Goal: Information Seeking & Learning: Compare options

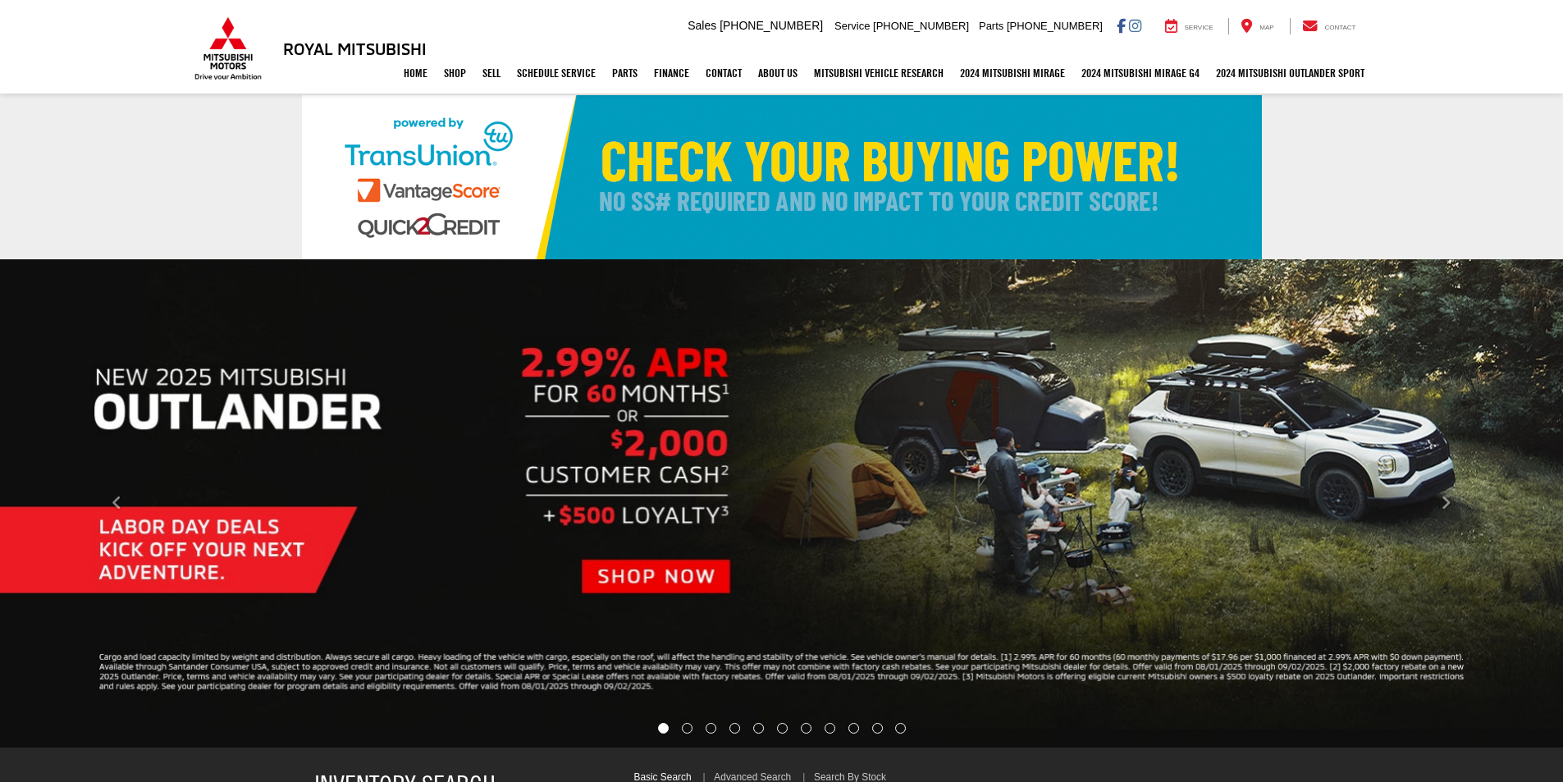
select select "Mitsubishi"
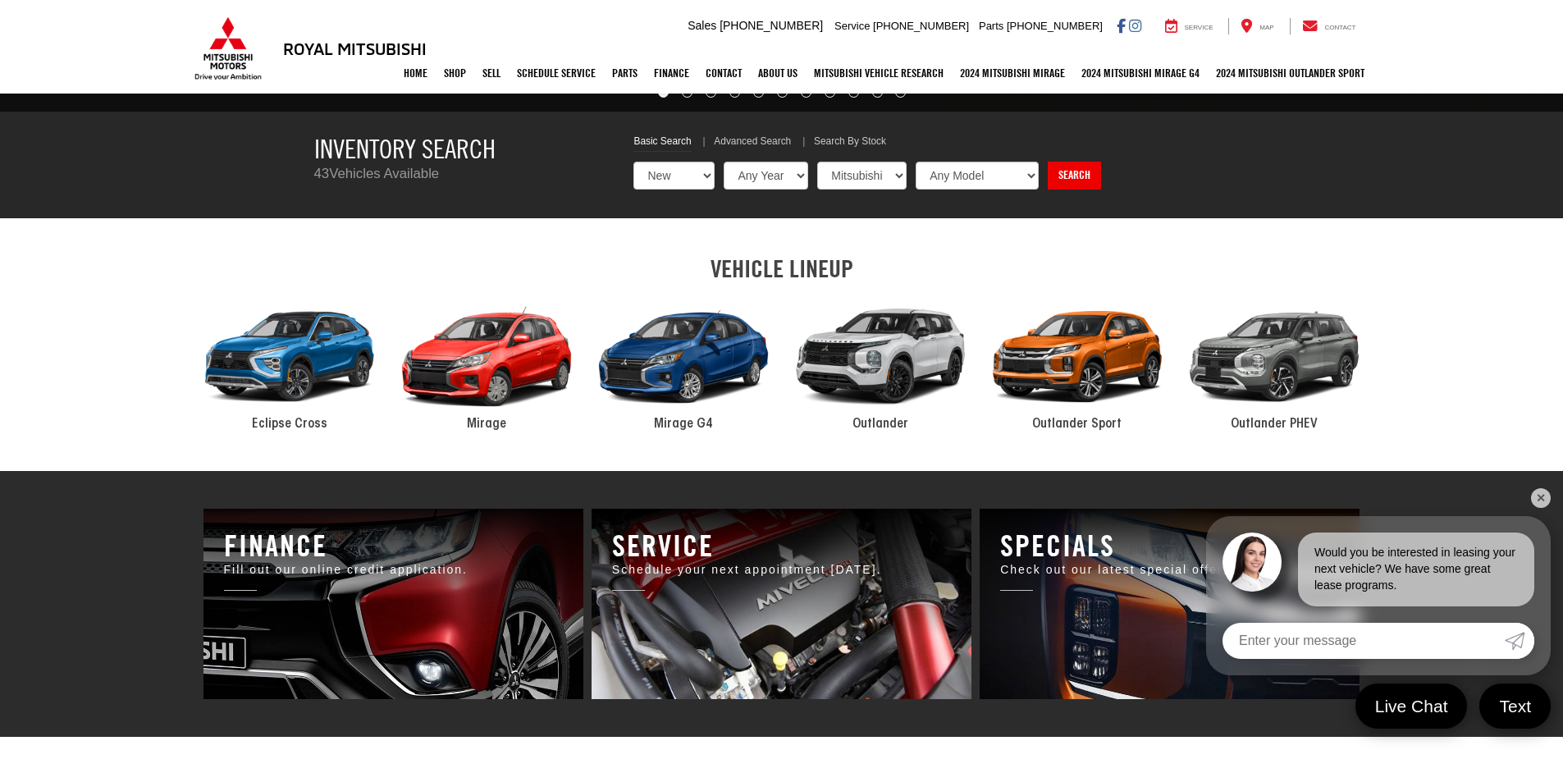
scroll to position [656, 0]
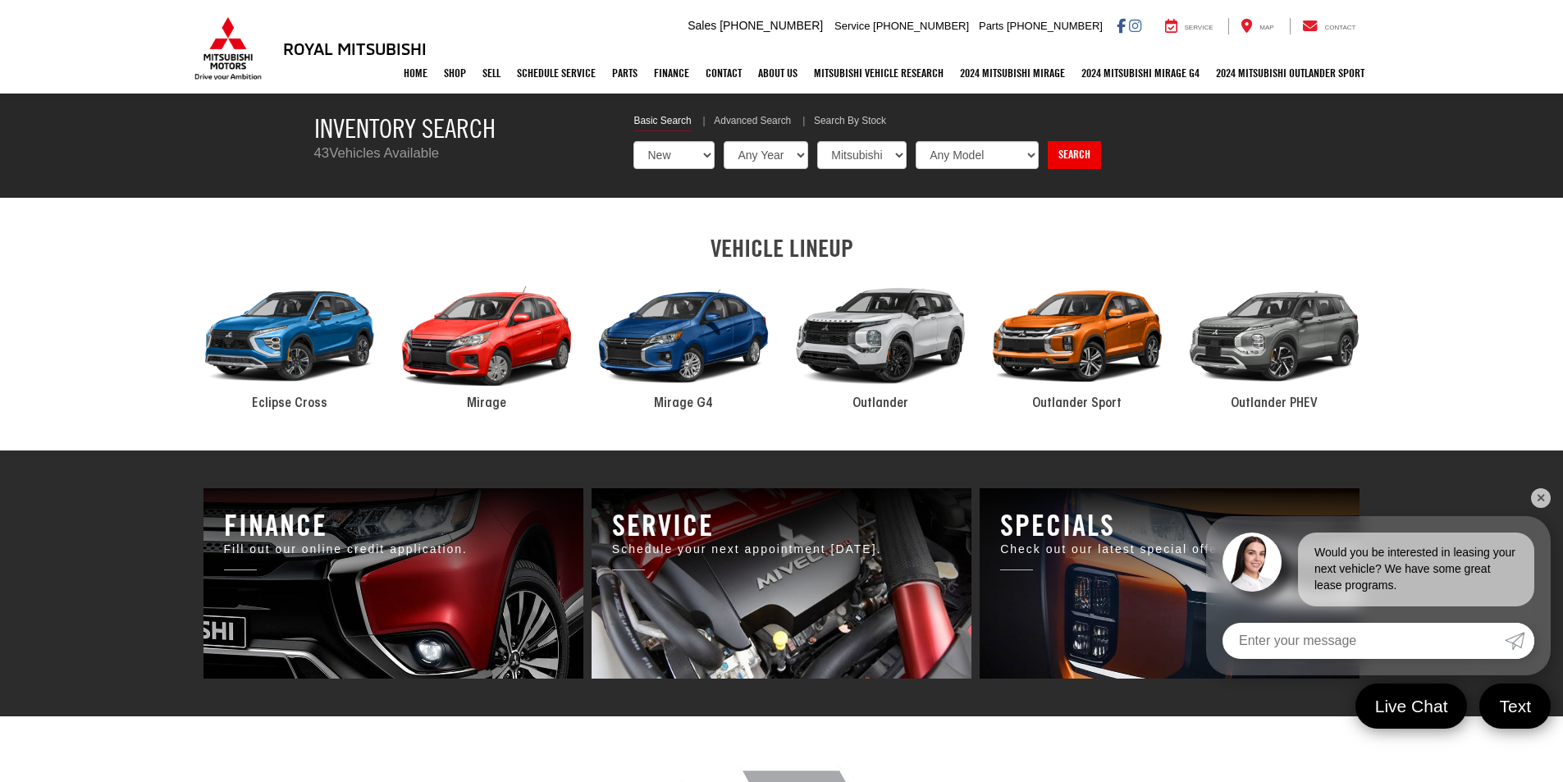
click at [1312, 350] on div "2024 Mitsubishi Outlander PHEV" at bounding box center [1273, 336] width 197 height 133
click at [1285, 400] on span "Outlander PHEV" at bounding box center [1273, 403] width 87 height 13
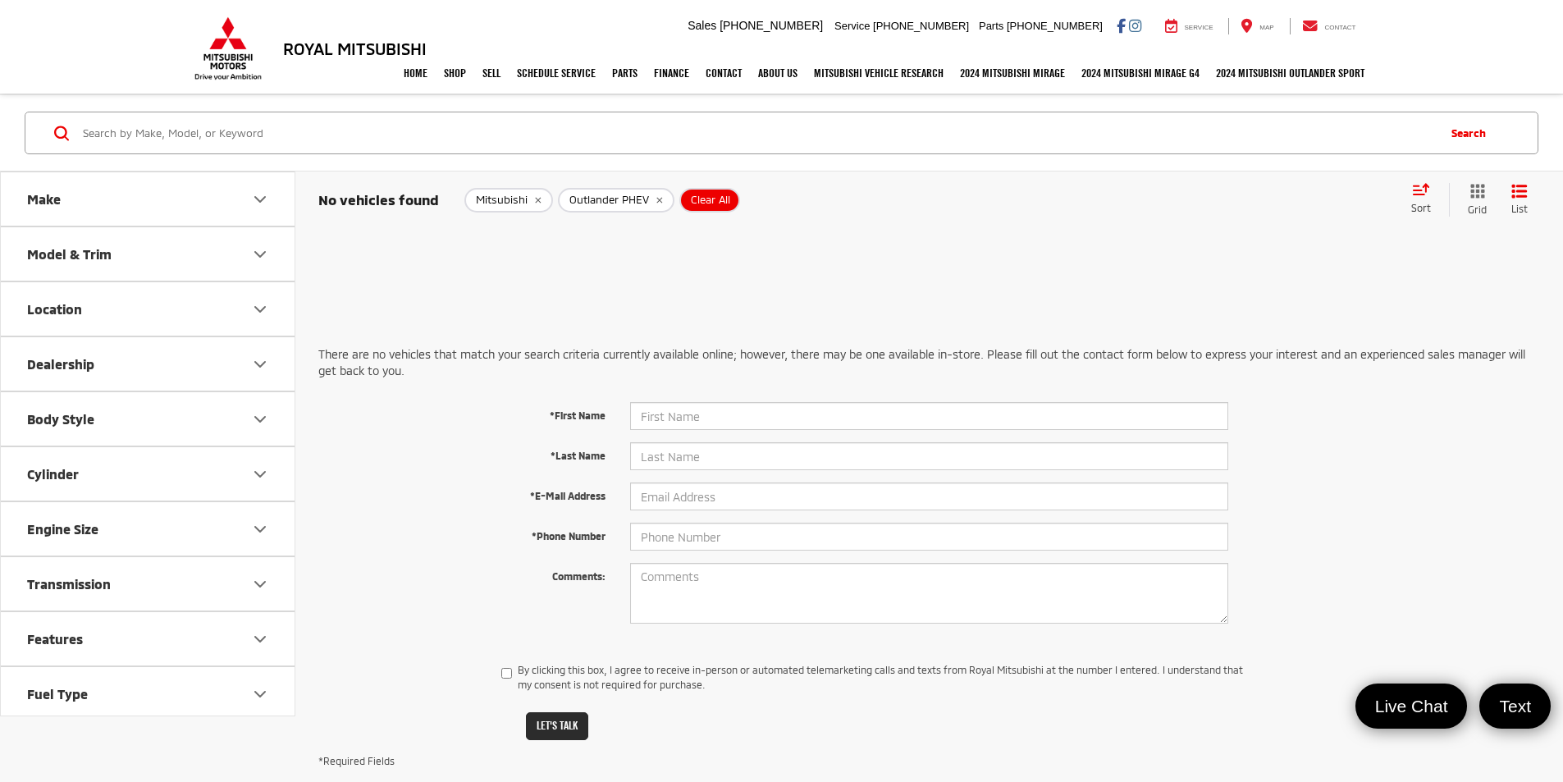
click at [256, 194] on icon "Make" at bounding box center [260, 199] width 20 height 20
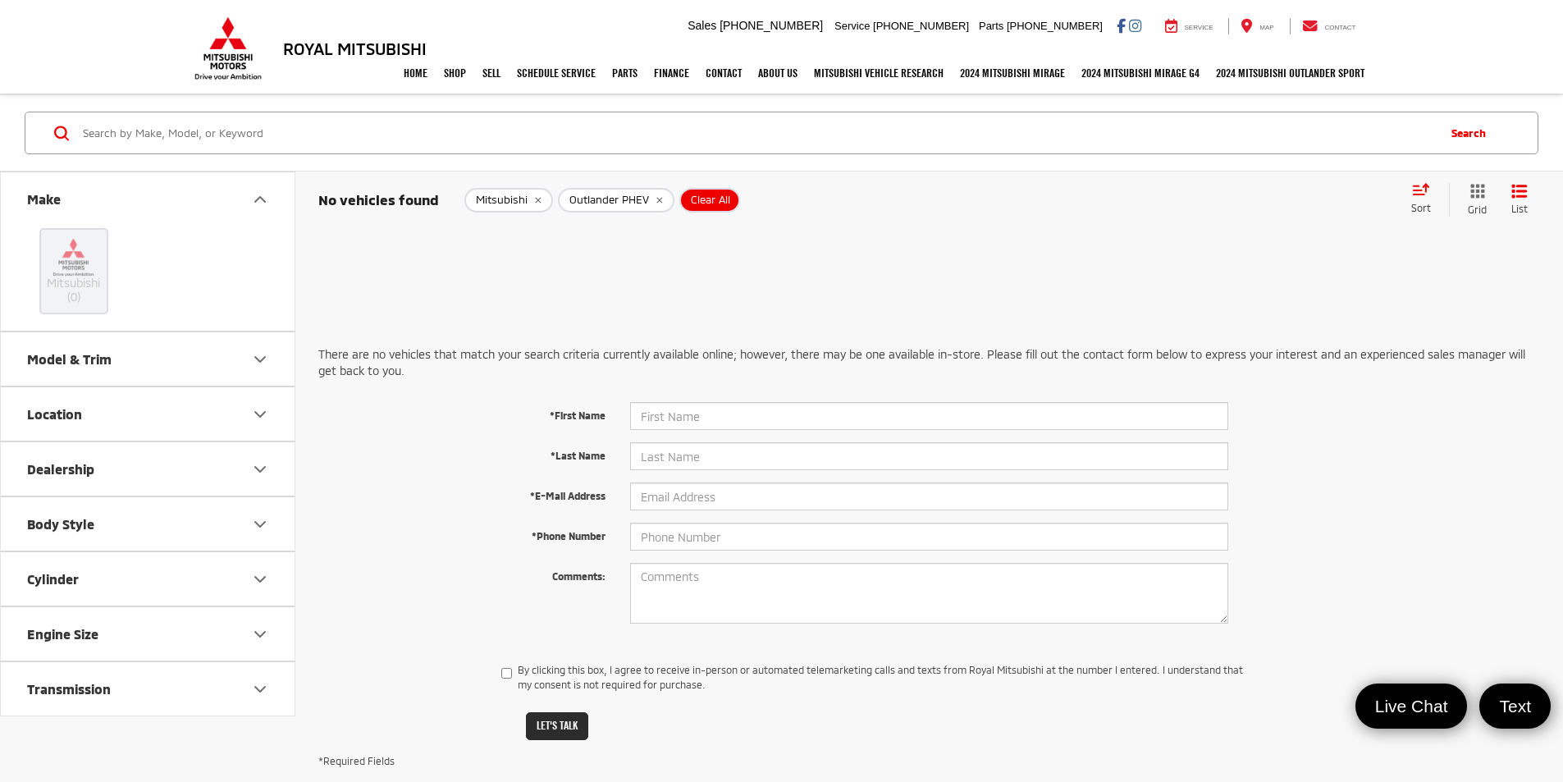
click at [256, 359] on icon "Model & Trim" at bounding box center [260, 359] width 20 height 20
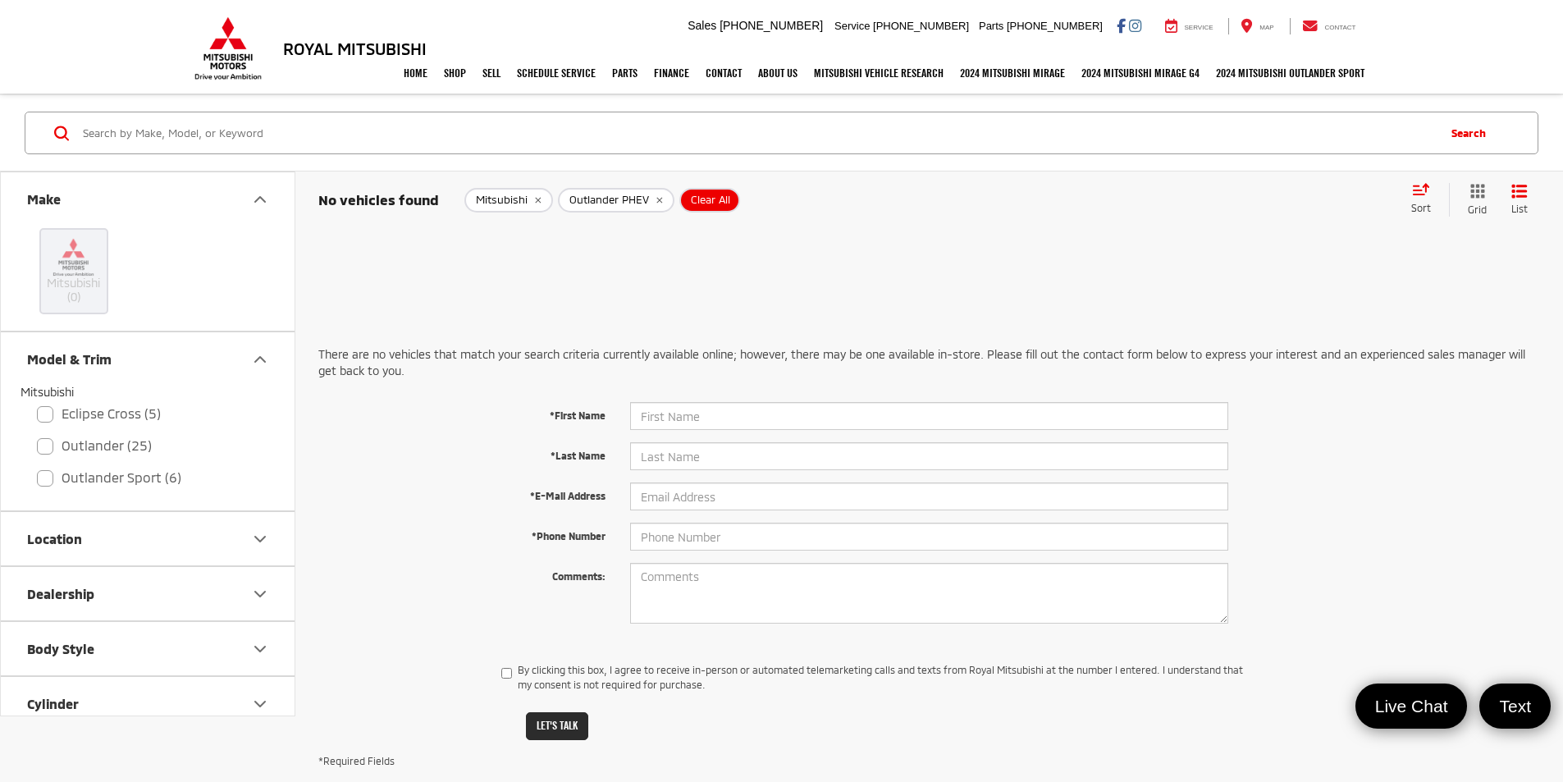
click at [39, 456] on label "Outlander (25)" at bounding box center [147, 445] width 221 height 29
click at [38, 436] on input "Outlander (25)" at bounding box center [37, 435] width 1 height 1
checkbox input "true"
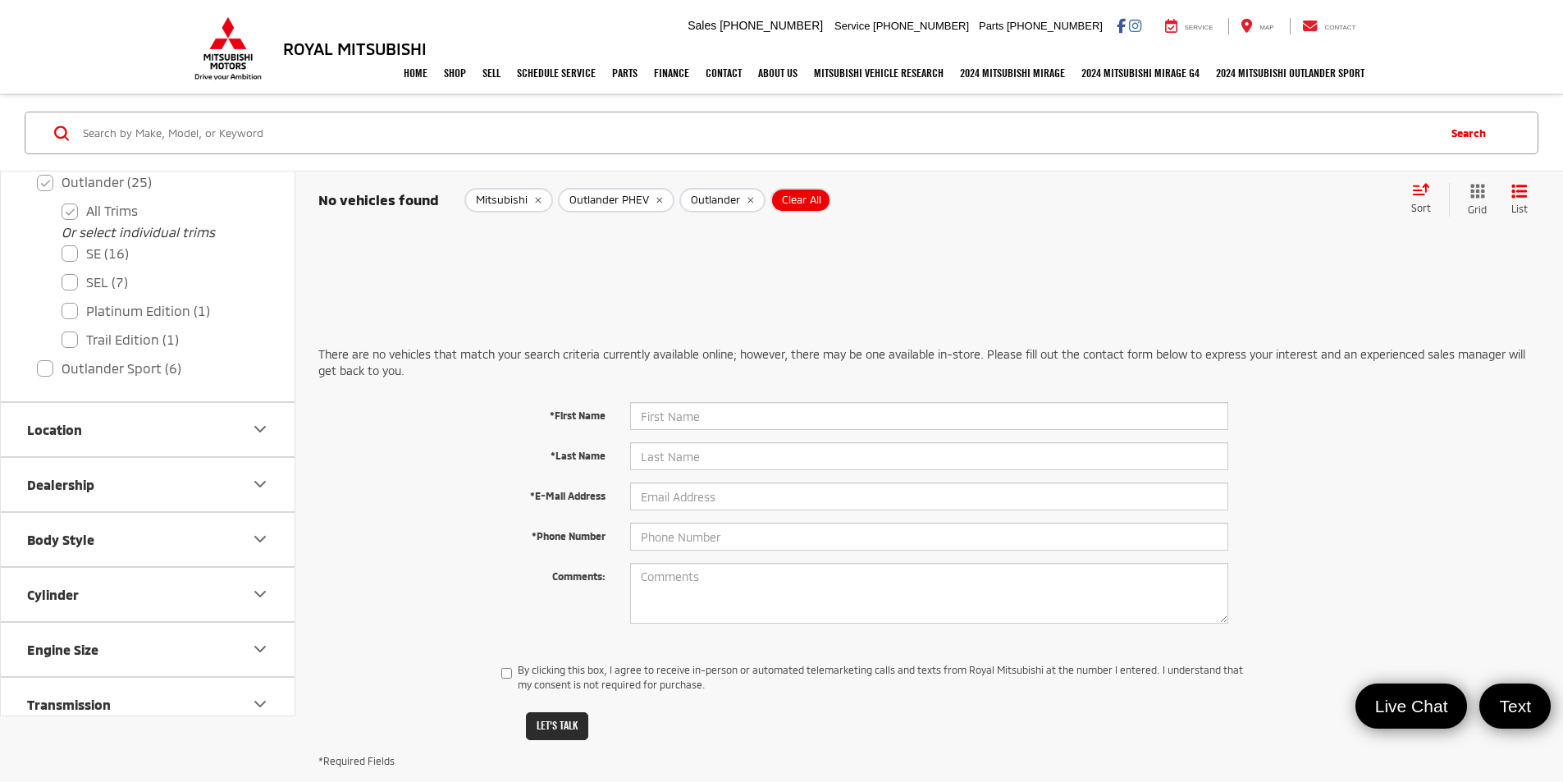
scroll to position [328, 0]
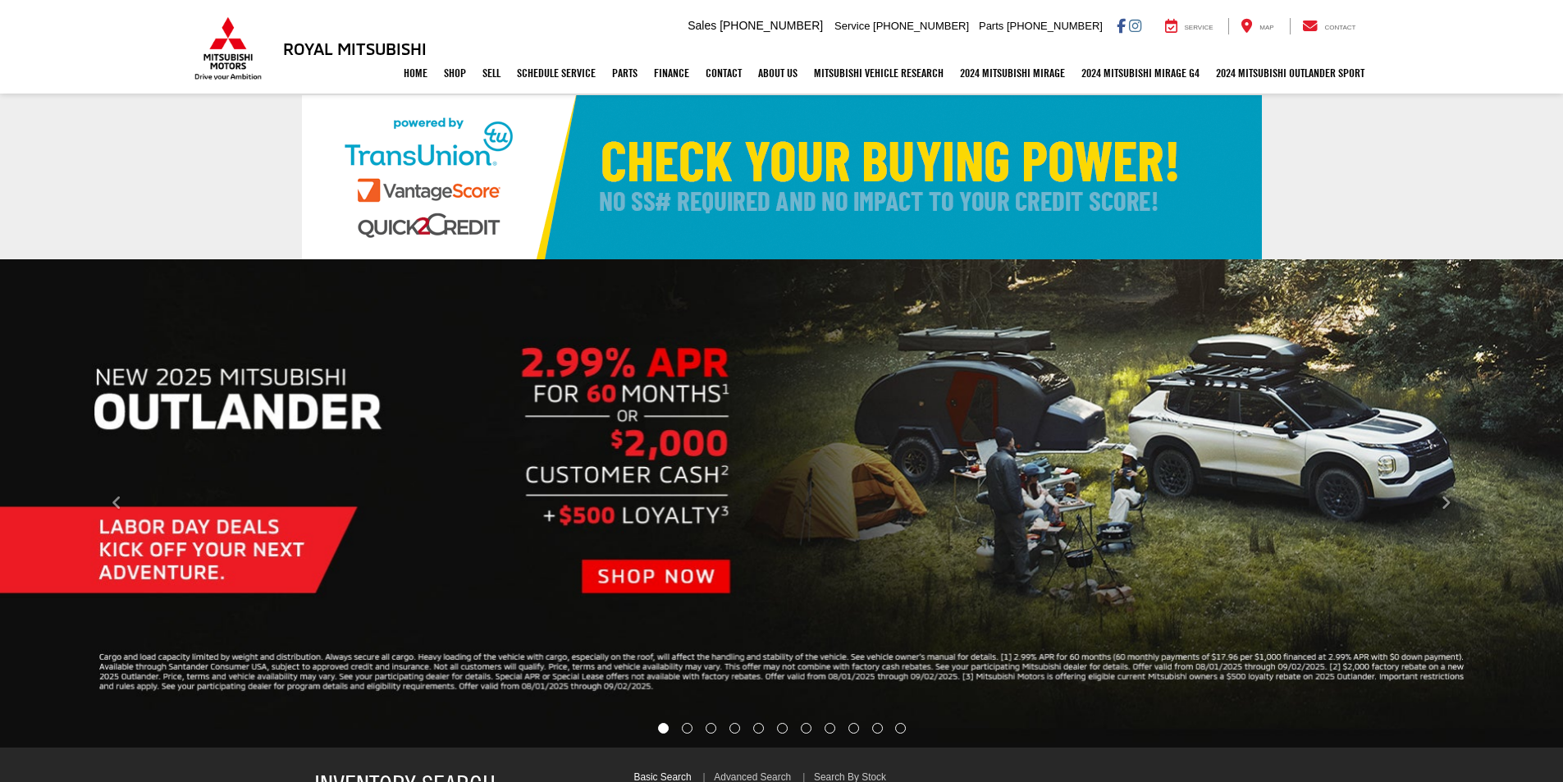
select select "Mitsubishi"
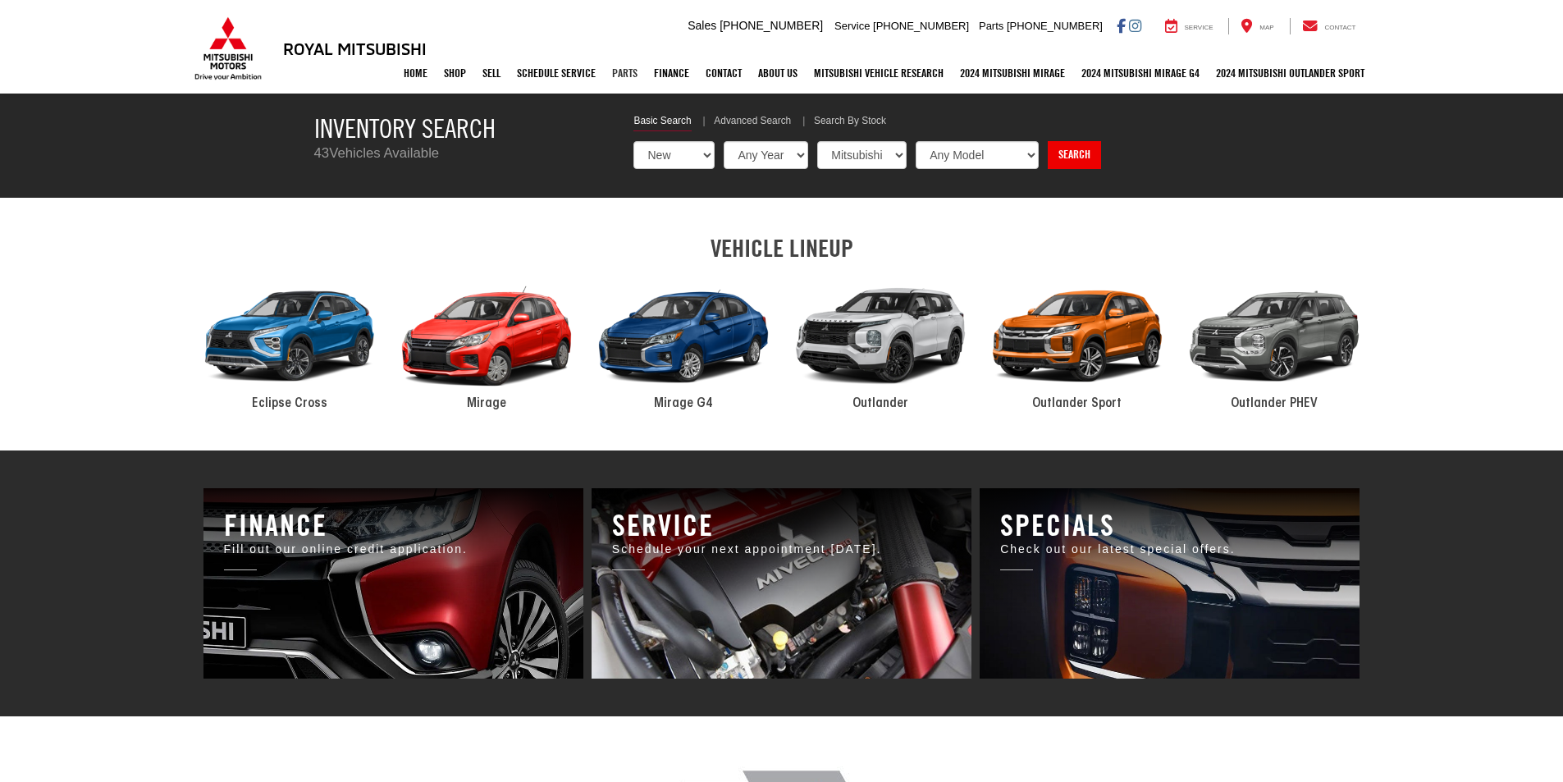
scroll to position [656, 0]
click at [803, 152] on select "Any Year 2025 2024" at bounding box center [766, 155] width 86 height 28
select select "2025"
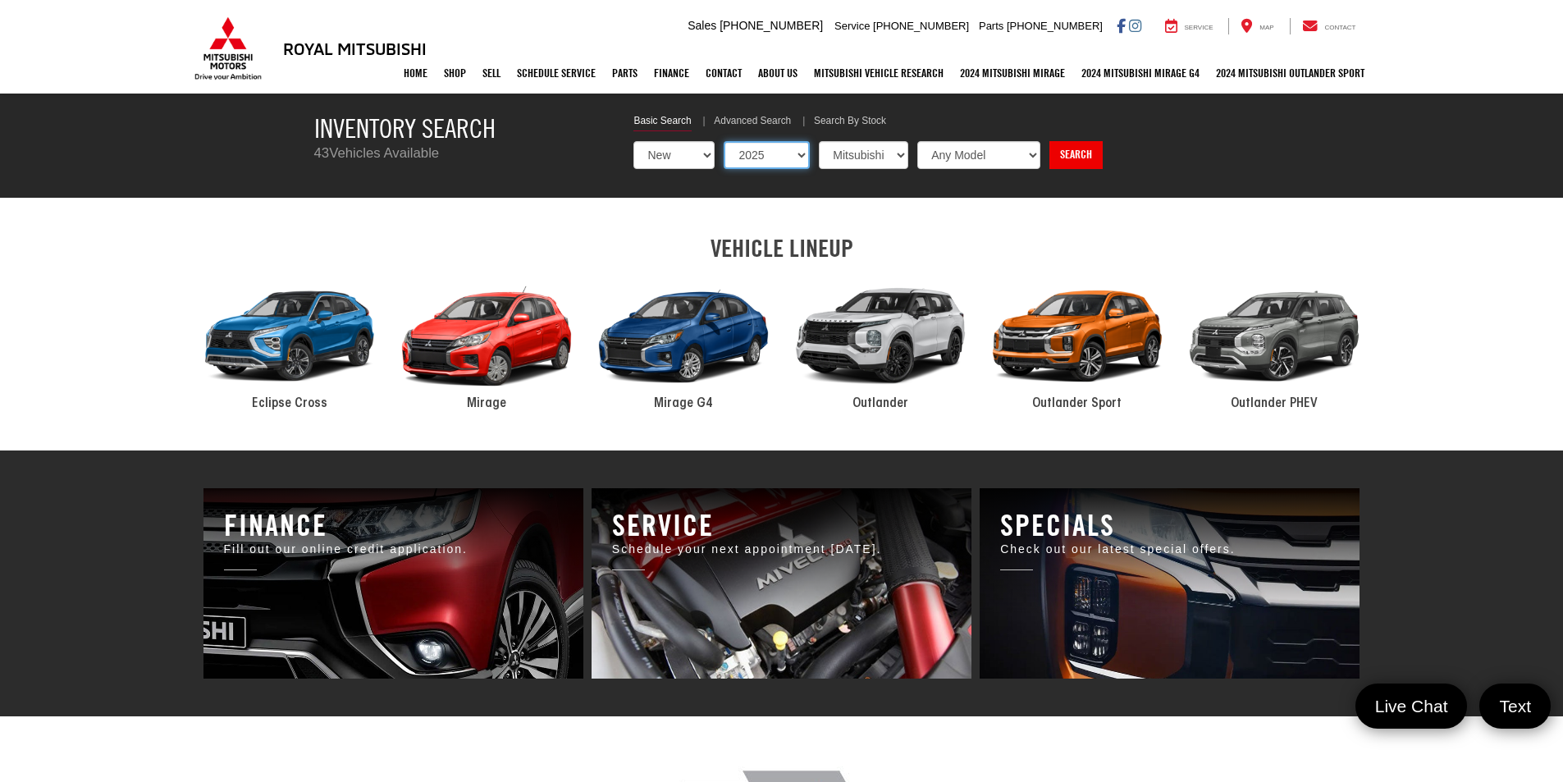
click at [723, 141] on select "Any Year 2025 2024" at bounding box center [766, 155] width 86 height 28
click at [1035, 153] on select "Any Model Eclipse Cross Outlander Outlander PHEV Outlander Sport" at bounding box center [977, 155] width 125 height 28
click at [915, 141] on select "Any Model Eclipse Cross Outlander Outlander PHEV Outlander Sport" at bounding box center [977, 155] width 125 height 28
click at [1034, 156] on select "Any Model Eclipse Cross Outlander Outlander PHEV Outlander Sport" at bounding box center [977, 155] width 125 height 28
select select "Outlander"
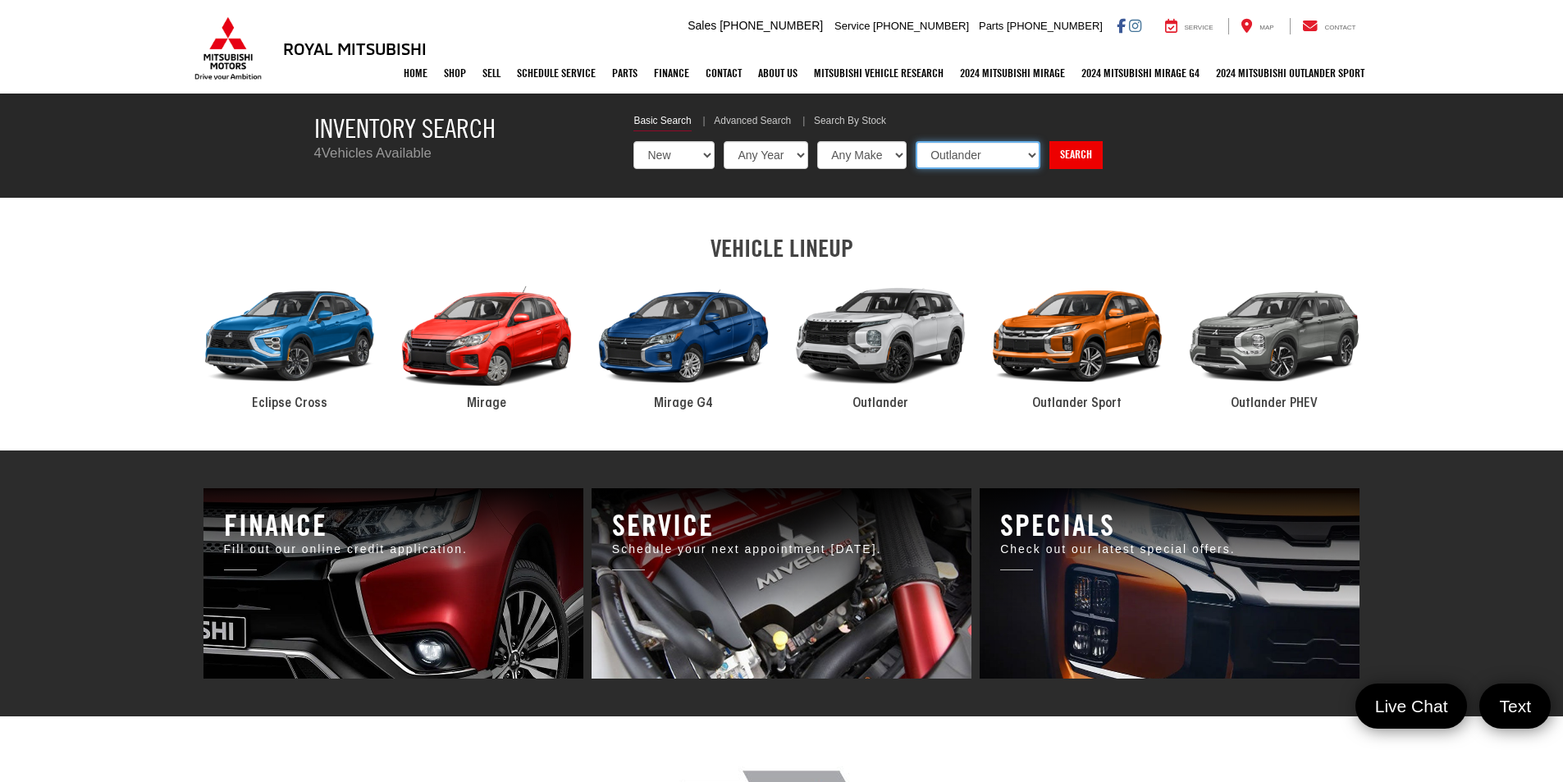
click at [915, 141] on select "Any Model Eclipse Cross Outlander Outlander PHEV Outlander Sport" at bounding box center [977, 155] width 125 height 28
click at [1096, 157] on link "Search" at bounding box center [1074, 155] width 53 height 28
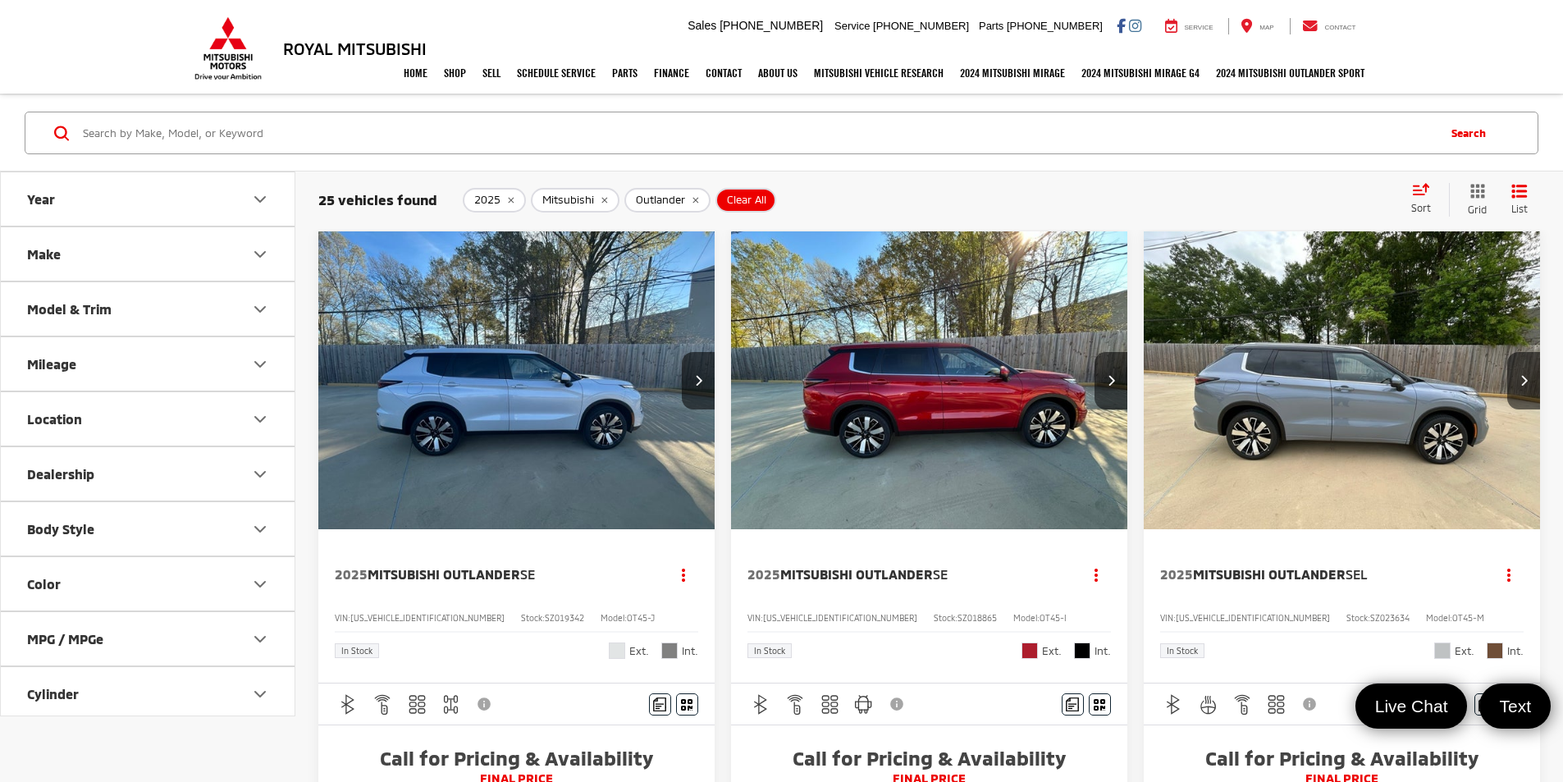
click at [1143, 321] on img "2025 Mitsubishi Outlander SEL 0" at bounding box center [1342, 380] width 399 height 299
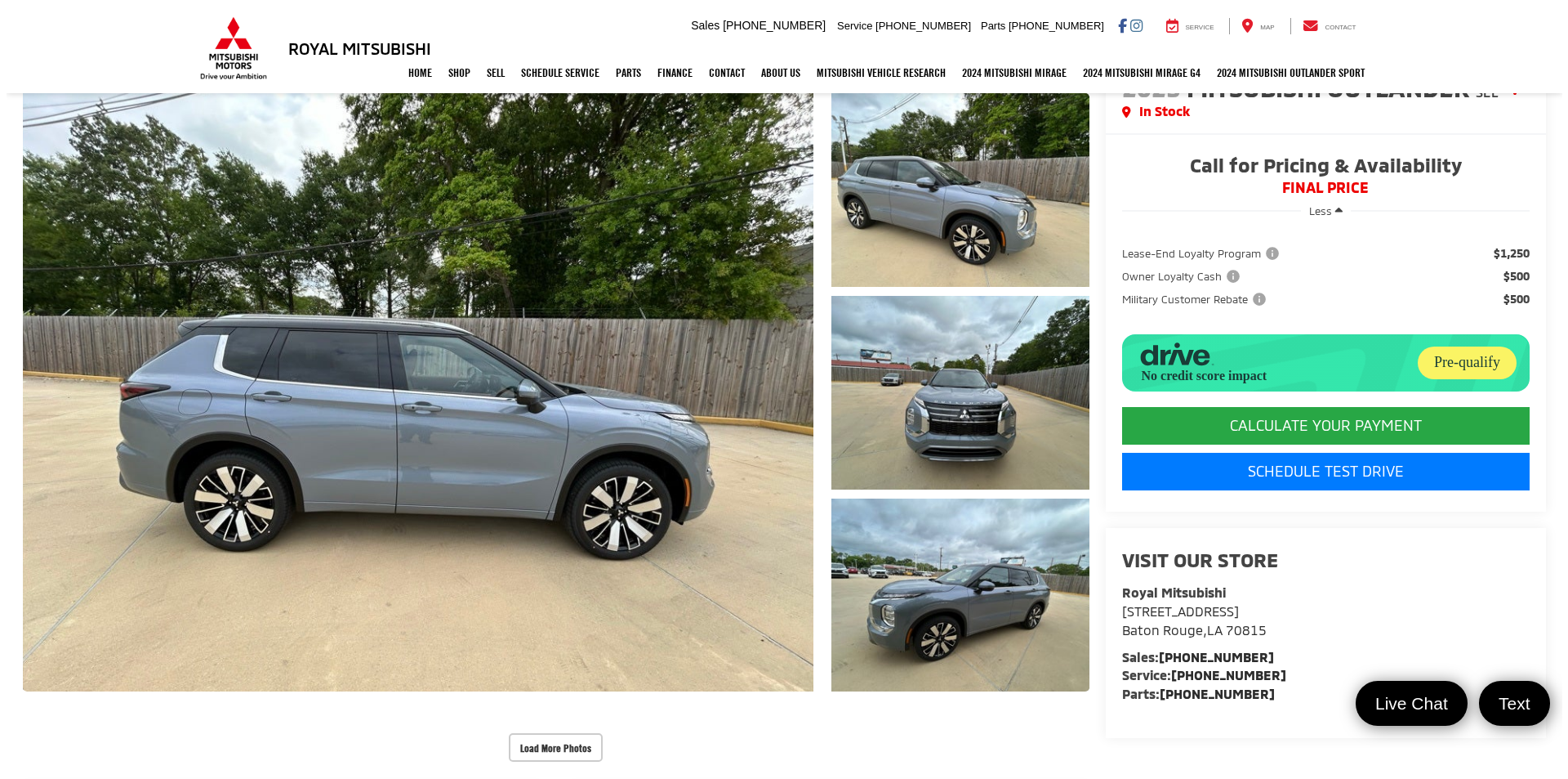
scroll to position [82, 0]
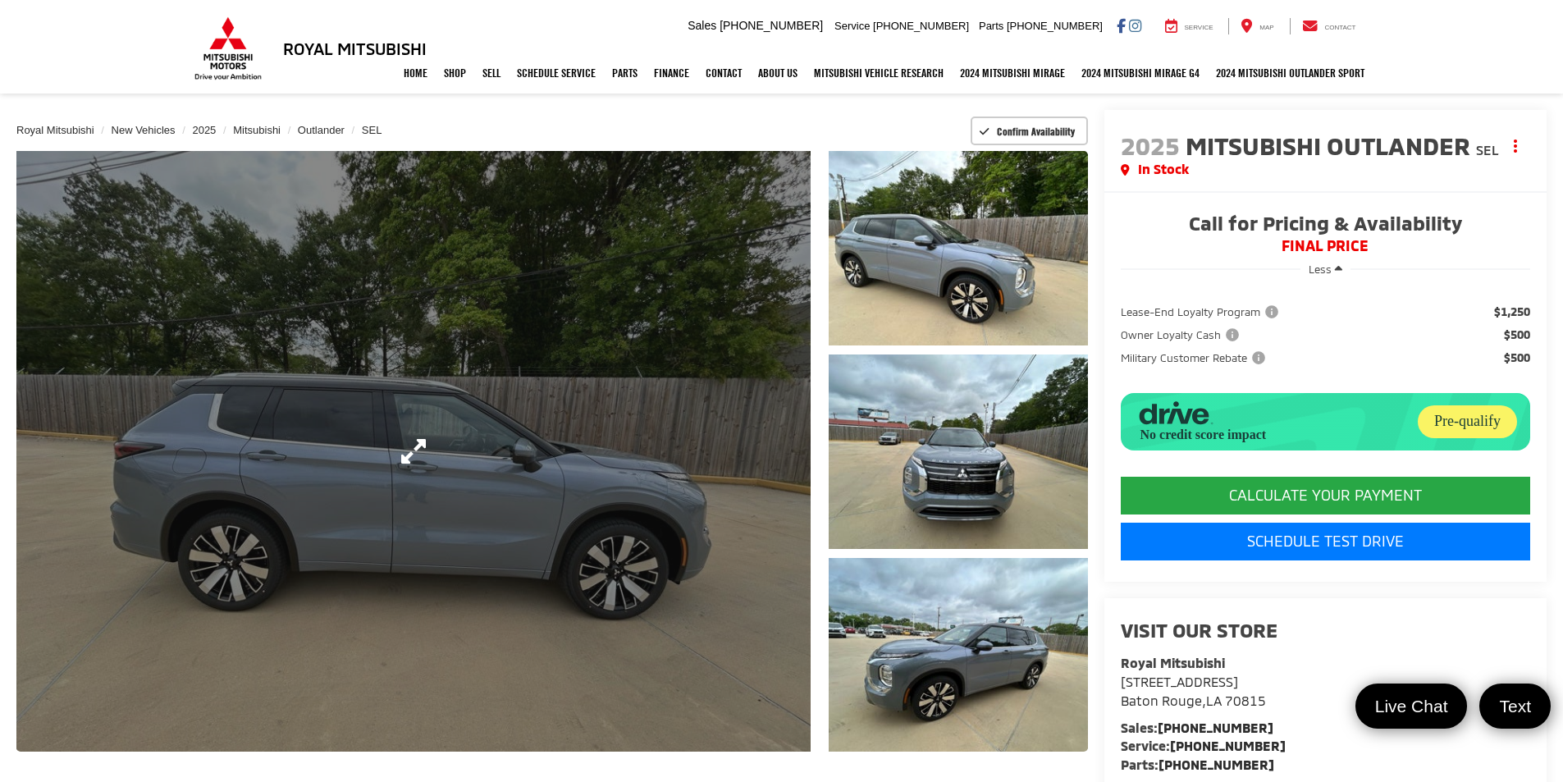
click at [762, 414] on link "Expand Photo 0" at bounding box center [413, 451] width 794 height 600
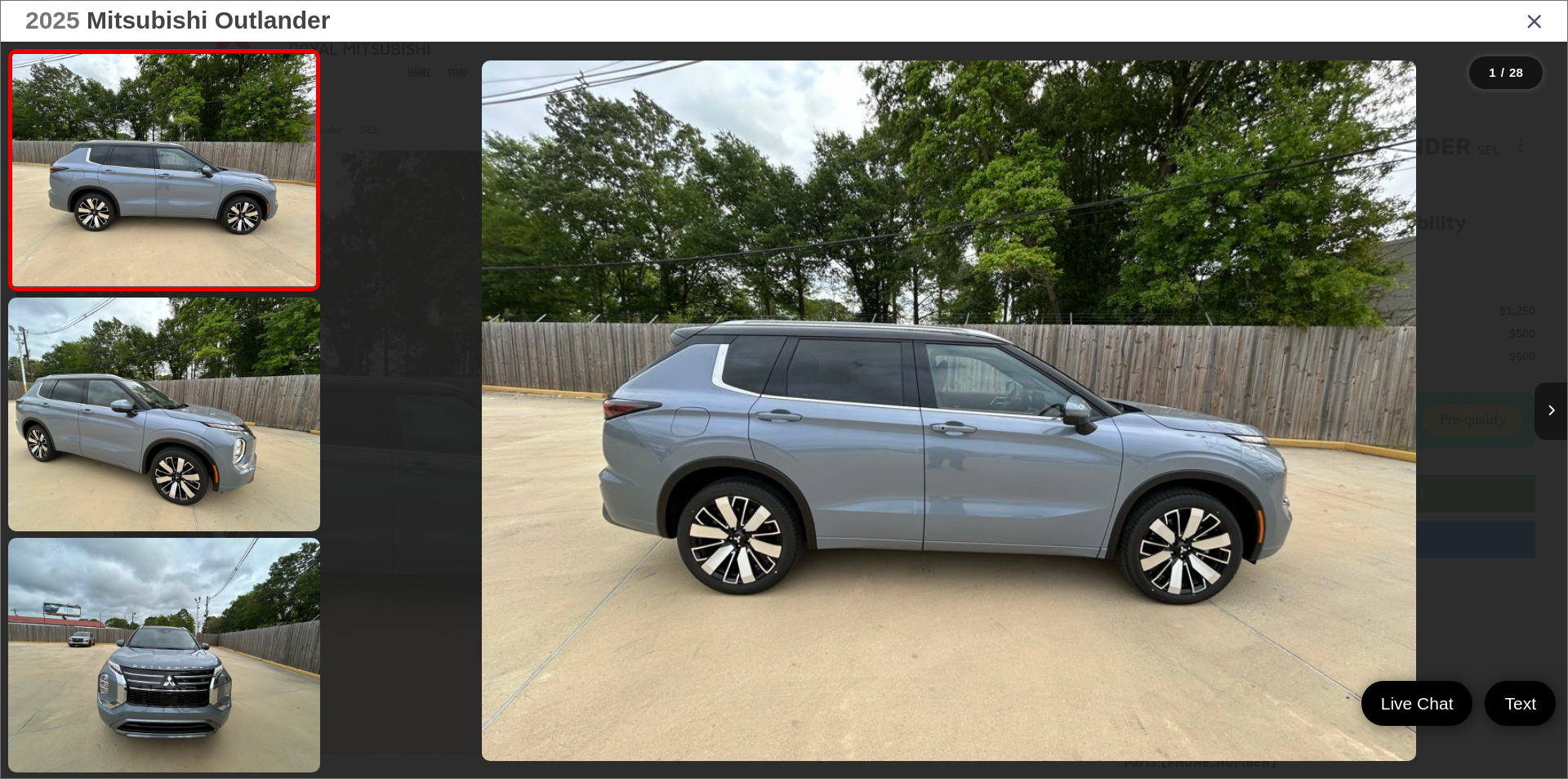
click at [1547, 401] on button "Next image" at bounding box center [1550, 410] width 33 height 57
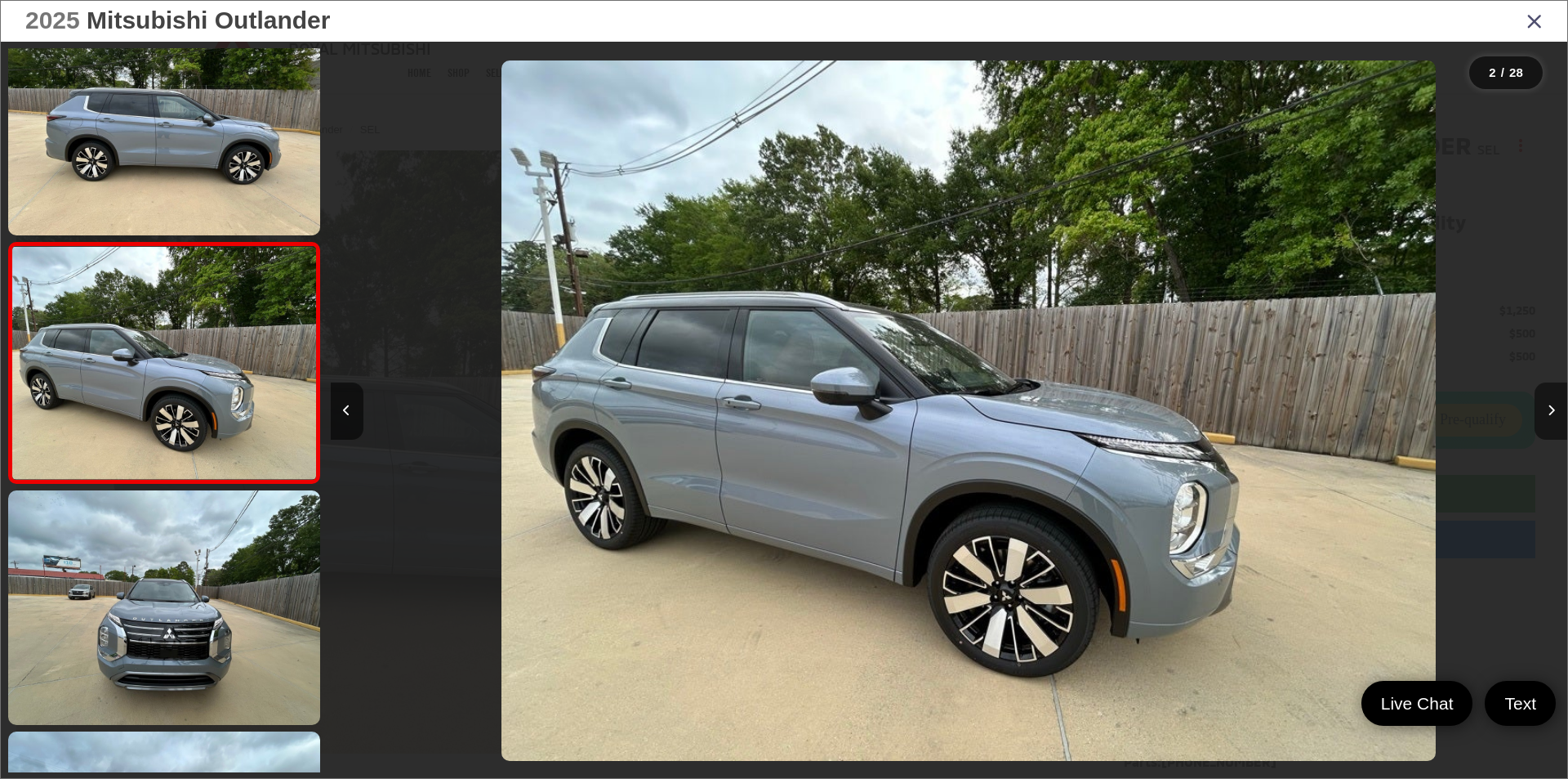
scroll to position [0, 1236]
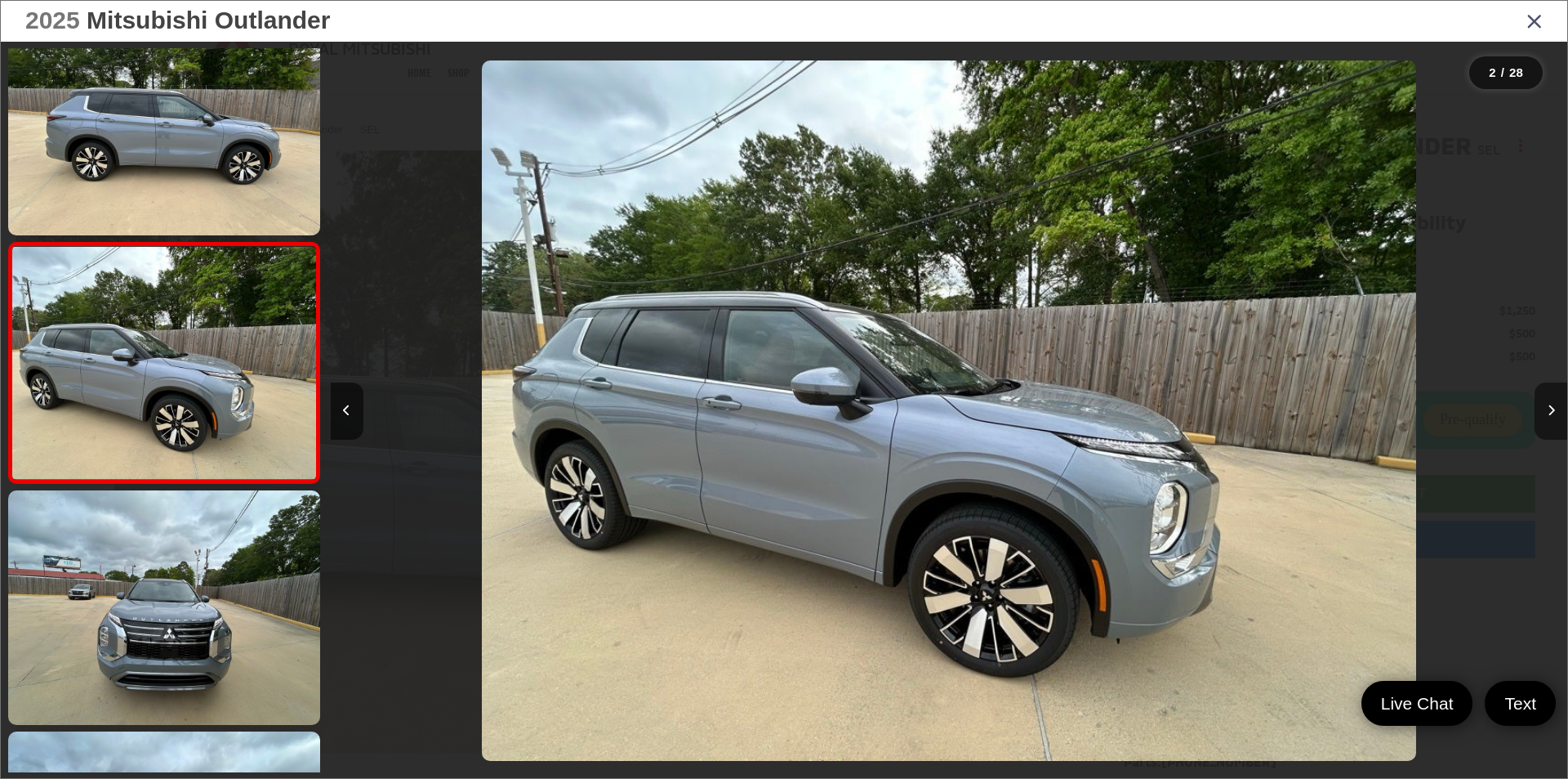
click at [1547, 401] on button "Next image" at bounding box center [1550, 410] width 33 height 57
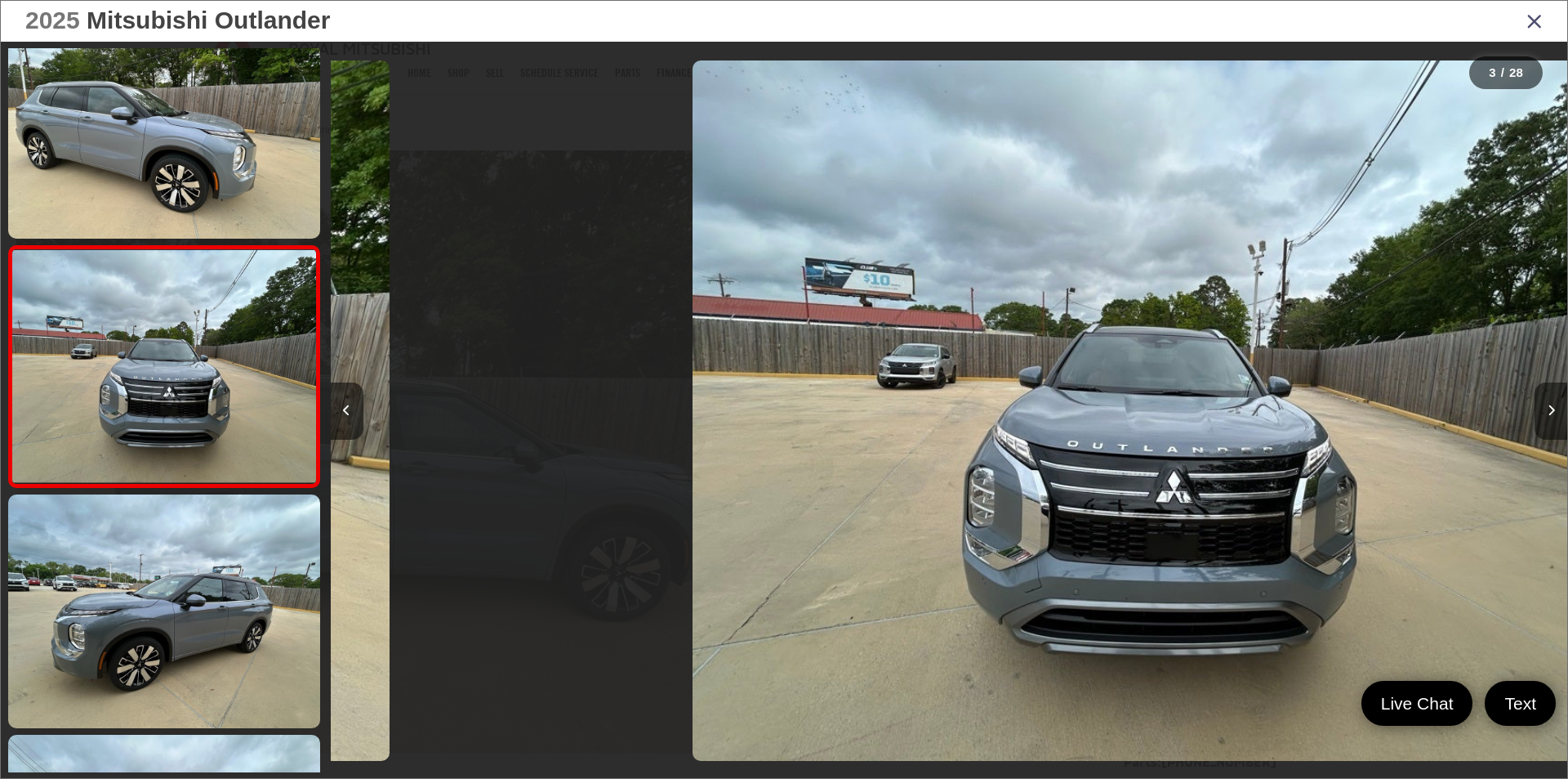
scroll to position [288, 0]
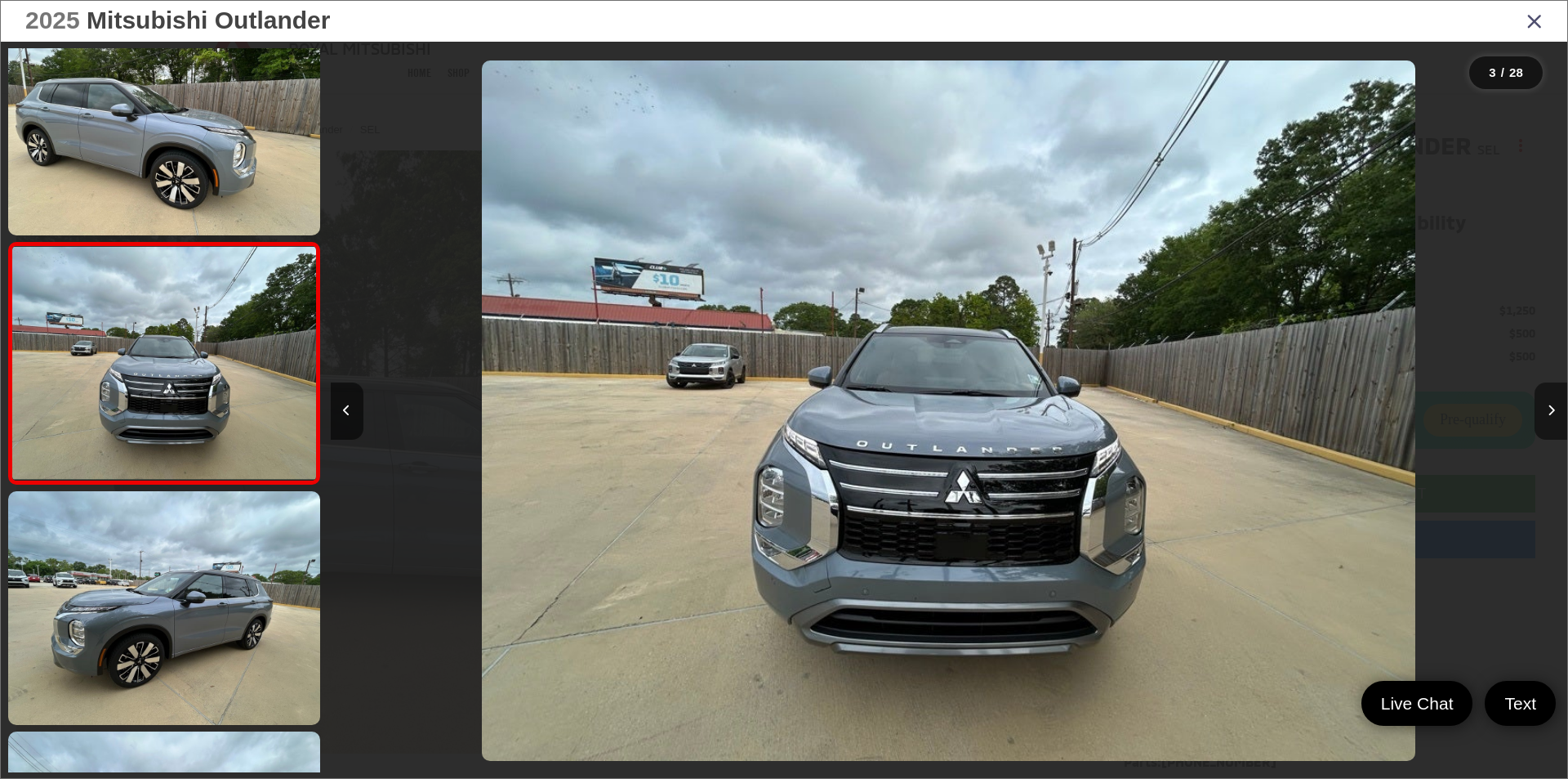
click at [1547, 401] on button "Next image" at bounding box center [1550, 410] width 33 height 57
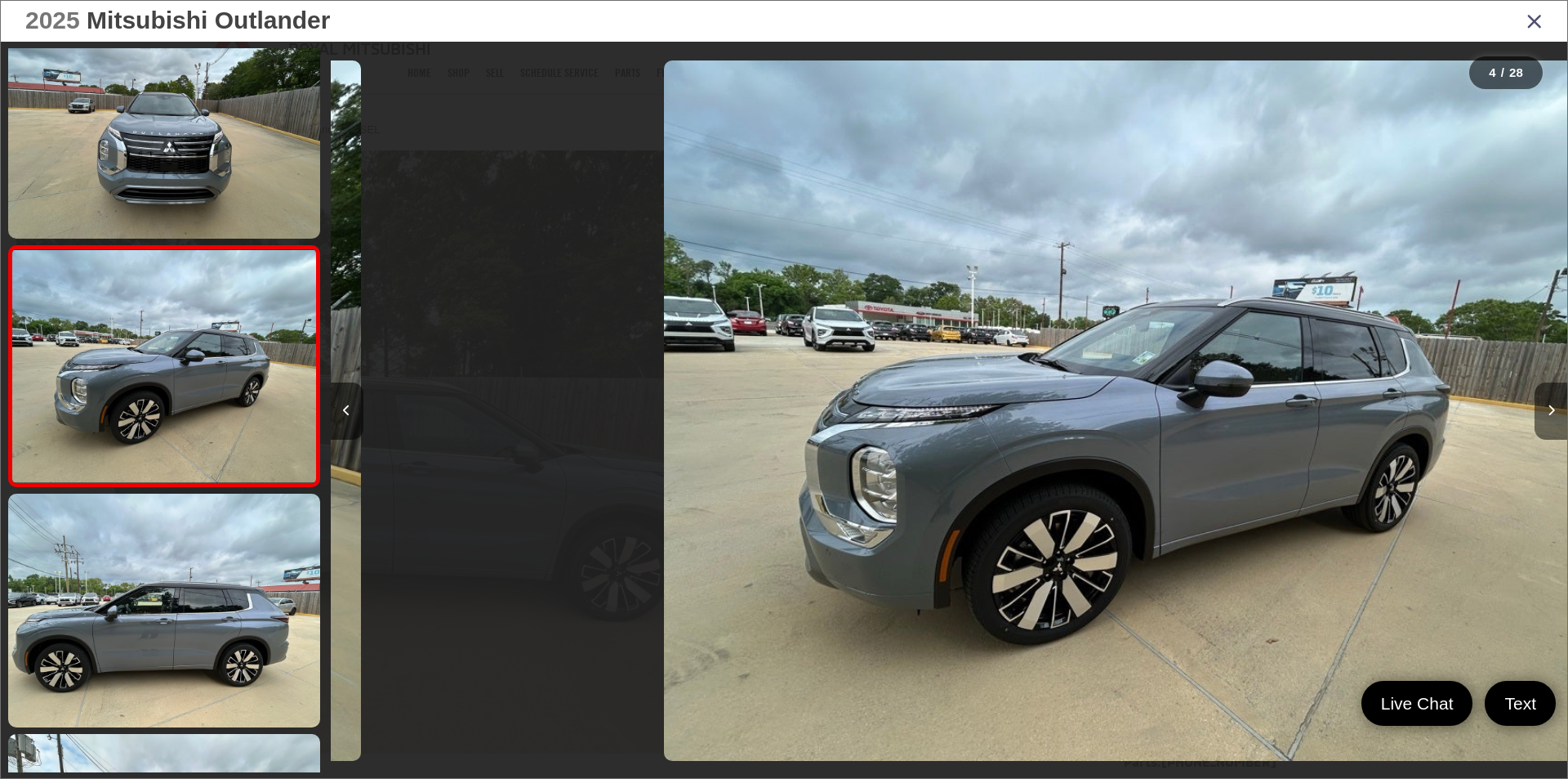
scroll to position [529, 0]
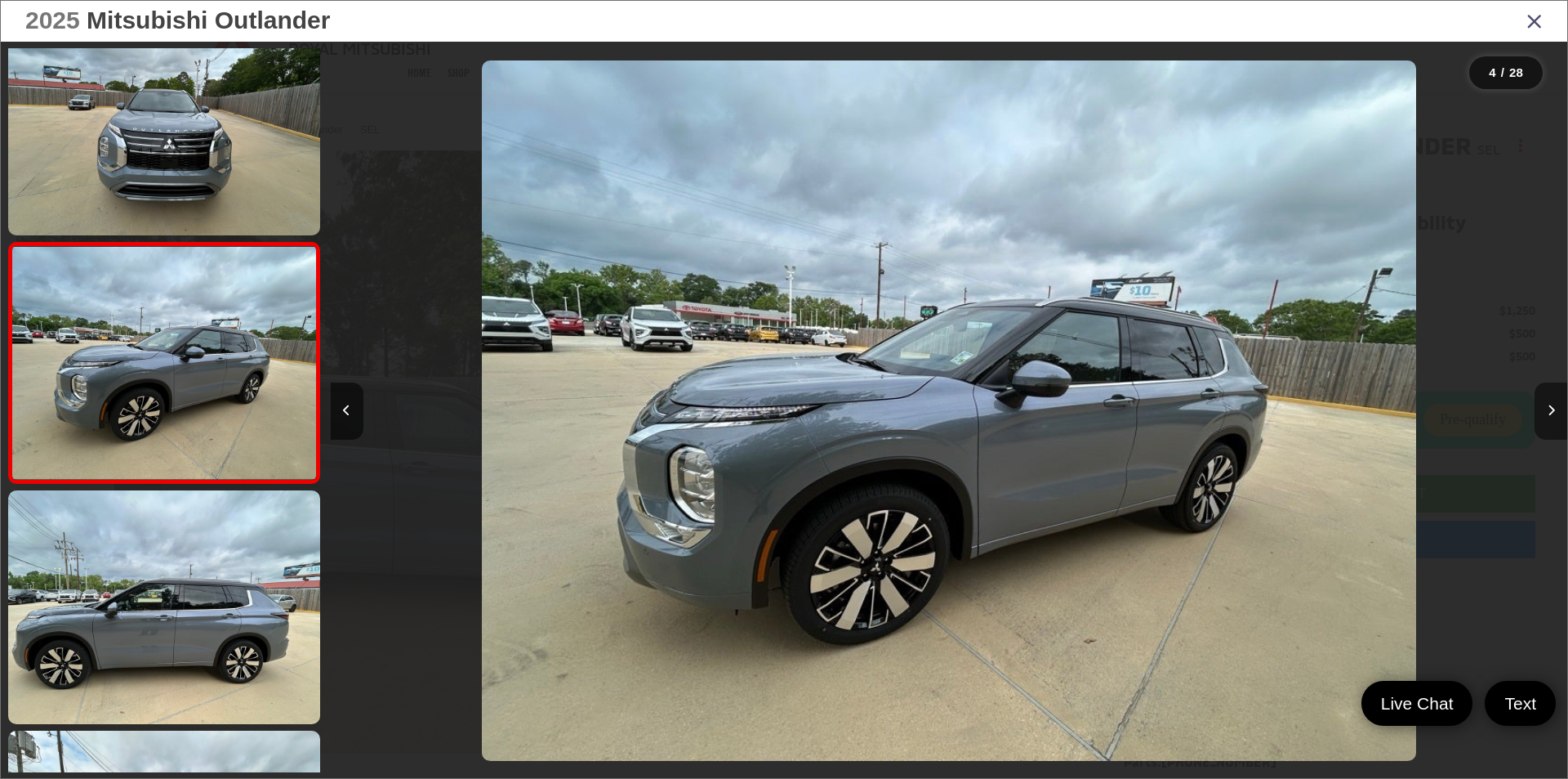
click at [1547, 401] on button "Next image" at bounding box center [1550, 410] width 33 height 57
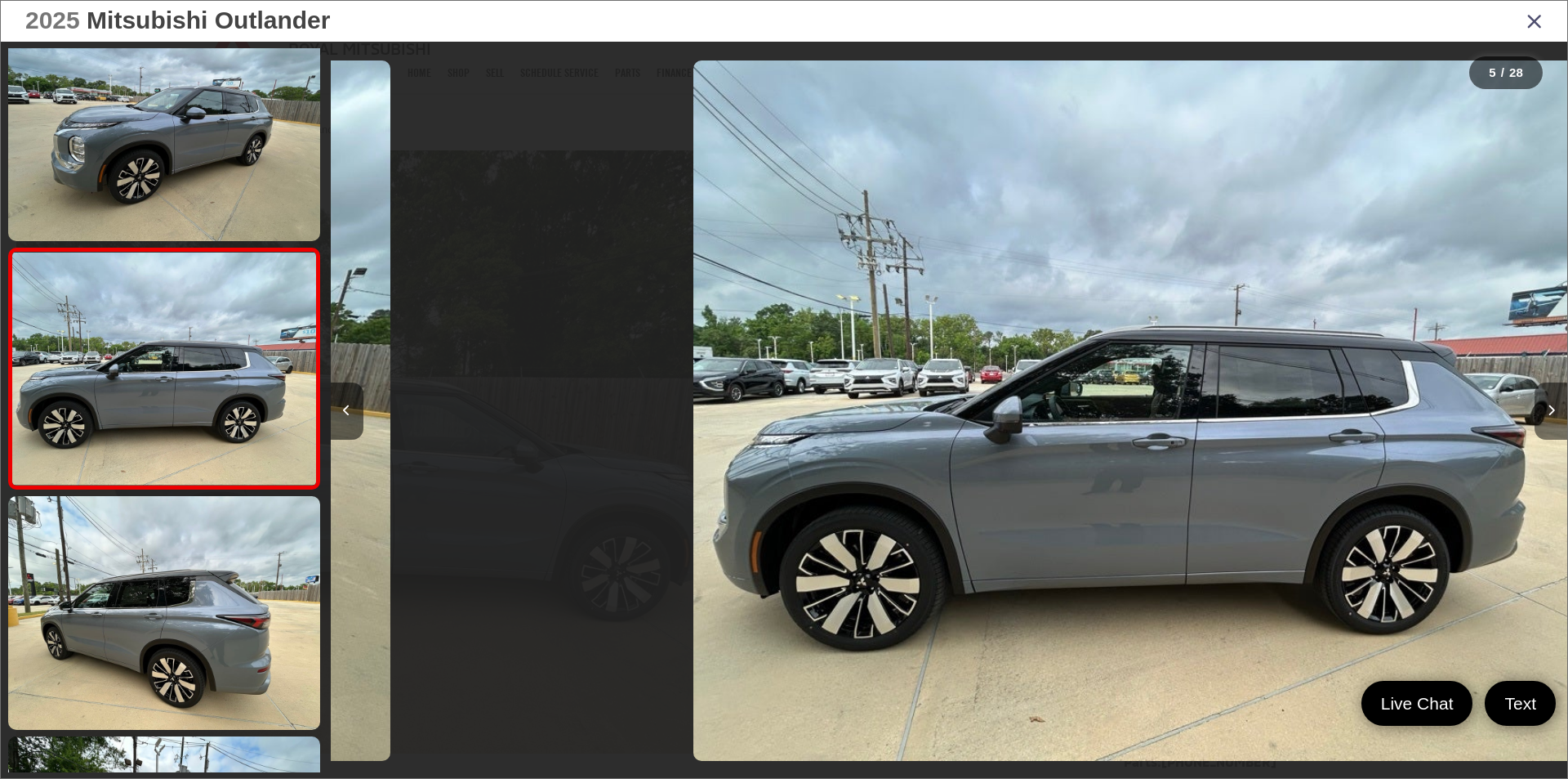
scroll to position [769, 0]
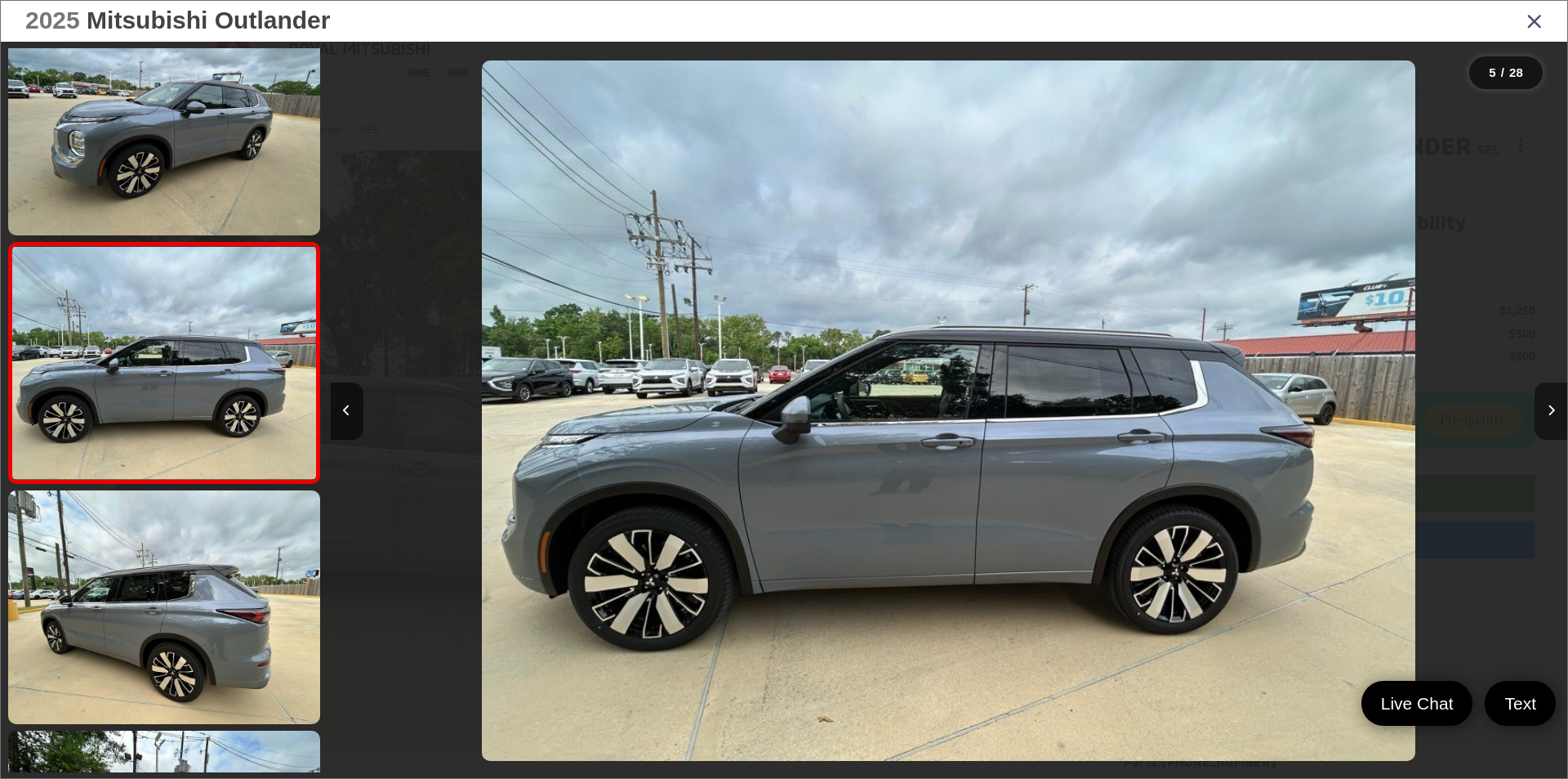
click at [1547, 401] on button "Next image" at bounding box center [1550, 410] width 33 height 57
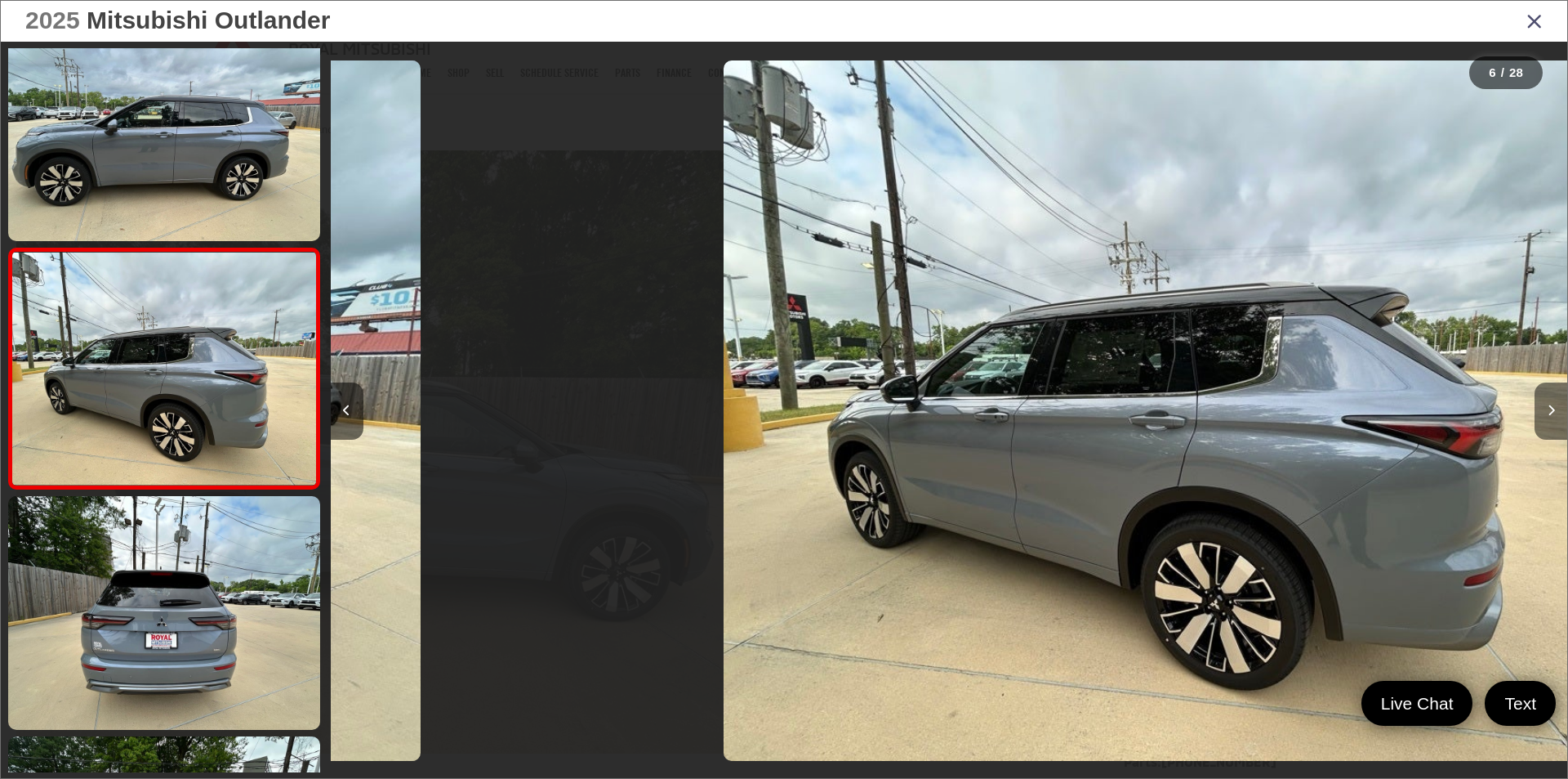
scroll to position [1009, 0]
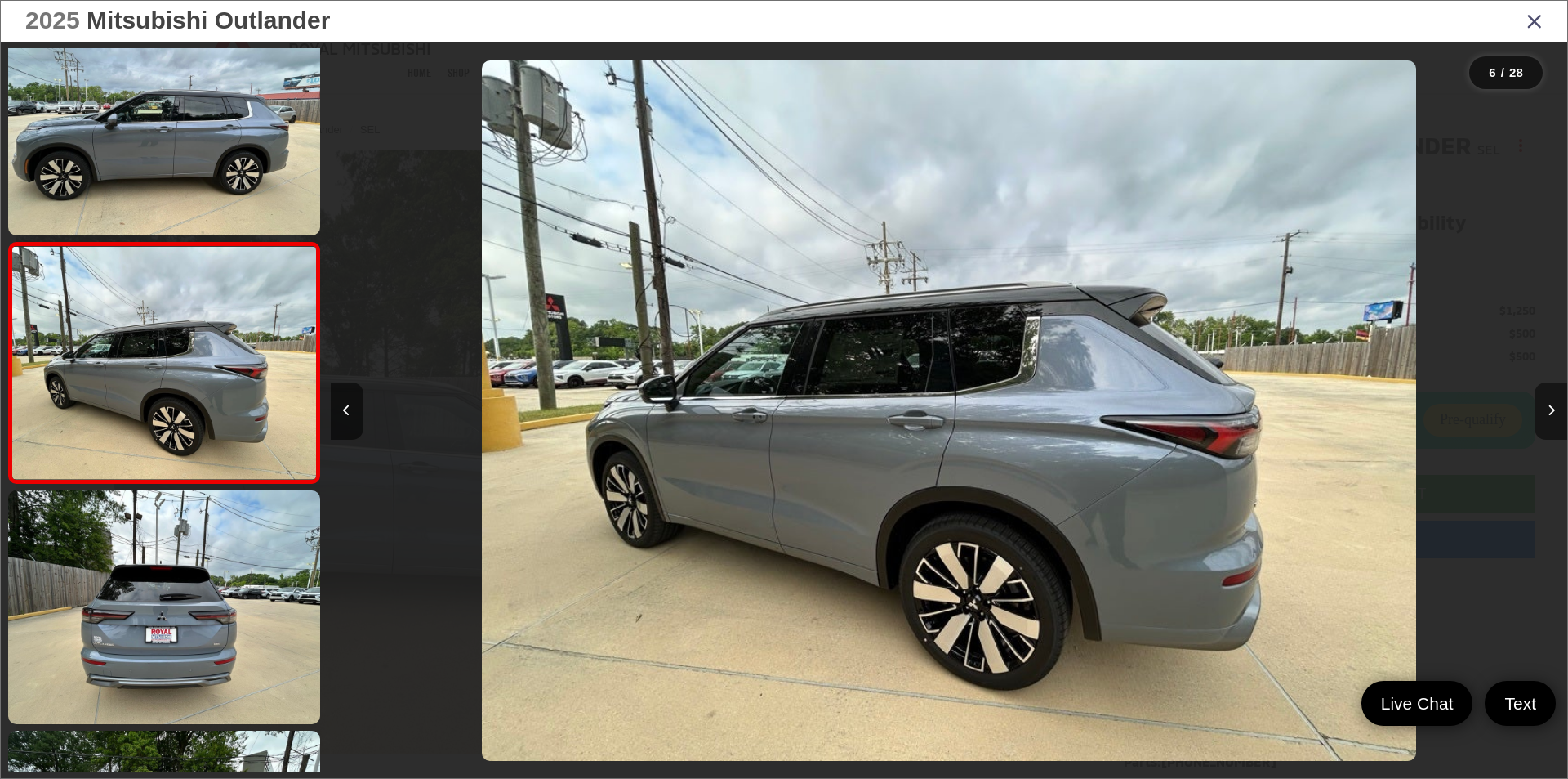
click at [1547, 401] on button "Next image" at bounding box center [1550, 410] width 33 height 57
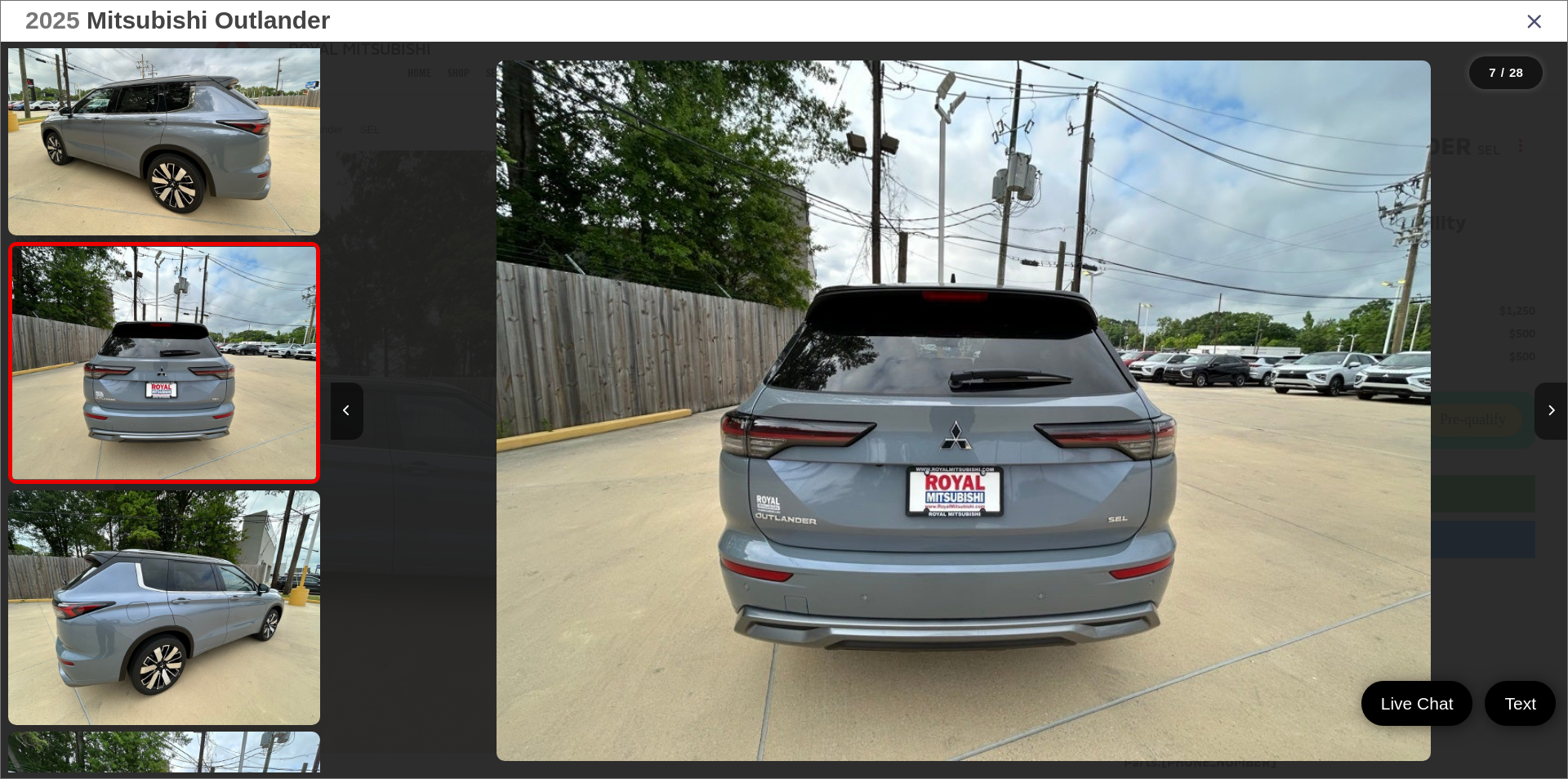
scroll to position [0, 7420]
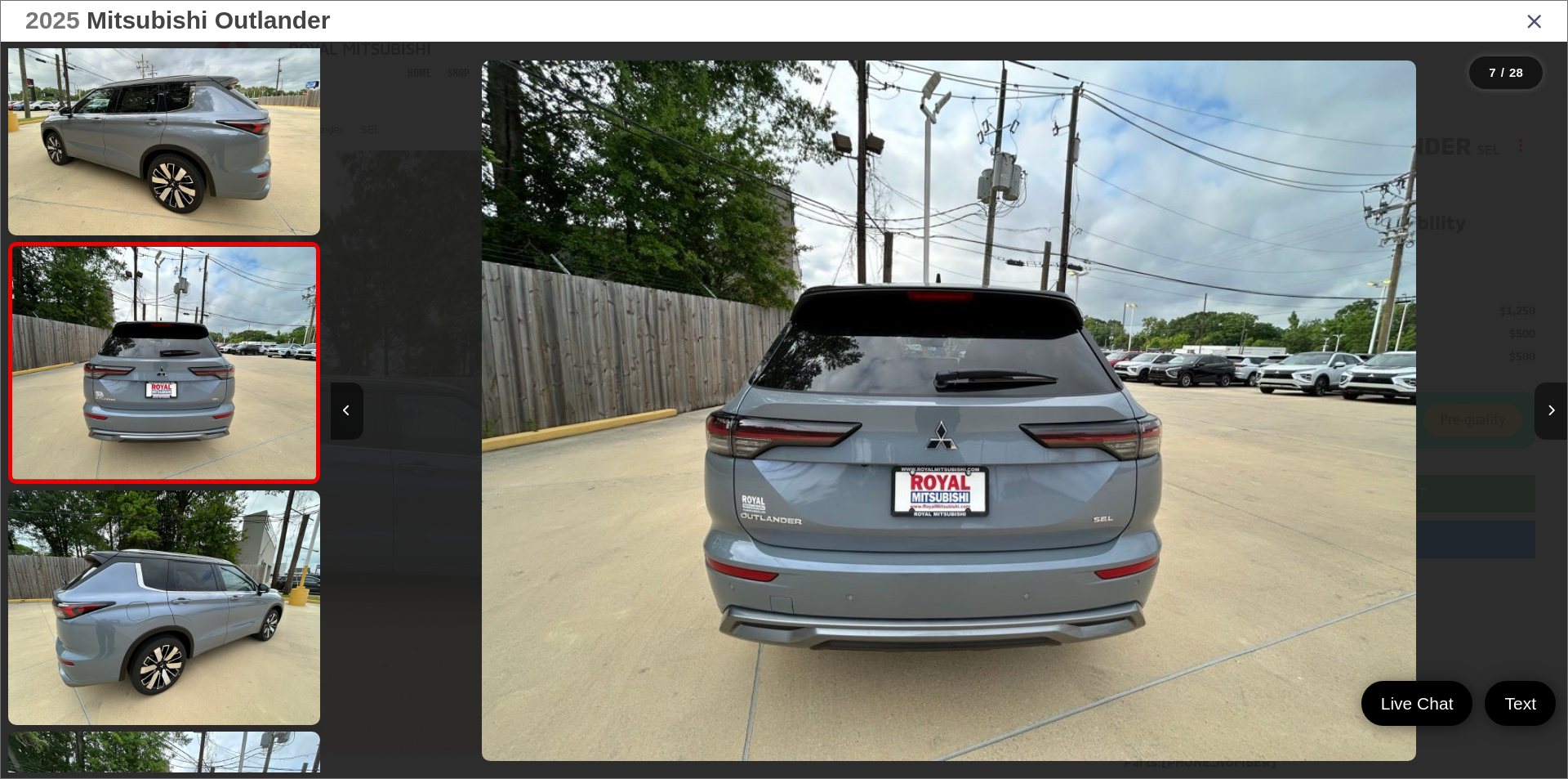
click at [1547, 401] on button "Next image" at bounding box center [1550, 410] width 33 height 57
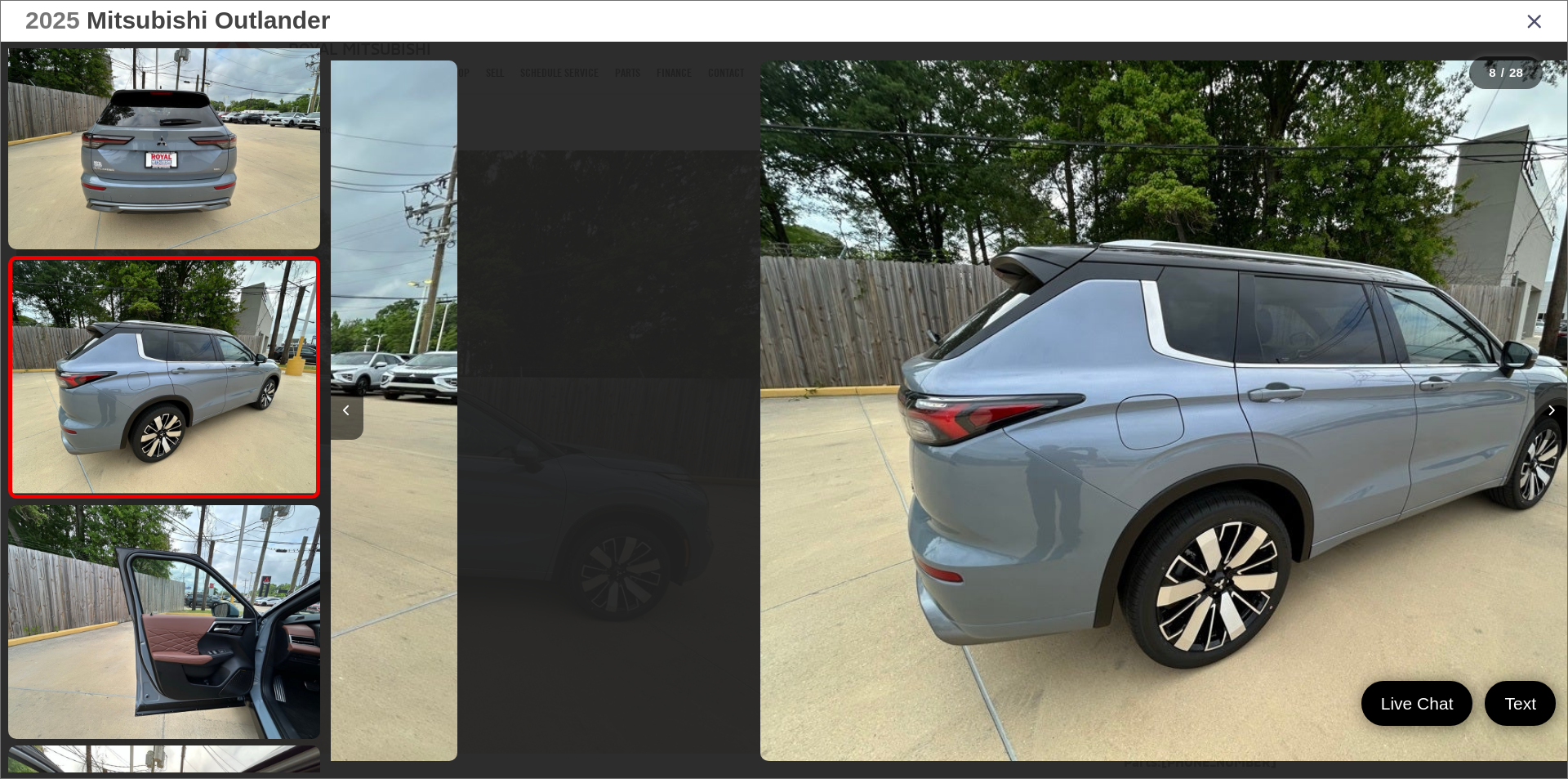
scroll to position [1489, 0]
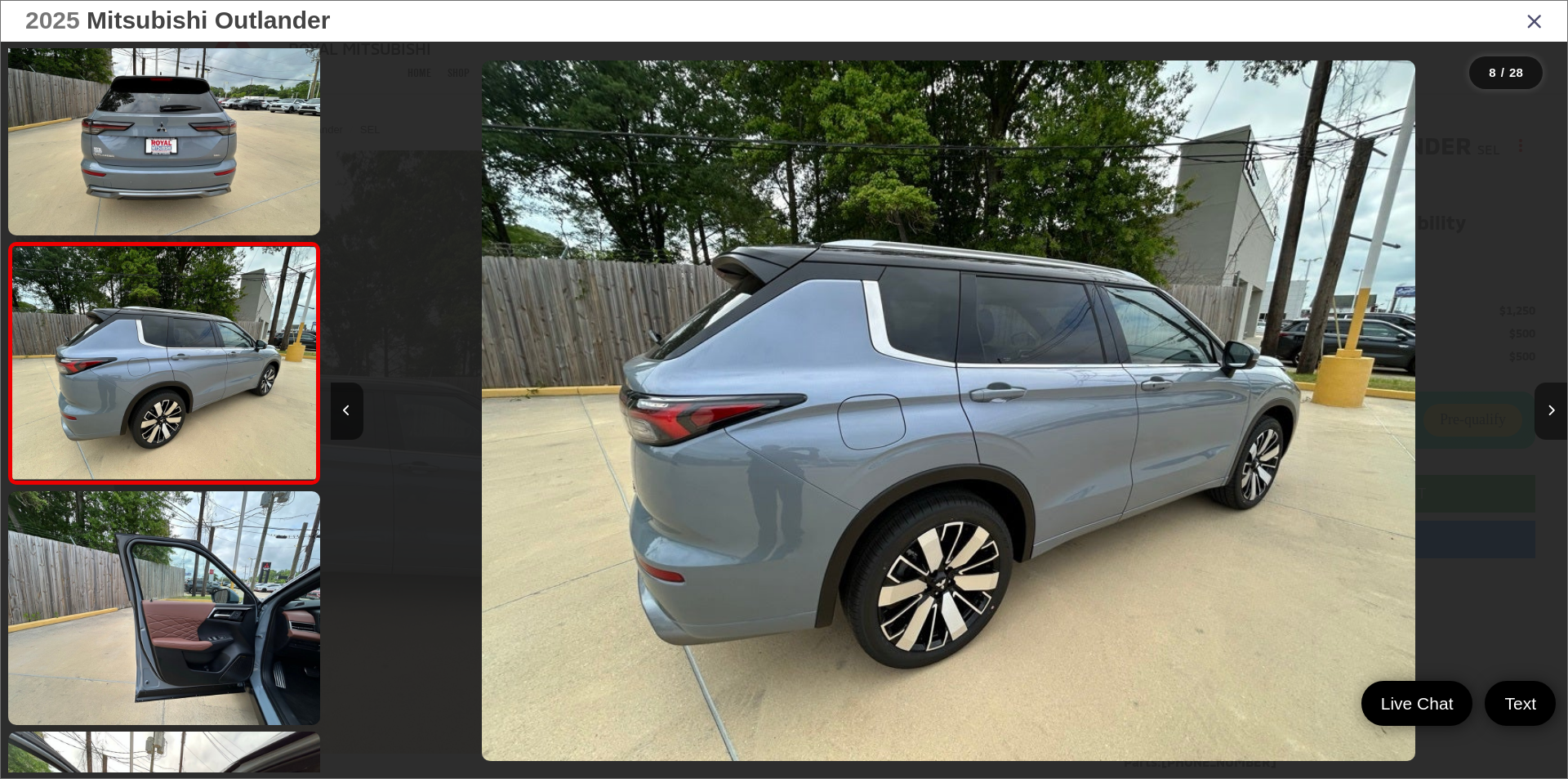
click at [1547, 401] on button "Next image" at bounding box center [1550, 410] width 33 height 57
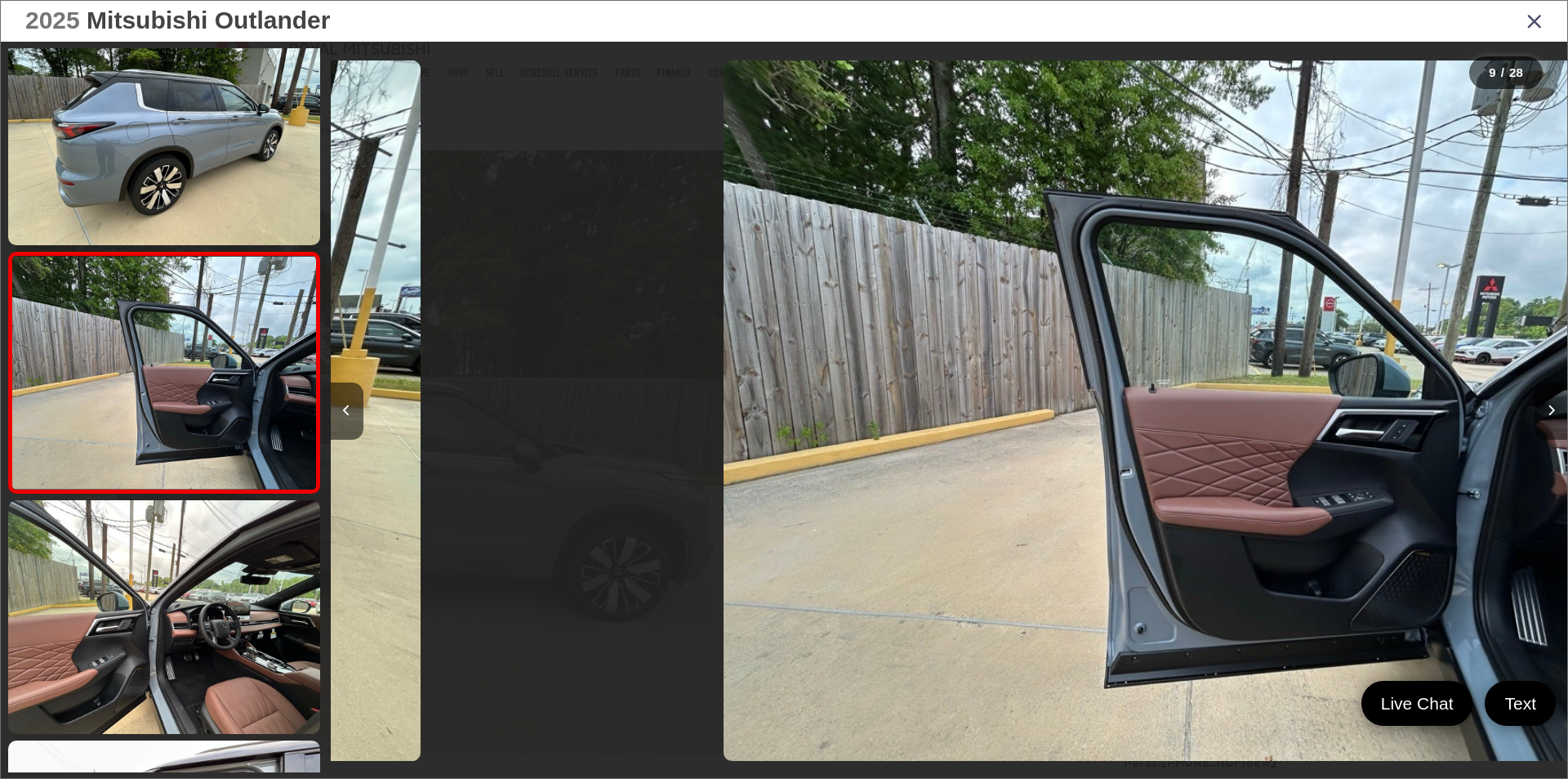
scroll to position [0, 0]
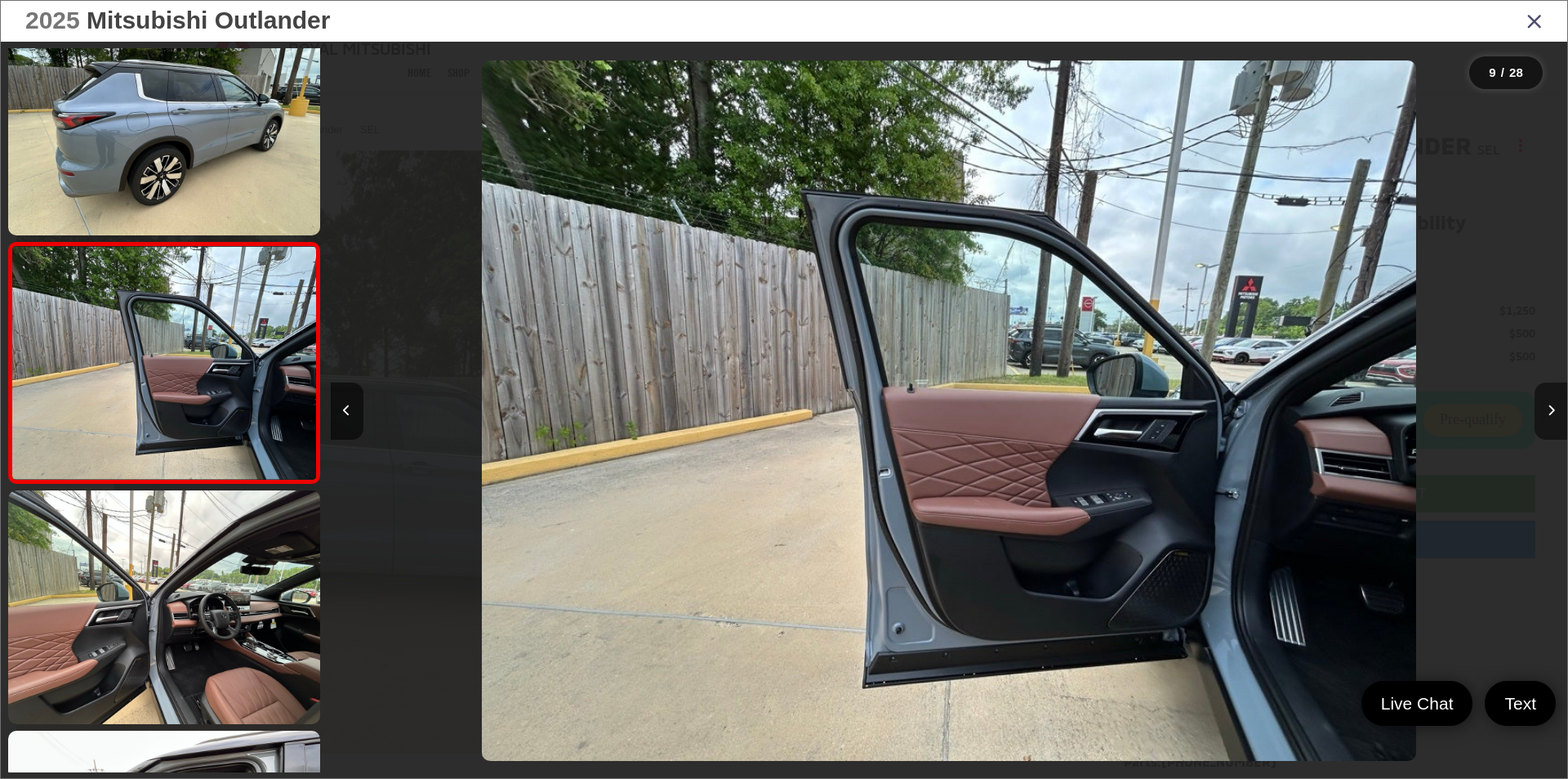
click at [1547, 398] on button "Next image" at bounding box center [1550, 410] width 33 height 57
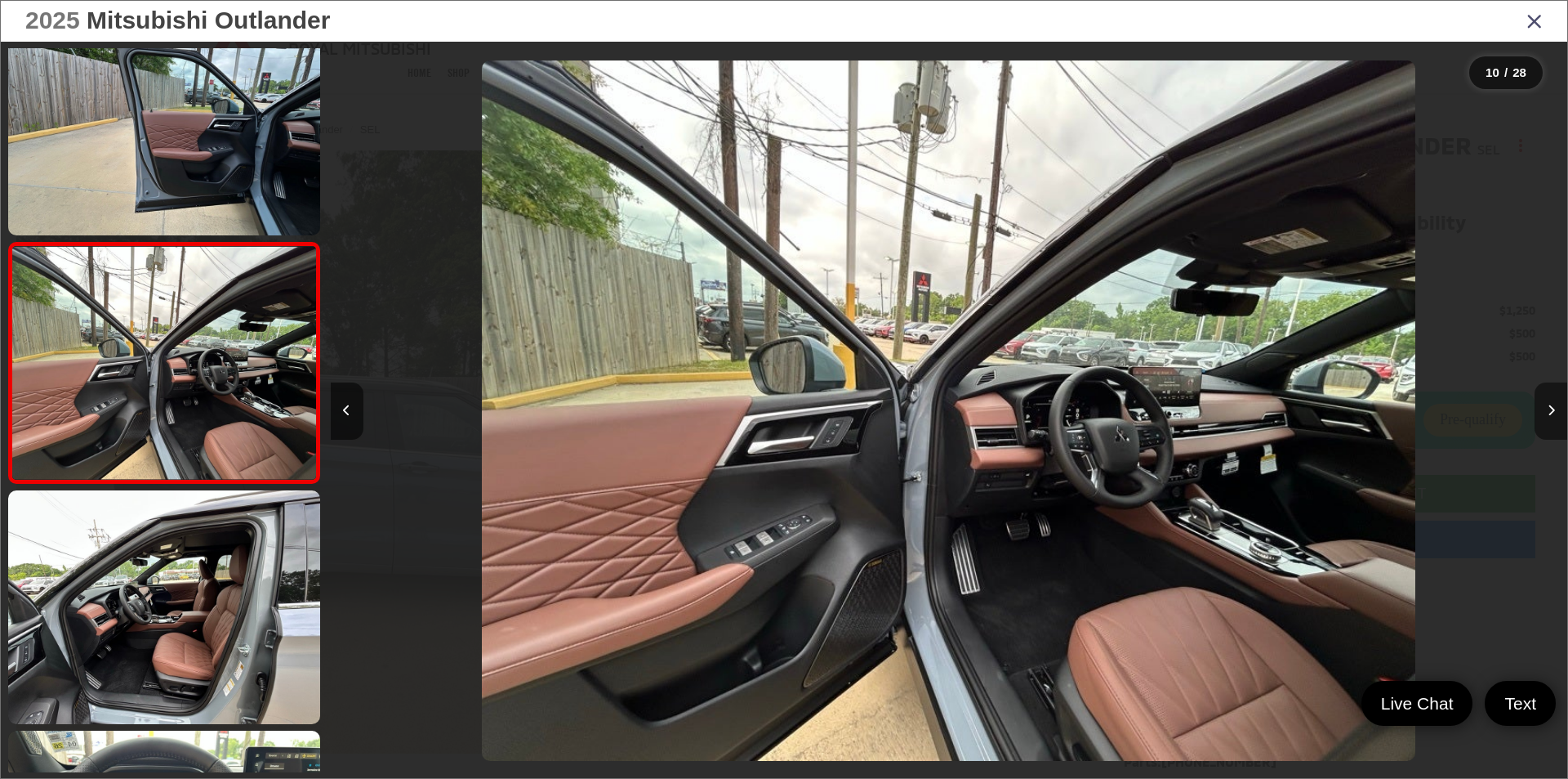
click at [1547, 398] on button "Next image" at bounding box center [1550, 410] width 33 height 57
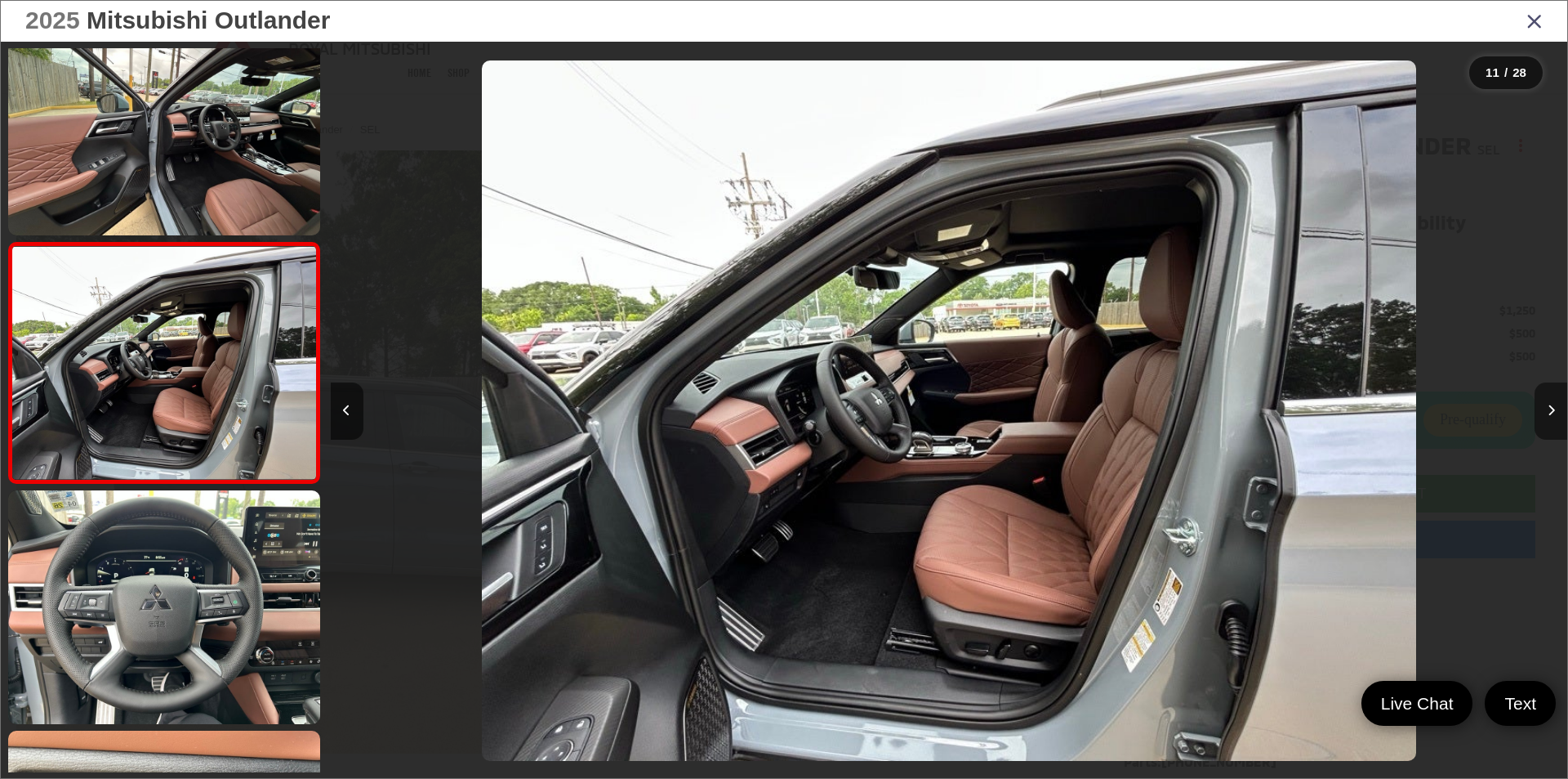
click at [1547, 398] on button "Next image" at bounding box center [1550, 410] width 33 height 57
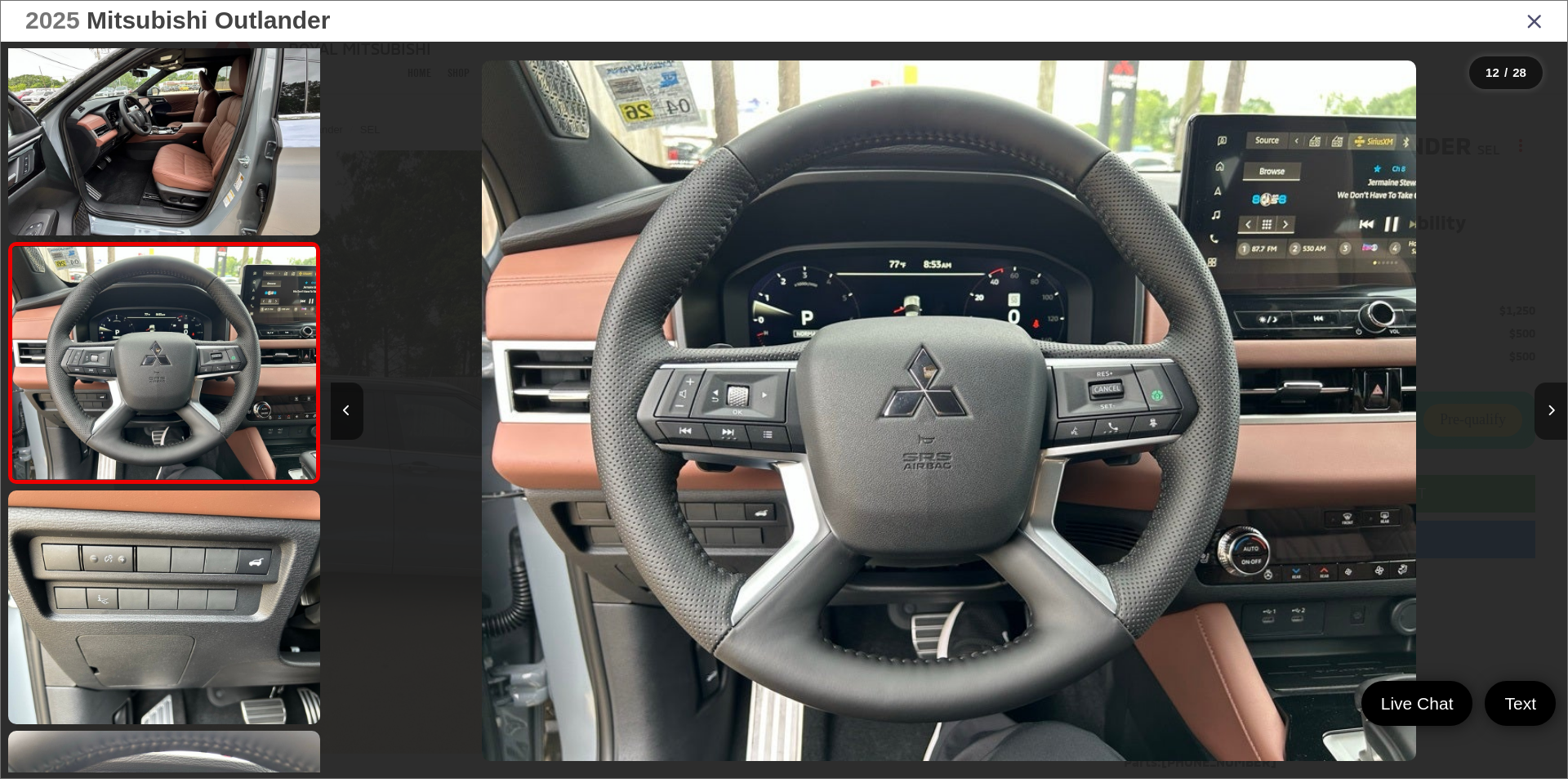
click at [1547, 398] on button "Next image" at bounding box center [1550, 410] width 33 height 57
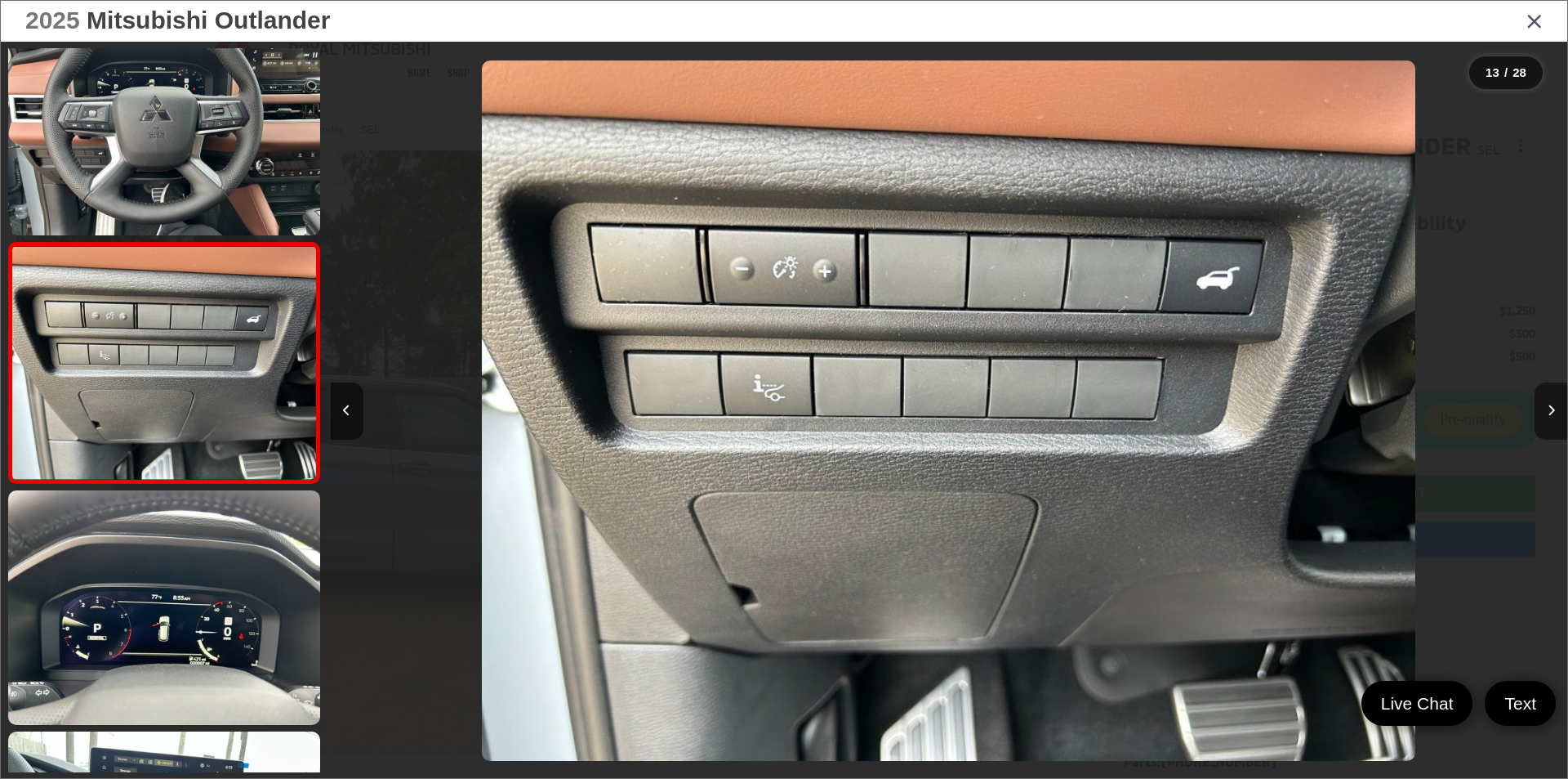
click at [1547, 398] on button "Next image" at bounding box center [1550, 410] width 33 height 57
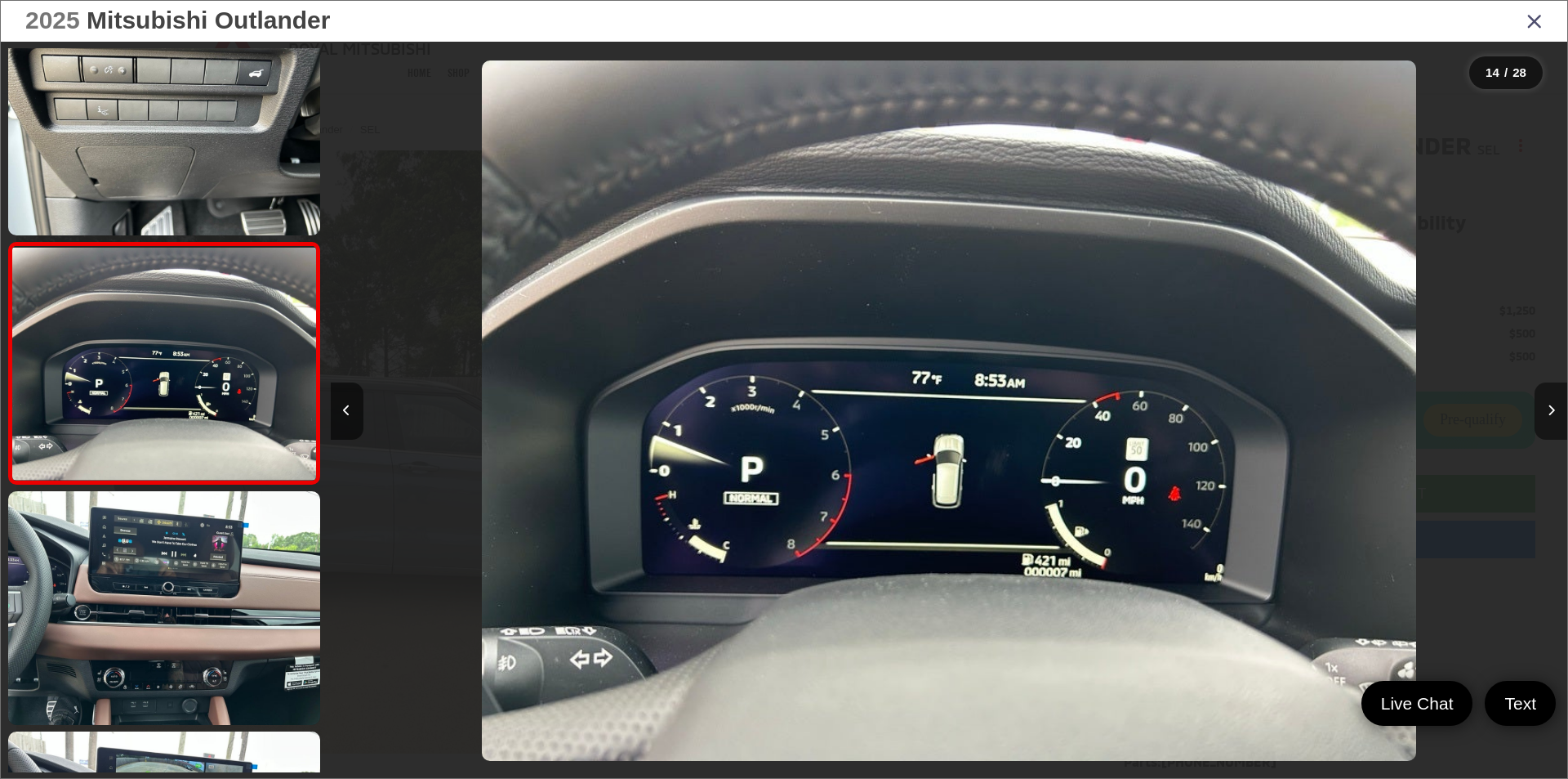
click at [1547, 398] on button "Next image" at bounding box center [1550, 410] width 33 height 57
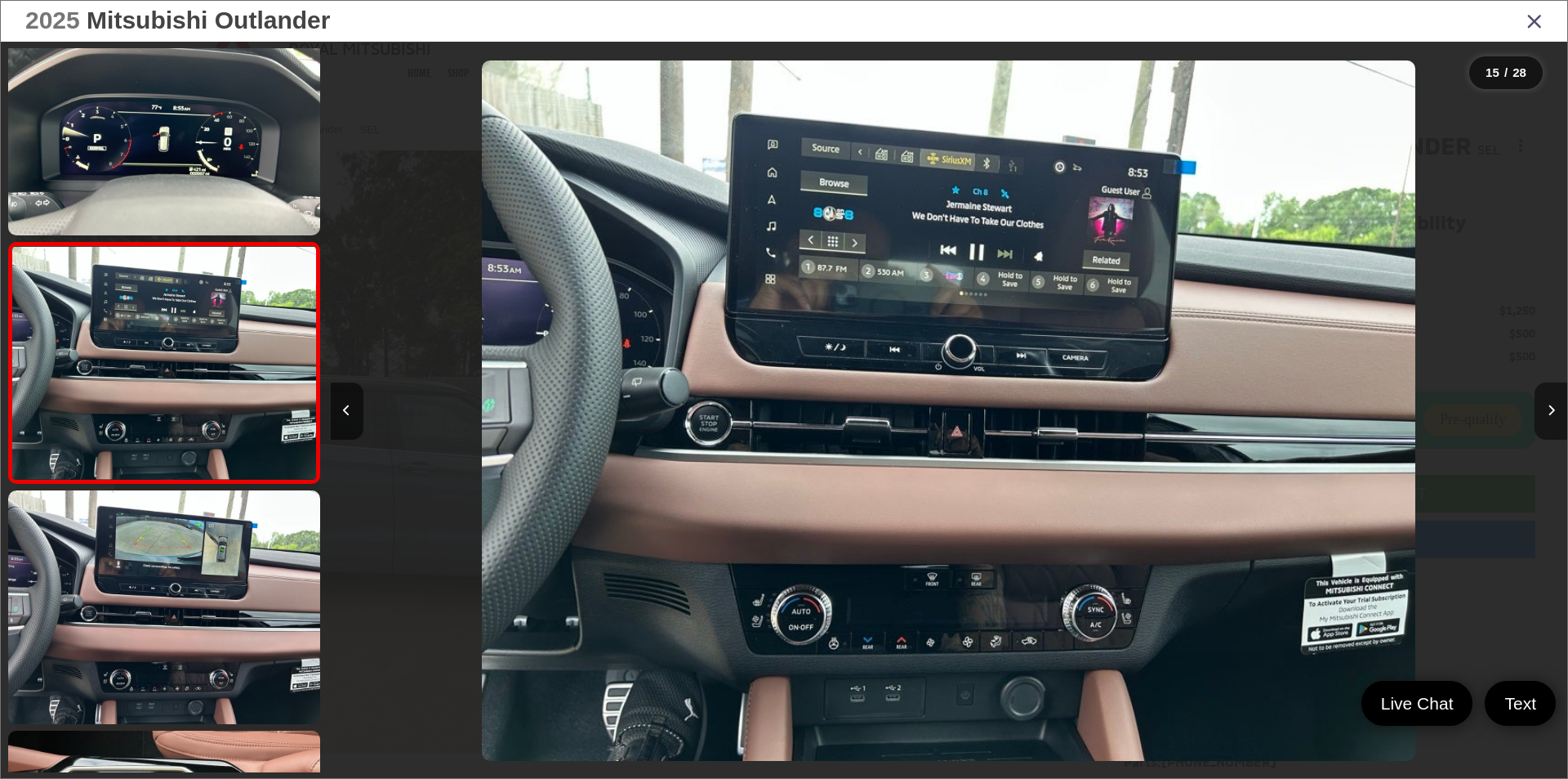
click at [1547, 398] on button "Next image" at bounding box center [1550, 410] width 33 height 57
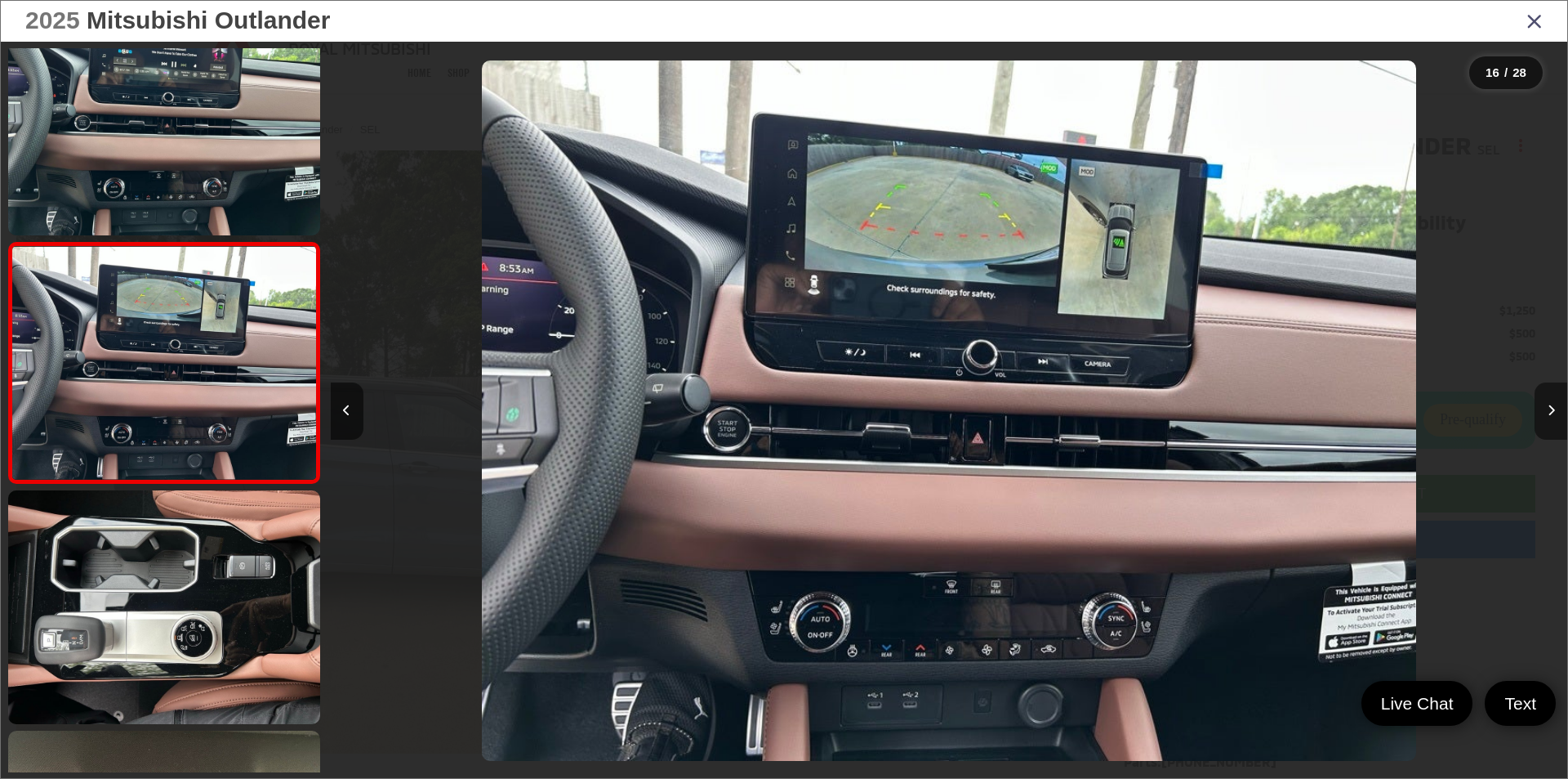
click at [1547, 398] on button "Next image" at bounding box center [1550, 410] width 33 height 57
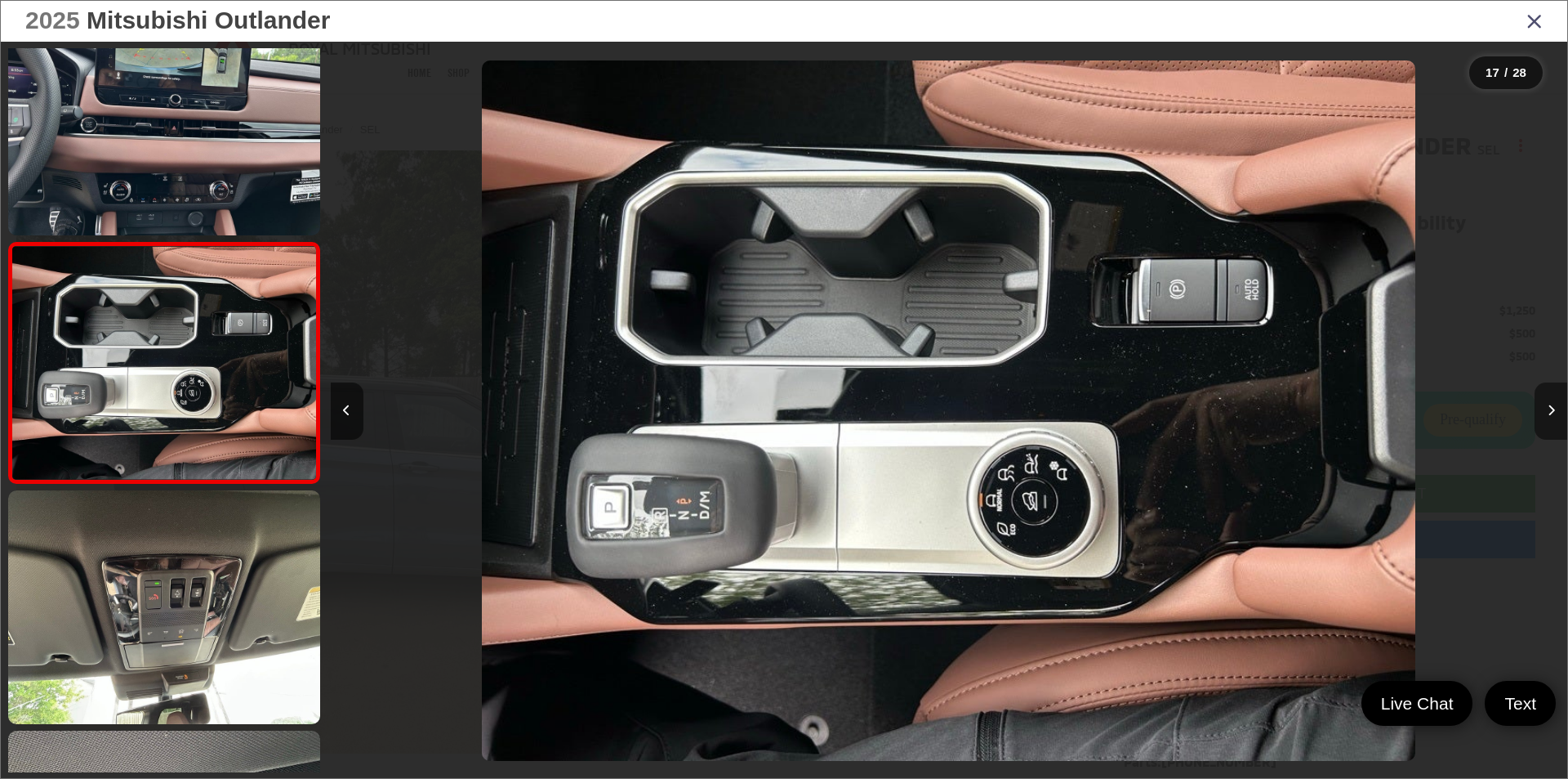
click at [1547, 398] on button "Next image" at bounding box center [1550, 410] width 33 height 57
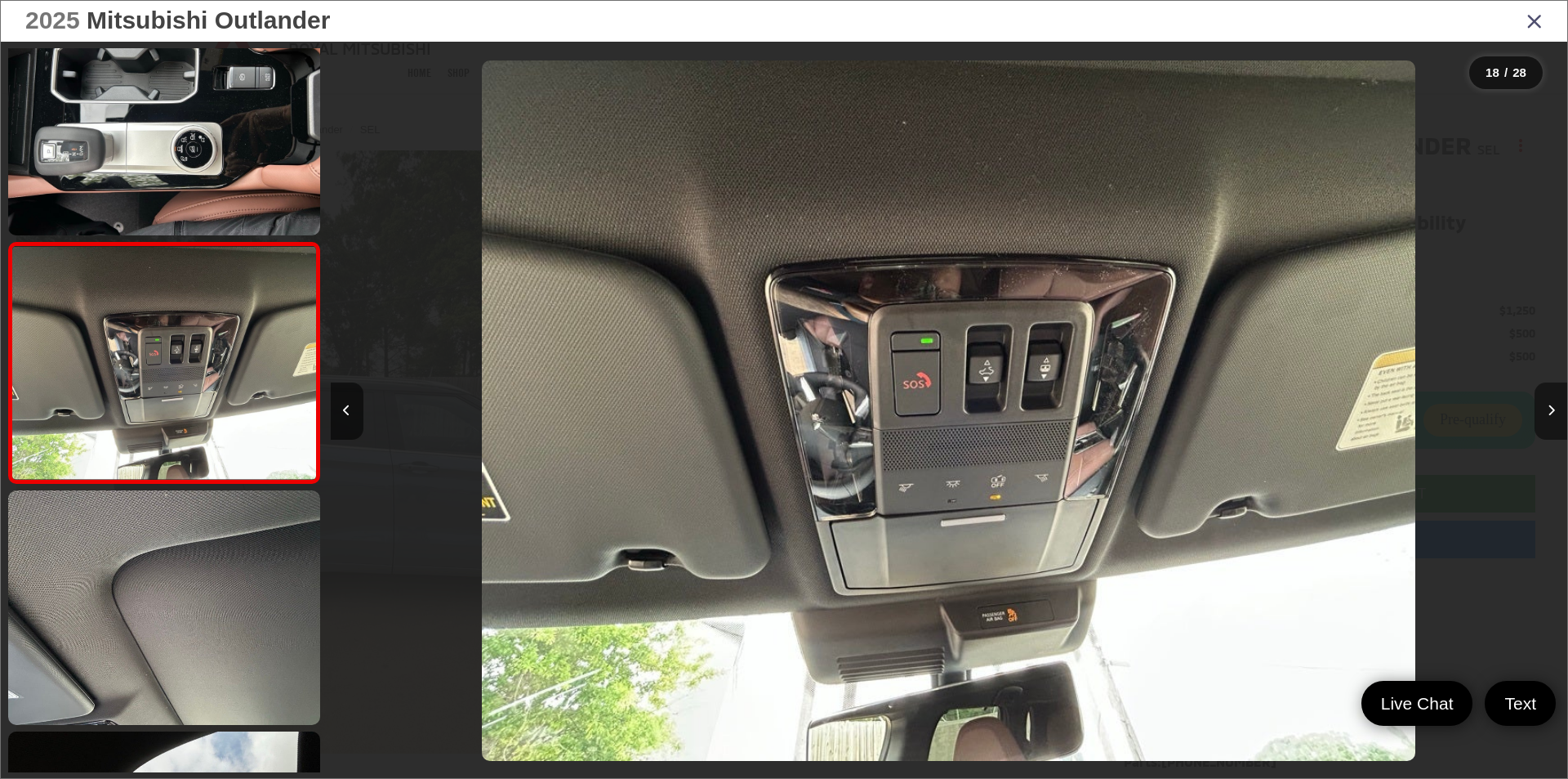
click at [1547, 398] on button "Next image" at bounding box center [1550, 410] width 33 height 57
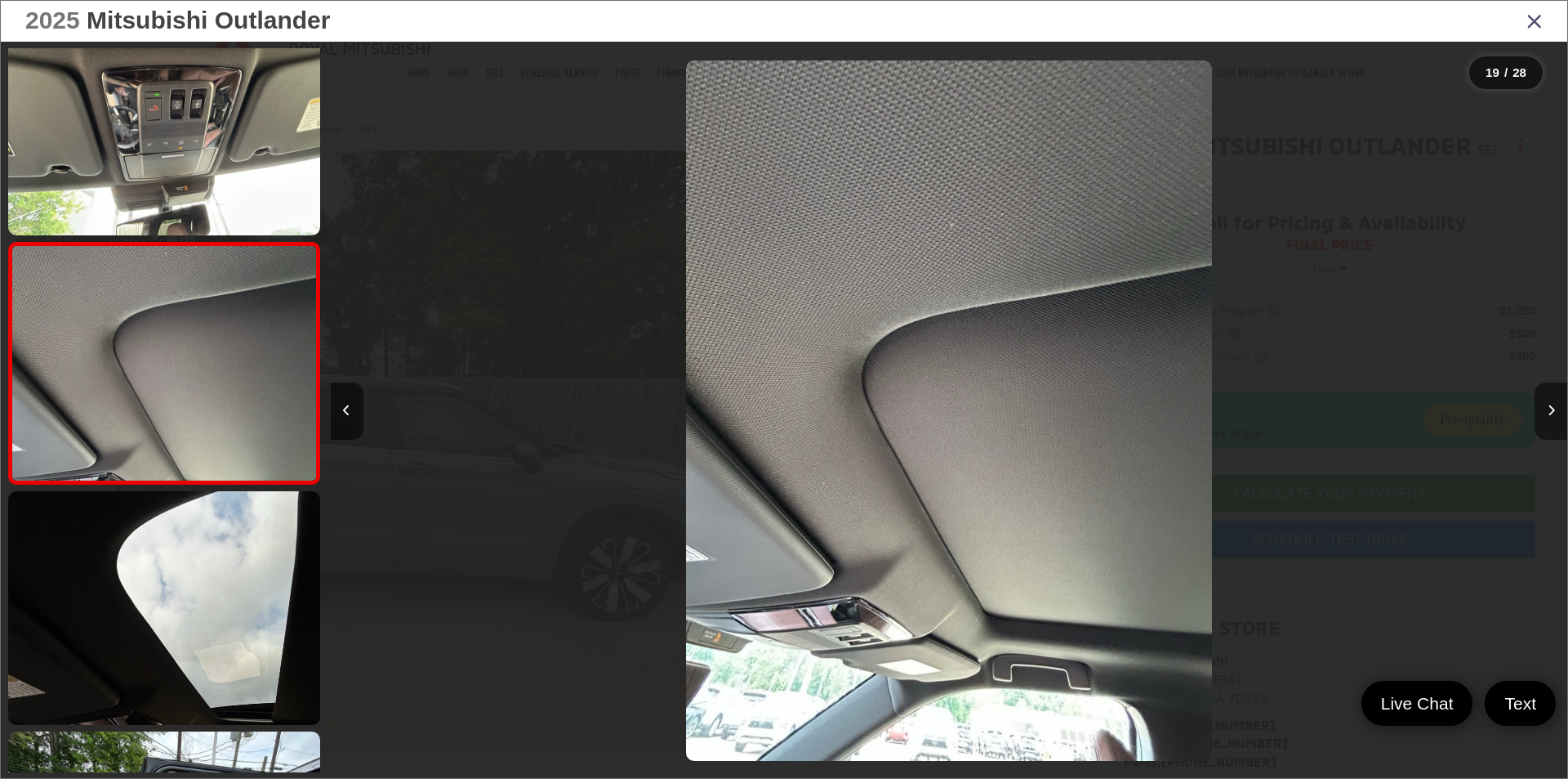
click at [1547, 398] on button "Next image" at bounding box center [1550, 410] width 33 height 57
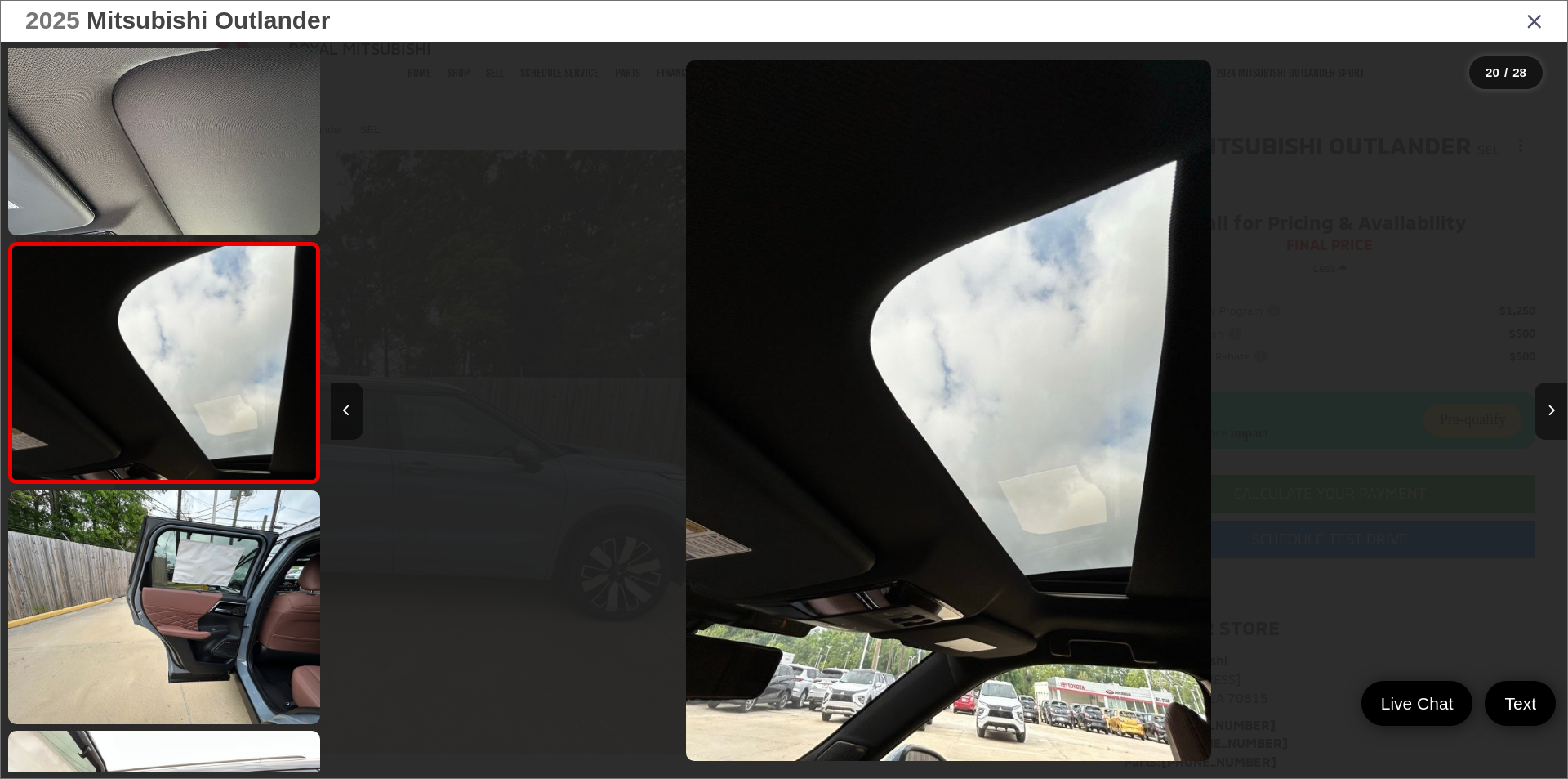
click at [1547, 398] on button "Next image" at bounding box center [1550, 410] width 33 height 57
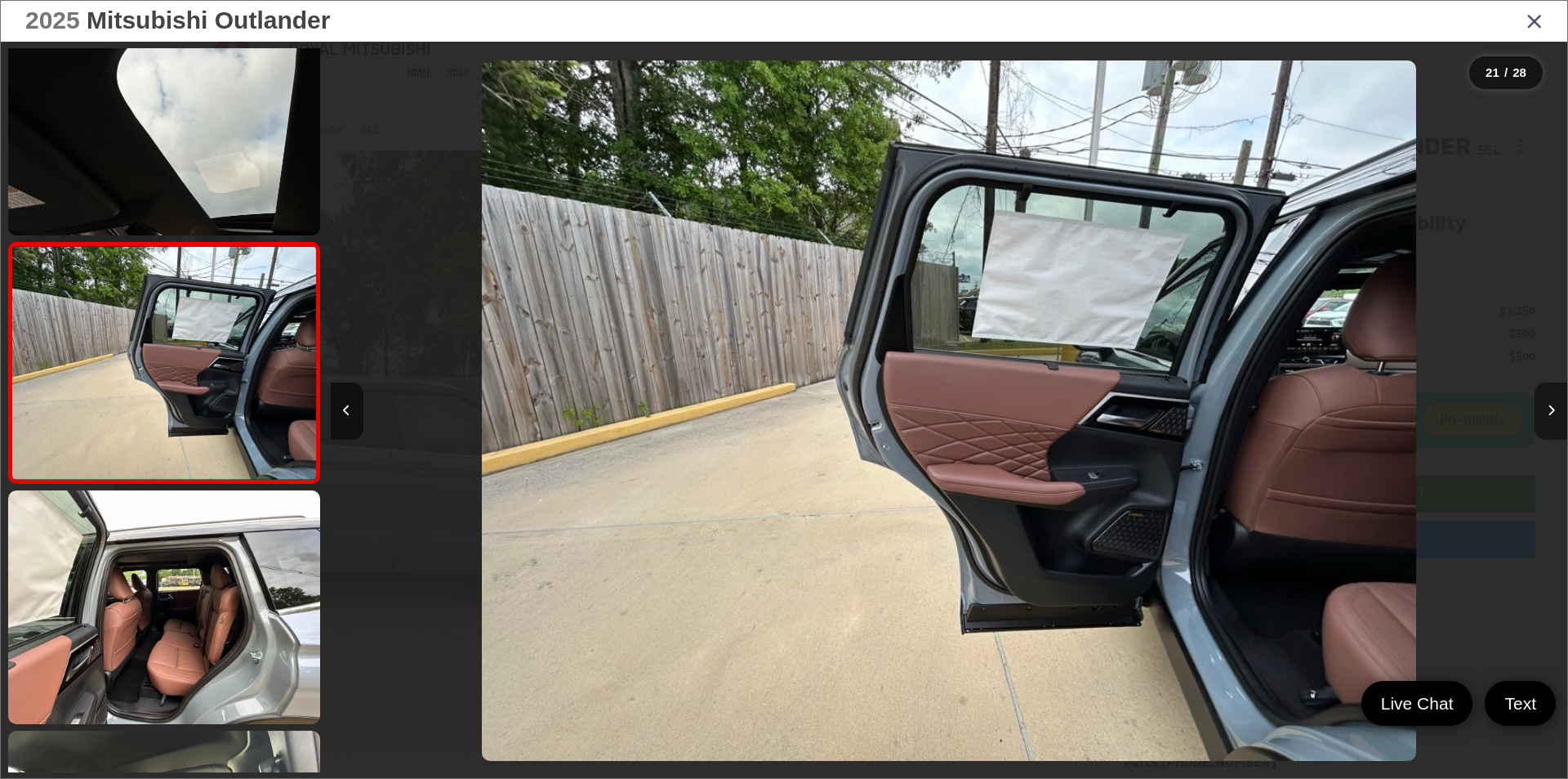
click at [1547, 398] on button "Next image" at bounding box center [1550, 410] width 33 height 57
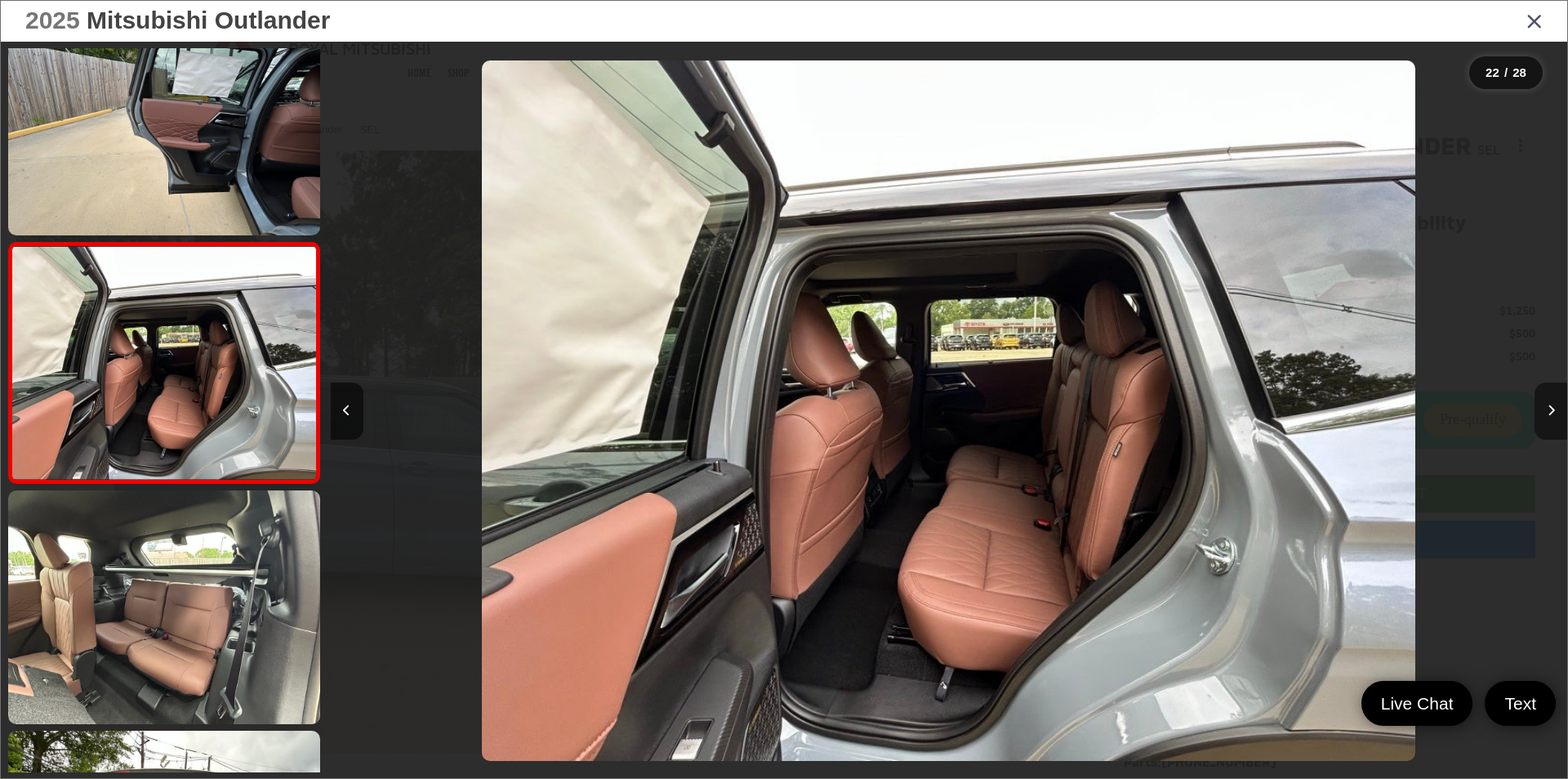
click at [1547, 398] on button "Next image" at bounding box center [1550, 410] width 33 height 57
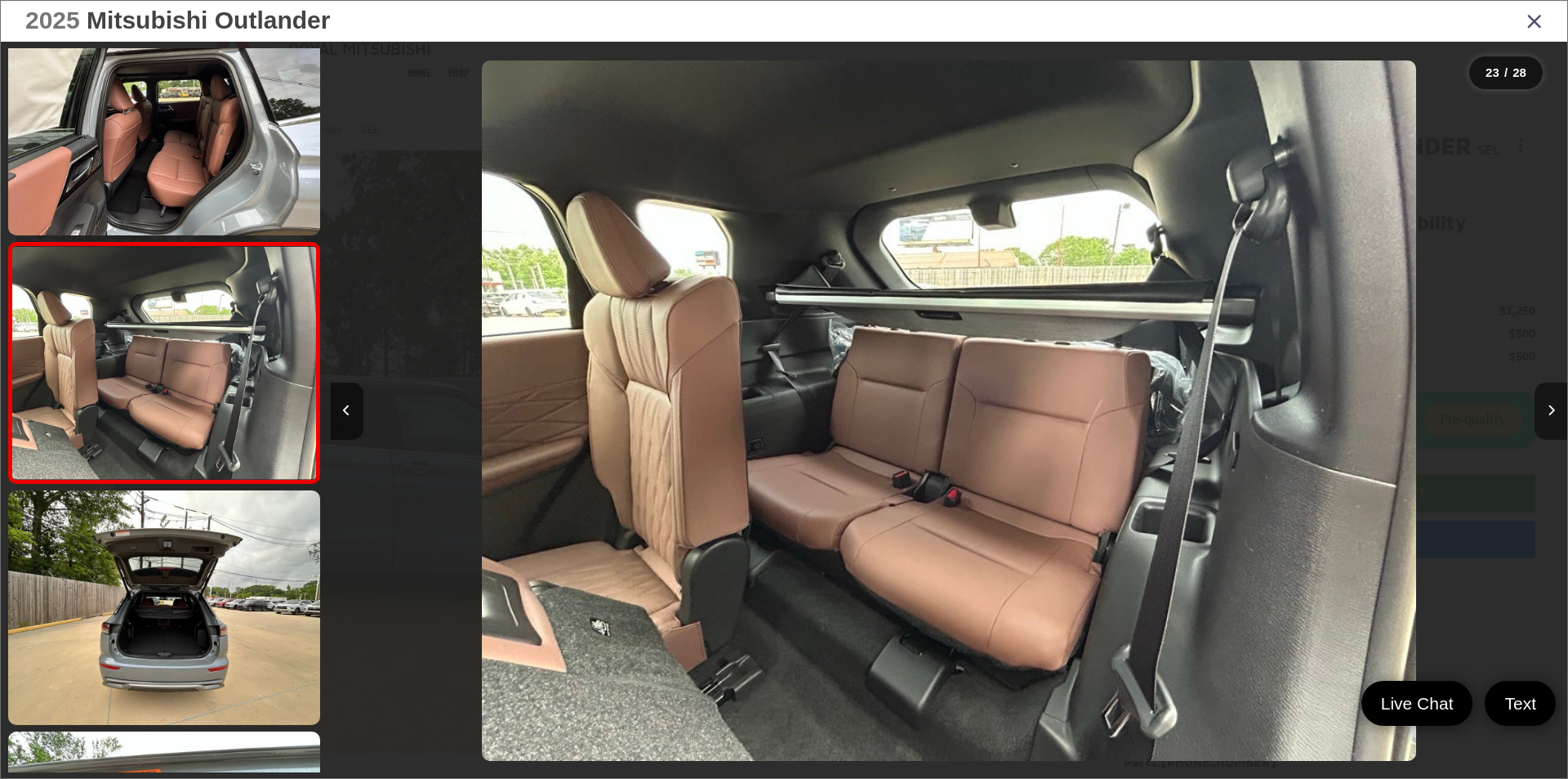
click at [1547, 398] on button "Next image" at bounding box center [1550, 410] width 33 height 57
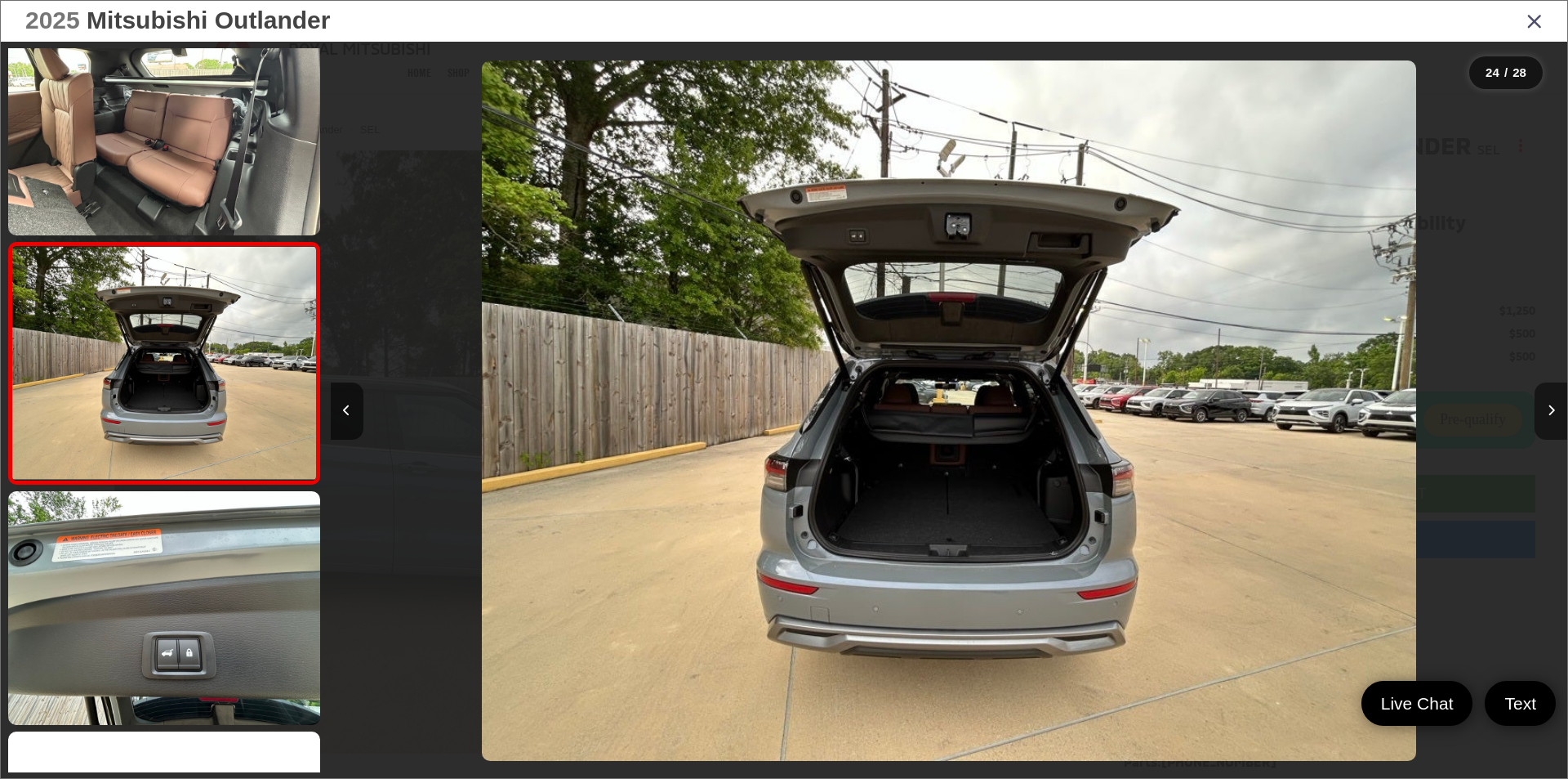
click at [1547, 398] on button "Next image" at bounding box center [1550, 410] width 33 height 57
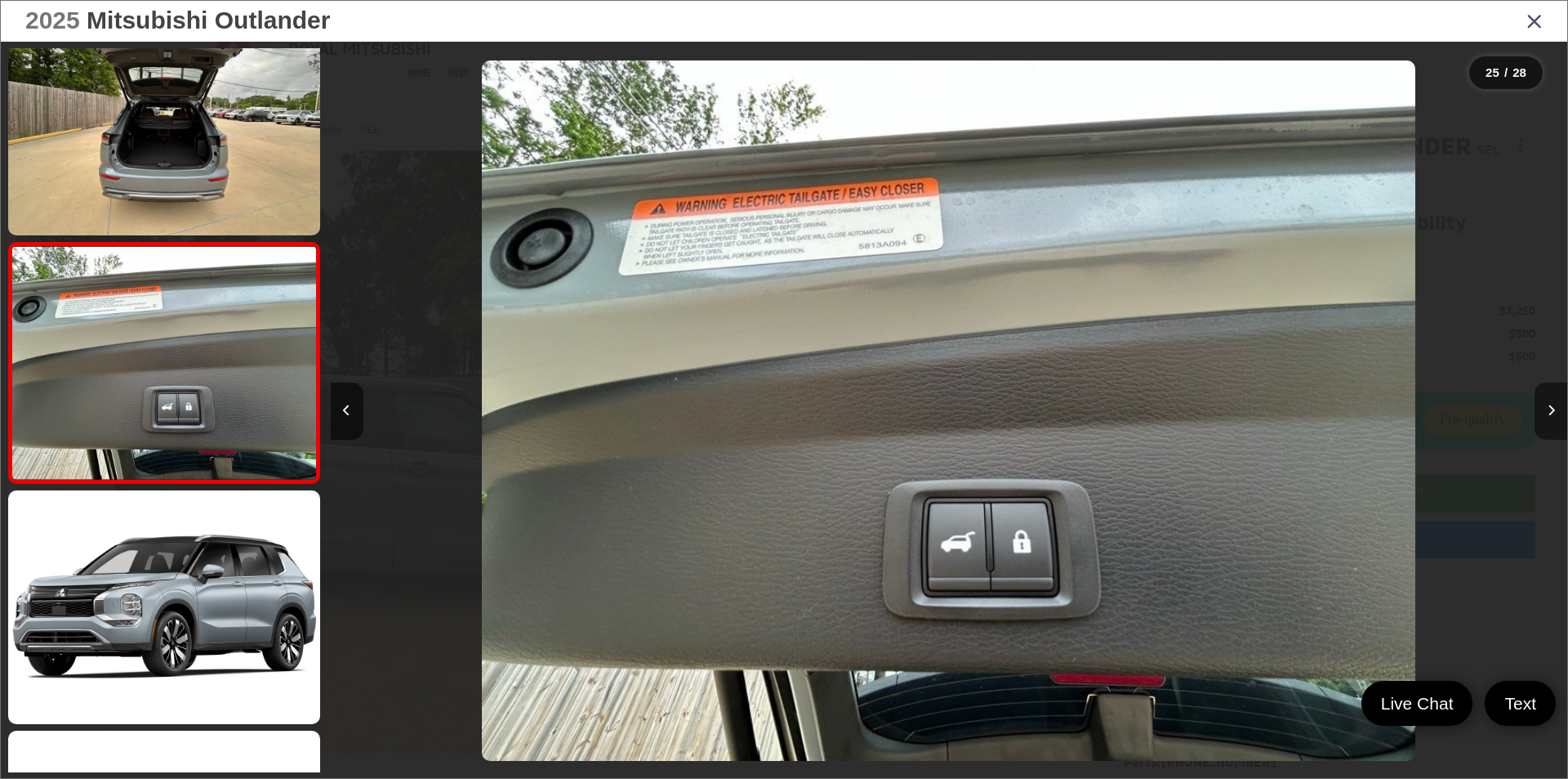
click at [1547, 398] on button "Next image" at bounding box center [1550, 410] width 33 height 57
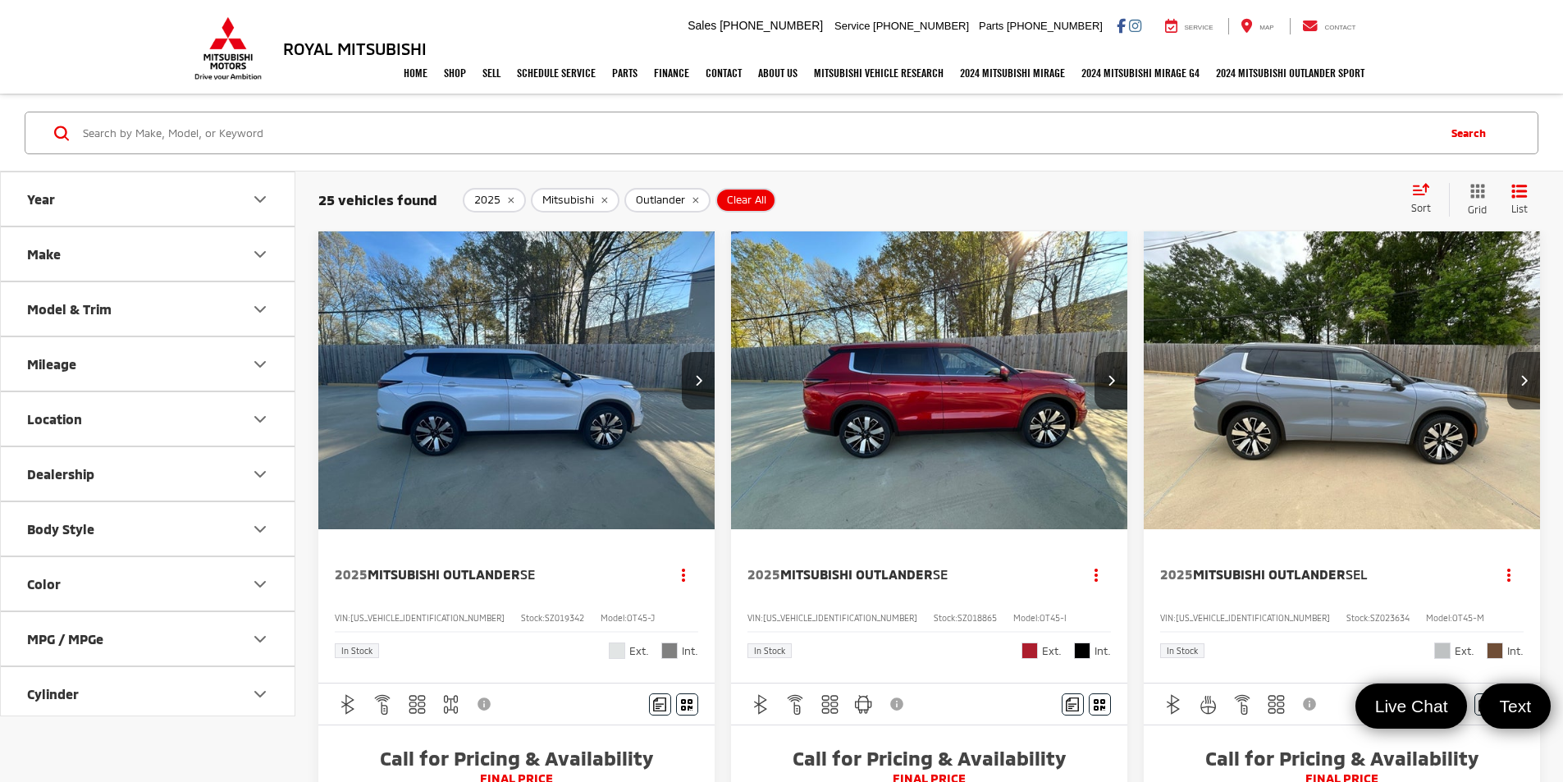
click at [430, 353] on img "2025 Mitsubishi Outlander SE 0" at bounding box center [516, 380] width 399 height 299
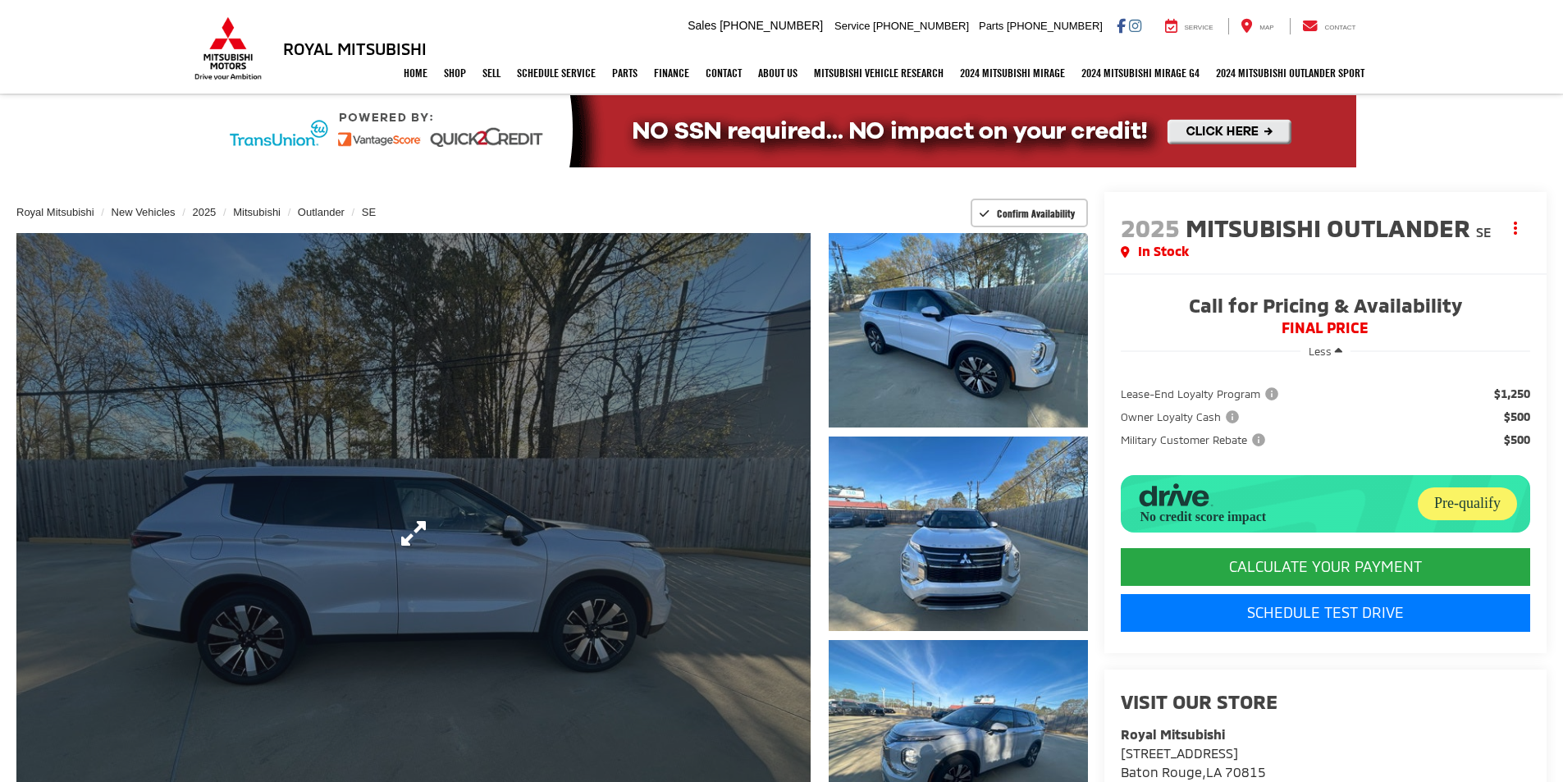
click at [677, 476] on link "Expand Photo 0" at bounding box center [413, 533] width 794 height 600
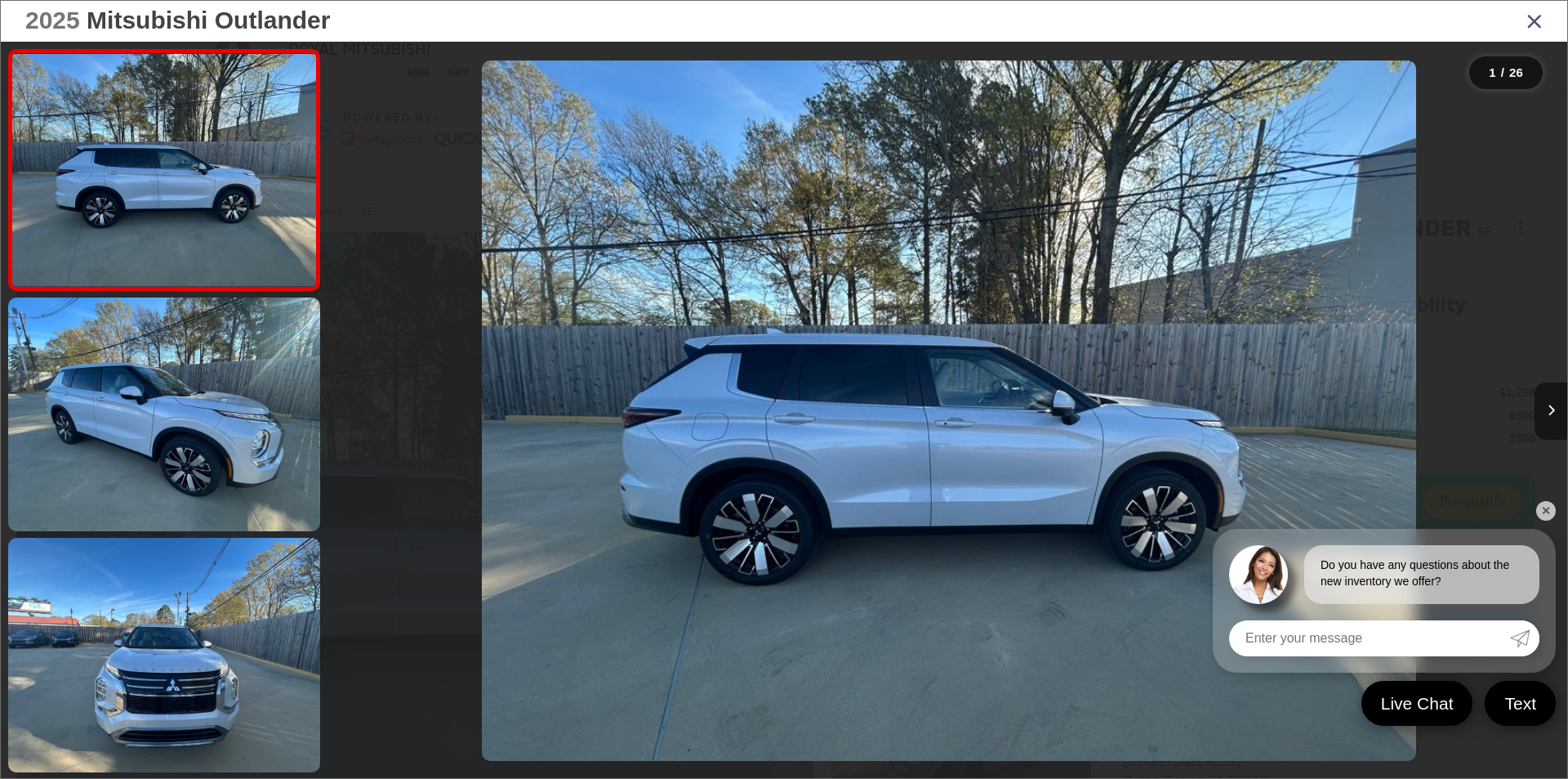
click at [1555, 411] on button "Next image" at bounding box center [1550, 410] width 33 height 57
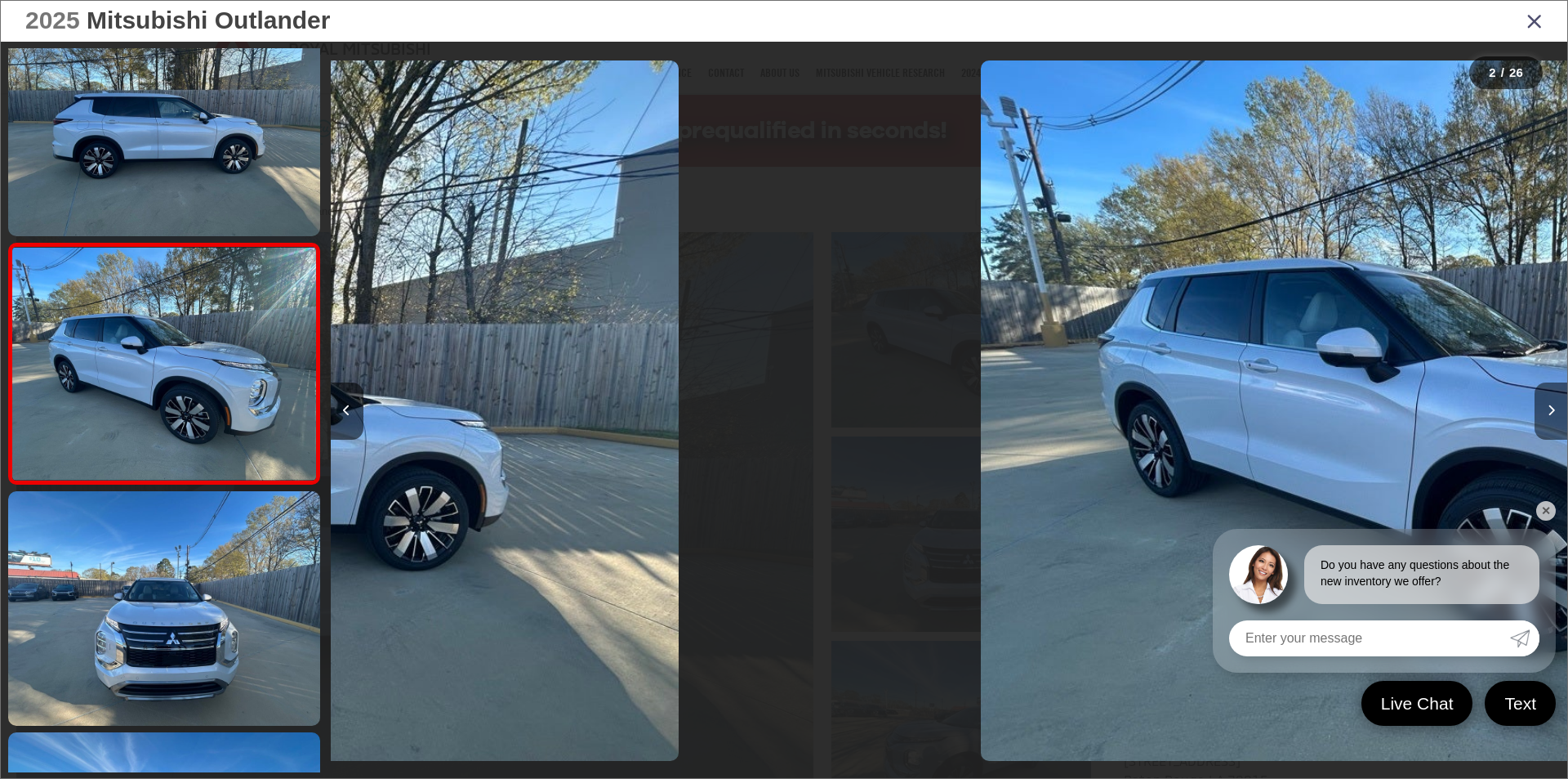
scroll to position [48, 0]
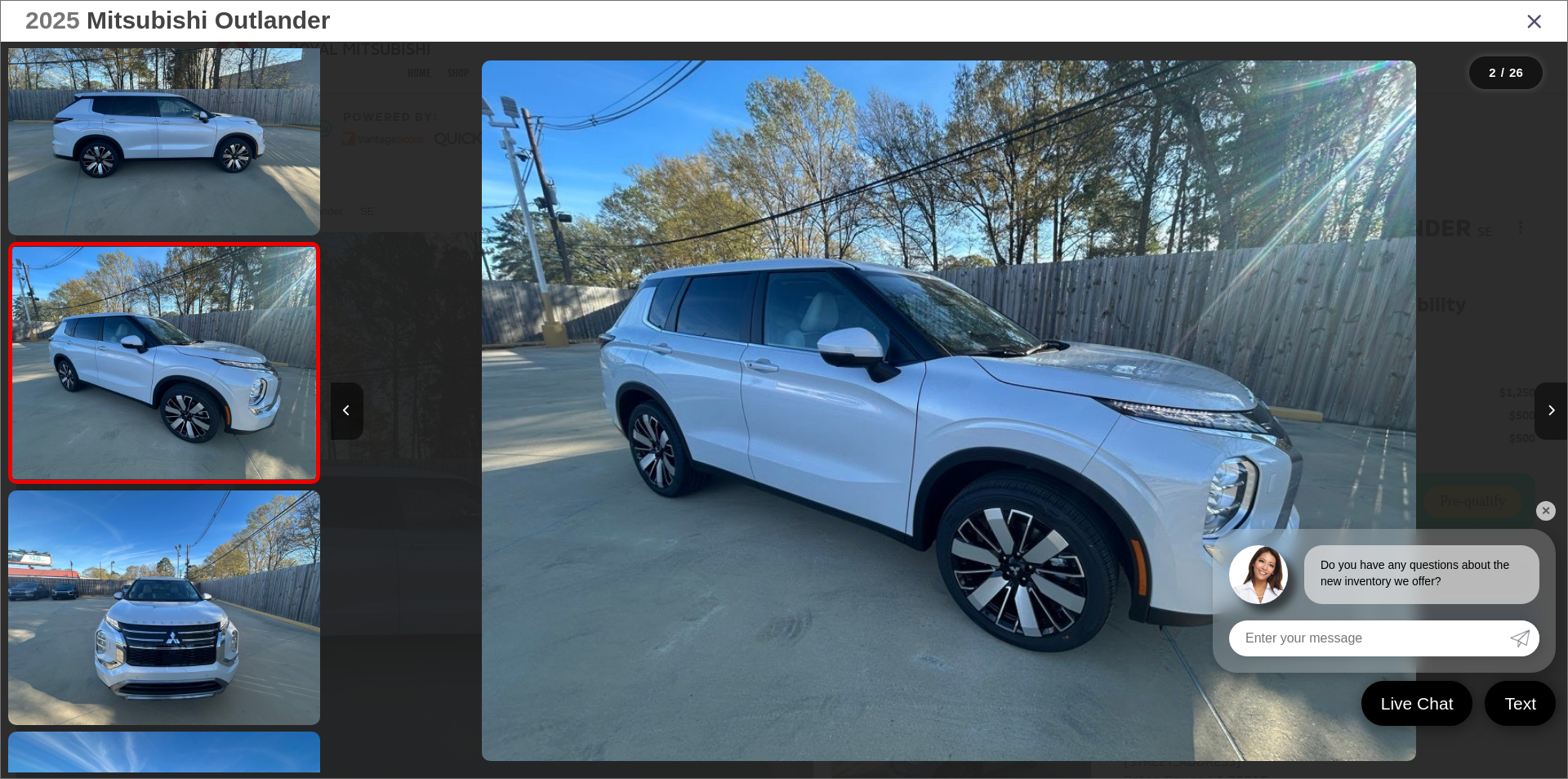
click at [1555, 411] on button "Next image" at bounding box center [1550, 410] width 33 height 57
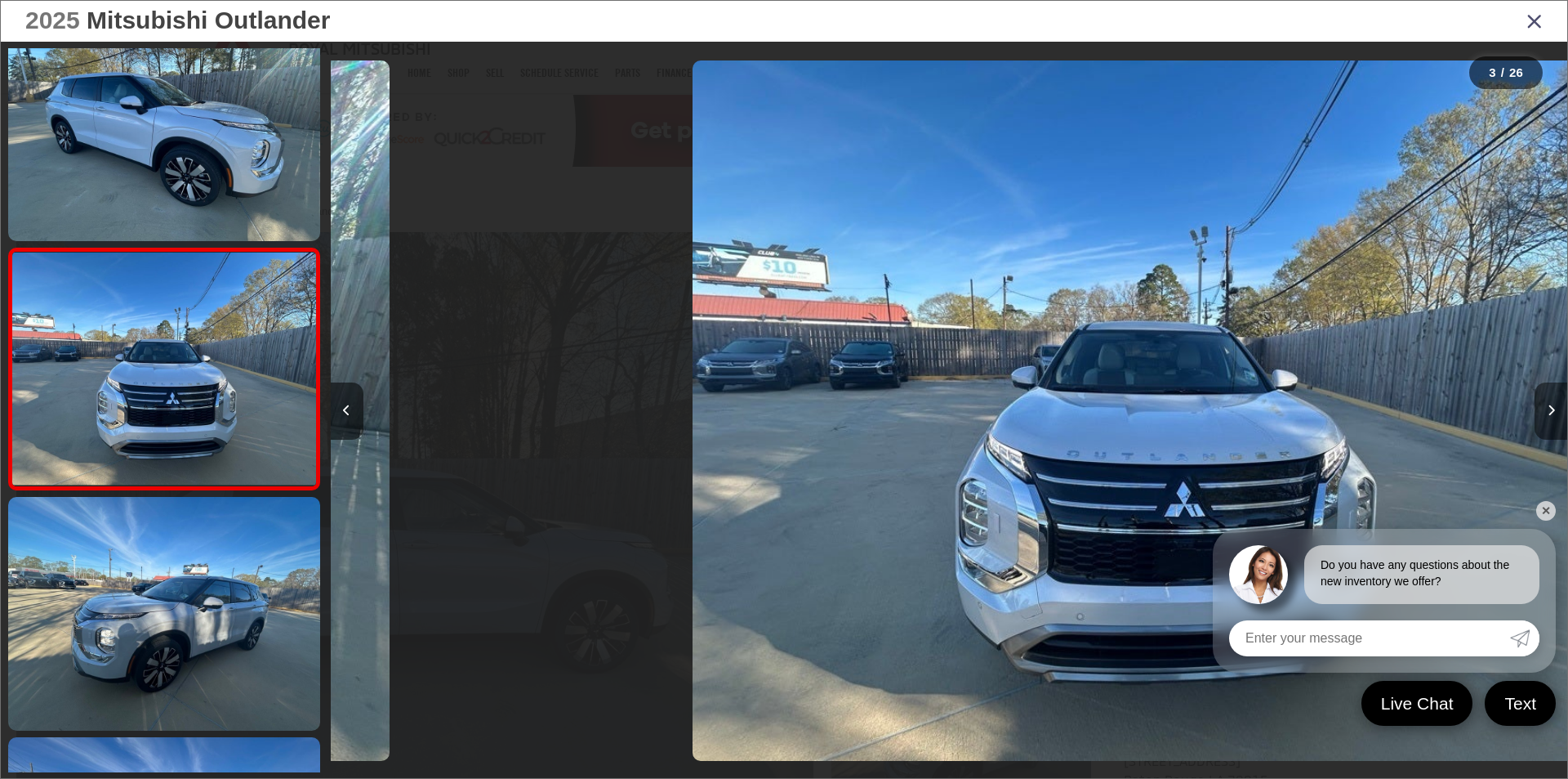
scroll to position [288, 0]
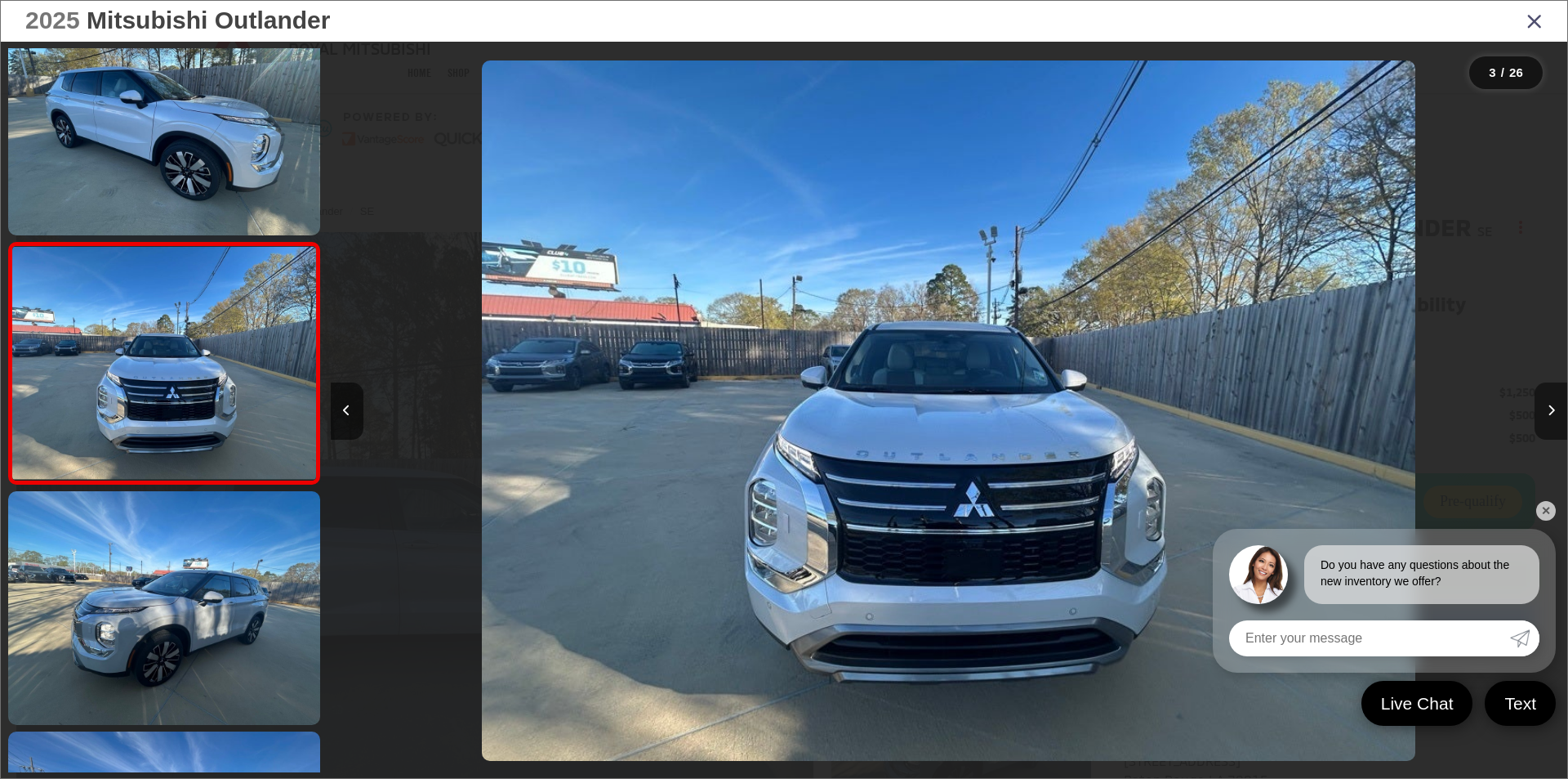
click at [1555, 411] on button "Next image" at bounding box center [1550, 410] width 33 height 57
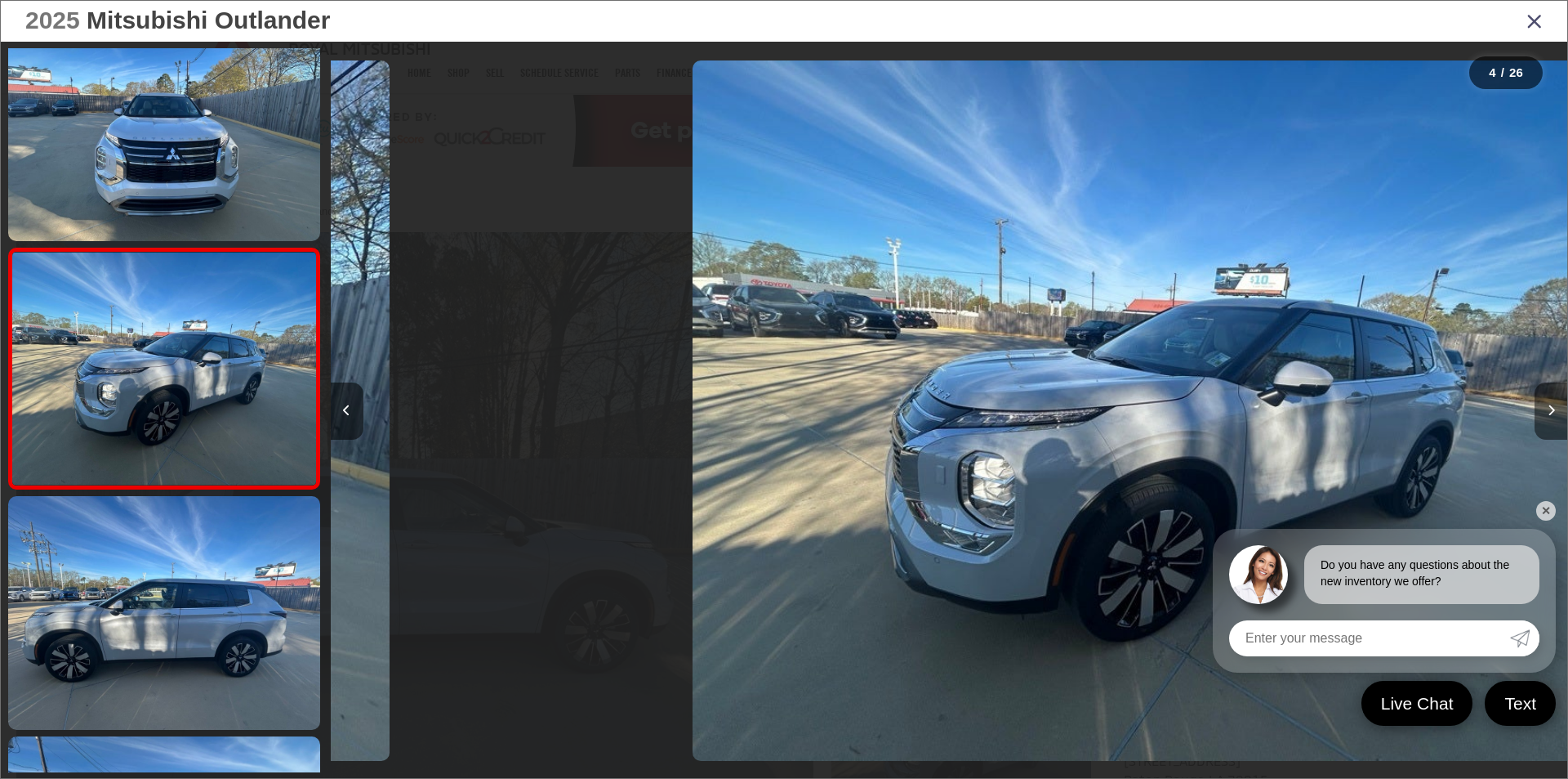
scroll to position [529, 0]
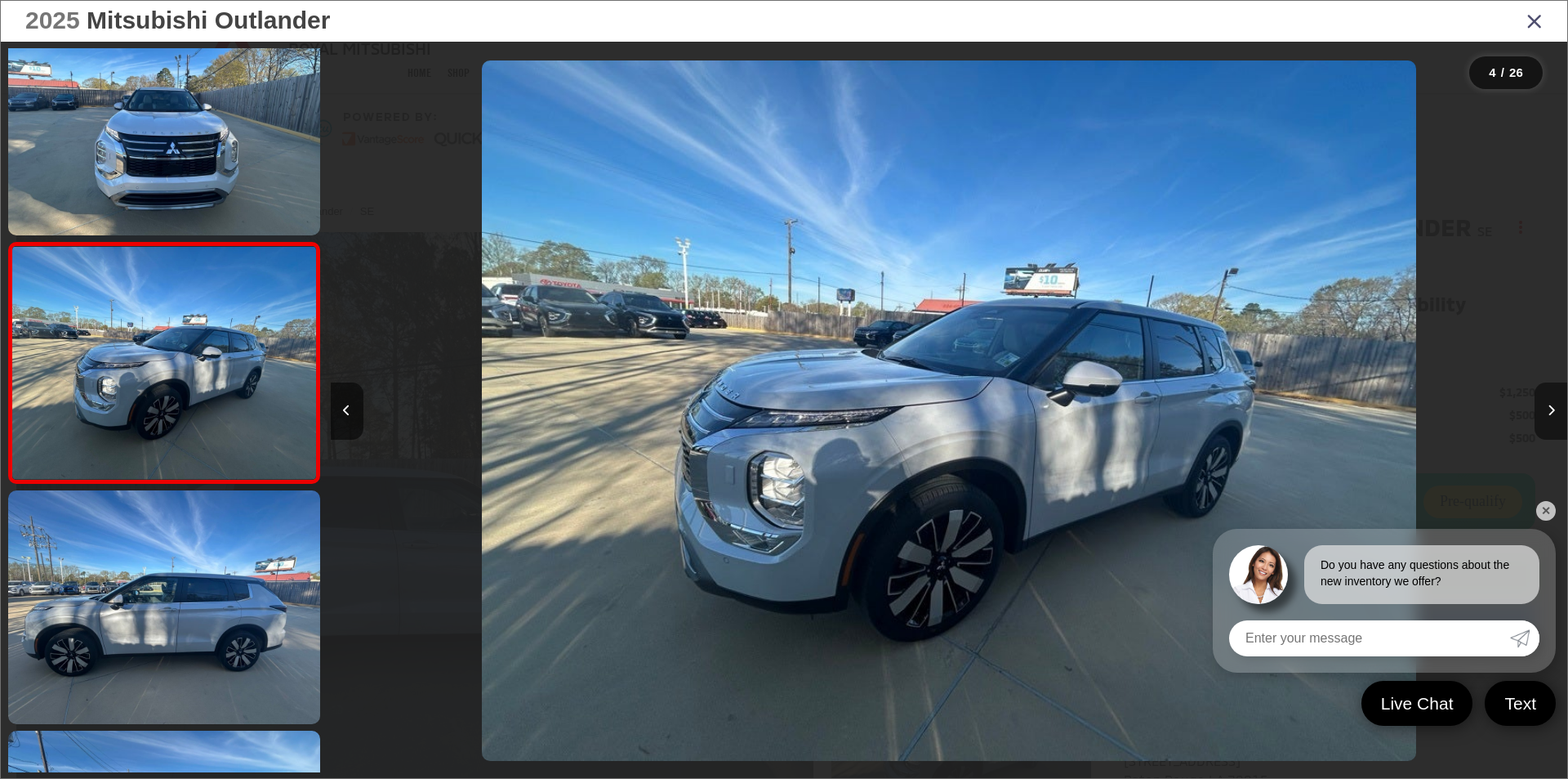
click at [1555, 411] on button "Next image" at bounding box center [1550, 410] width 33 height 57
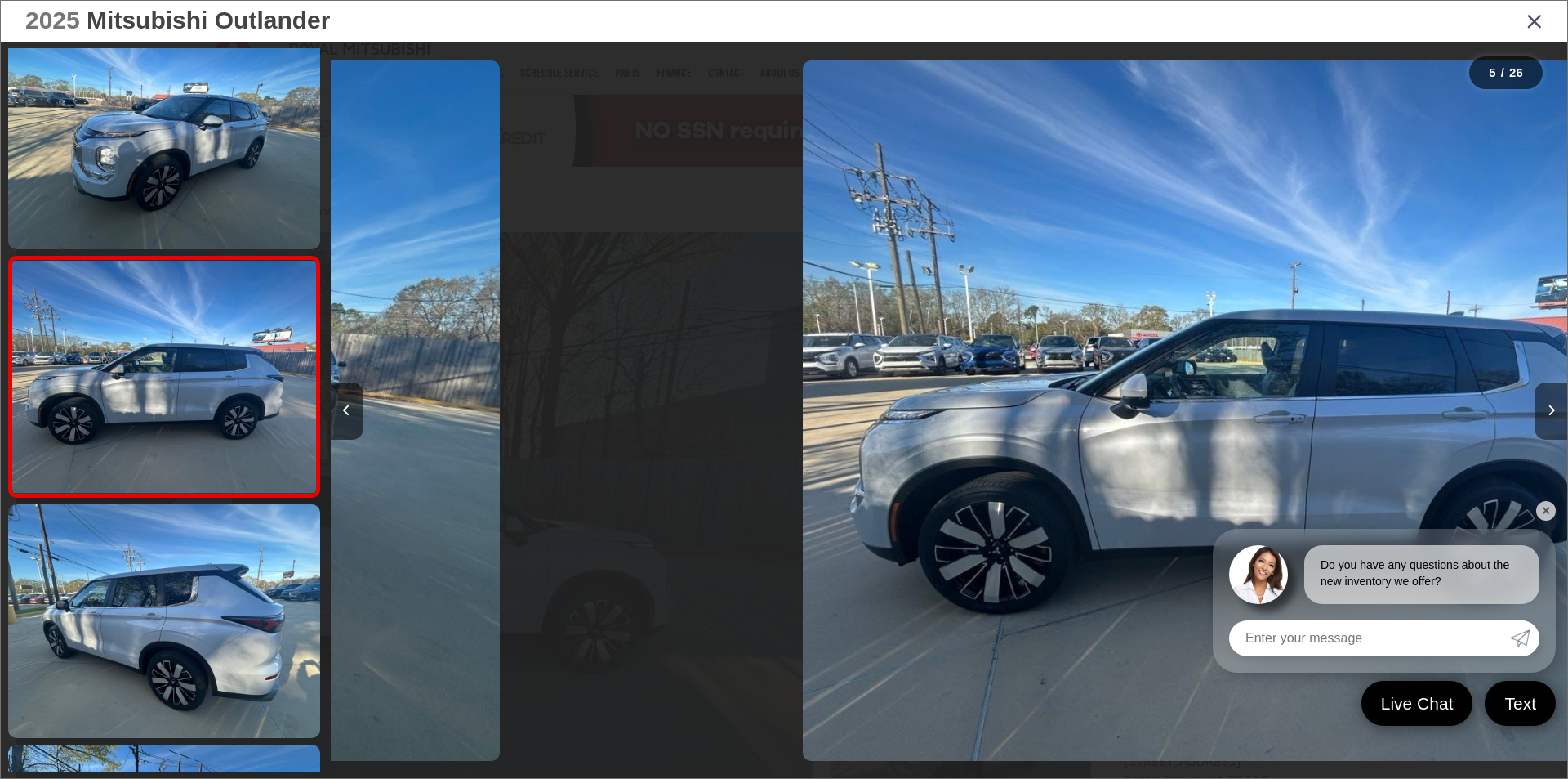
scroll to position [769, 0]
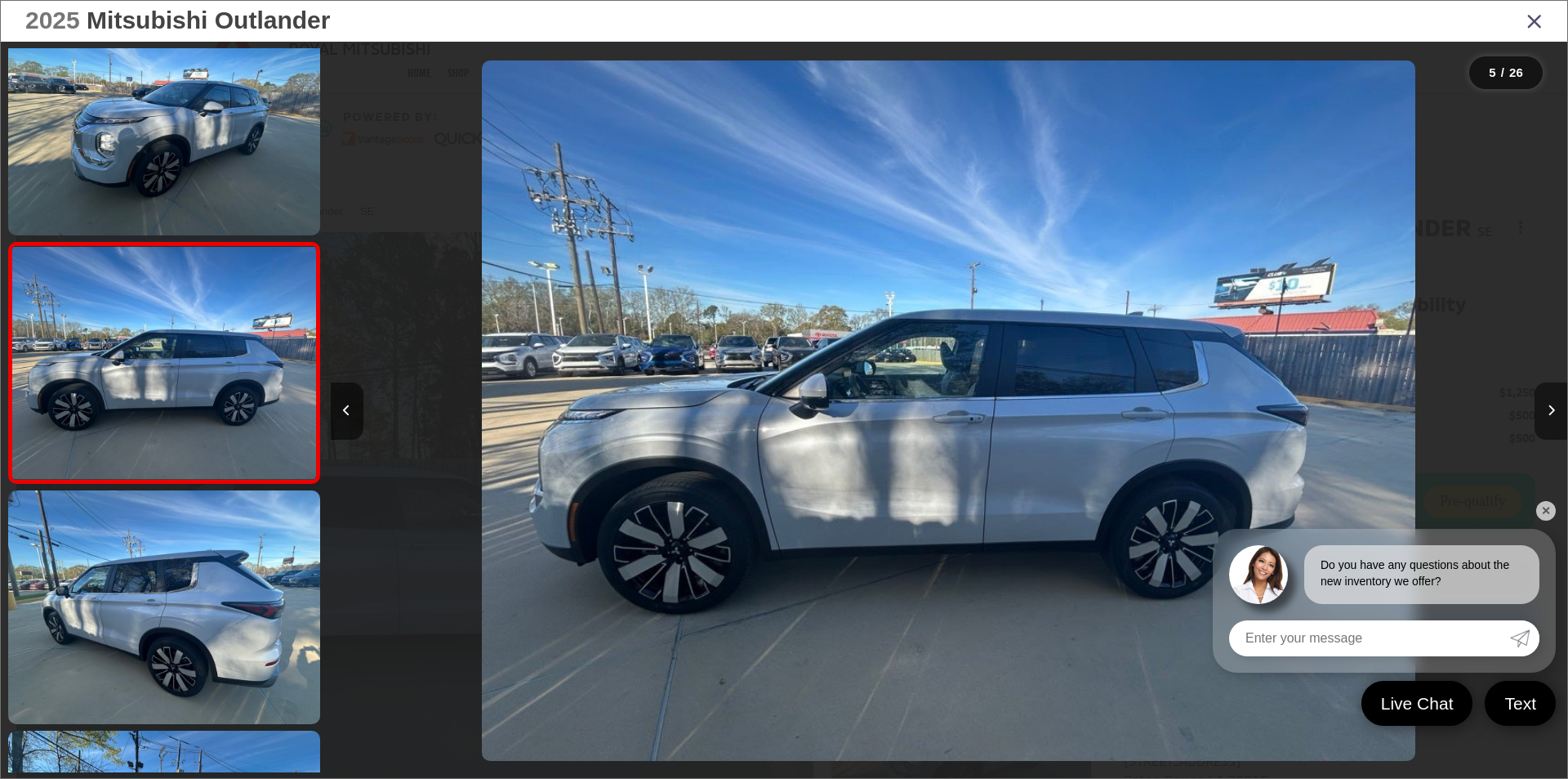
click at [1555, 411] on button "Next image" at bounding box center [1550, 410] width 33 height 57
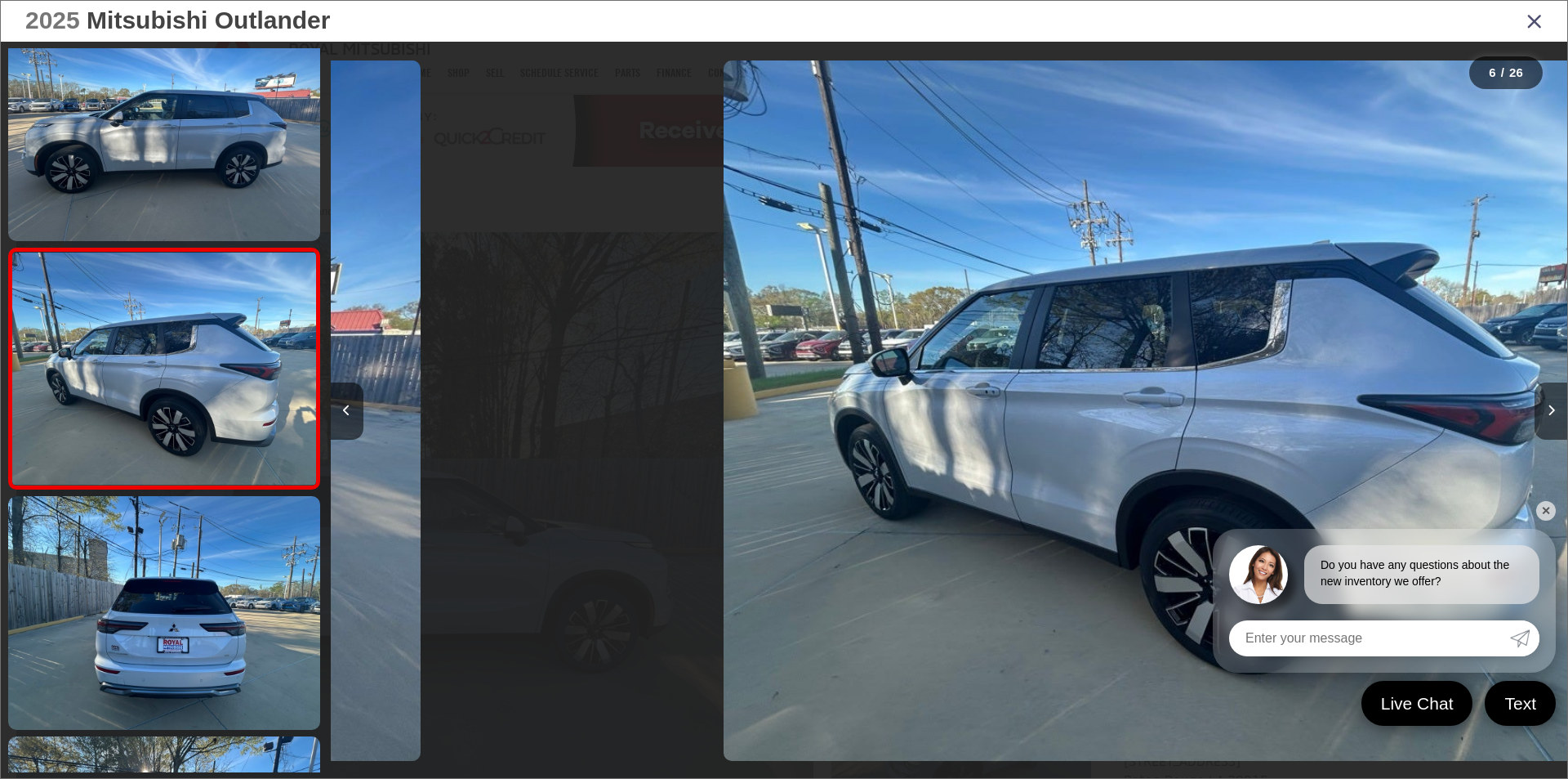
scroll to position [1009, 0]
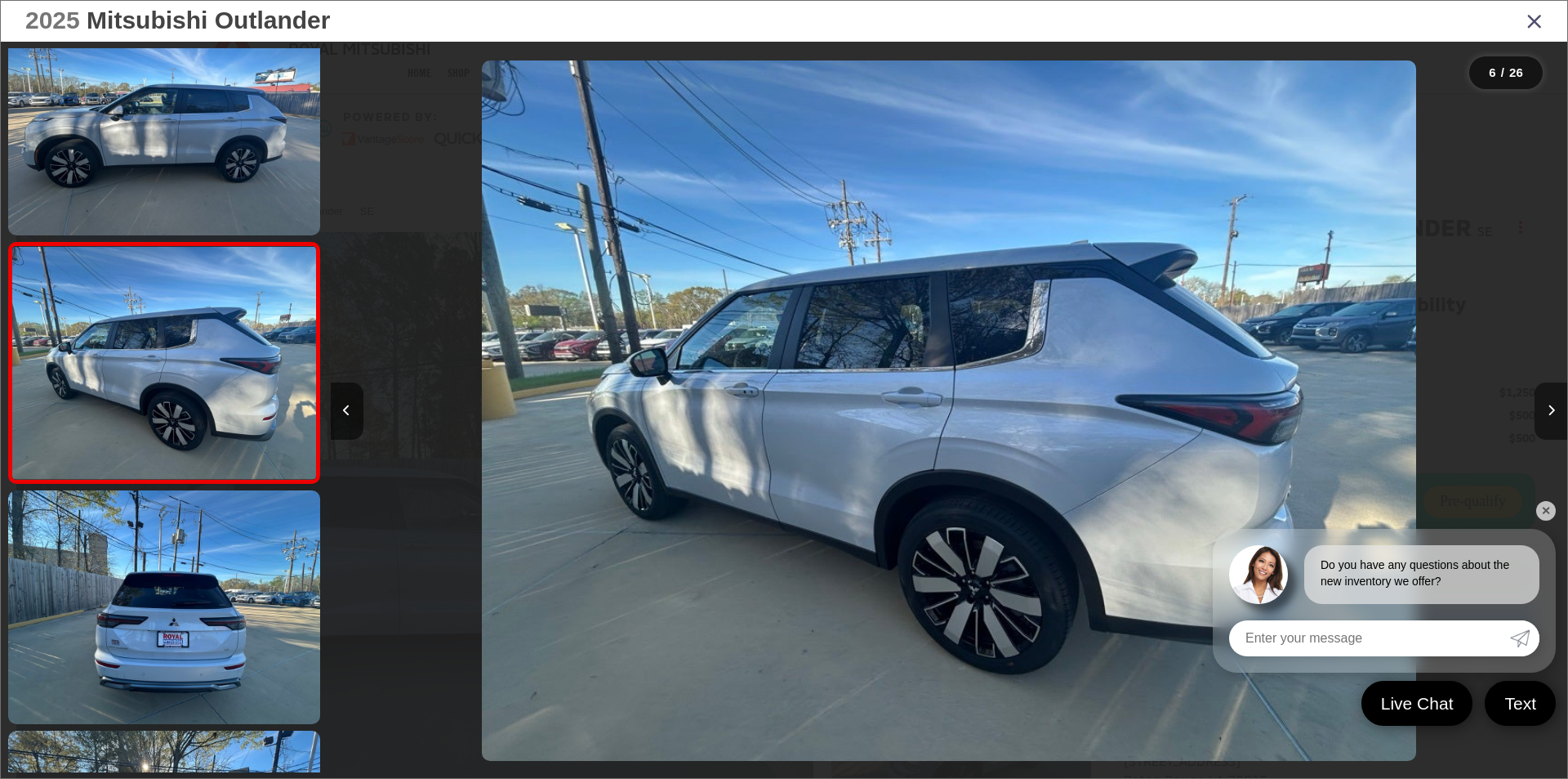
click at [1555, 411] on button "Next image" at bounding box center [1550, 410] width 33 height 57
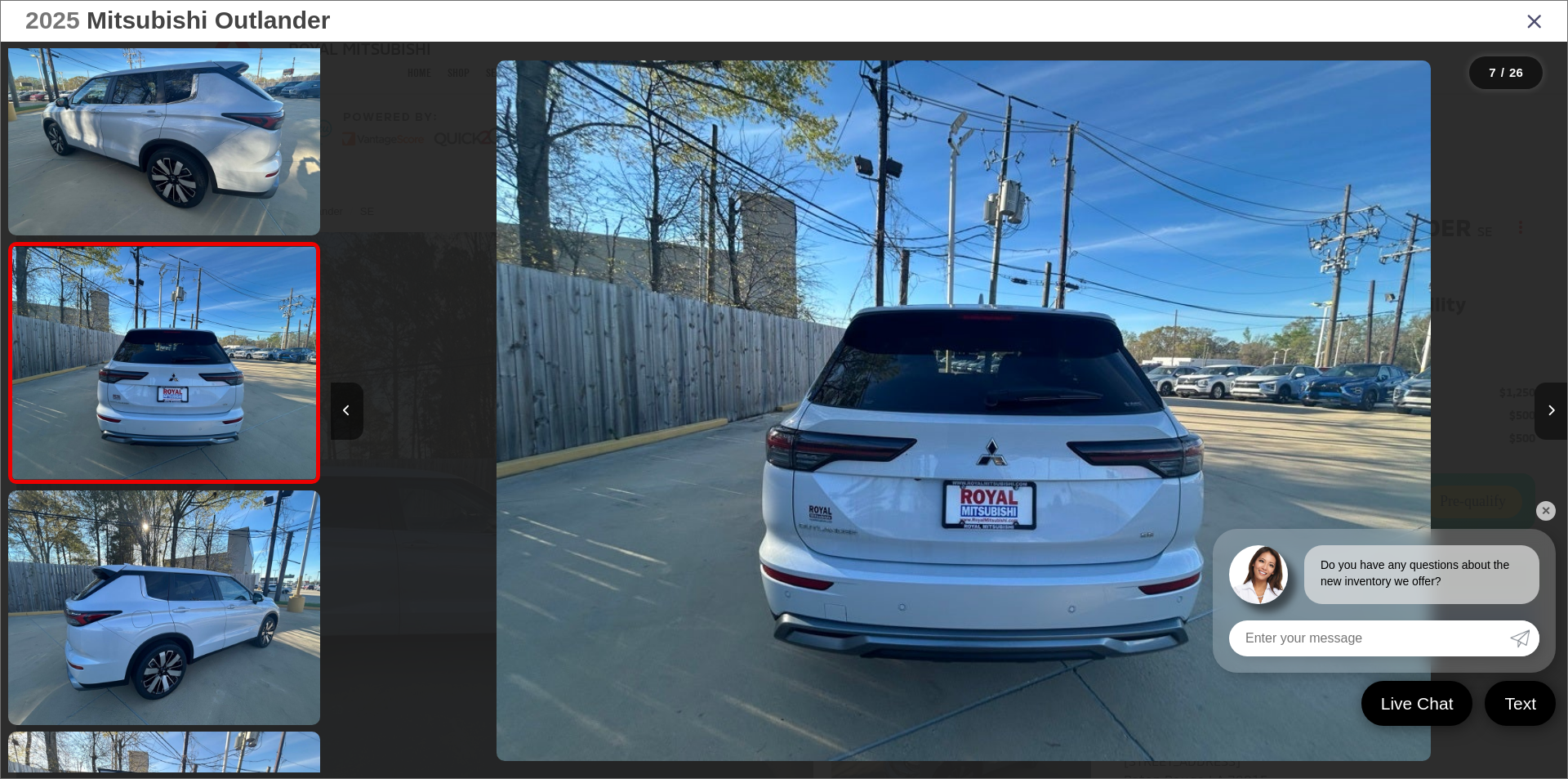
scroll to position [0, 7420]
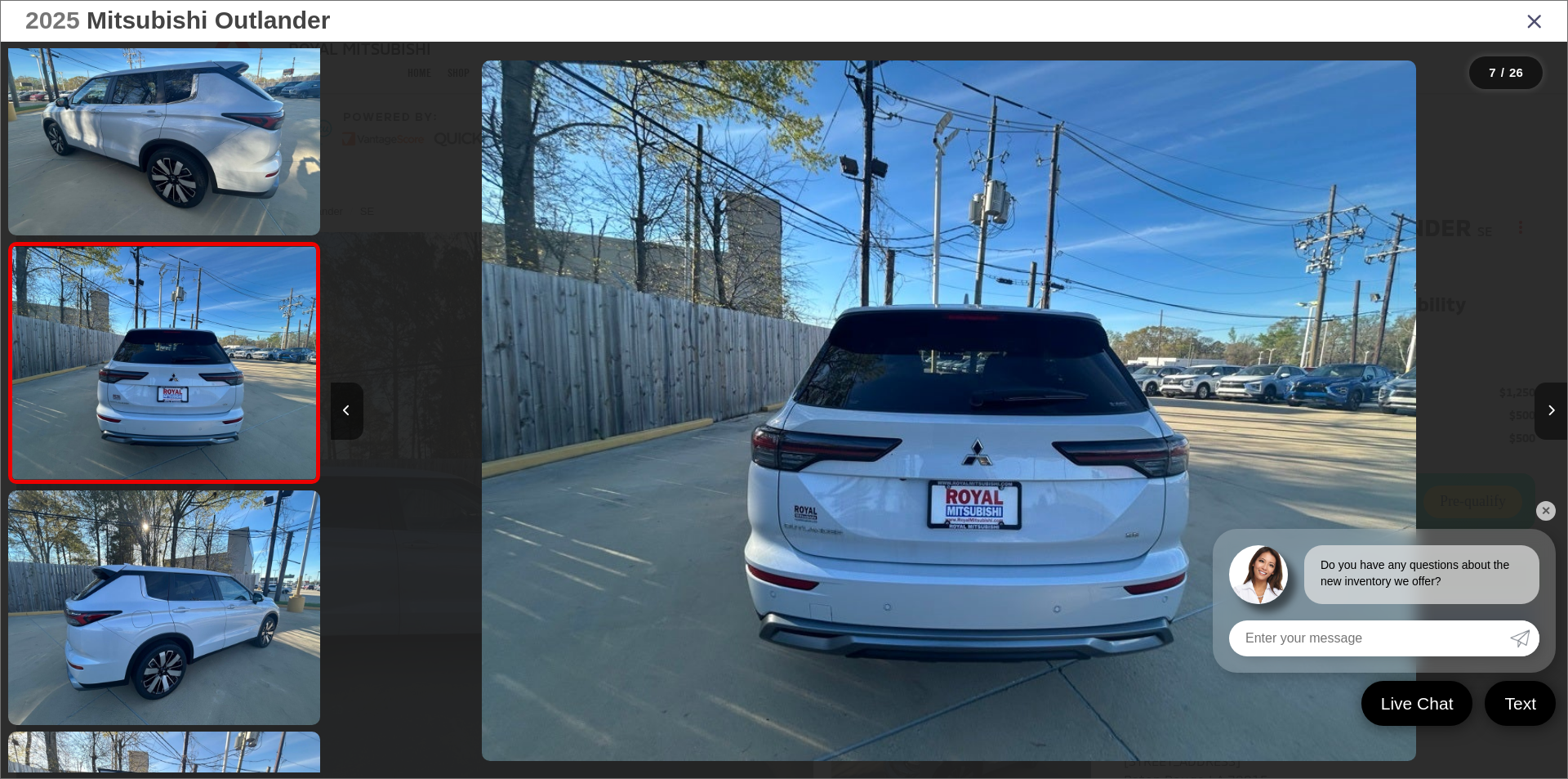
click at [1555, 411] on button "Next image" at bounding box center [1550, 410] width 33 height 57
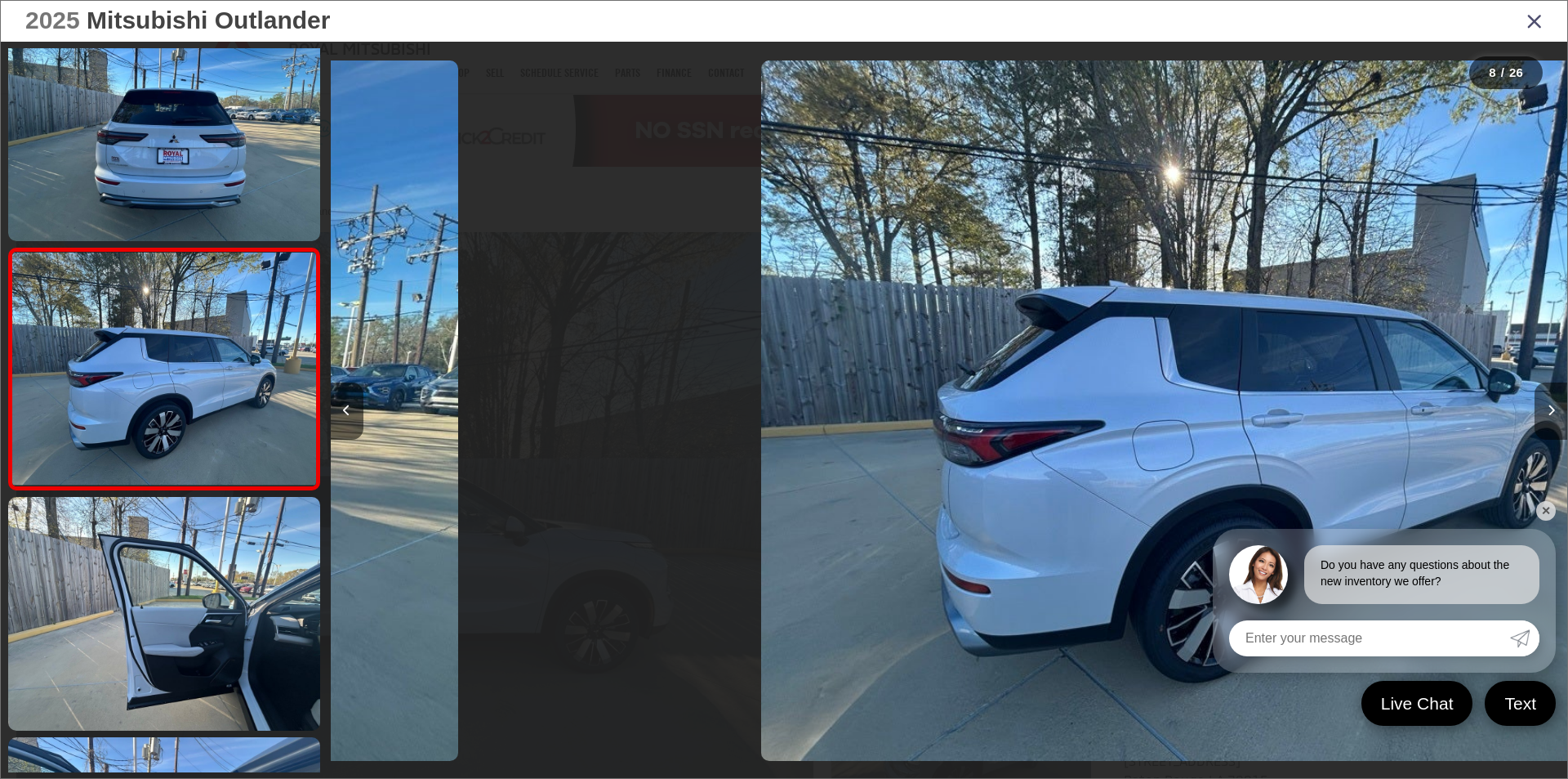
scroll to position [1489, 0]
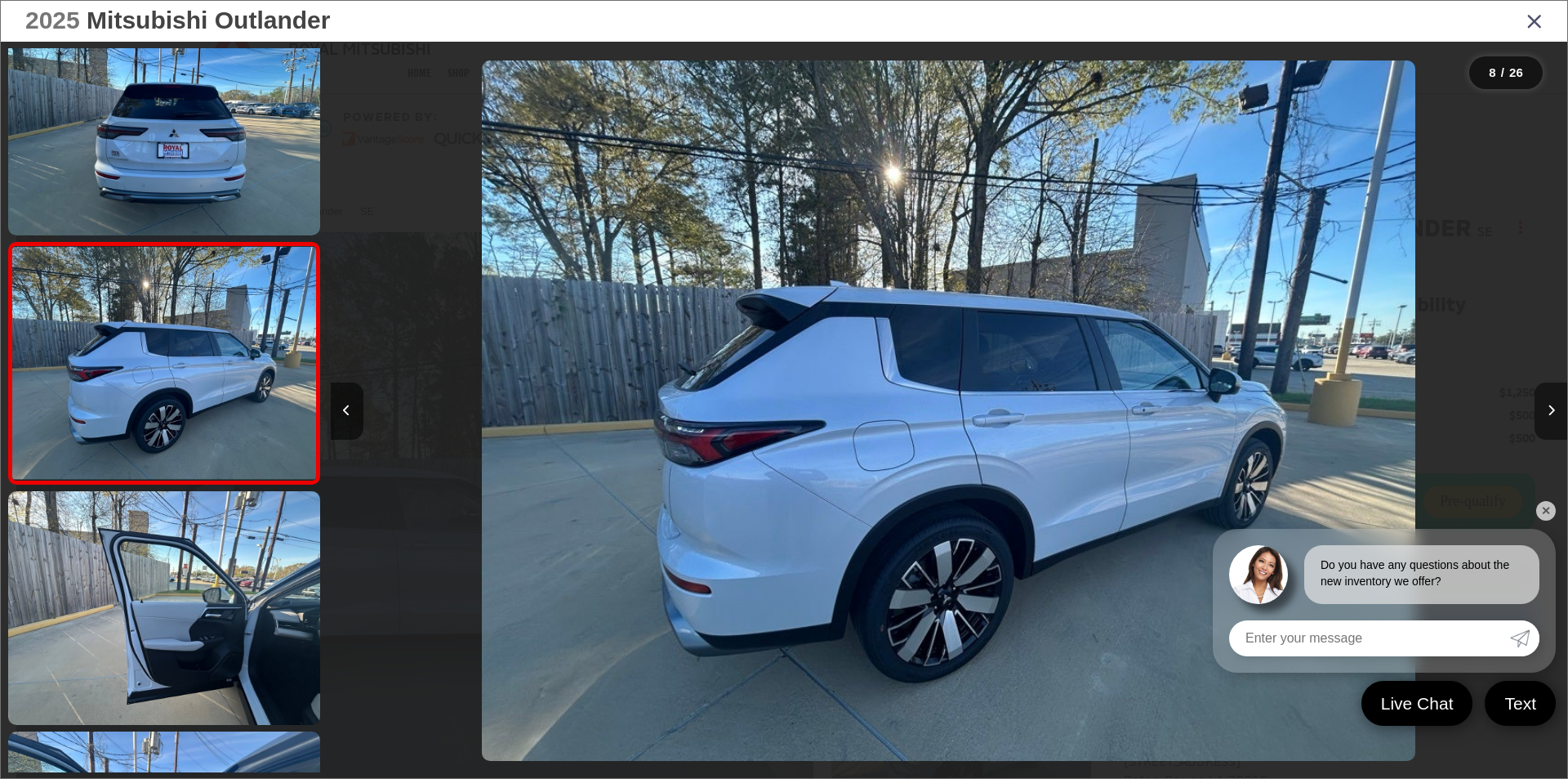
click at [1555, 411] on button "Next image" at bounding box center [1550, 410] width 33 height 57
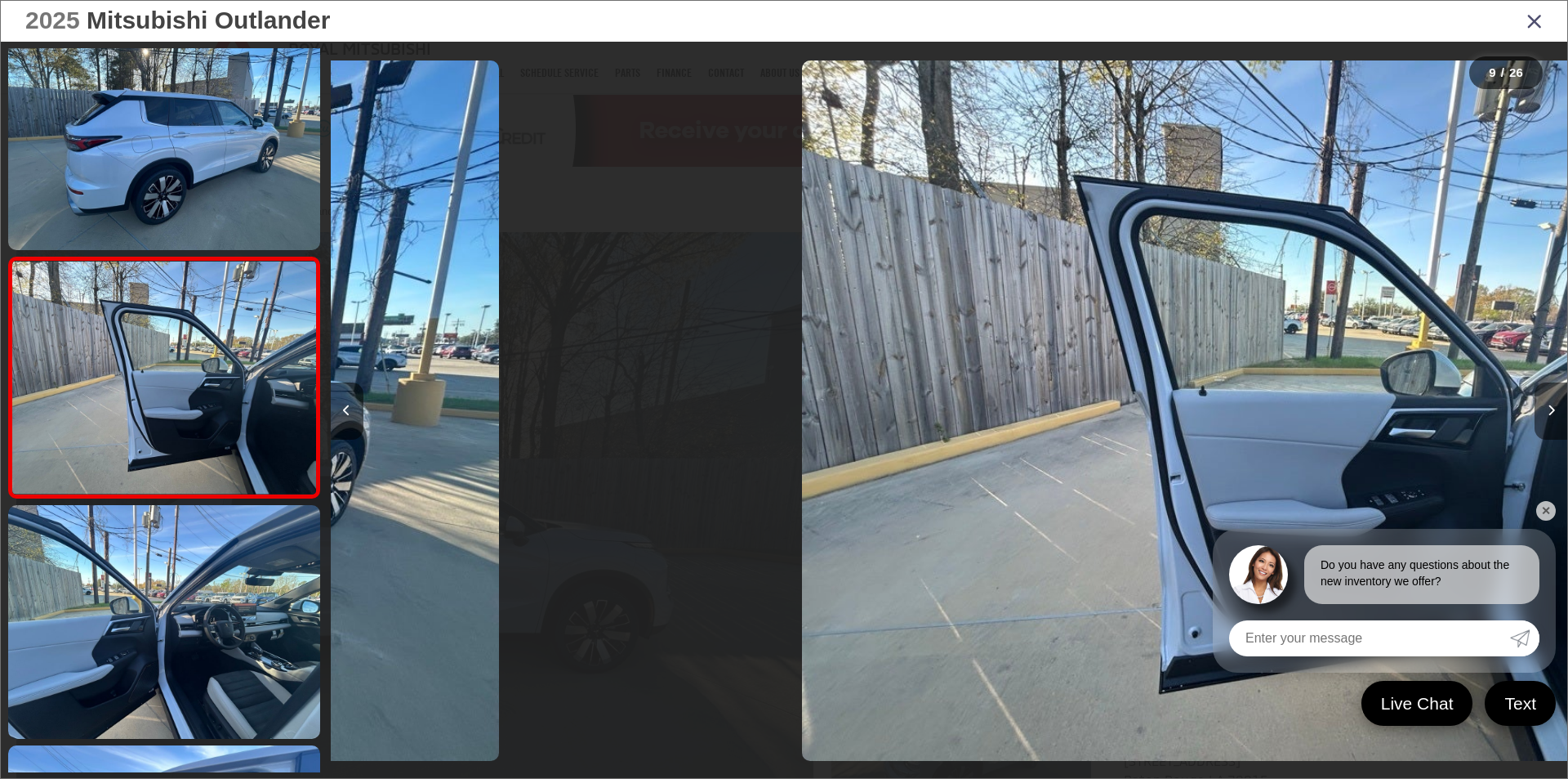
scroll to position [1730, 0]
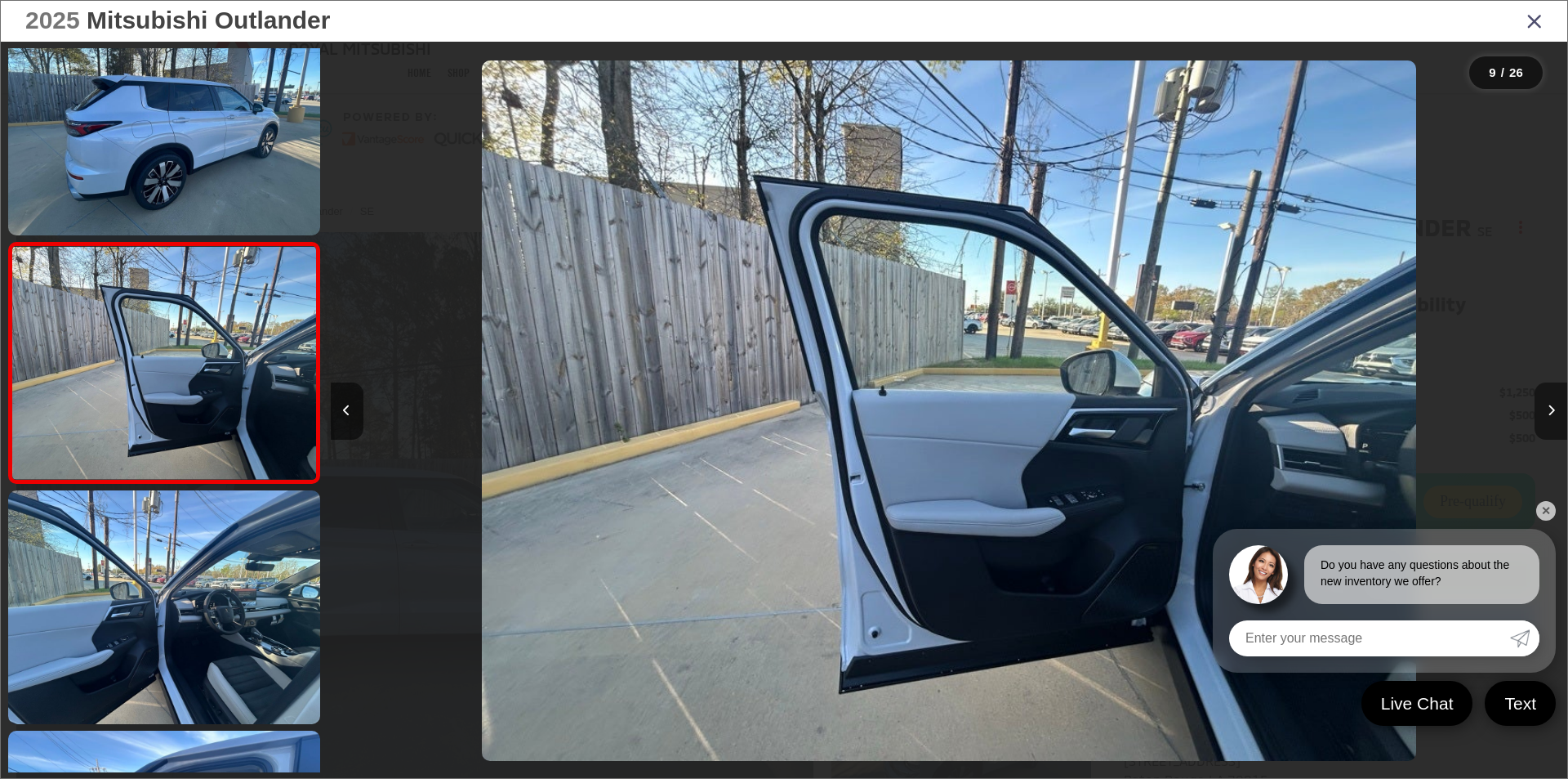
click at [1555, 411] on button "Next image" at bounding box center [1550, 410] width 33 height 57
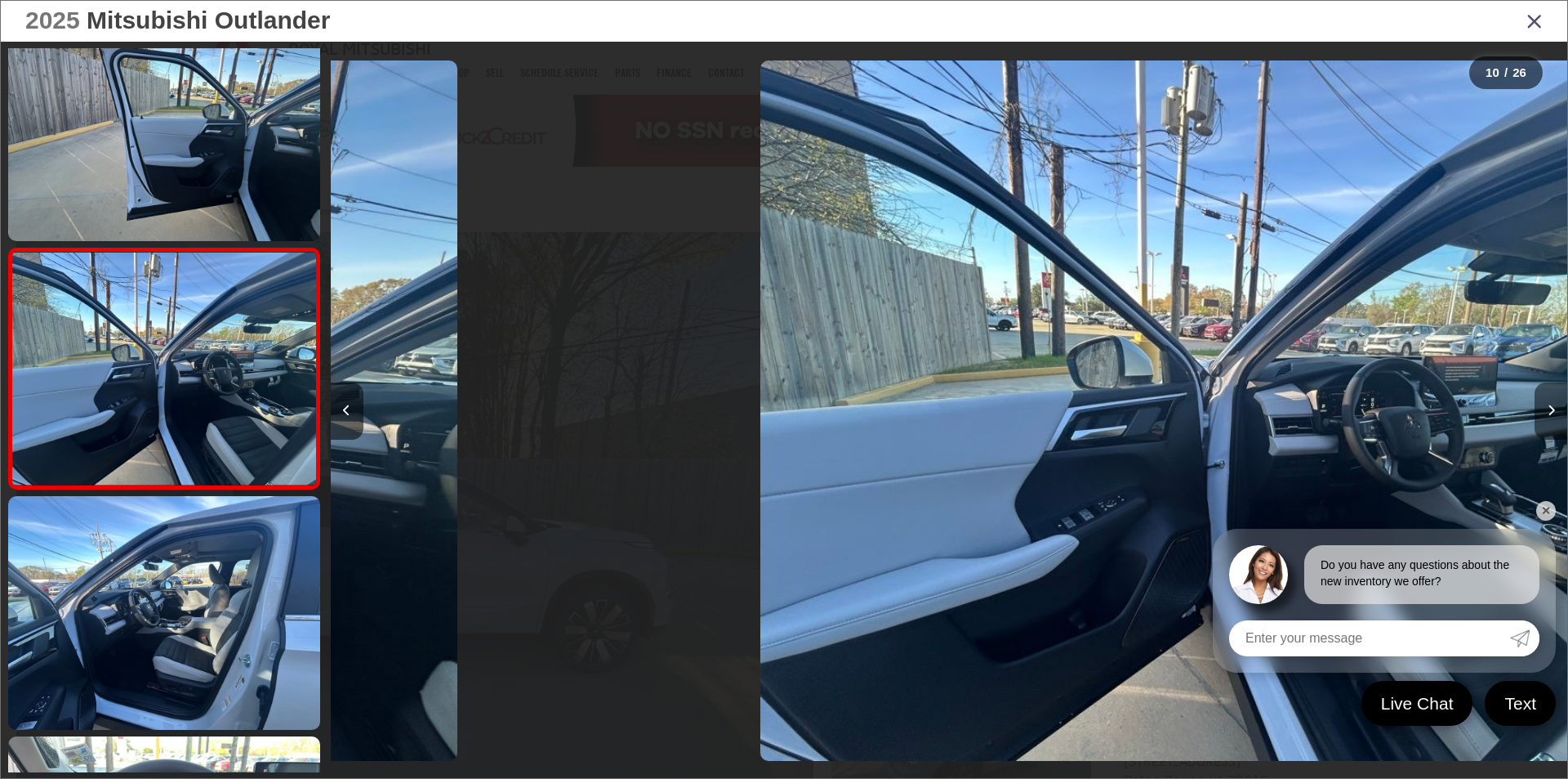
scroll to position [1971, 0]
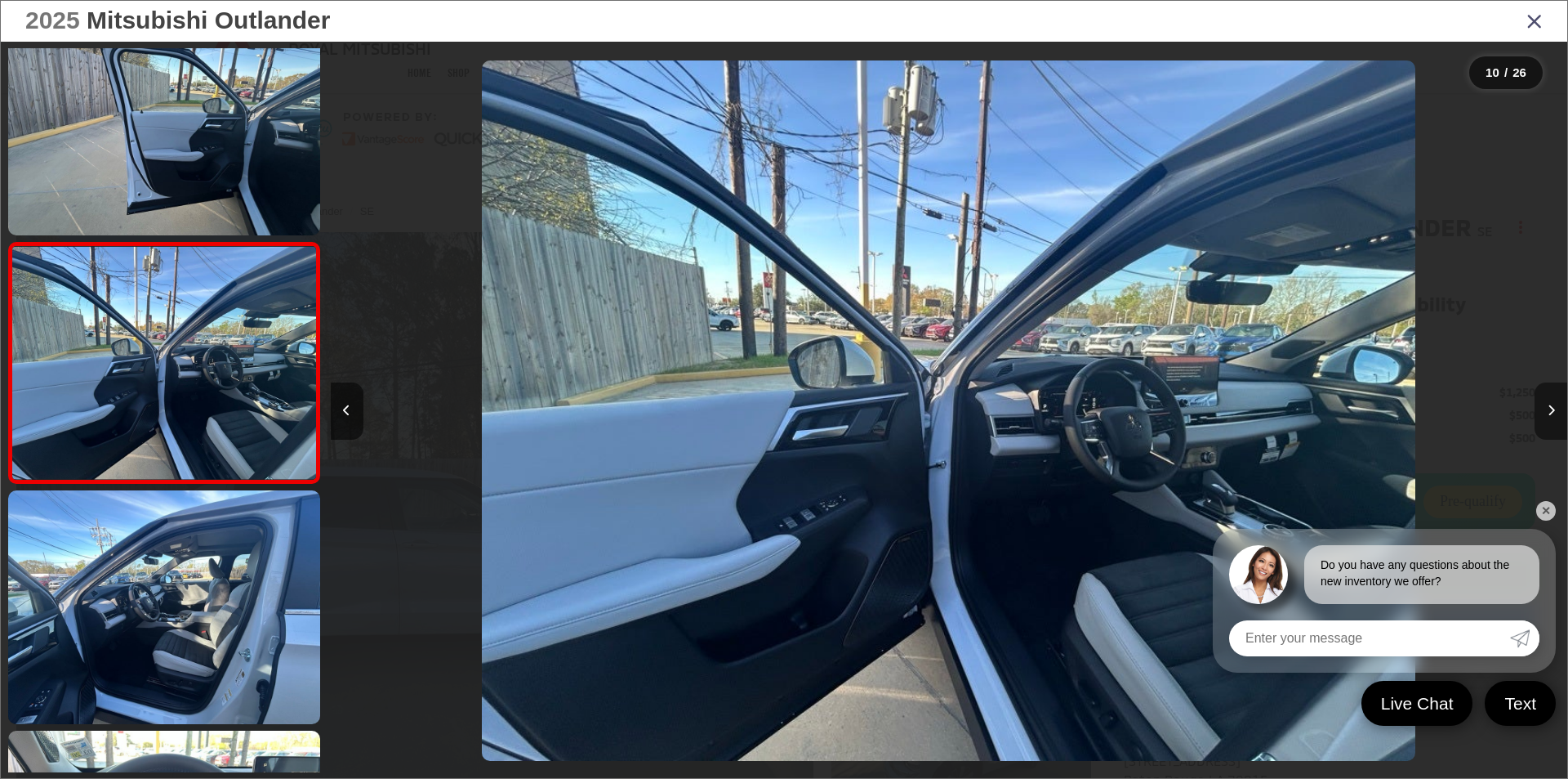
click at [1555, 411] on button "Next image" at bounding box center [1550, 410] width 33 height 57
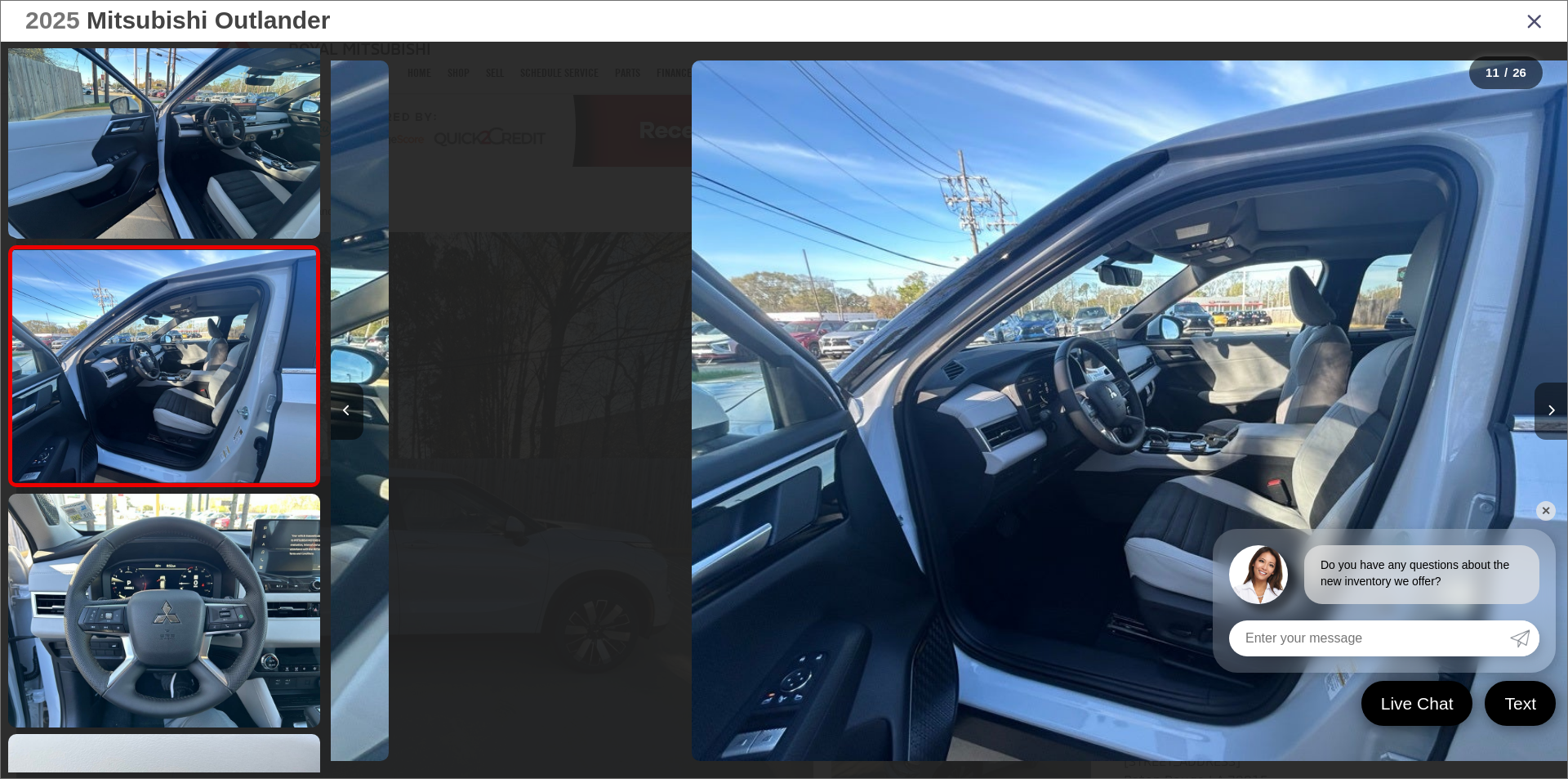
scroll to position [0, 0]
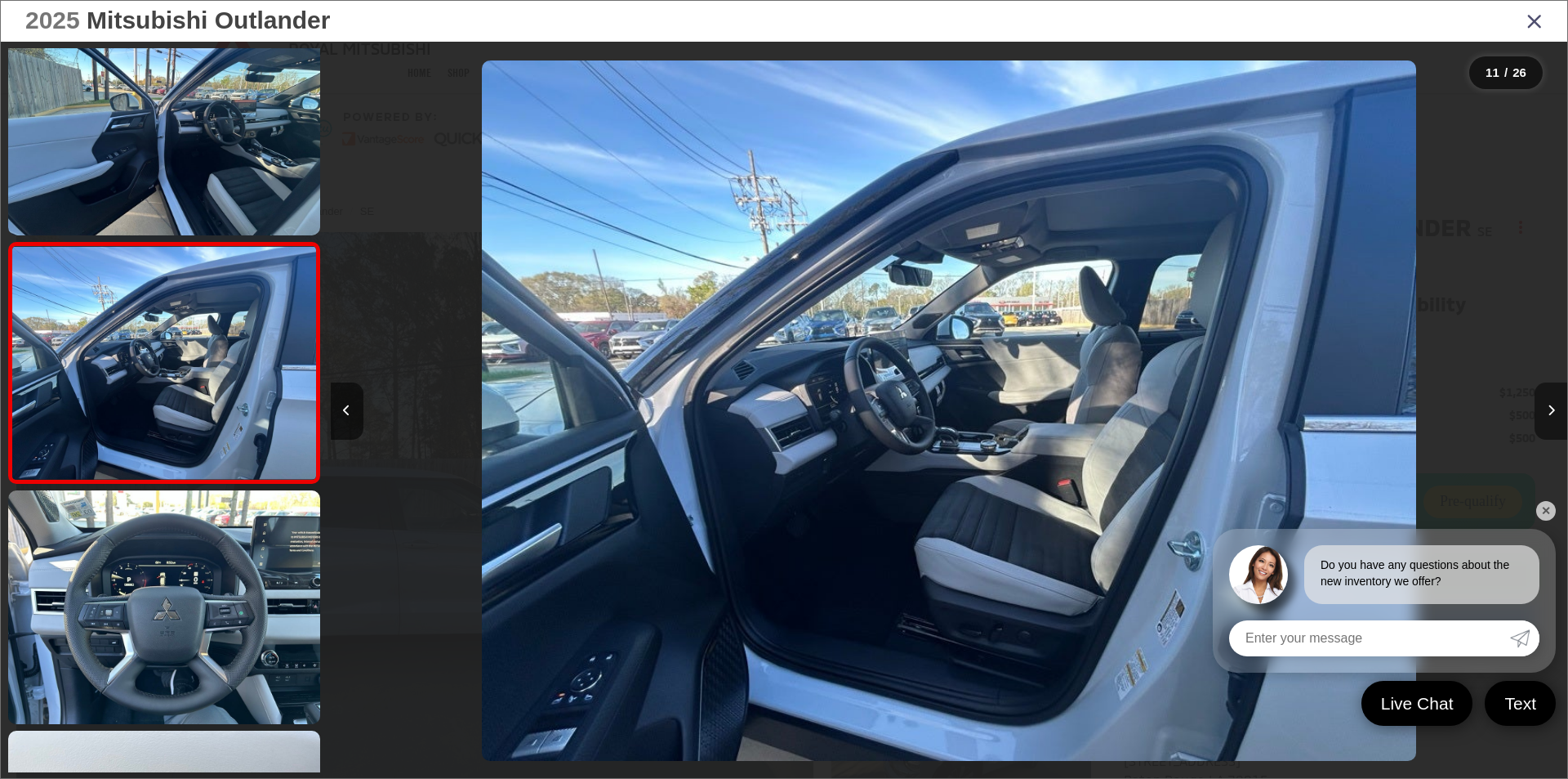
click at [1555, 411] on button "Next image" at bounding box center [1550, 410] width 33 height 57
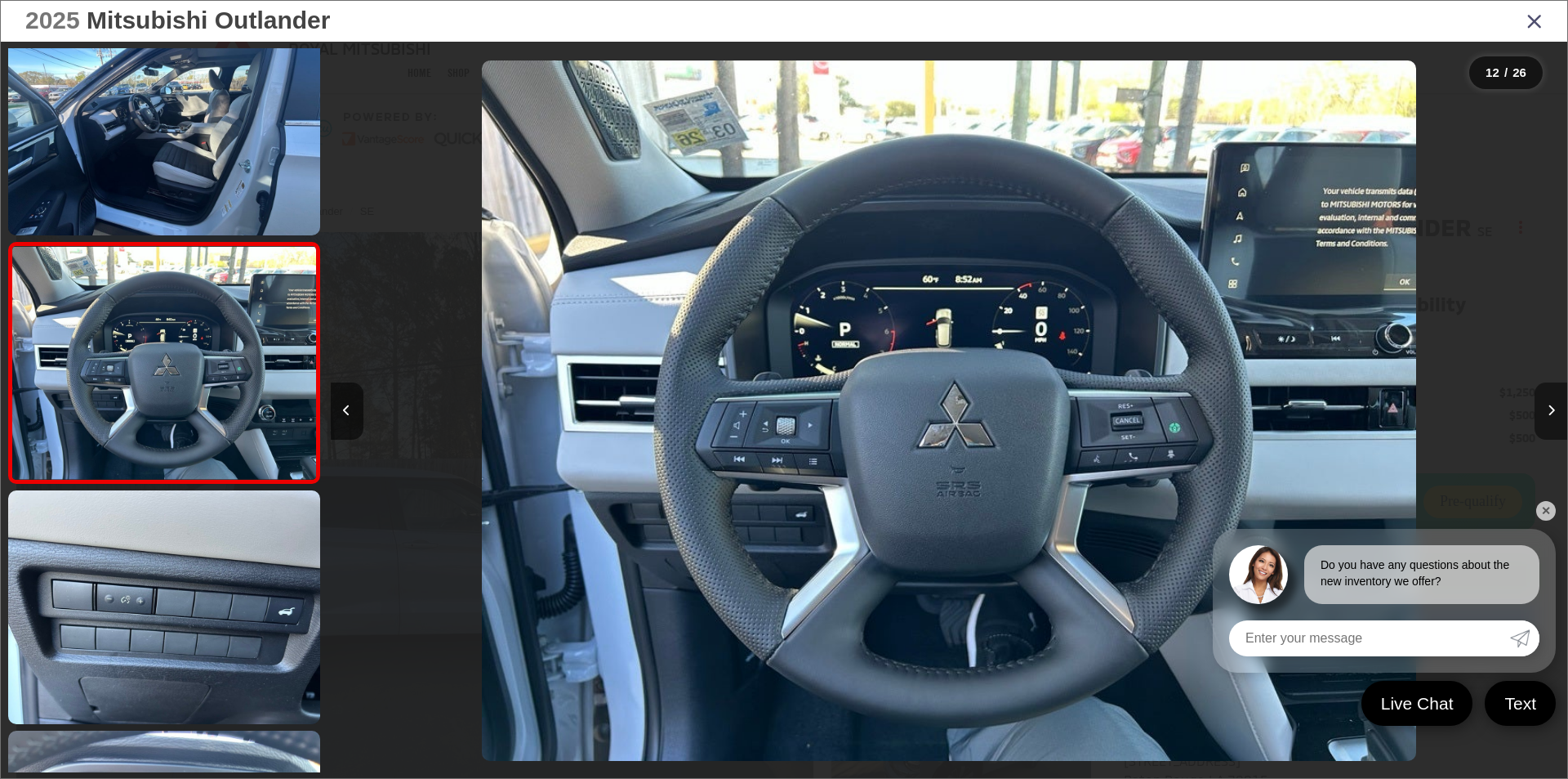
click at [1555, 411] on button "Next image" at bounding box center [1550, 410] width 33 height 57
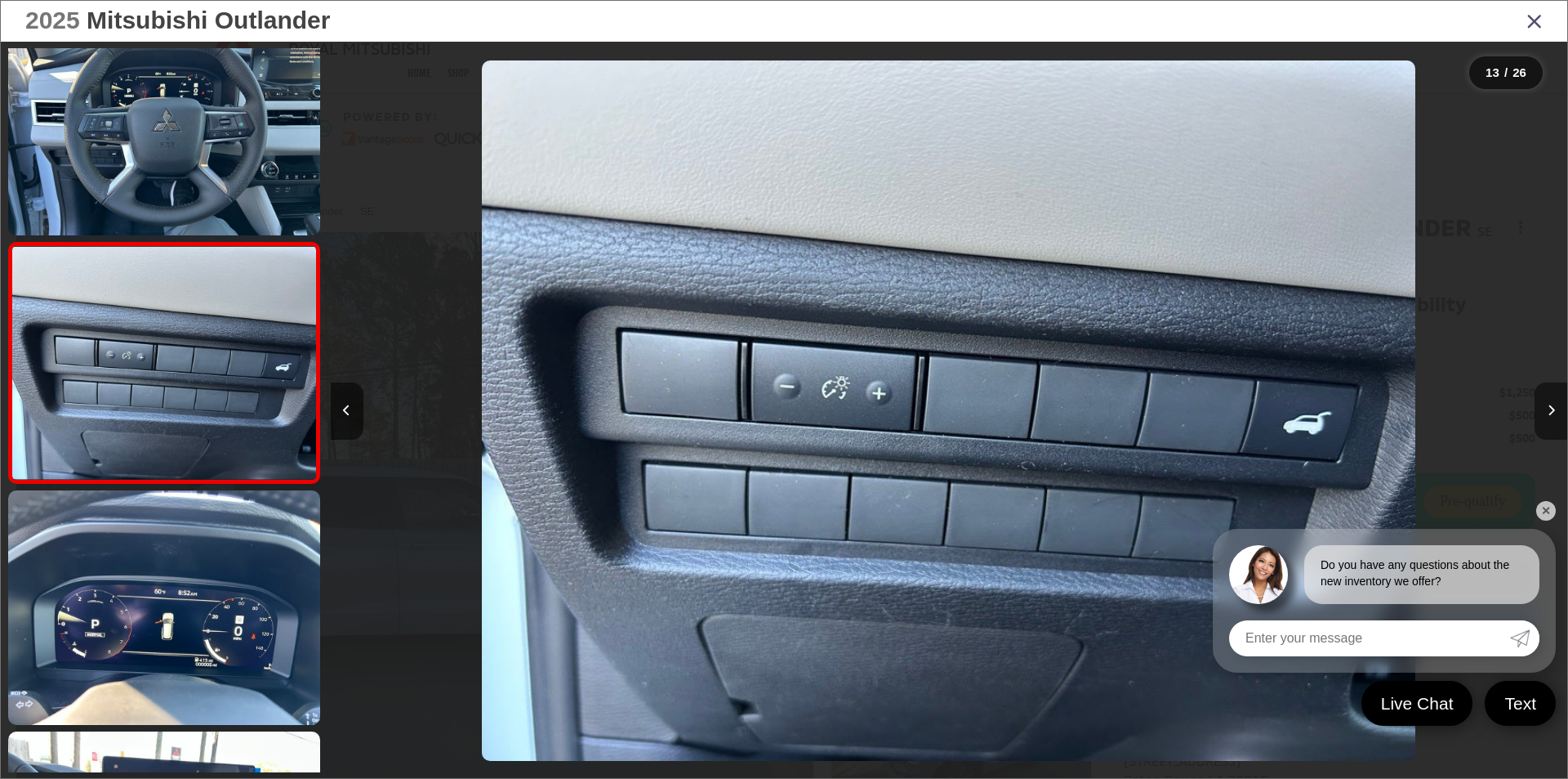
click at [1555, 411] on button "Next image" at bounding box center [1550, 410] width 33 height 57
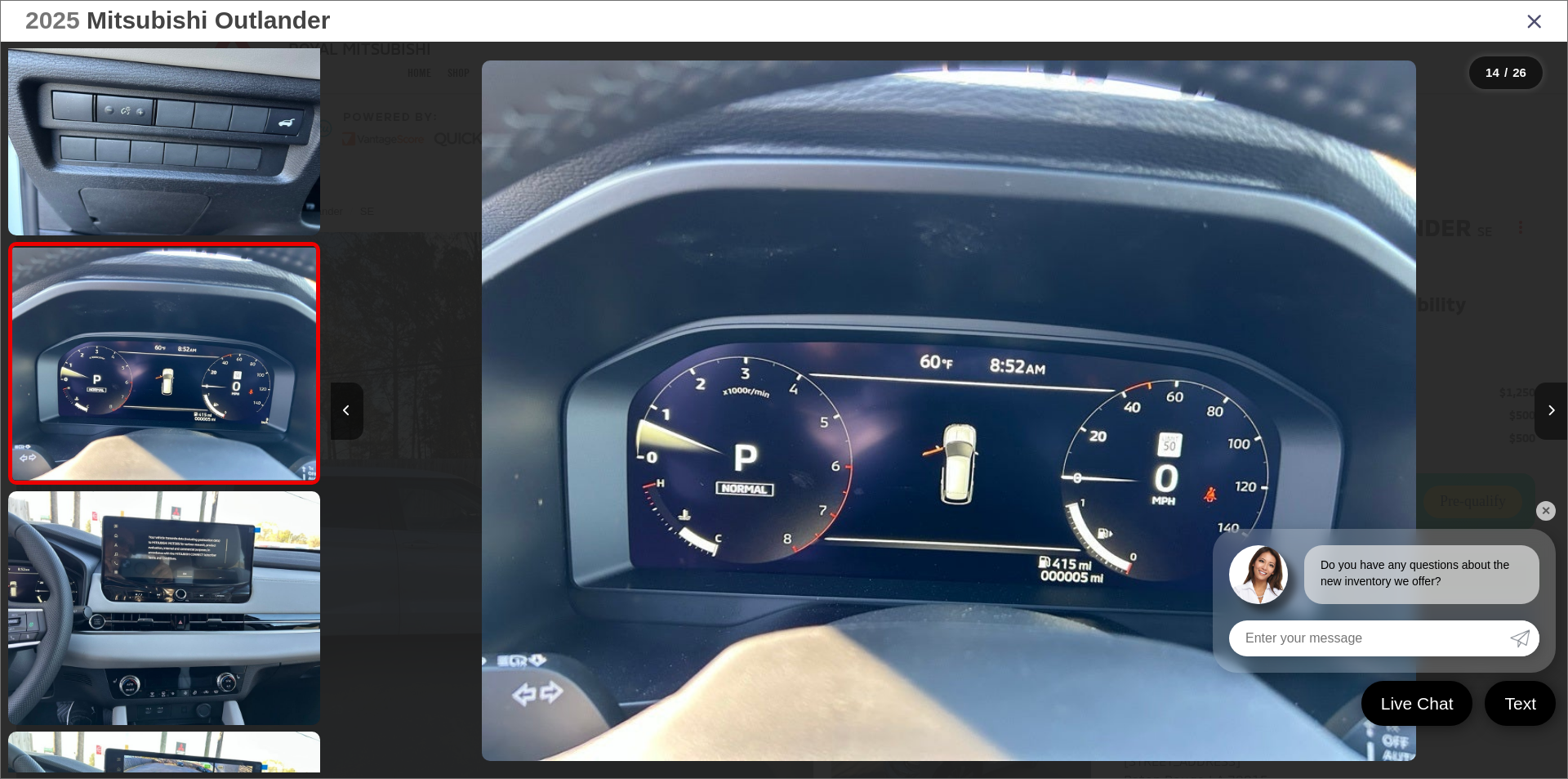
click at [1555, 411] on button "Next image" at bounding box center [1550, 410] width 33 height 57
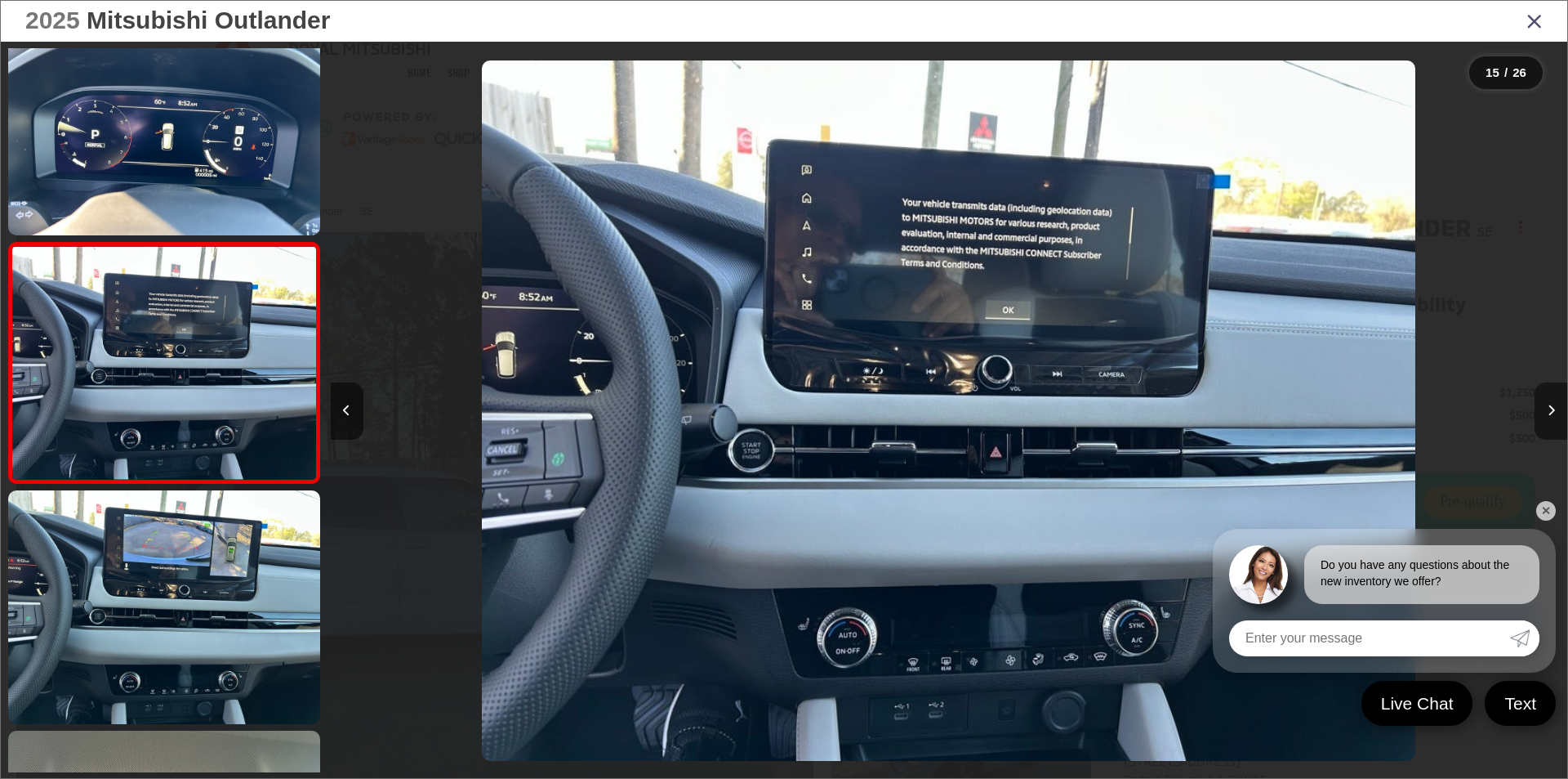
click at [1555, 411] on button "Next image" at bounding box center [1550, 410] width 33 height 57
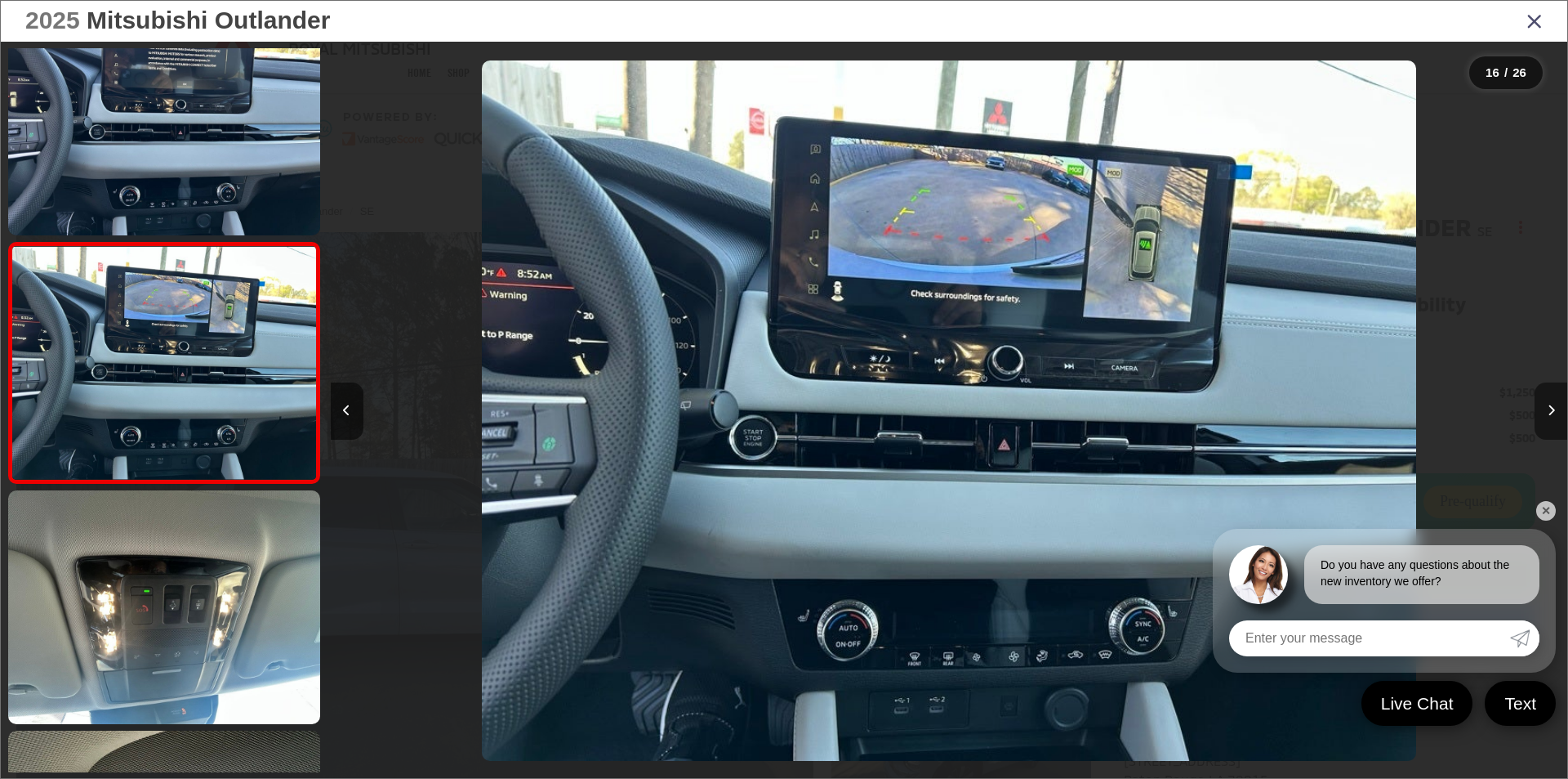
click at [1555, 411] on button "Next image" at bounding box center [1550, 410] width 33 height 57
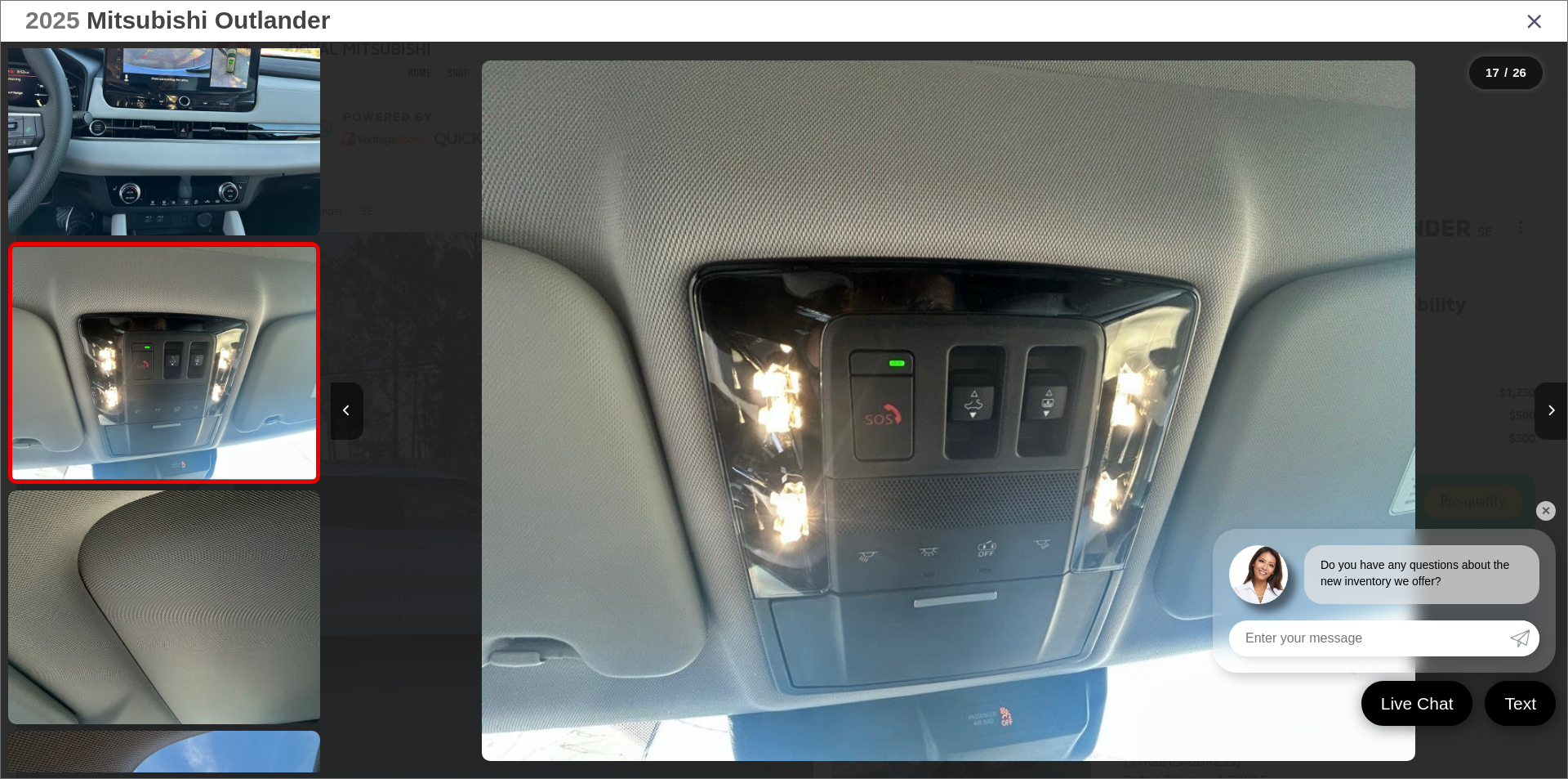
click at [1555, 411] on button "Next image" at bounding box center [1550, 410] width 33 height 57
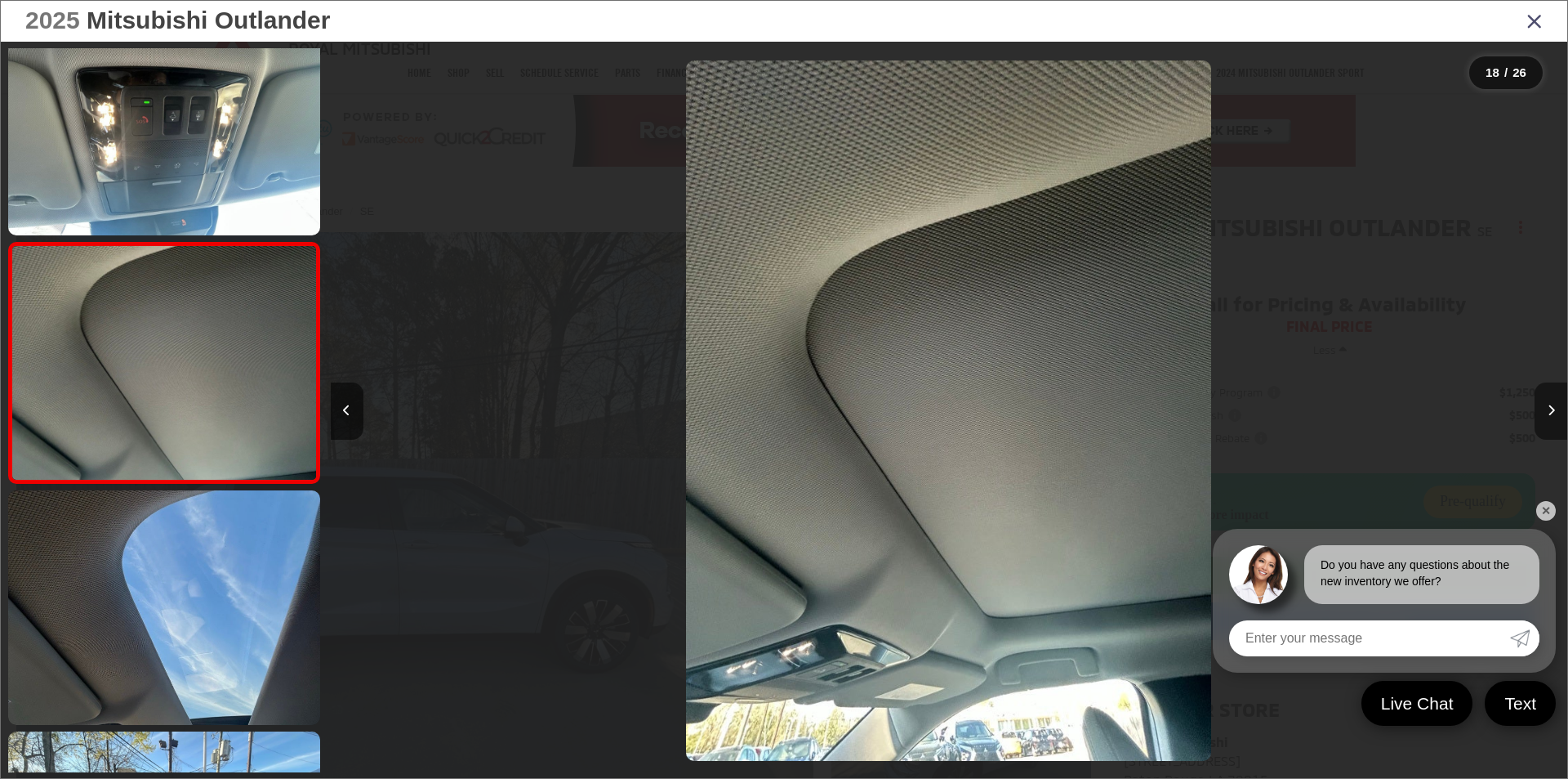
click at [1555, 411] on button "Next image" at bounding box center [1550, 410] width 33 height 57
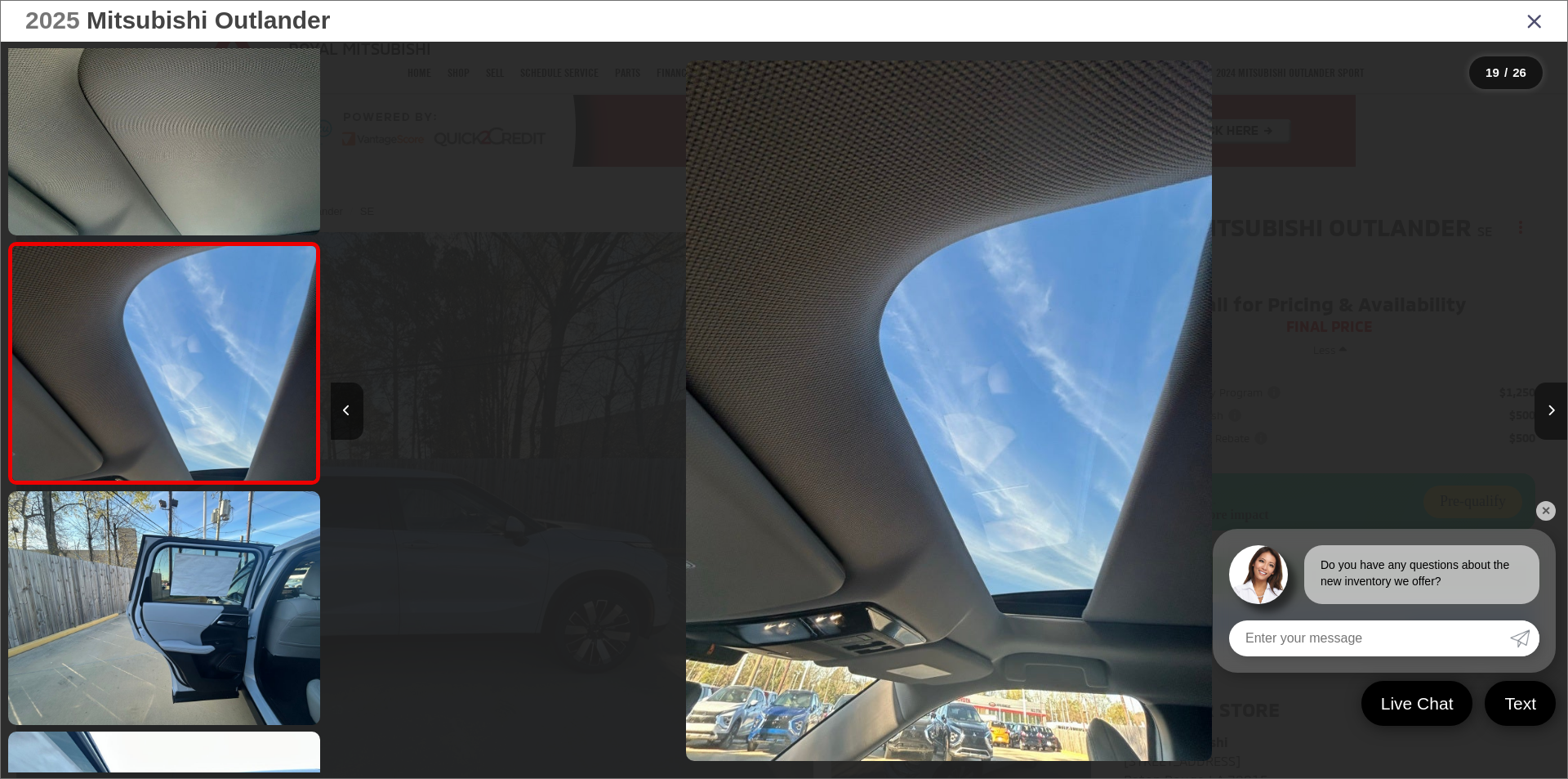
click at [1555, 411] on button "Next image" at bounding box center [1550, 410] width 33 height 57
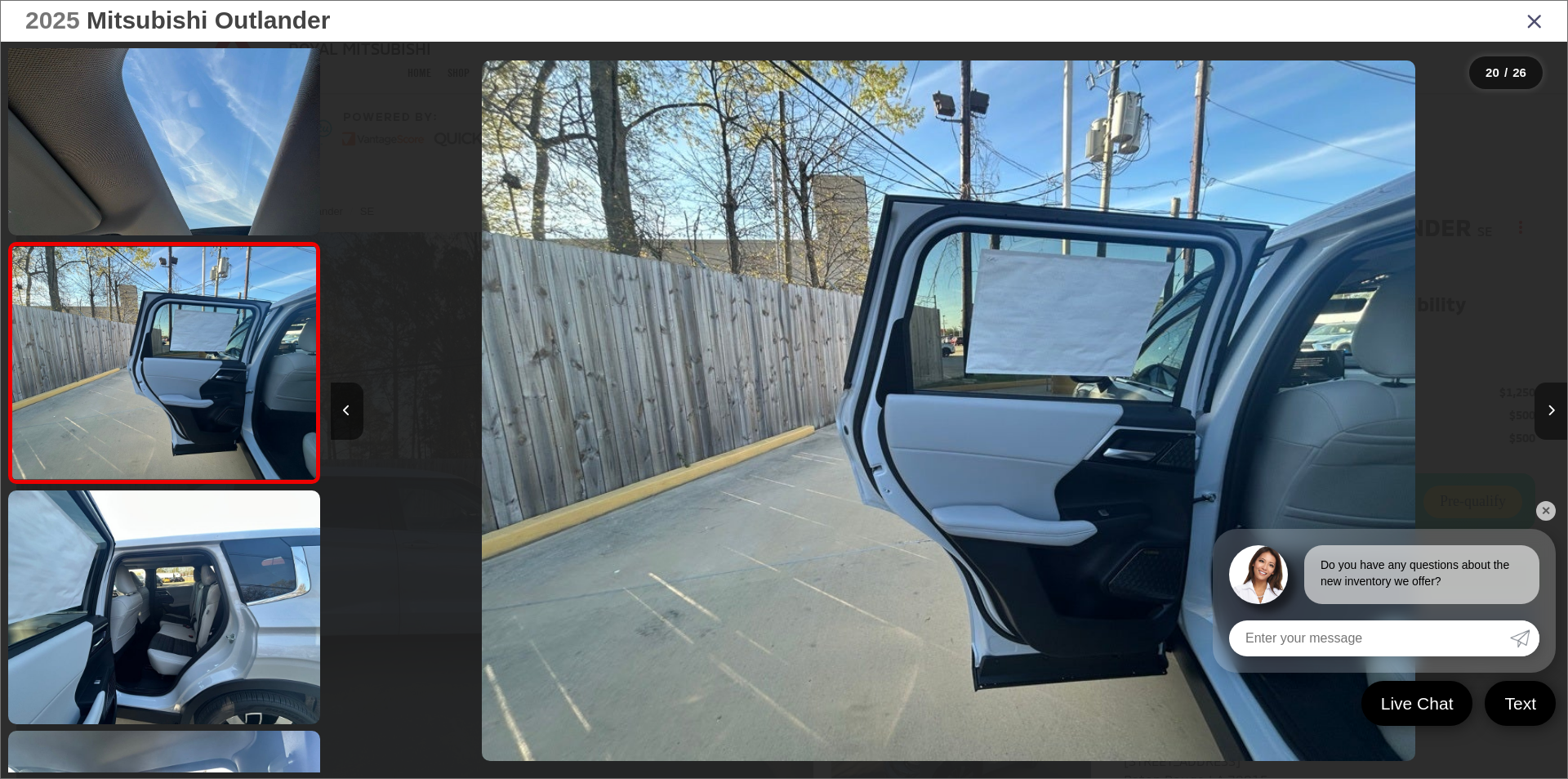
click at [1555, 411] on button "Next image" at bounding box center [1550, 410] width 33 height 57
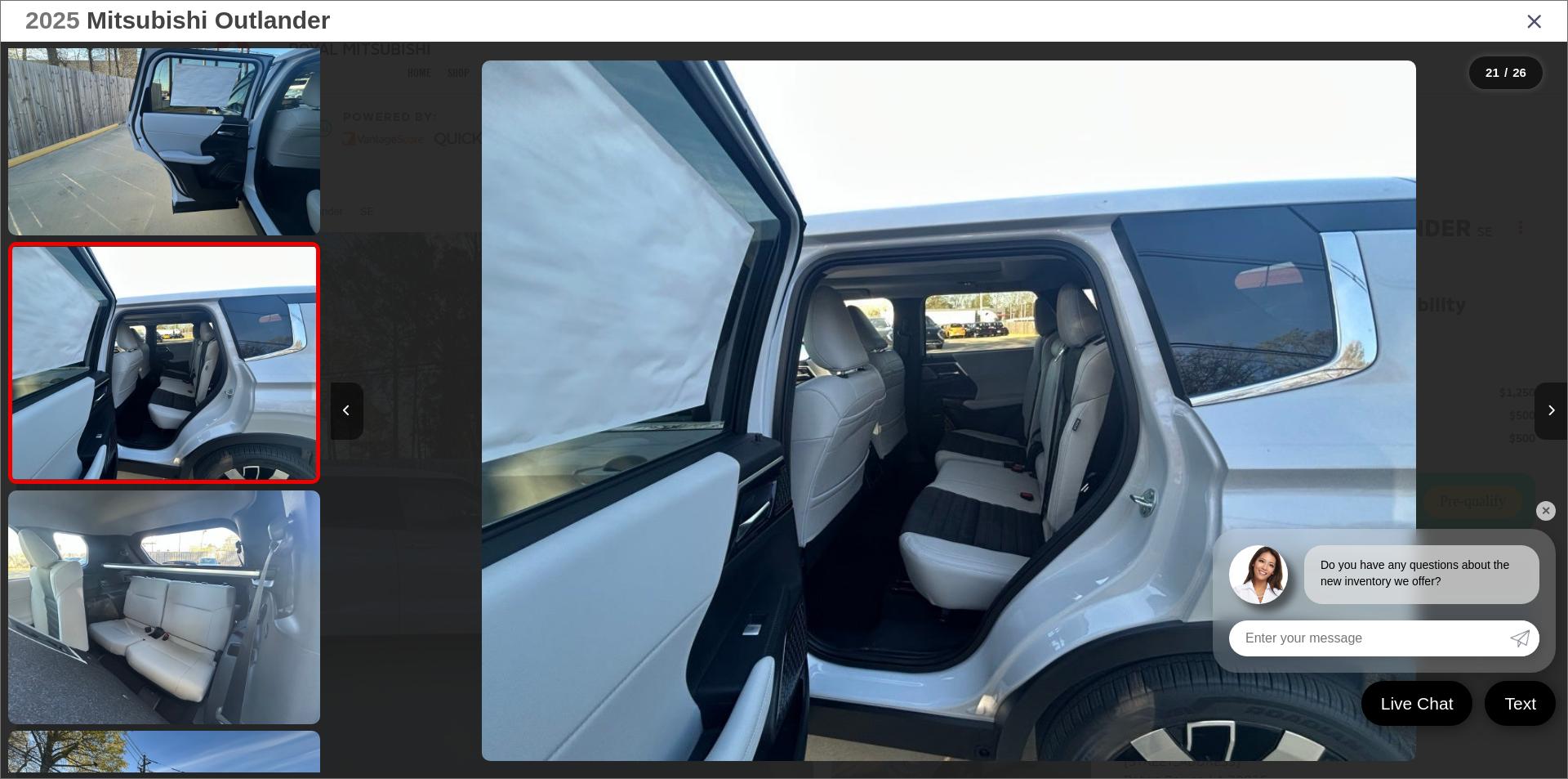
click at [1555, 411] on button "Next image" at bounding box center [1550, 410] width 33 height 57
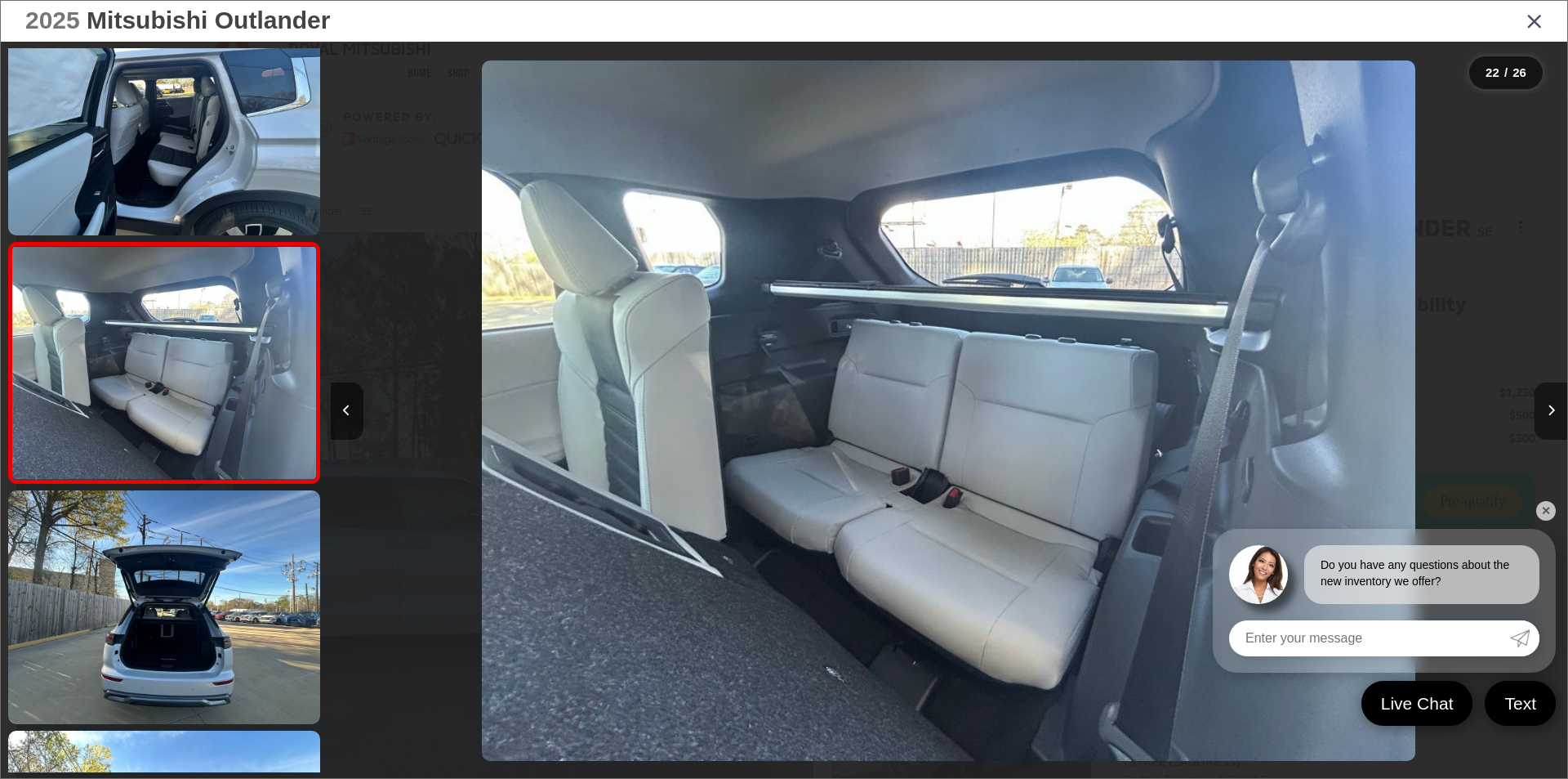
click at [1555, 411] on button "Next image" at bounding box center [1550, 410] width 33 height 57
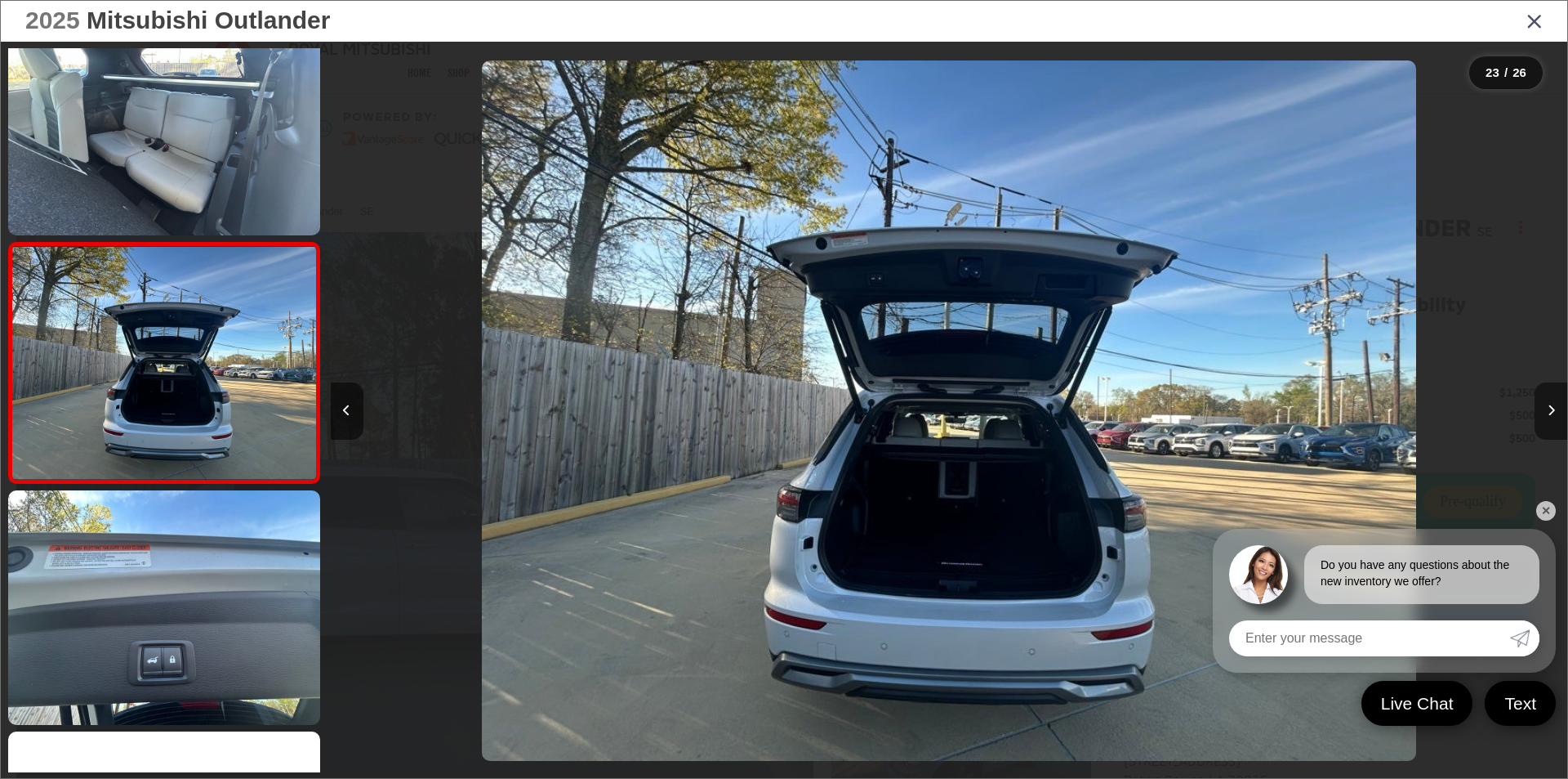
click at [1555, 411] on button "Next image" at bounding box center [1550, 410] width 33 height 57
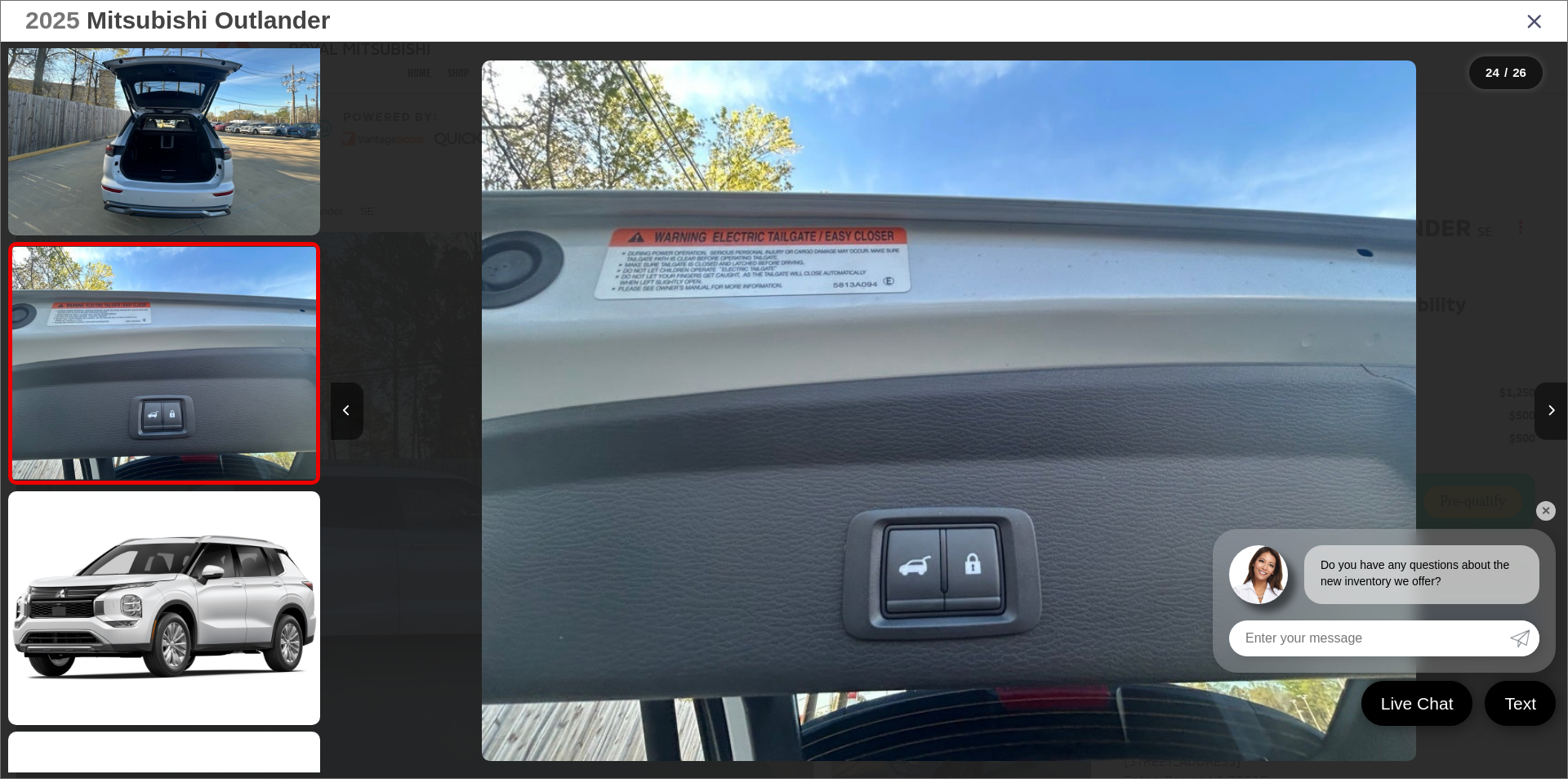
click at [1555, 411] on button "Next image" at bounding box center [1550, 410] width 33 height 57
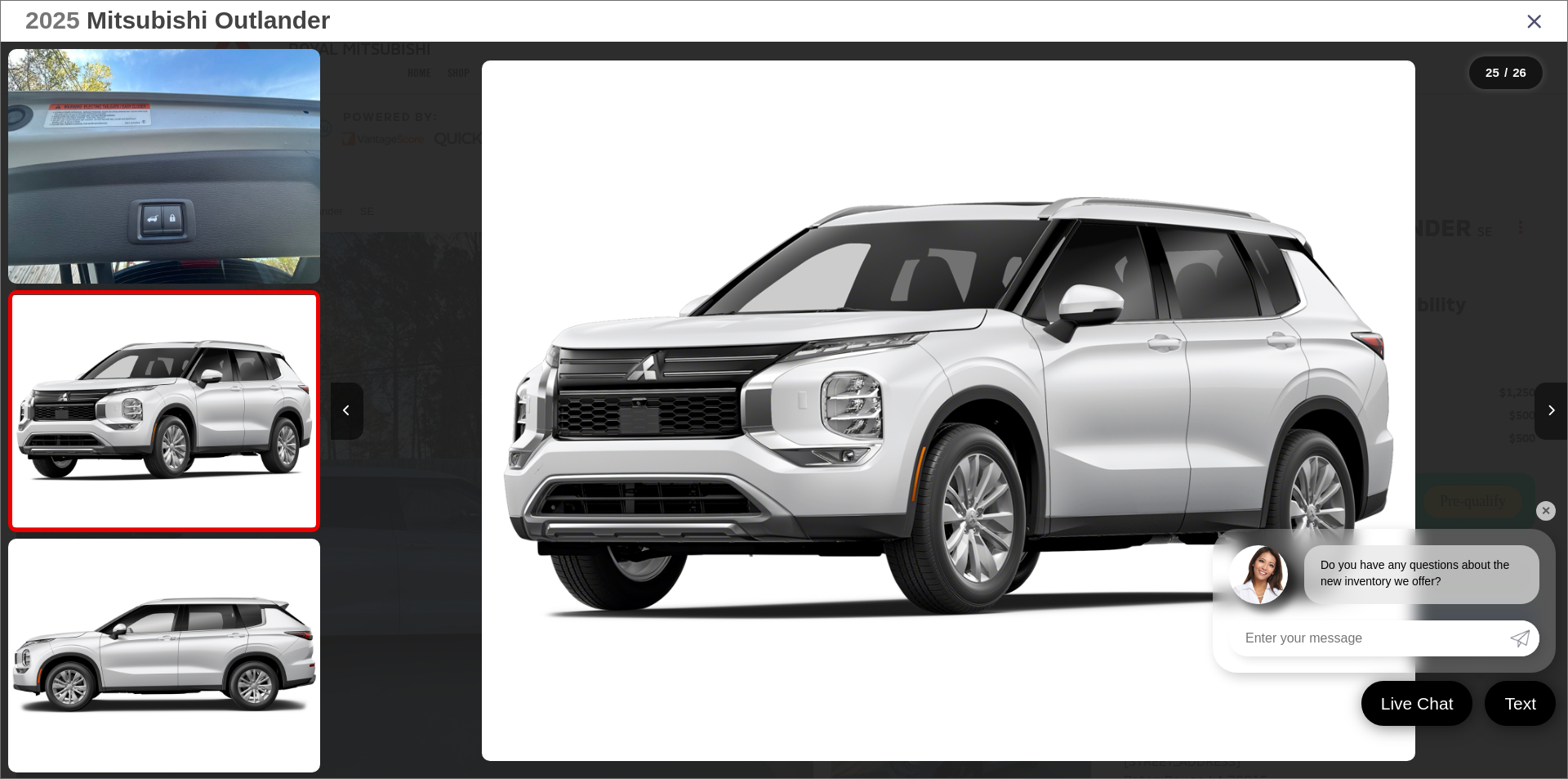
click at [1555, 411] on button "Next image" at bounding box center [1550, 410] width 33 height 57
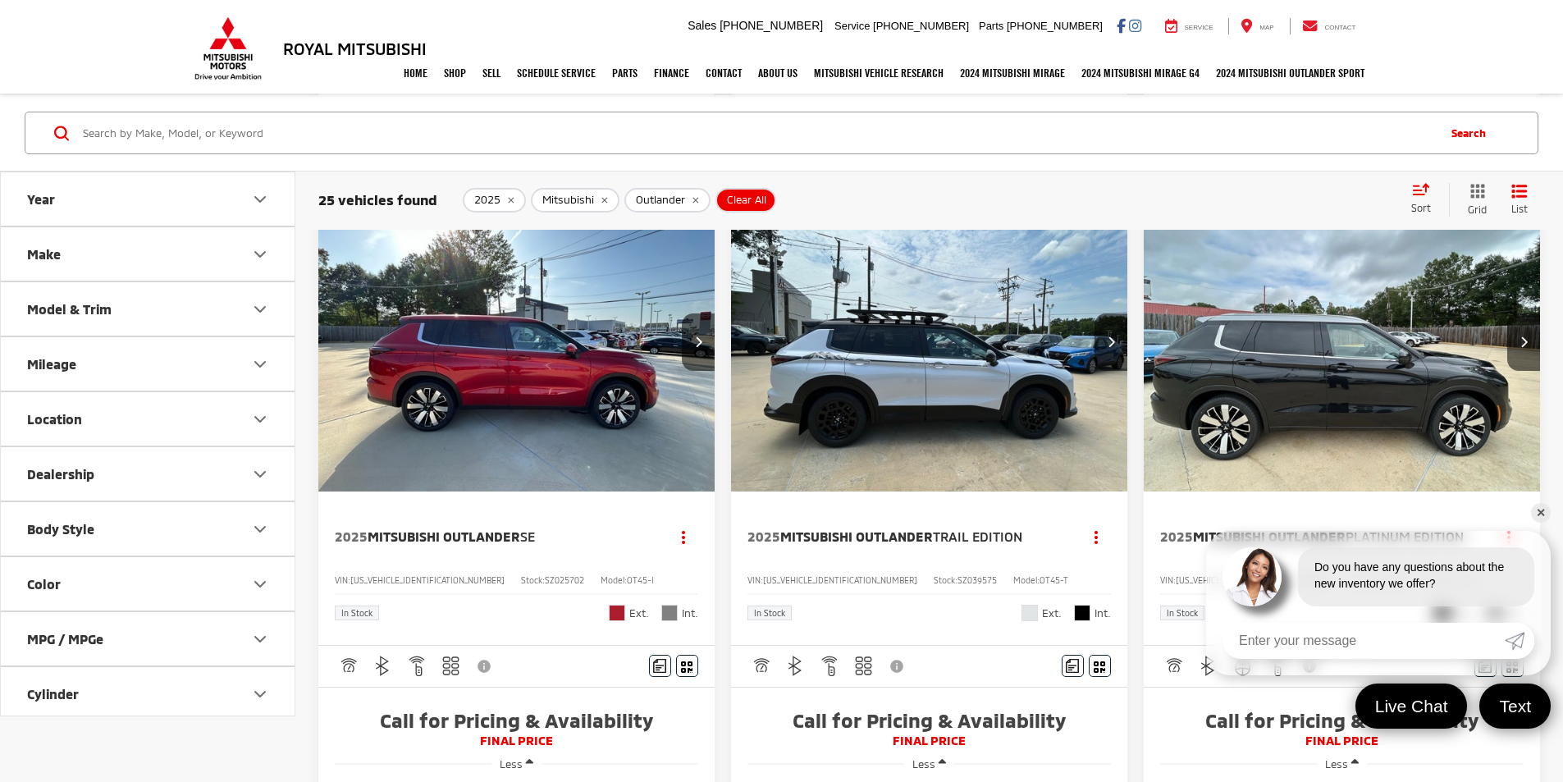
scroll to position [984, 0]
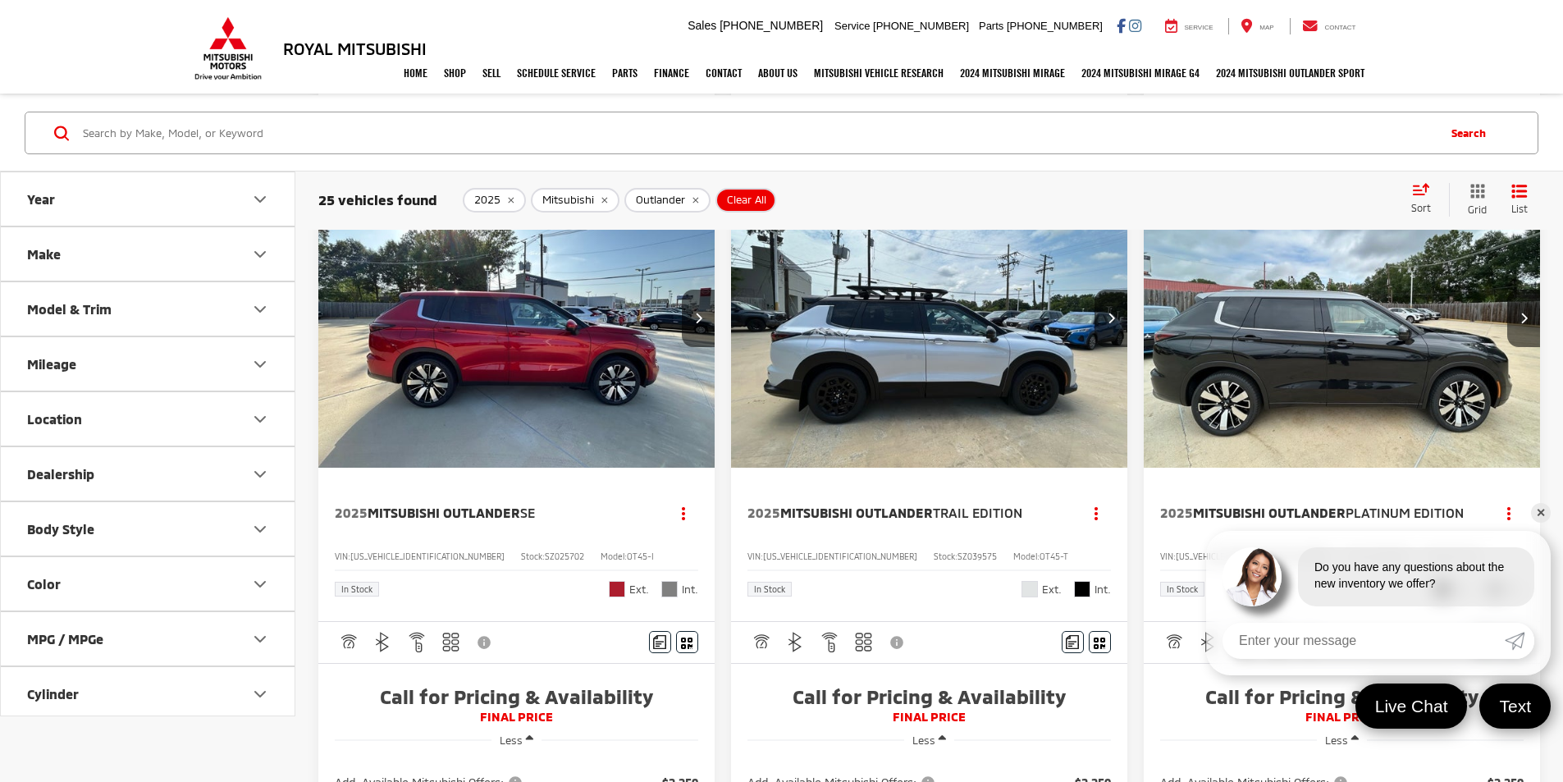
click at [1143, 349] on img "2025 Mitsubishi Outlander Platinum Edition 0" at bounding box center [1342, 319] width 399 height 299
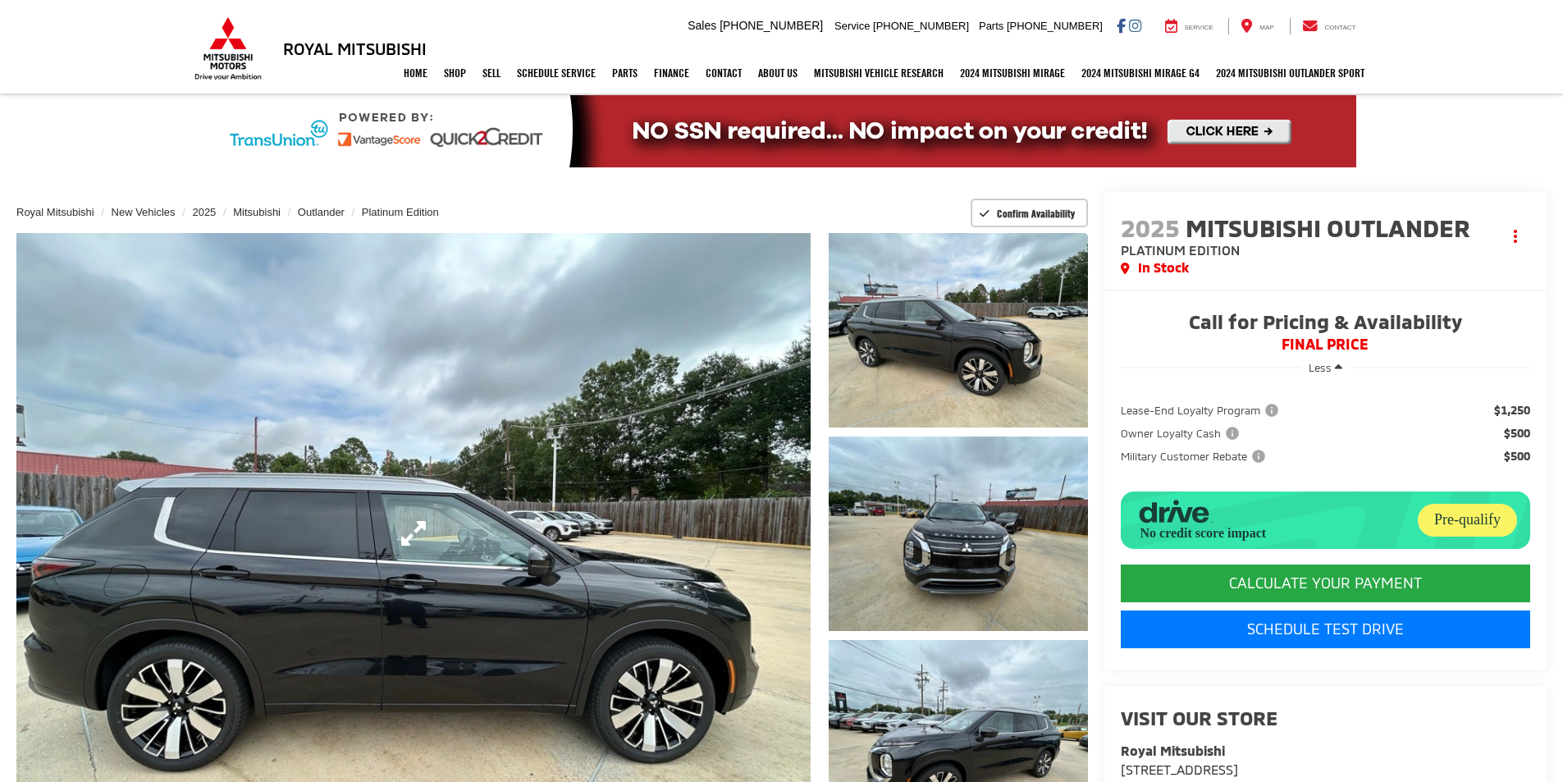
click at [670, 448] on link "Expand Photo 0" at bounding box center [413, 533] width 794 height 600
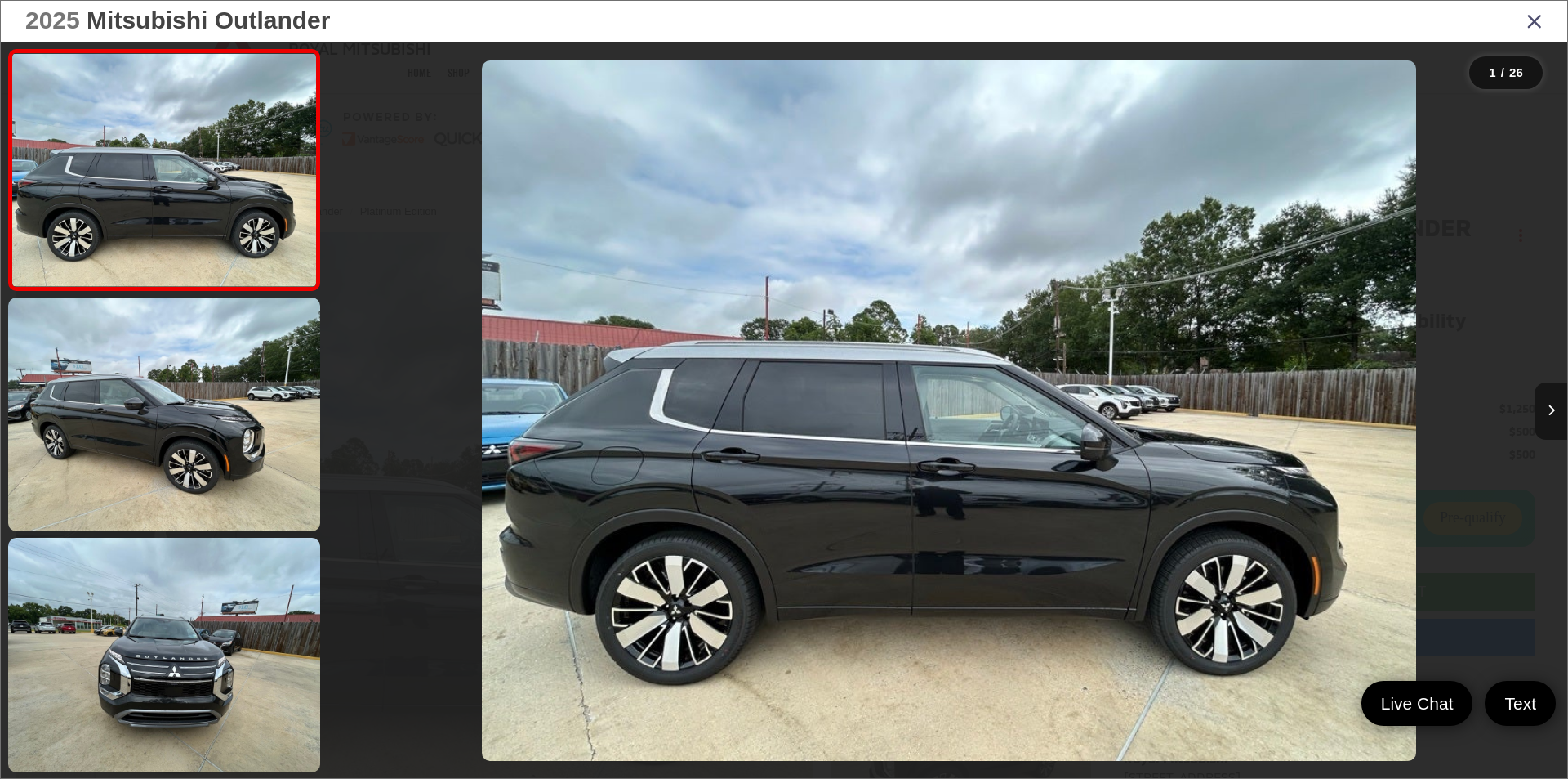
click at [1555, 408] on button "Next image" at bounding box center [1550, 410] width 33 height 57
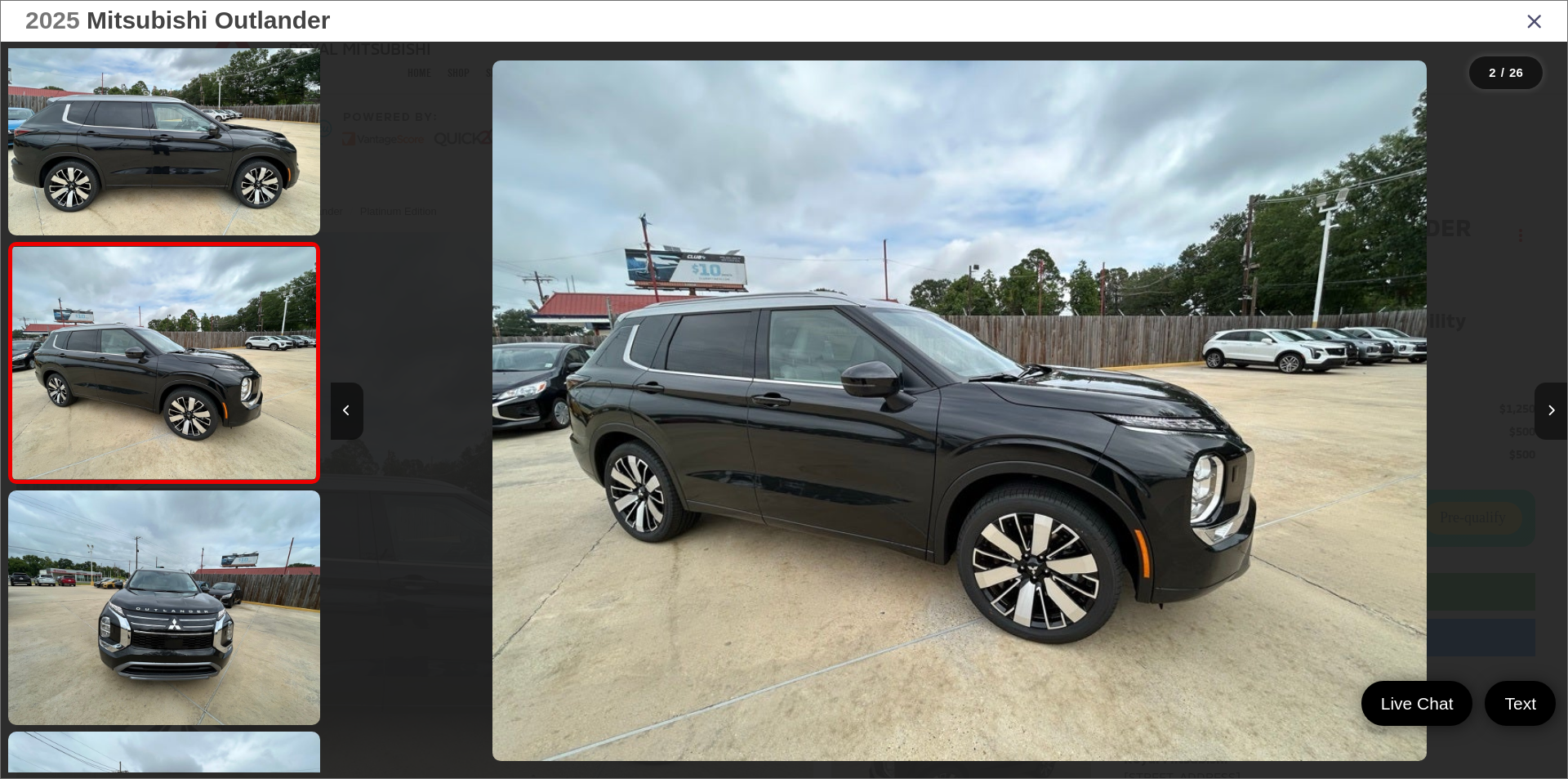
scroll to position [0, 1236]
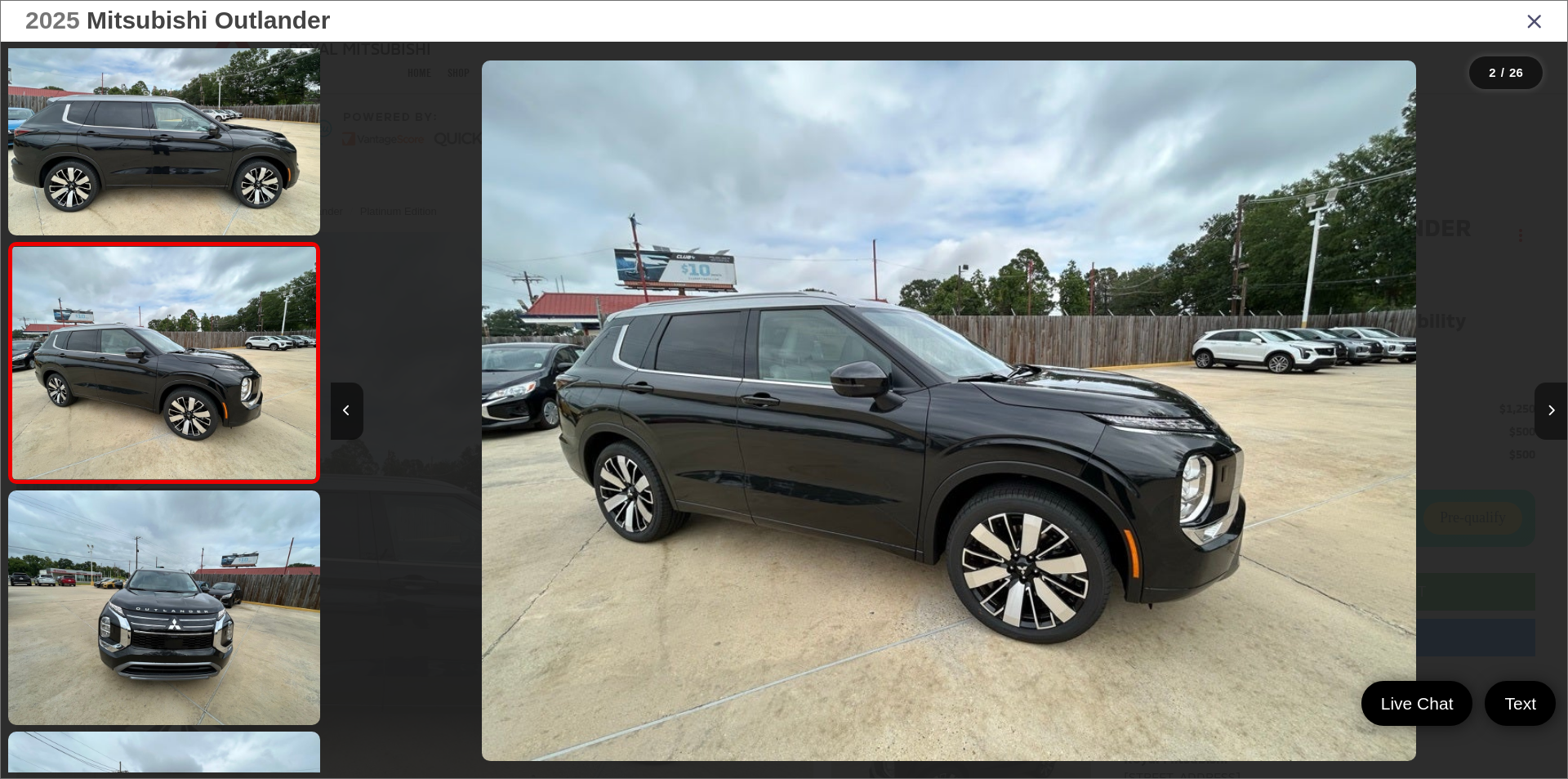
click at [1547, 409] on icon "Next image" at bounding box center [1550, 409] width 7 height 11
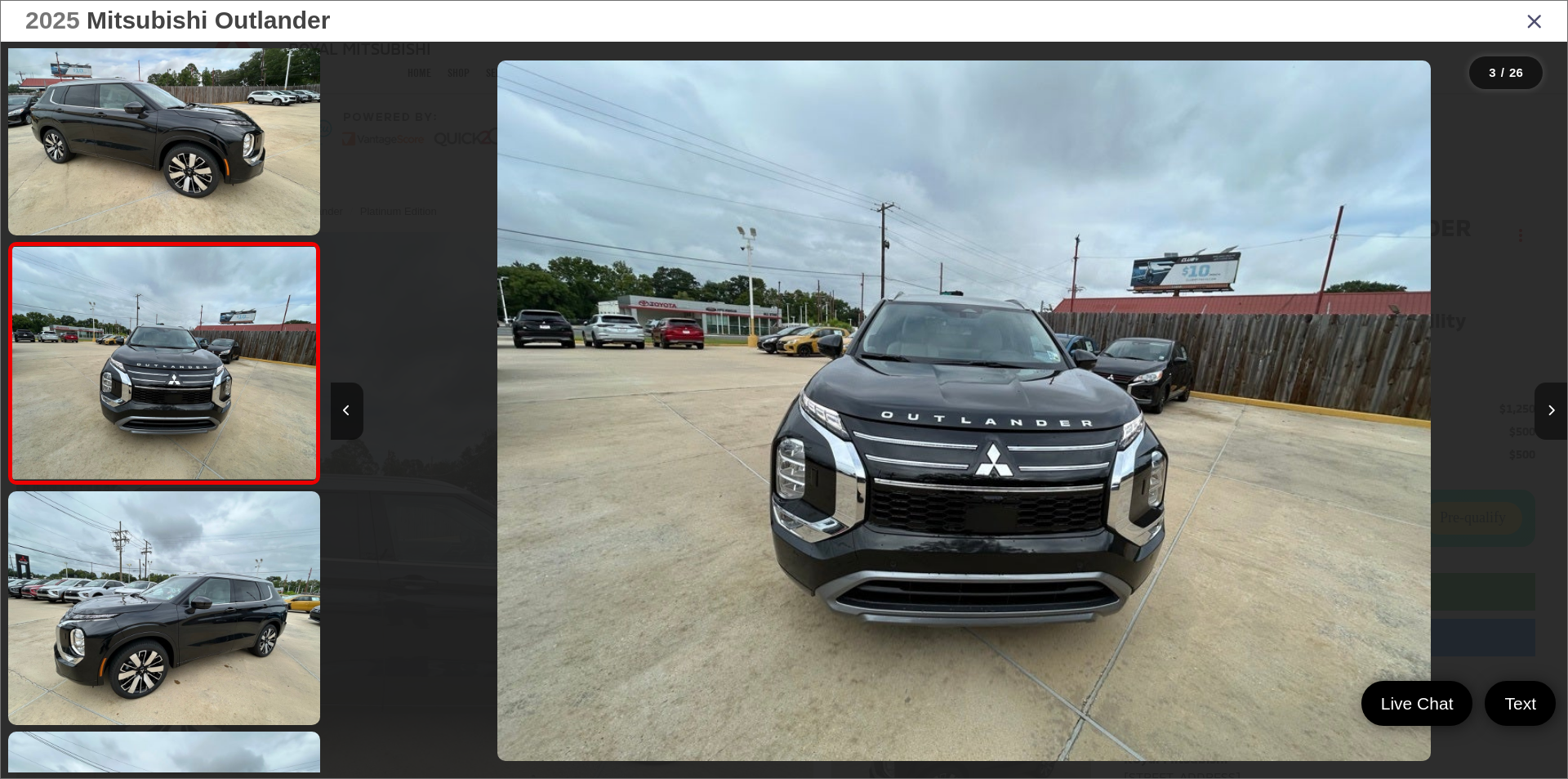
scroll to position [0, 2474]
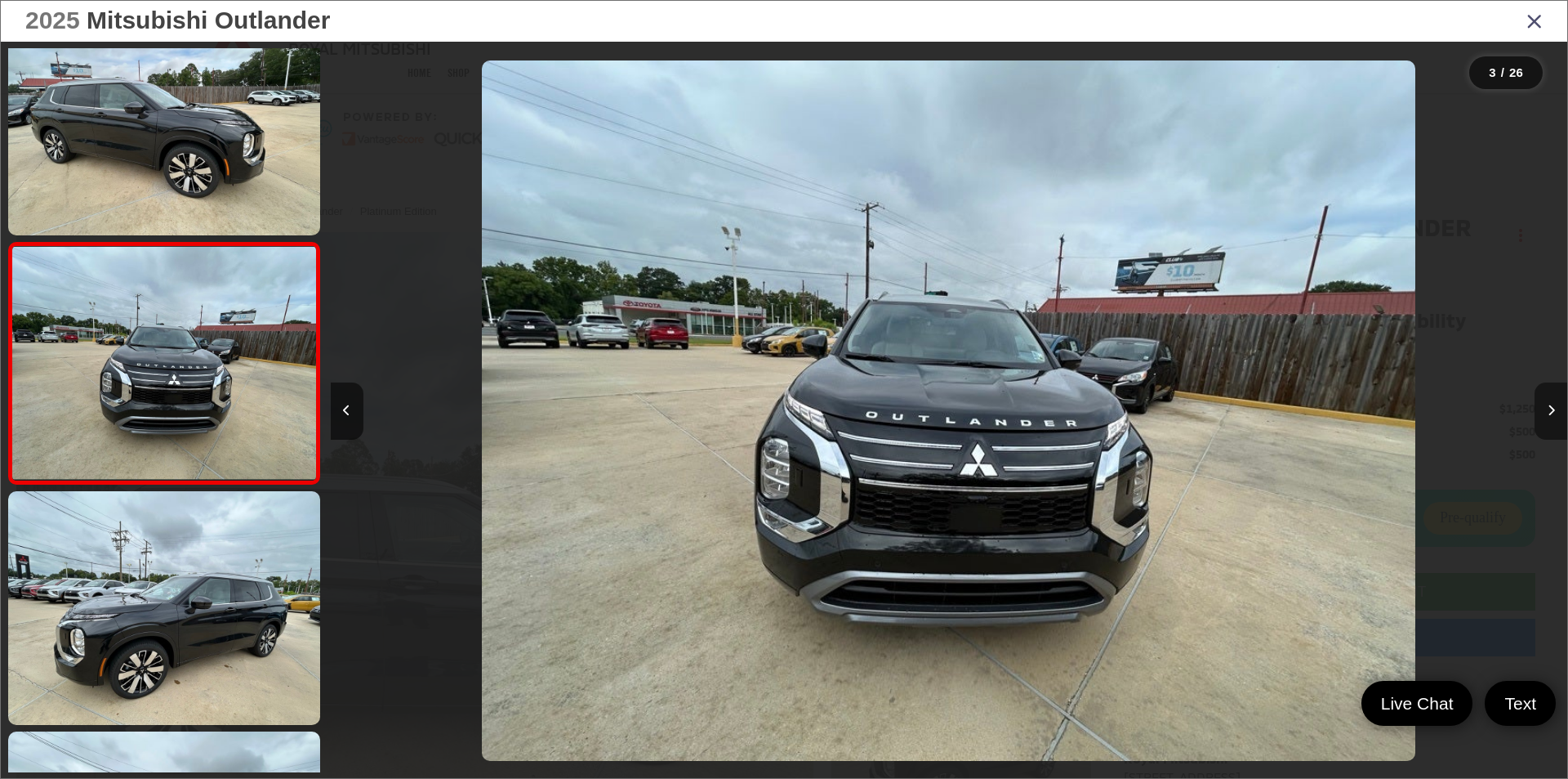
click at [1547, 409] on icon "Next image" at bounding box center [1550, 409] width 7 height 11
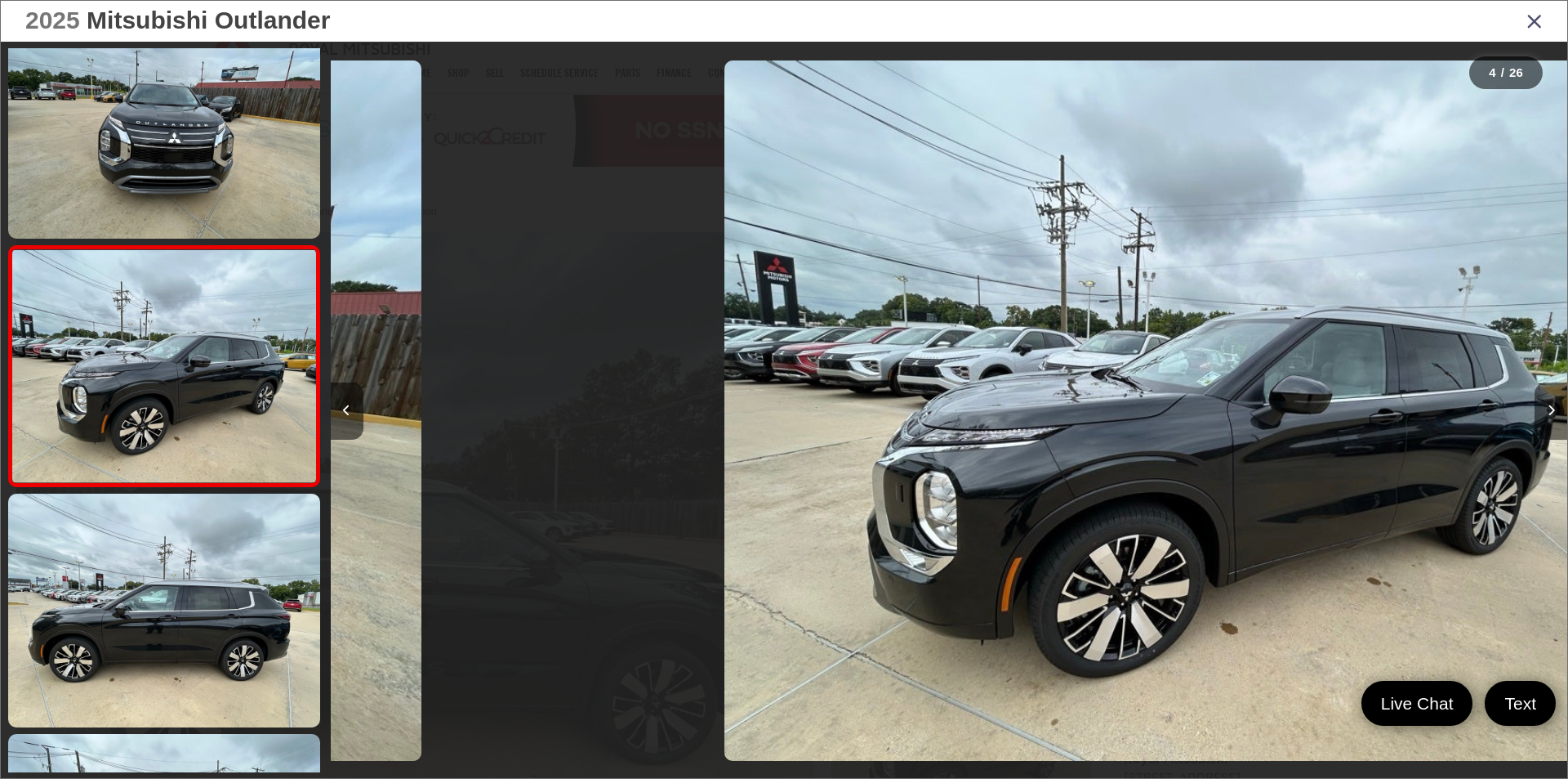
scroll to position [529, 0]
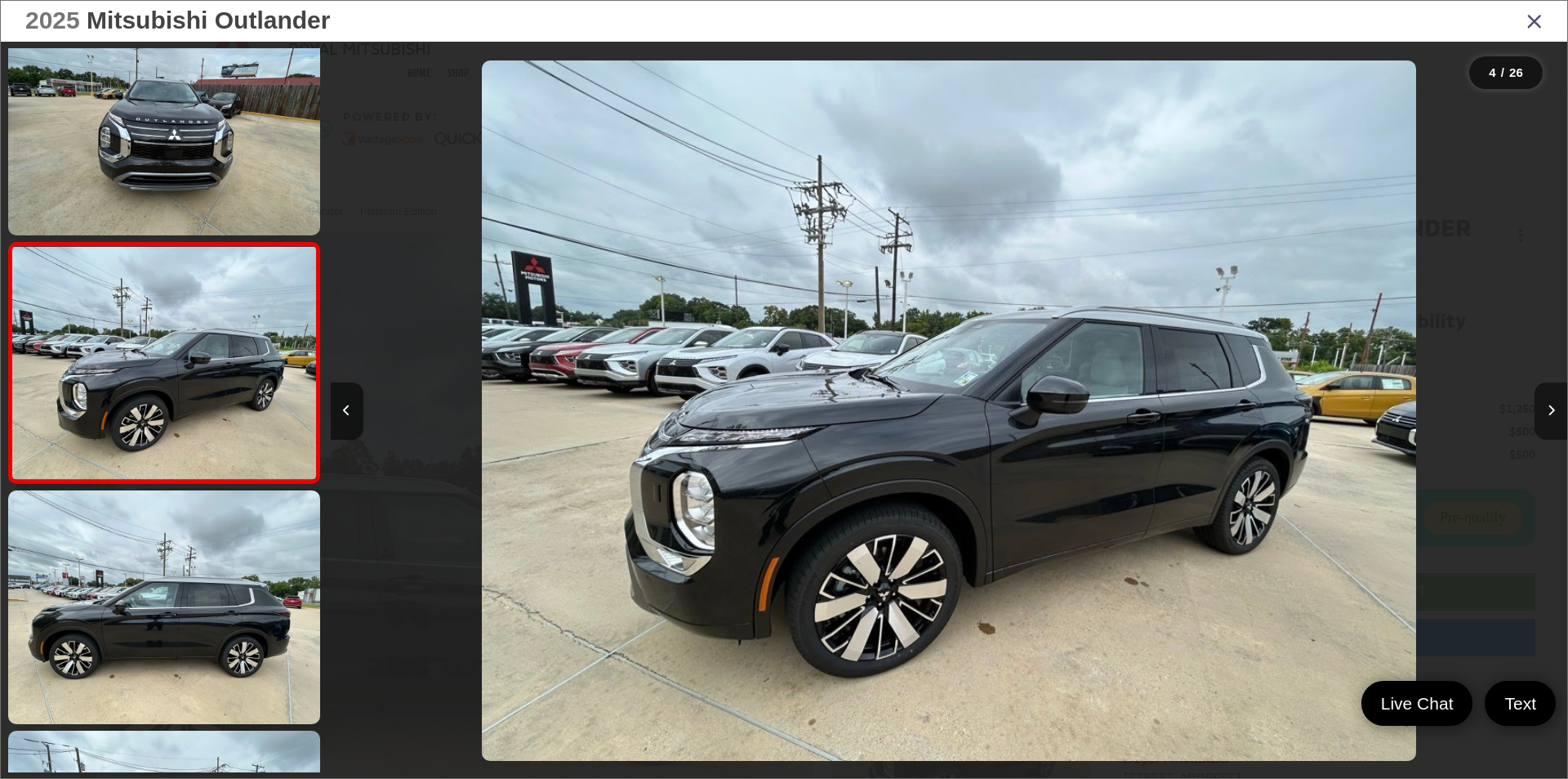
click at [1547, 409] on icon "Next image" at bounding box center [1550, 409] width 7 height 11
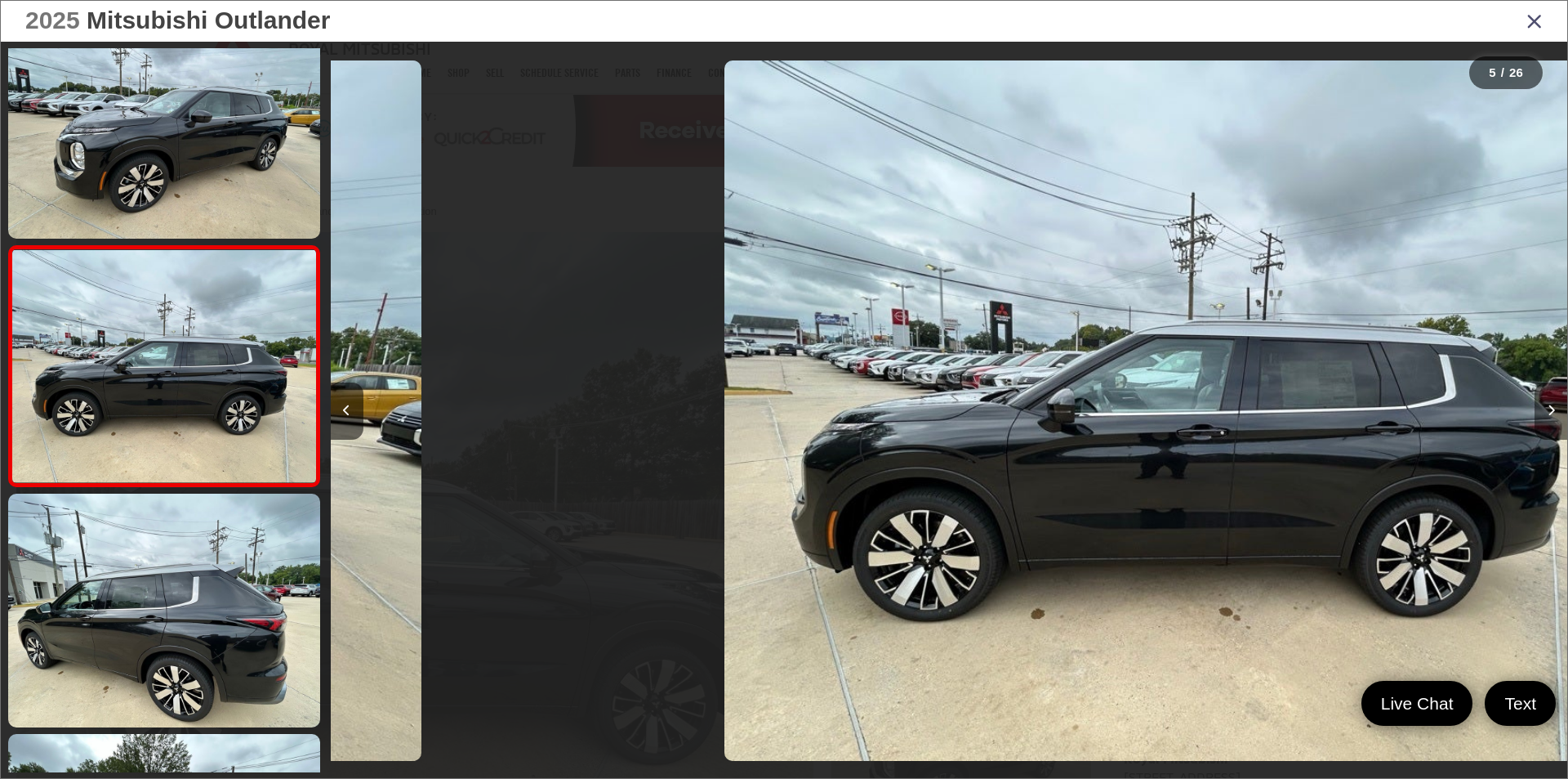
scroll to position [769, 0]
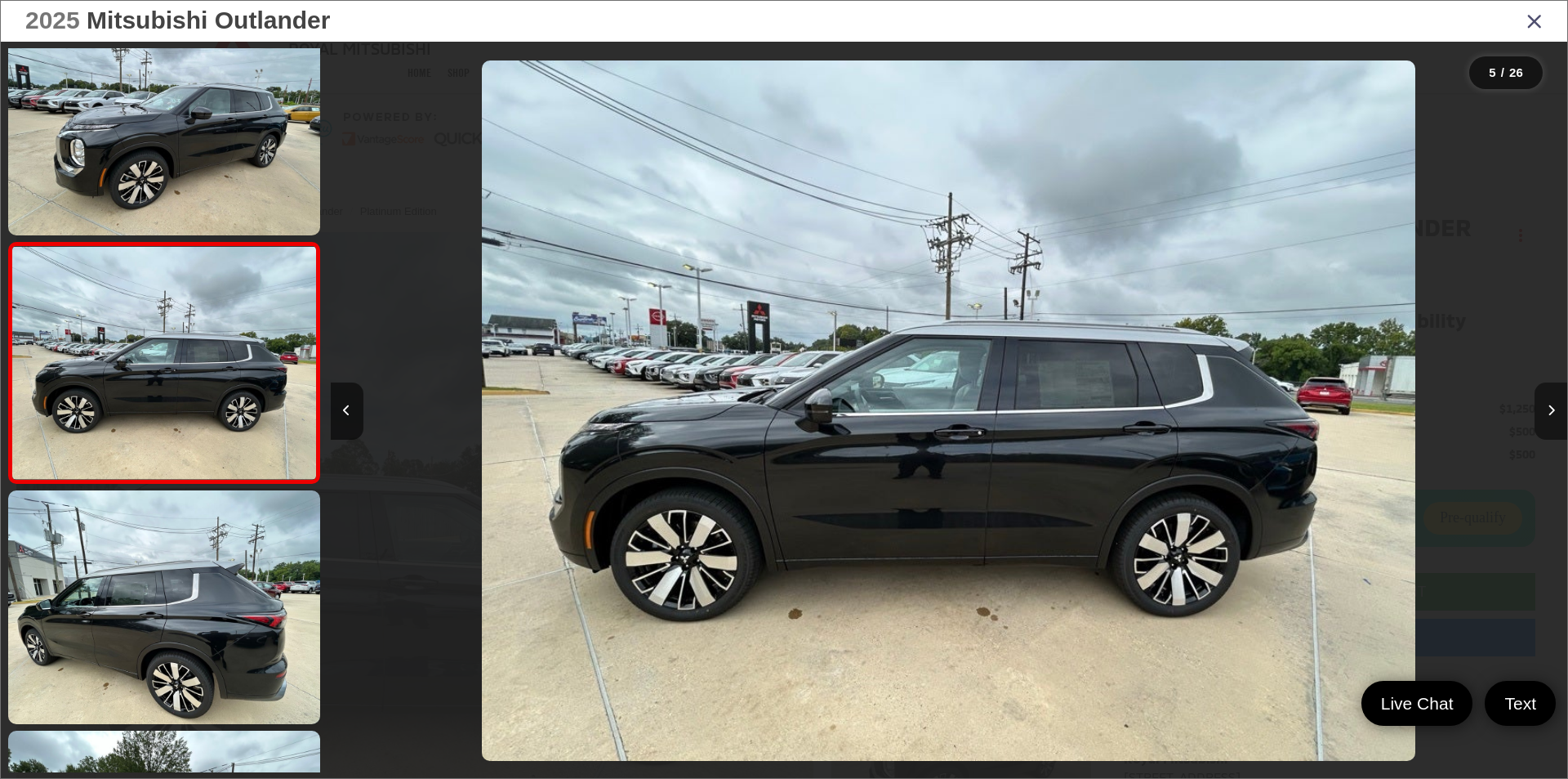
click at [1547, 409] on icon "Next image" at bounding box center [1550, 409] width 7 height 11
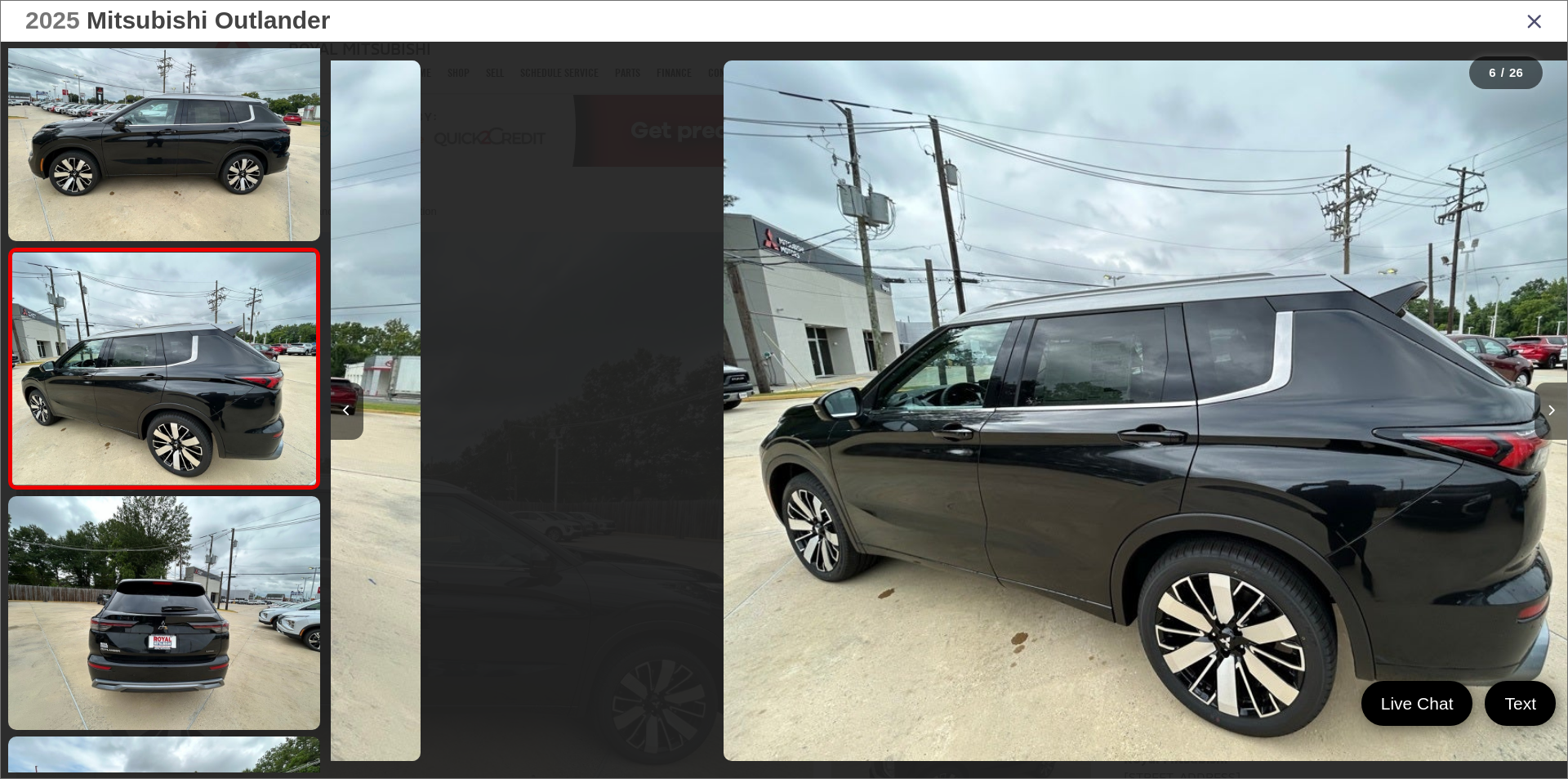
scroll to position [1009, 0]
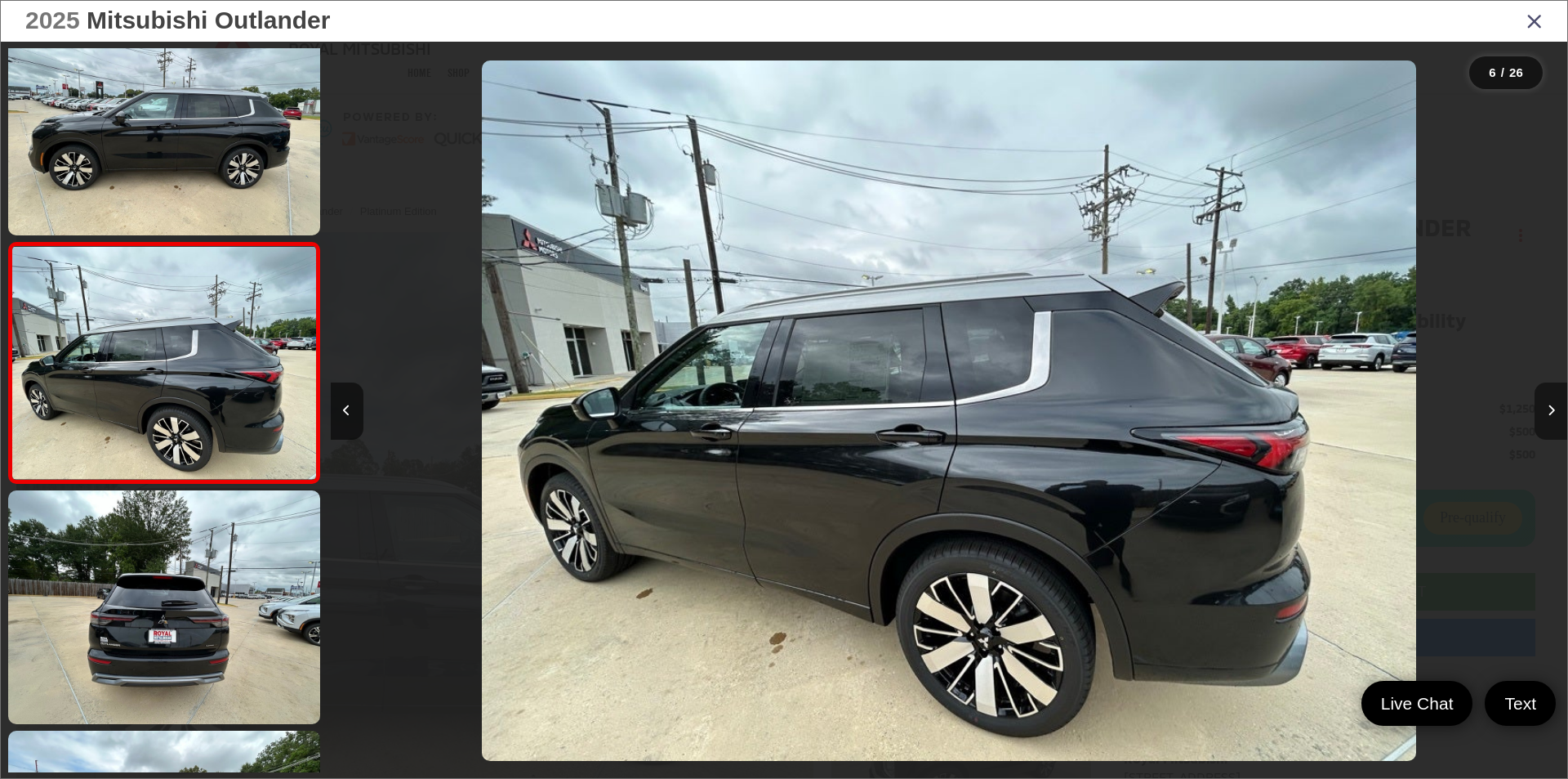
click at [1547, 409] on icon "Next image" at bounding box center [1550, 409] width 7 height 11
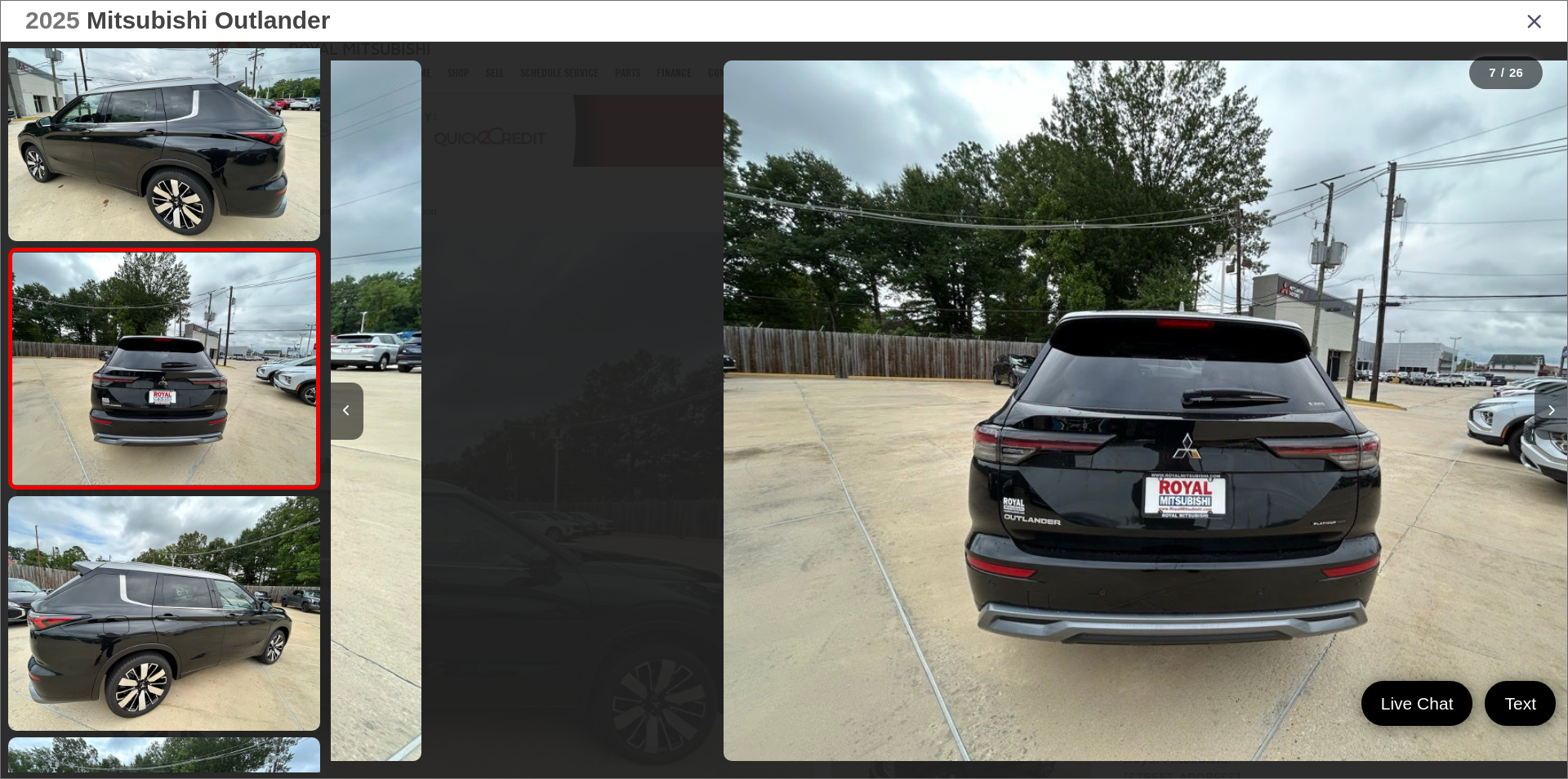
scroll to position [1249, 0]
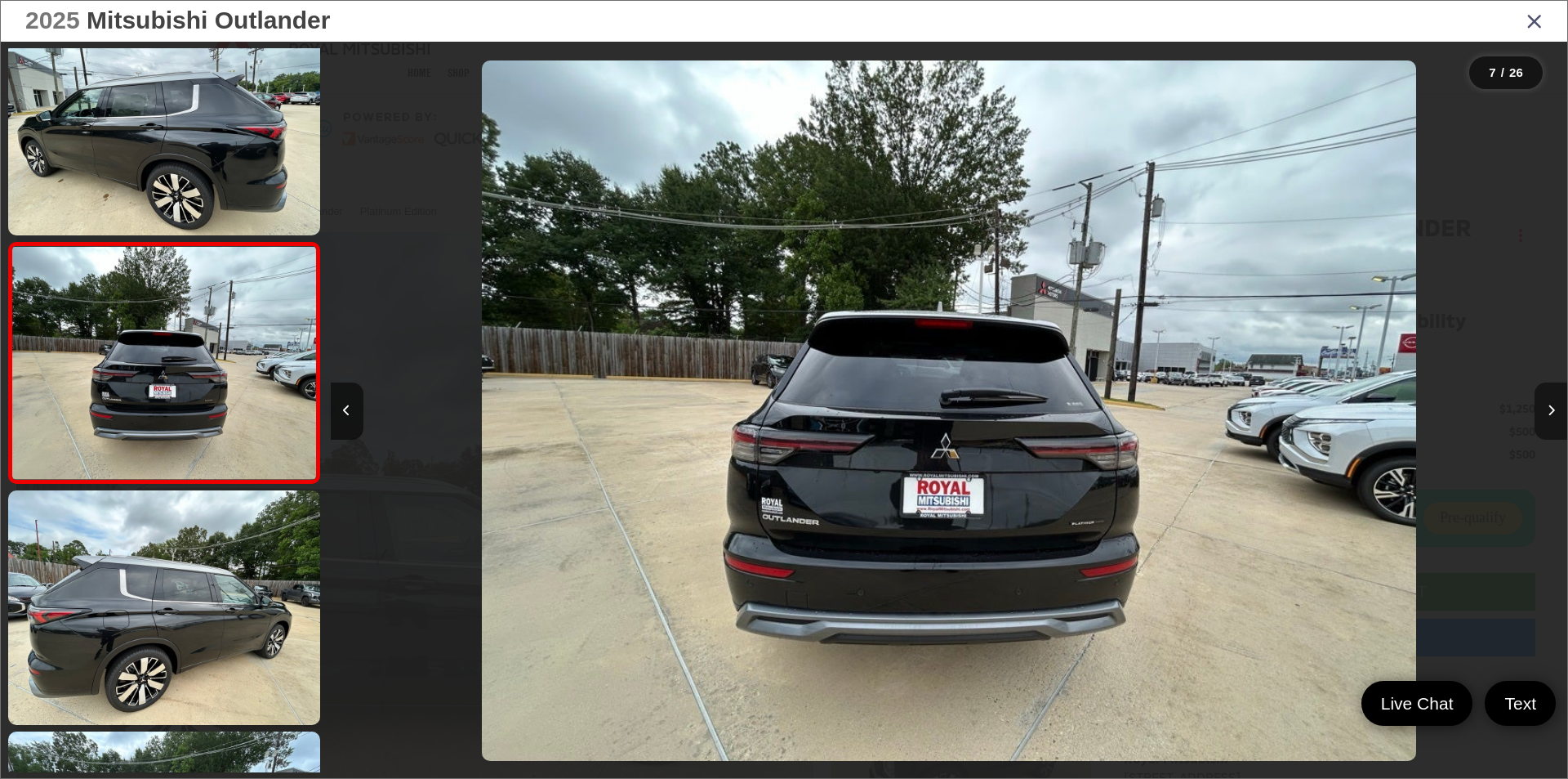
click at [1547, 409] on icon "Next image" at bounding box center [1550, 409] width 7 height 11
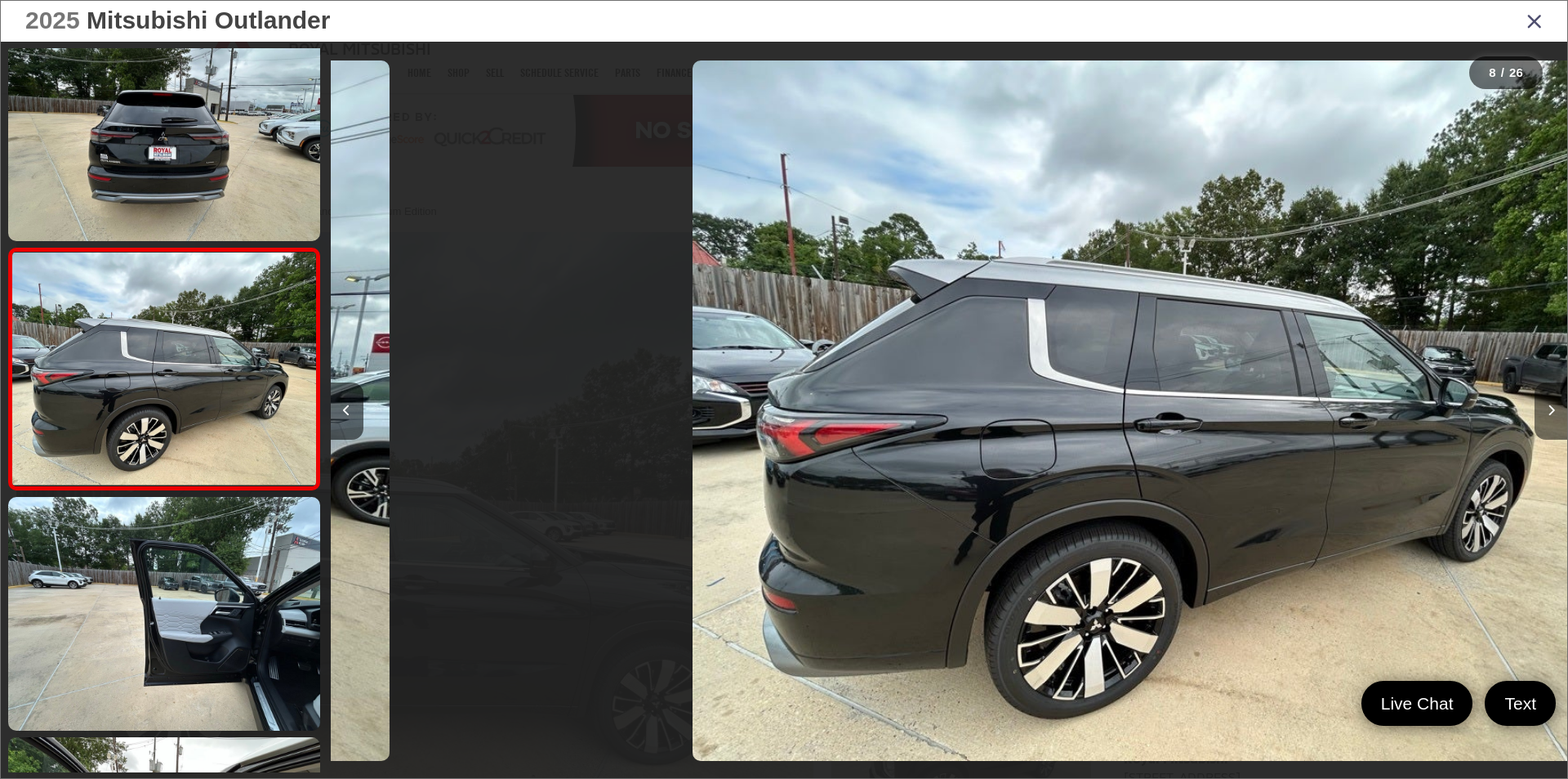
scroll to position [1489, 0]
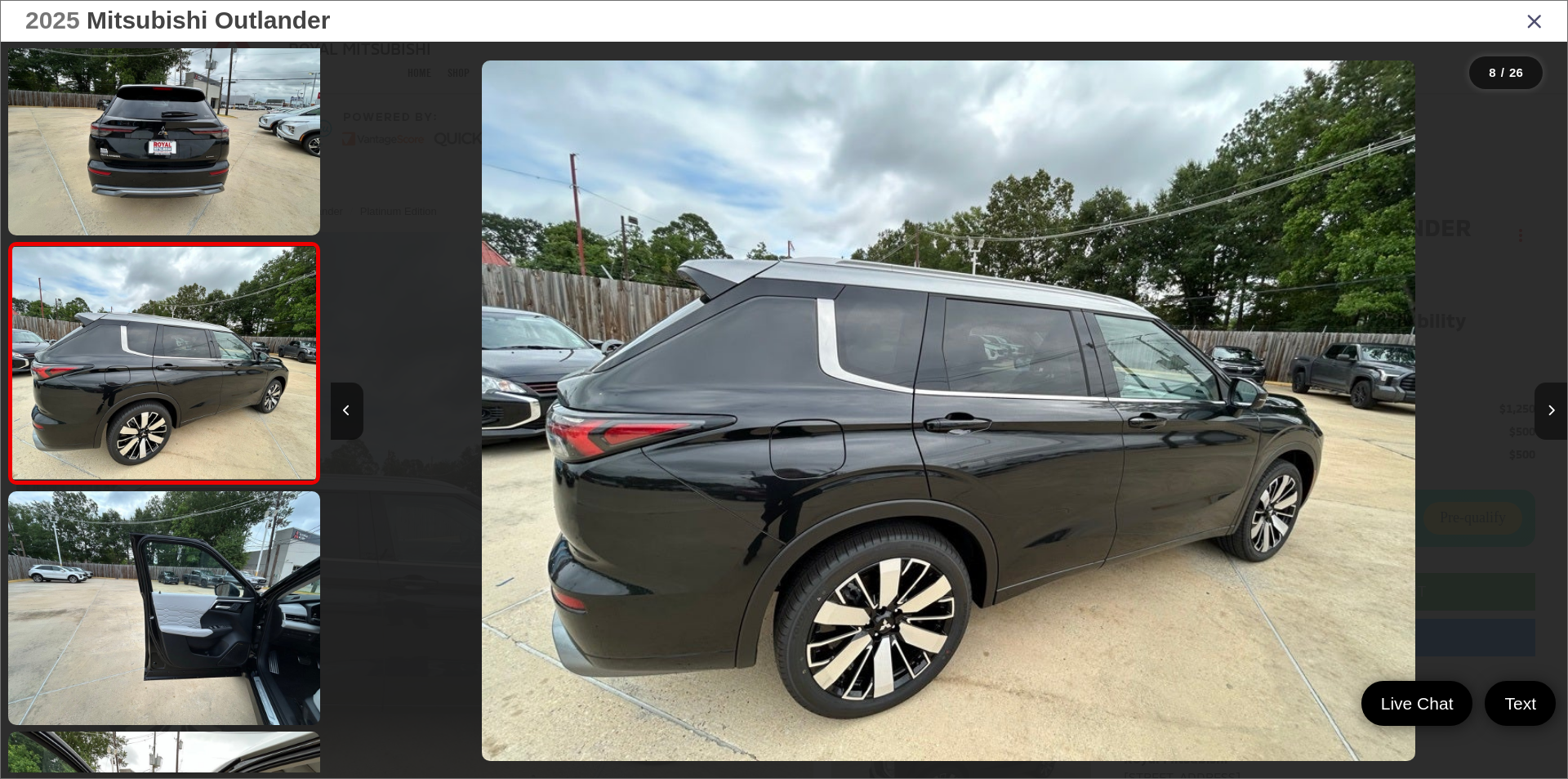
click at [1547, 409] on icon "Next image" at bounding box center [1550, 409] width 7 height 11
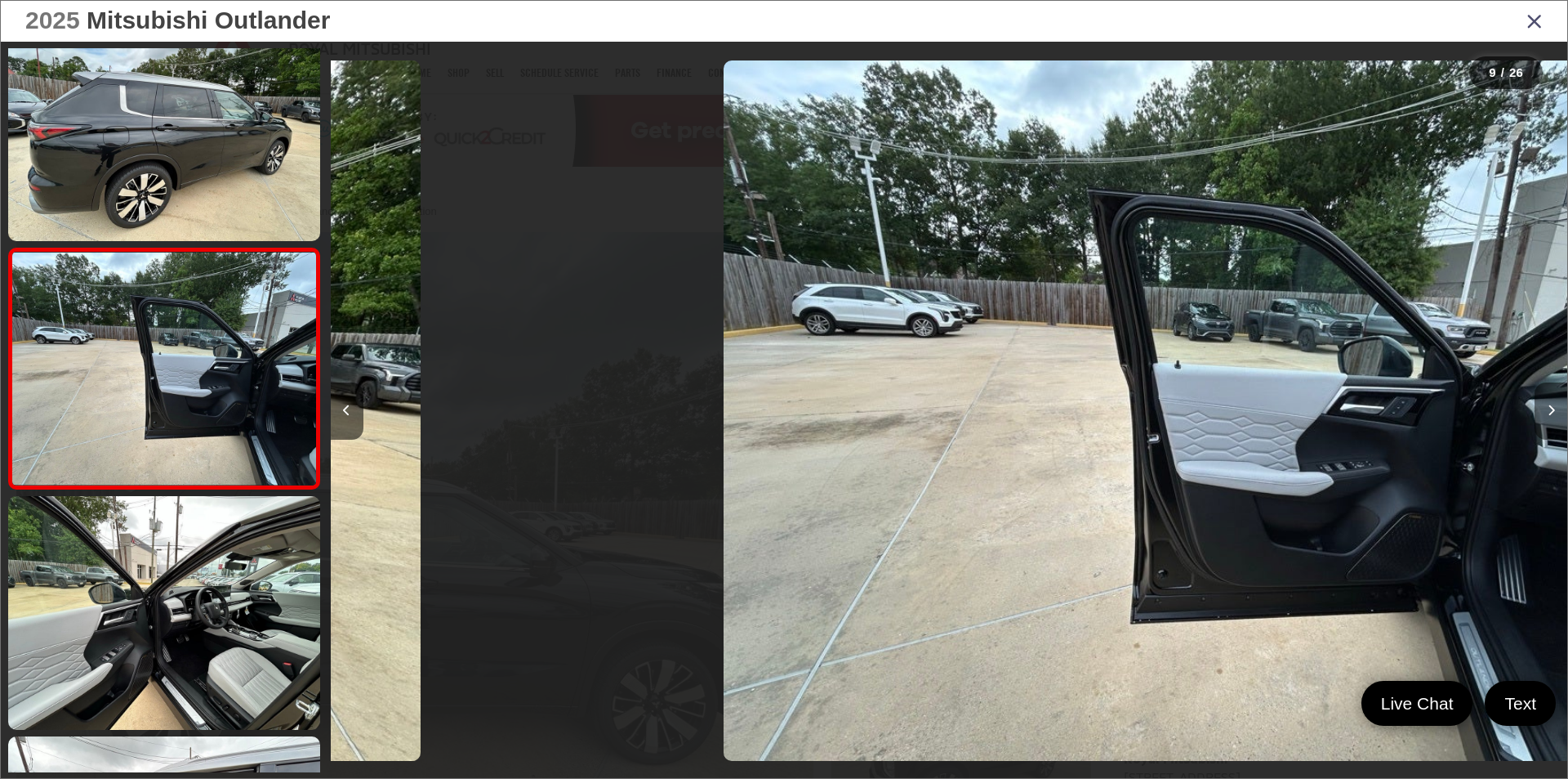
scroll to position [1730, 0]
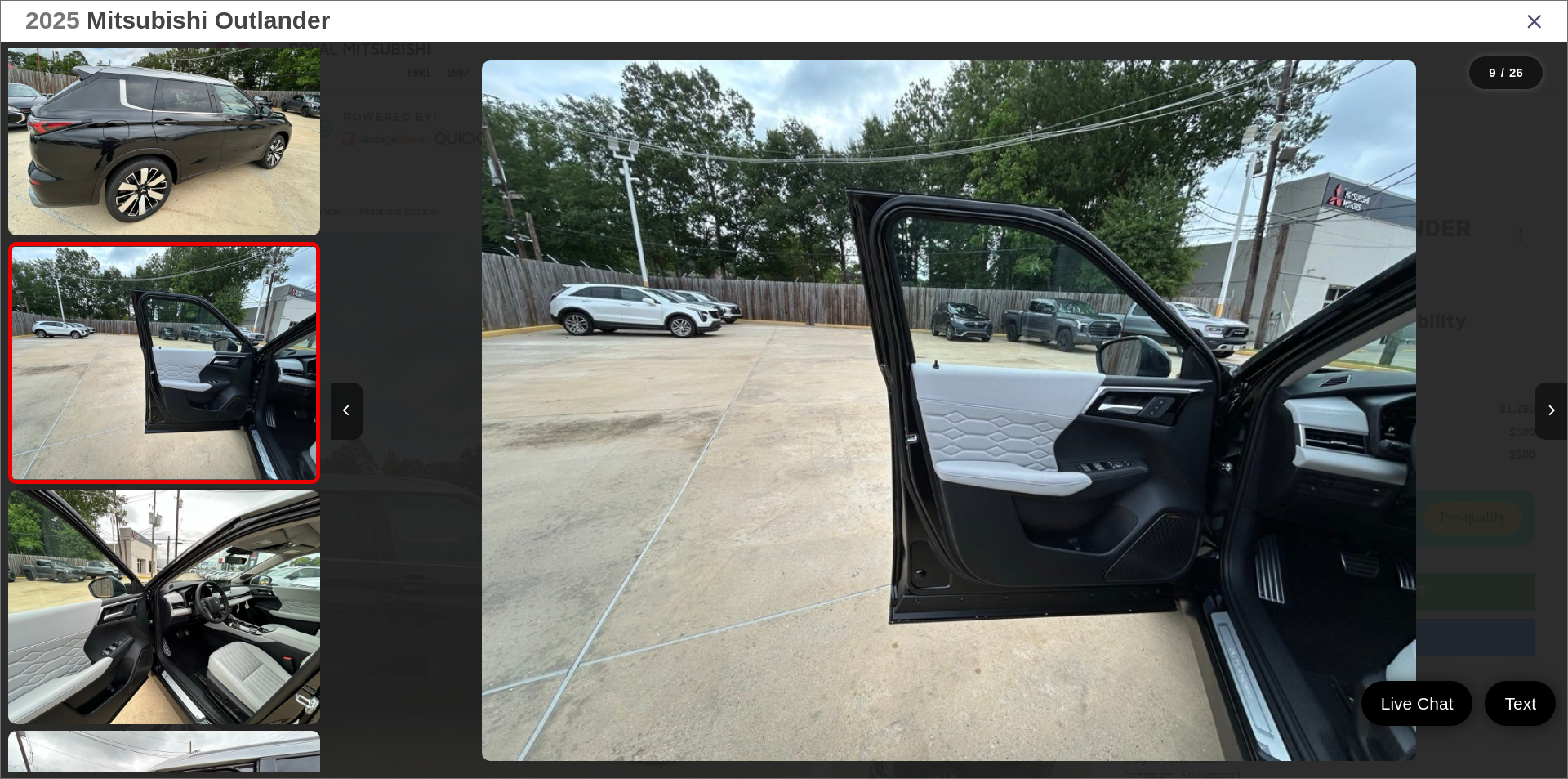
click at [1547, 409] on icon "Next image" at bounding box center [1550, 409] width 7 height 11
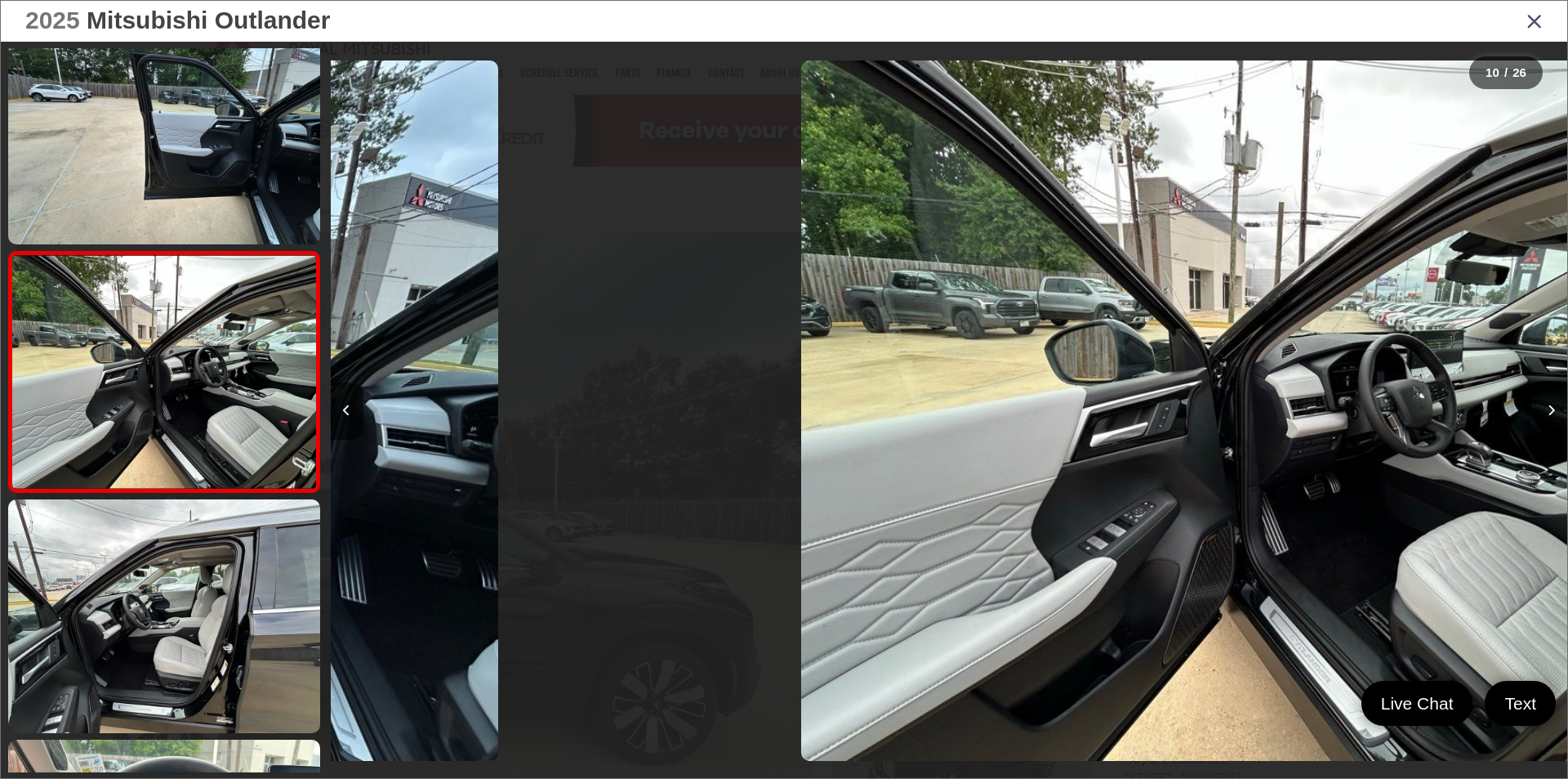
scroll to position [1971, 0]
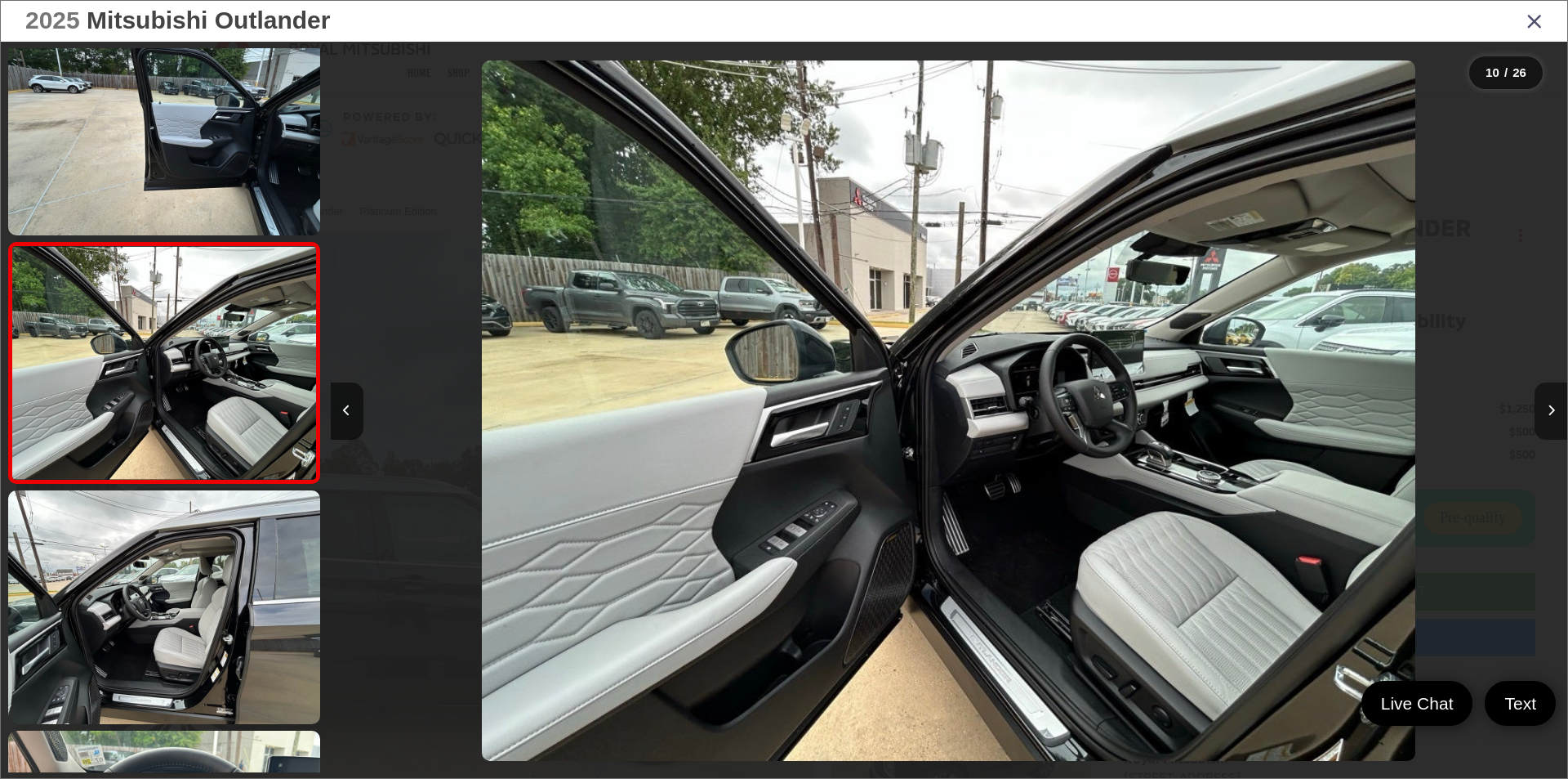
click at [1547, 409] on icon "Next image" at bounding box center [1550, 409] width 7 height 11
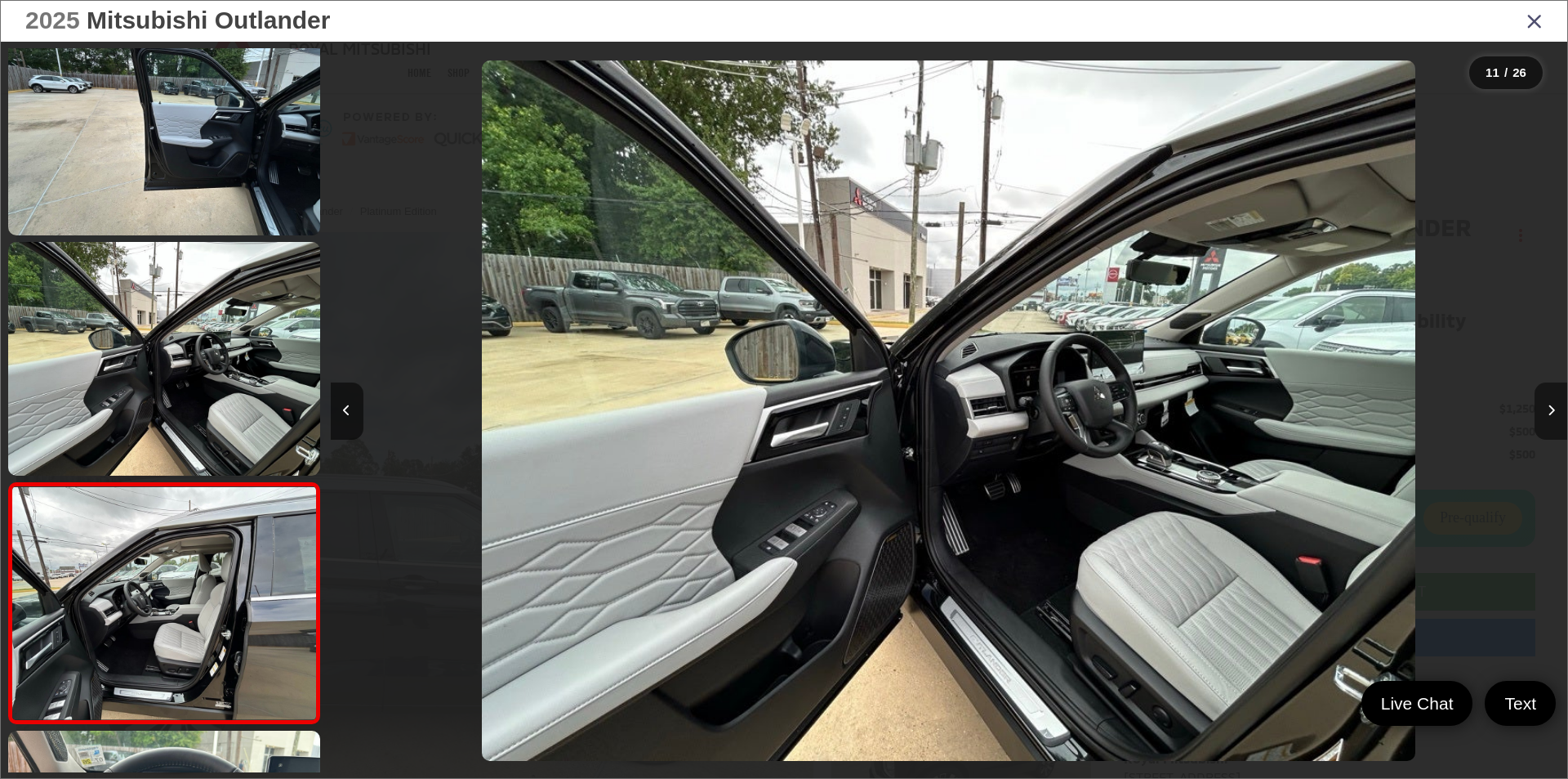
scroll to position [0, 0]
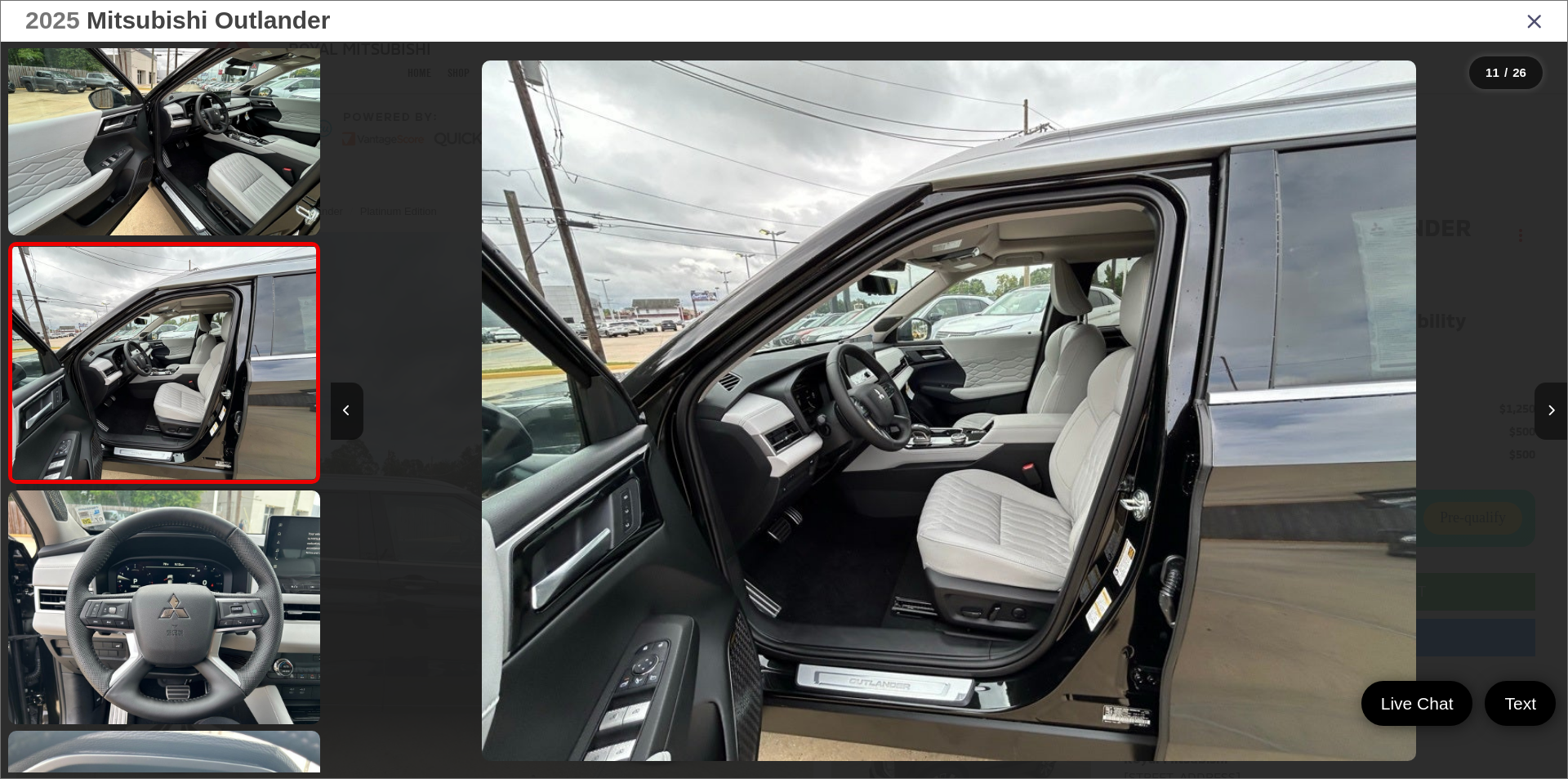
click at [1547, 409] on icon "Next image" at bounding box center [1550, 409] width 7 height 11
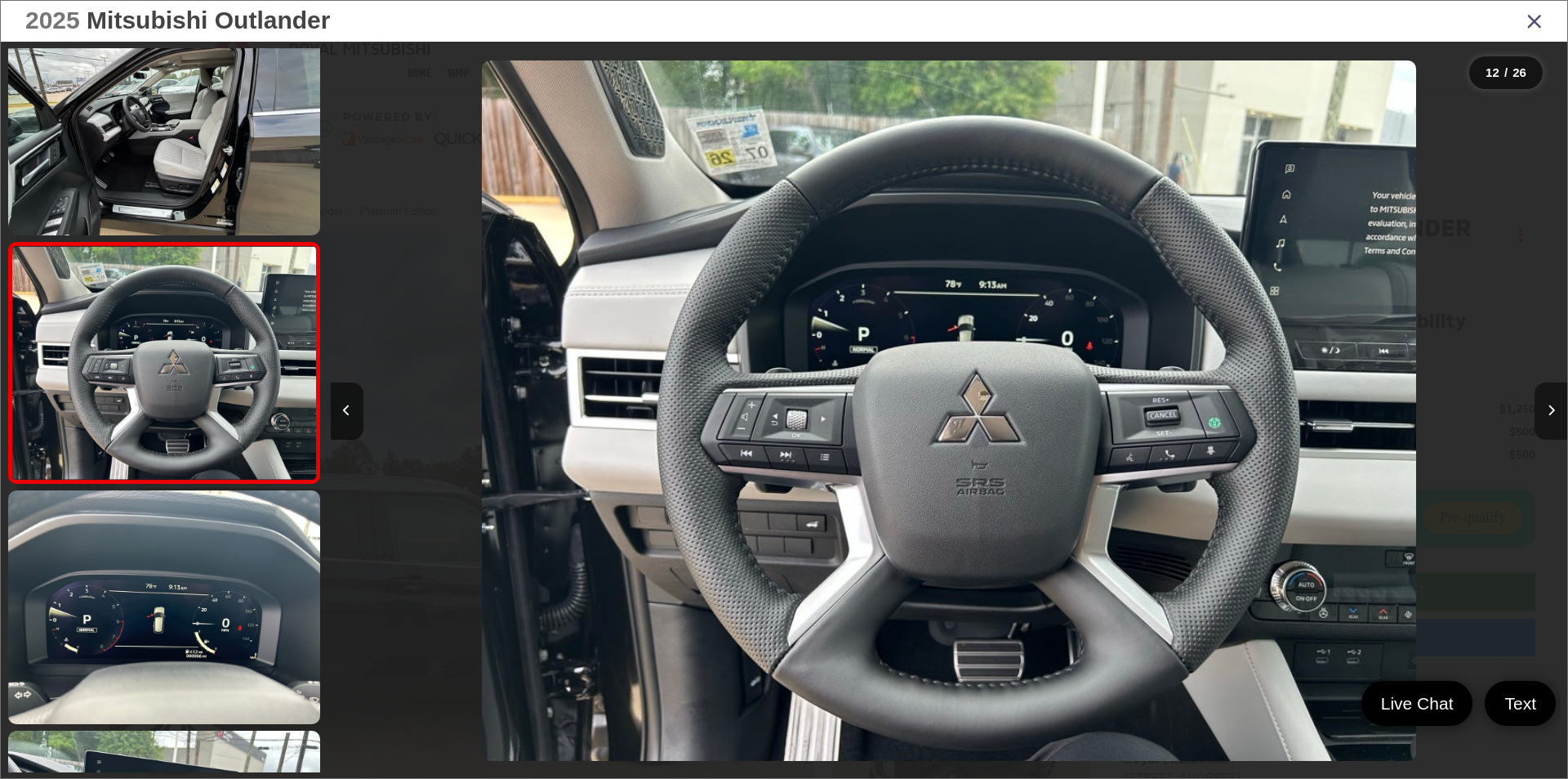
click at [1547, 409] on icon "Next image" at bounding box center [1550, 409] width 7 height 11
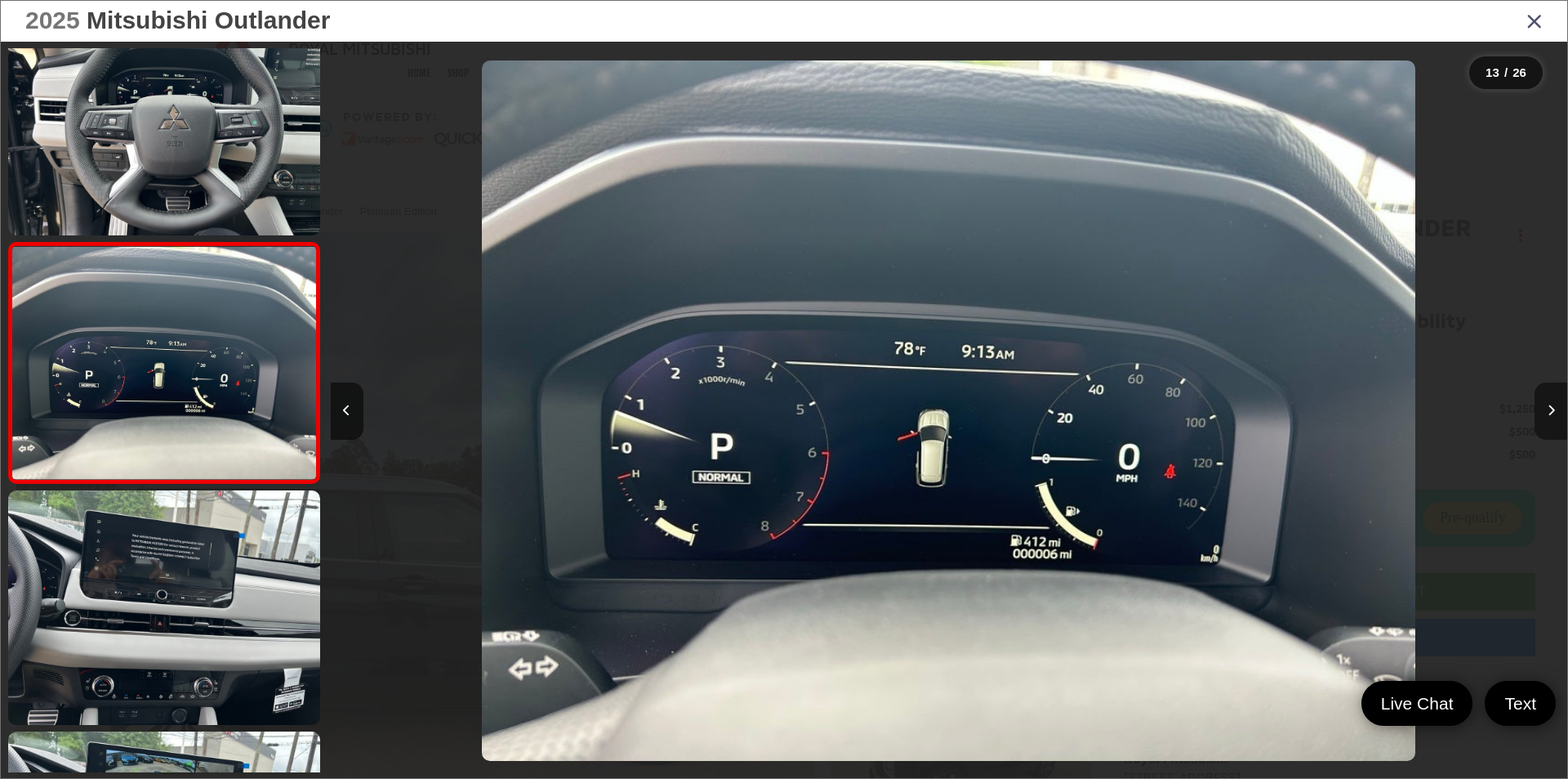
click at [1547, 409] on icon "Next image" at bounding box center [1550, 409] width 7 height 11
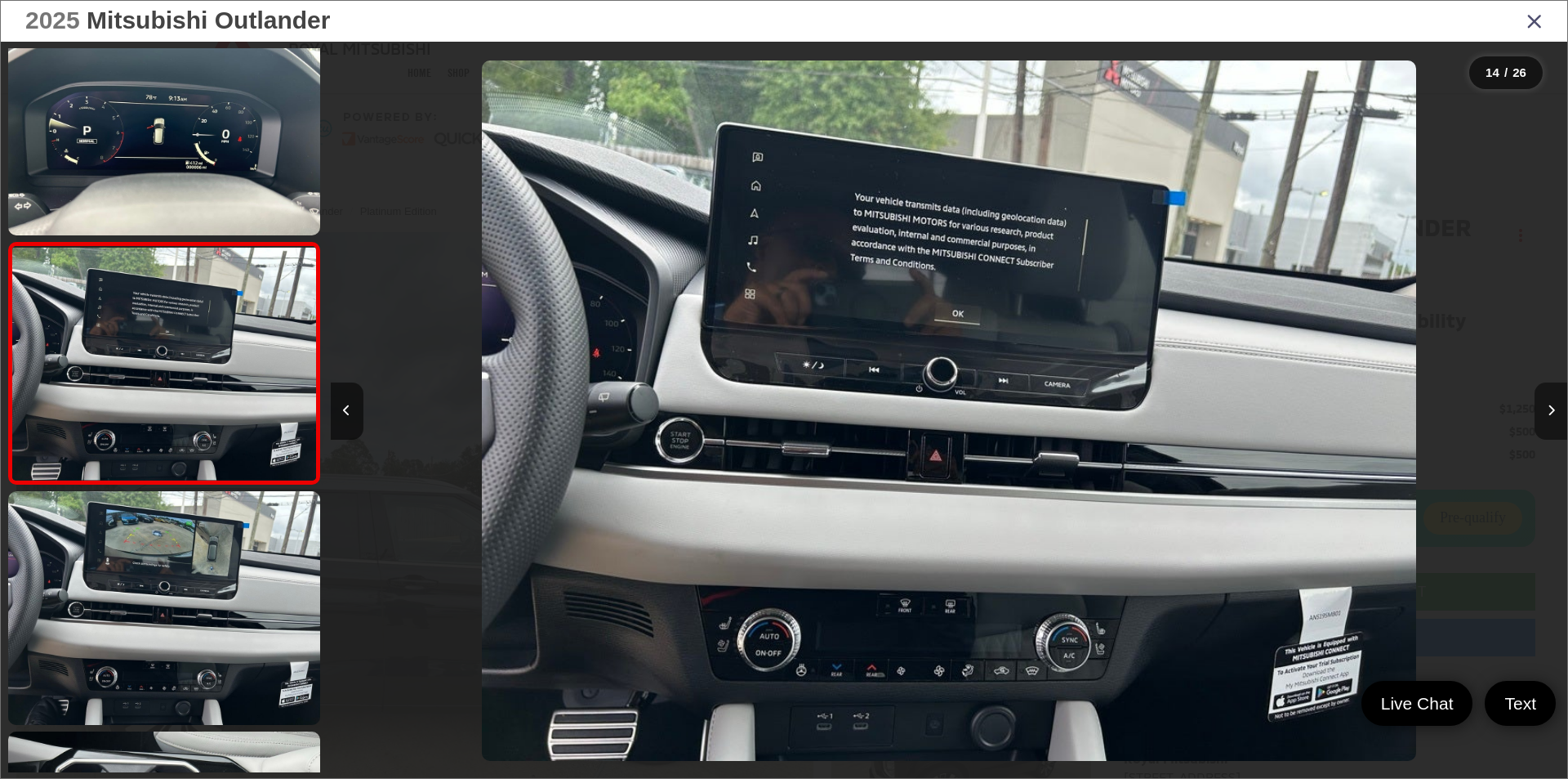
click at [1547, 409] on icon "Next image" at bounding box center [1550, 409] width 7 height 11
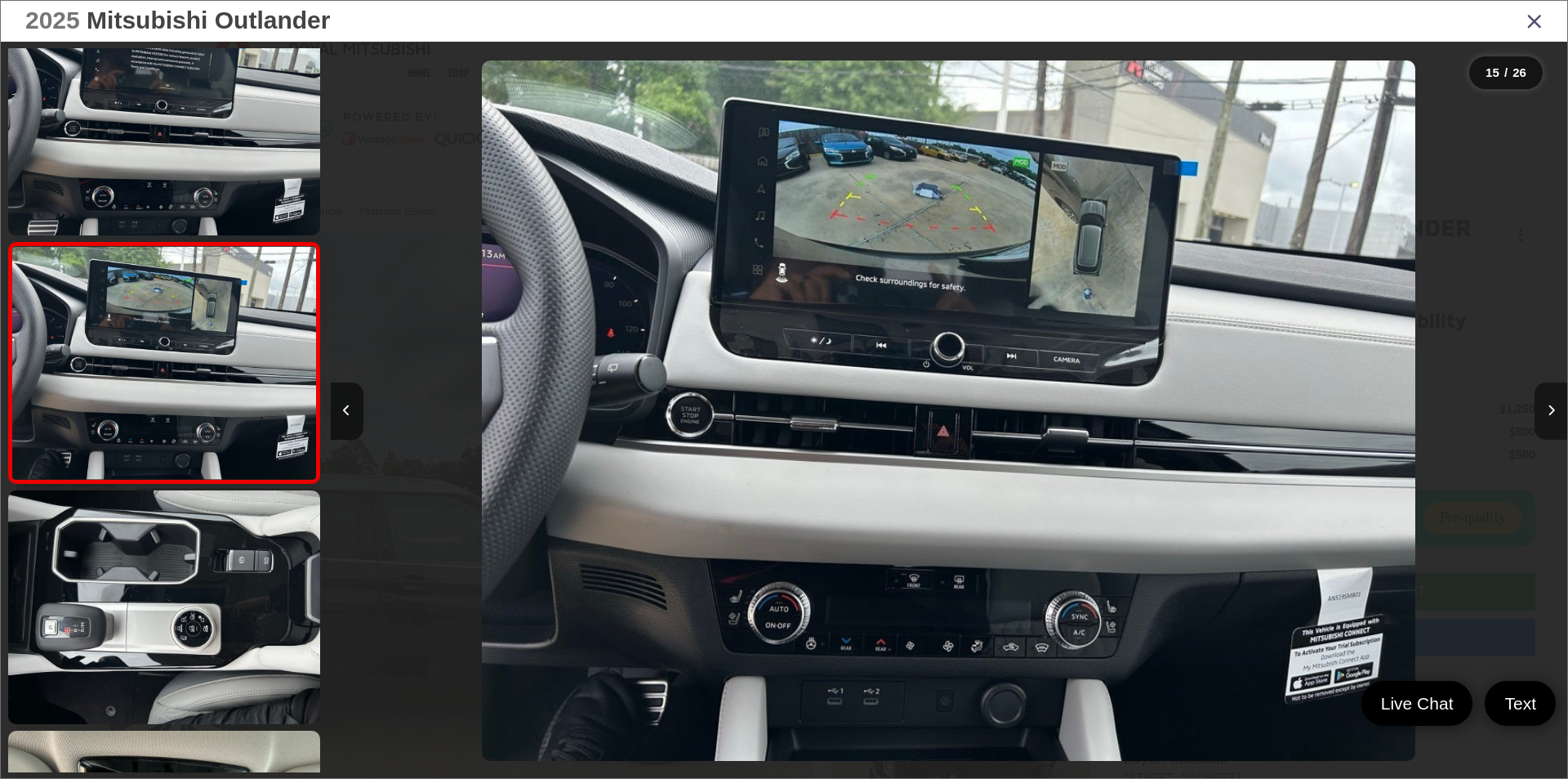
click at [1547, 409] on icon "Next image" at bounding box center [1550, 409] width 7 height 11
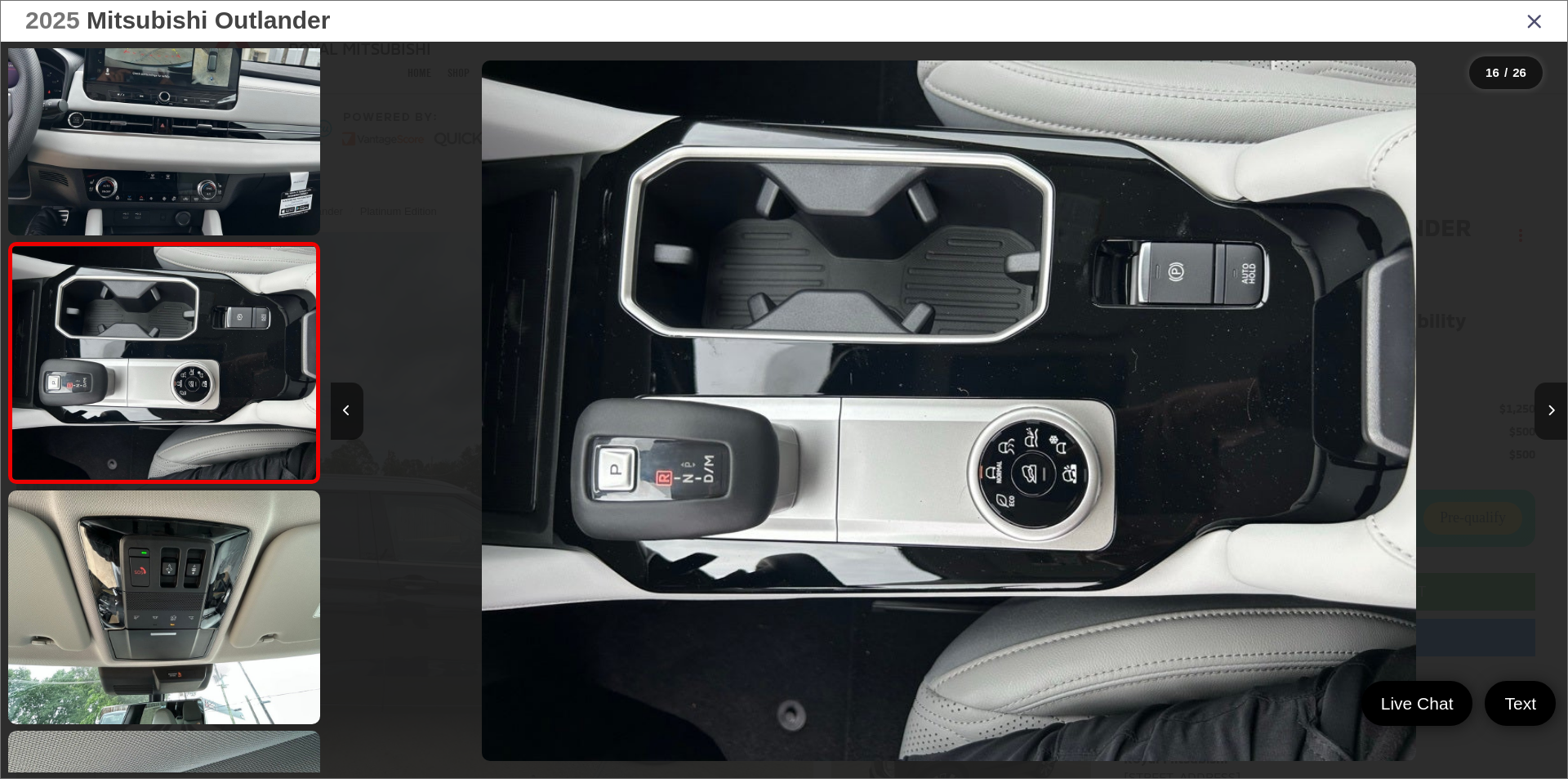
click at [1547, 409] on icon "Next image" at bounding box center [1550, 409] width 7 height 11
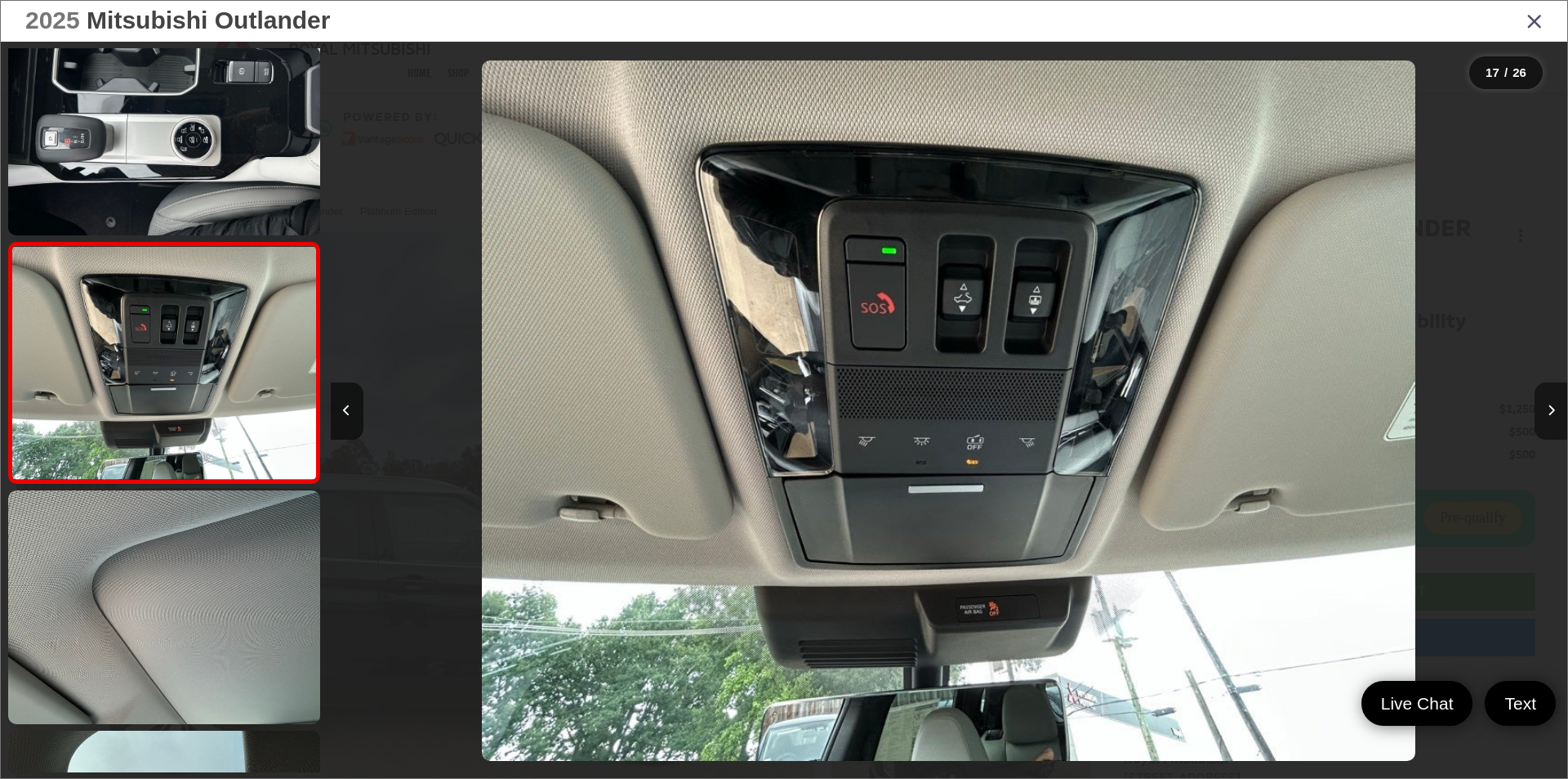
click at [1547, 409] on icon "Next image" at bounding box center [1550, 409] width 7 height 11
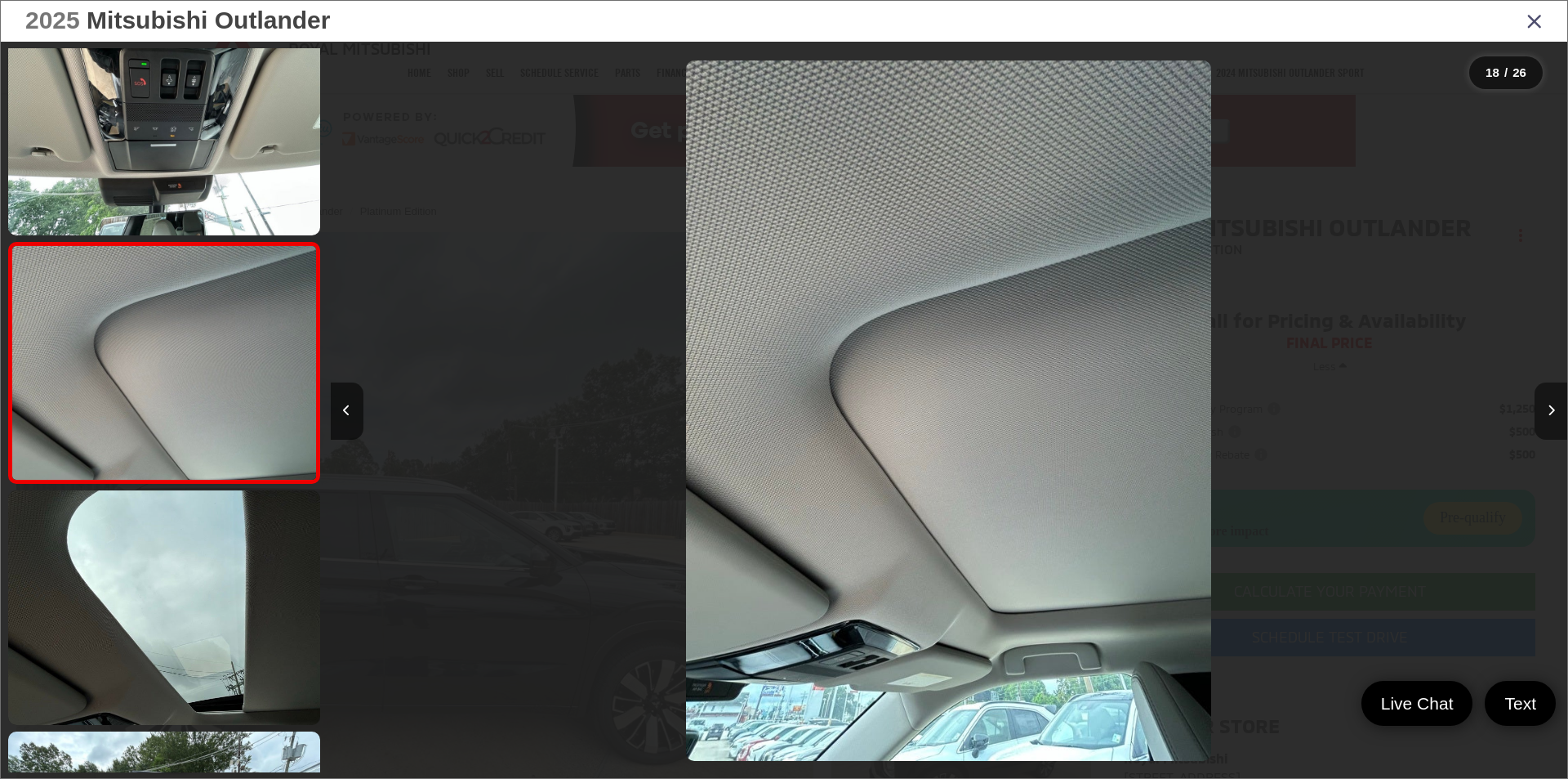
click at [1547, 409] on icon "Next image" at bounding box center [1550, 409] width 7 height 11
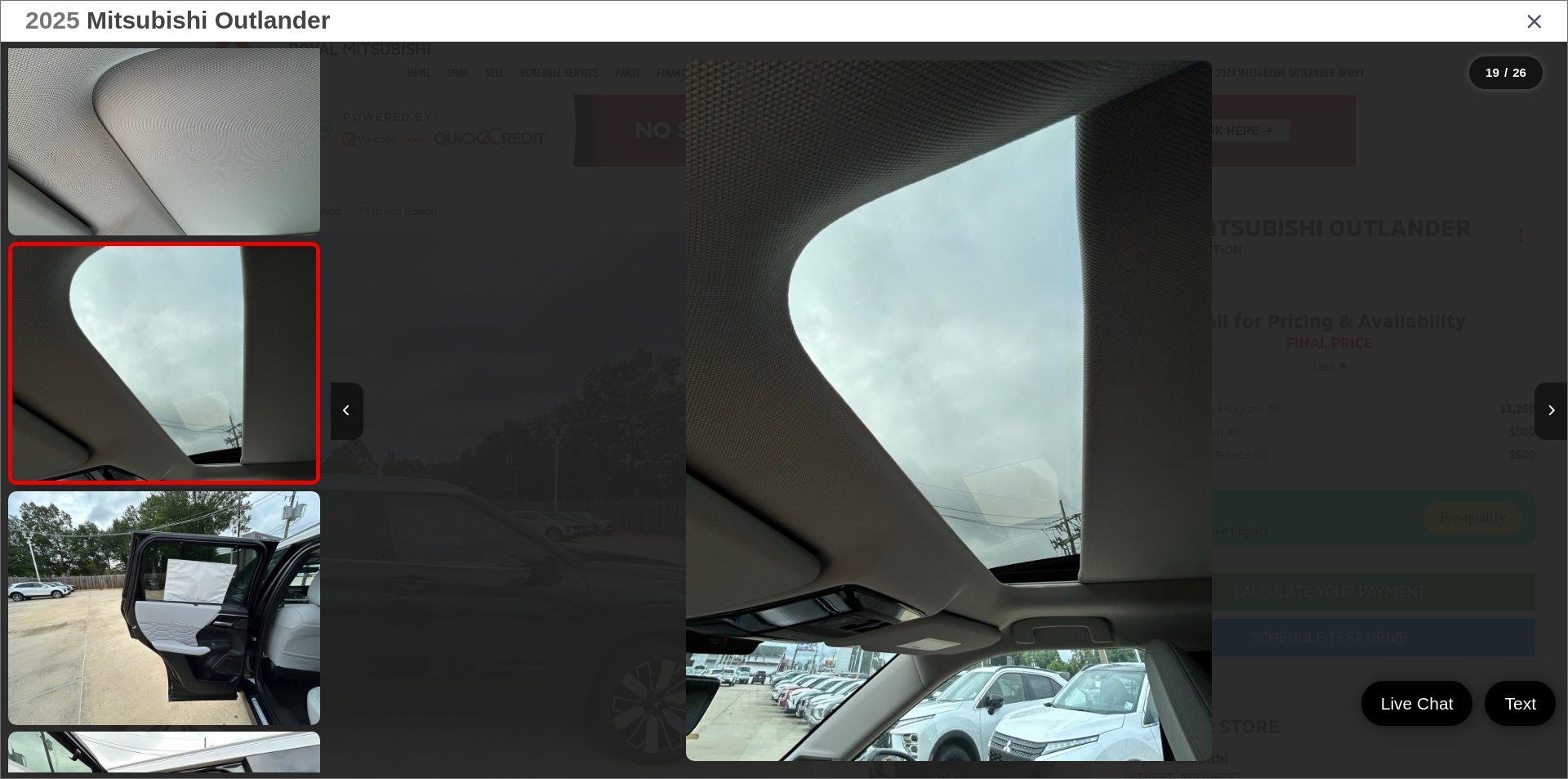
click at [1547, 409] on icon "Next image" at bounding box center [1550, 409] width 7 height 11
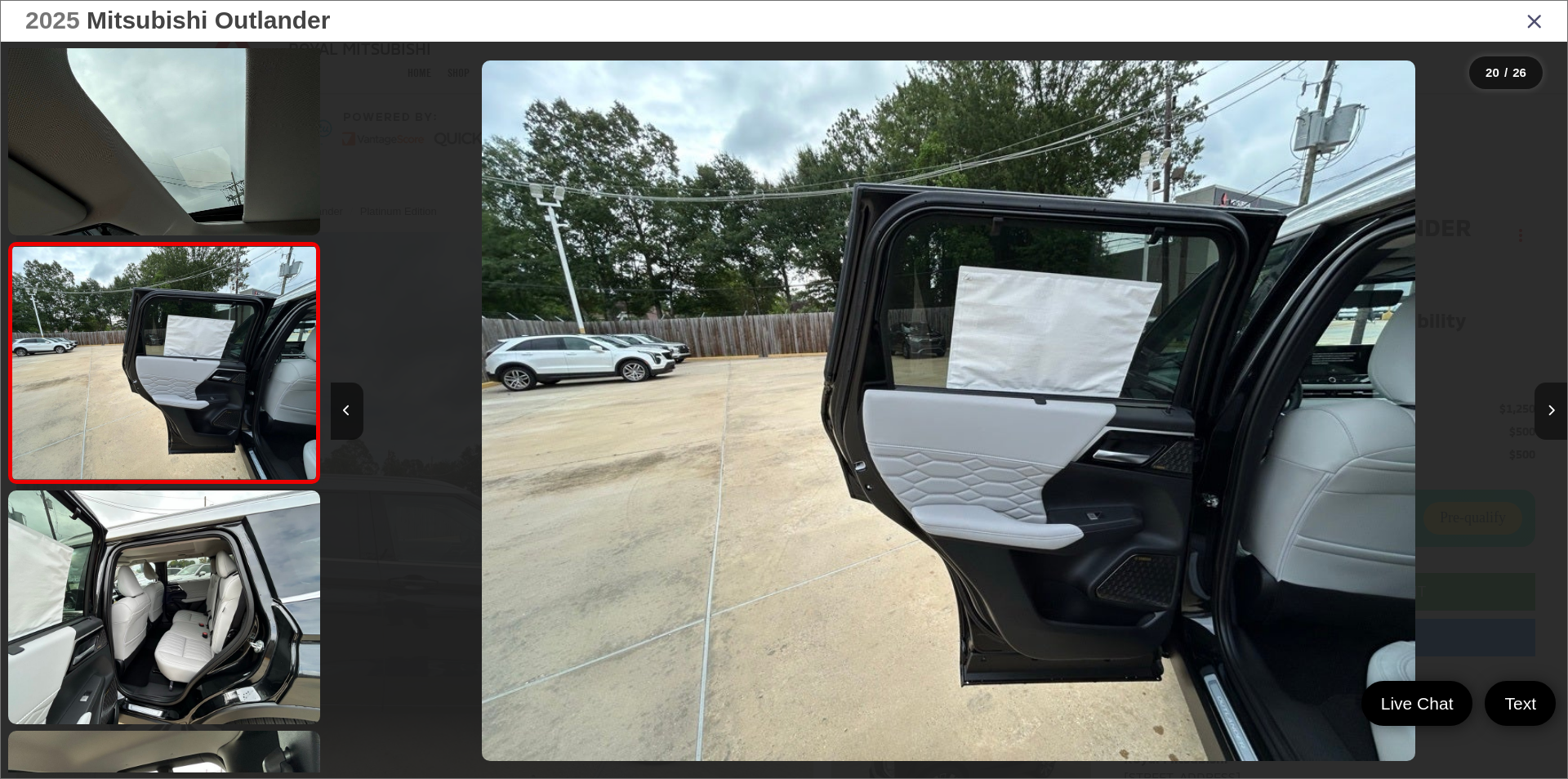
click at [1547, 409] on icon "Next image" at bounding box center [1550, 409] width 7 height 11
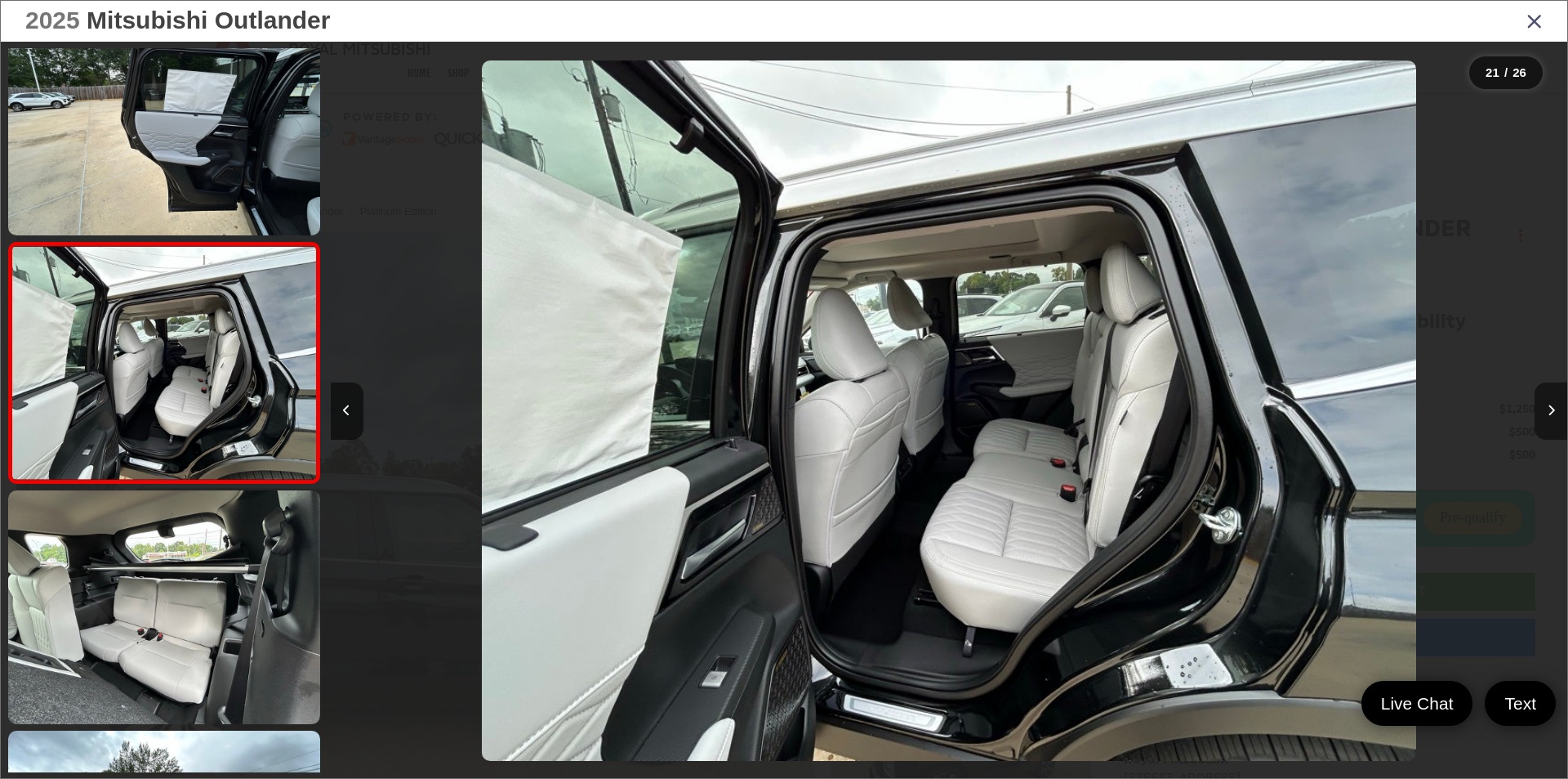
click at [1547, 409] on icon "Next image" at bounding box center [1550, 409] width 7 height 11
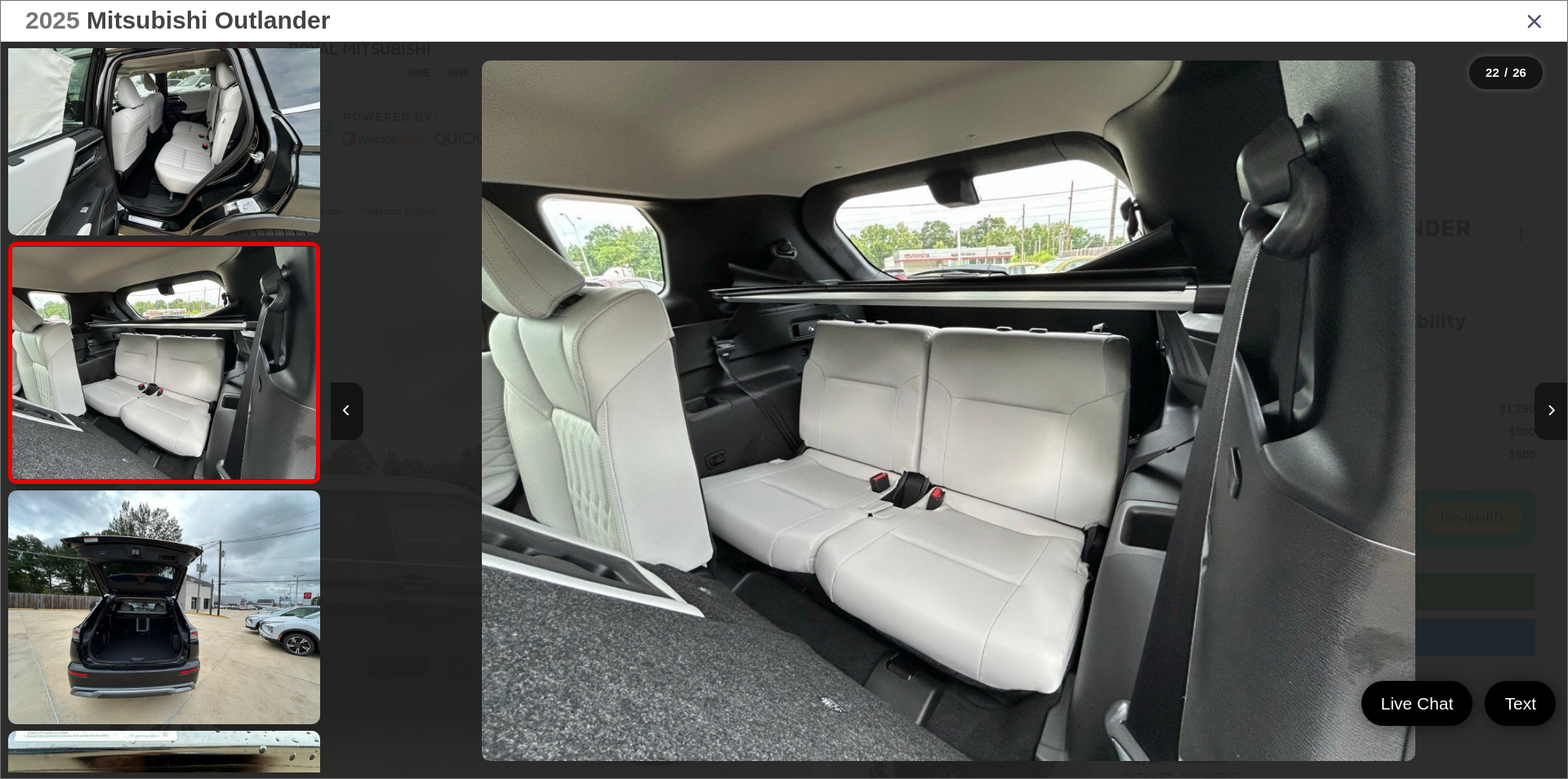
click at [1547, 409] on icon "Next image" at bounding box center [1550, 409] width 7 height 11
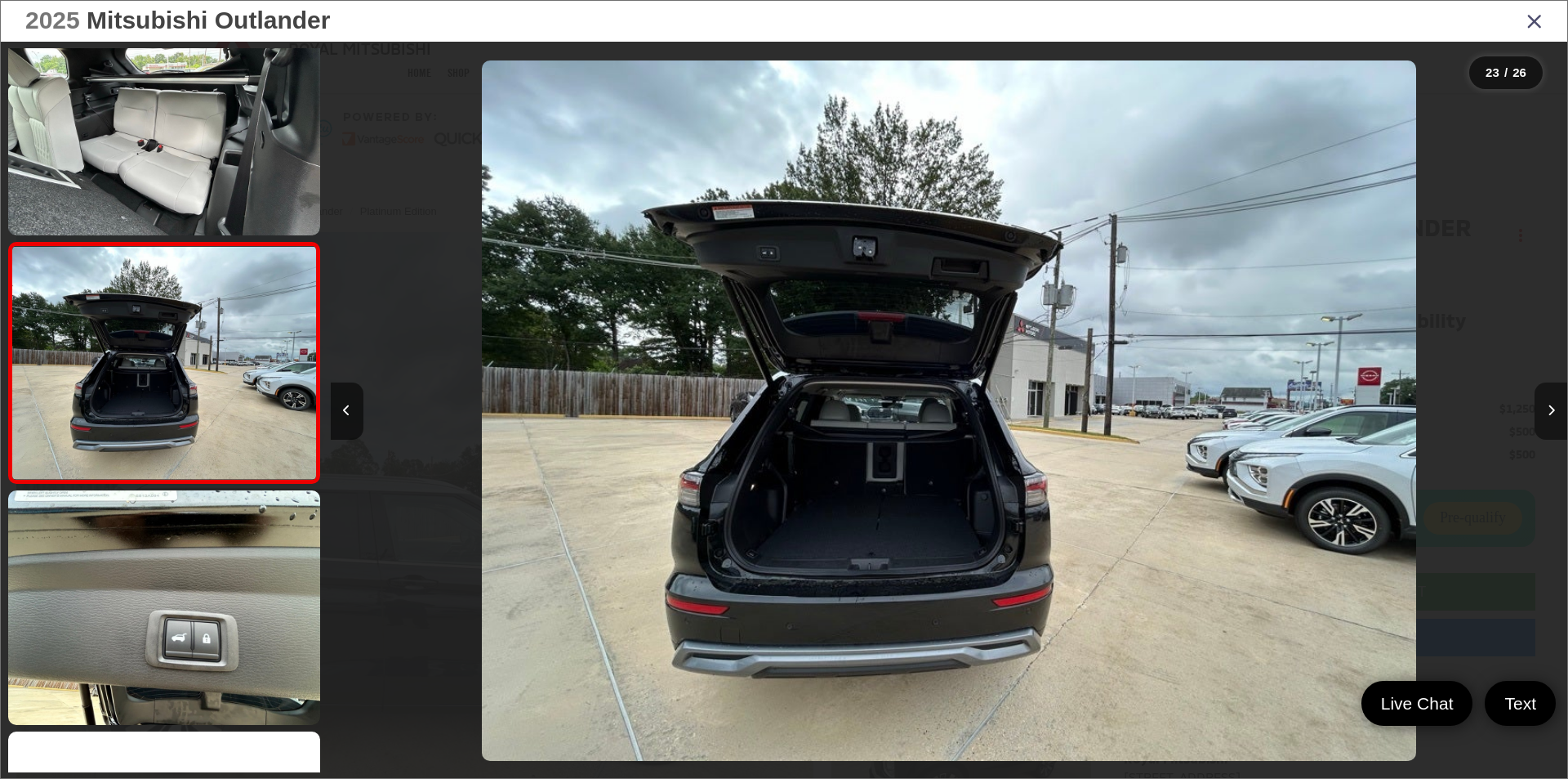
click at [1547, 409] on icon "Next image" at bounding box center [1550, 409] width 7 height 11
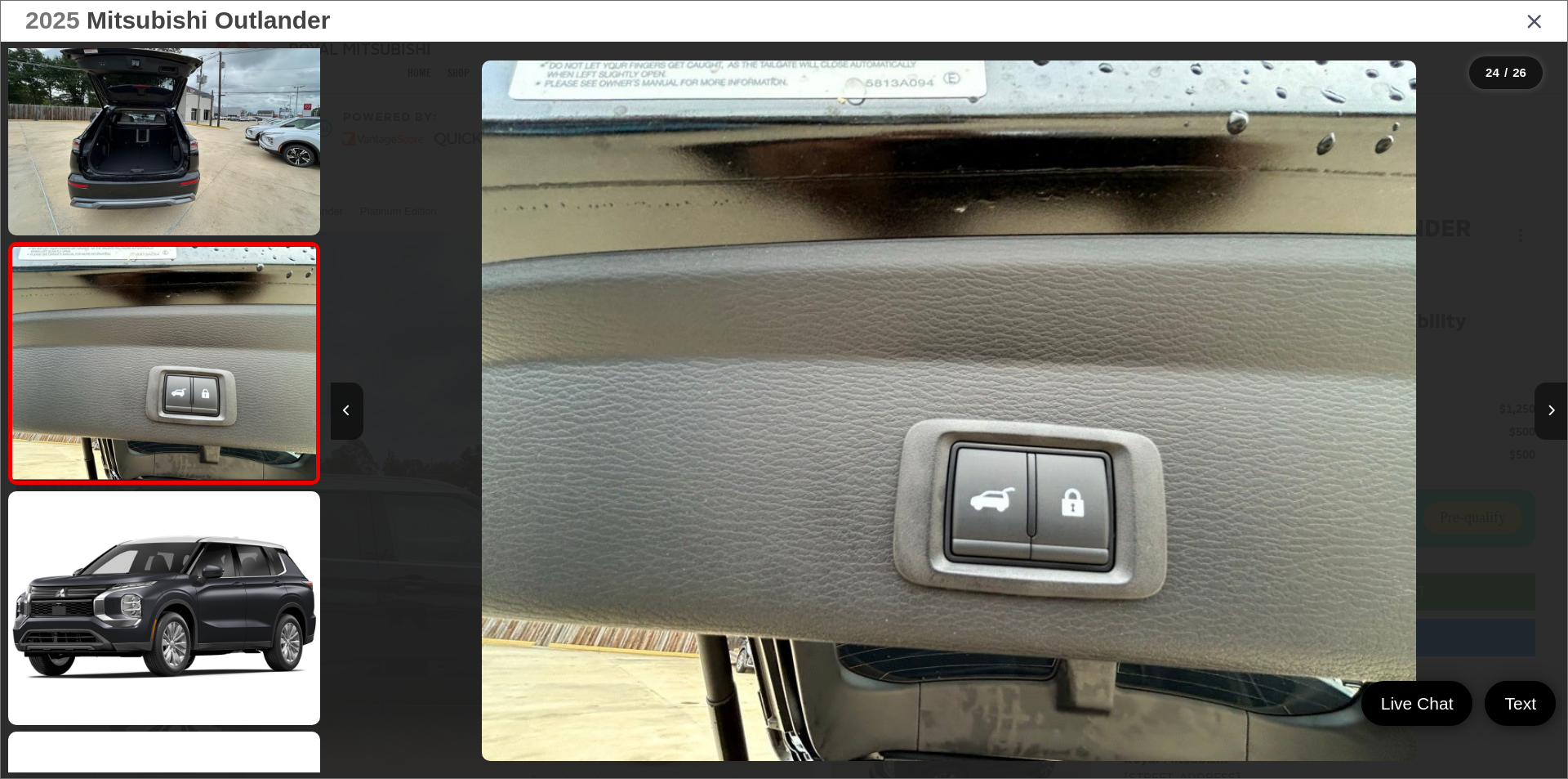
click at [1547, 409] on icon "Next image" at bounding box center [1550, 409] width 7 height 11
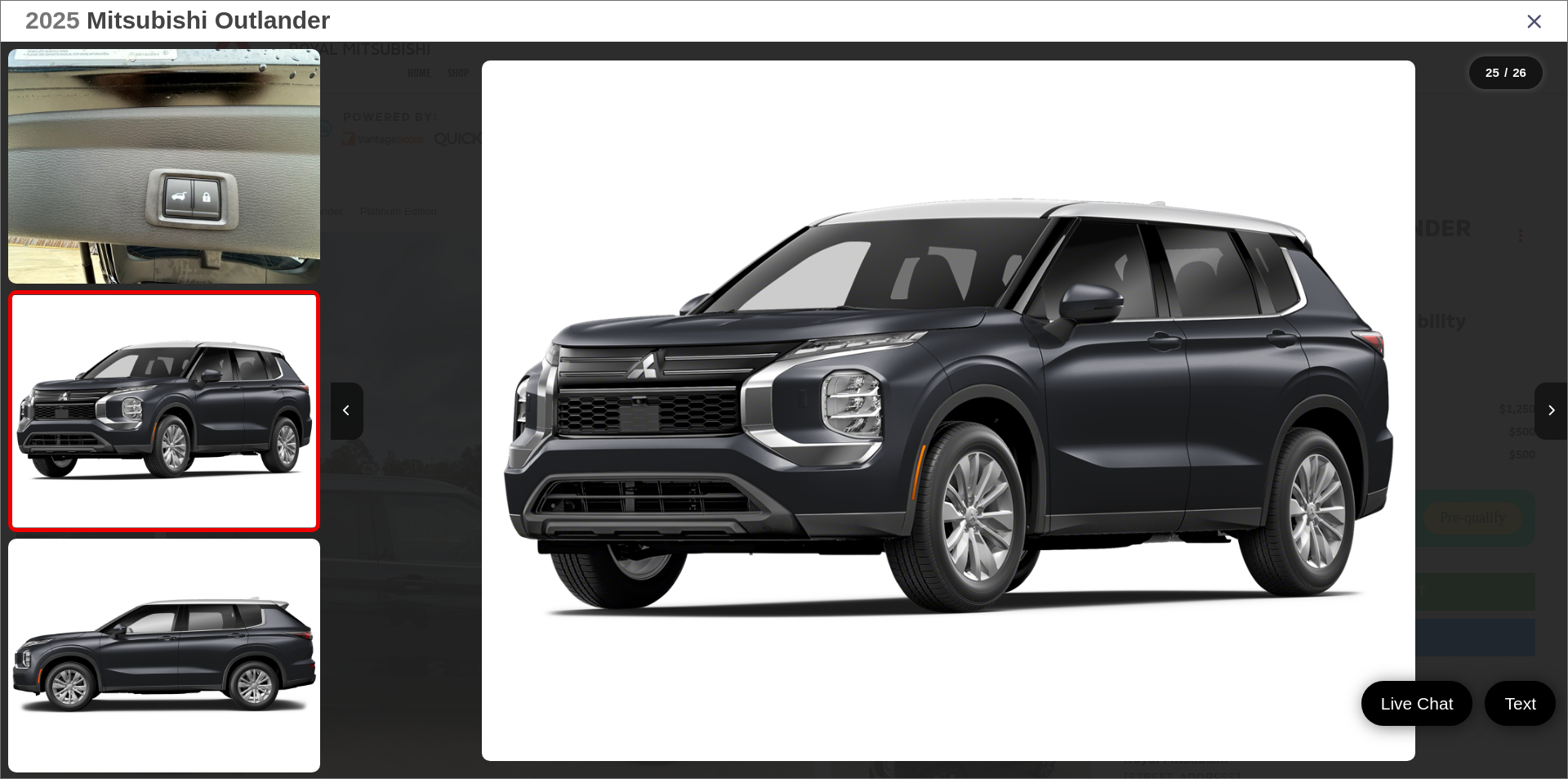
click at [1547, 409] on icon "Next image" at bounding box center [1550, 409] width 7 height 11
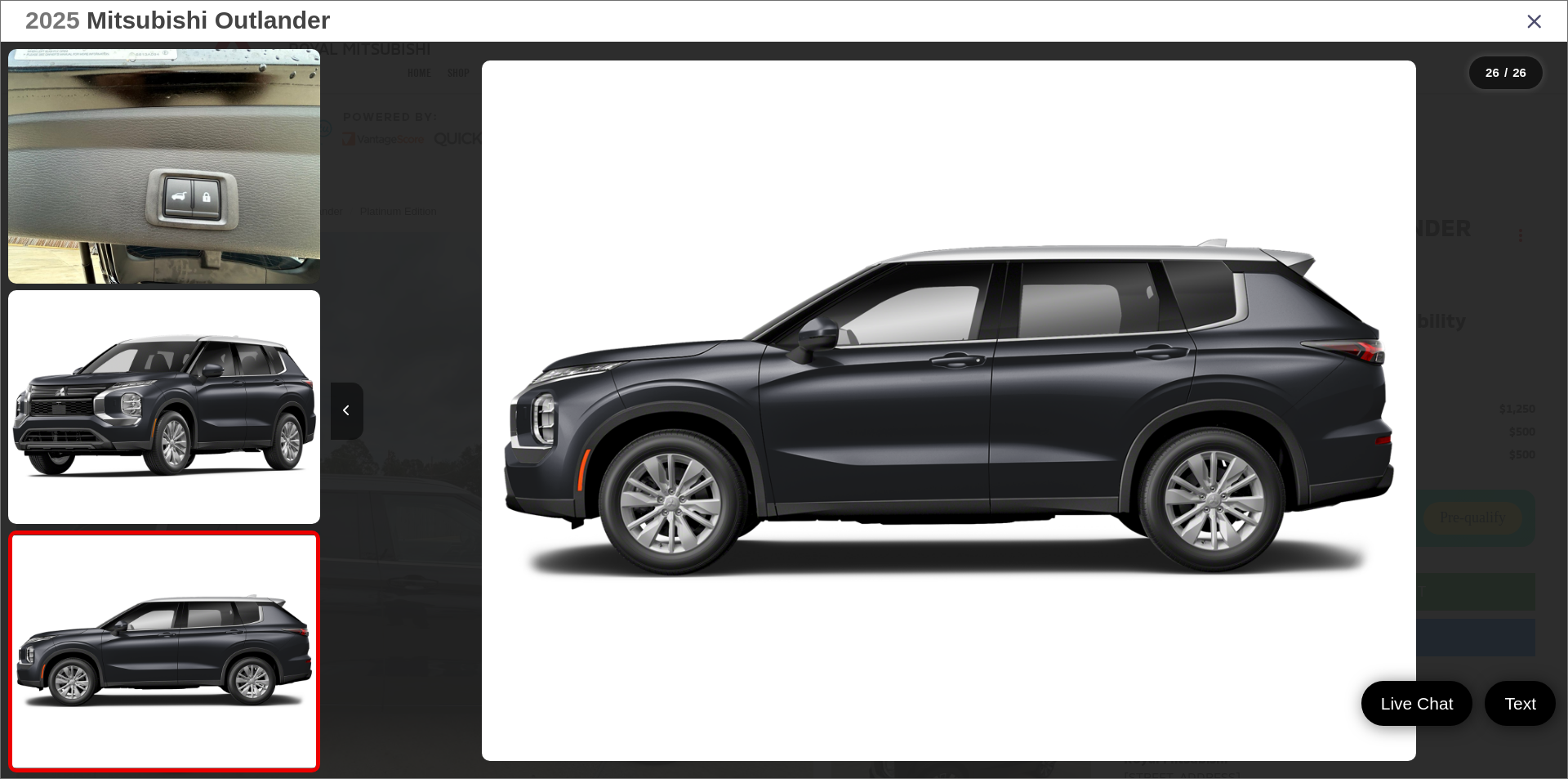
click at [341, 409] on button "Previous image" at bounding box center [346, 410] width 33 height 57
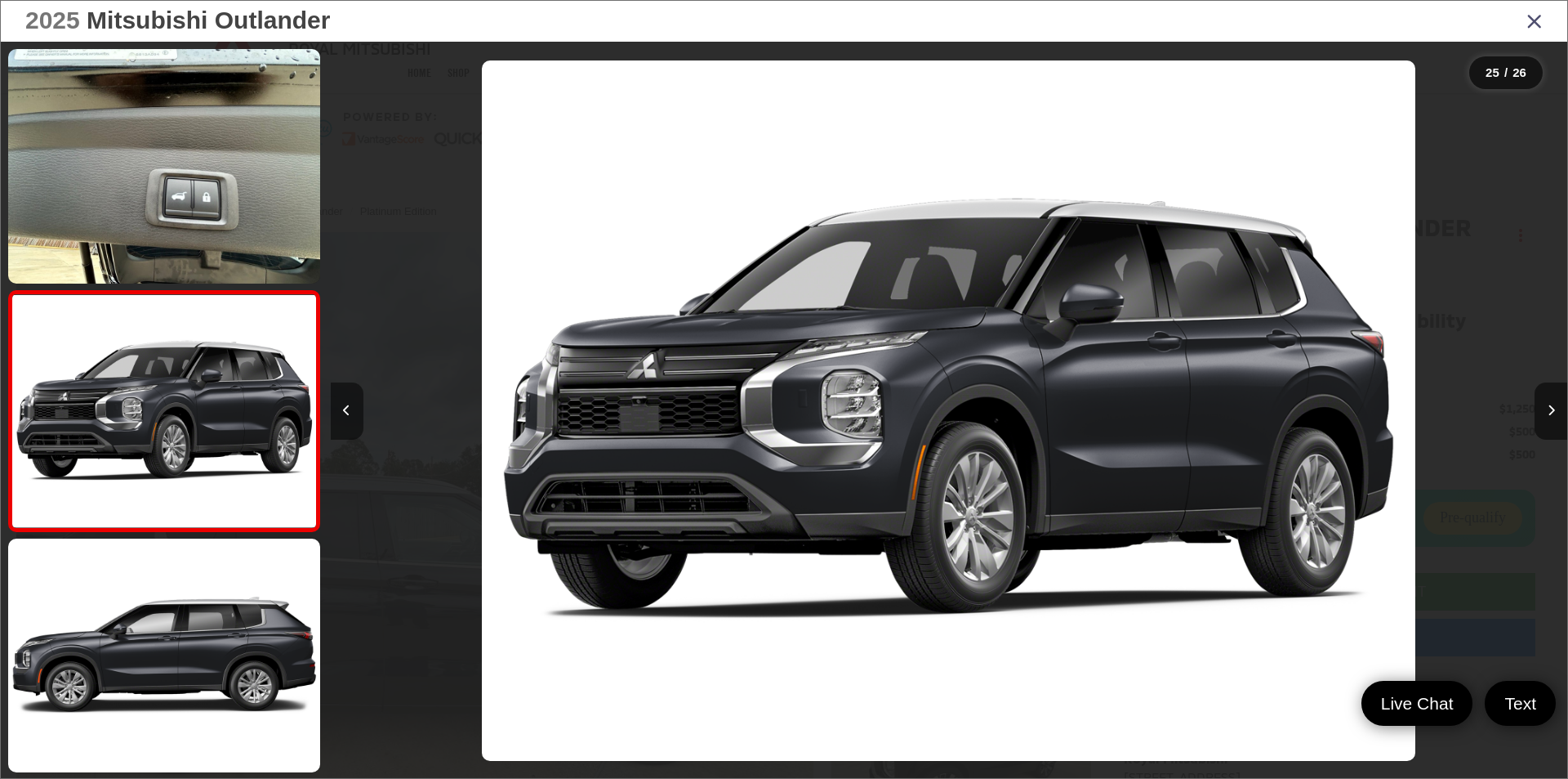
click at [341, 416] on button "Previous image" at bounding box center [346, 410] width 33 height 57
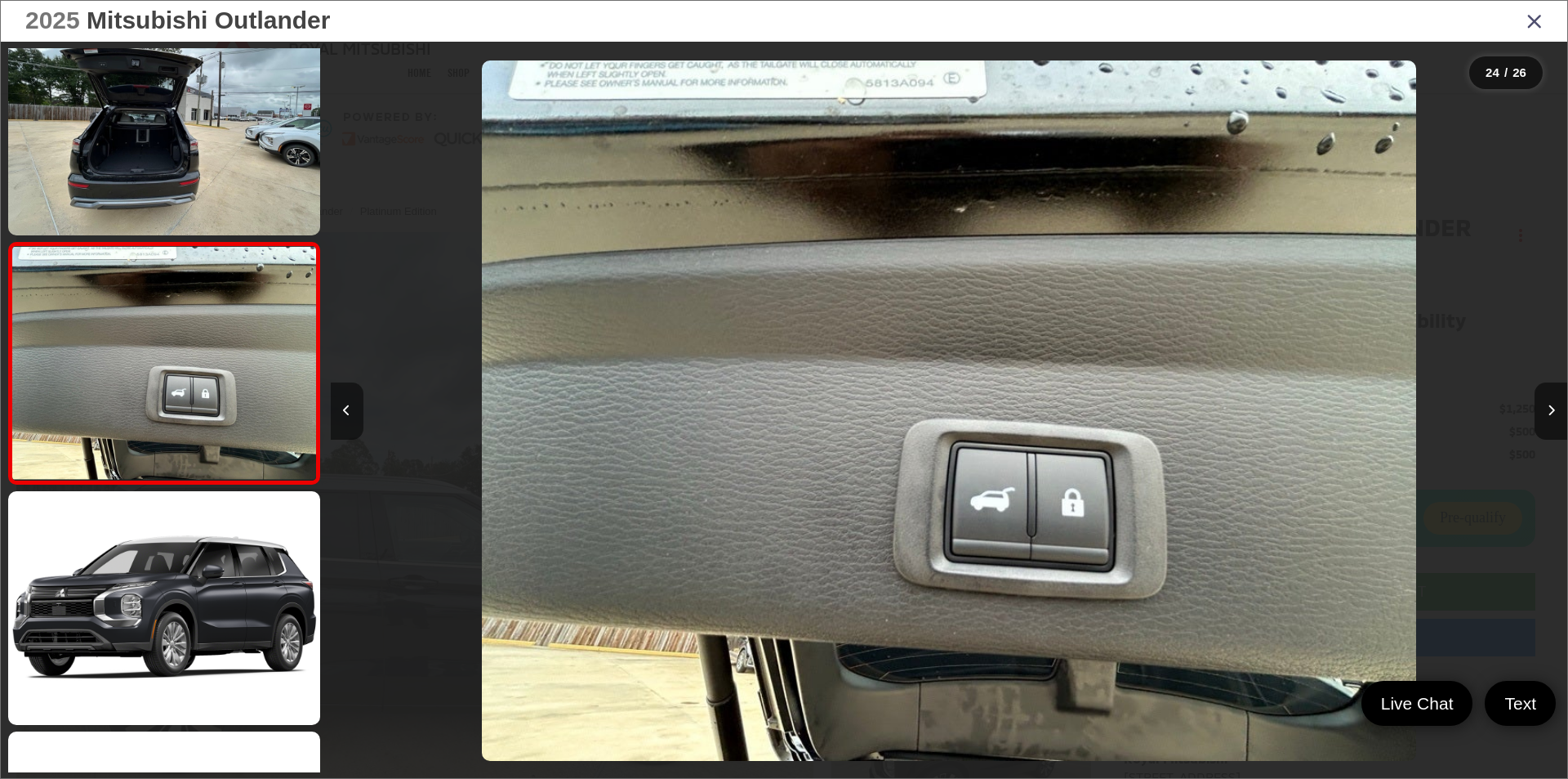
click at [341, 416] on button "Previous image" at bounding box center [346, 410] width 33 height 57
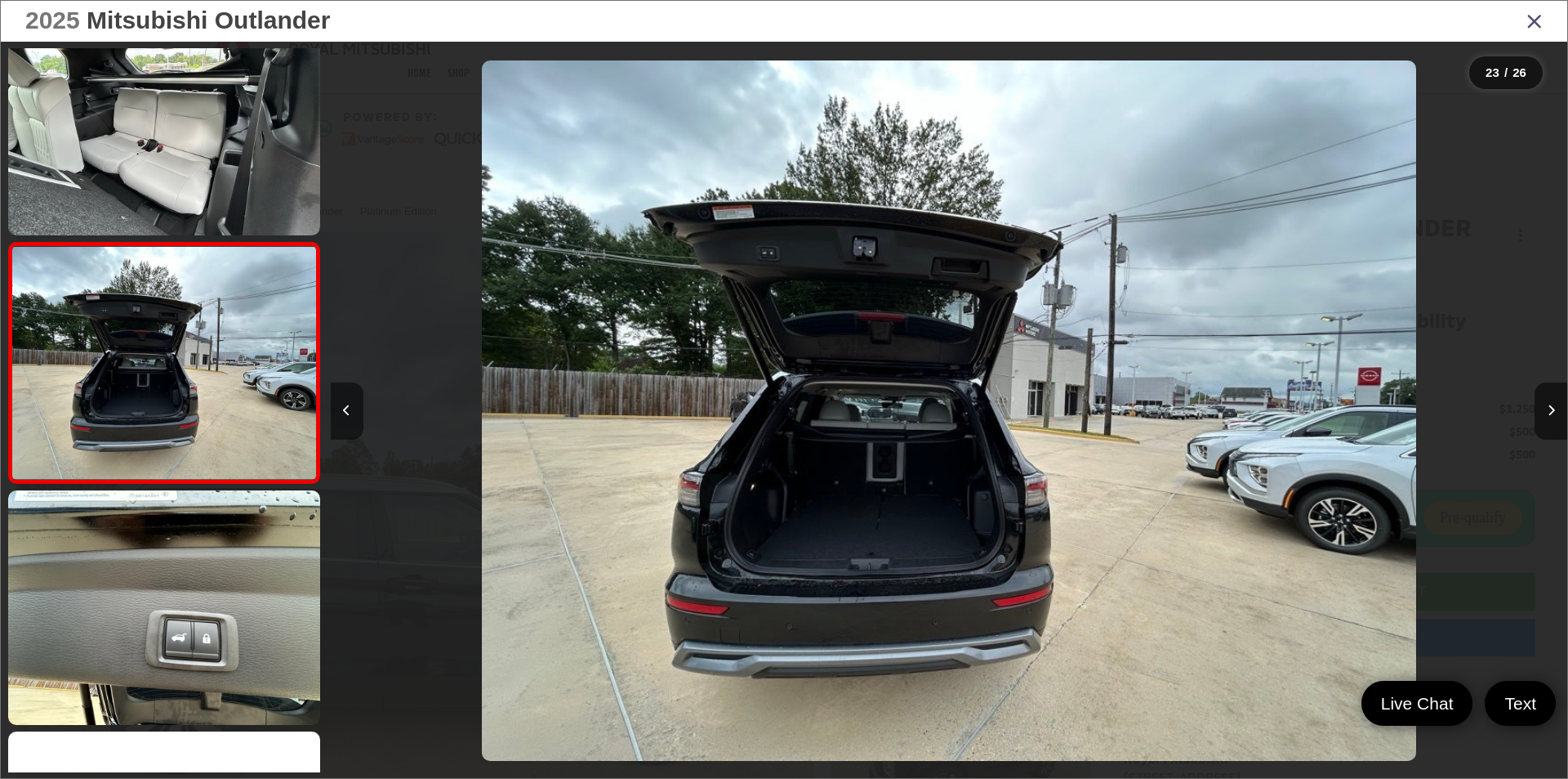
click at [339, 410] on button "Previous image" at bounding box center [346, 410] width 33 height 57
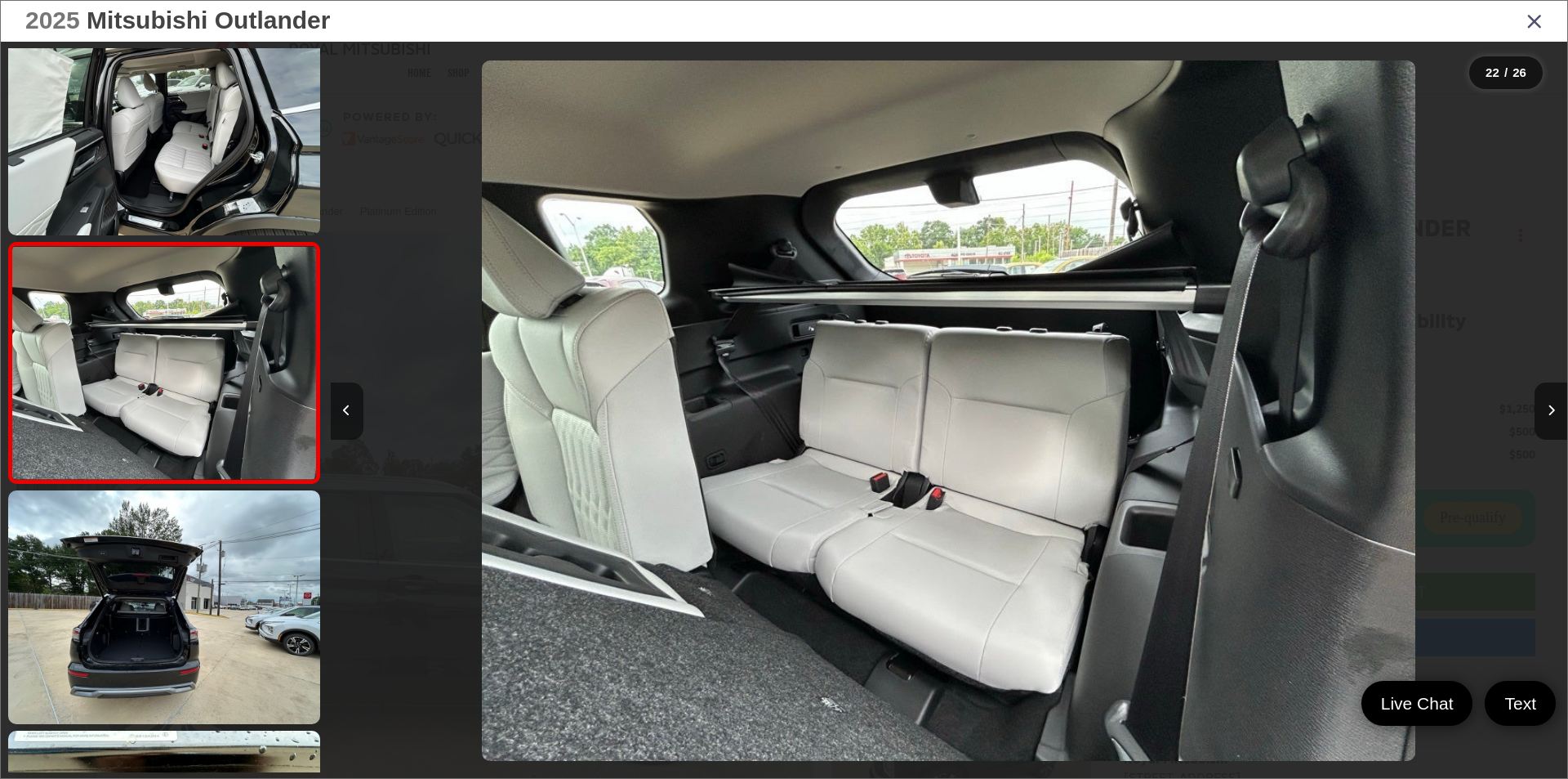
click at [352, 409] on button "Previous image" at bounding box center [346, 410] width 33 height 57
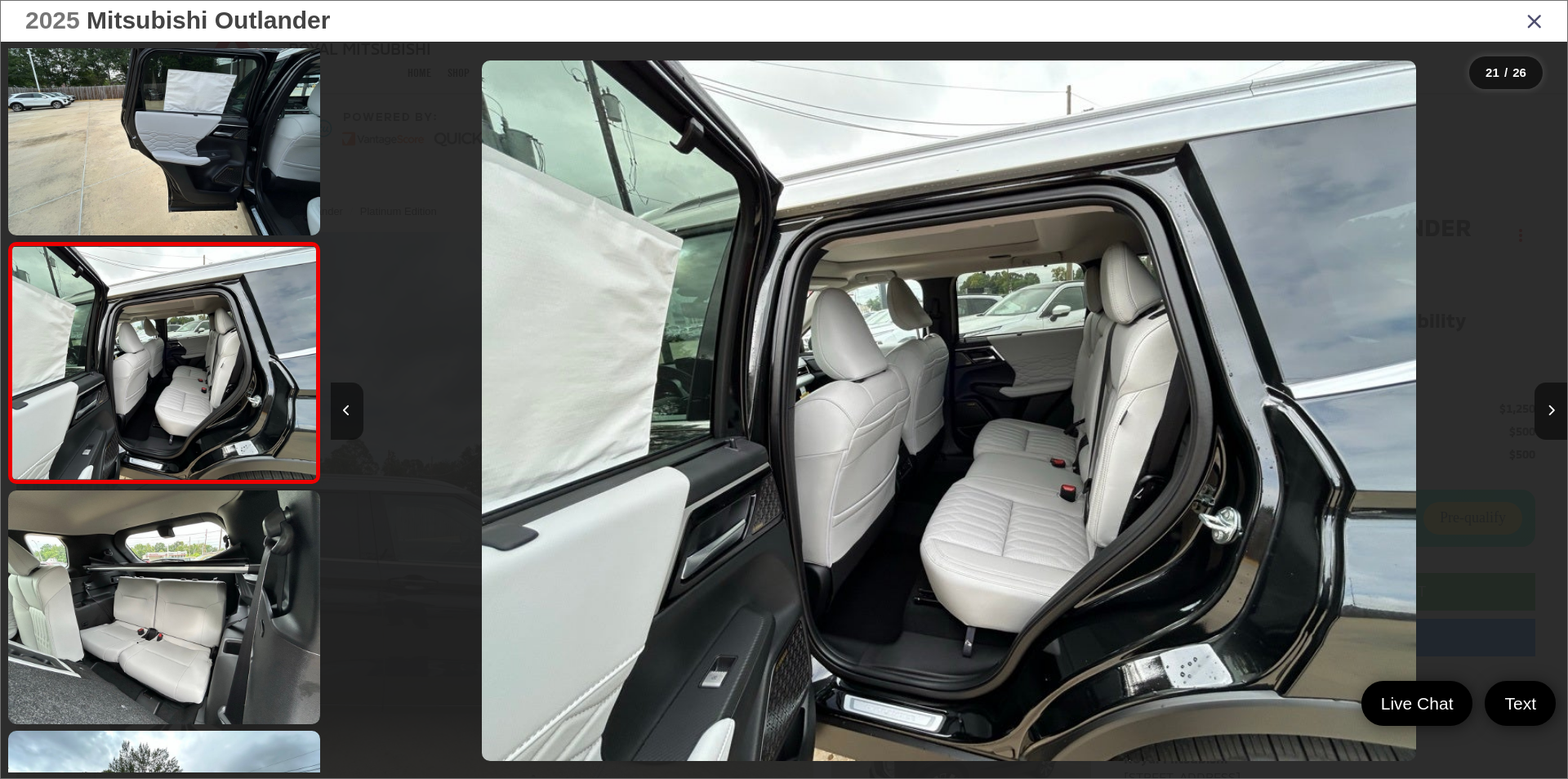
click at [352, 409] on button "Previous image" at bounding box center [346, 410] width 33 height 57
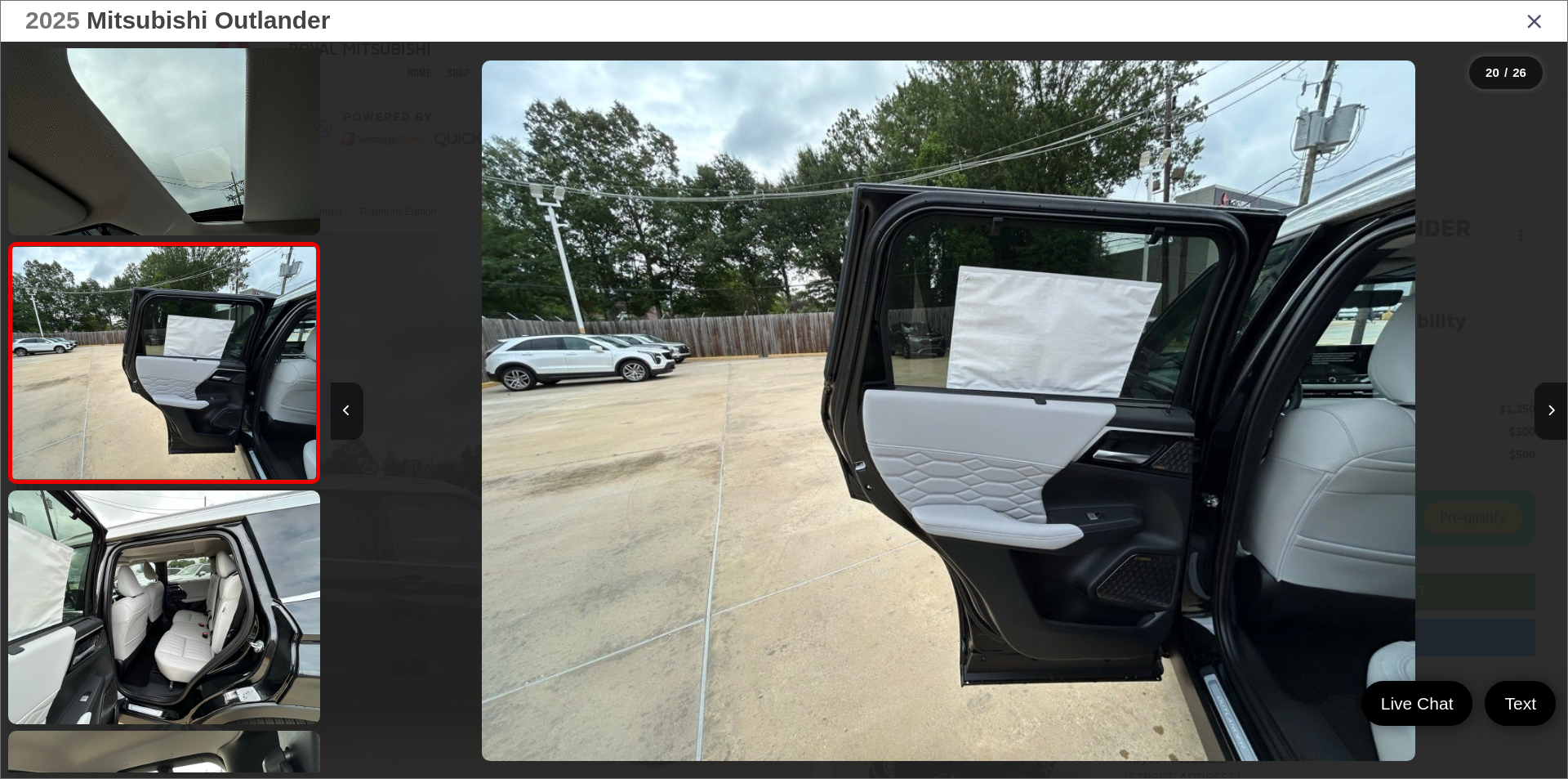
click at [352, 409] on button "Previous image" at bounding box center [346, 410] width 33 height 57
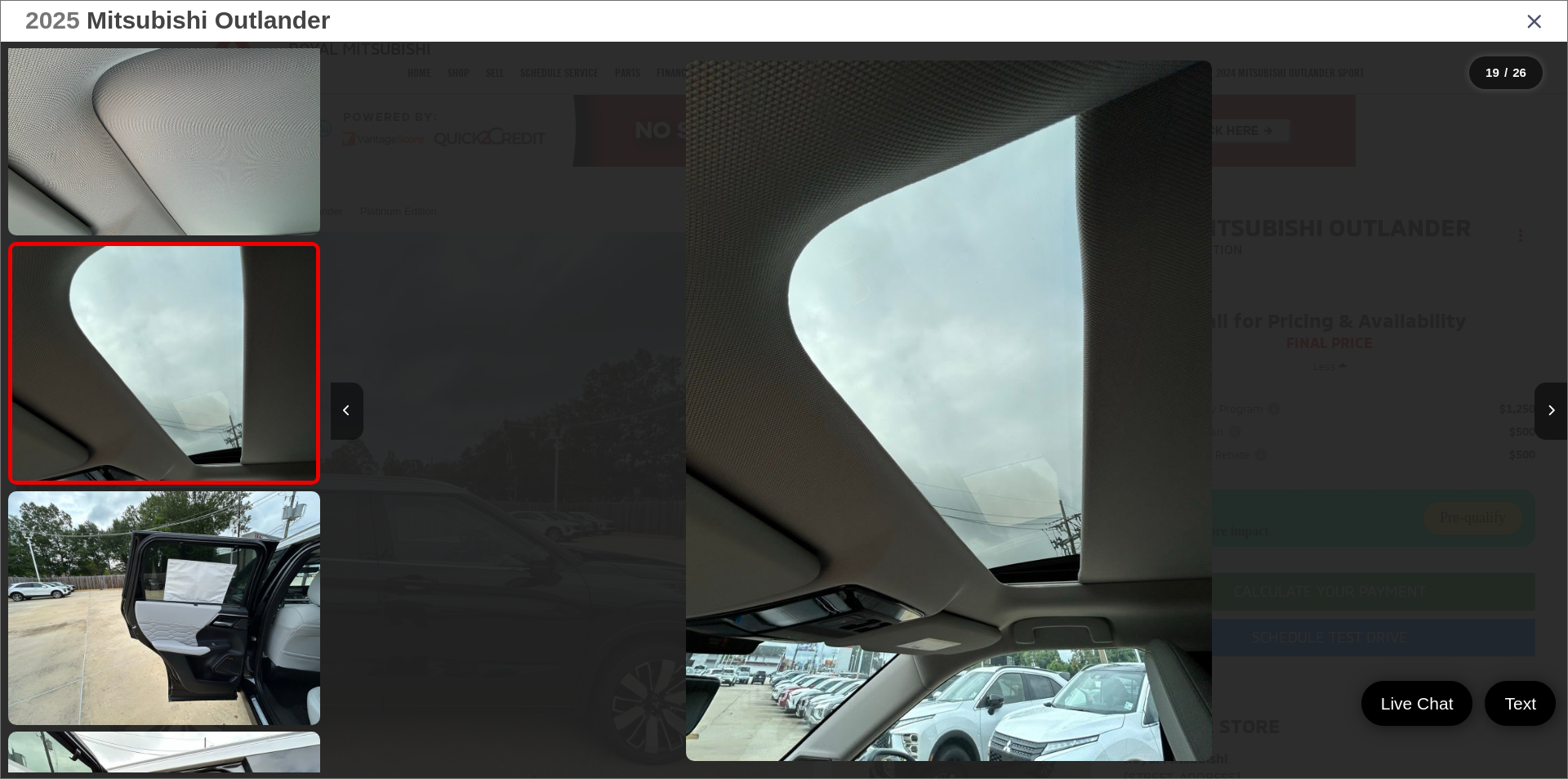
click at [352, 409] on button "Previous image" at bounding box center [346, 410] width 33 height 57
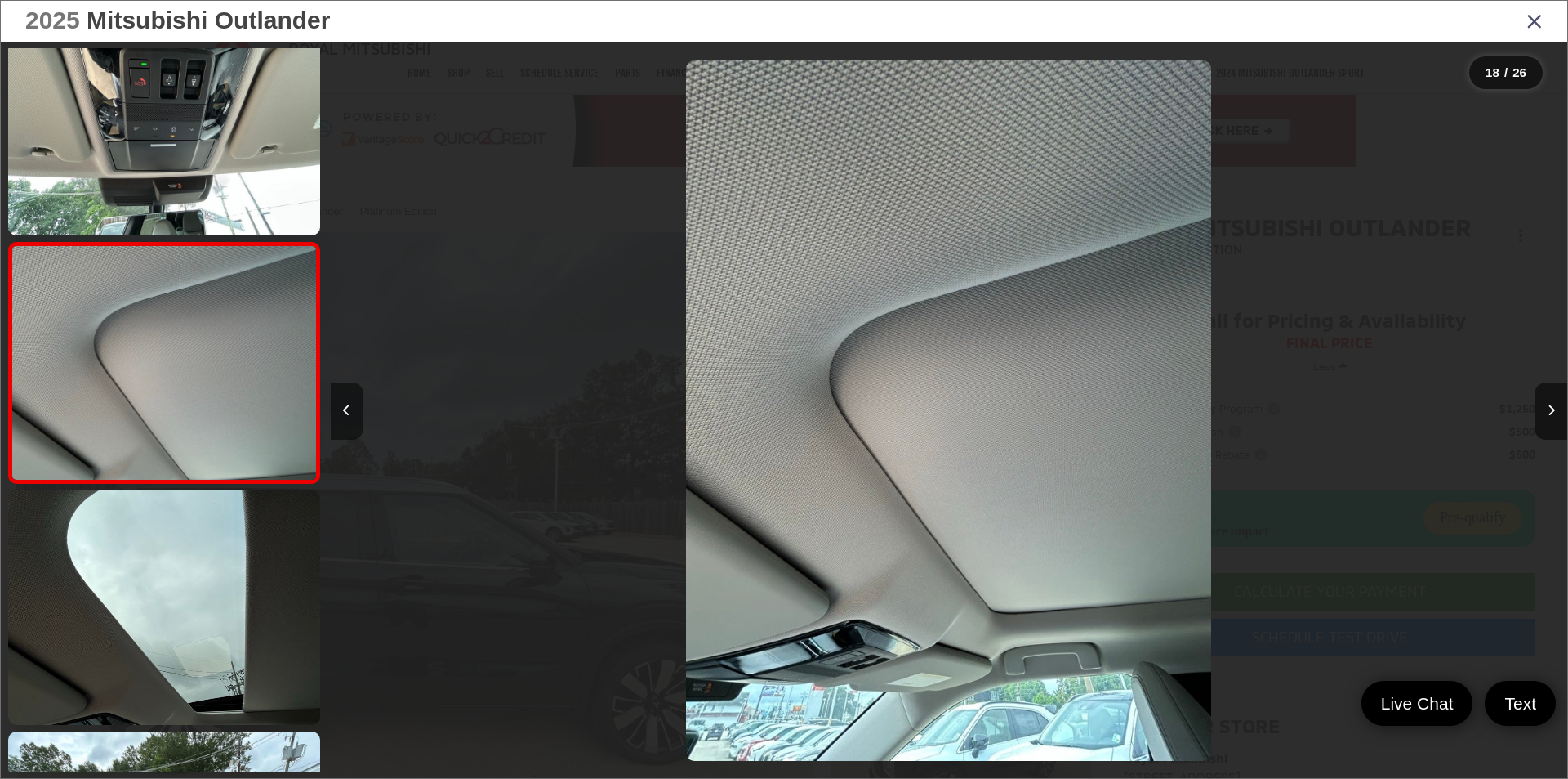
click at [352, 409] on button "Previous image" at bounding box center [346, 410] width 33 height 57
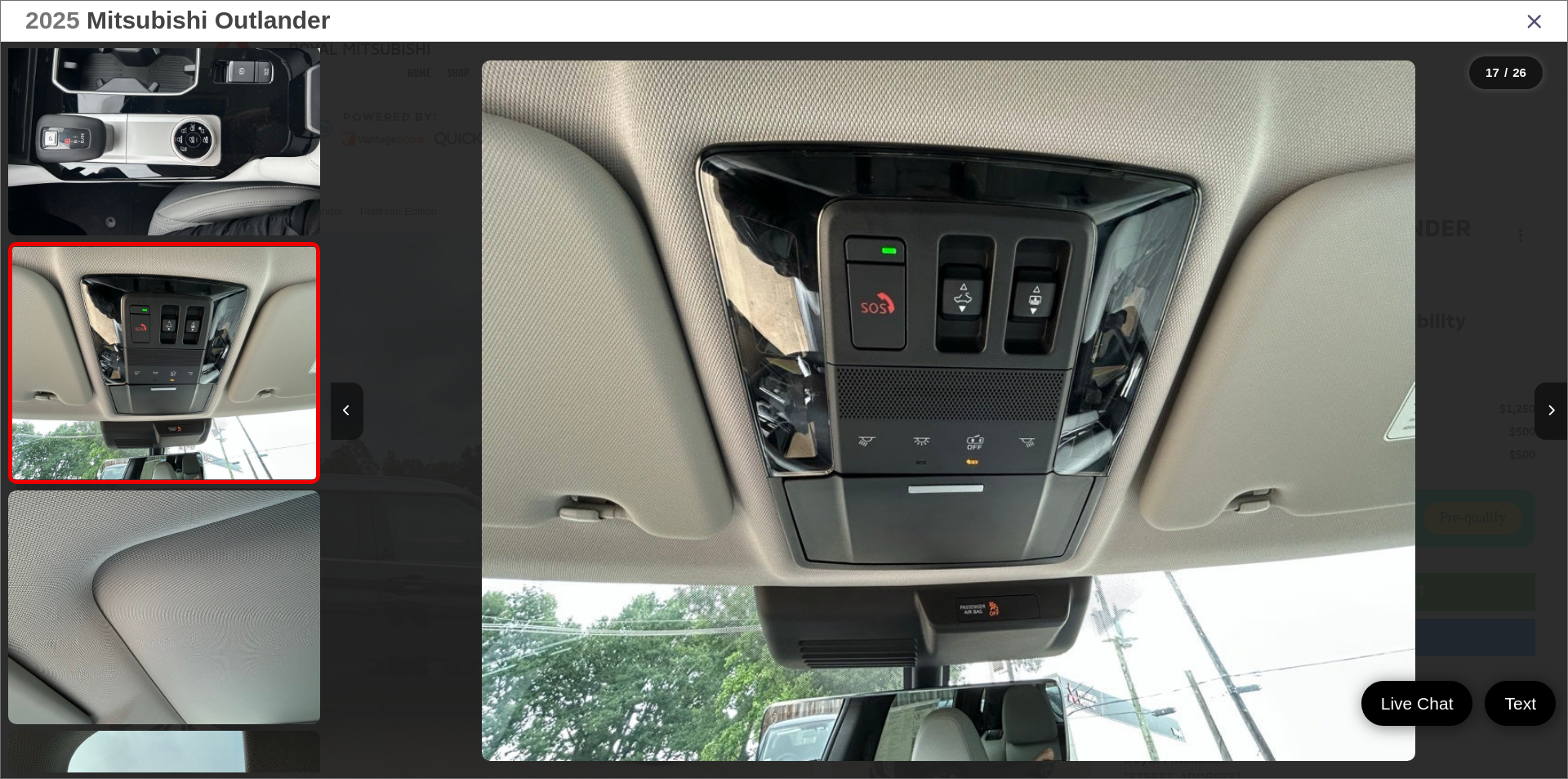
click at [352, 409] on button "Previous image" at bounding box center [346, 410] width 33 height 57
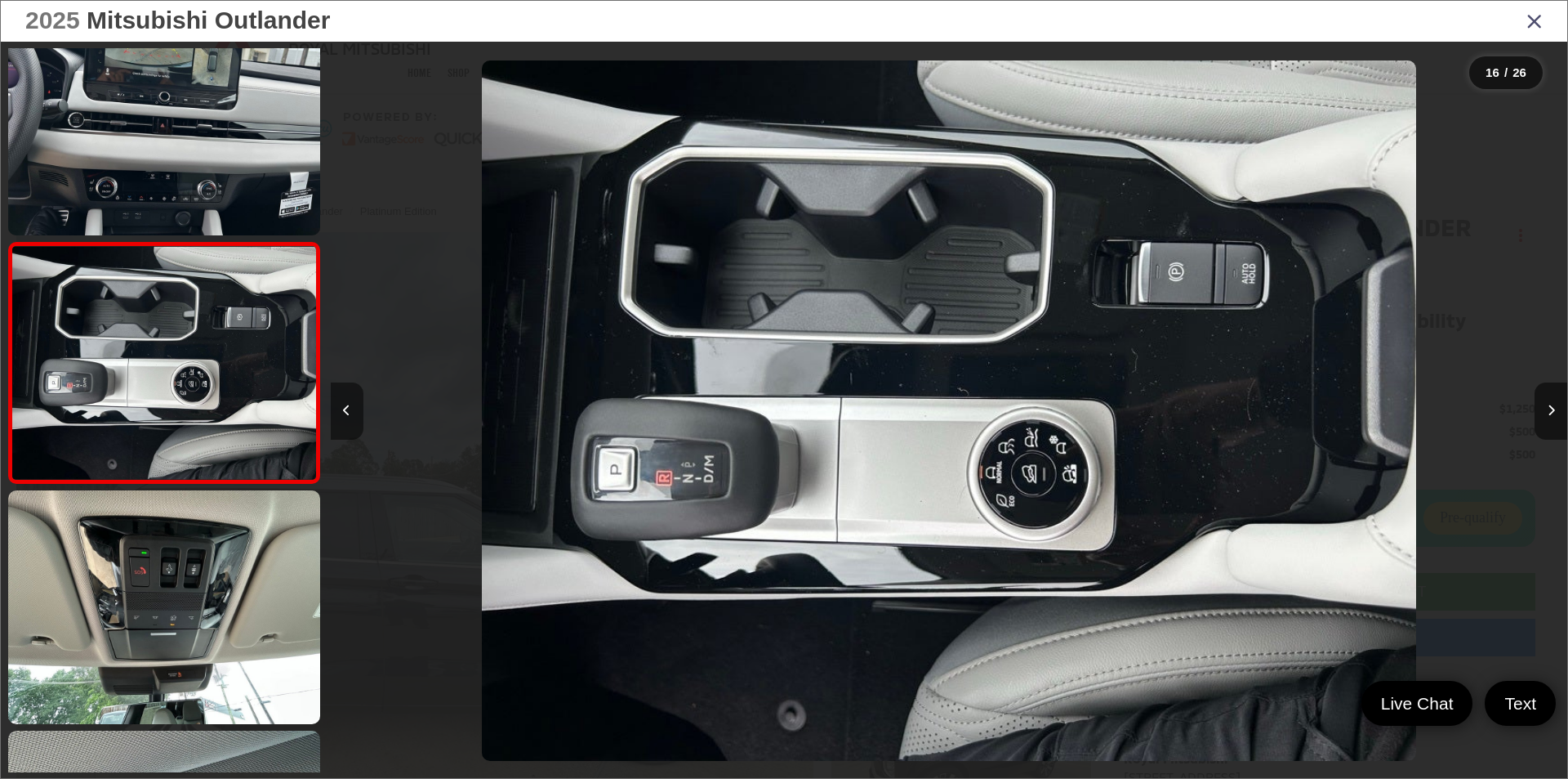
click at [352, 409] on button "Previous image" at bounding box center [346, 410] width 33 height 57
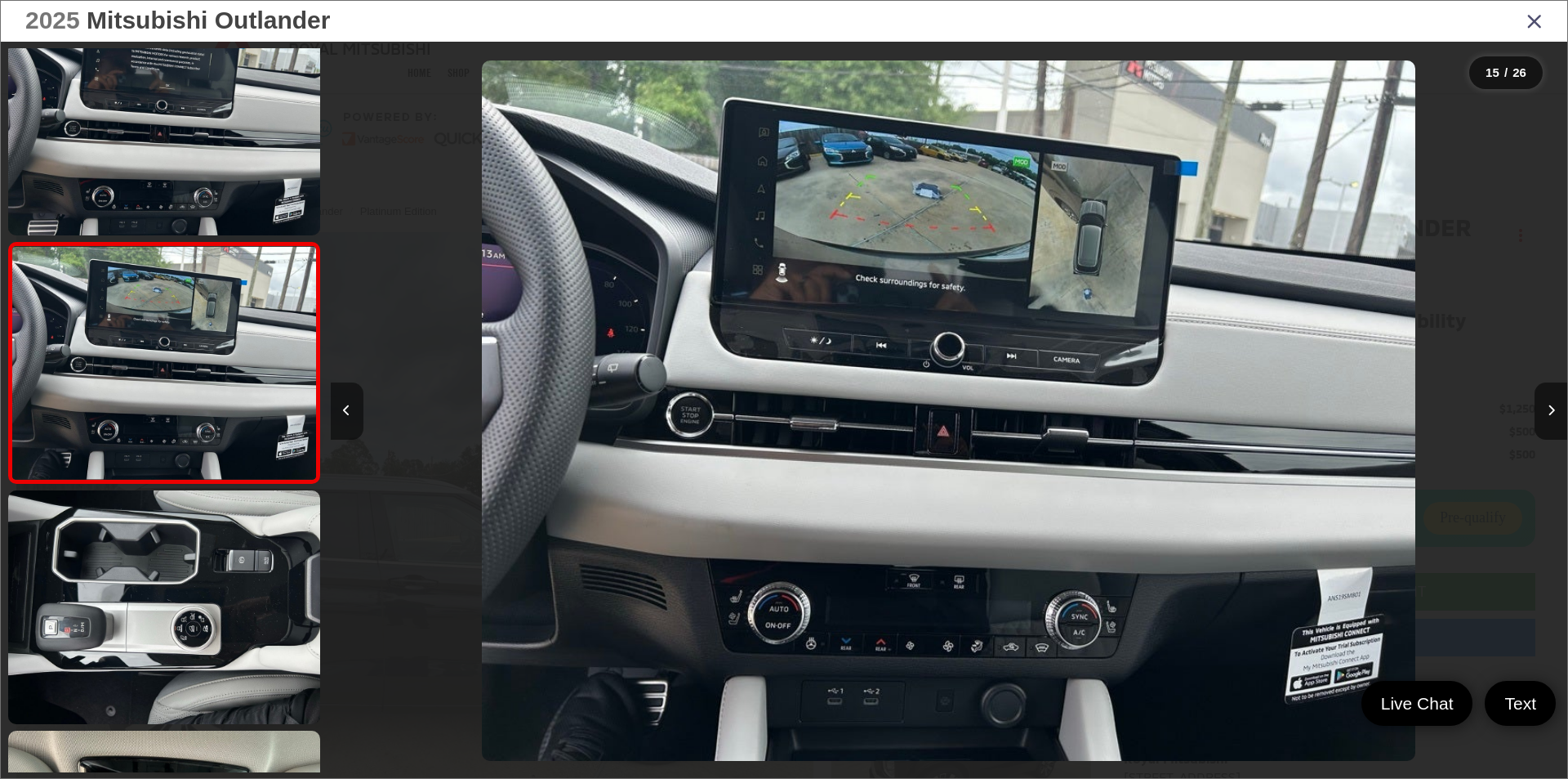
click at [352, 409] on button "Previous image" at bounding box center [346, 410] width 33 height 57
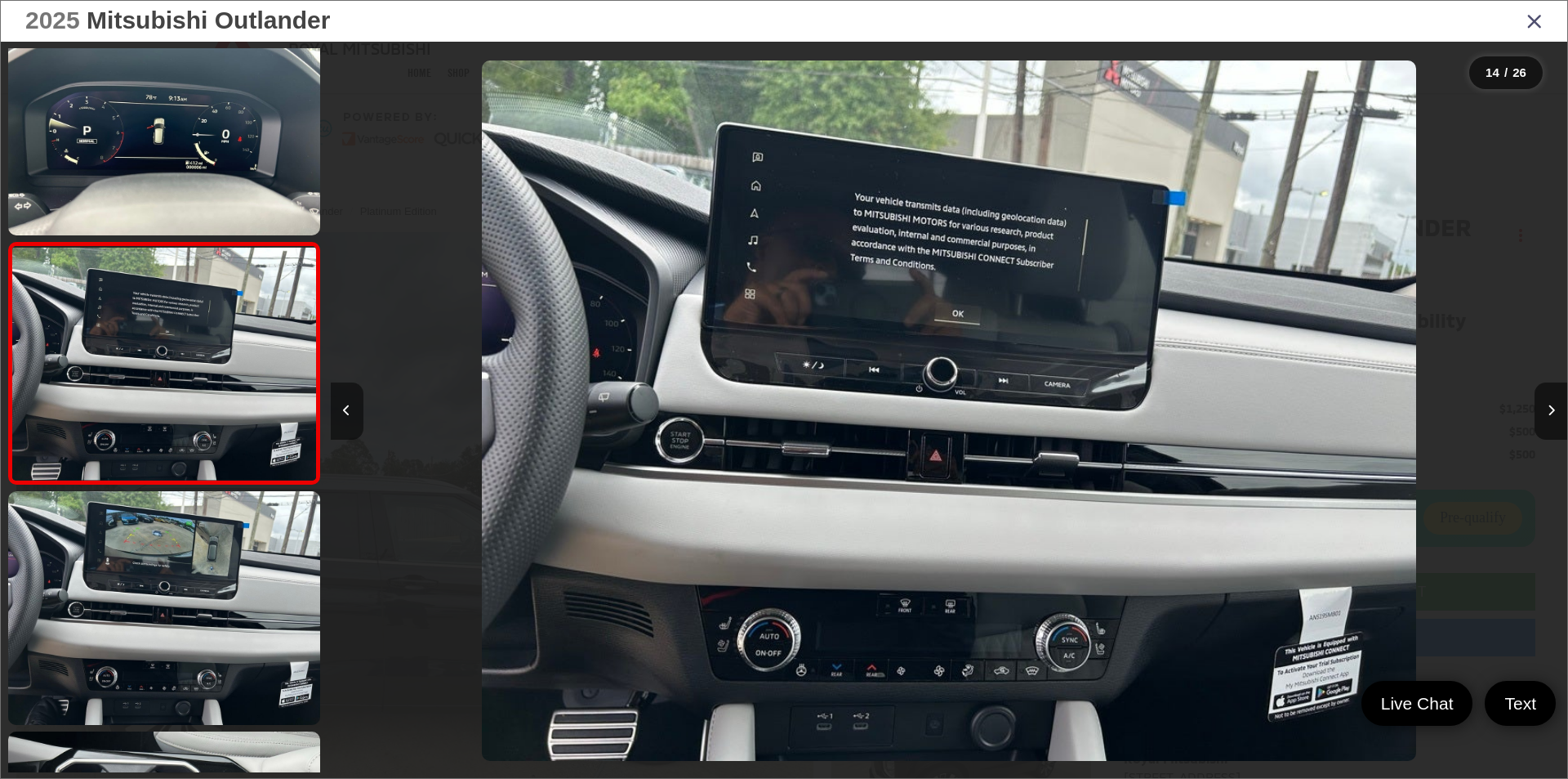
click at [347, 405] on icon "Previous image" at bounding box center [346, 409] width 7 height 11
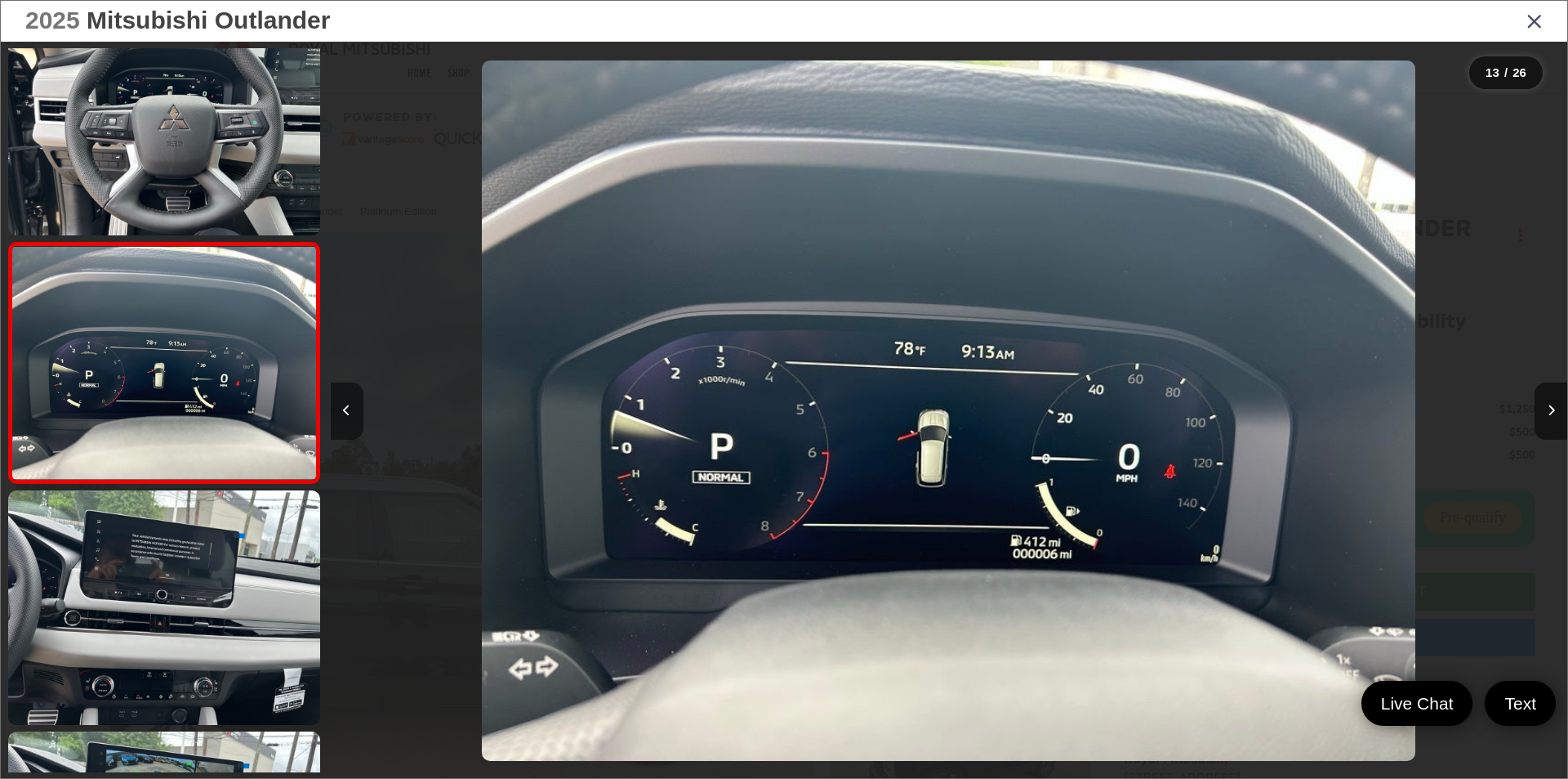
click at [353, 408] on button "Previous image" at bounding box center [346, 410] width 33 height 57
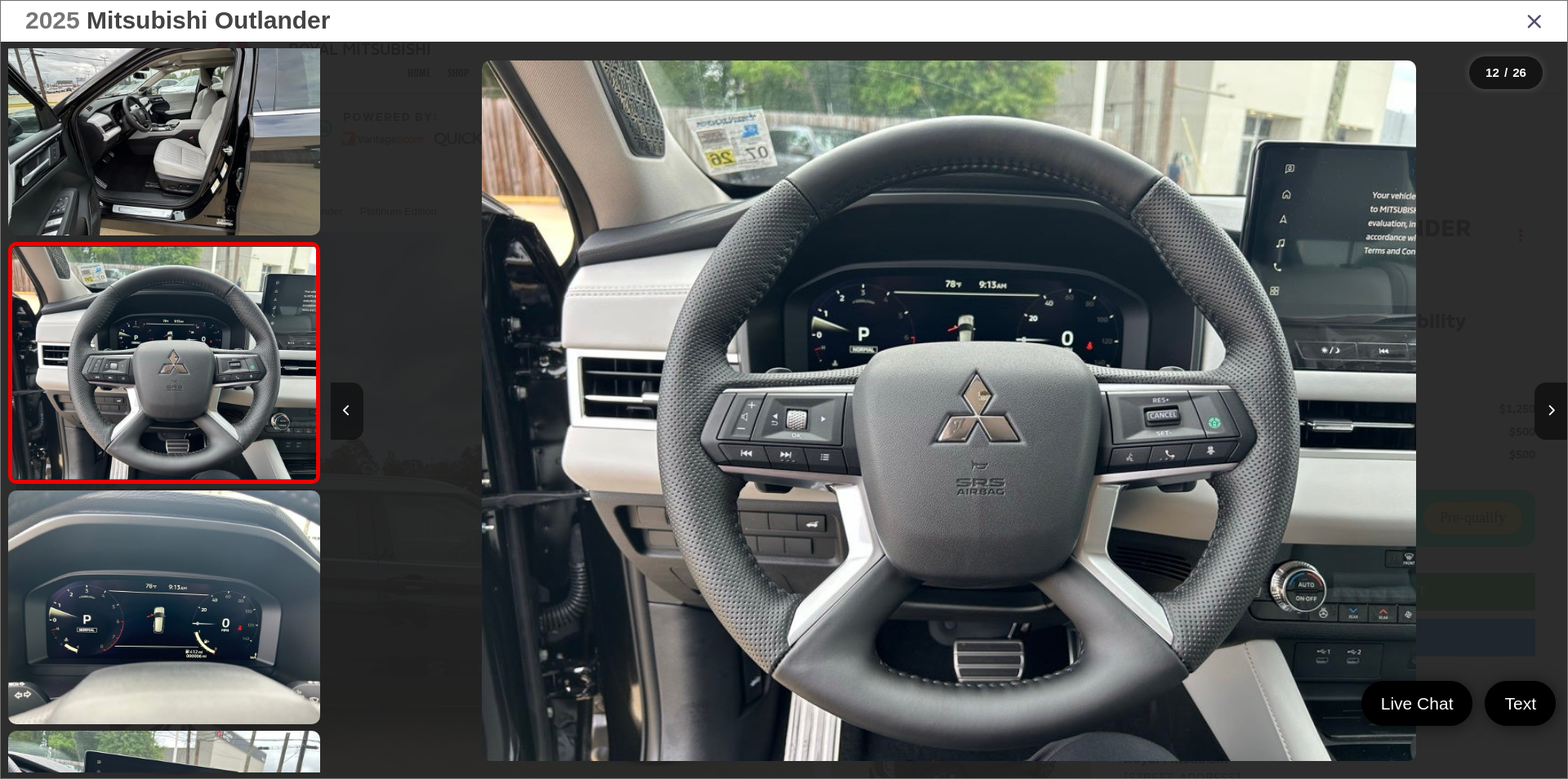
click at [353, 408] on button "Previous image" at bounding box center [346, 410] width 33 height 57
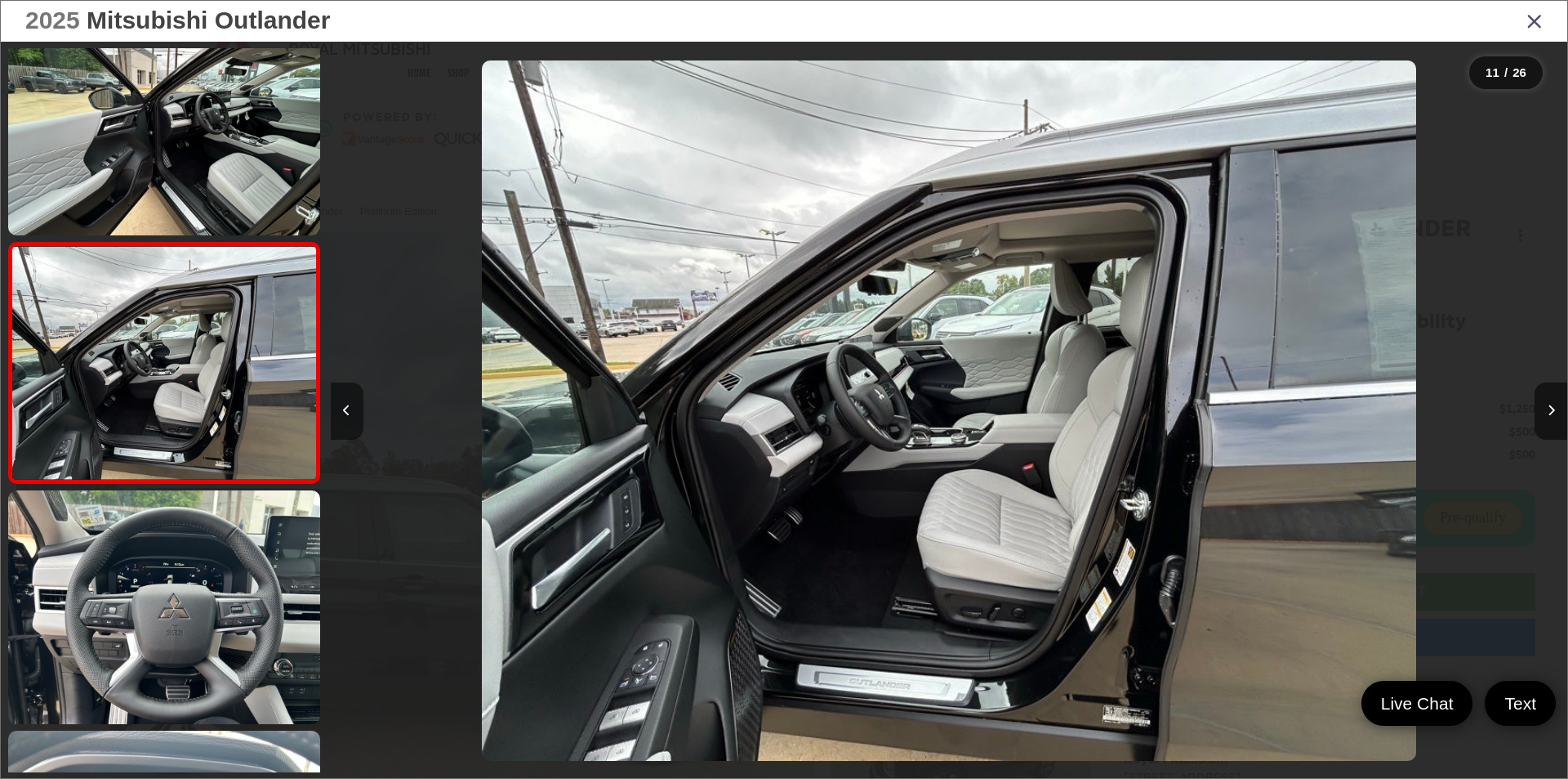
click at [353, 408] on button "Previous image" at bounding box center [346, 410] width 33 height 57
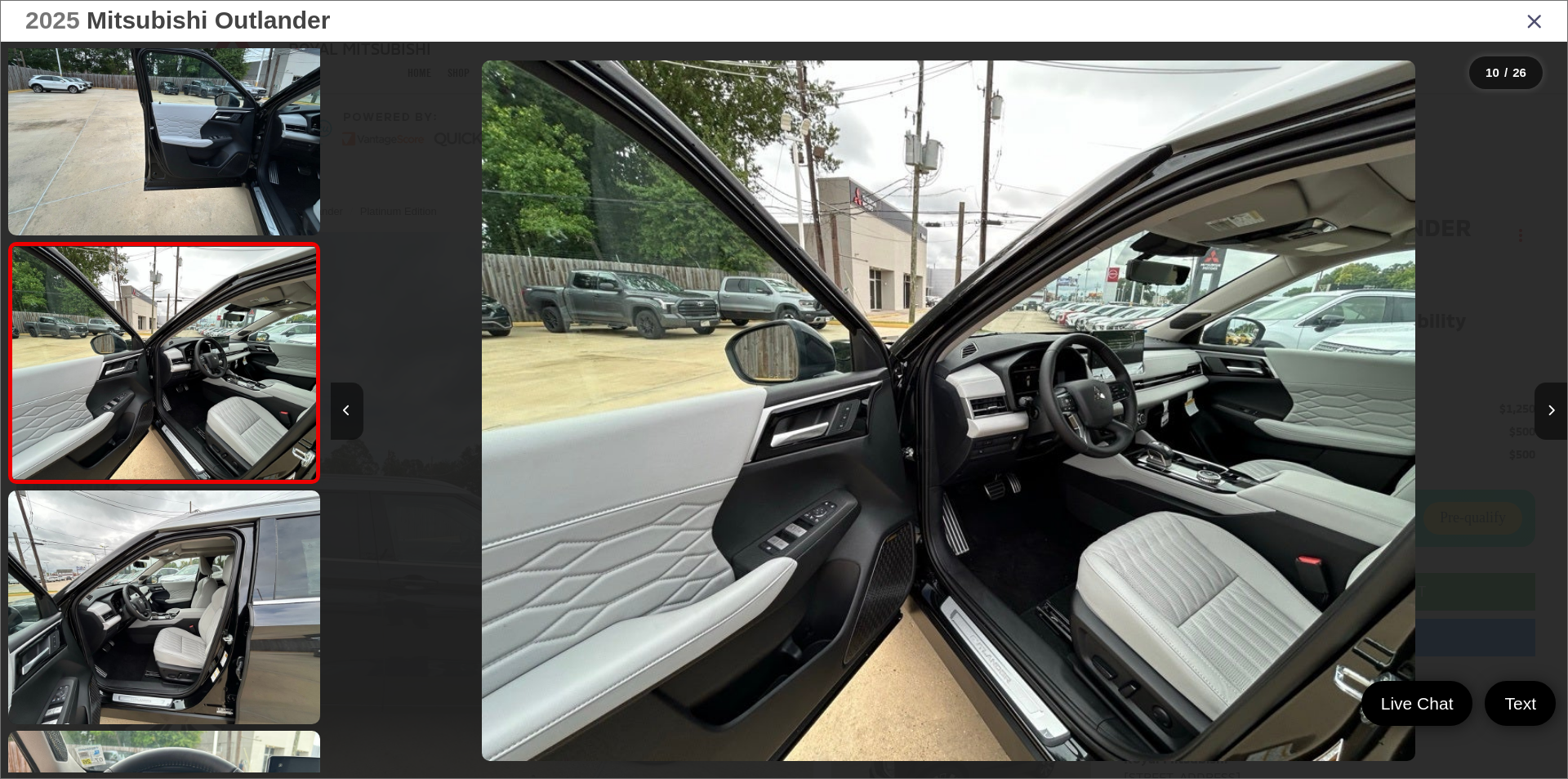
click at [353, 408] on button "Previous image" at bounding box center [346, 410] width 33 height 57
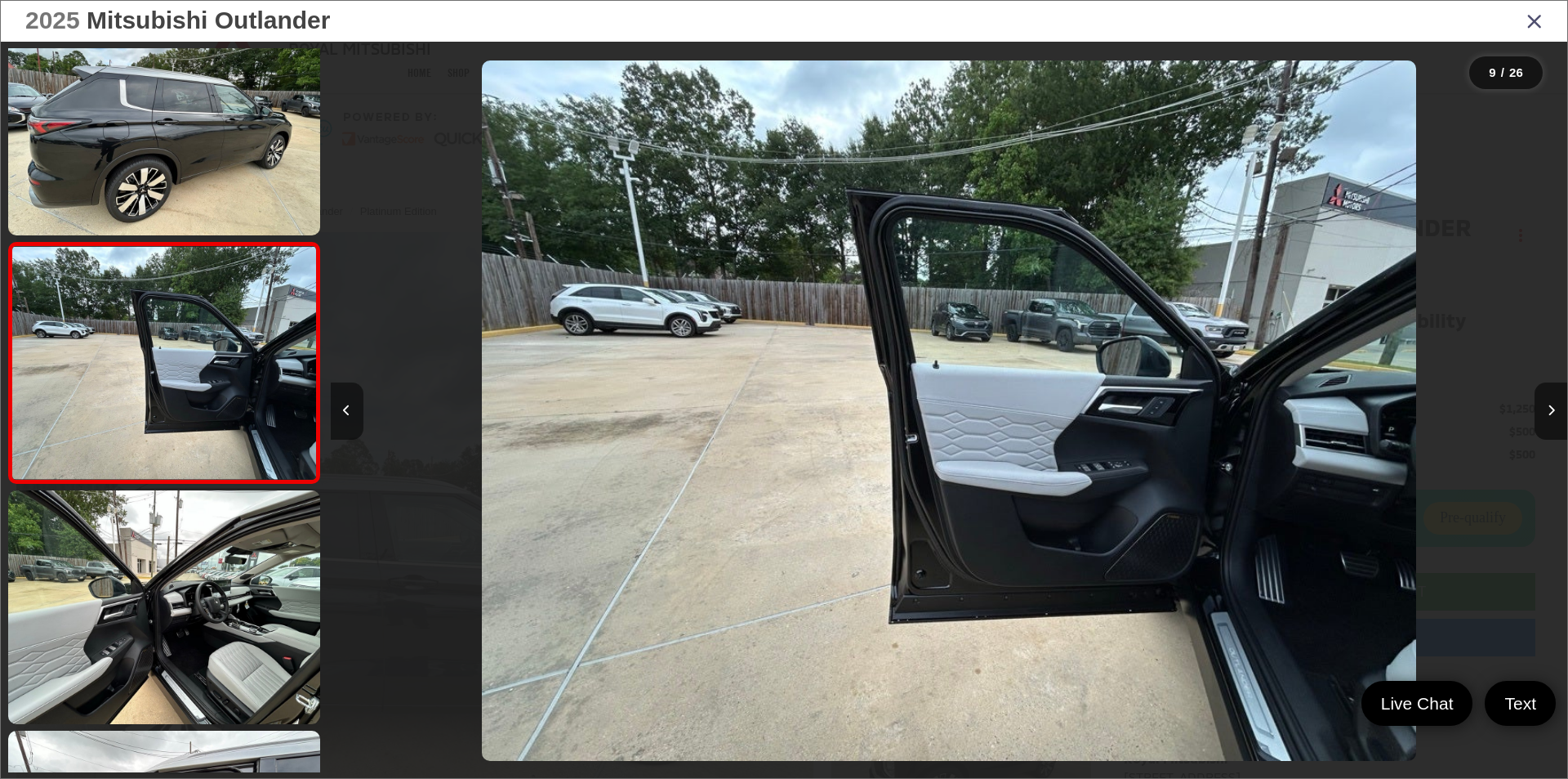
click at [353, 408] on button "Previous image" at bounding box center [346, 410] width 33 height 57
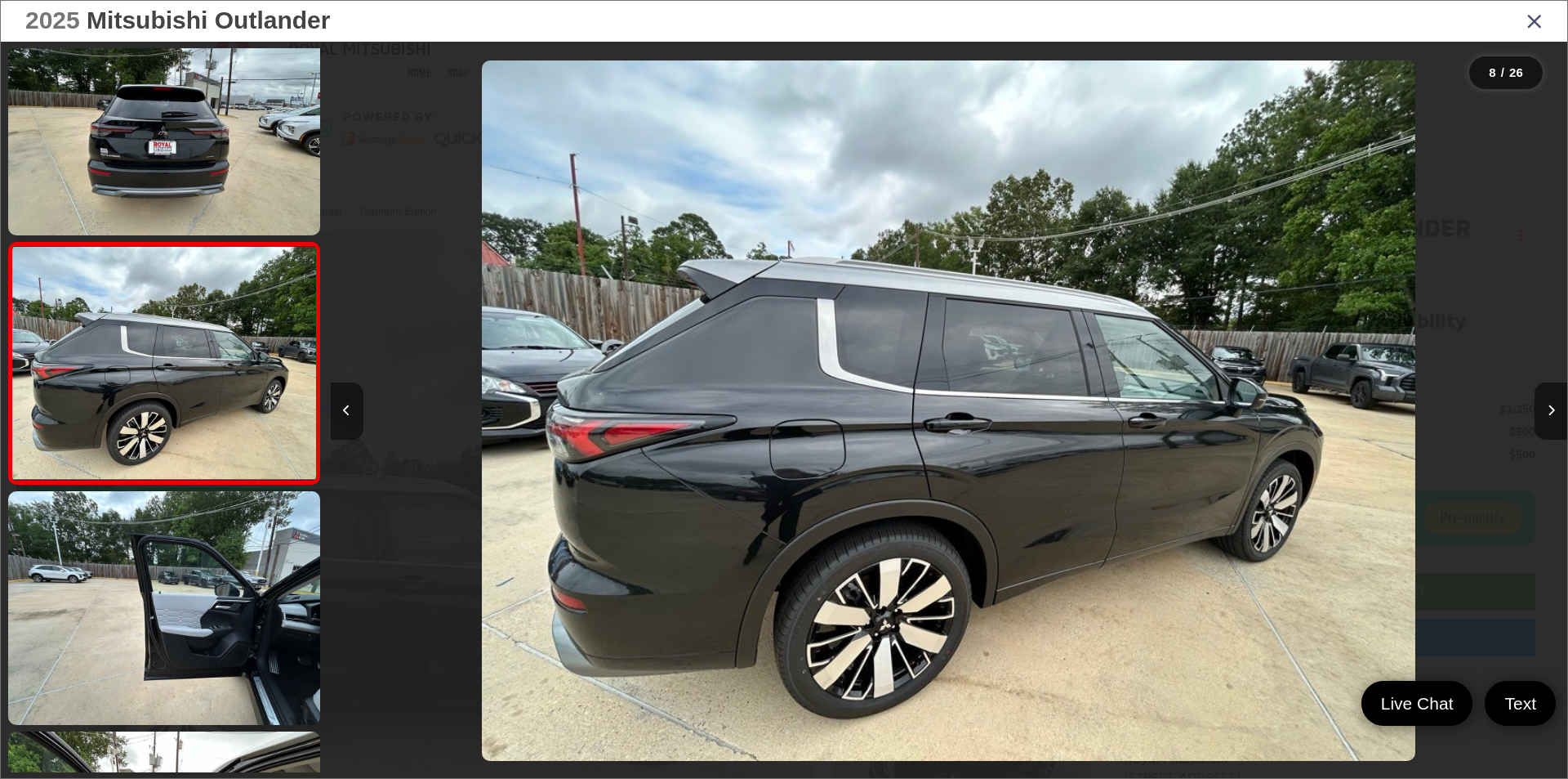
click at [353, 408] on button "Previous image" at bounding box center [346, 410] width 33 height 57
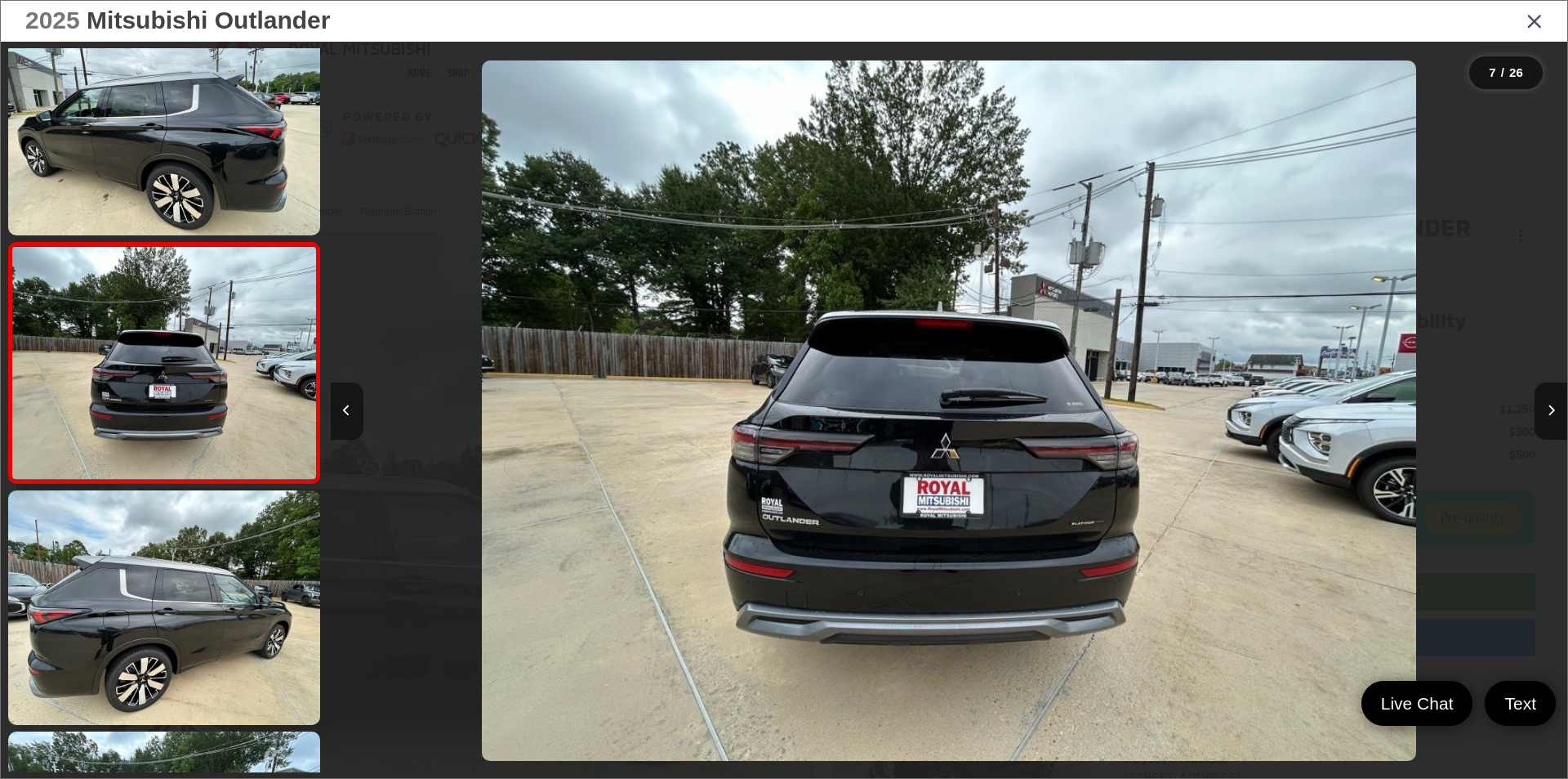
click at [353, 408] on button "Previous image" at bounding box center [346, 410] width 33 height 57
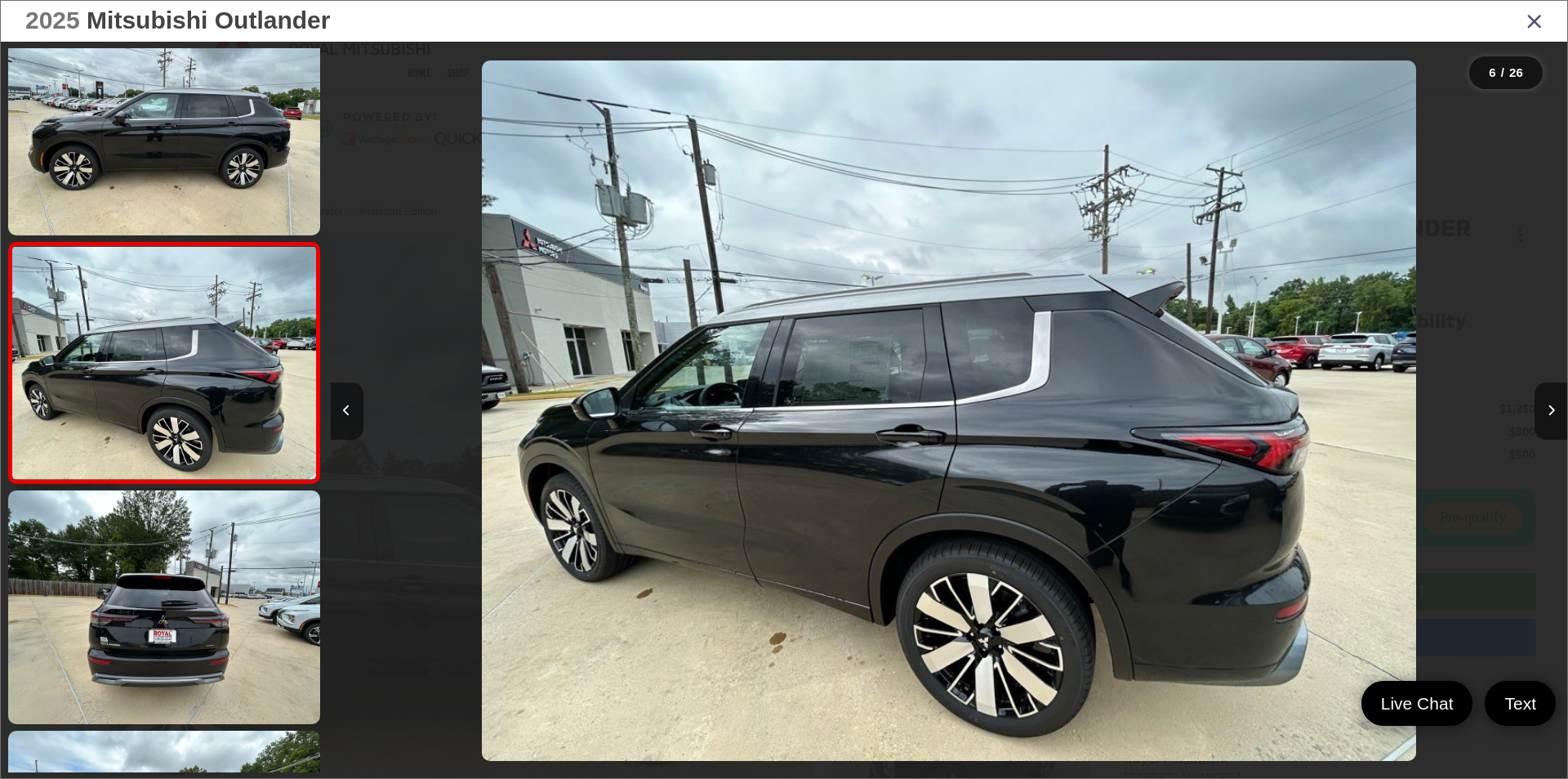
click at [348, 412] on icon "Previous image" at bounding box center [346, 409] width 7 height 11
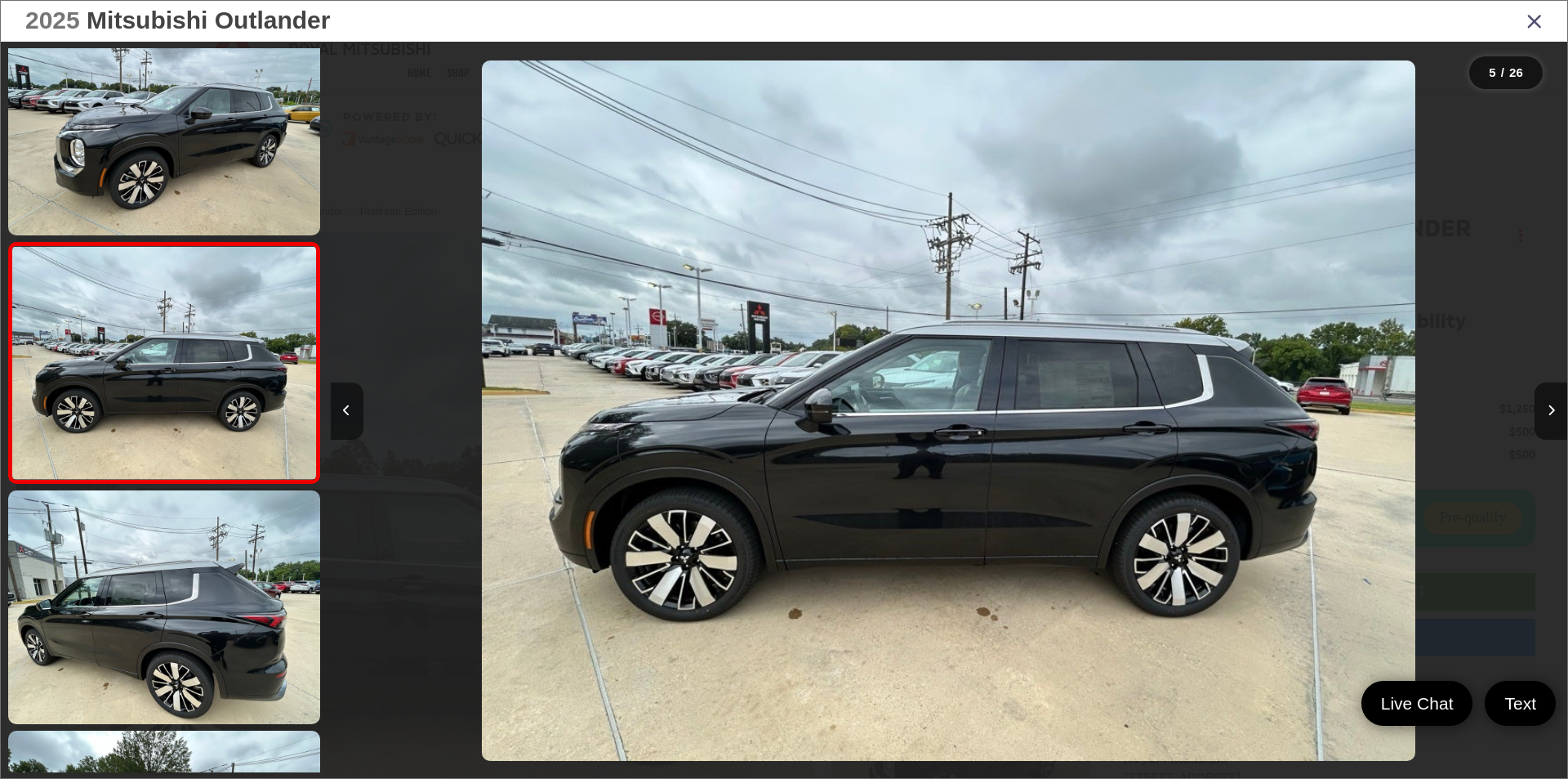
click at [348, 412] on icon "Previous image" at bounding box center [346, 409] width 7 height 11
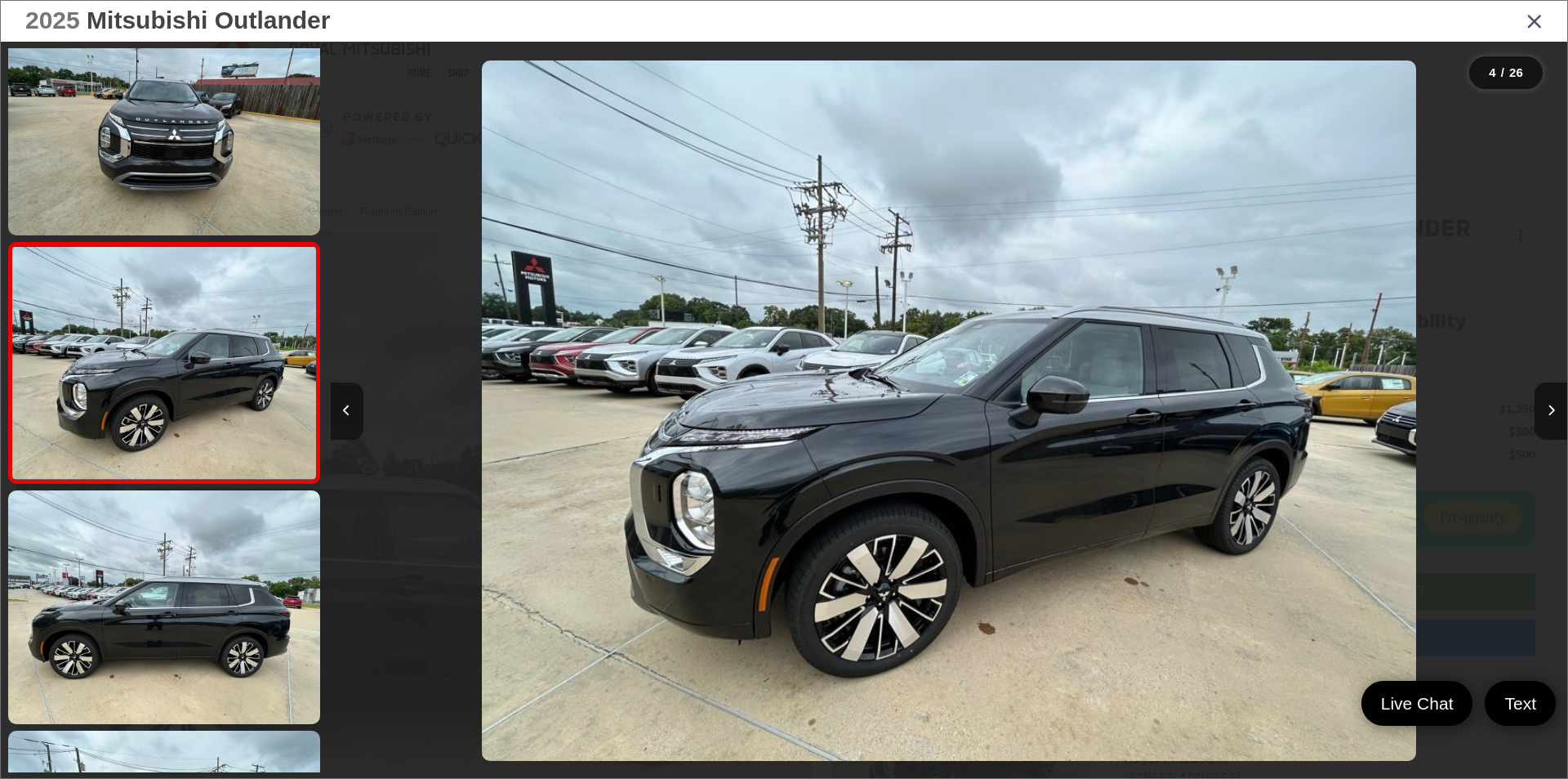
click at [348, 412] on icon "Previous image" at bounding box center [346, 409] width 7 height 11
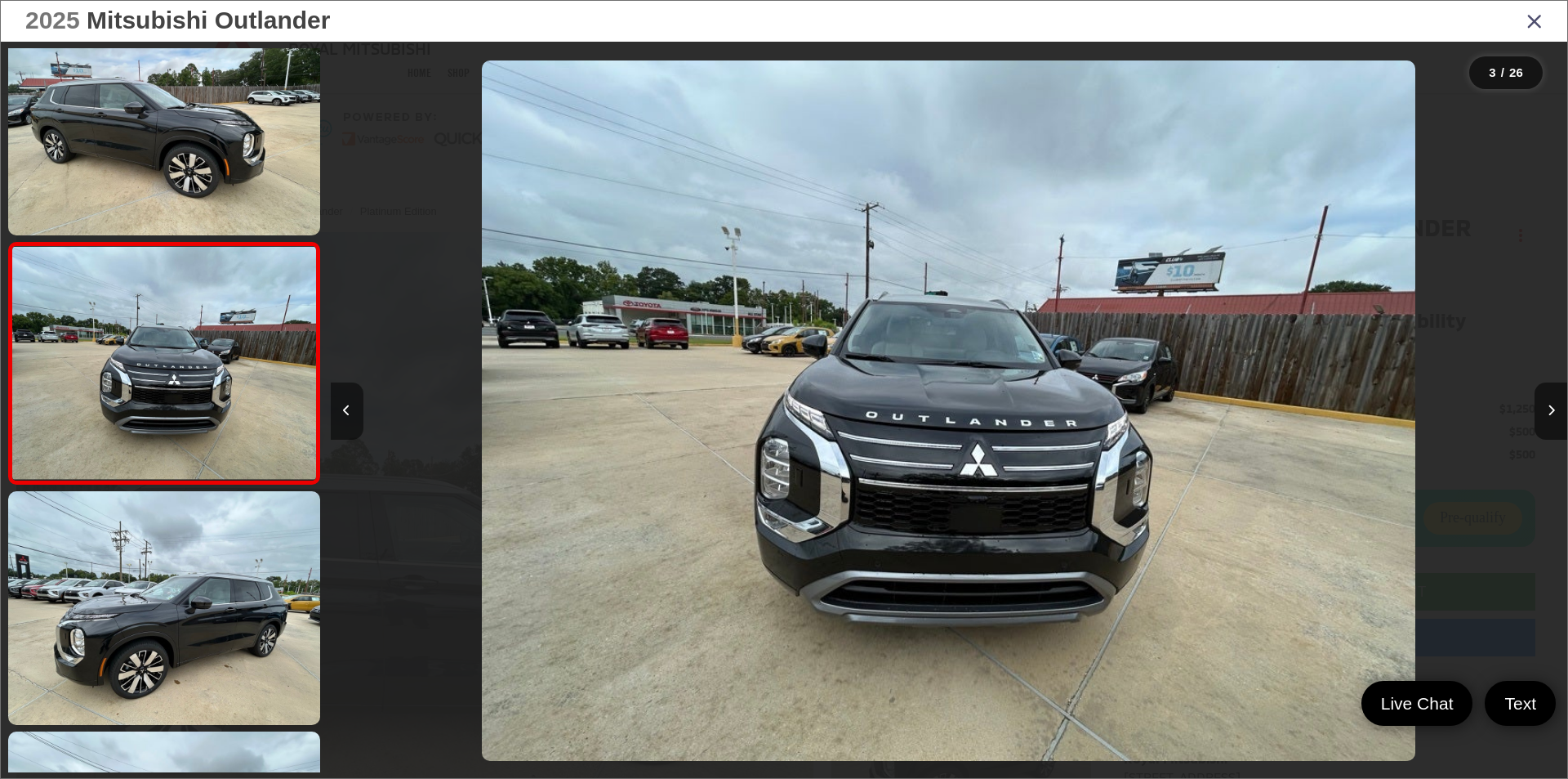
click at [348, 412] on icon "Previous image" at bounding box center [346, 409] width 7 height 11
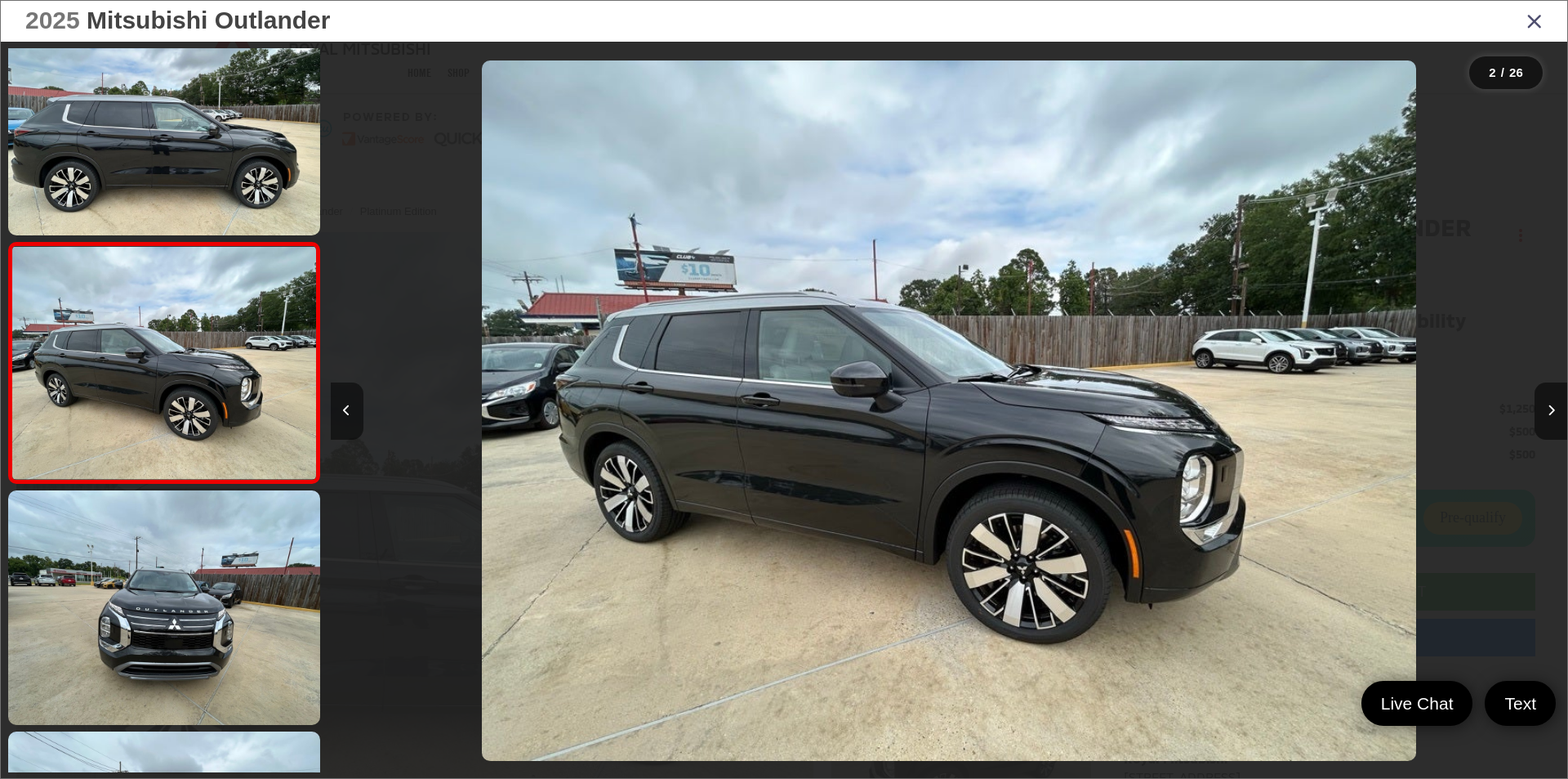
click at [348, 412] on icon "Previous image" at bounding box center [346, 409] width 7 height 11
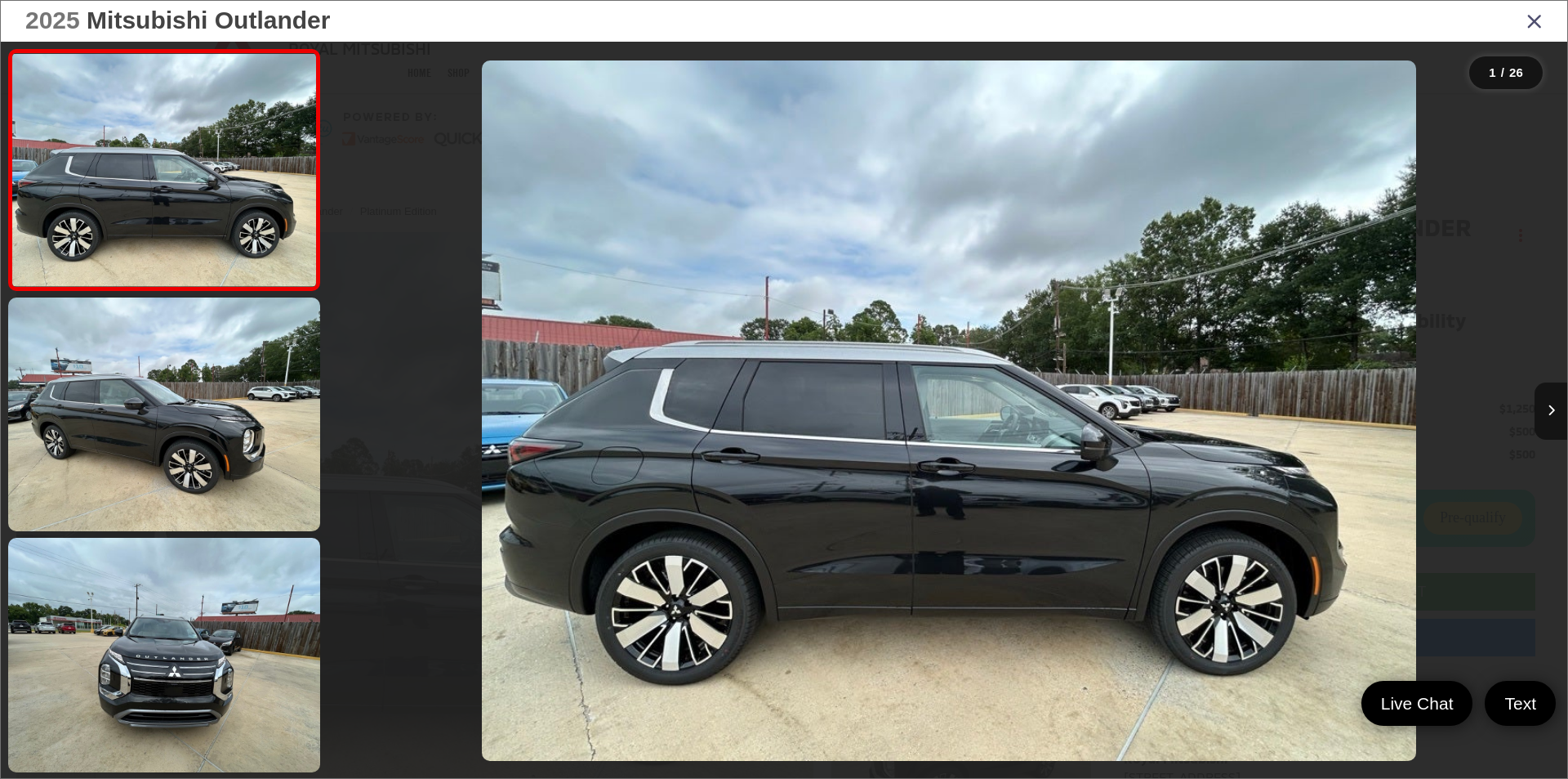
click at [348, 412] on div at bounding box center [485, 410] width 310 height 738
click at [1551, 407] on icon "Next image" at bounding box center [1550, 409] width 7 height 11
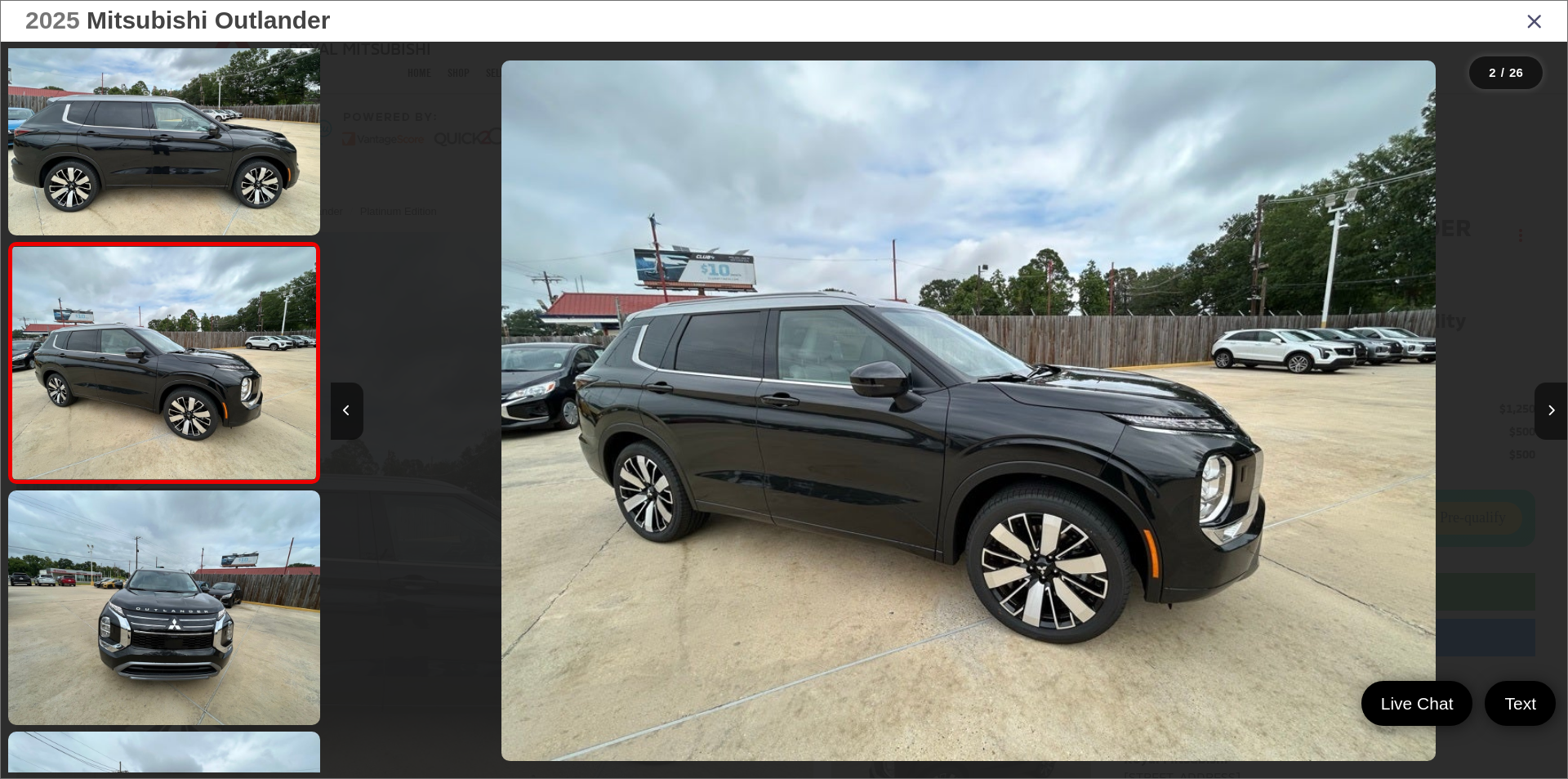
scroll to position [0, 1236]
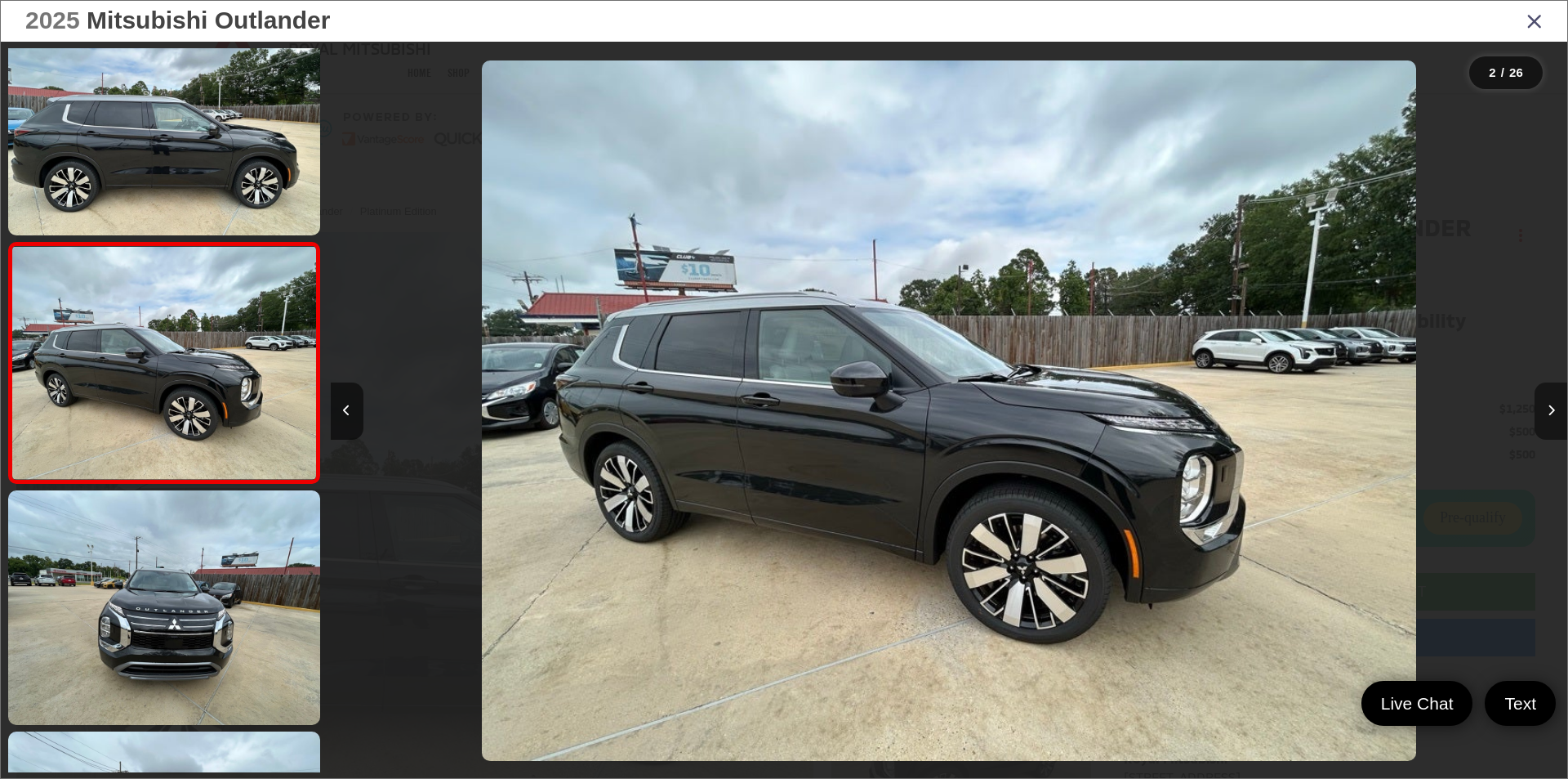
click at [1553, 404] on icon "Next image" at bounding box center [1550, 409] width 7 height 11
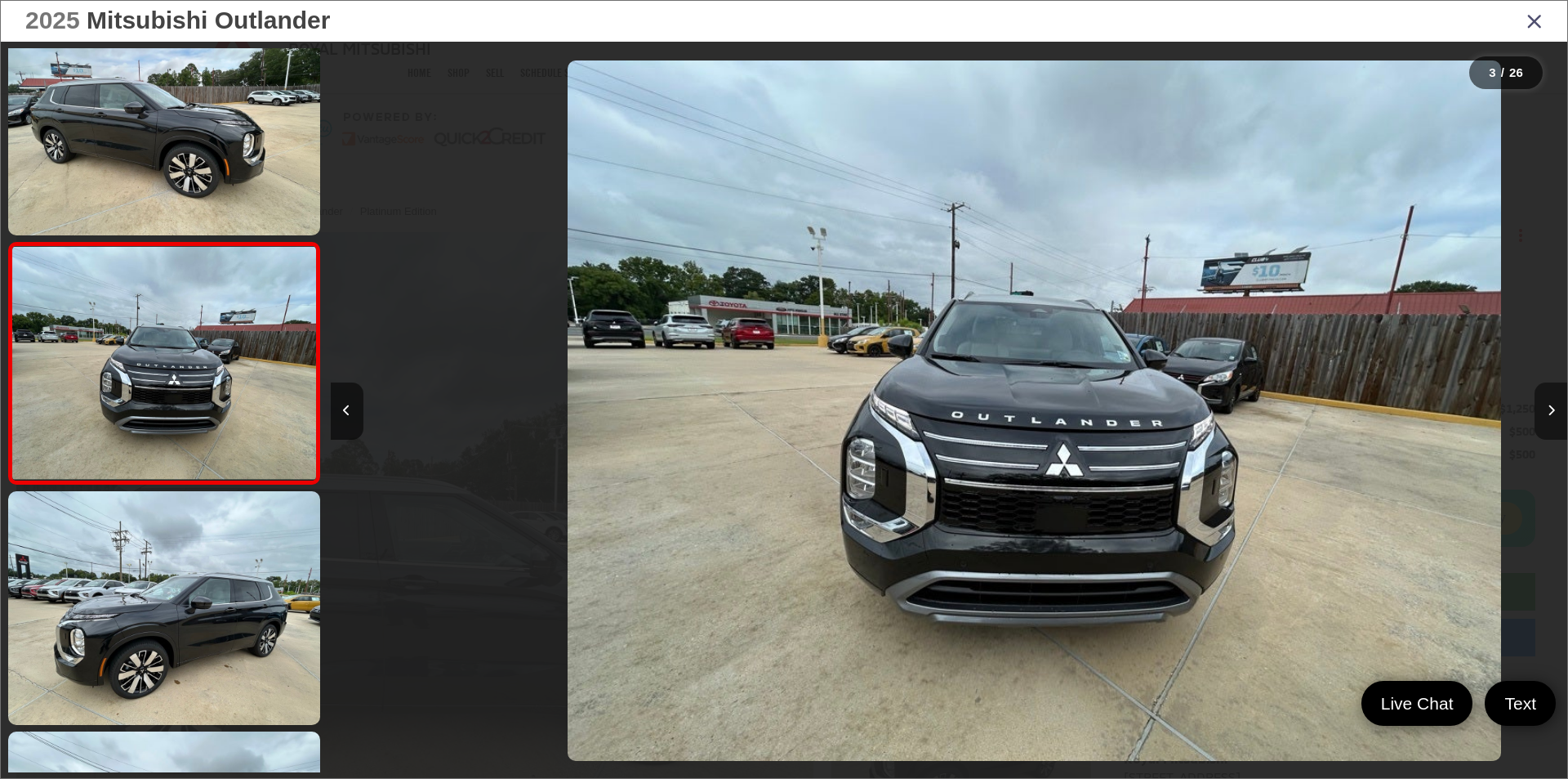
scroll to position [0, 2474]
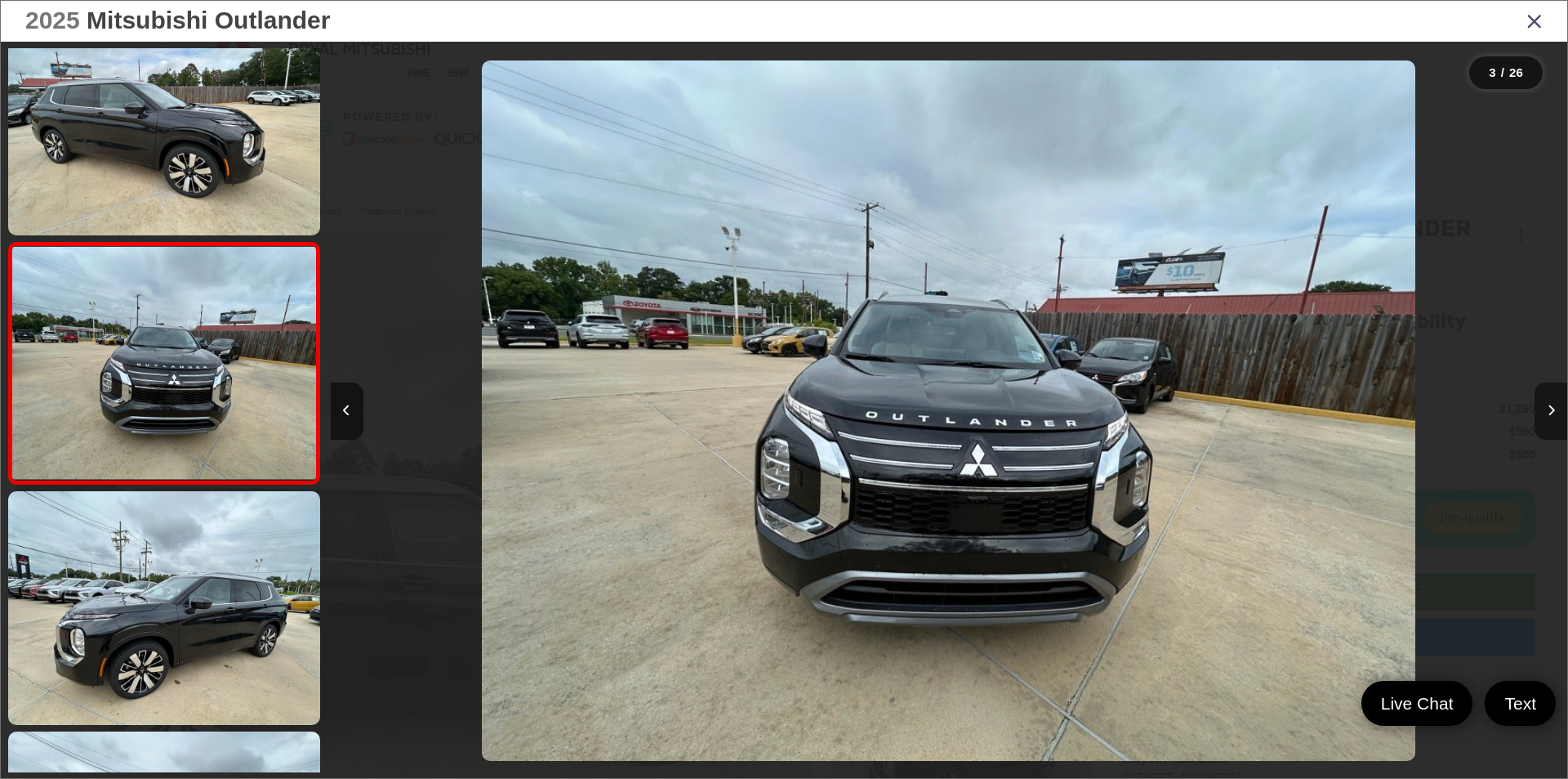
drag, startPoint x: 1554, startPoint y: 403, endPoint x: 1554, endPoint y: 392, distance: 11.0
click at [1554, 392] on button "Next image" at bounding box center [1550, 410] width 33 height 57
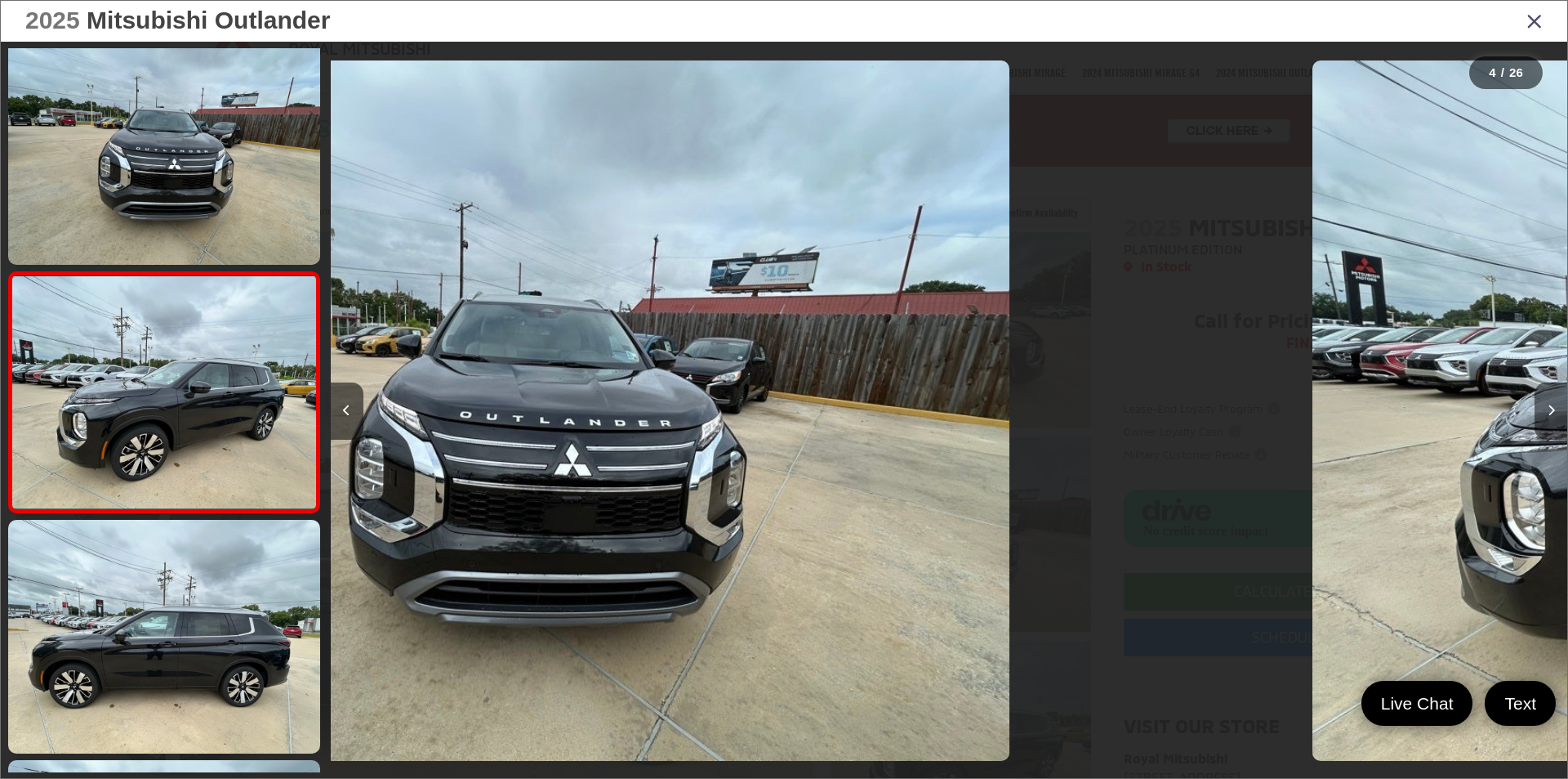
scroll to position [529, 0]
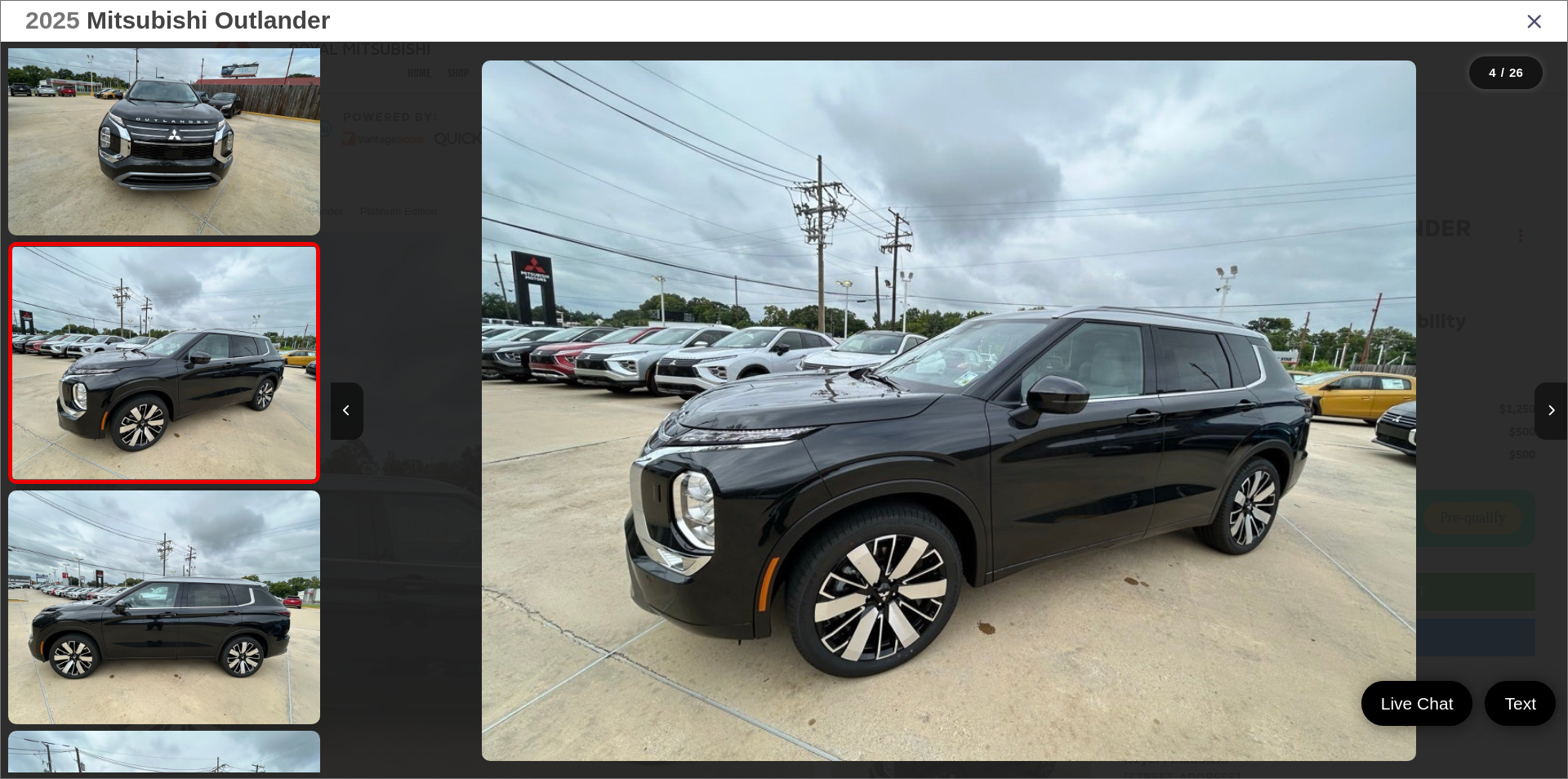
click at [1554, 394] on button "Next image" at bounding box center [1550, 410] width 33 height 57
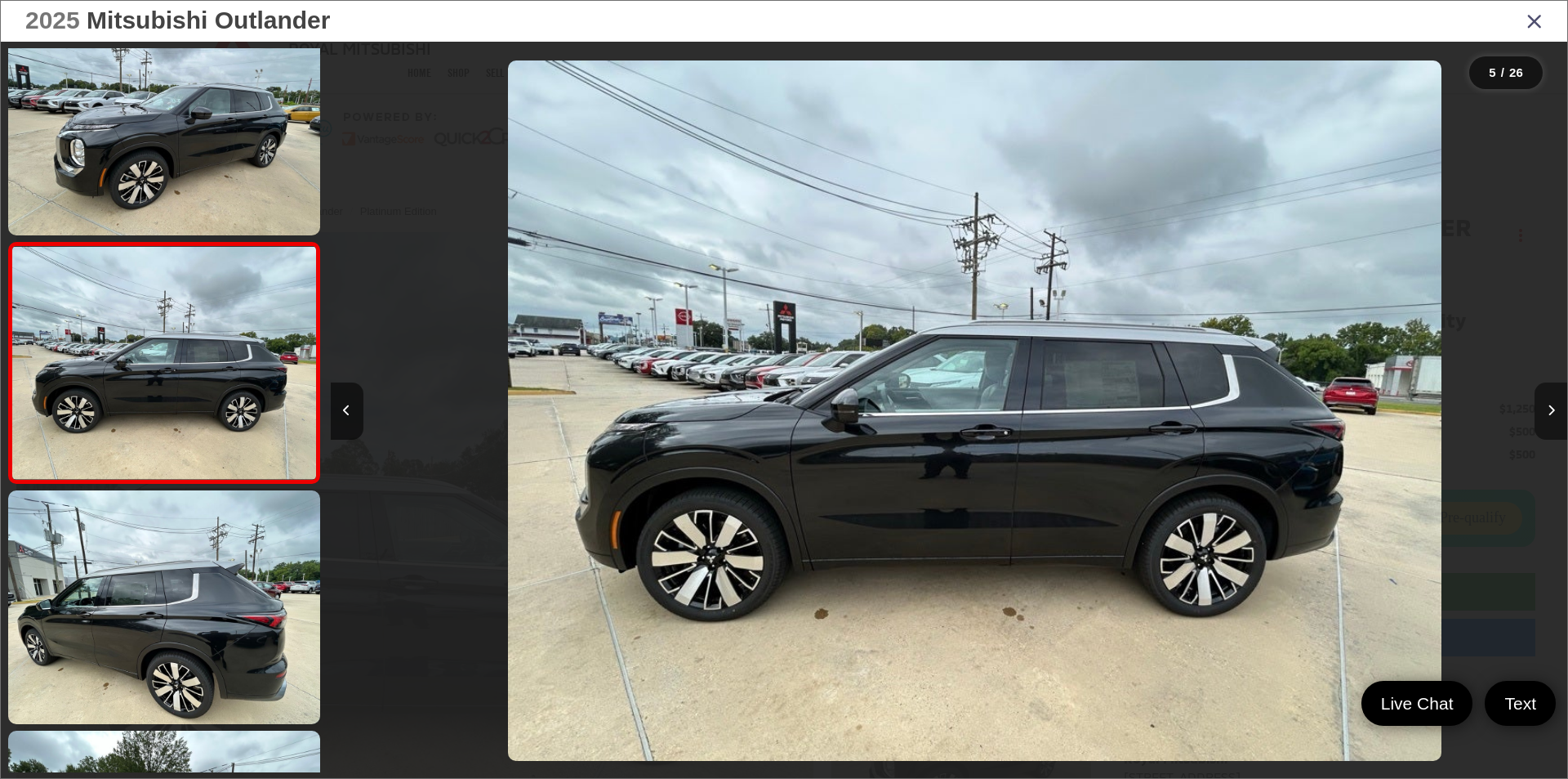
scroll to position [0, 4947]
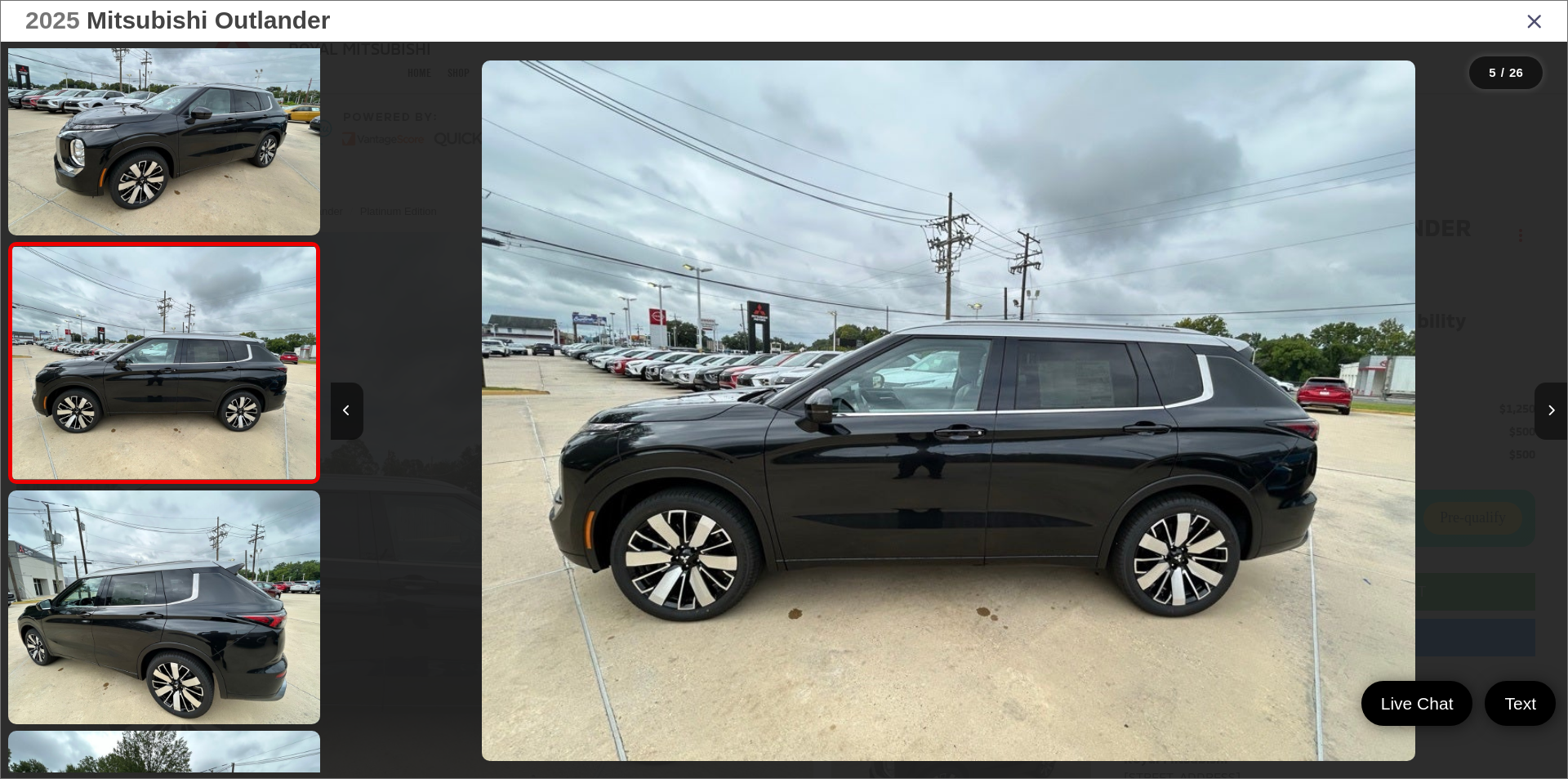
click at [1554, 394] on button "Next image" at bounding box center [1550, 410] width 33 height 57
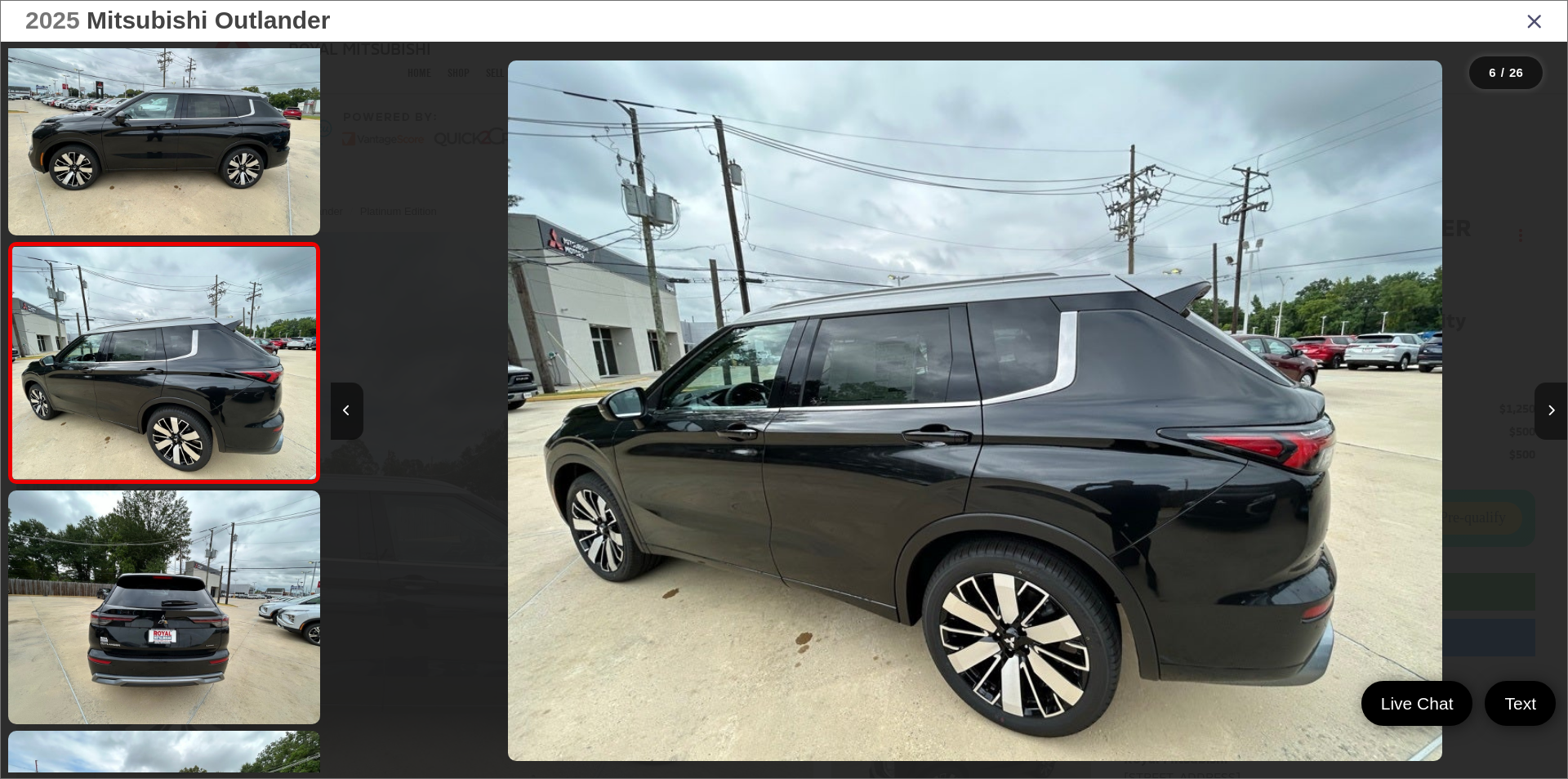
scroll to position [0, 6183]
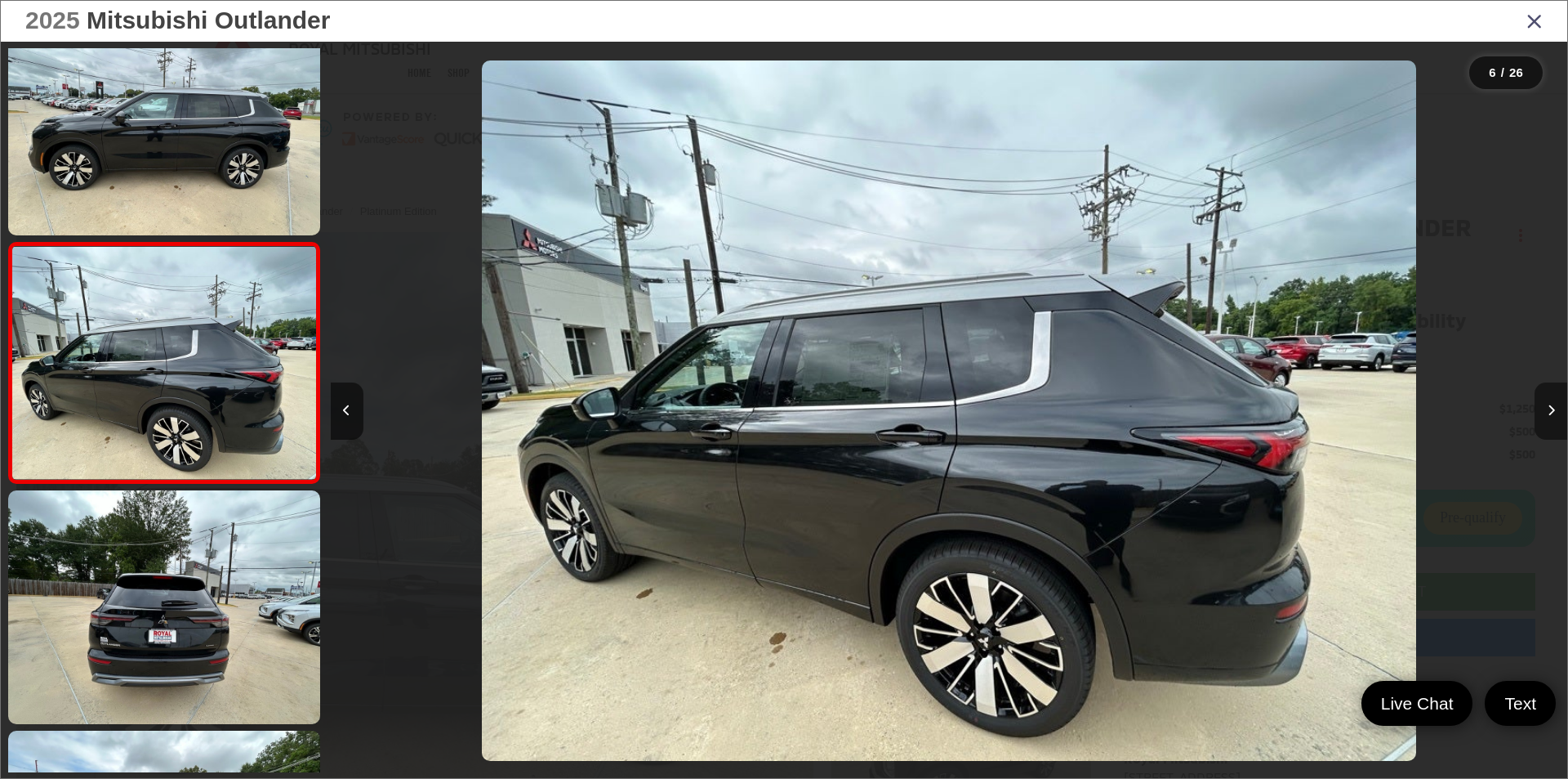
click at [1554, 394] on button "Next image" at bounding box center [1550, 410] width 33 height 57
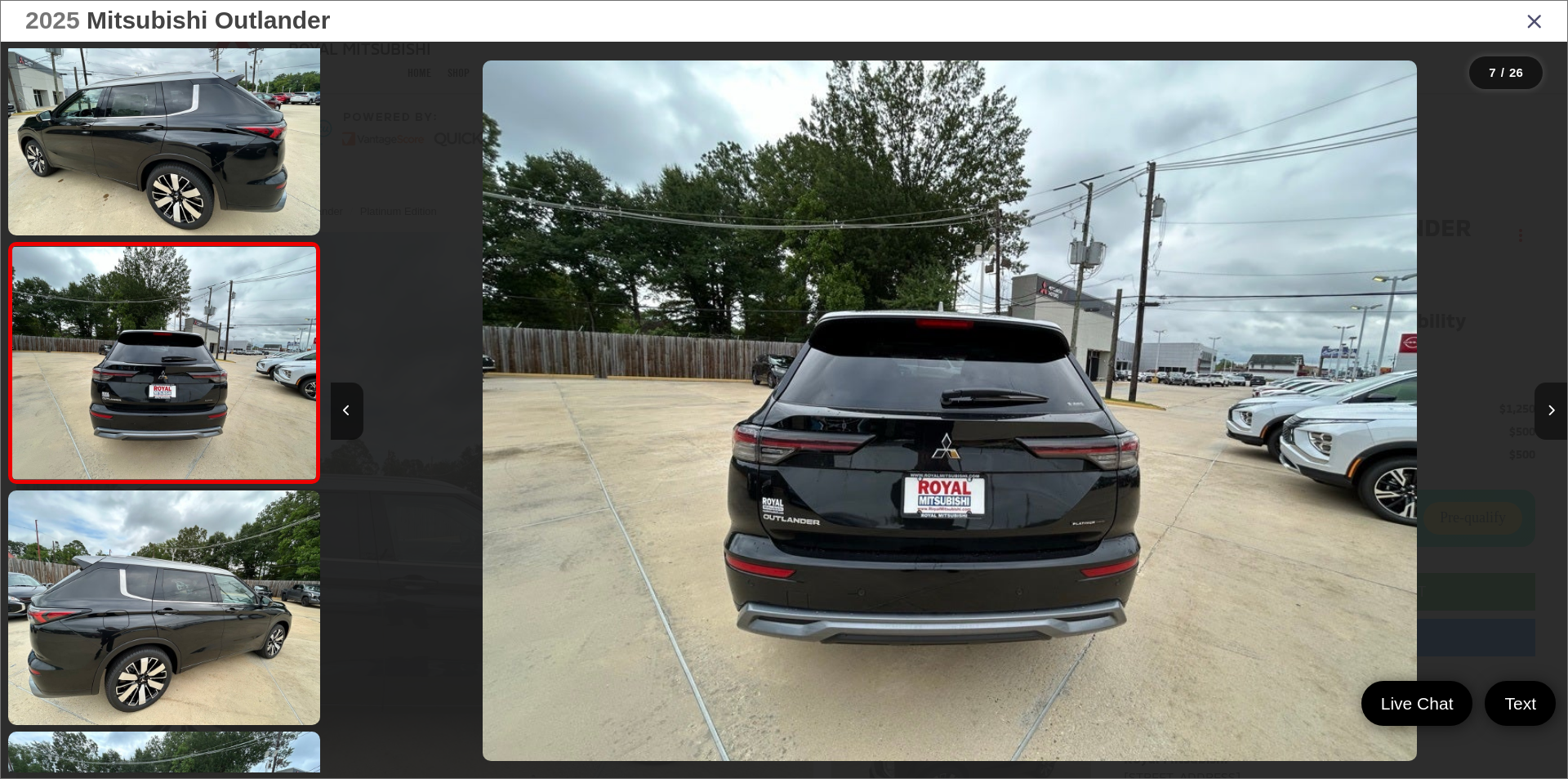
scroll to position [0, 7420]
drag, startPoint x: 1552, startPoint y: 413, endPoint x: 1529, endPoint y: 393, distance: 30.5
click at [1551, 407] on icon "Next image" at bounding box center [1550, 409] width 7 height 11
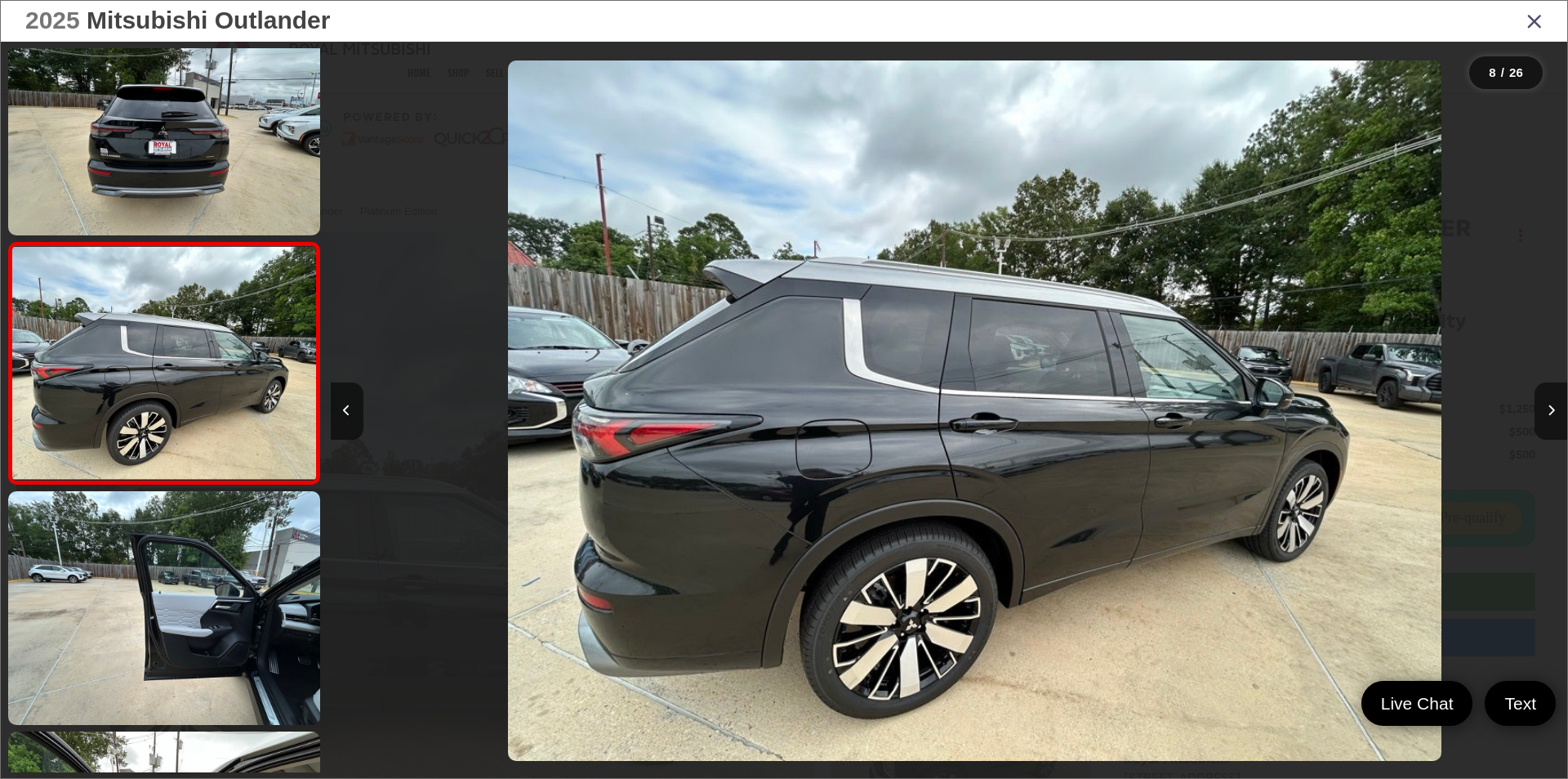
scroll to position [0, 8657]
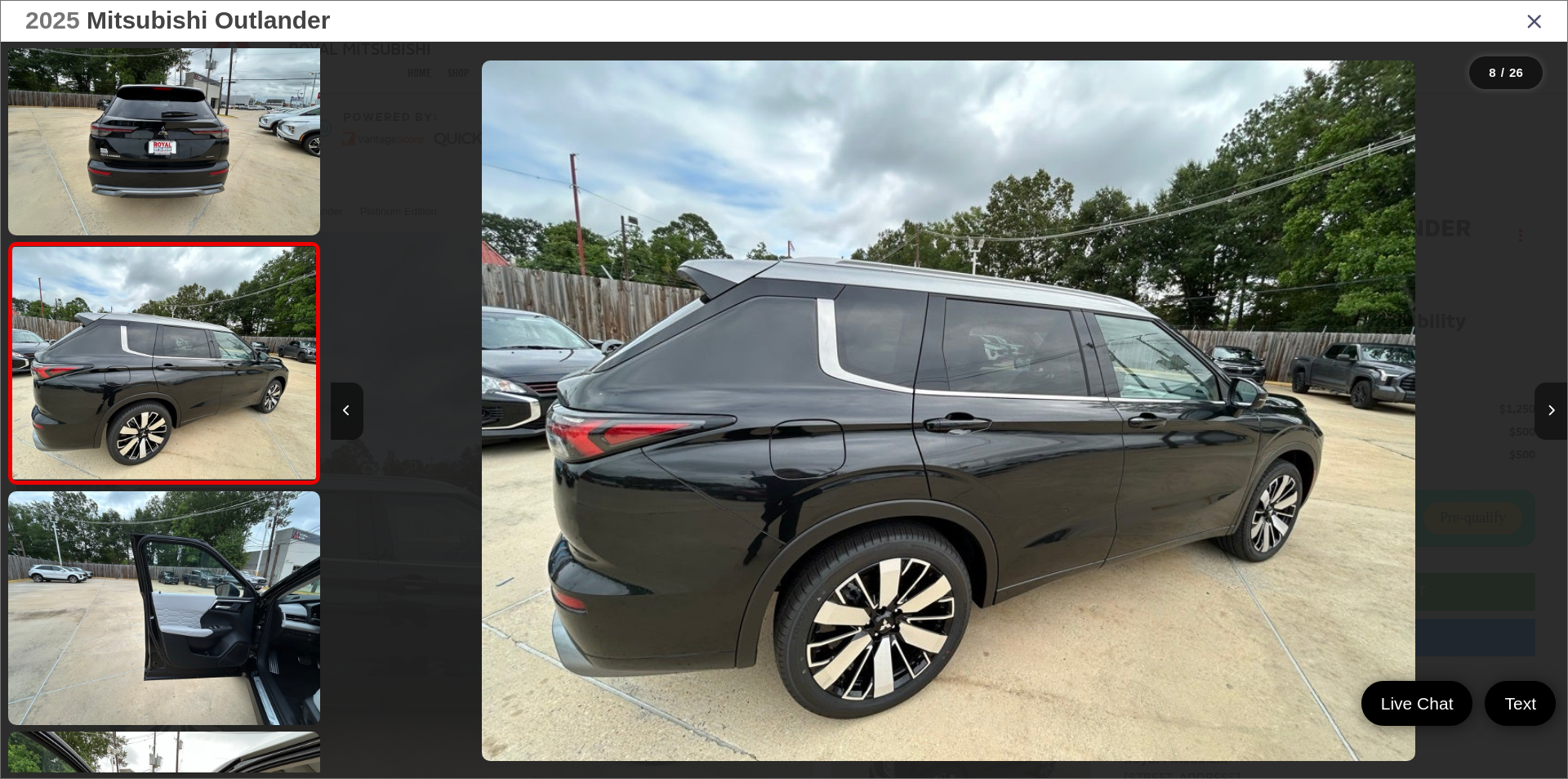
click at [1547, 397] on button "Next image" at bounding box center [1550, 410] width 33 height 57
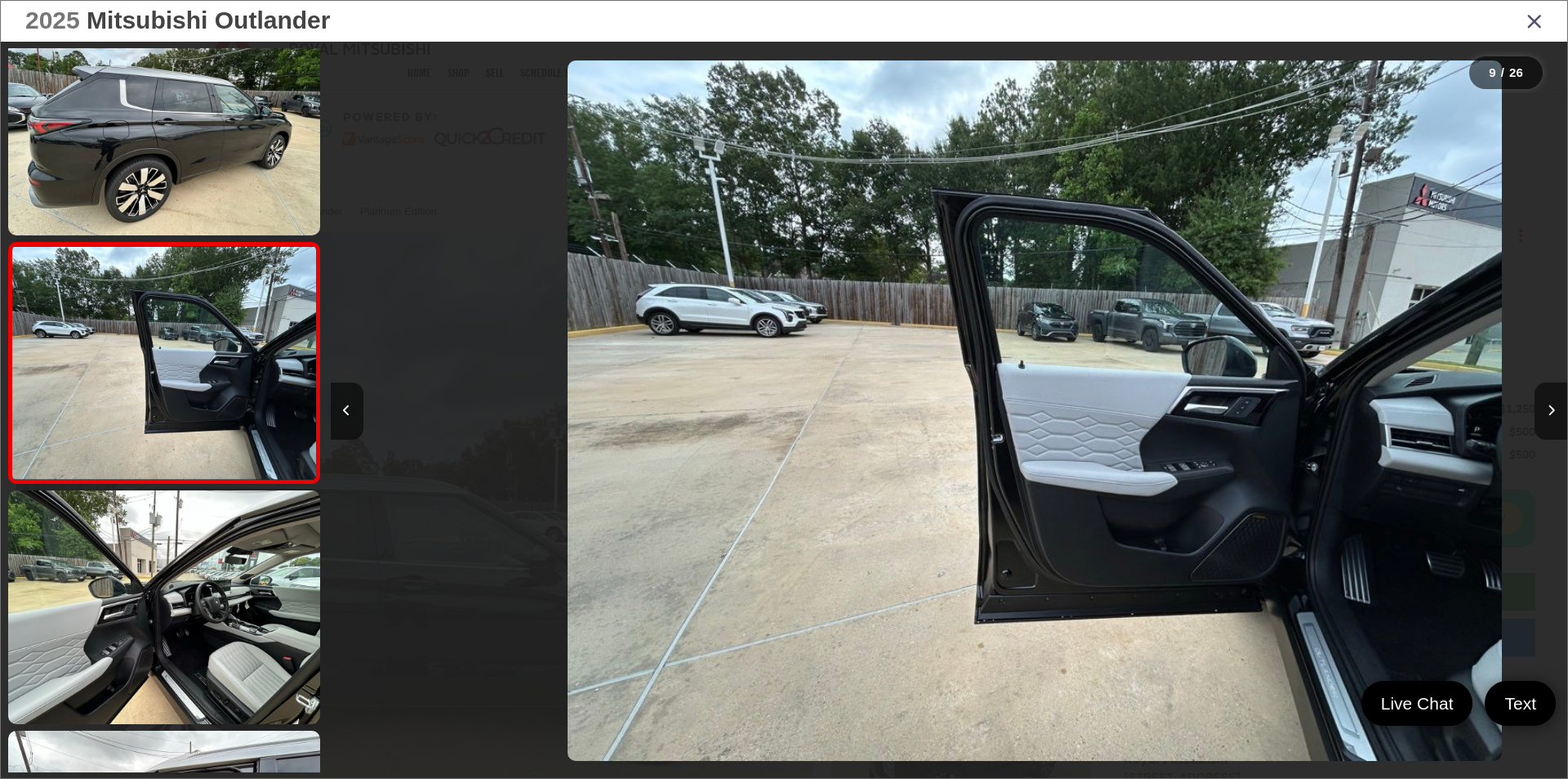
scroll to position [0, 9894]
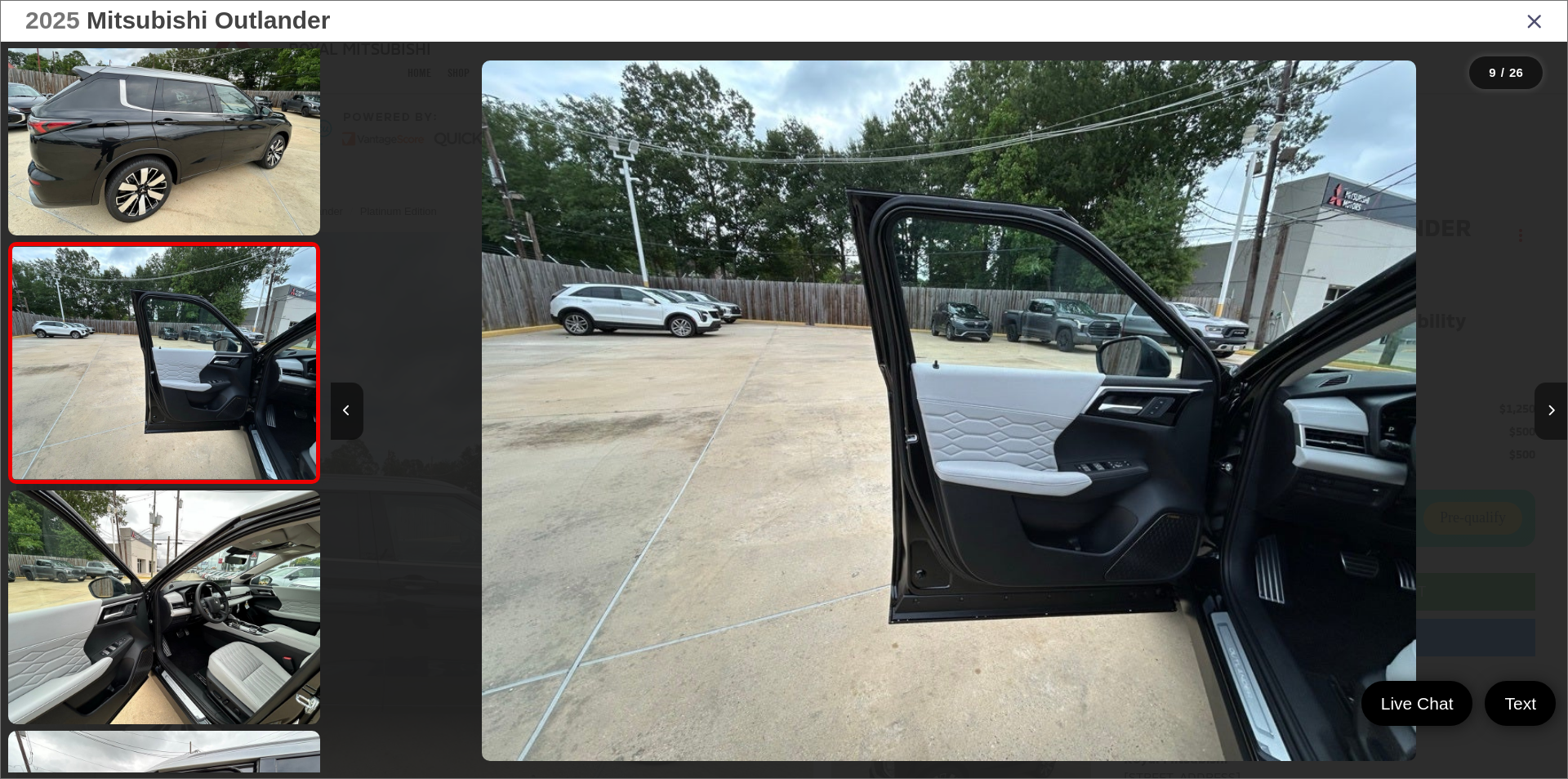
click at [1553, 404] on icon "Next image" at bounding box center [1550, 409] width 7 height 11
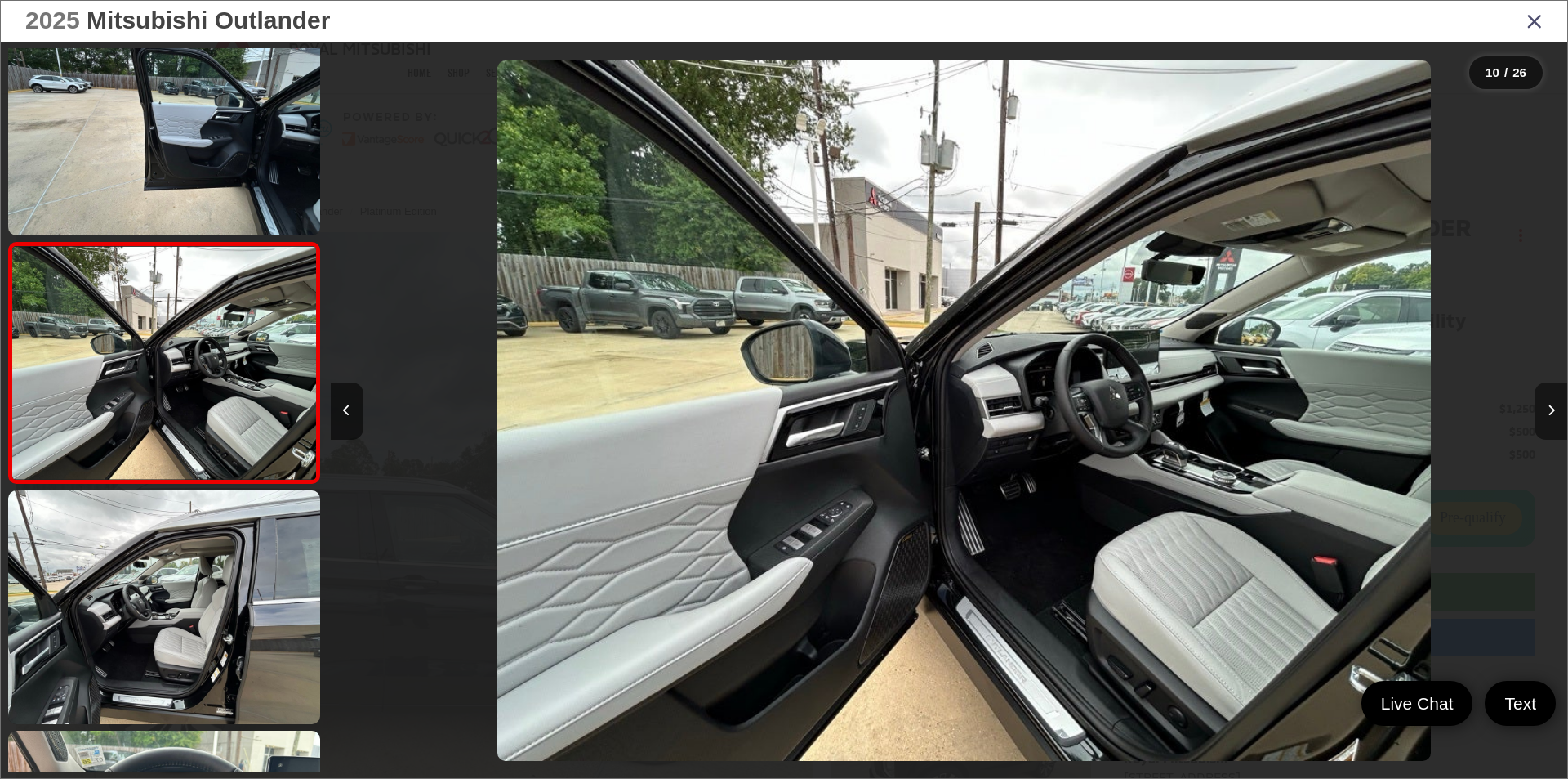
scroll to position [0, 11131]
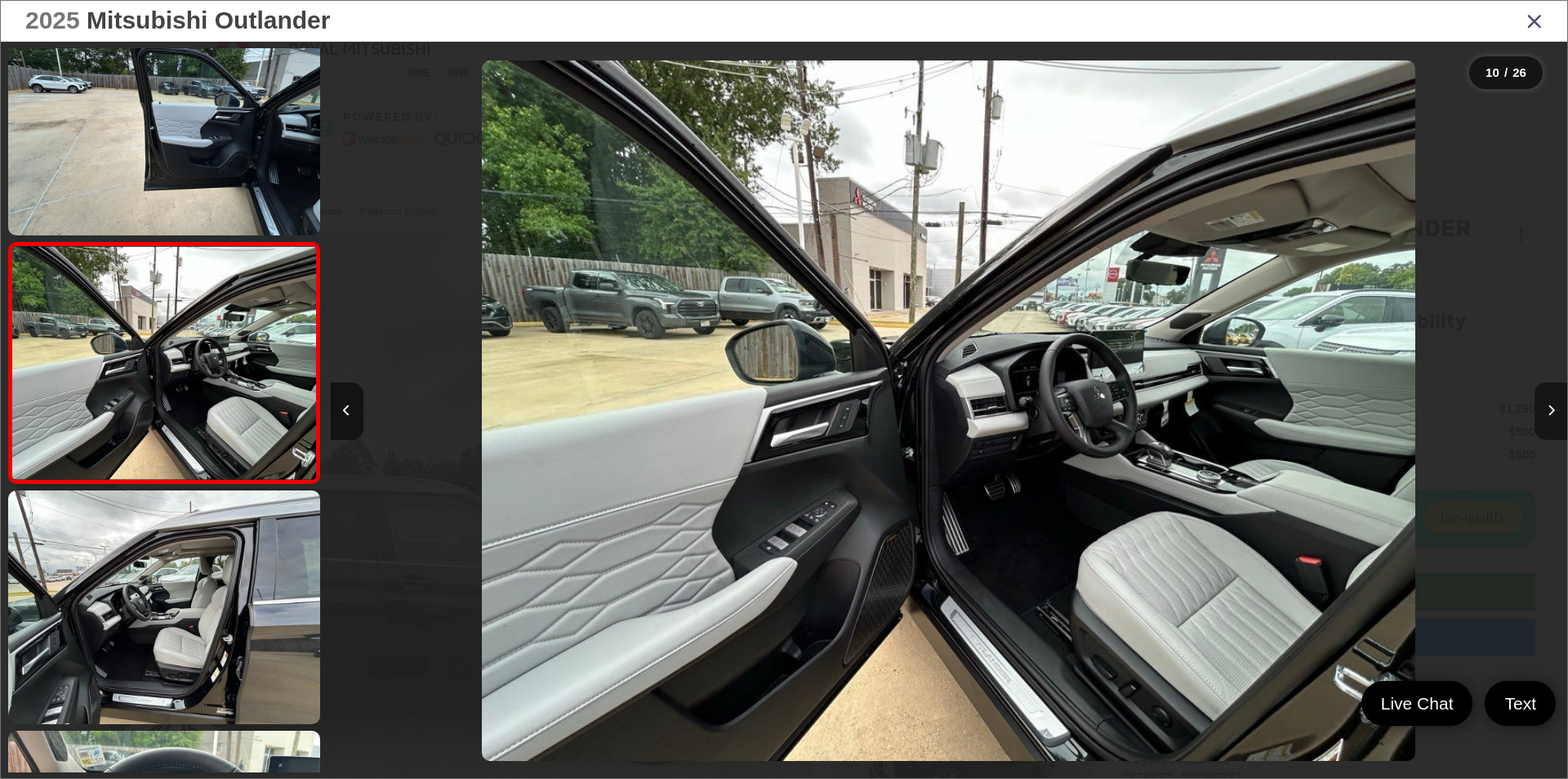
click at [1553, 404] on icon "Next image" at bounding box center [1550, 409] width 7 height 11
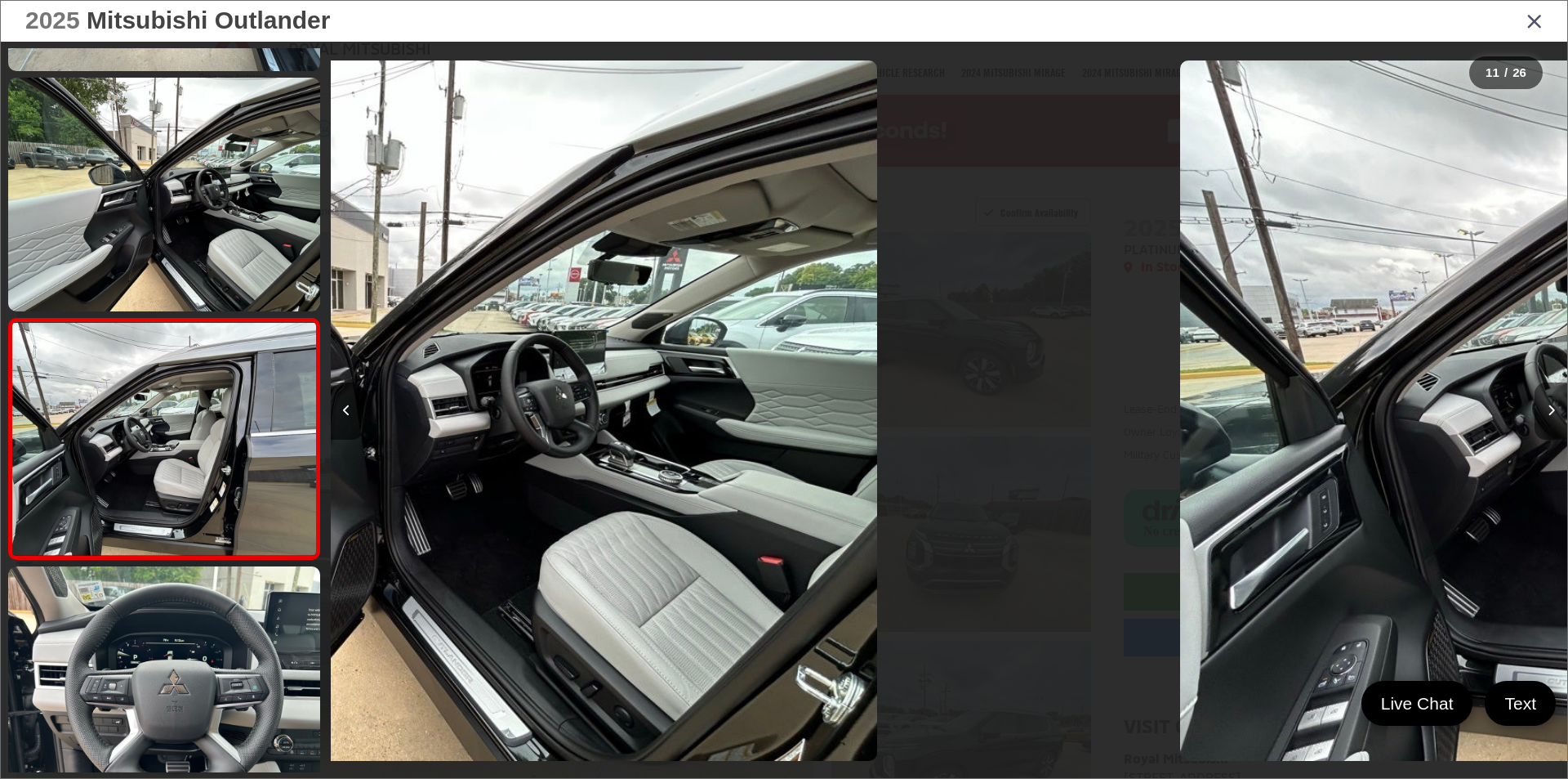
scroll to position [2203, 0]
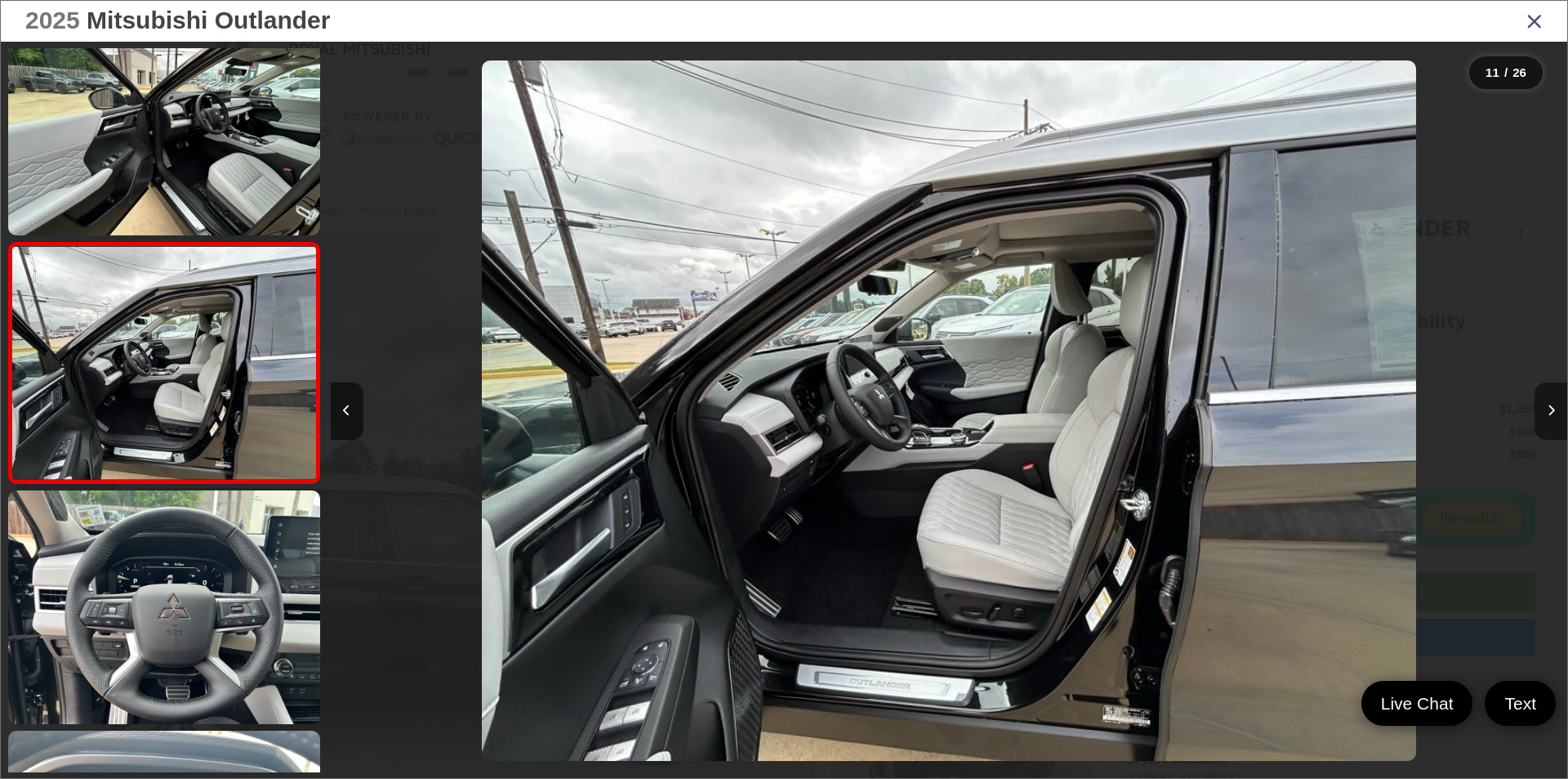
click at [1553, 404] on icon "Next image" at bounding box center [1550, 409] width 7 height 11
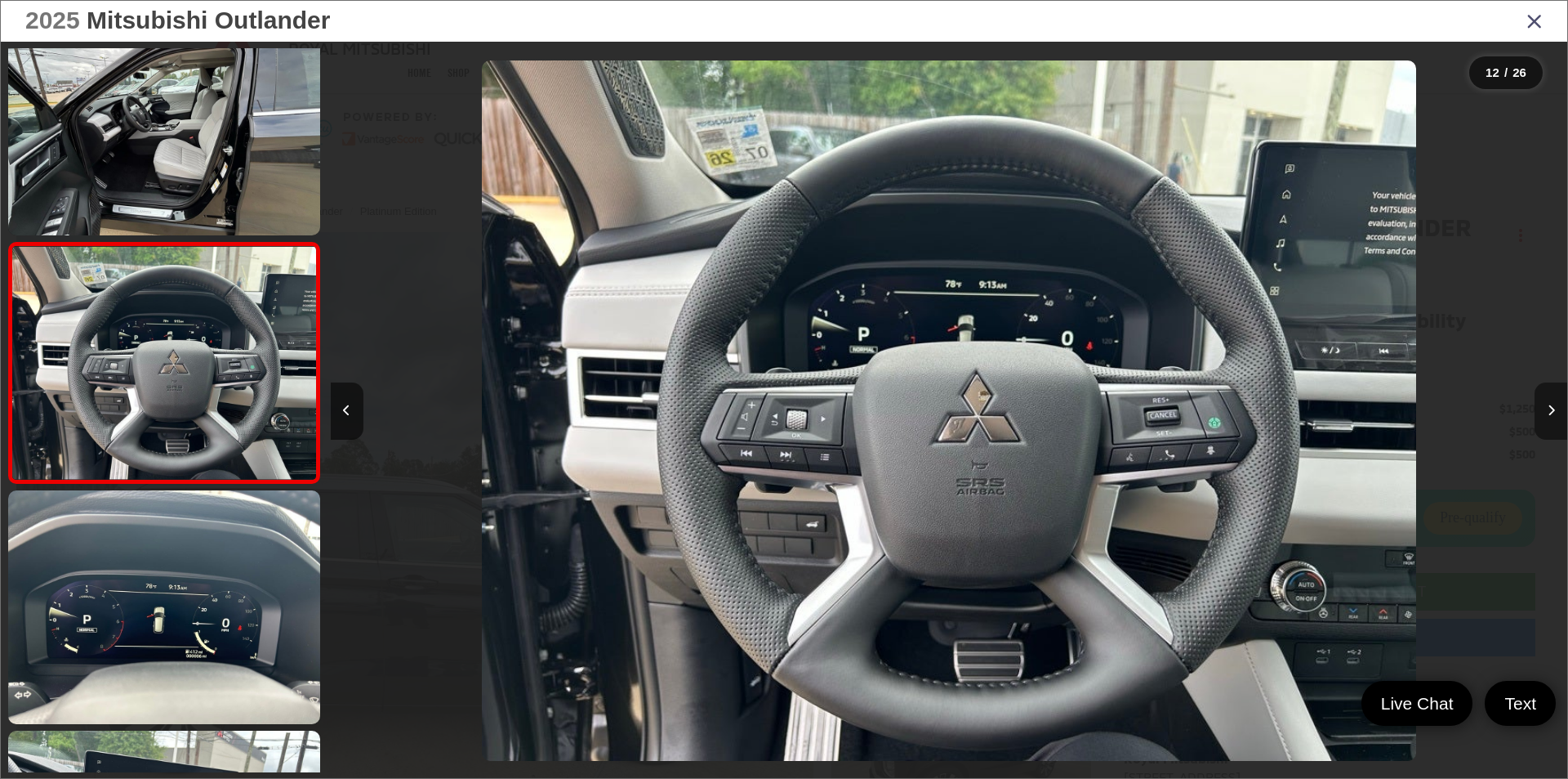
click at [1553, 404] on icon "Next image" at bounding box center [1550, 409] width 7 height 11
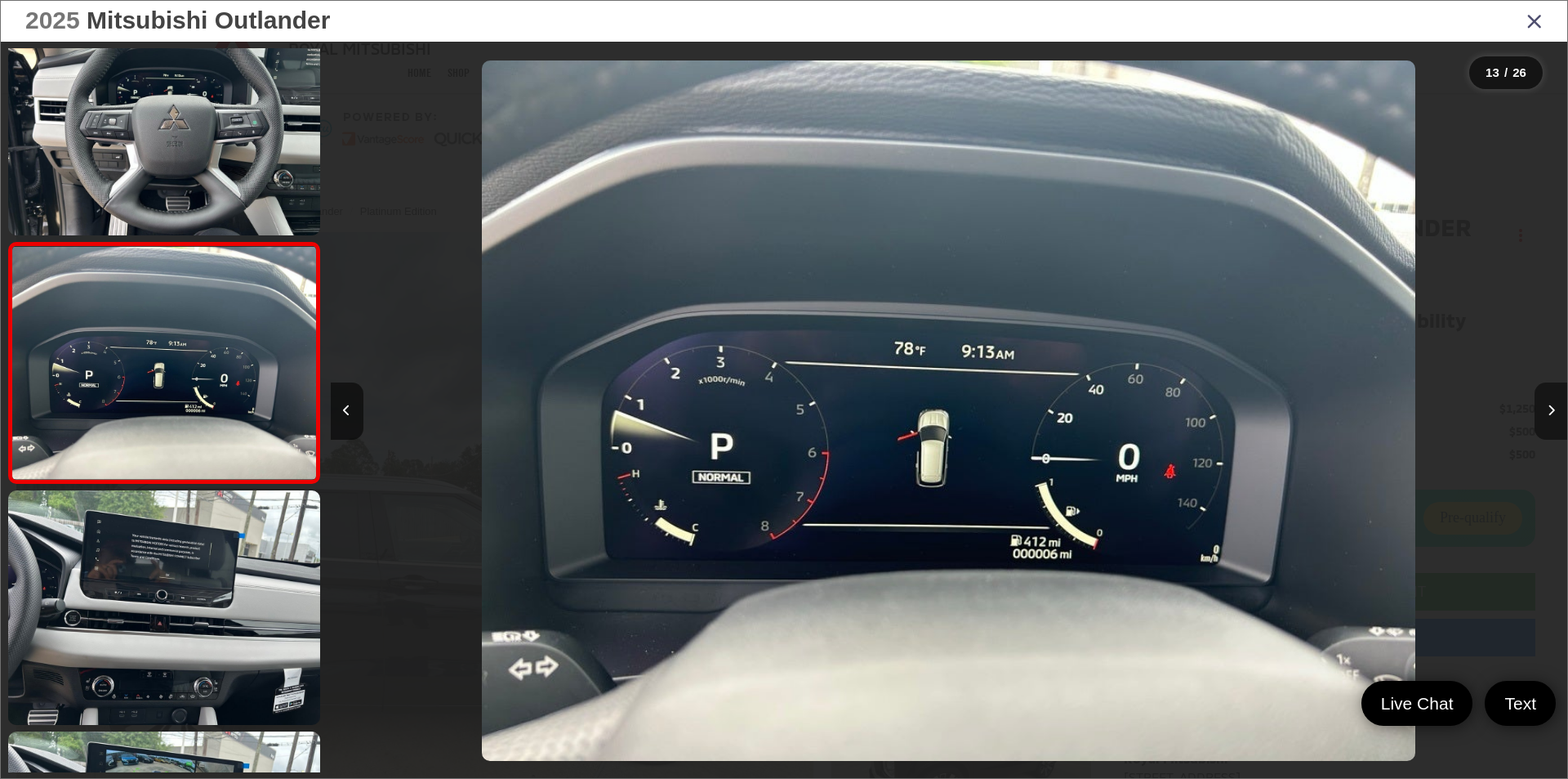
click at [1553, 404] on icon "Next image" at bounding box center [1550, 409] width 7 height 11
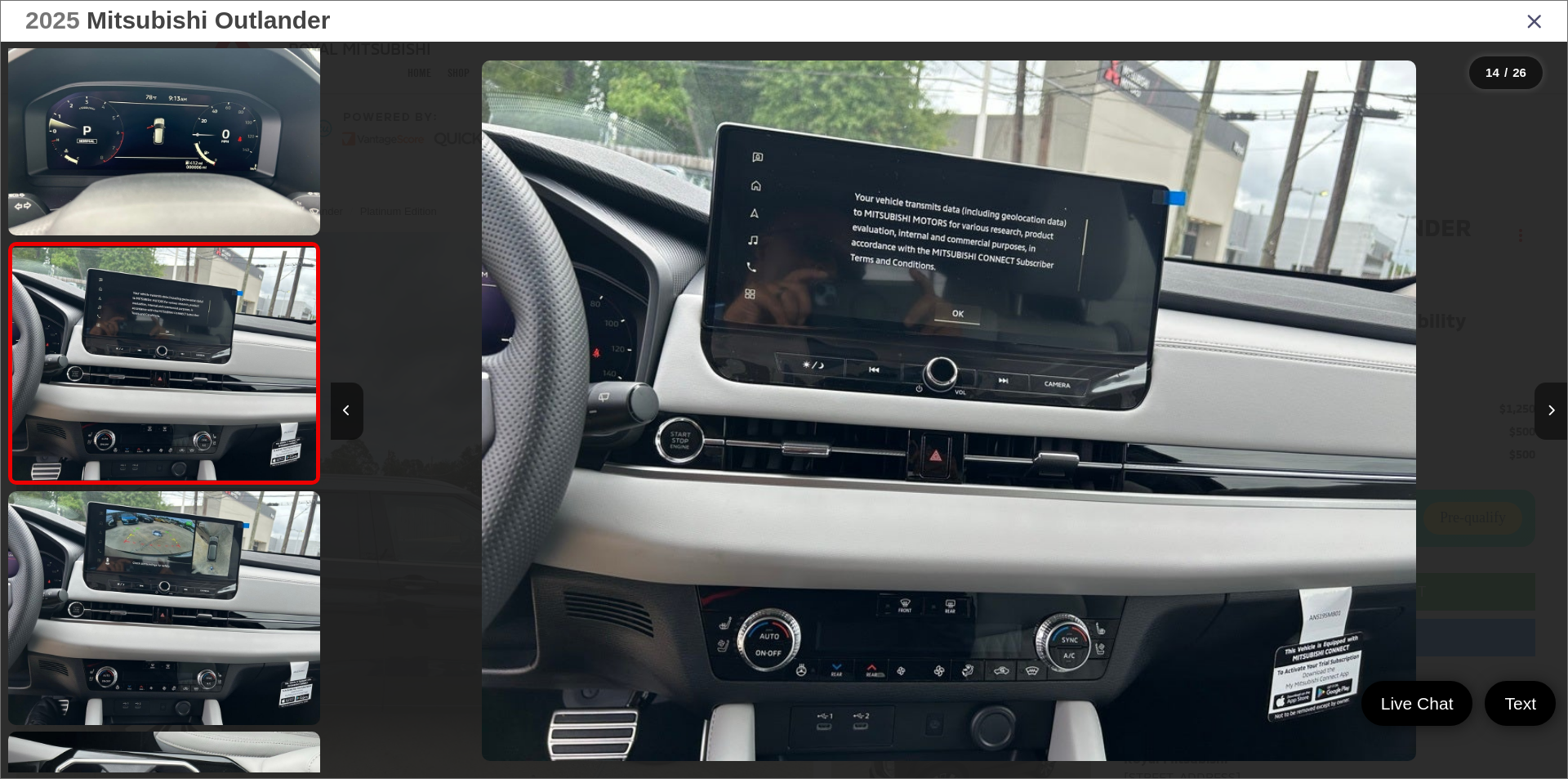
click at [1553, 404] on icon "Next image" at bounding box center [1550, 409] width 7 height 11
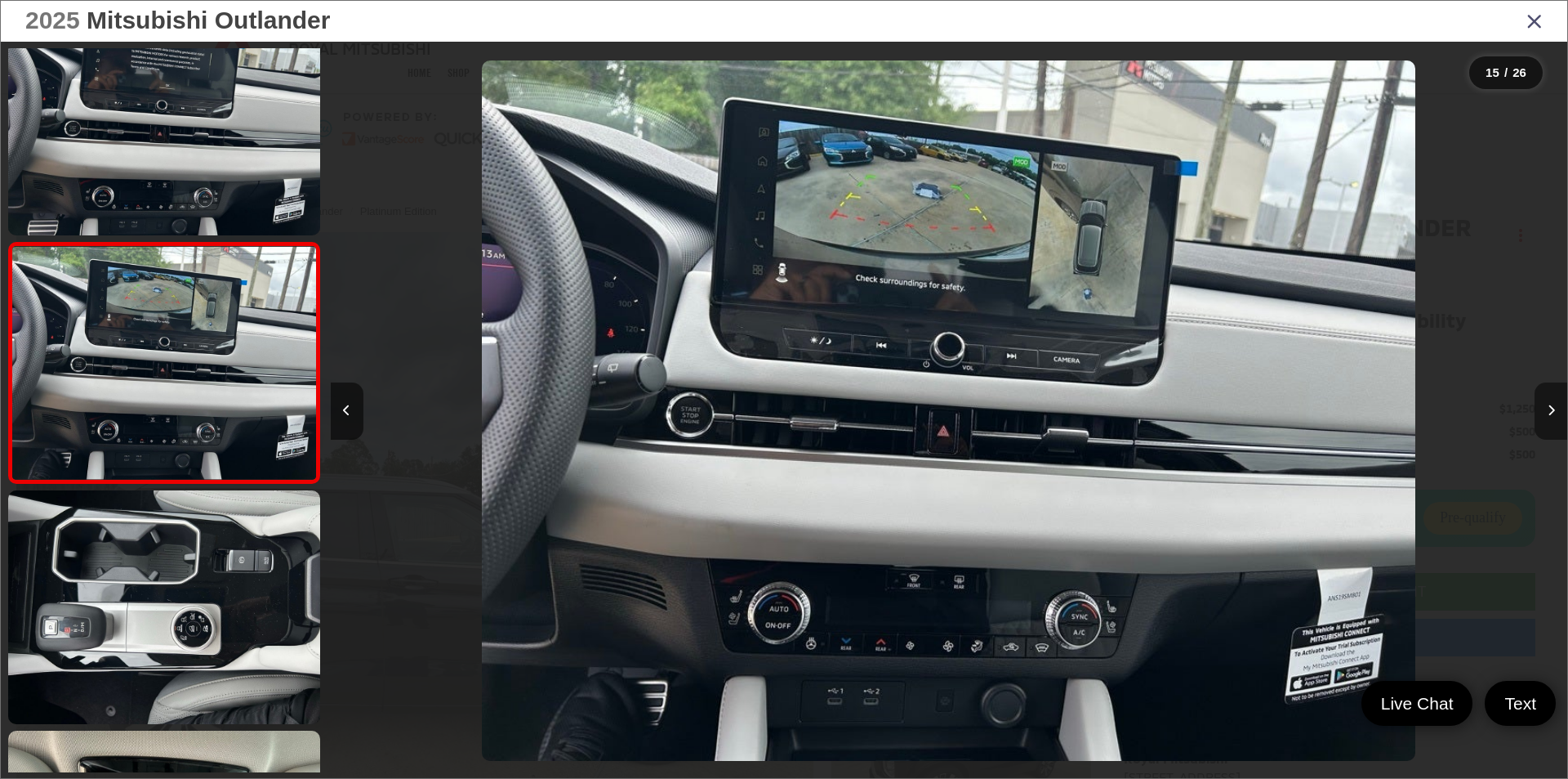
click at [1553, 404] on icon "Next image" at bounding box center [1550, 409] width 7 height 11
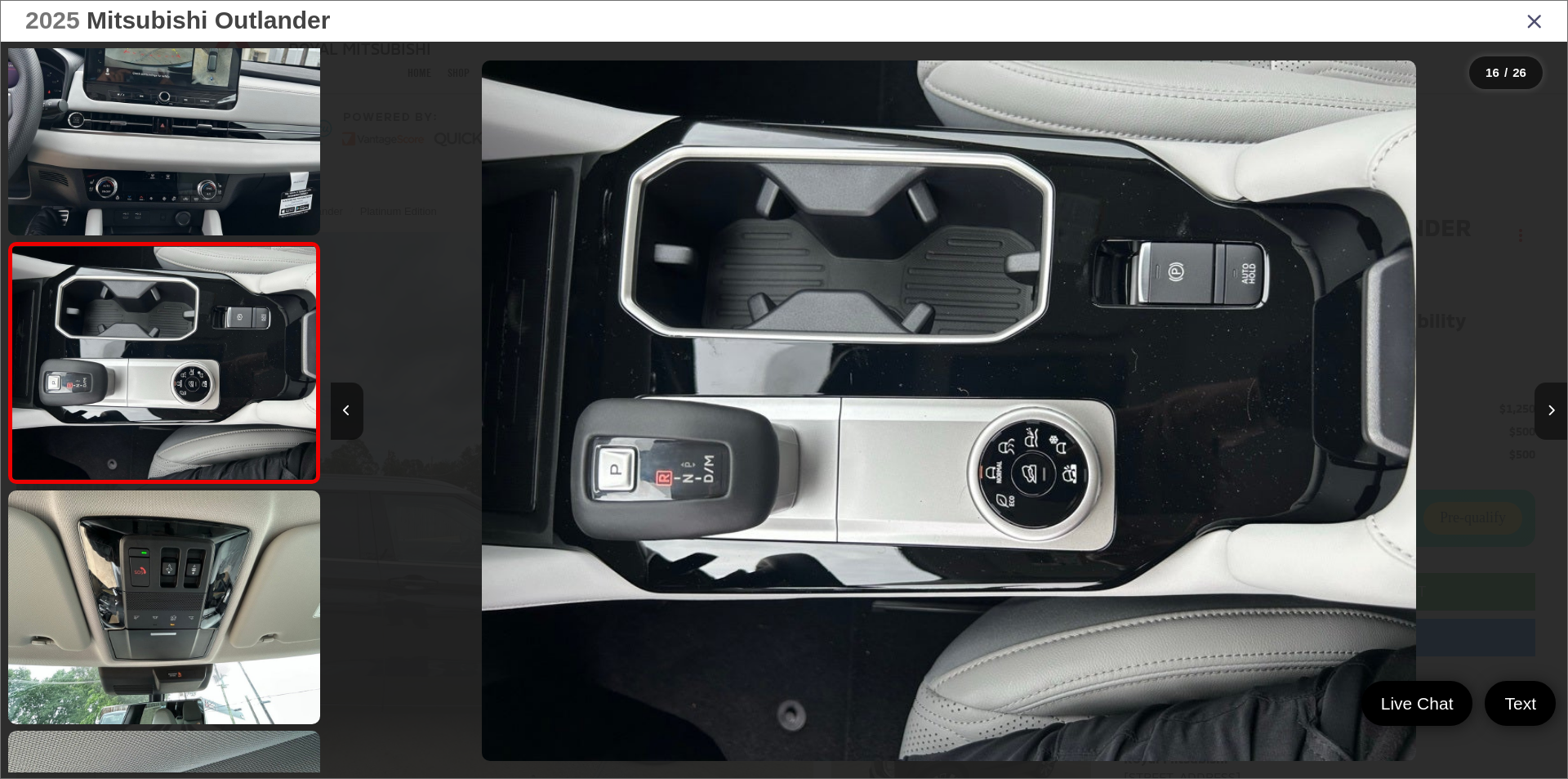
click at [1553, 404] on icon "Next image" at bounding box center [1550, 409] width 7 height 11
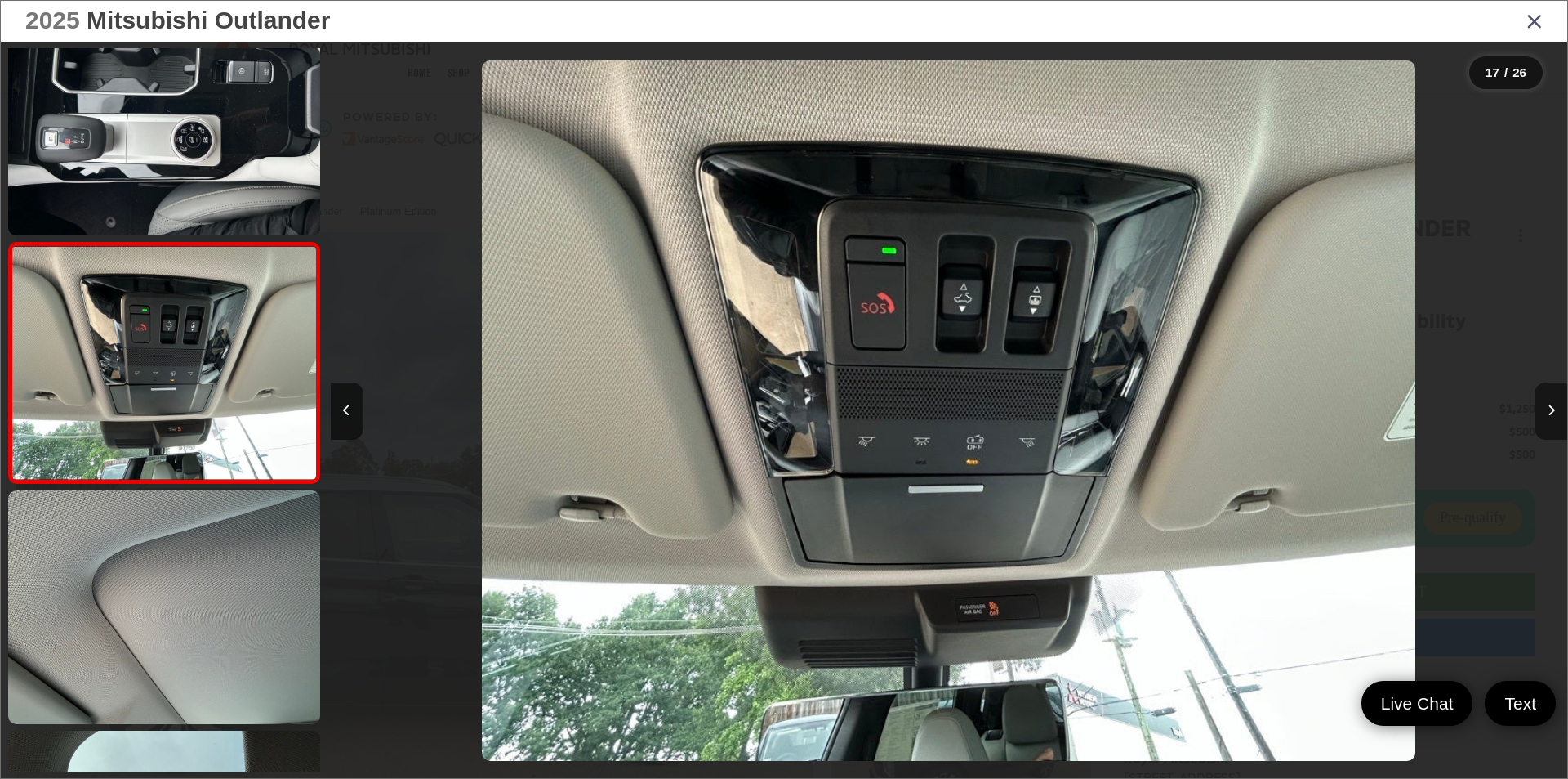
click at [1553, 404] on icon "Next image" at bounding box center [1550, 409] width 7 height 11
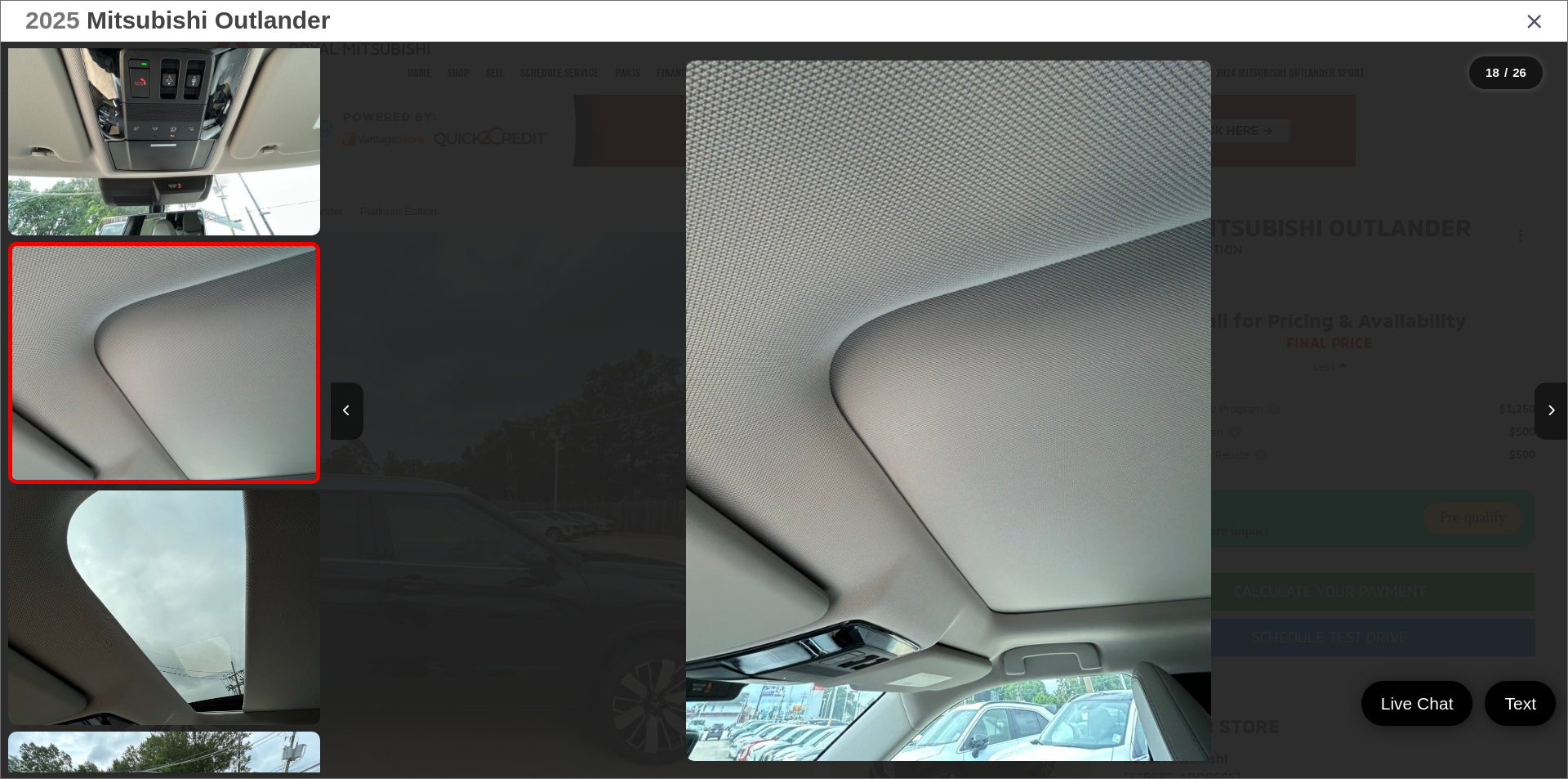
click at [1553, 404] on icon "Next image" at bounding box center [1550, 409] width 7 height 11
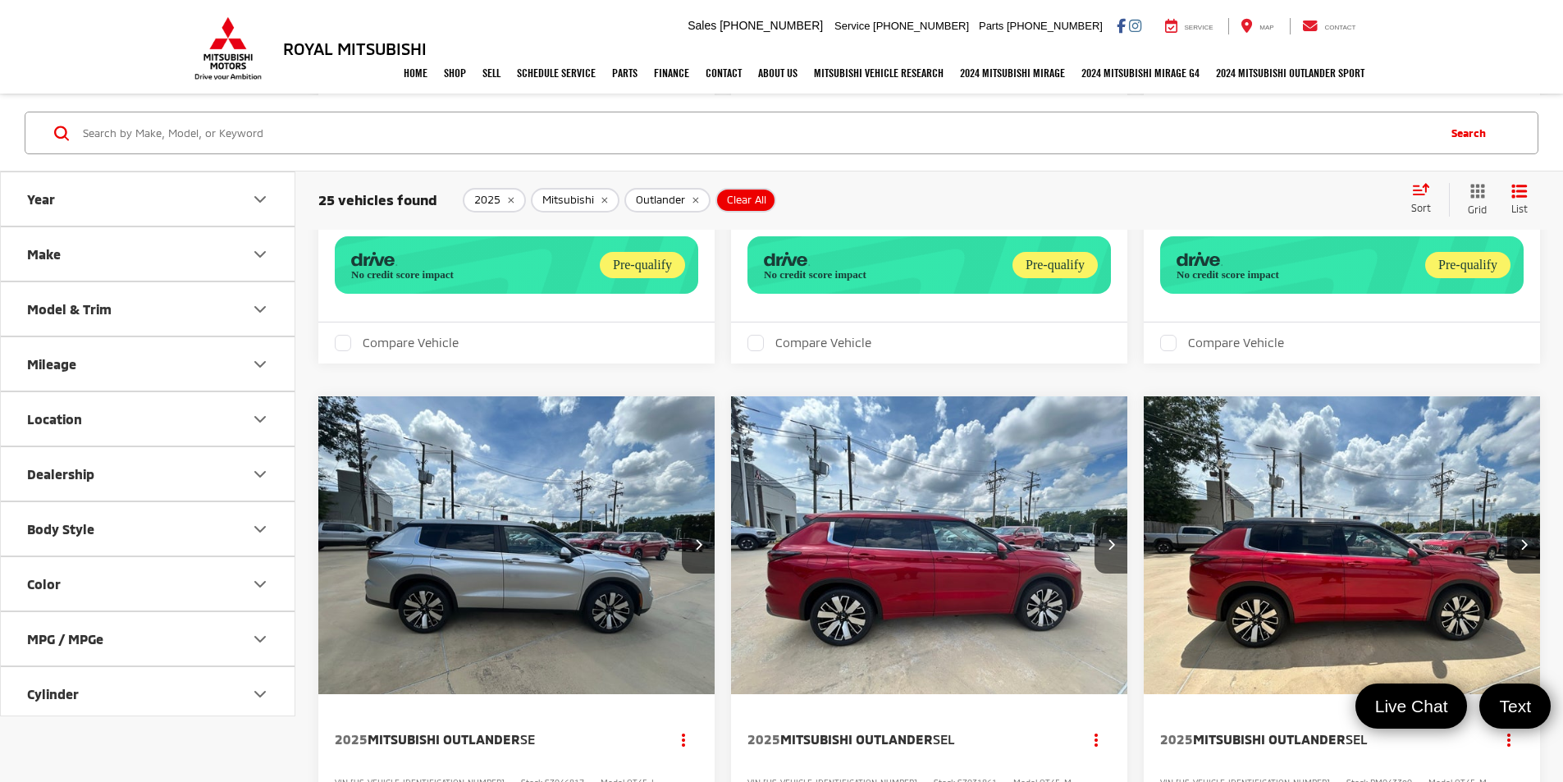
scroll to position [1678, 0]
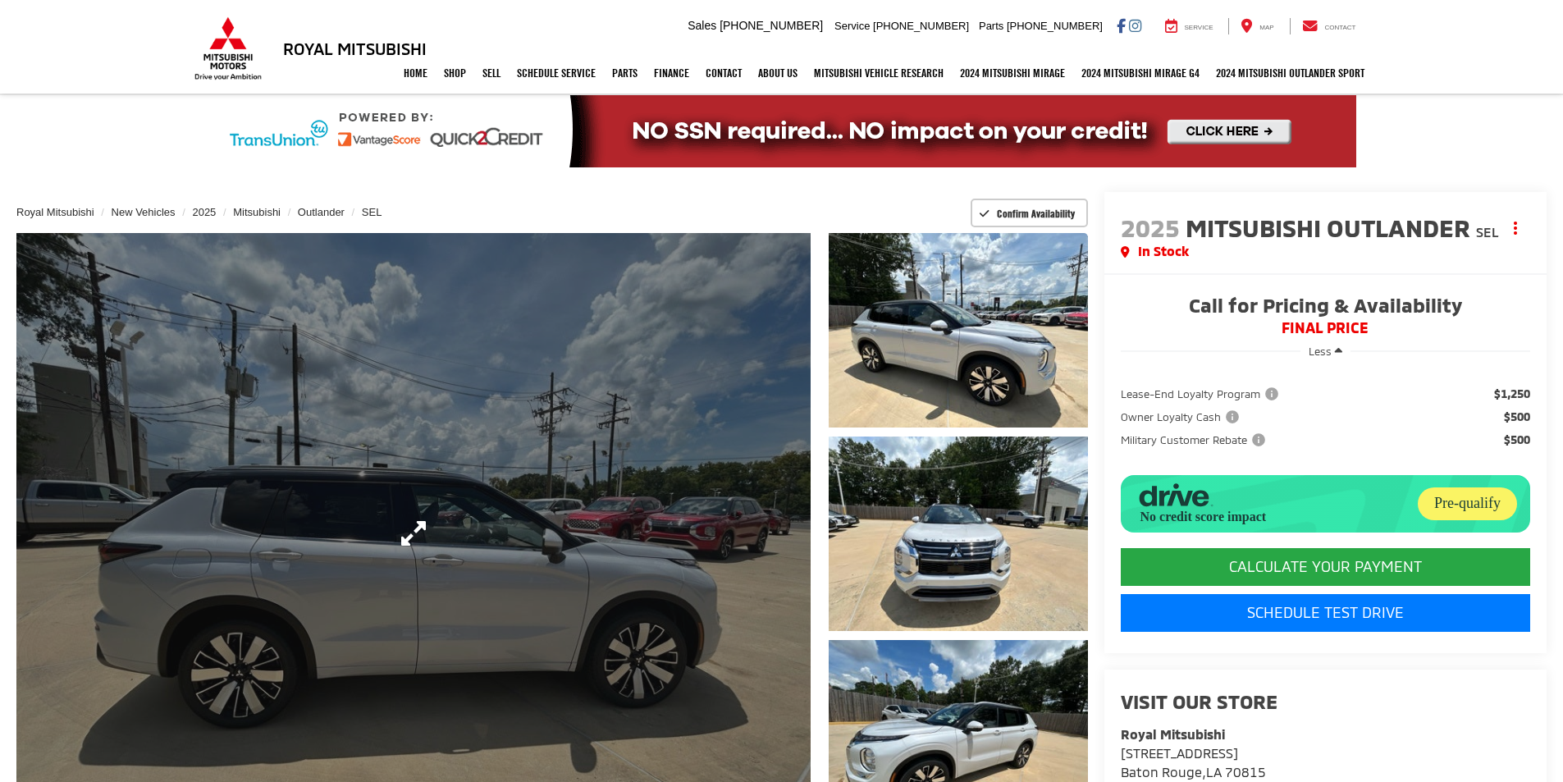
click at [662, 518] on link "Expand Photo 0" at bounding box center [413, 533] width 794 height 600
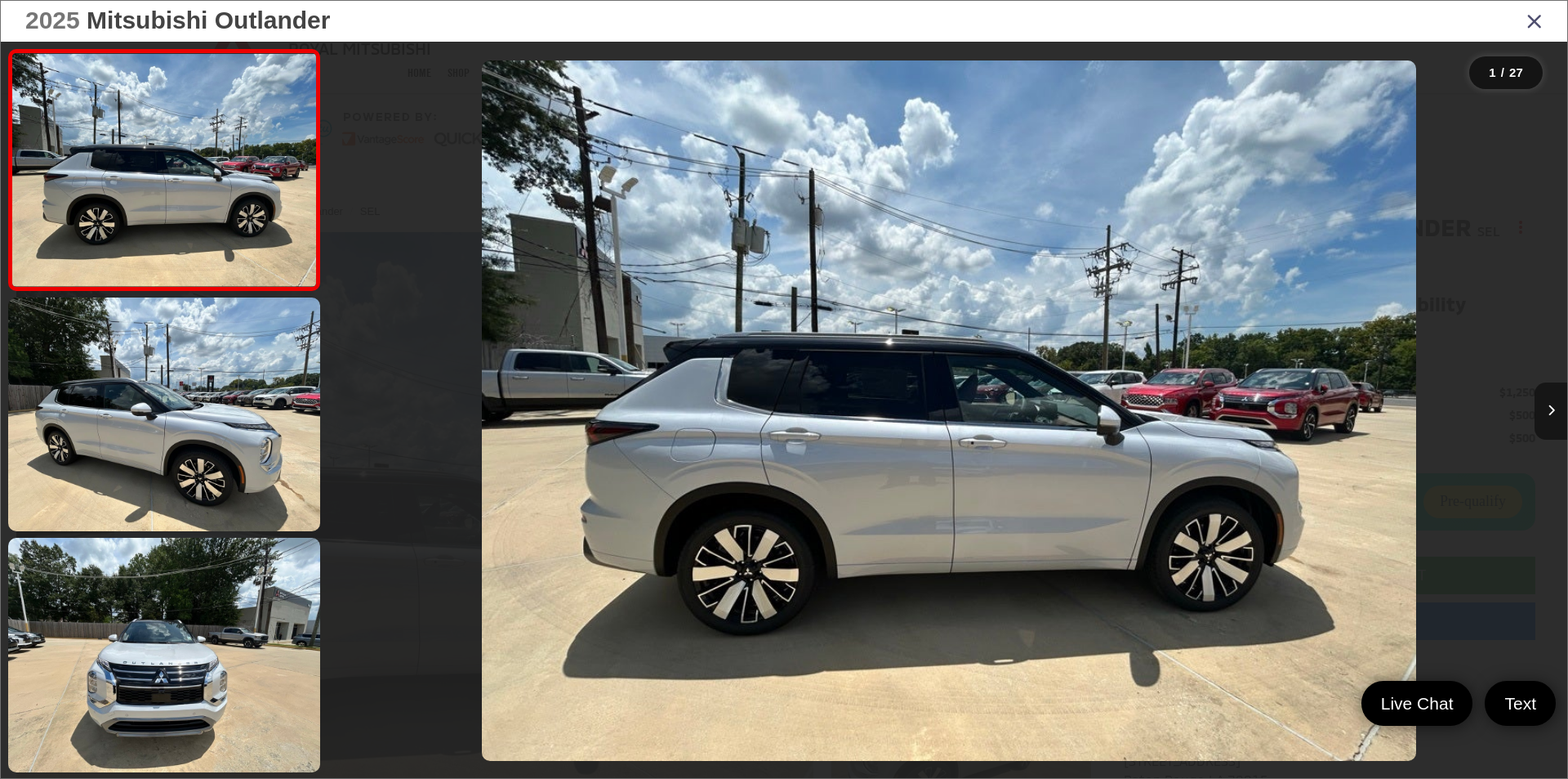
click at [1555, 409] on button "Next image" at bounding box center [1550, 410] width 33 height 57
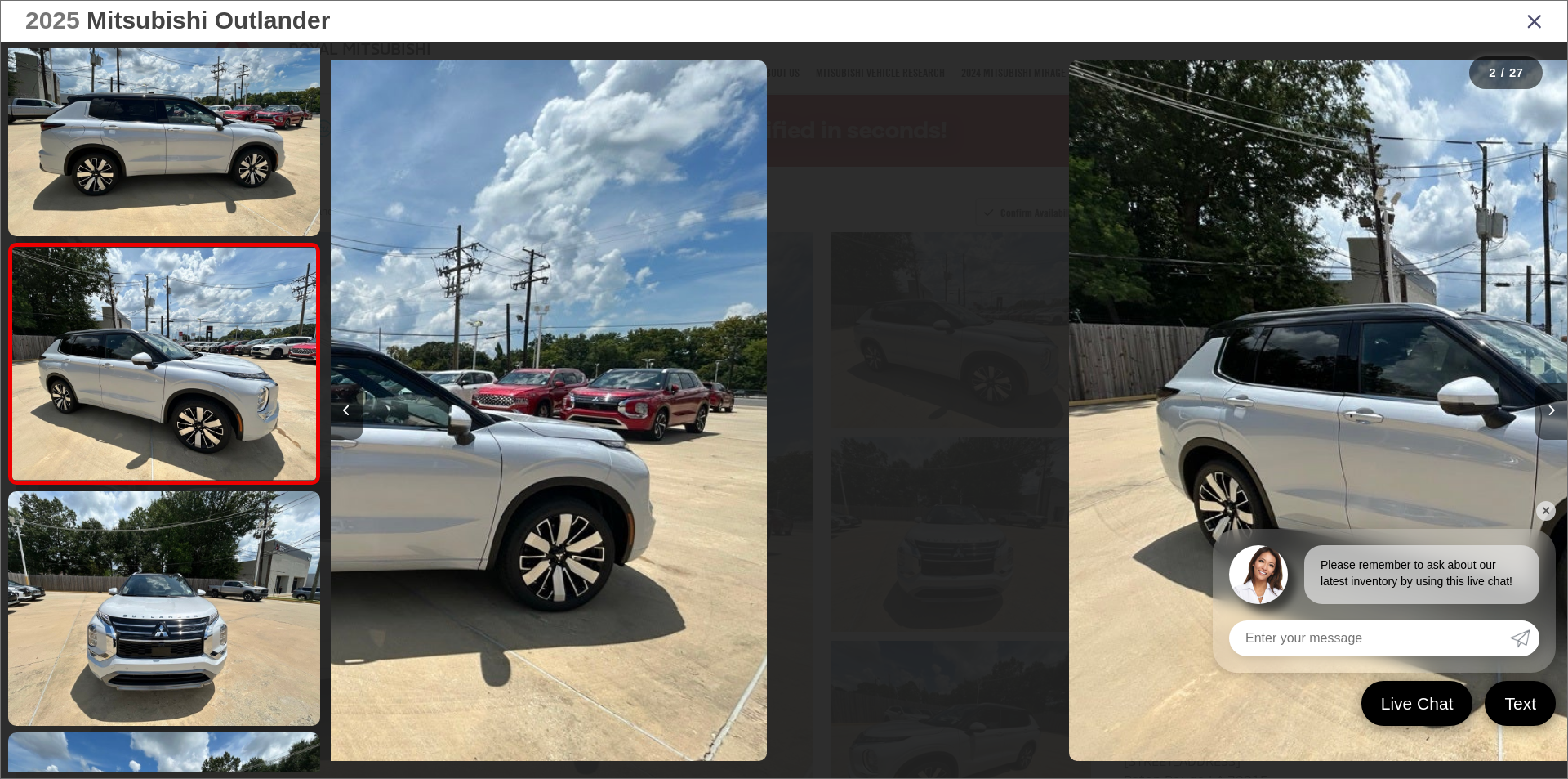
scroll to position [48, 0]
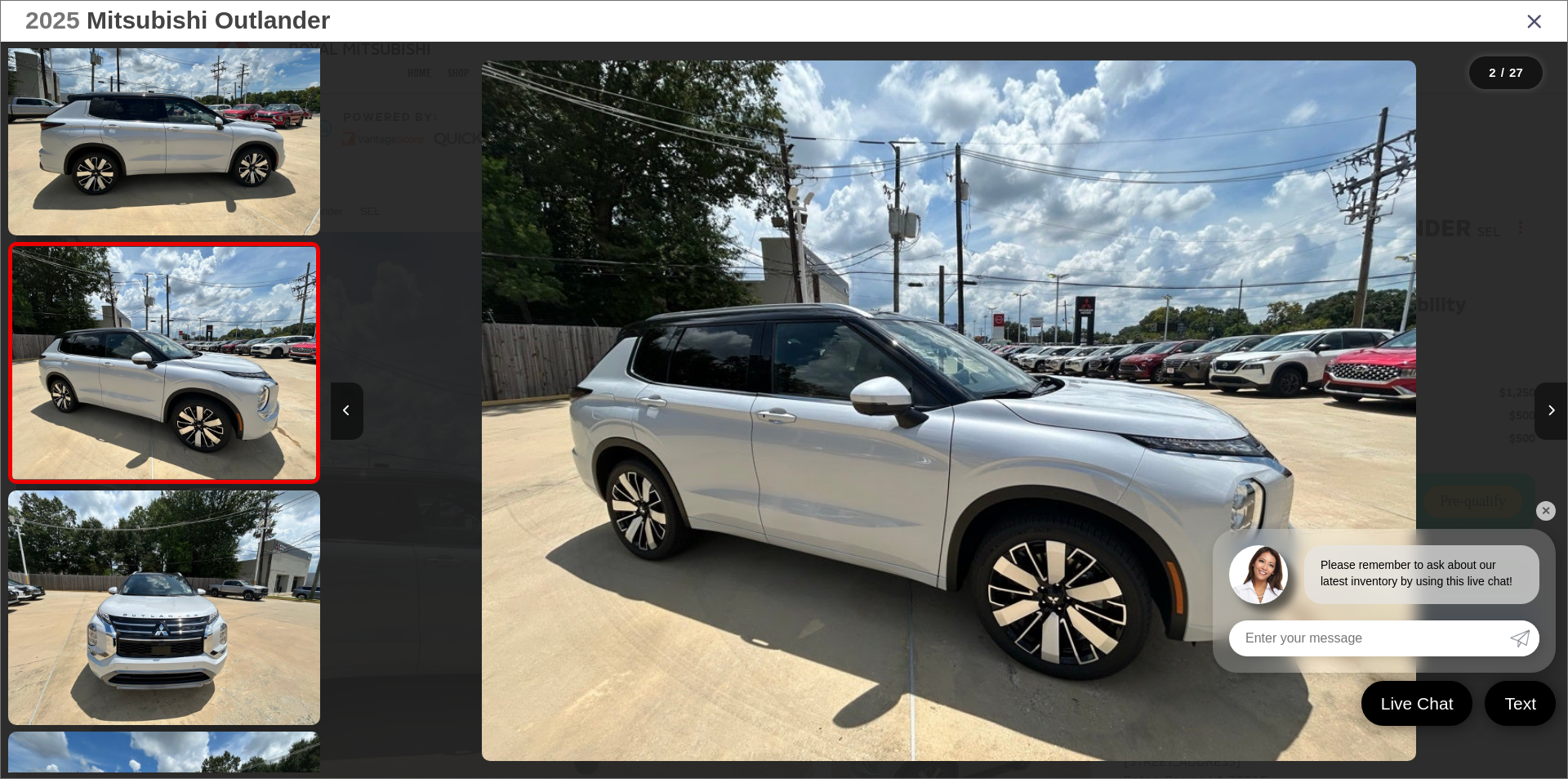
click at [1555, 409] on button "Next image" at bounding box center [1550, 410] width 33 height 57
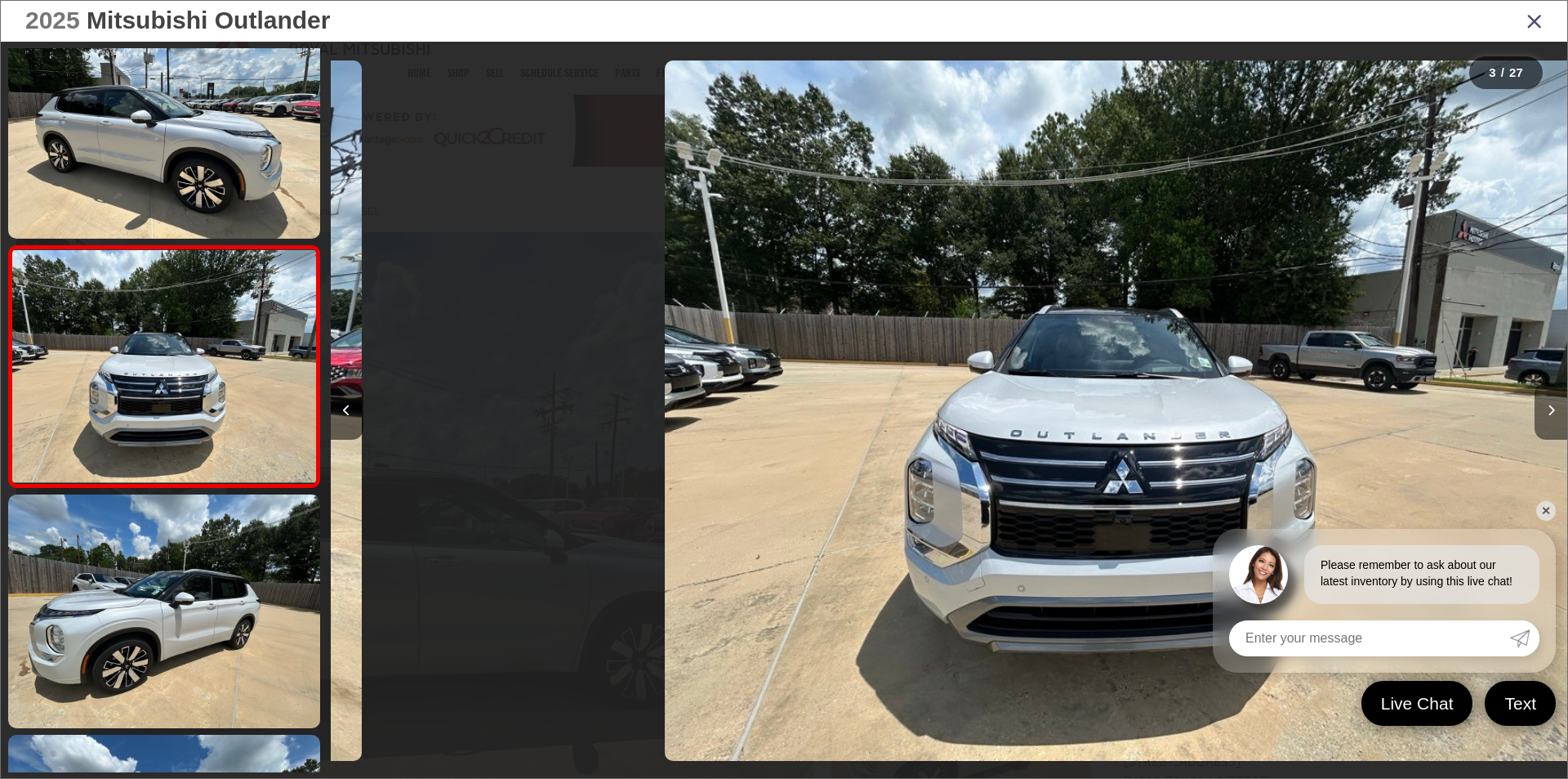
scroll to position [288, 0]
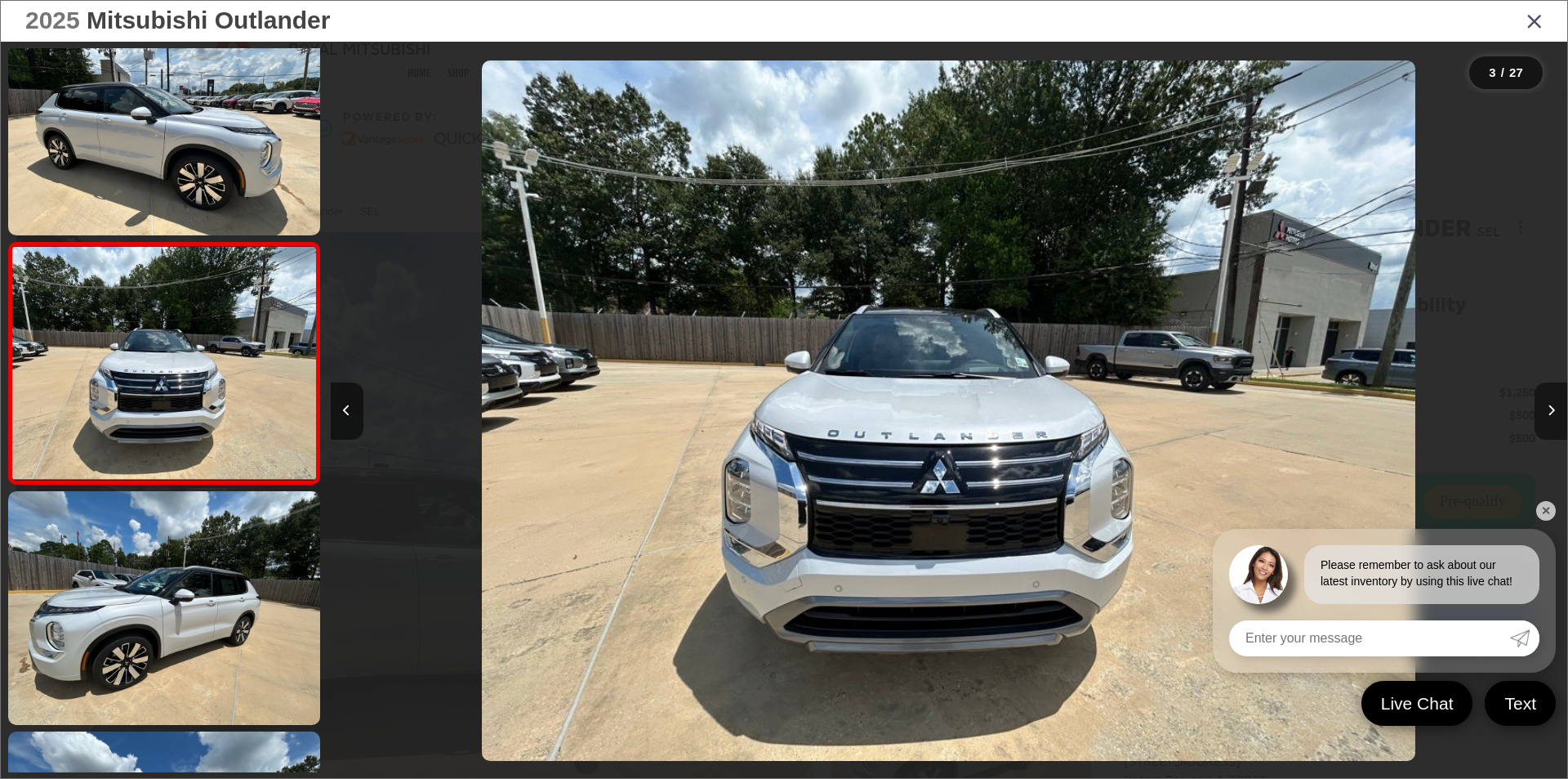
click at [1555, 409] on button "Next image" at bounding box center [1550, 410] width 33 height 57
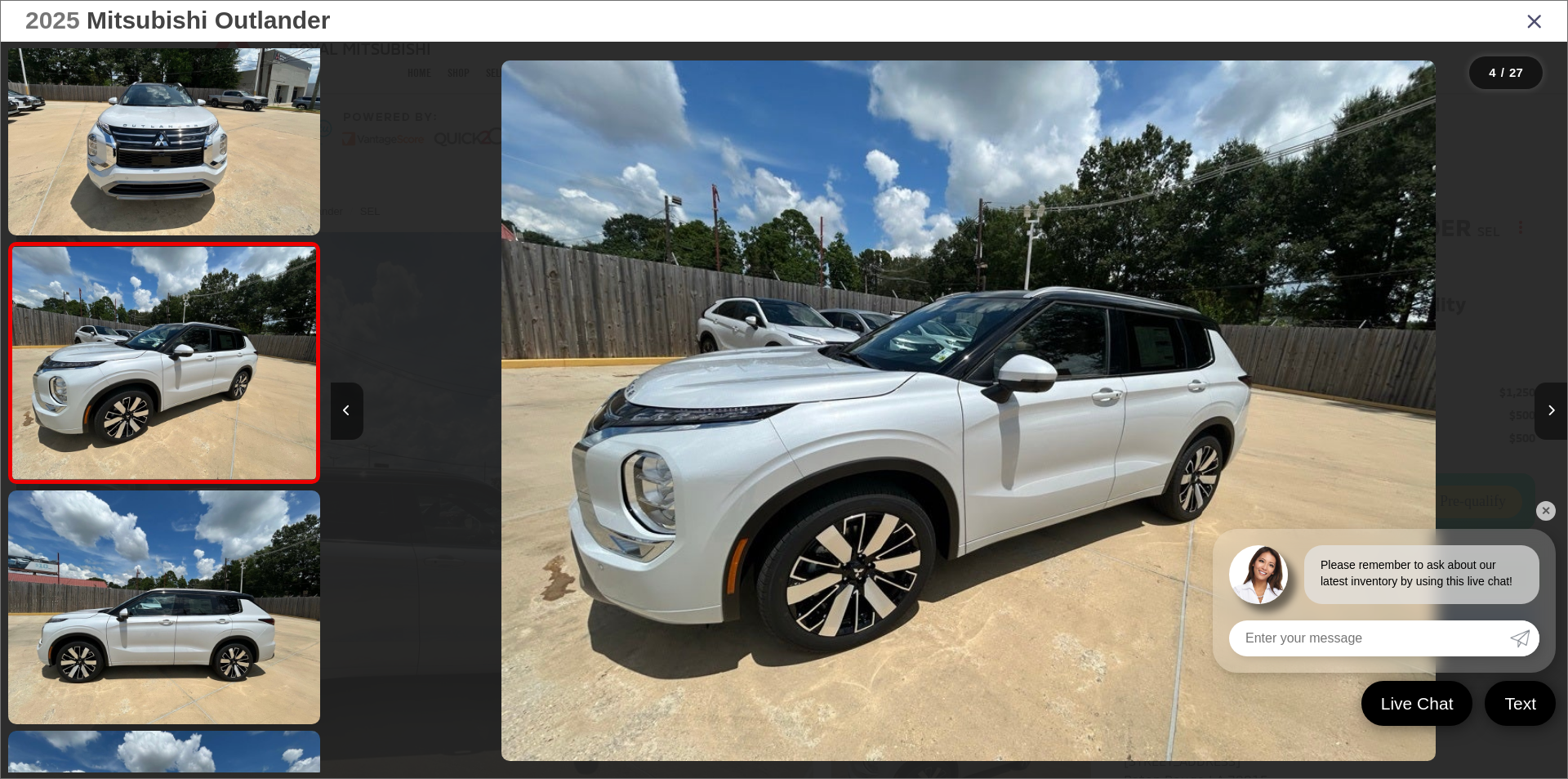
scroll to position [0, 3710]
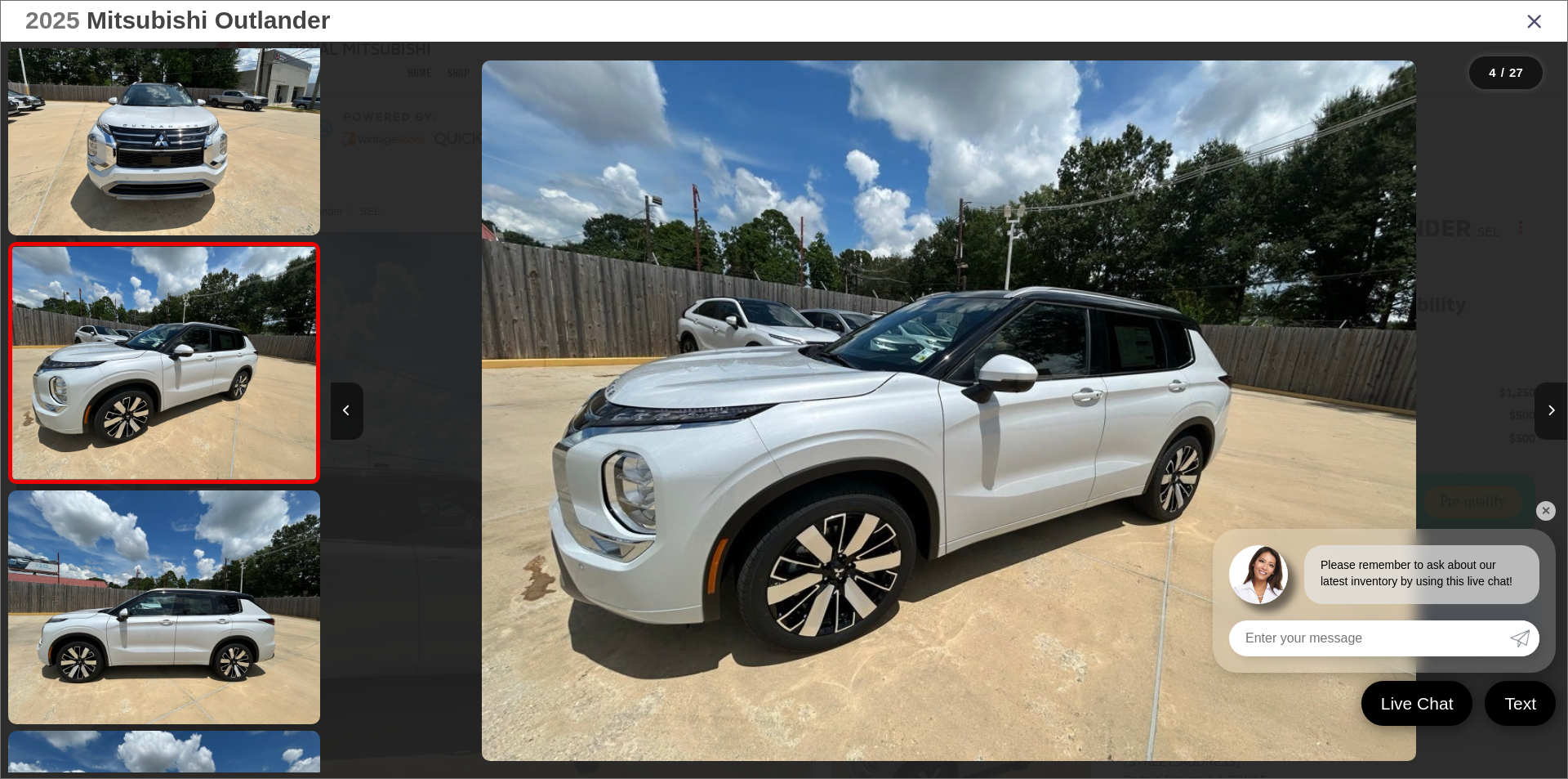
click at [1555, 409] on button "Next image" at bounding box center [1550, 410] width 33 height 57
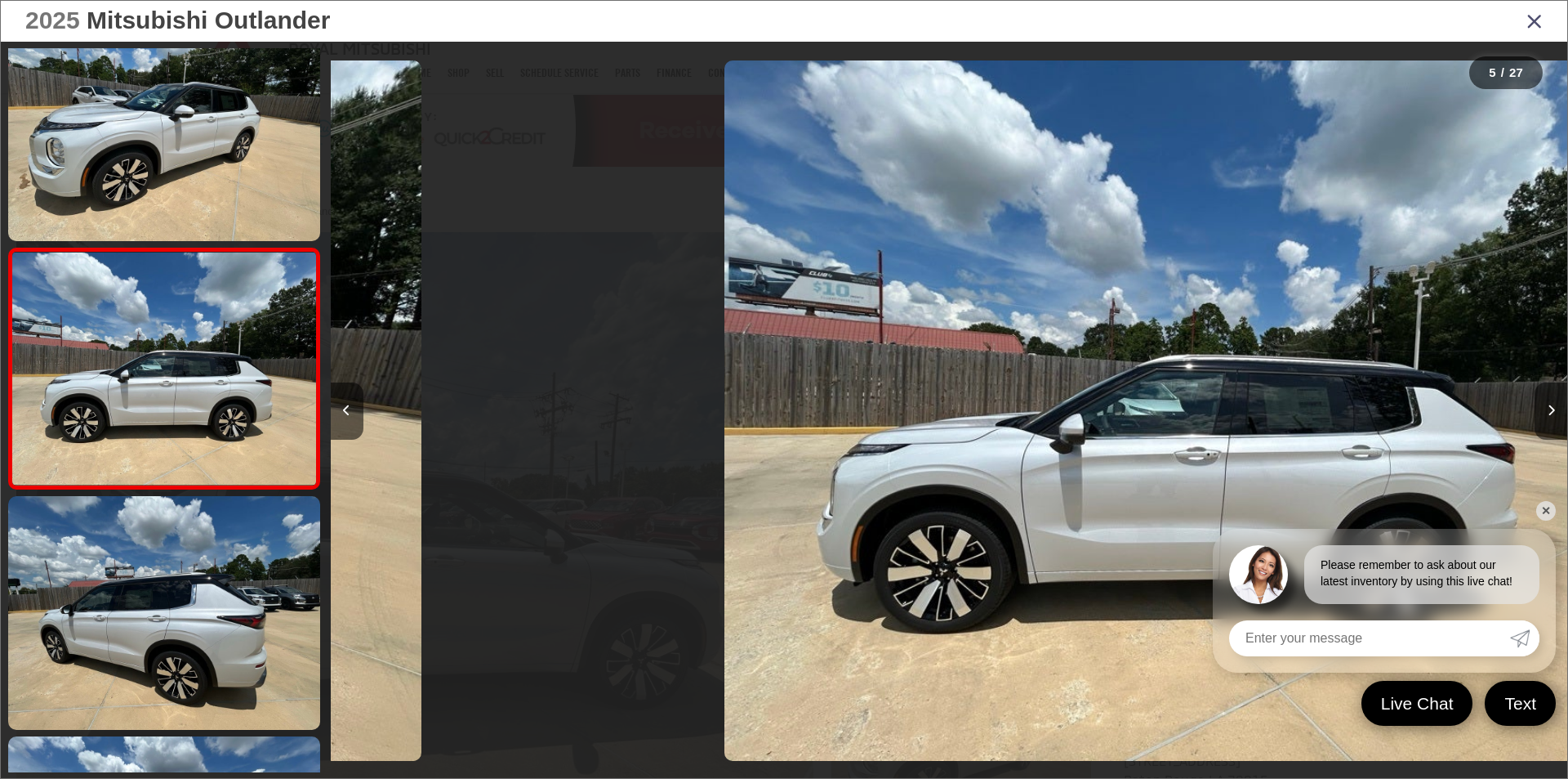
scroll to position [769, 0]
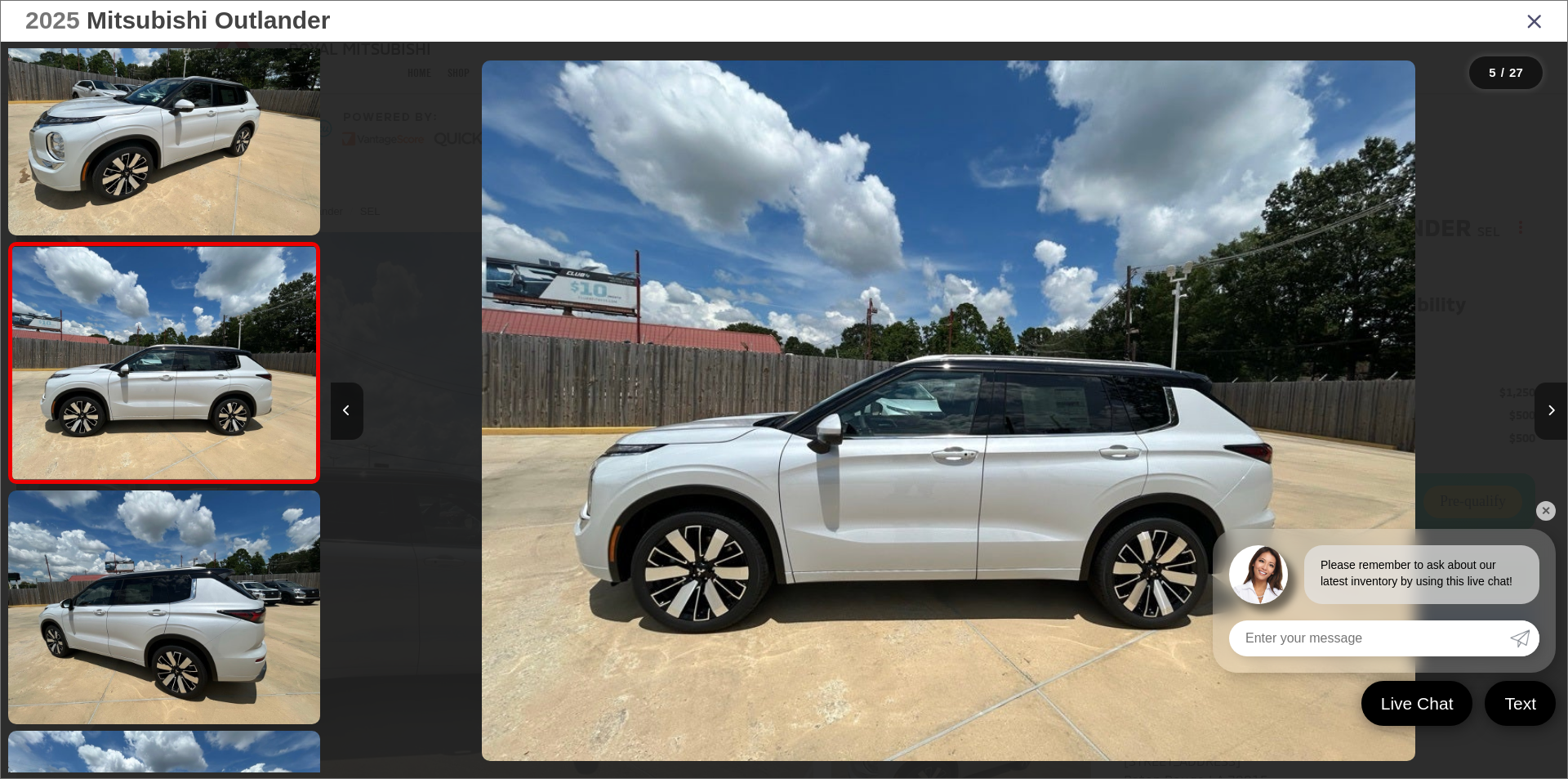
click at [1555, 409] on button "Next image" at bounding box center [1550, 410] width 33 height 57
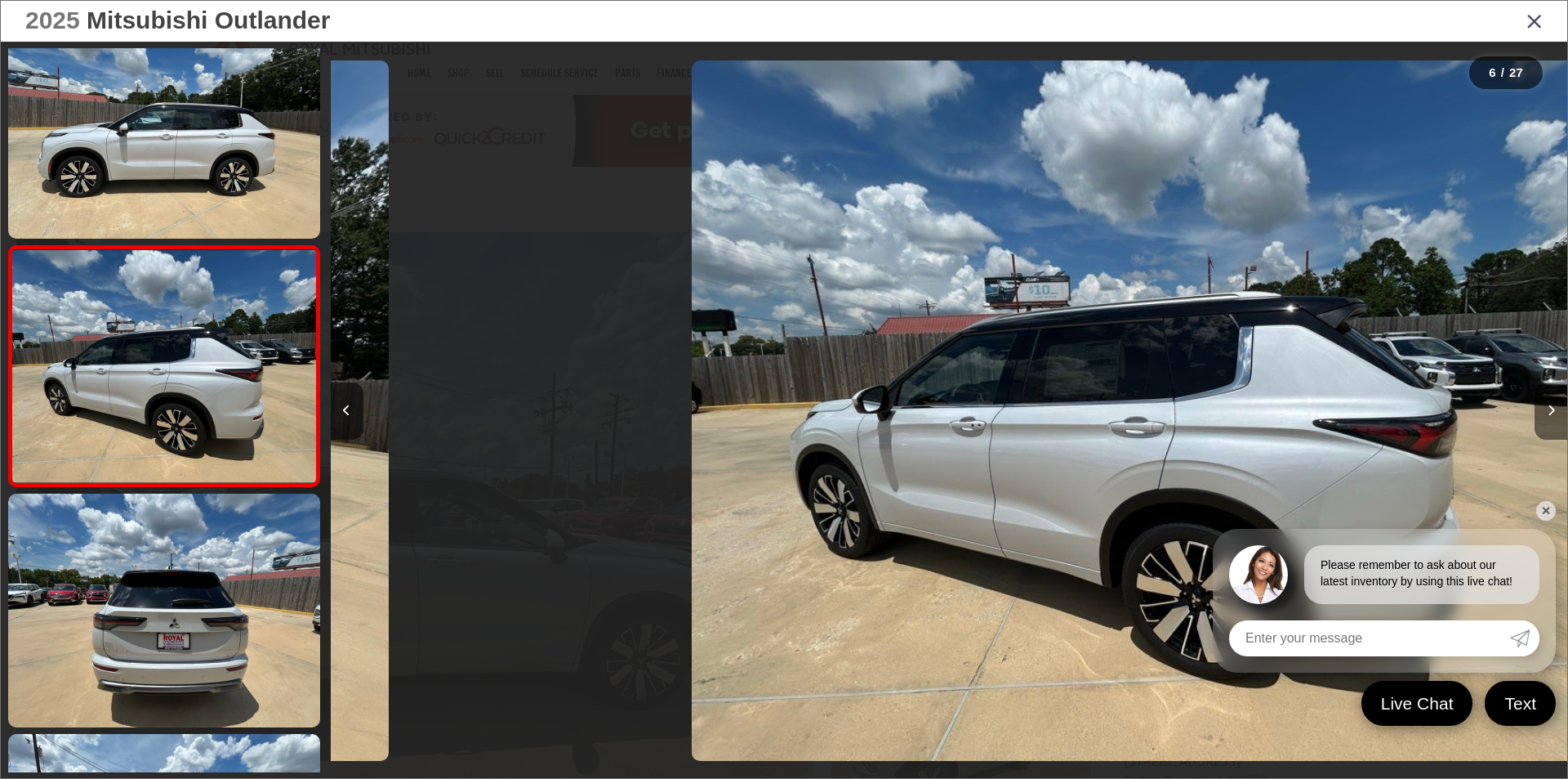
scroll to position [1009, 0]
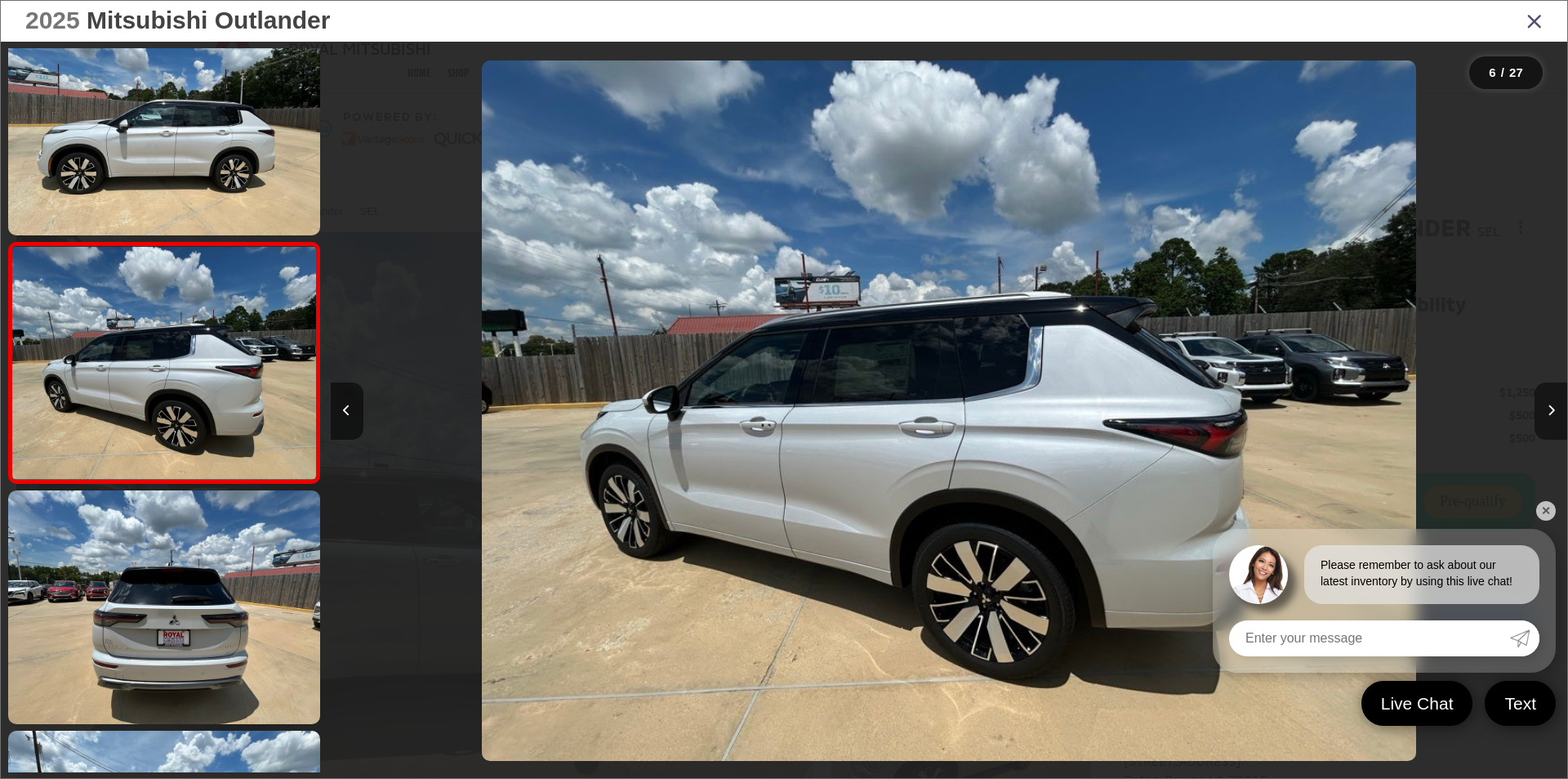
click at [1555, 409] on button "Next image" at bounding box center [1550, 410] width 33 height 57
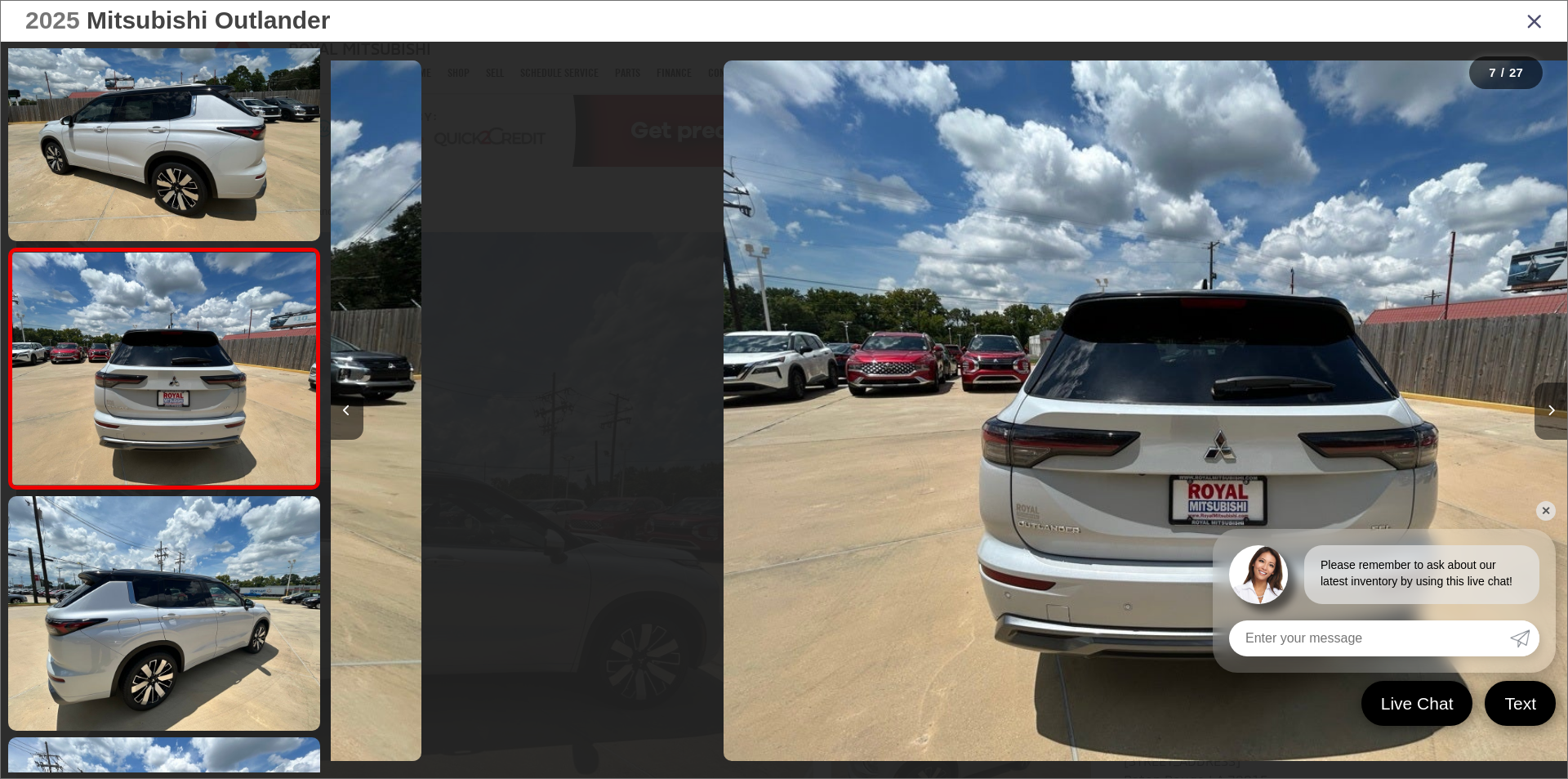
scroll to position [1249, 0]
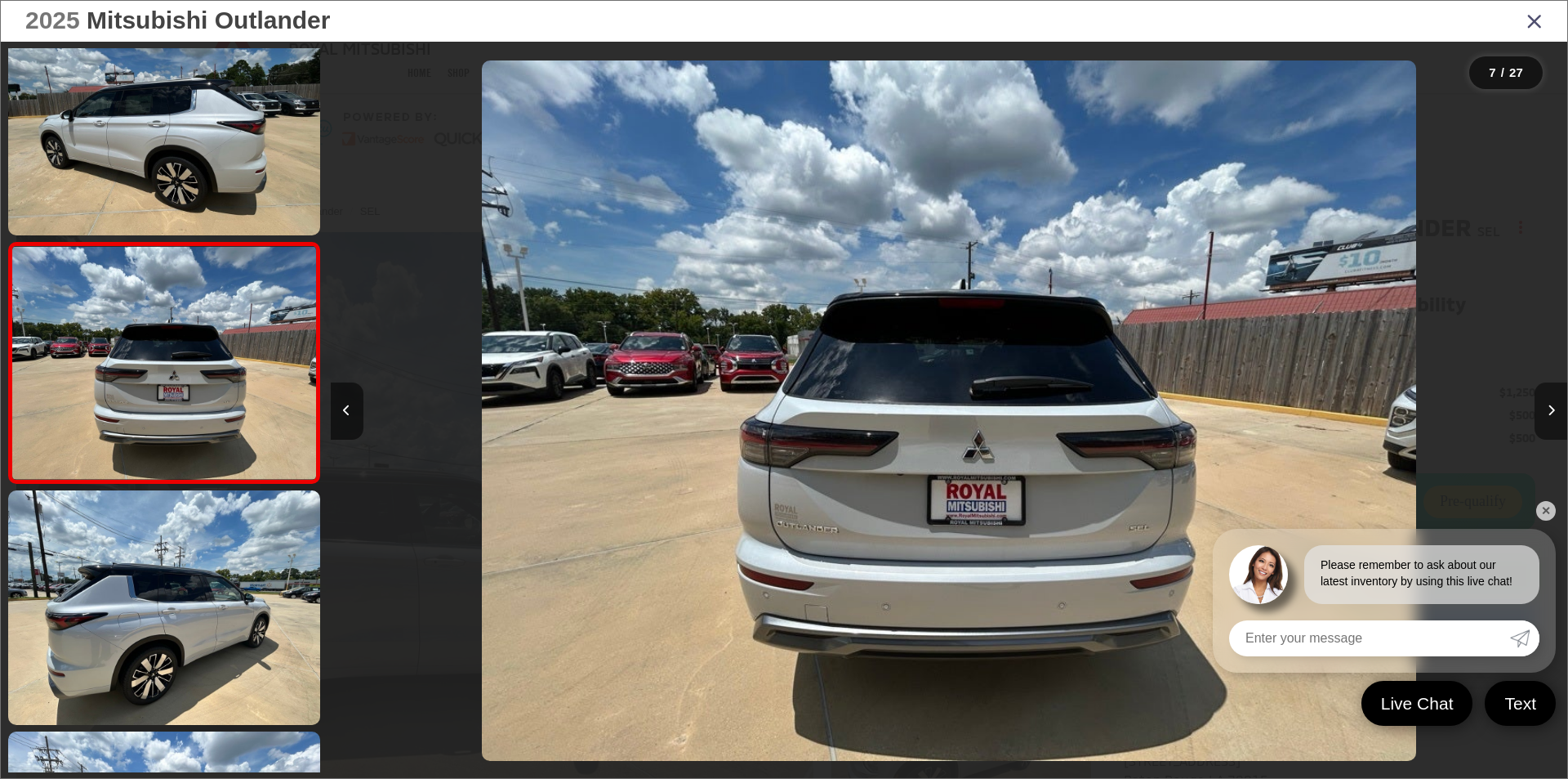
click at [1555, 409] on button "Next image" at bounding box center [1550, 410] width 33 height 57
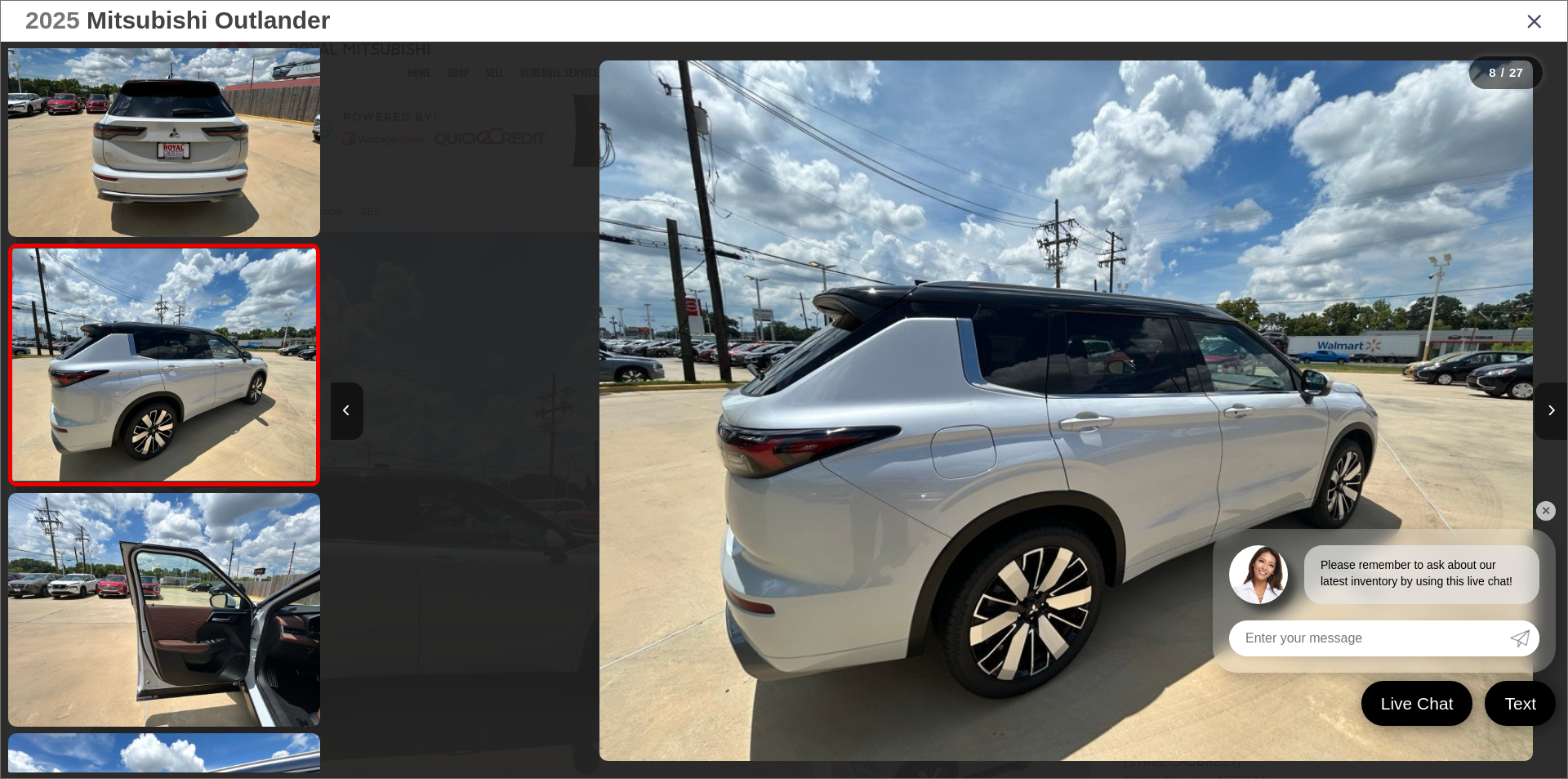
scroll to position [1489, 0]
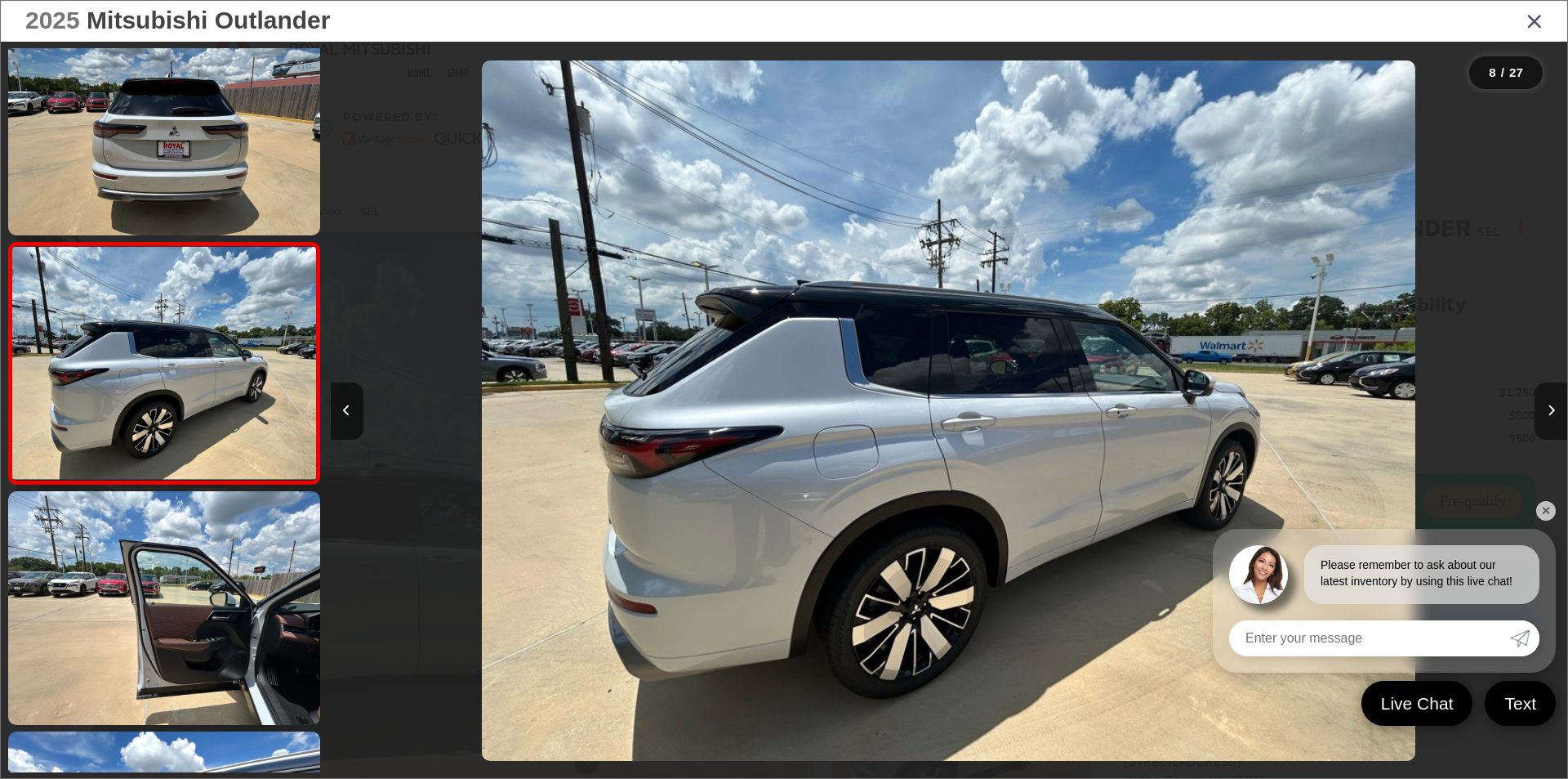
click at [1555, 409] on button "Next image" at bounding box center [1550, 410] width 33 height 57
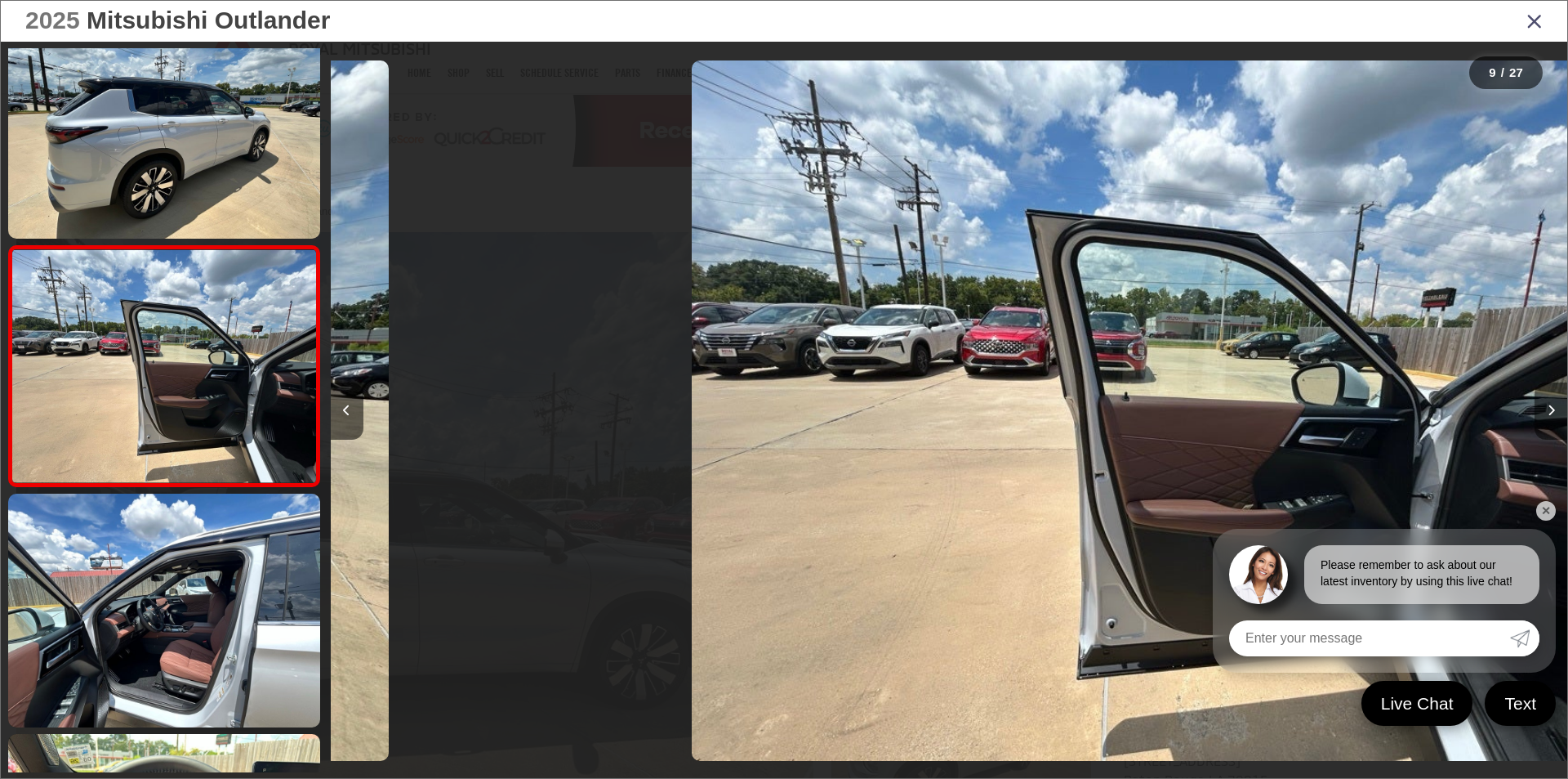
scroll to position [1730, 0]
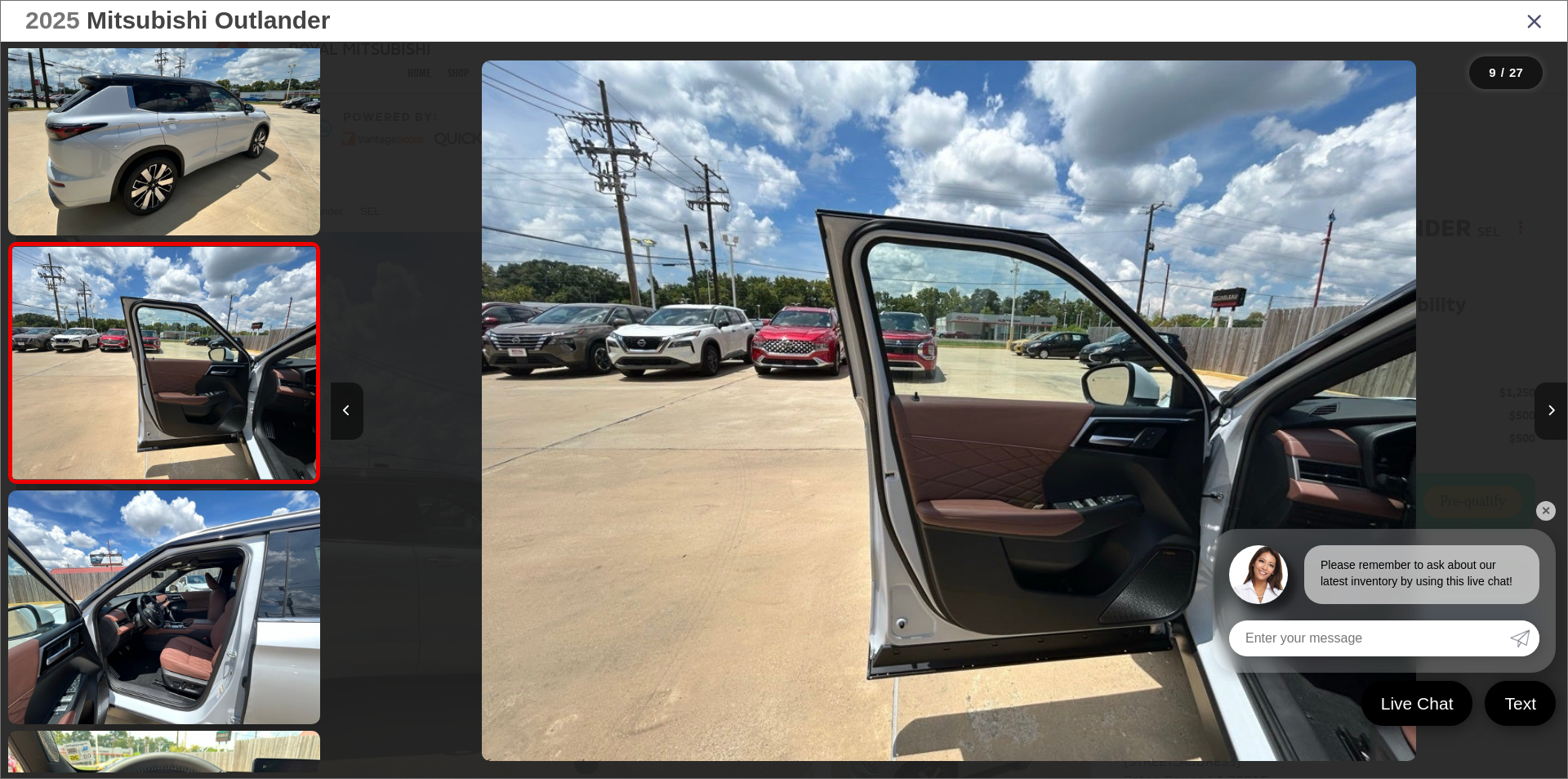
click at [1555, 409] on button "Next image" at bounding box center [1550, 410] width 33 height 57
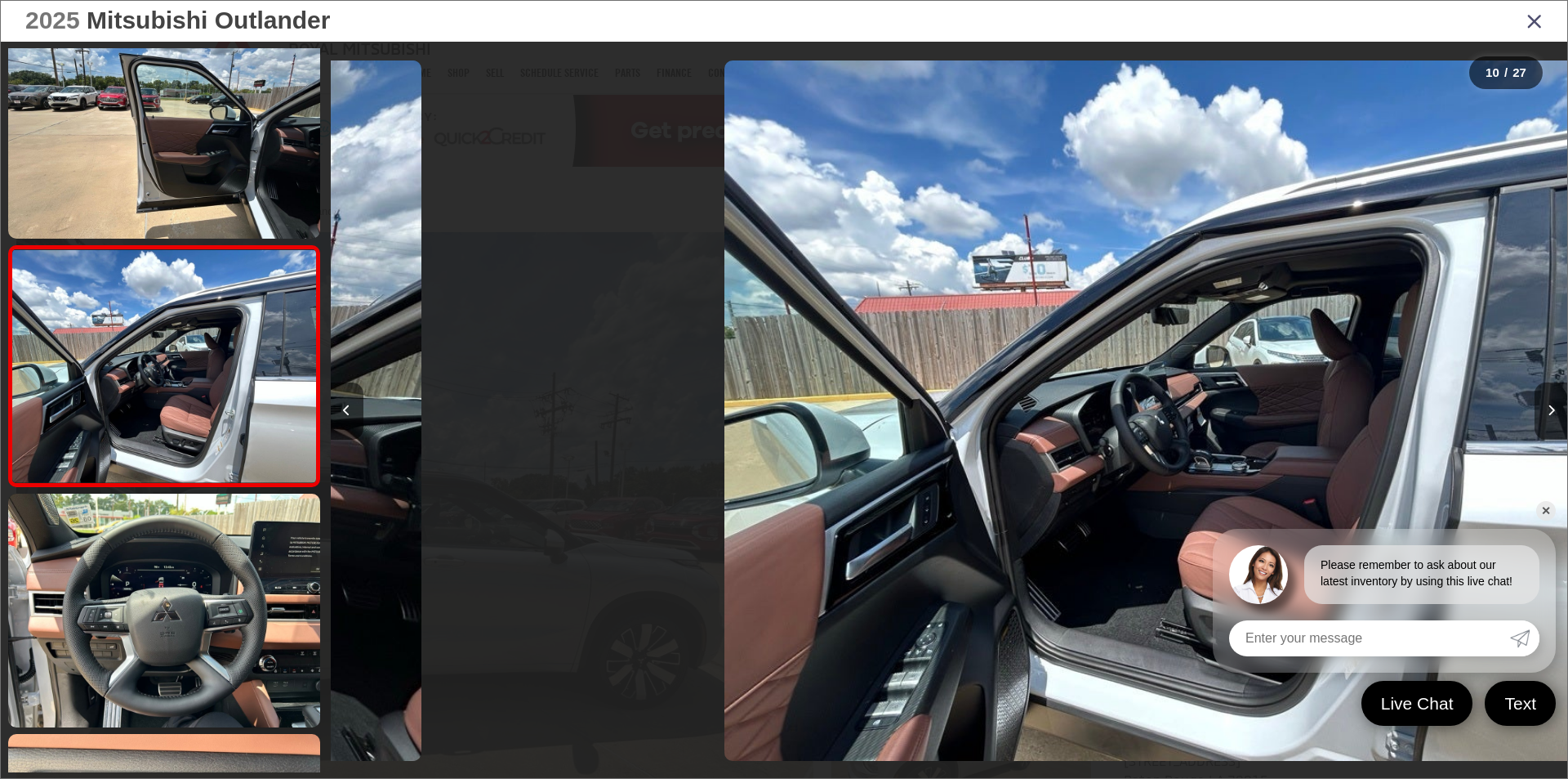
scroll to position [0, 0]
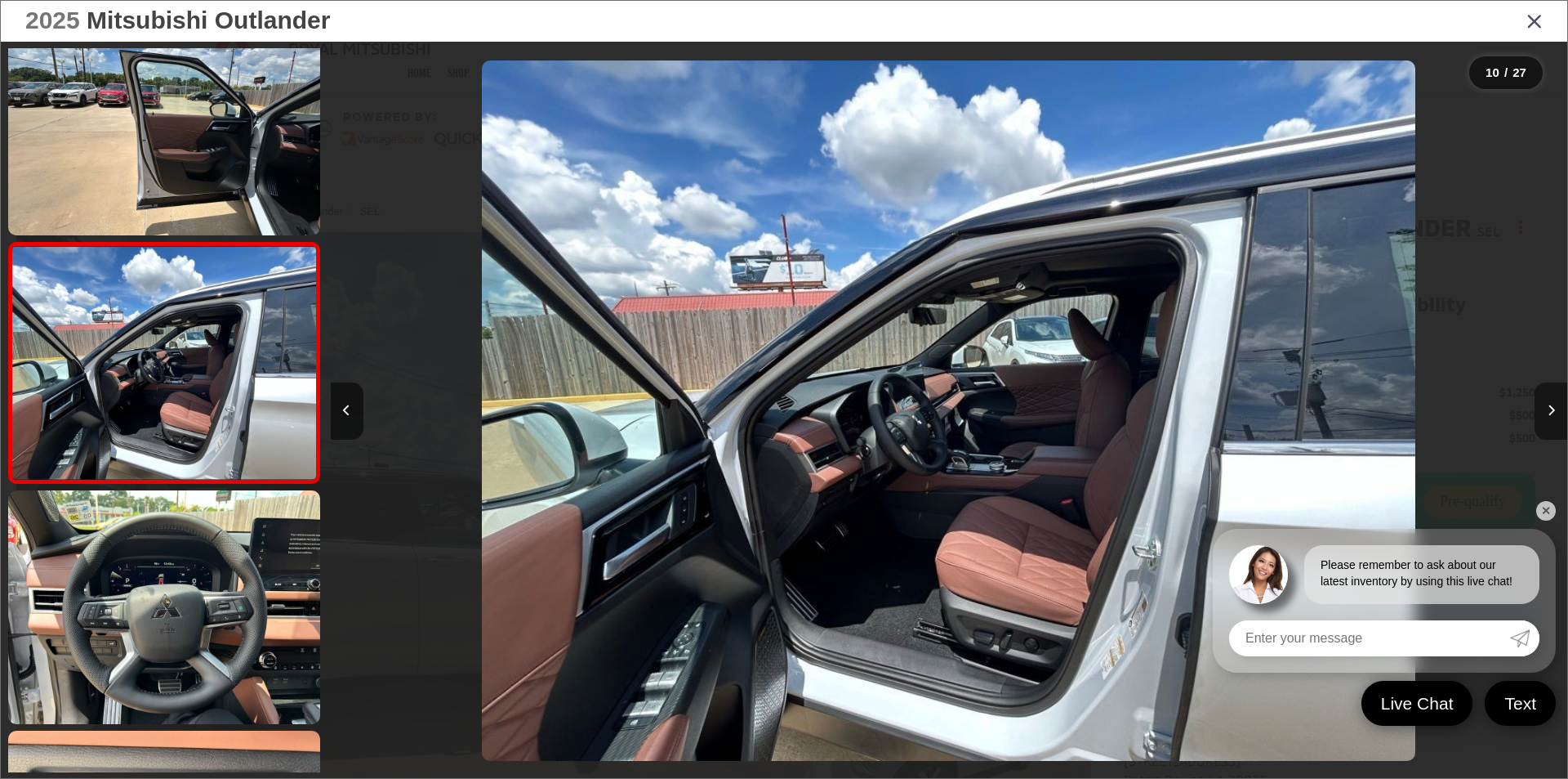
click at [1555, 409] on button "Next image" at bounding box center [1550, 410] width 33 height 57
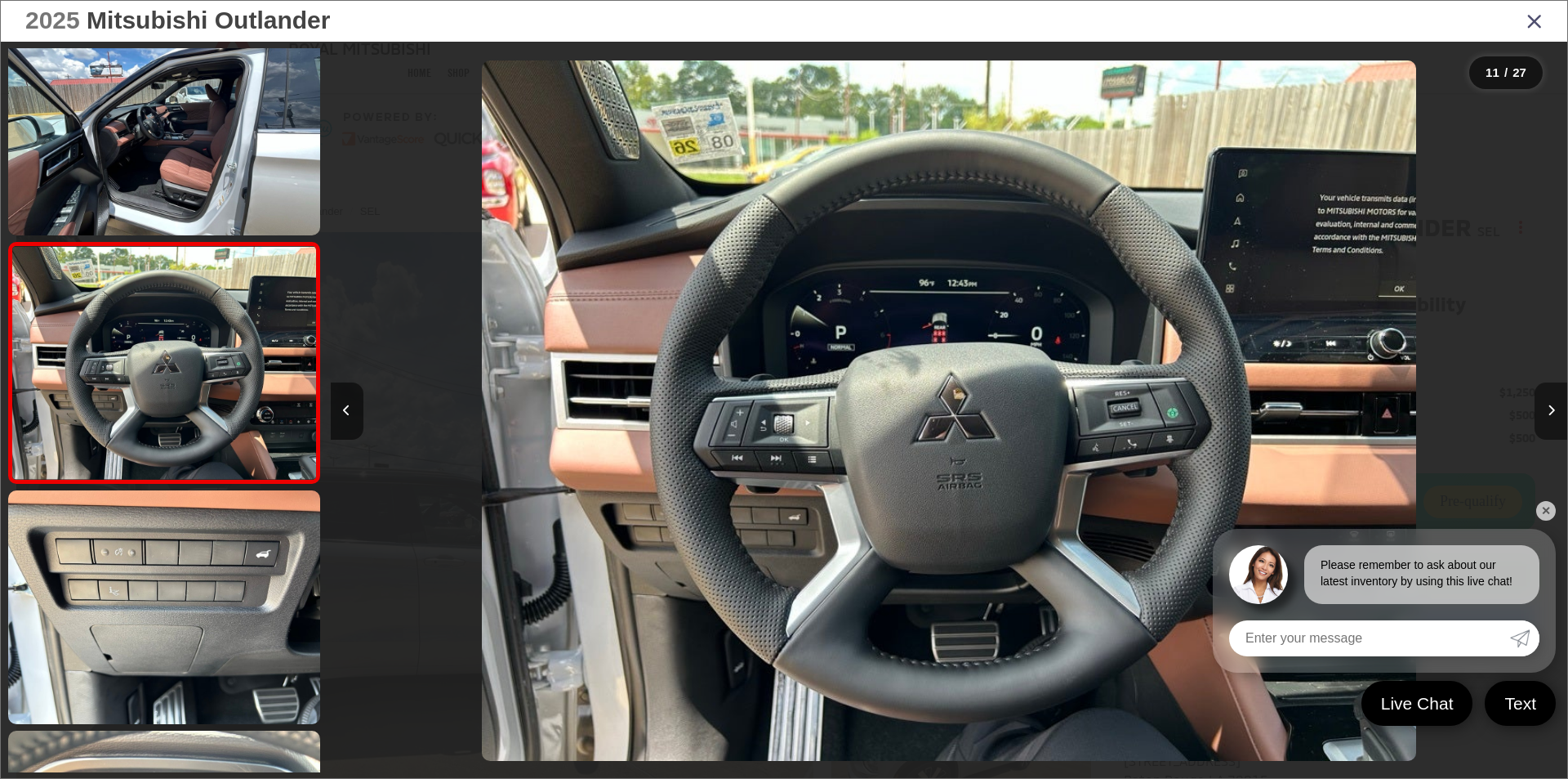
click at [1555, 409] on button "Next image" at bounding box center [1550, 410] width 33 height 57
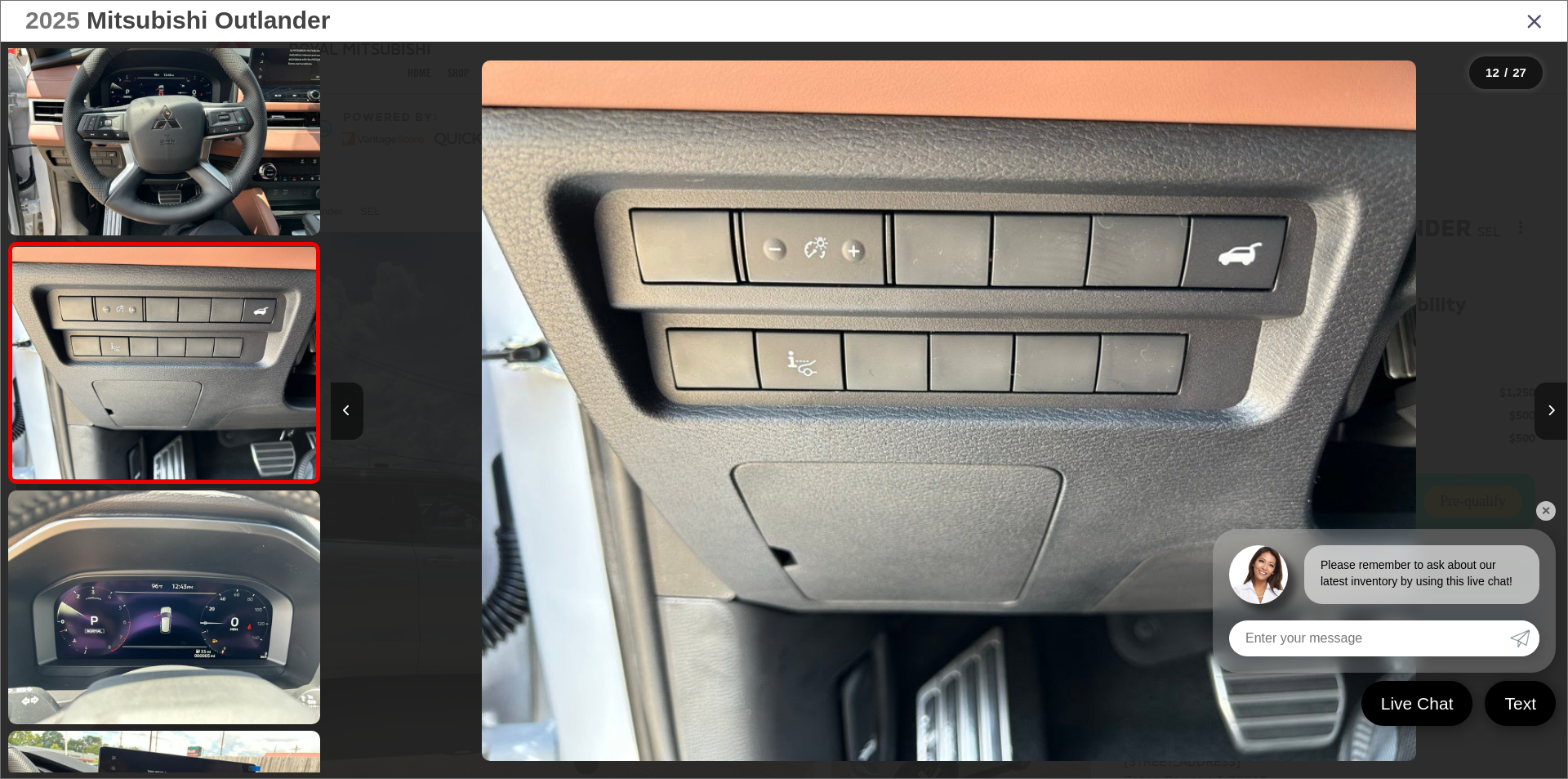
click at [1555, 409] on button "Next image" at bounding box center [1550, 410] width 33 height 57
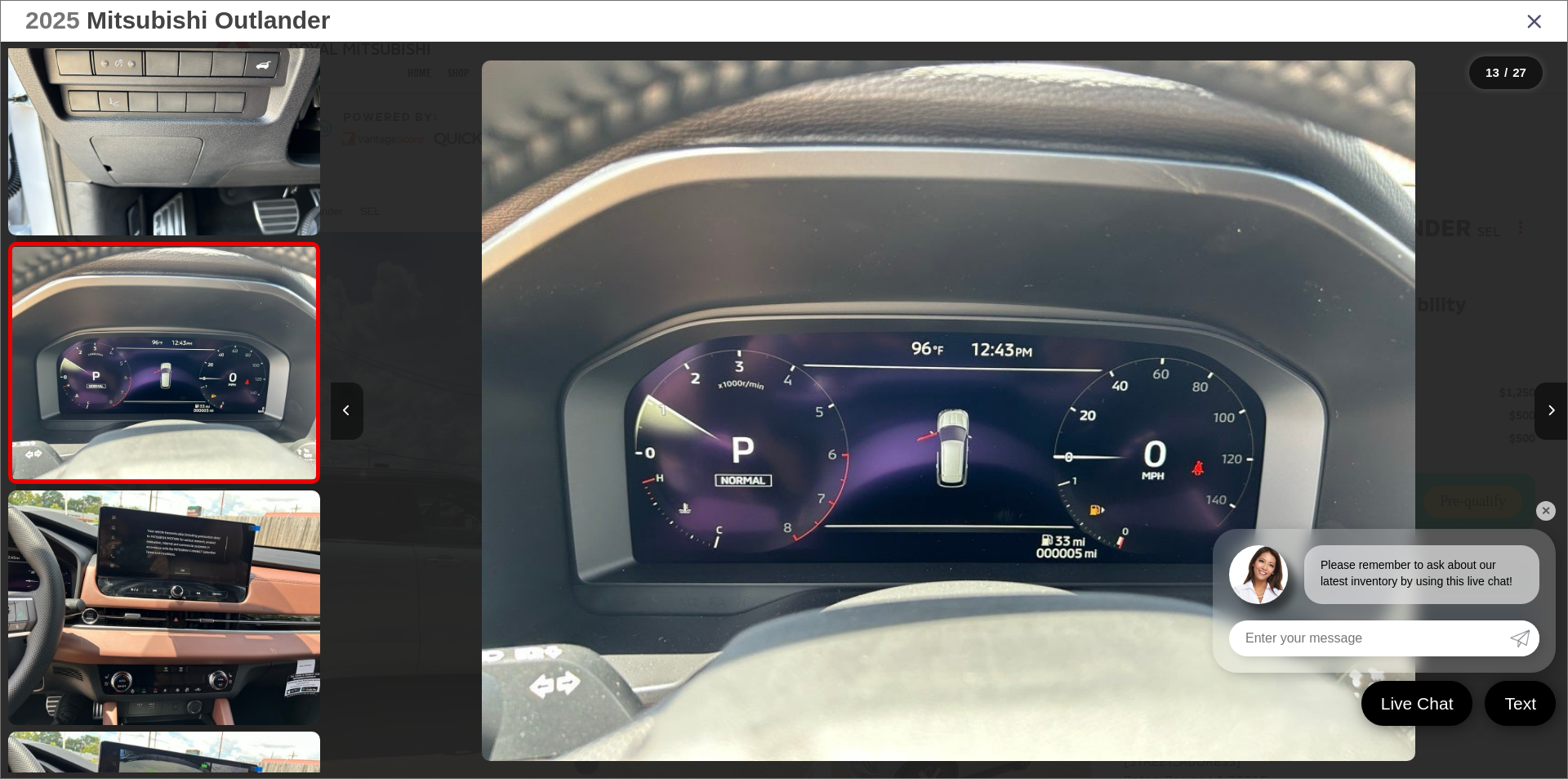
click at [342, 405] on button "Previous image" at bounding box center [346, 410] width 33 height 57
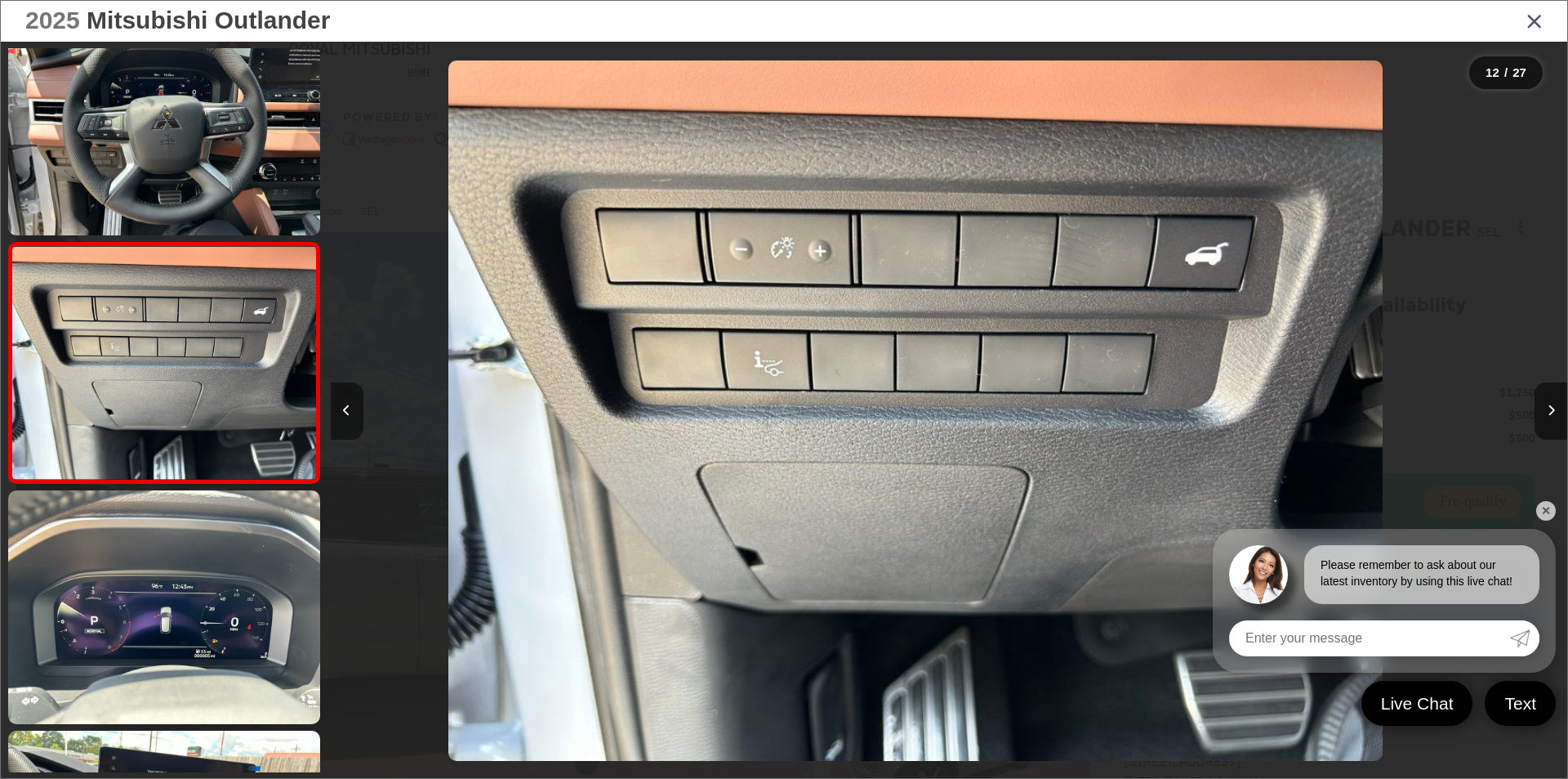
click at [342, 405] on button "Previous image" at bounding box center [346, 410] width 33 height 57
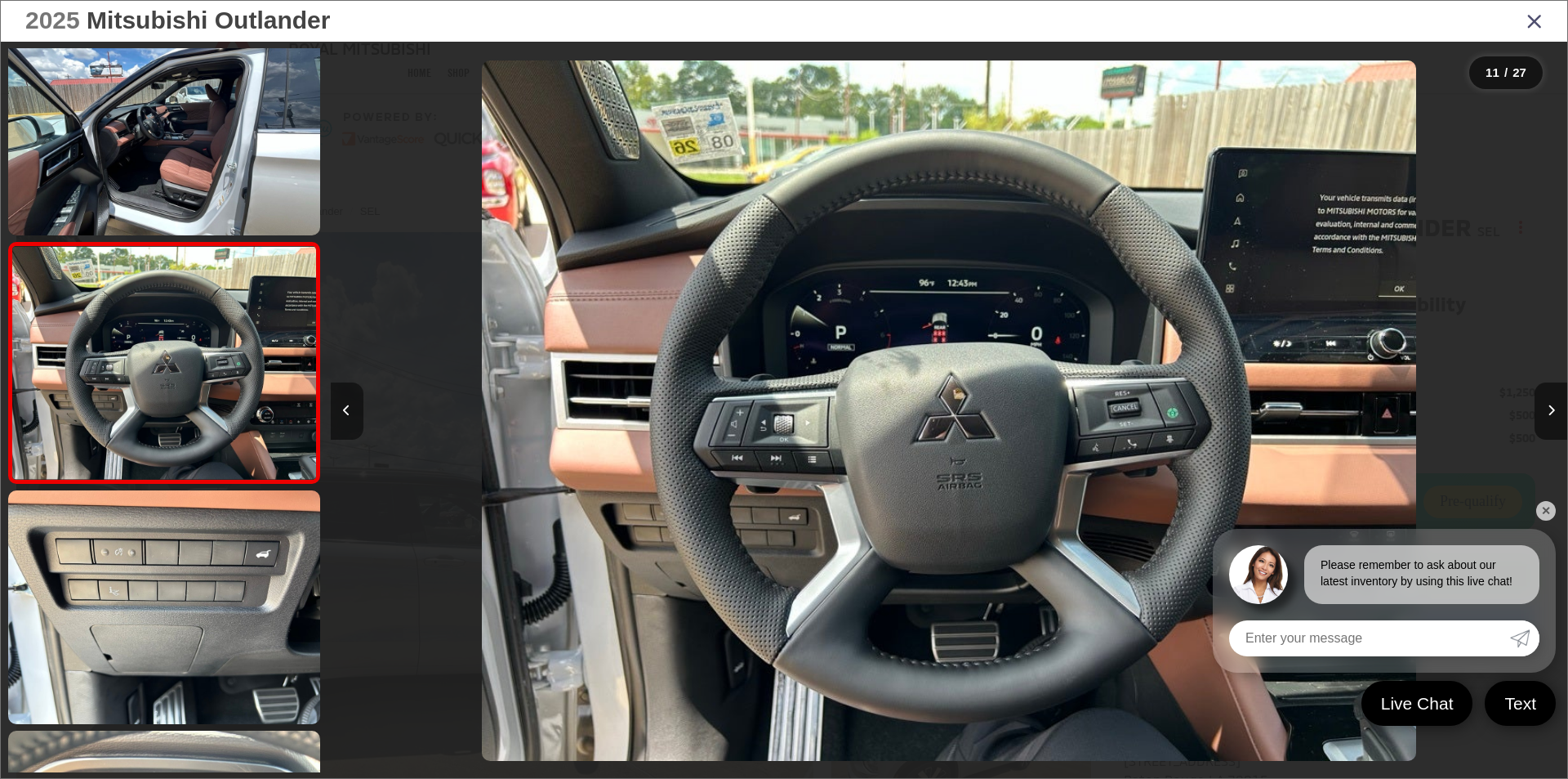
click at [342, 405] on button "Previous image" at bounding box center [346, 410] width 33 height 57
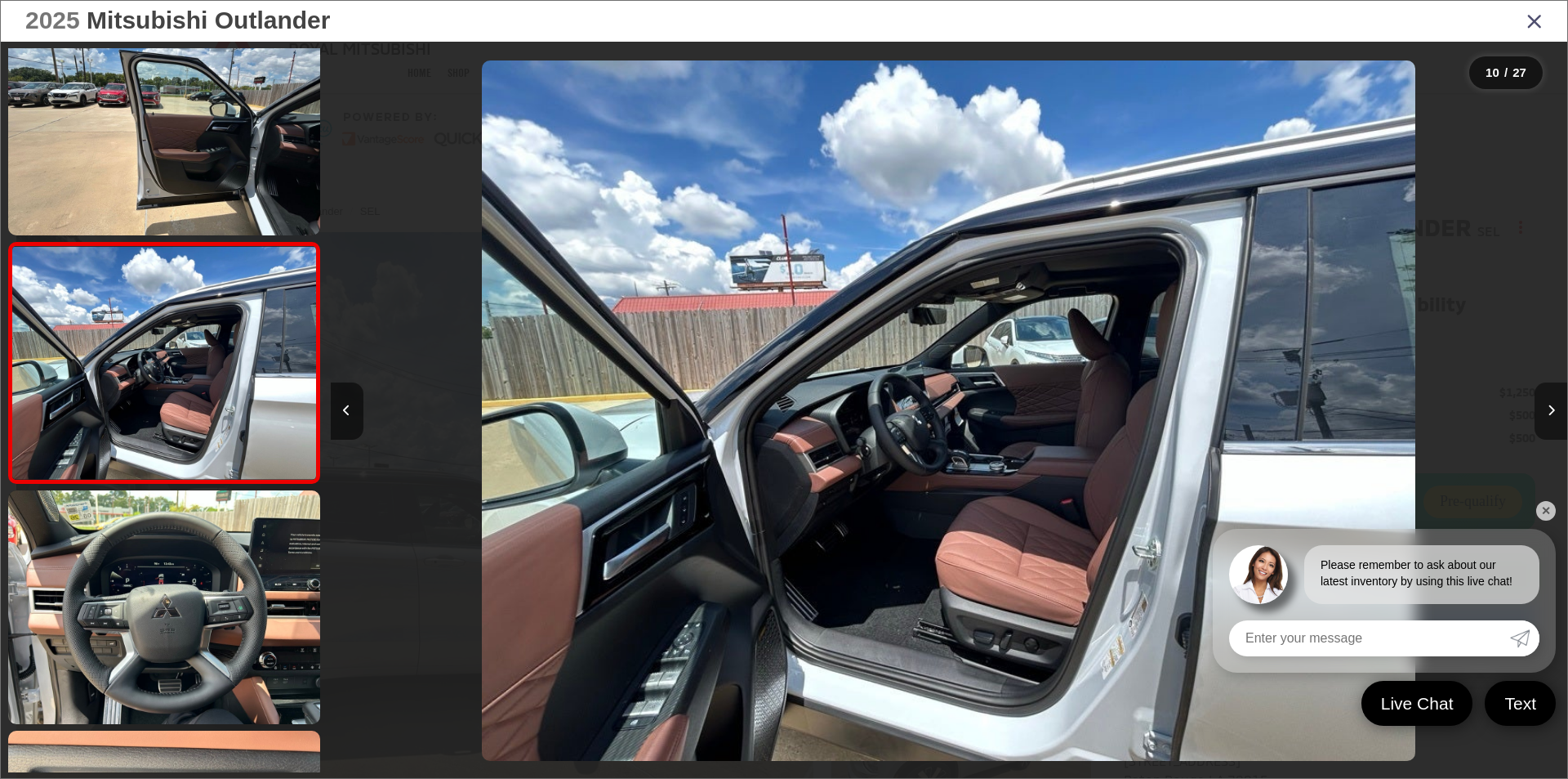
click at [1548, 400] on button "Next image" at bounding box center [1550, 410] width 33 height 57
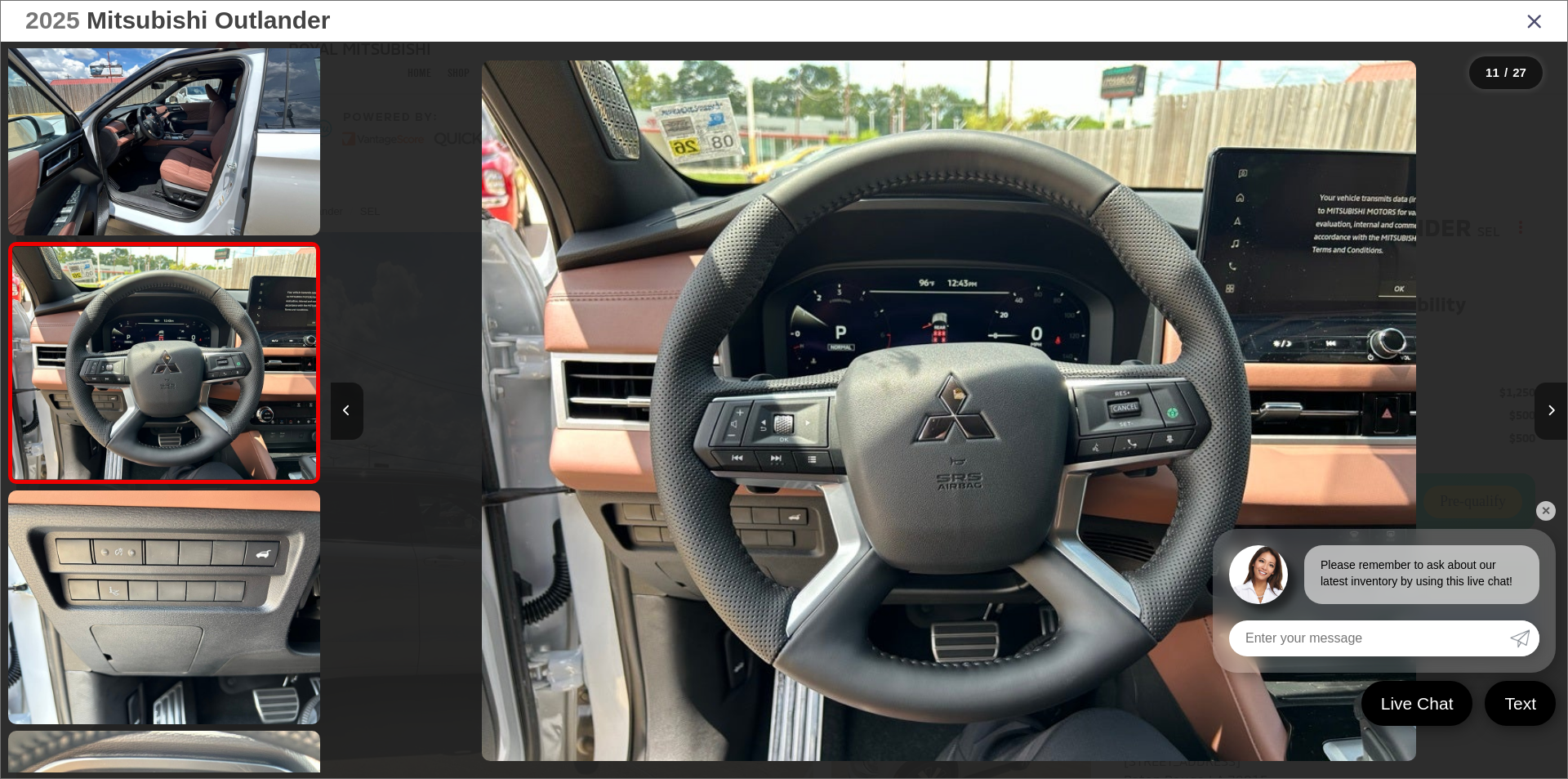
click at [1545, 402] on button "Next image" at bounding box center [1550, 410] width 33 height 57
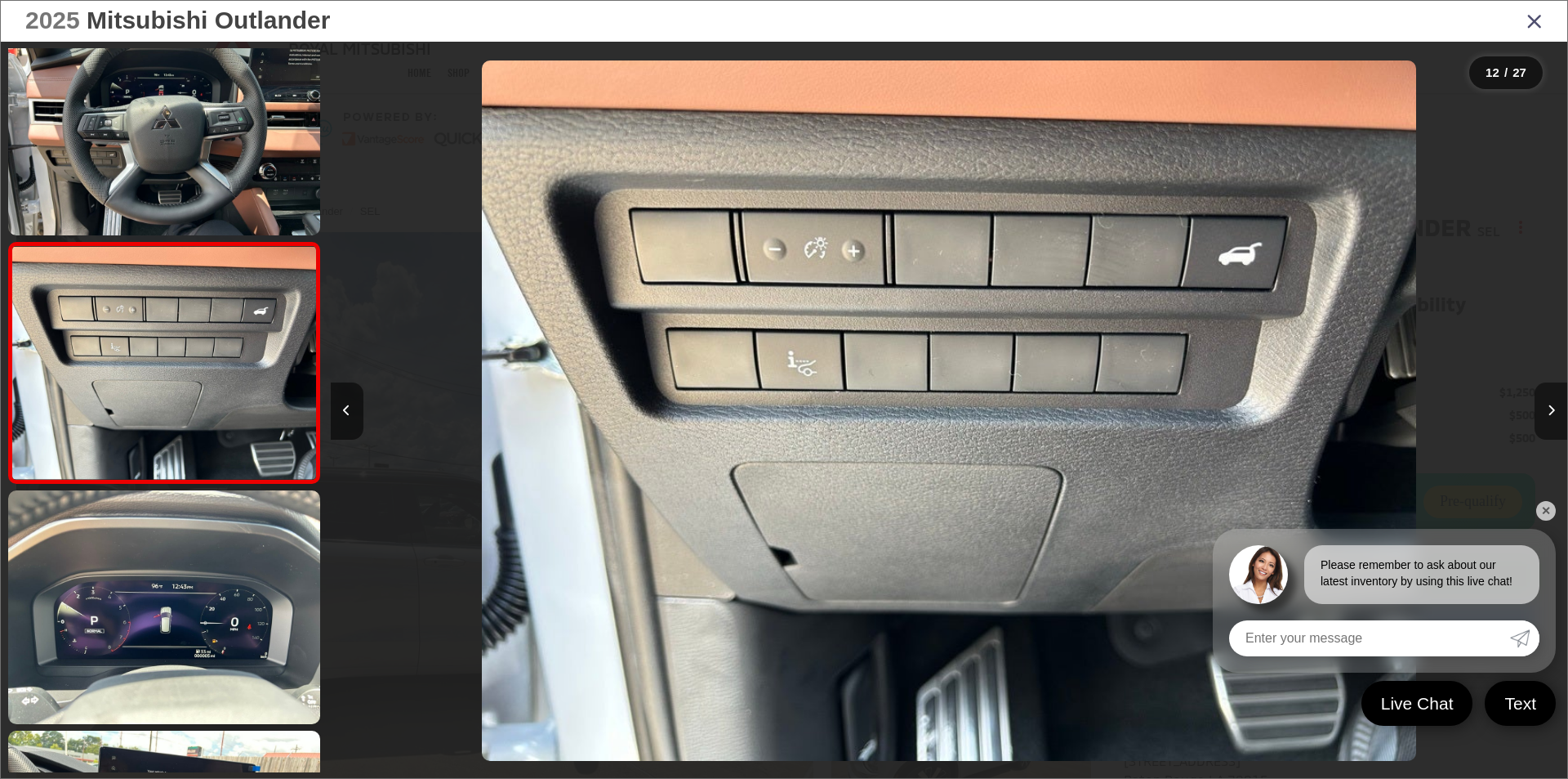
click at [1545, 402] on button "Next image" at bounding box center [1550, 410] width 33 height 57
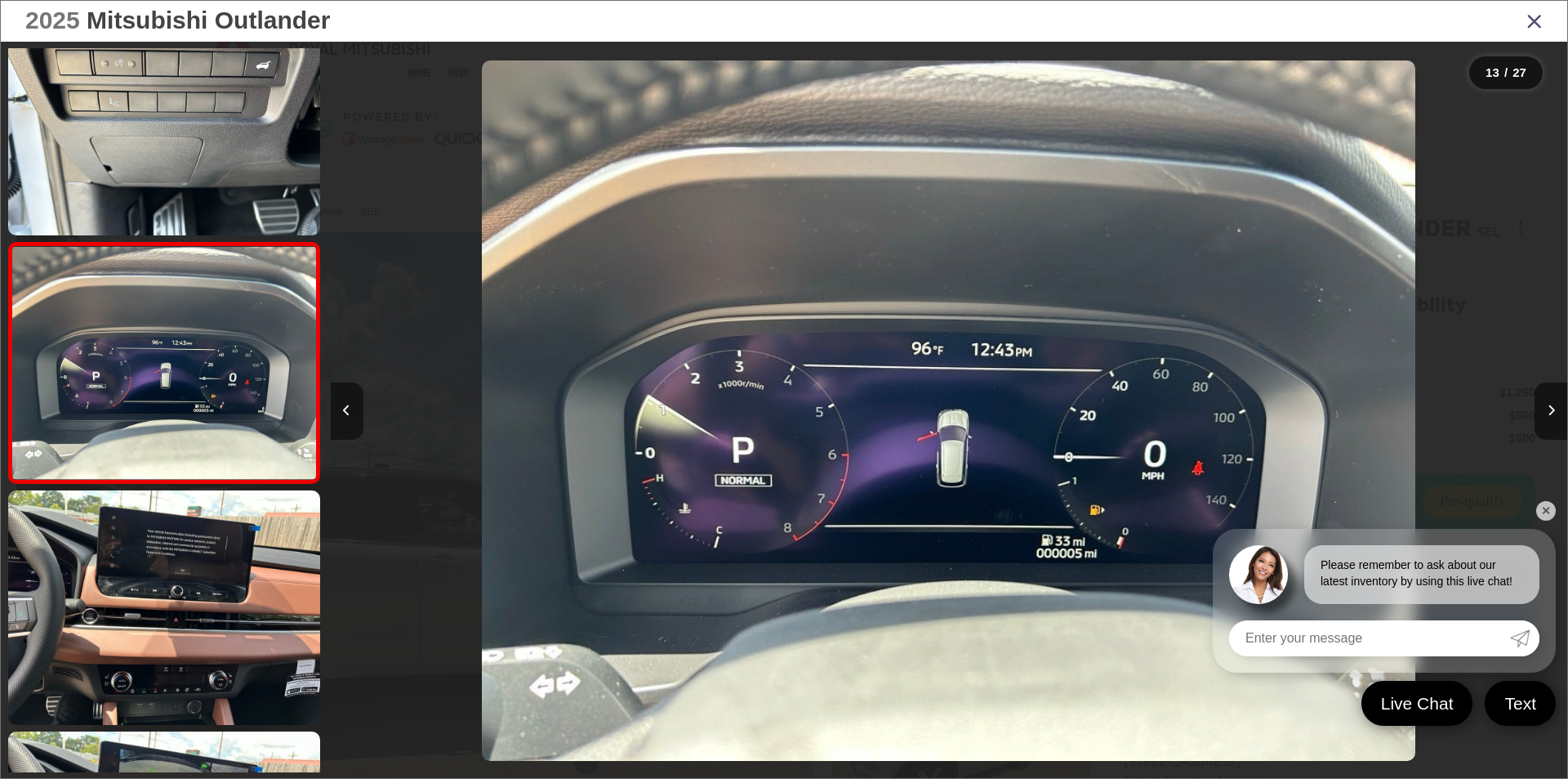
click at [349, 404] on icon "Previous image" at bounding box center [346, 409] width 7 height 11
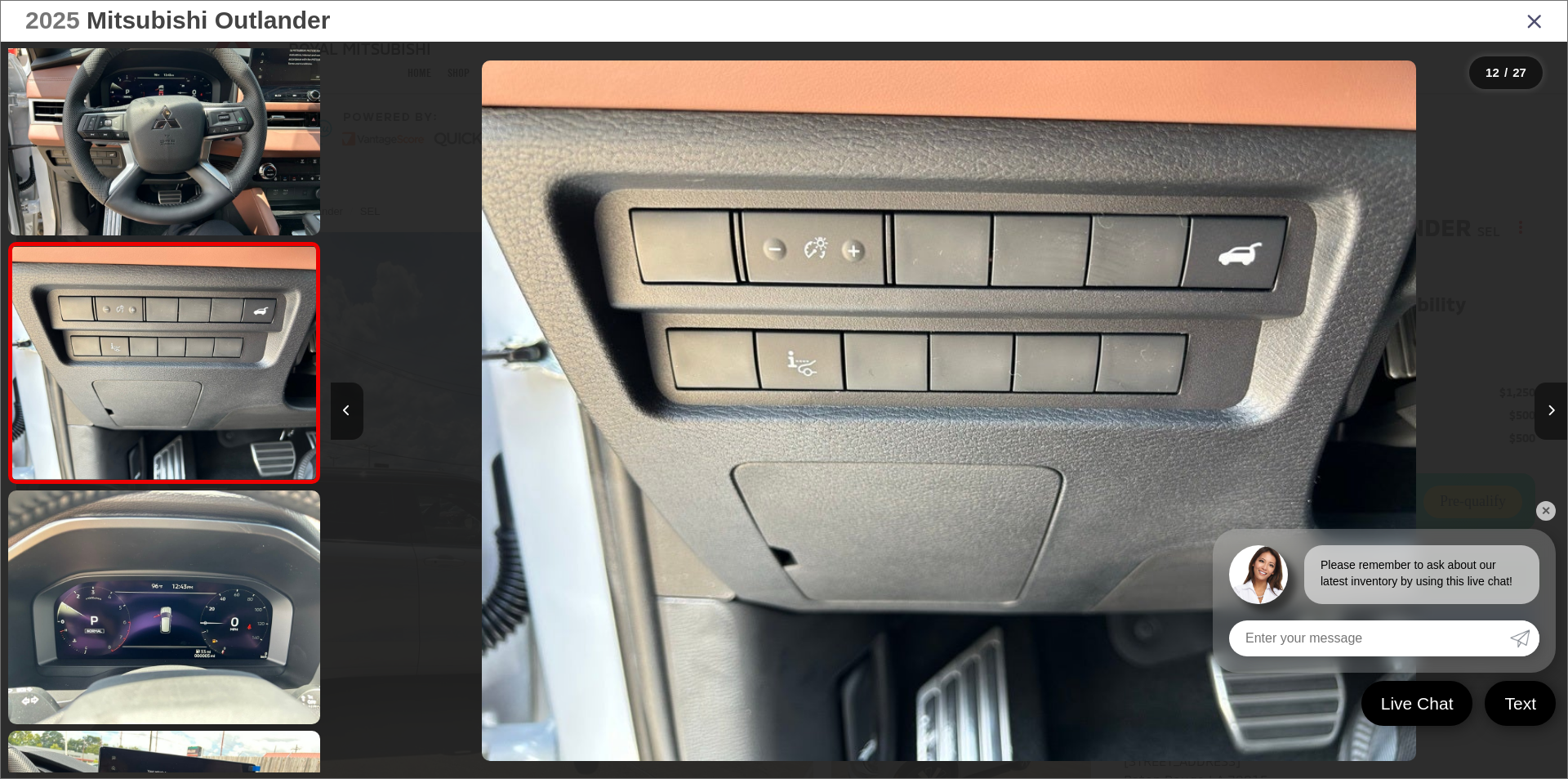
click at [1548, 408] on icon "Next image" at bounding box center [1550, 409] width 7 height 11
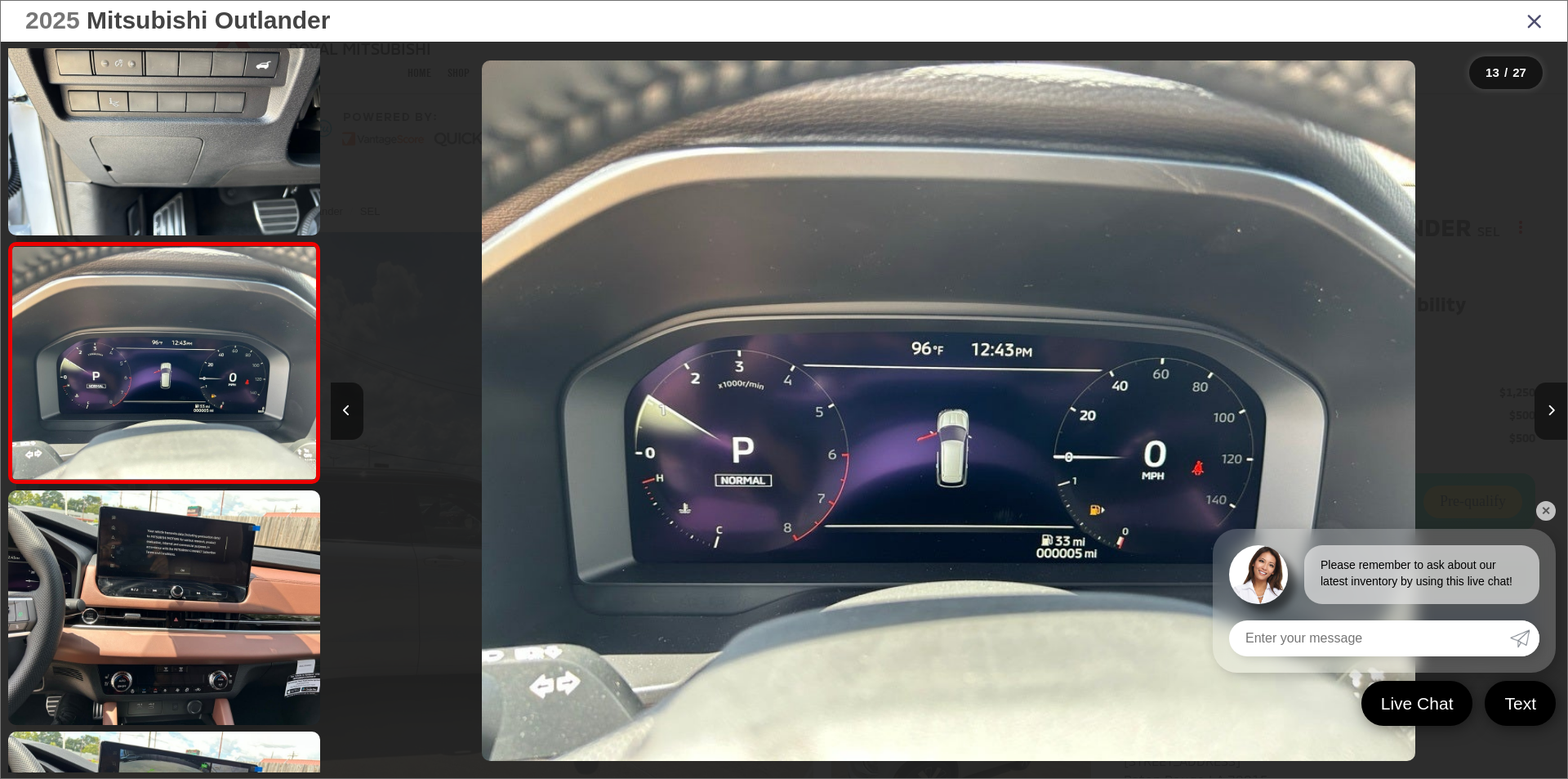
click at [1550, 406] on icon "Next image" at bounding box center [1550, 409] width 7 height 11
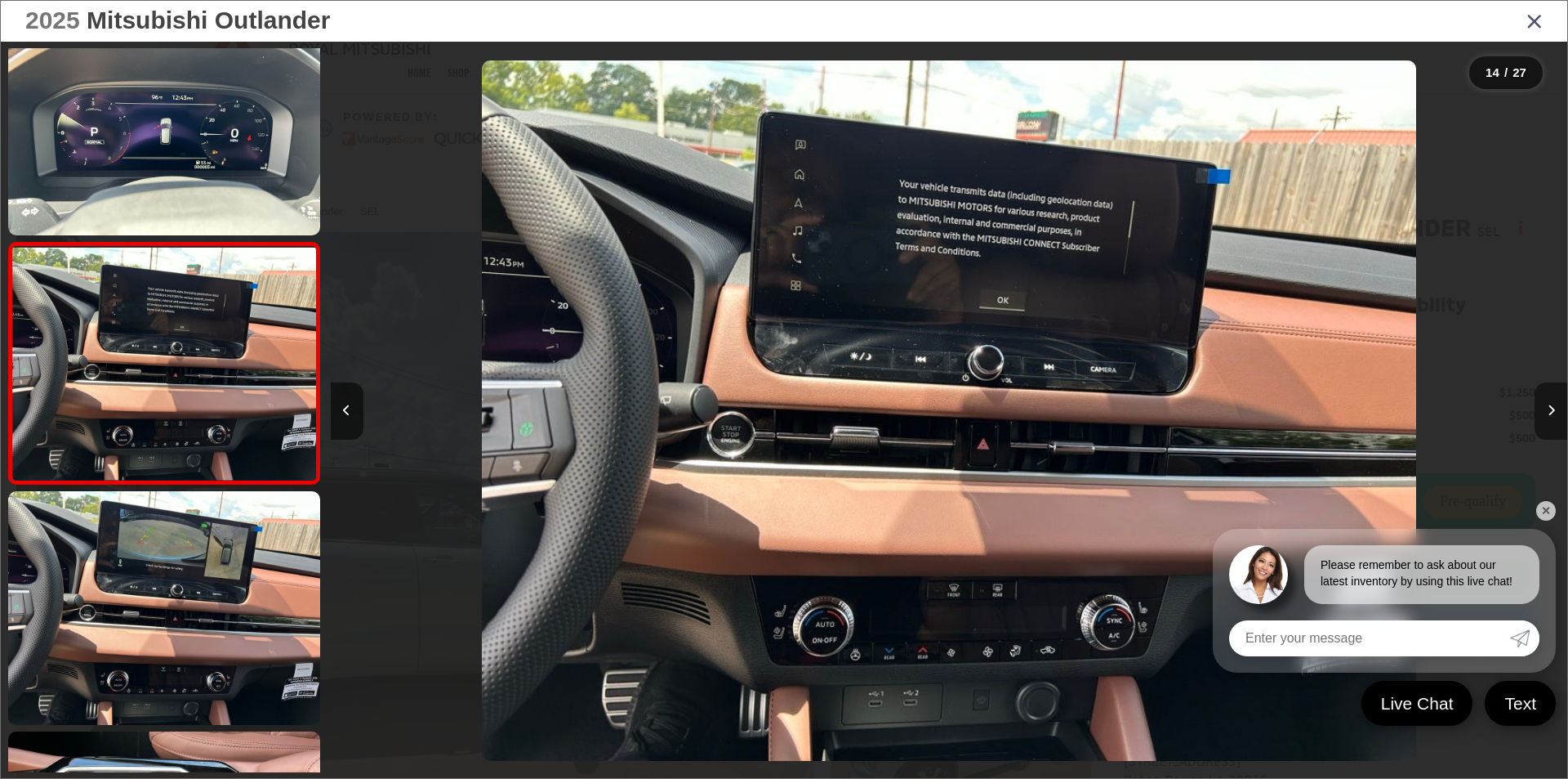
click at [1550, 406] on icon "Next image" at bounding box center [1550, 409] width 7 height 11
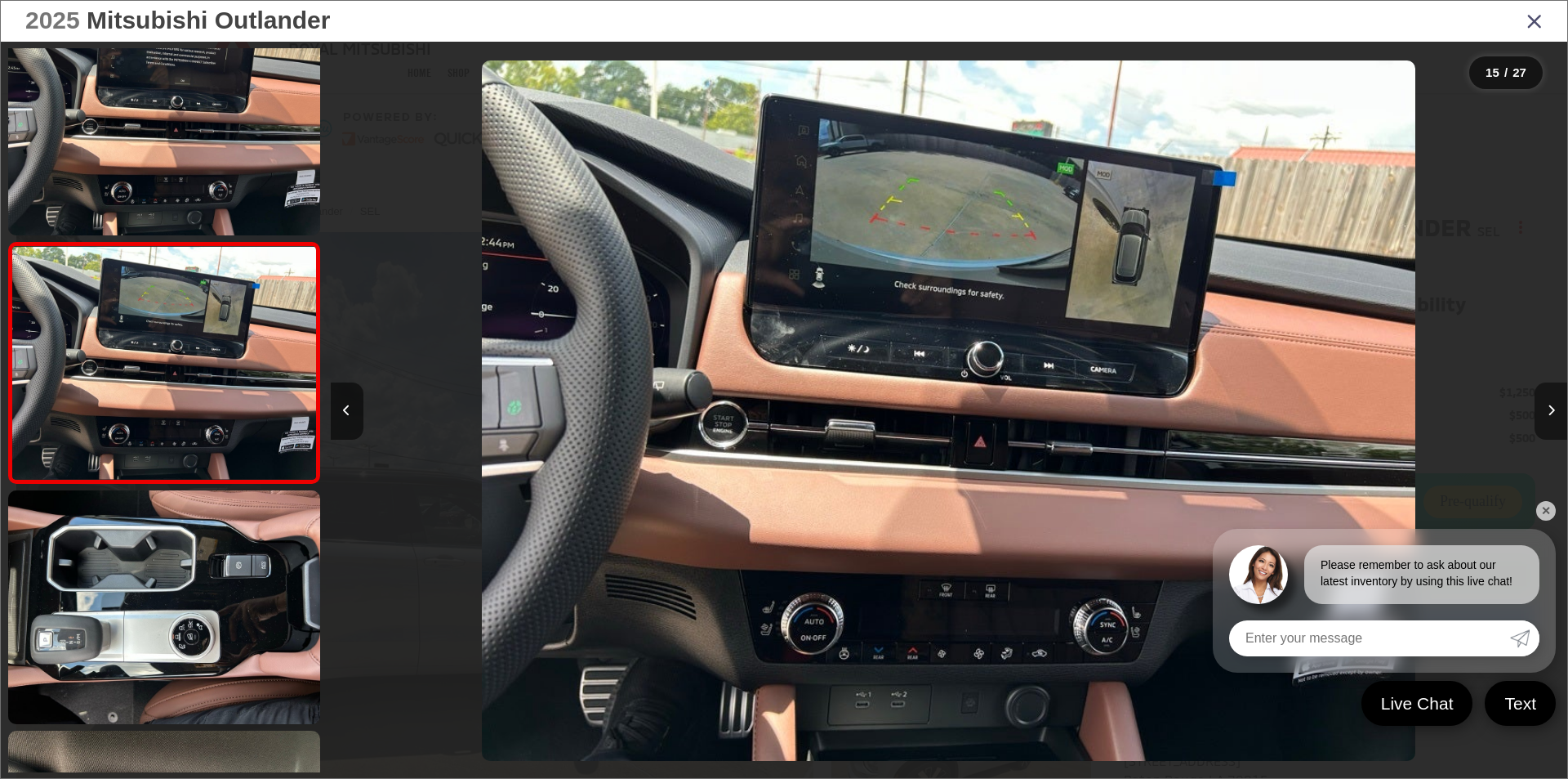
click at [1550, 406] on icon "Next image" at bounding box center [1550, 409] width 7 height 11
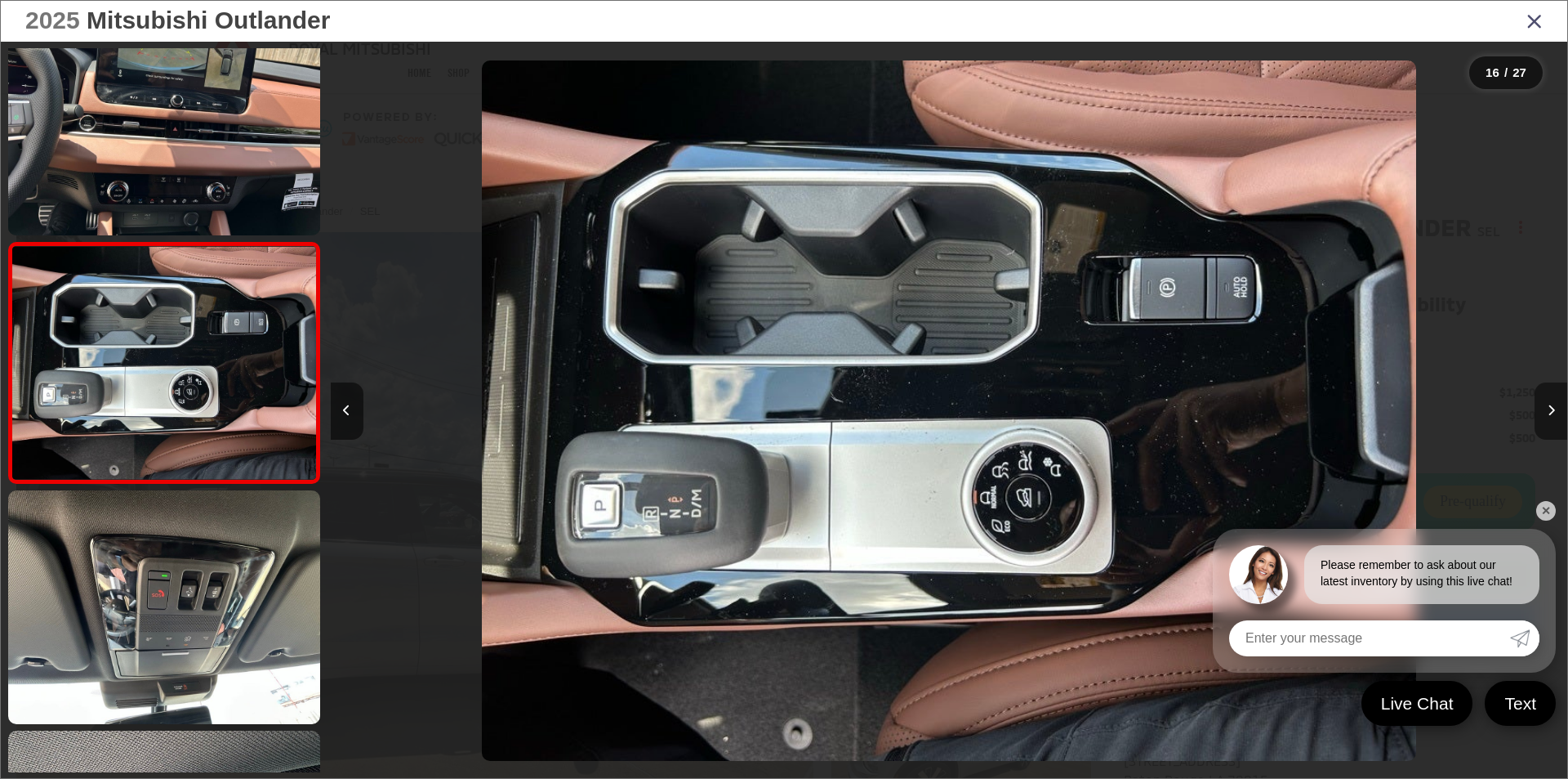
click at [1550, 406] on icon "Next image" at bounding box center [1550, 409] width 7 height 11
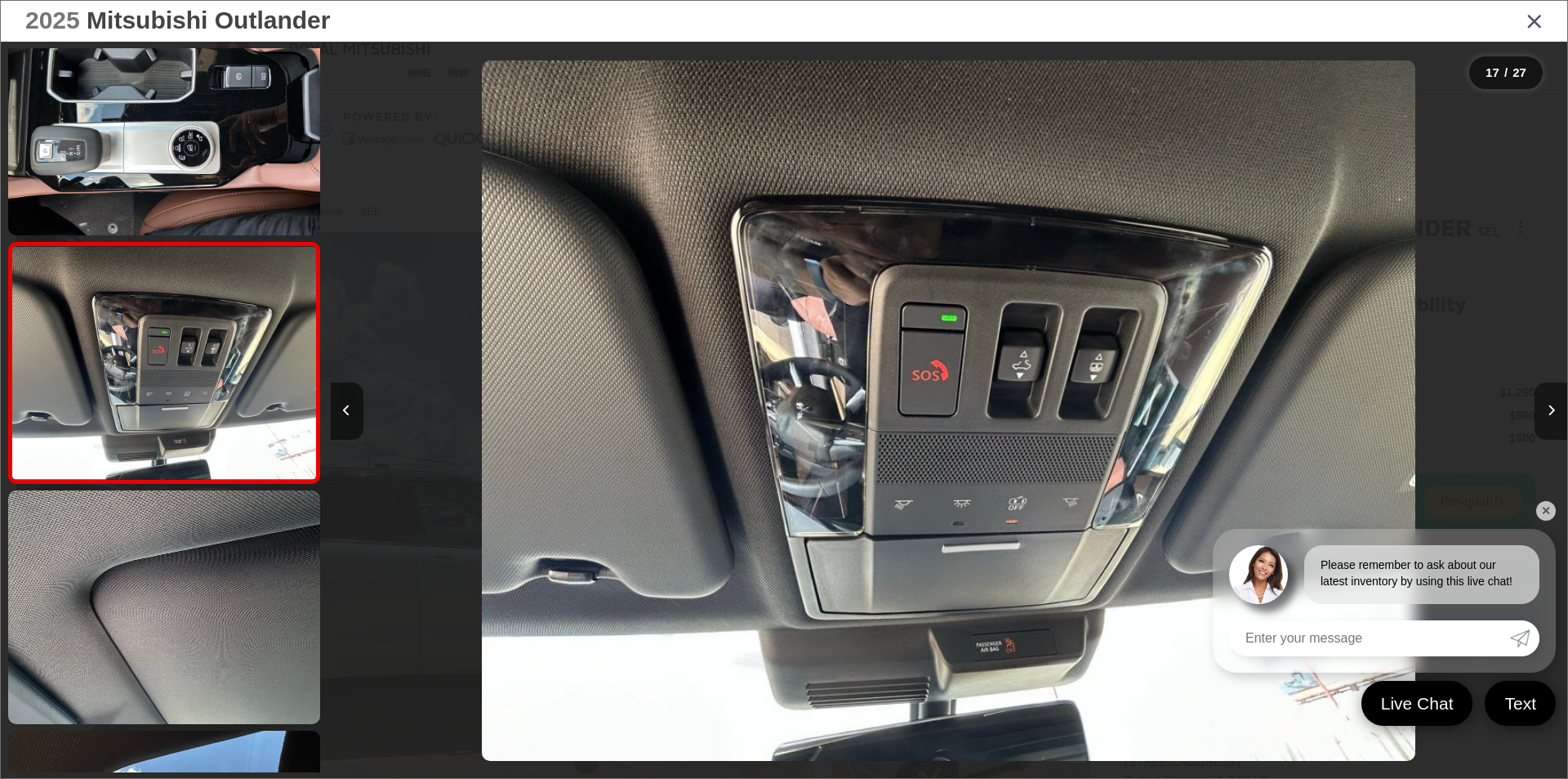
click at [1550, 406] on icon "Next image" at bounding box center [1550, 409] width 7 height 11
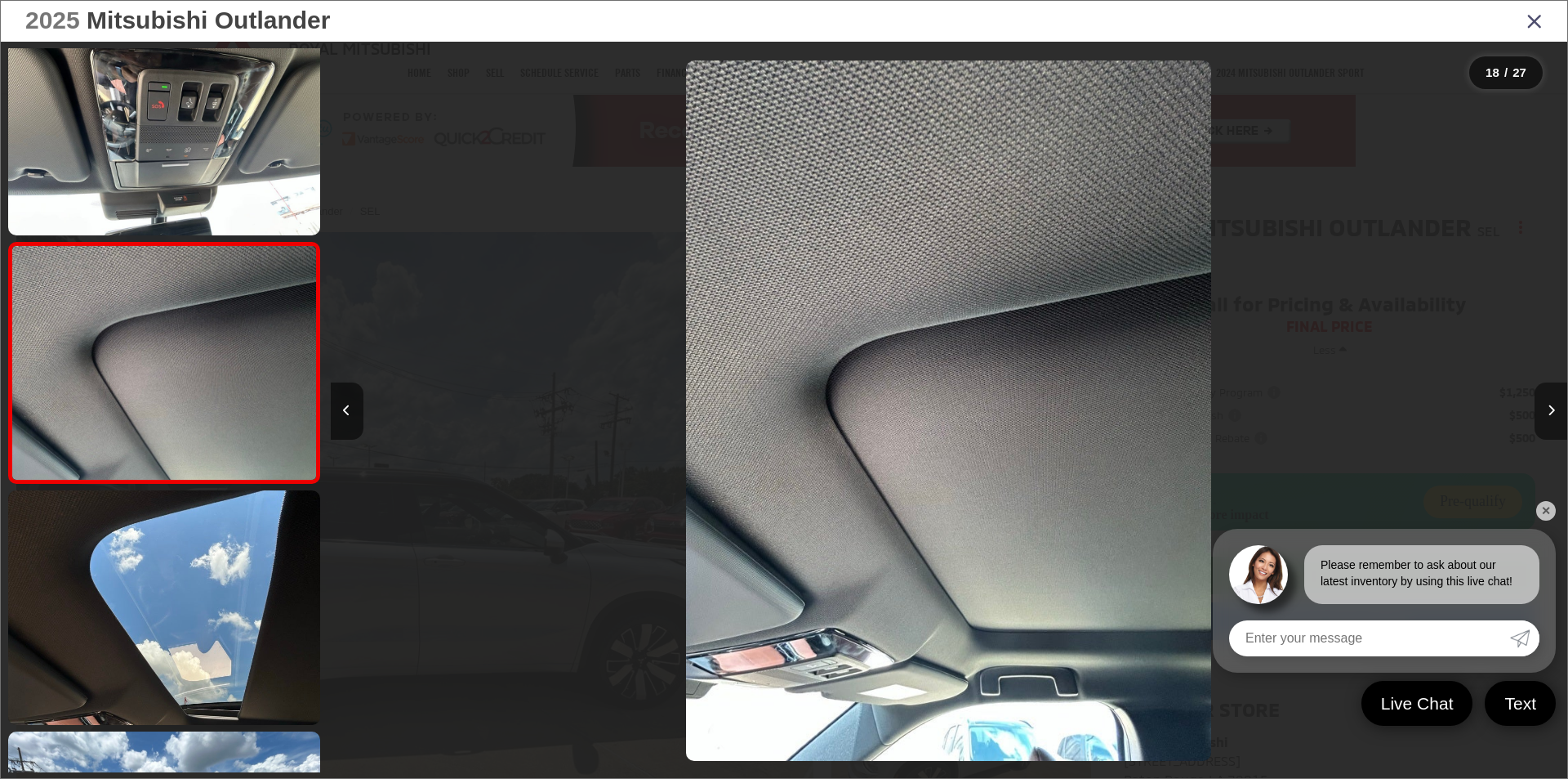
click at [1550, 406] on icon "Next image" at bounding box center [1550, 409] width 7 height 11
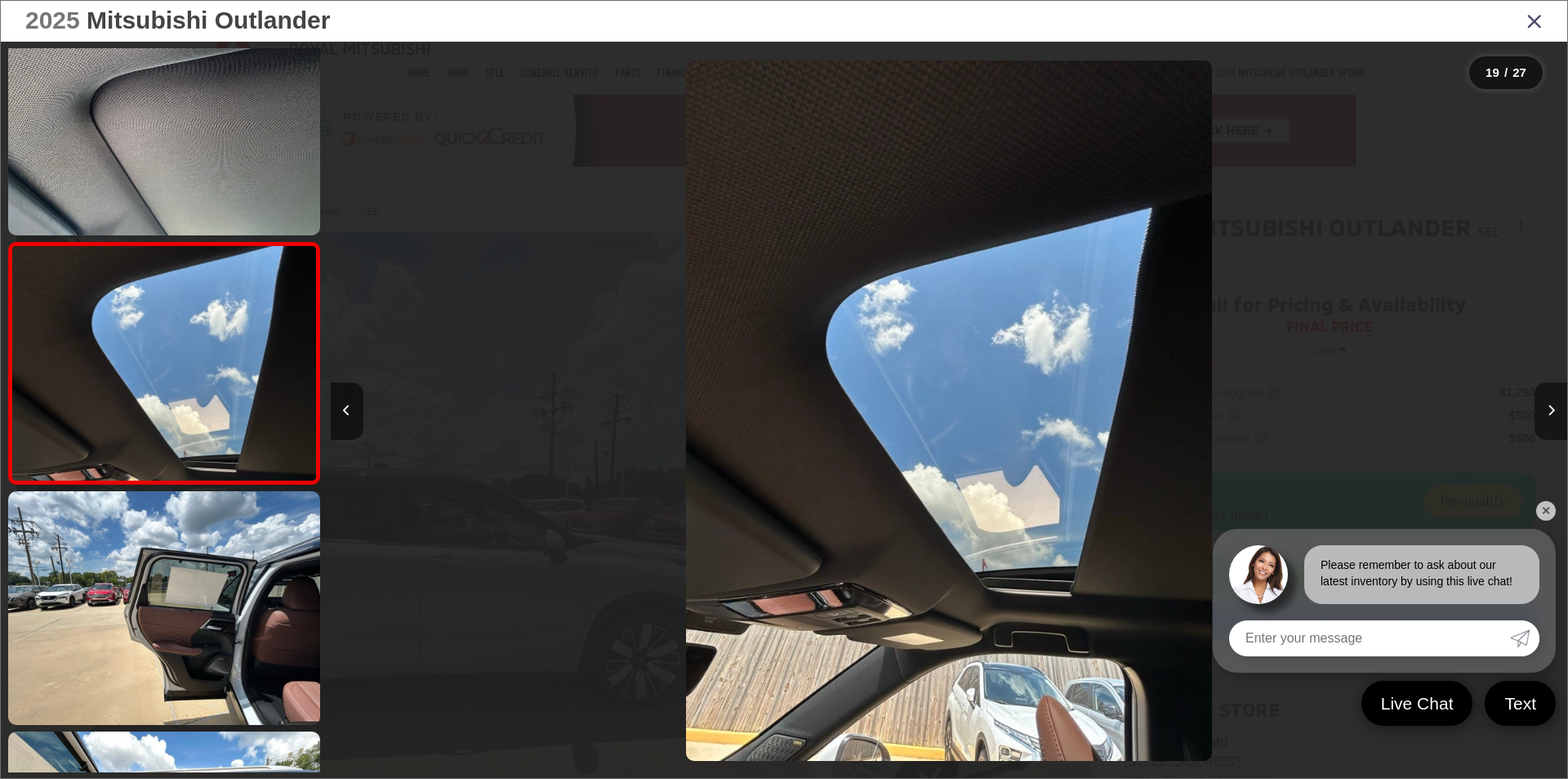
click at [1550, 406] on icon "Next image" at bounding box center [1550, 409] width 7 height 11
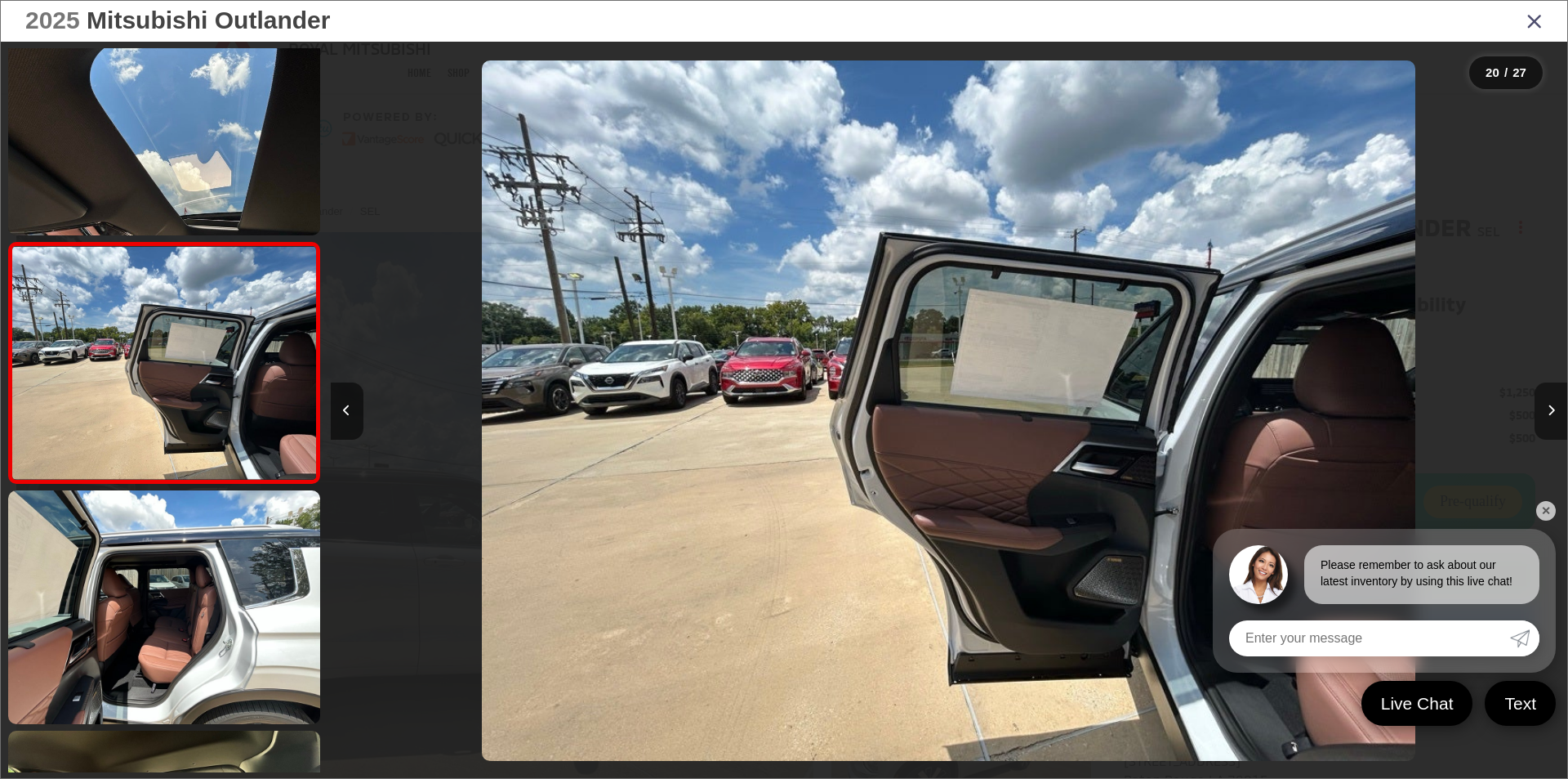
click at [1550, 406] on icon "Next image" at bounding box center [1550, 409] width 7 height 11
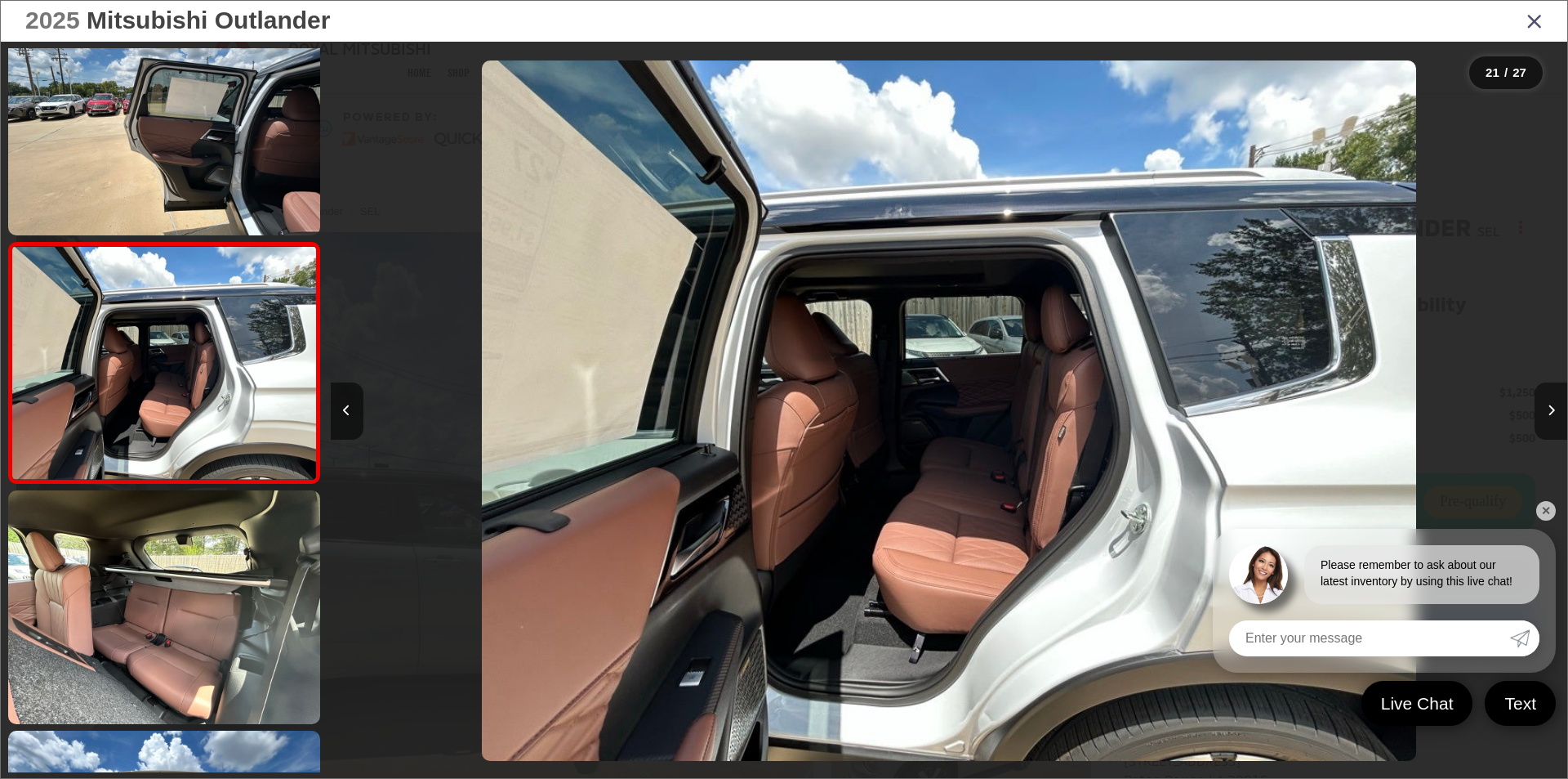
click at [1550, 406] on icon "Next image" at bounding box center [1550, 409] width 7 height 11
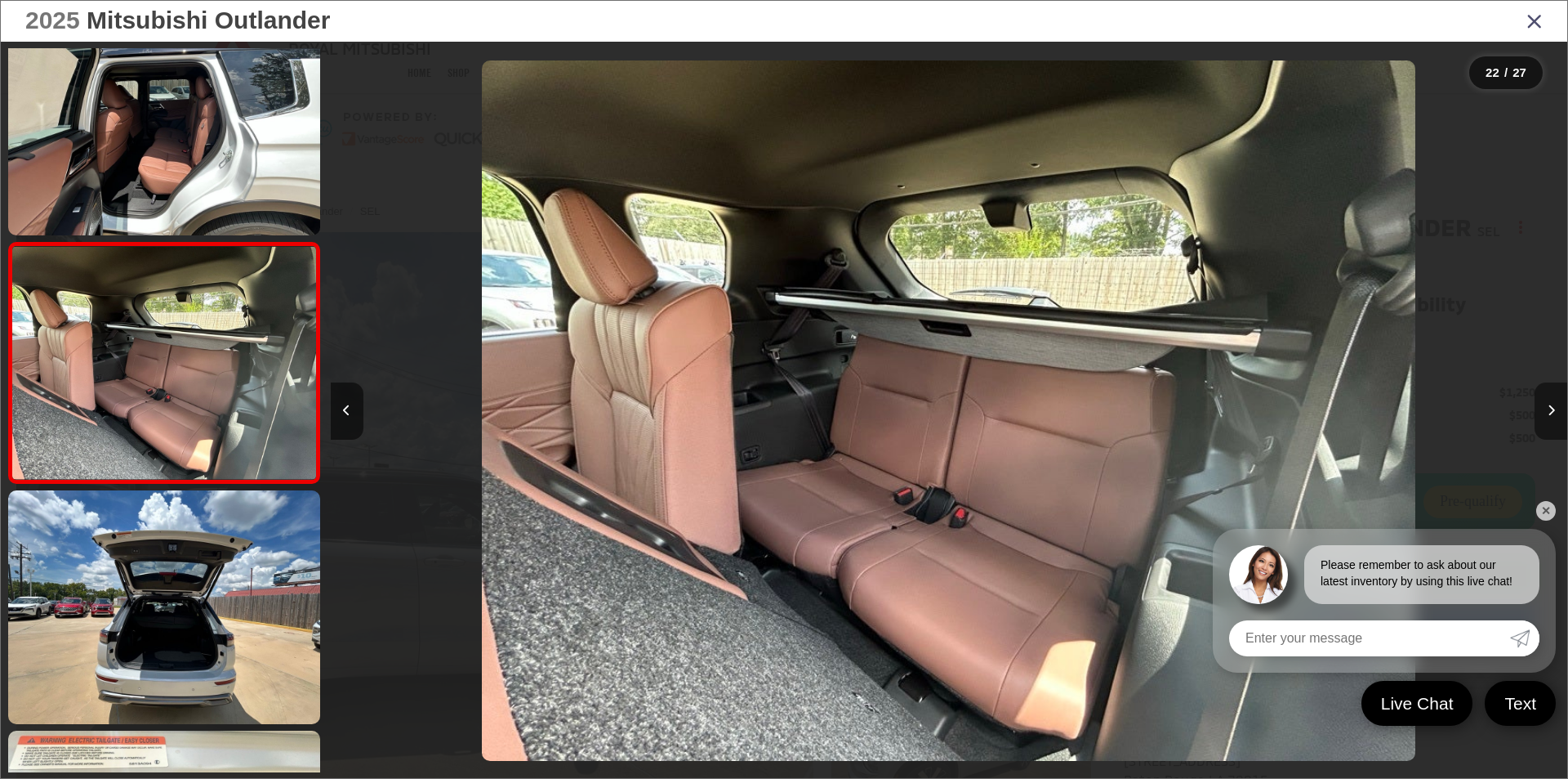
click at [1550, 406] on icon "Next image" at bounding box center [1550, 409] width 7 height 11
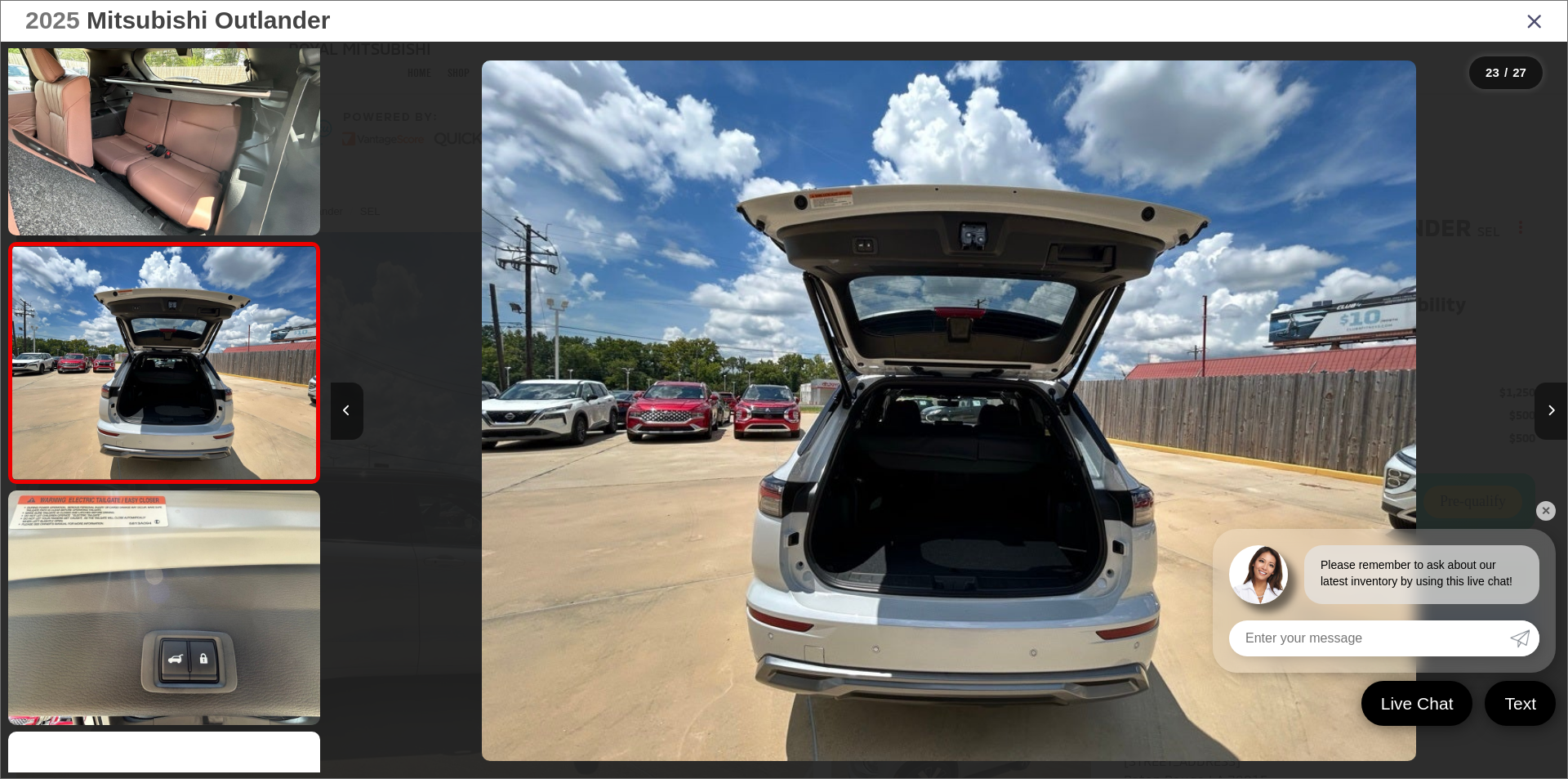
click at [1550, 406] on icon "Next image" at bounding box center [1550, 409] width 7 height 11
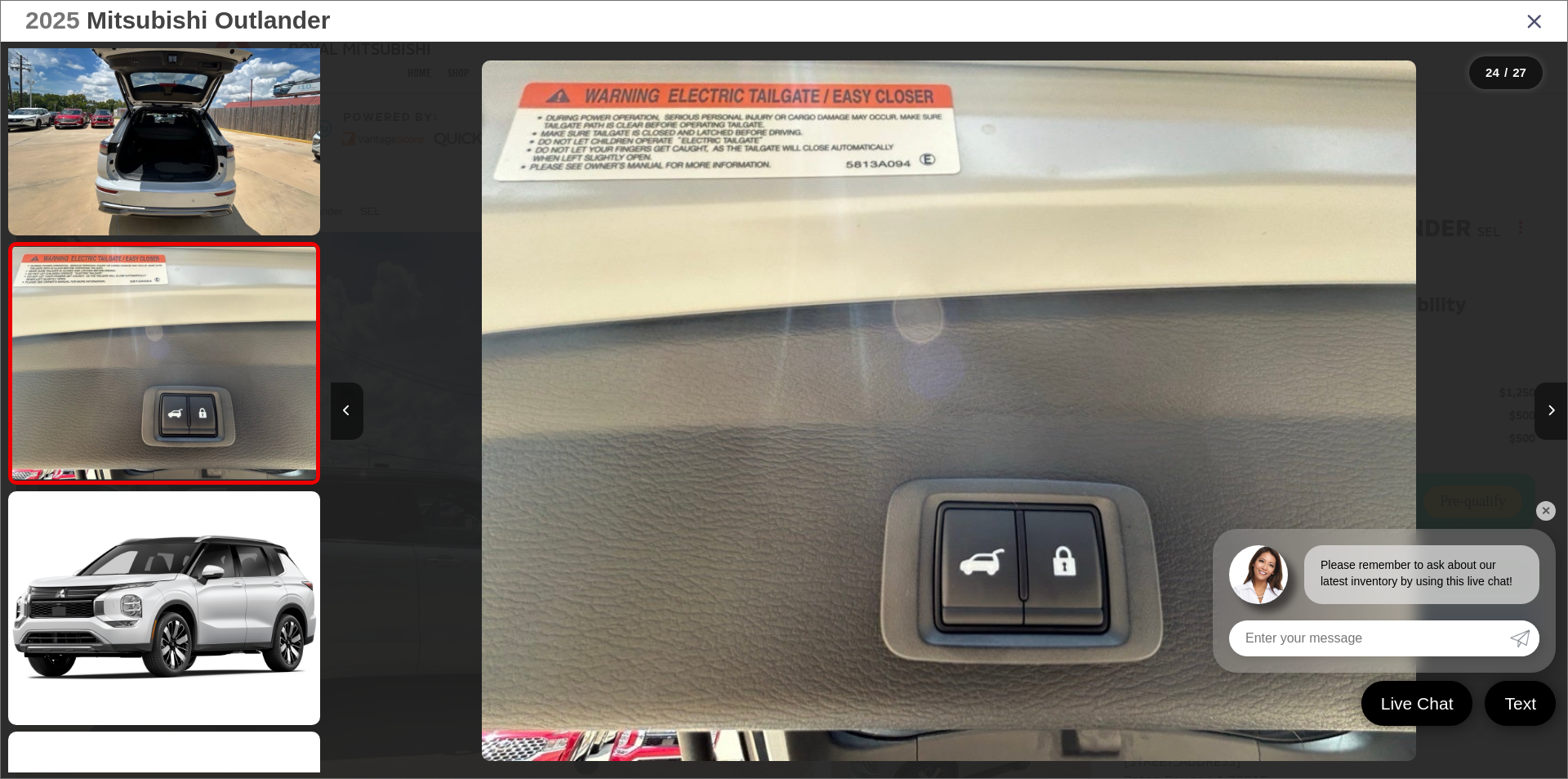
click at [1550, 406] on icon "Next image" at bounding box center [1550, 409] width 7 height 11
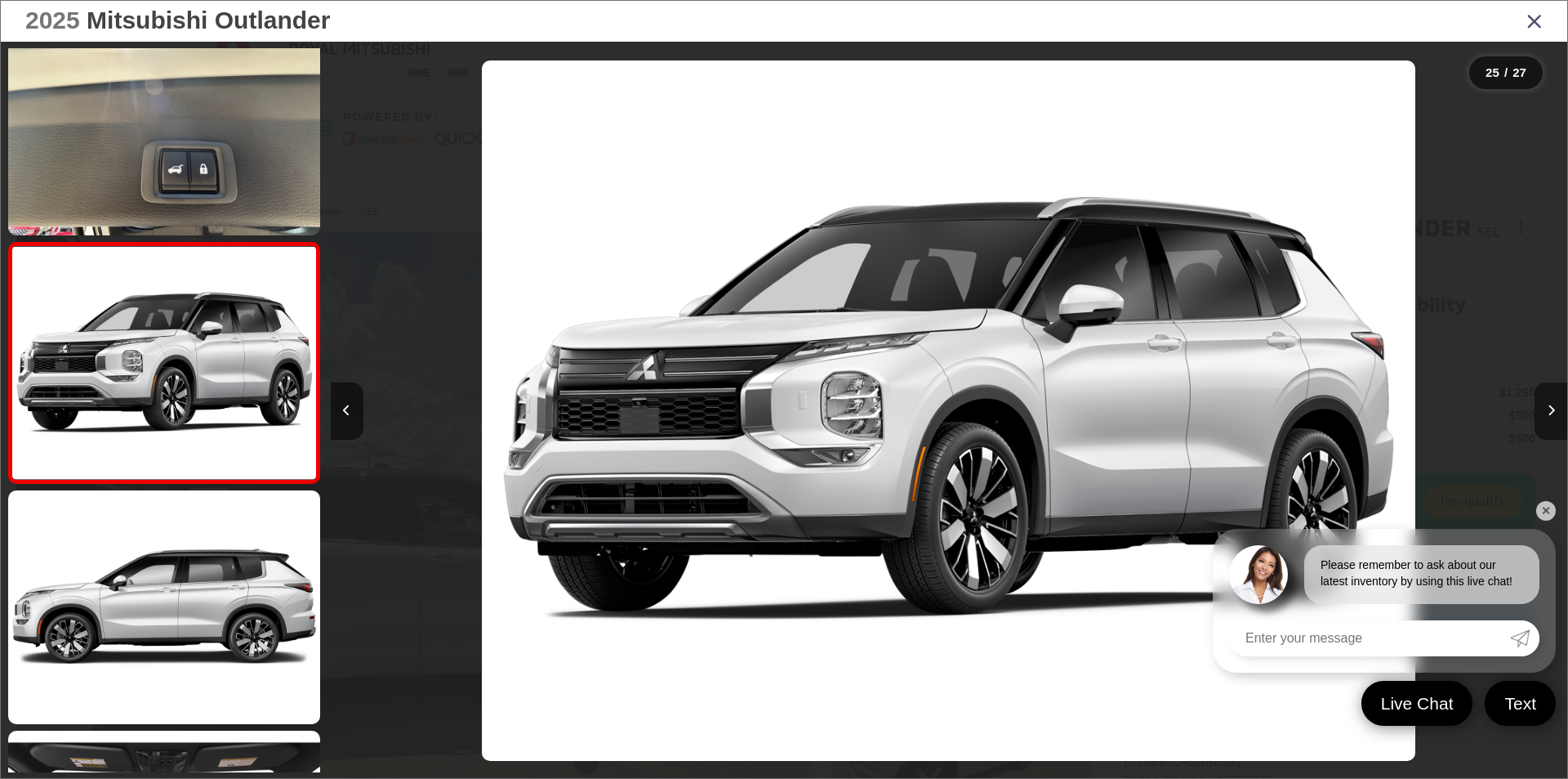
click at [1550, 406] on icon "Next image" at bounding box center [1550, 409] width 7 height 11
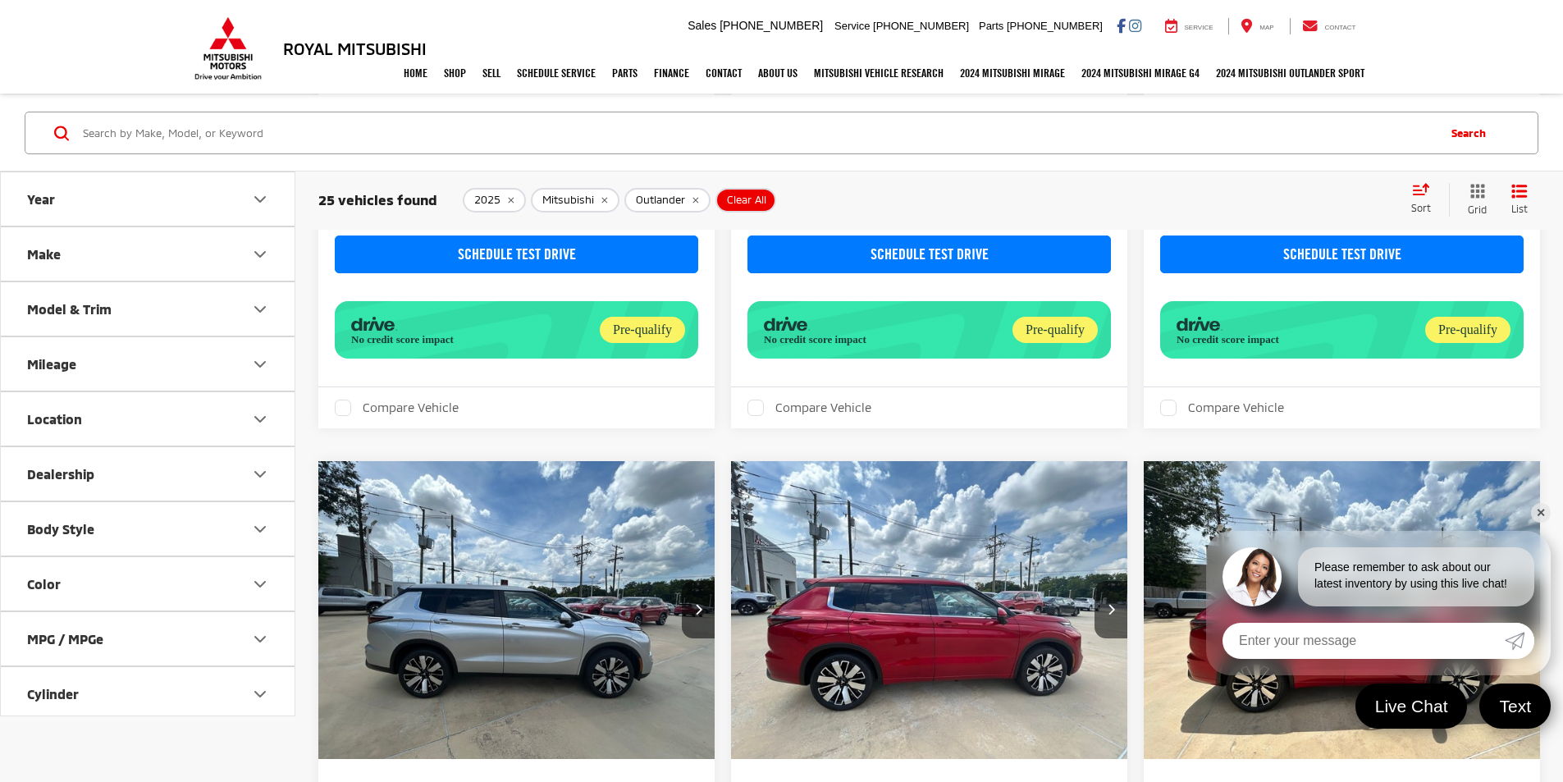
scroll to position [1678, 0]
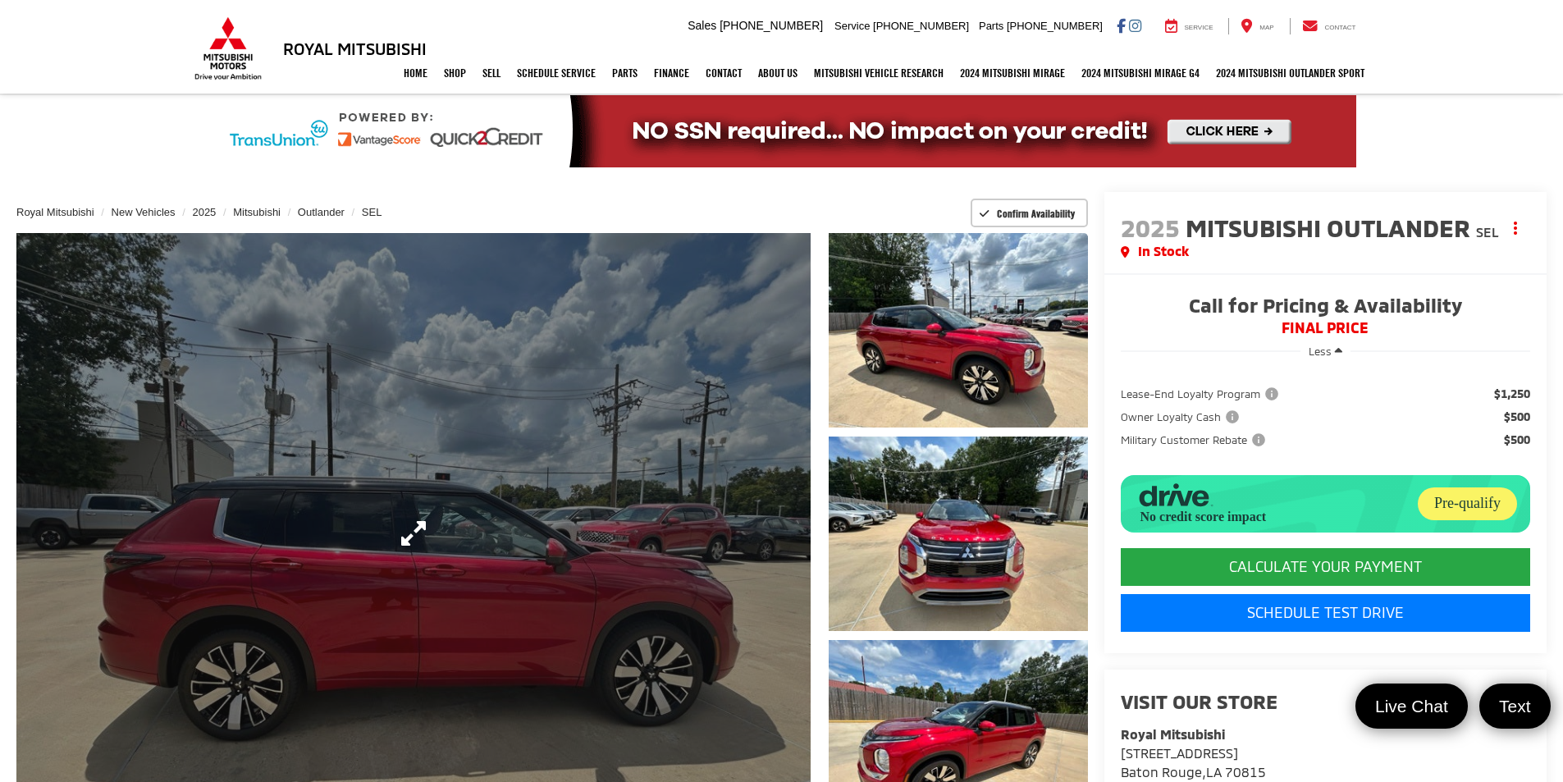
click at [709, 535] on link "Expand Photo 0" at bounding box center [413, 533] width 794 height 600
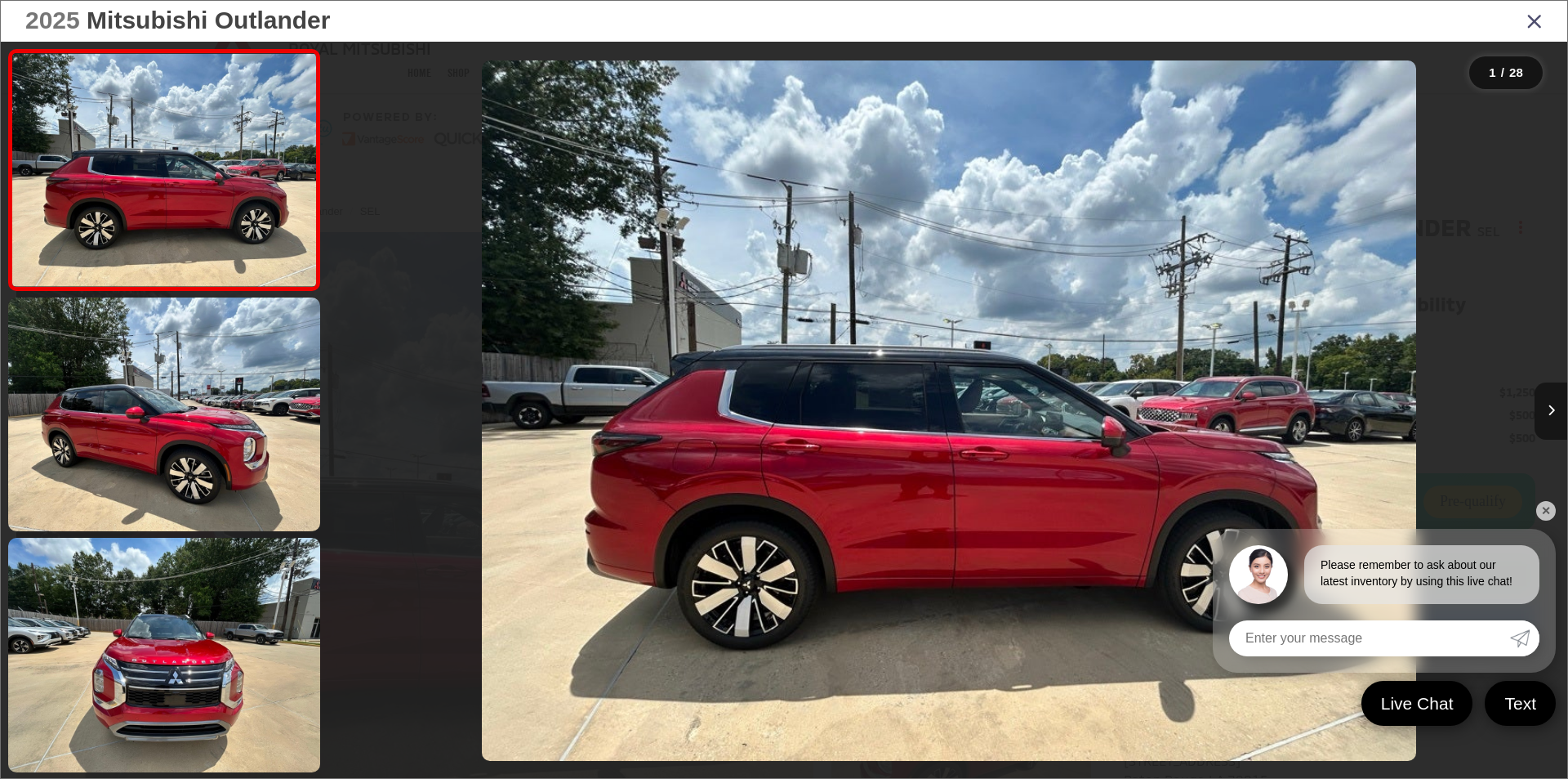
click at [1555, 411] on button "Next image" at bounding box center [1550, 410] width 33 height 57
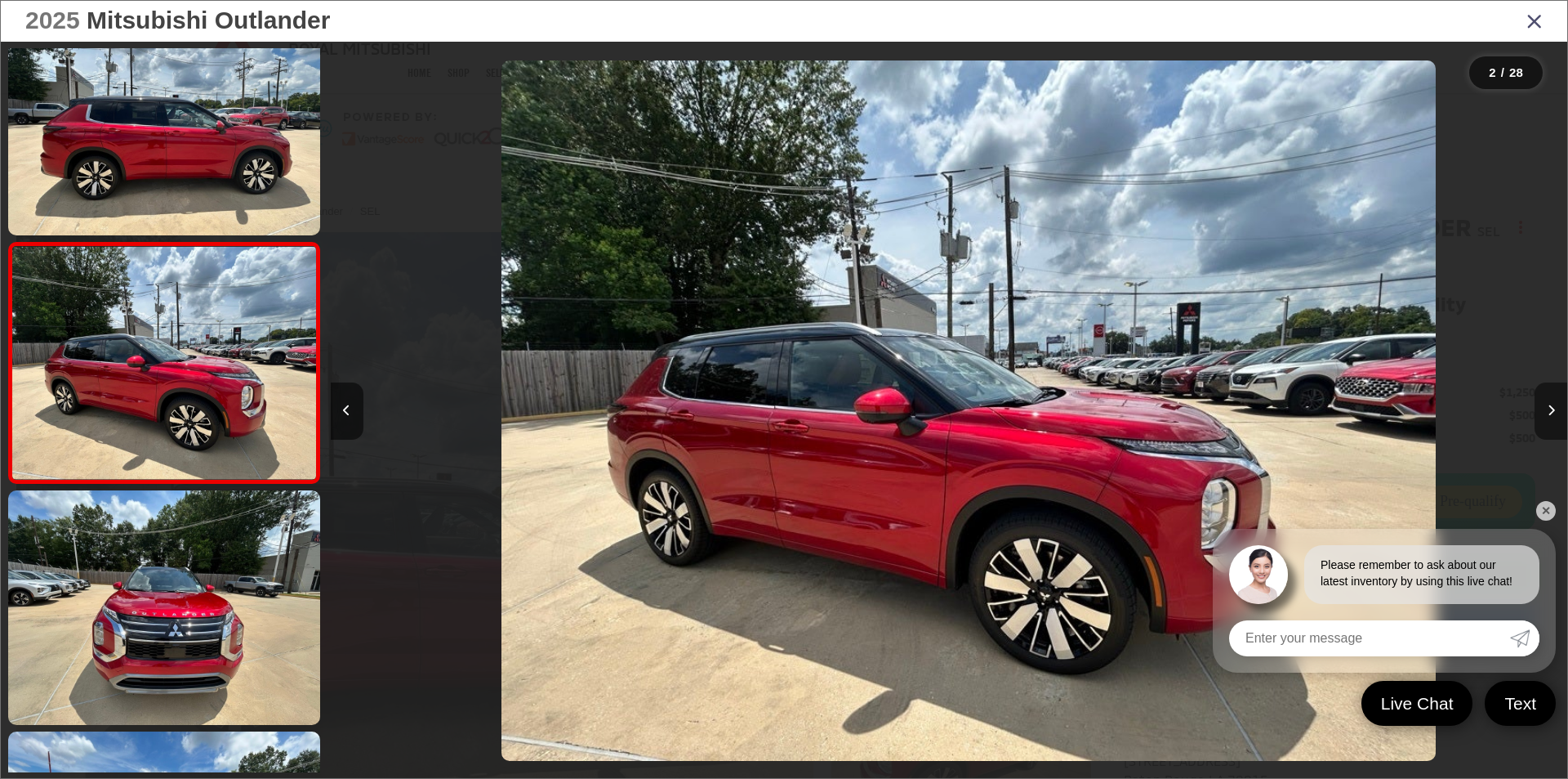
scroll to position [0, 1236]
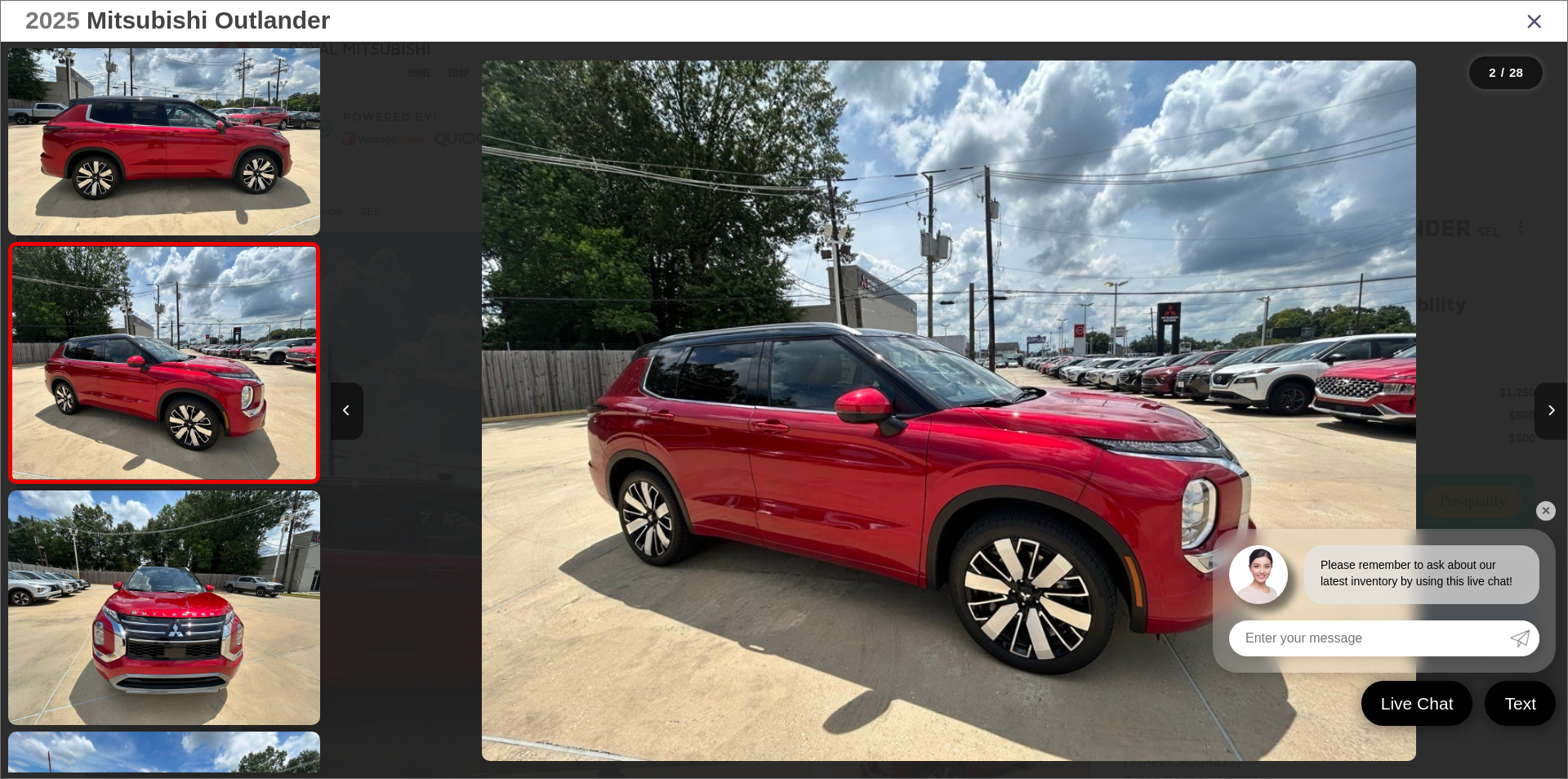
click at [1555, 411] on button "Next image" at bounding box center [1550, 410] width 33 height 57
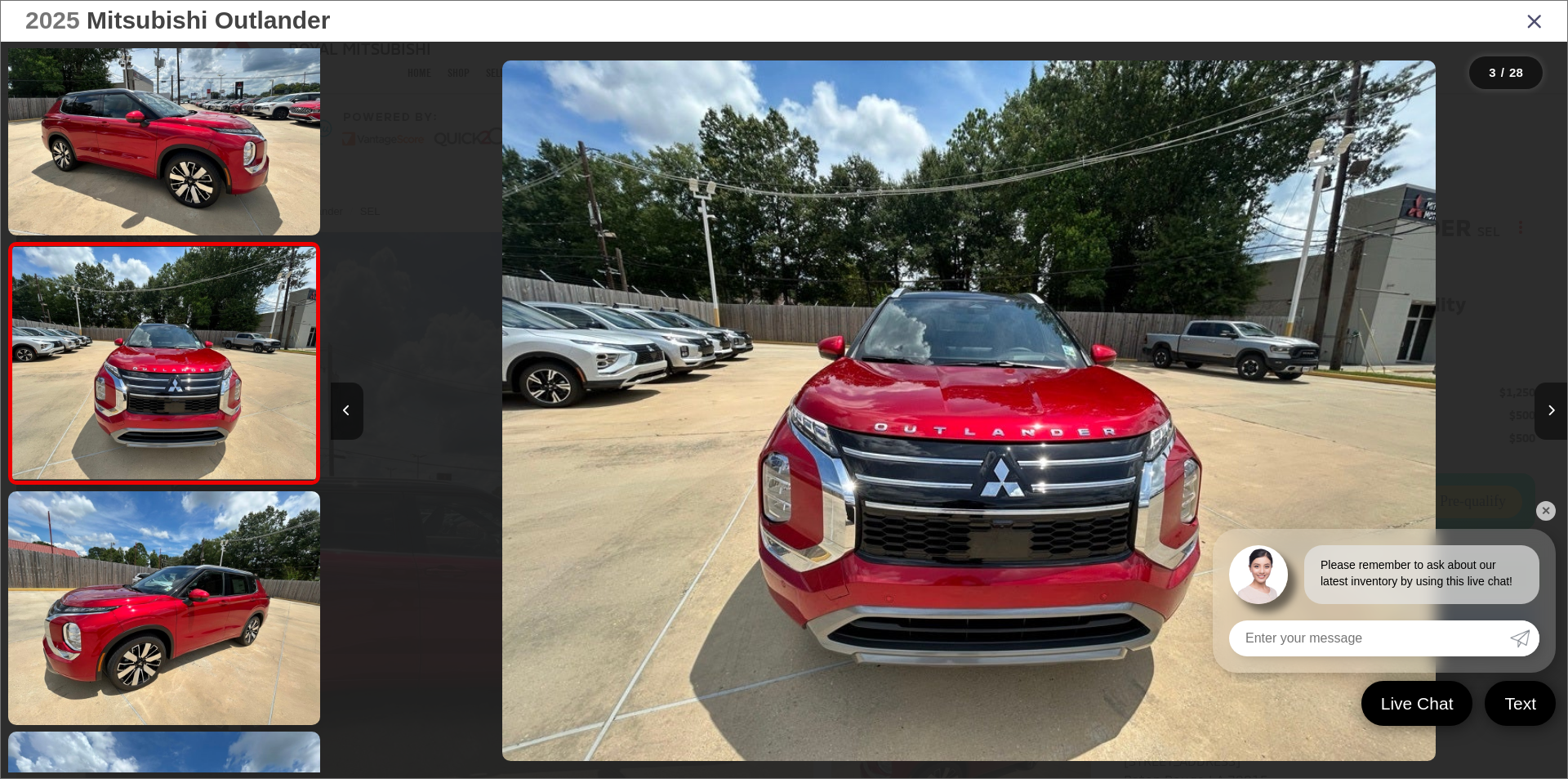
scroll to position [0, 2474]
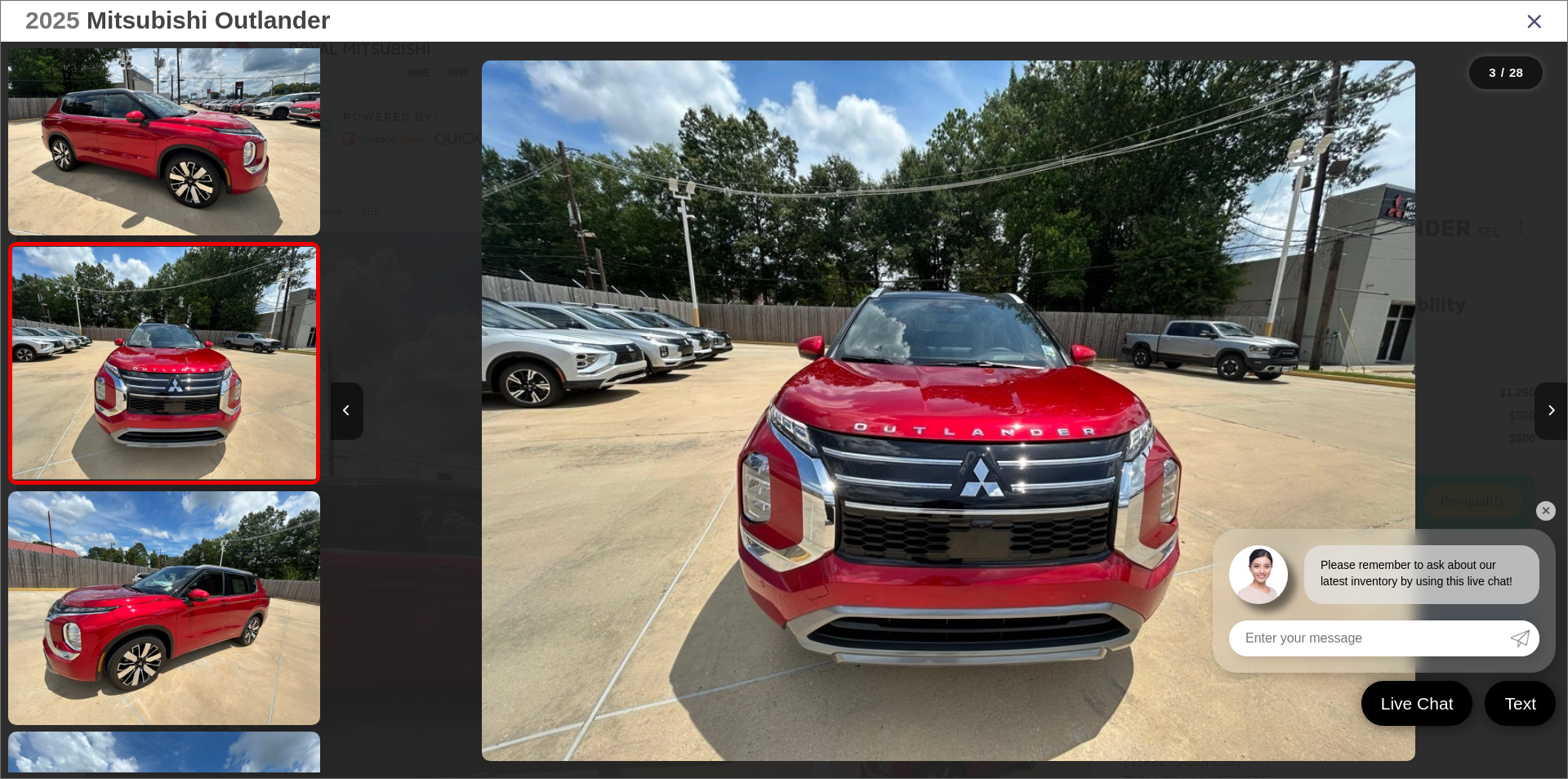
click at [1555, 411] on button "Next image" at bounding box center [1550, 410] width 33 height 57
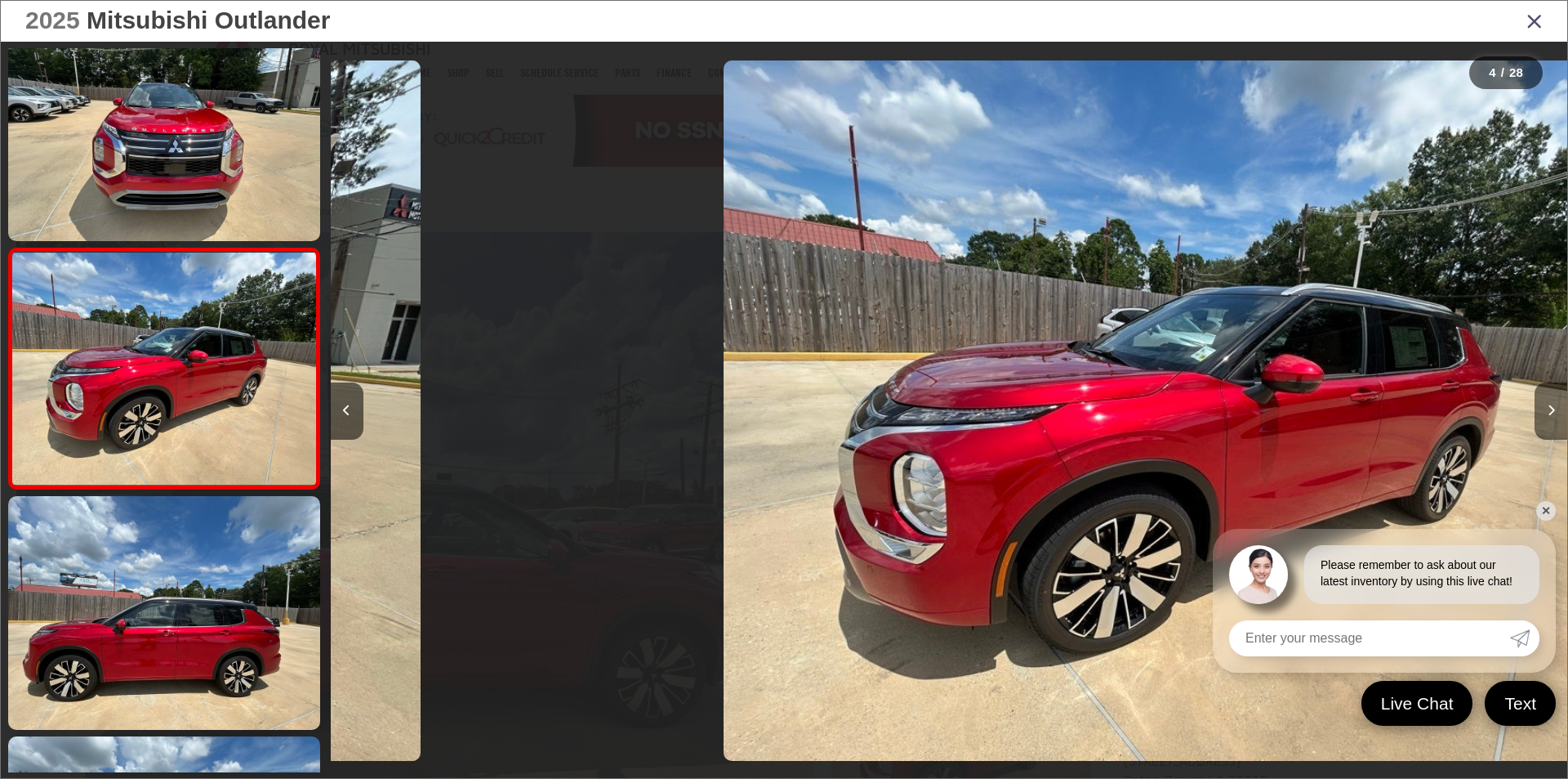
scroll to position [529, 0]
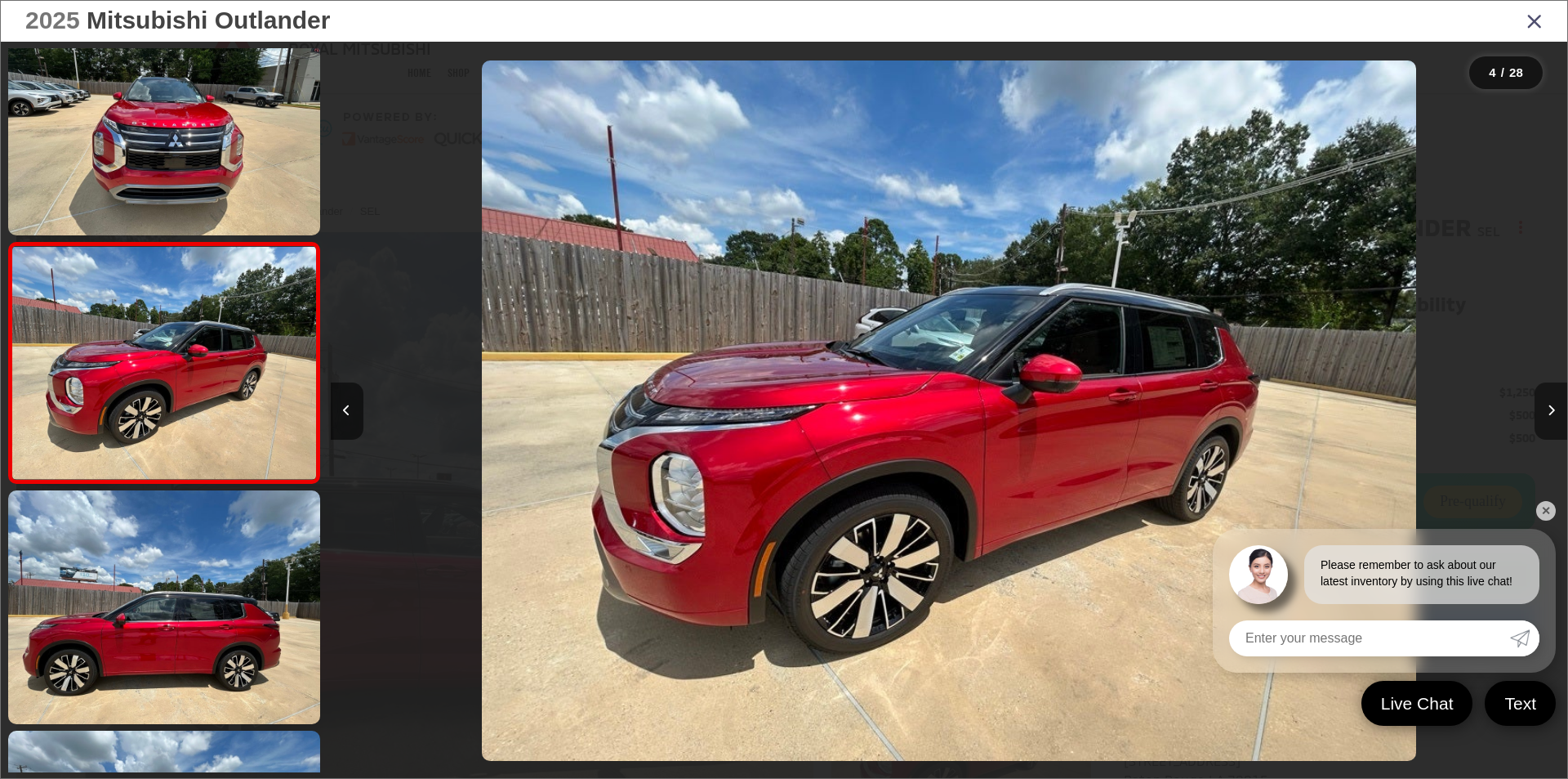
click at [1555, 411] on button "Next image" at bounding box center [1550, 410] width 33 height 57
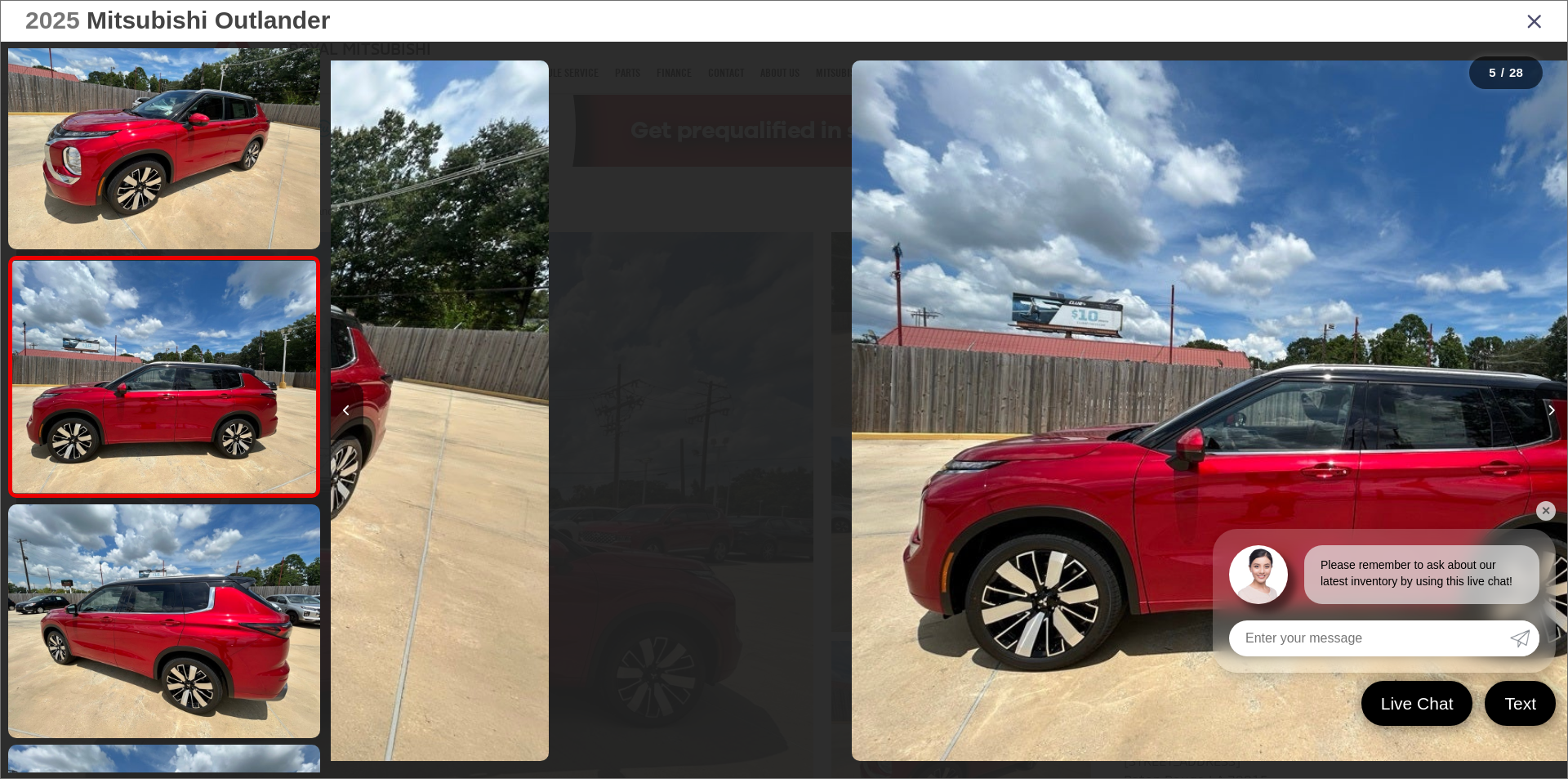
scroll to position [769, 0]
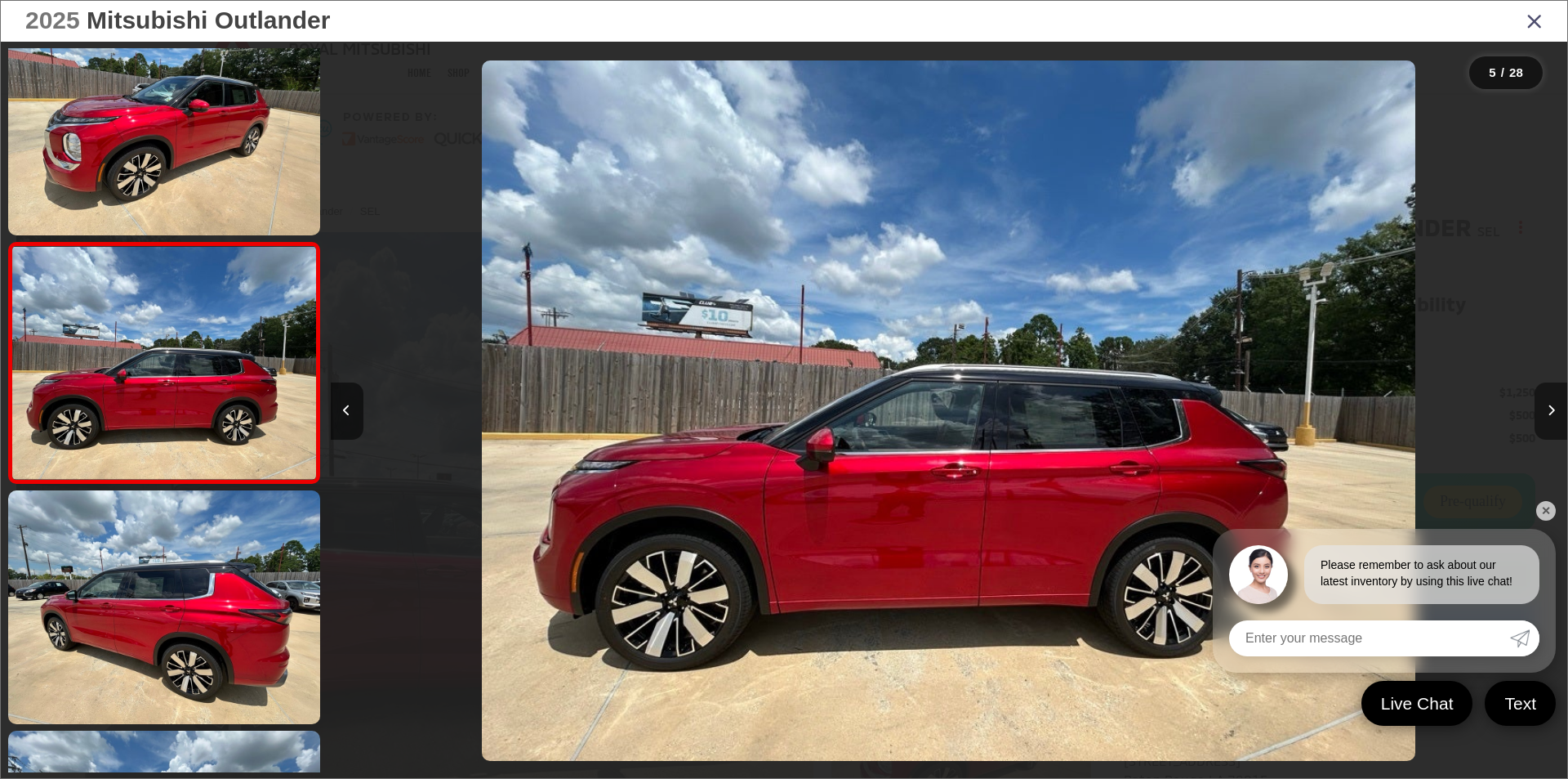
click at [1555, 411] on button "Next image" at bounding box center [1550, 410] width 33 height 57
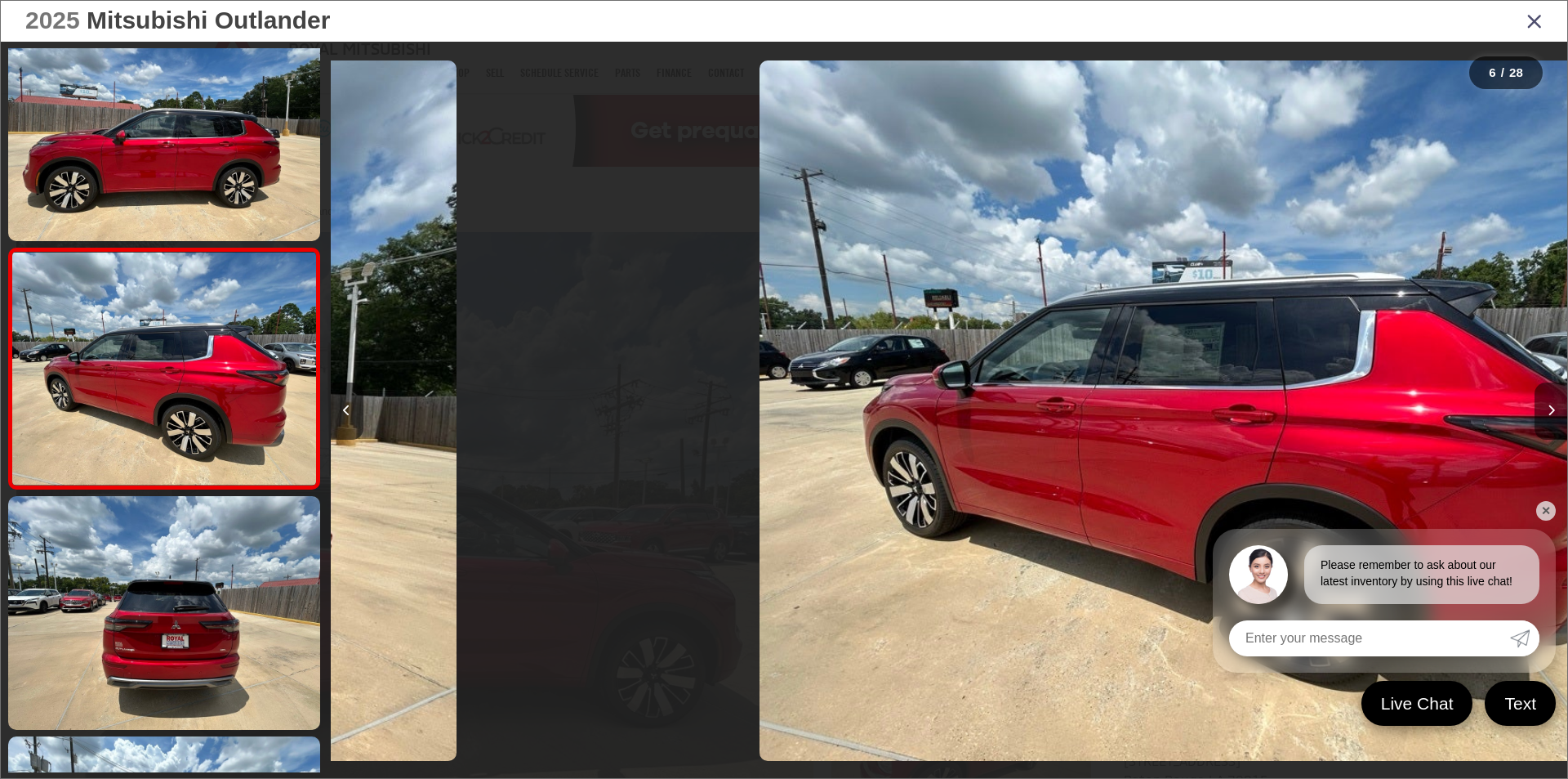
scroll to position [1009, 0]
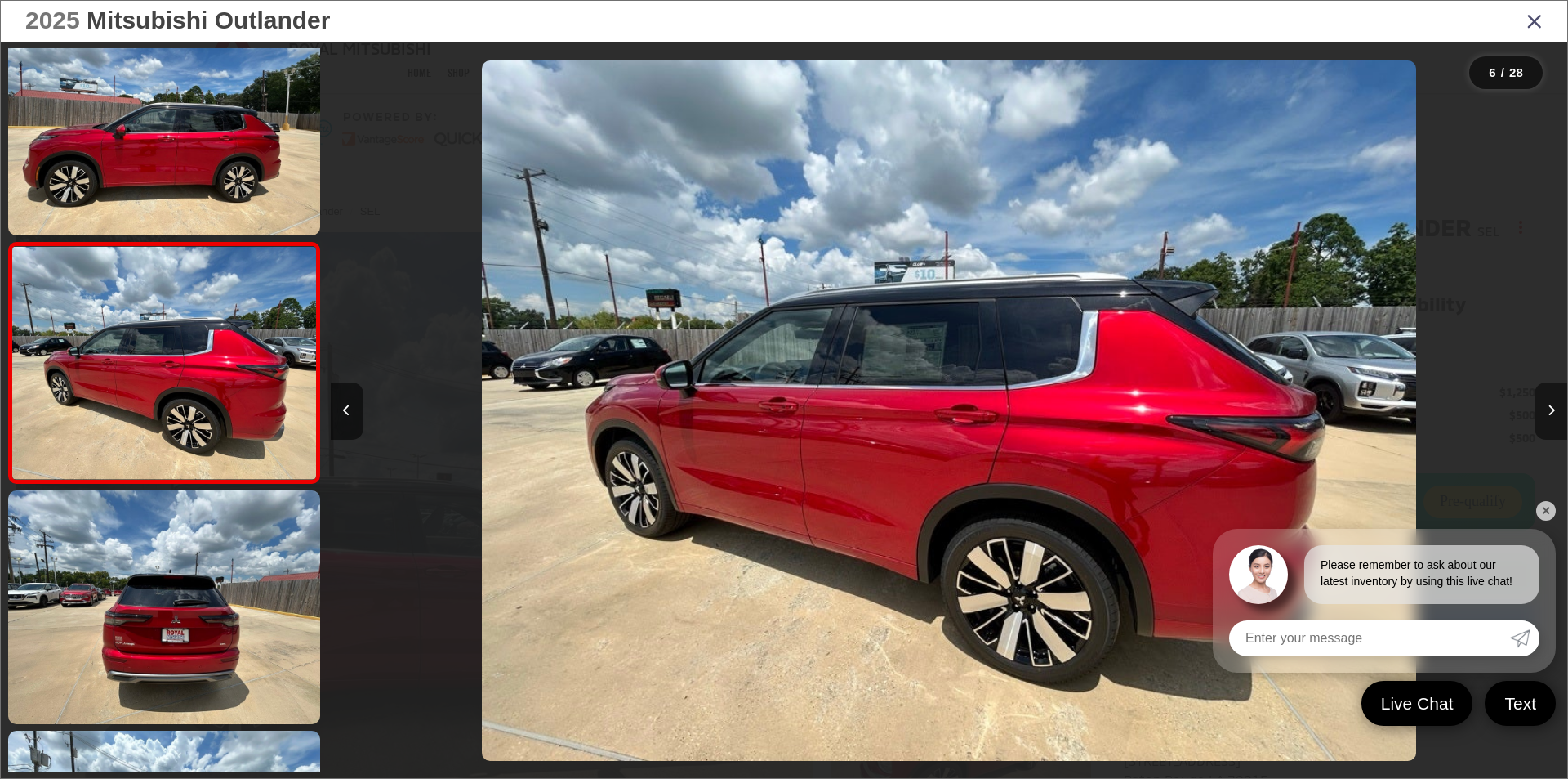
click at [1555, 411] on button "Next image" at bounding box center [1550, 410] width 33 height 57
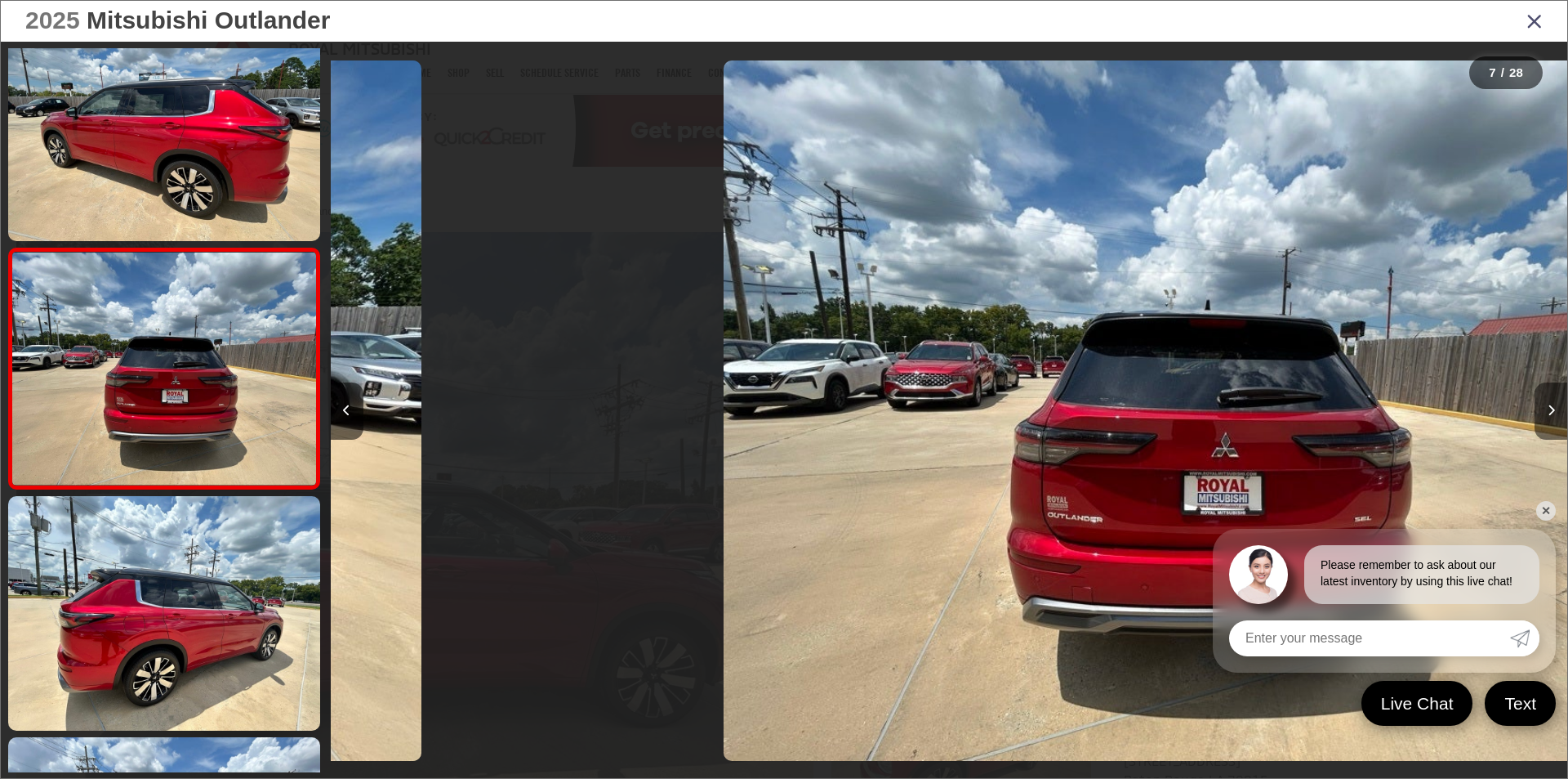
scroll to position [1249, 0]
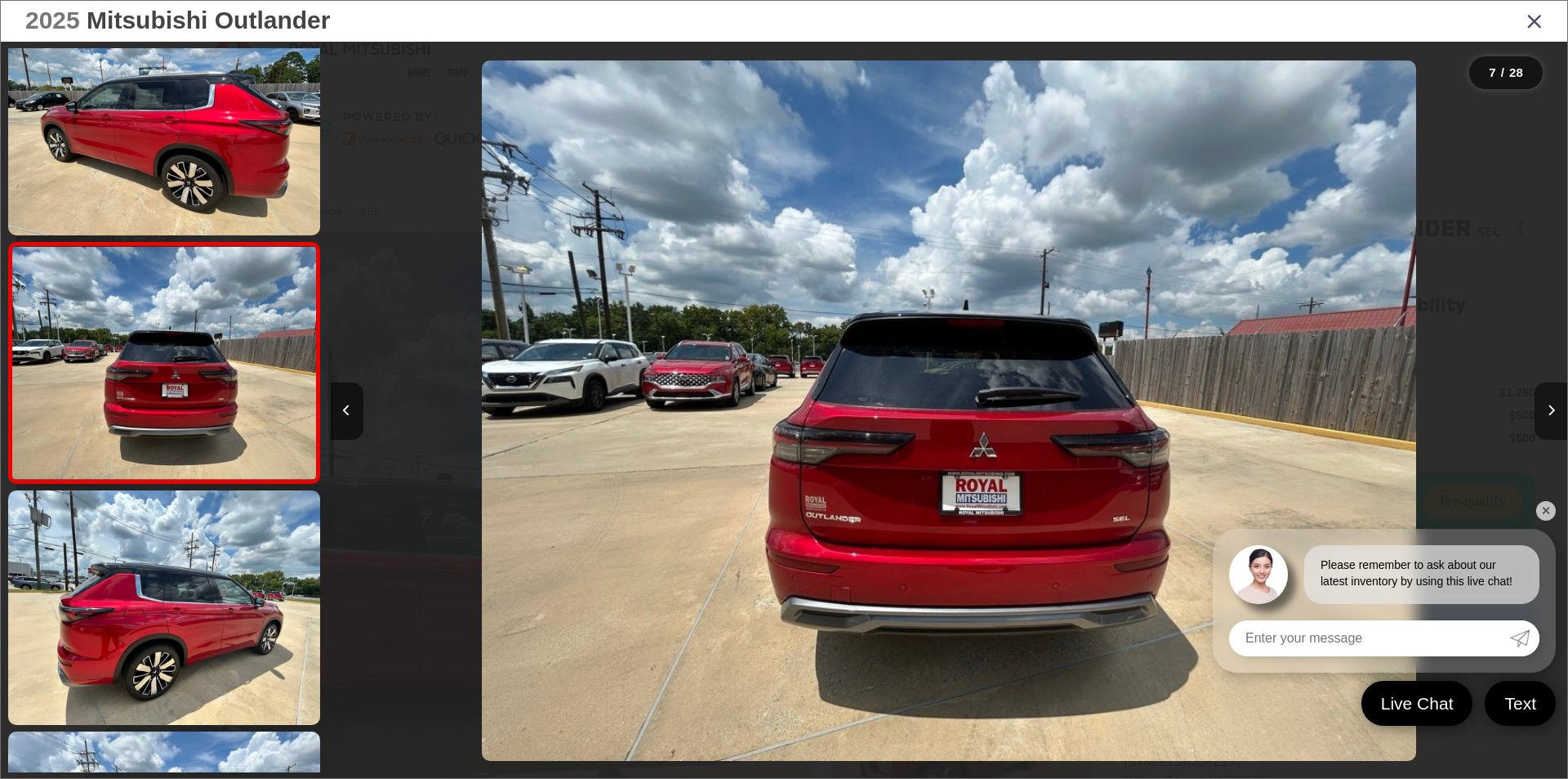
click at [1555, 411] on button "Next image" at bounding box center [1550, 410] width 33 height 57
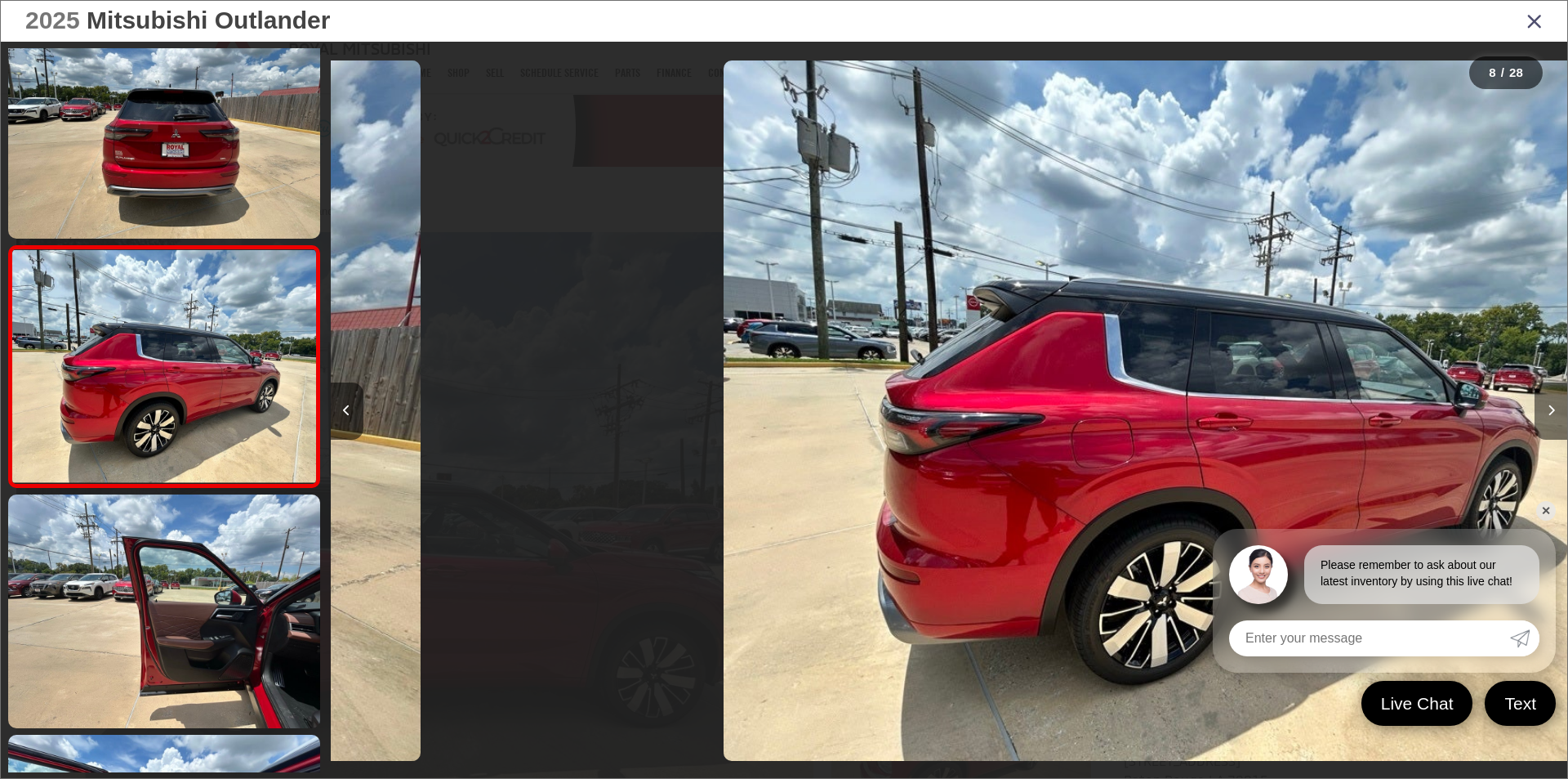
scroll to position [1489, 0]
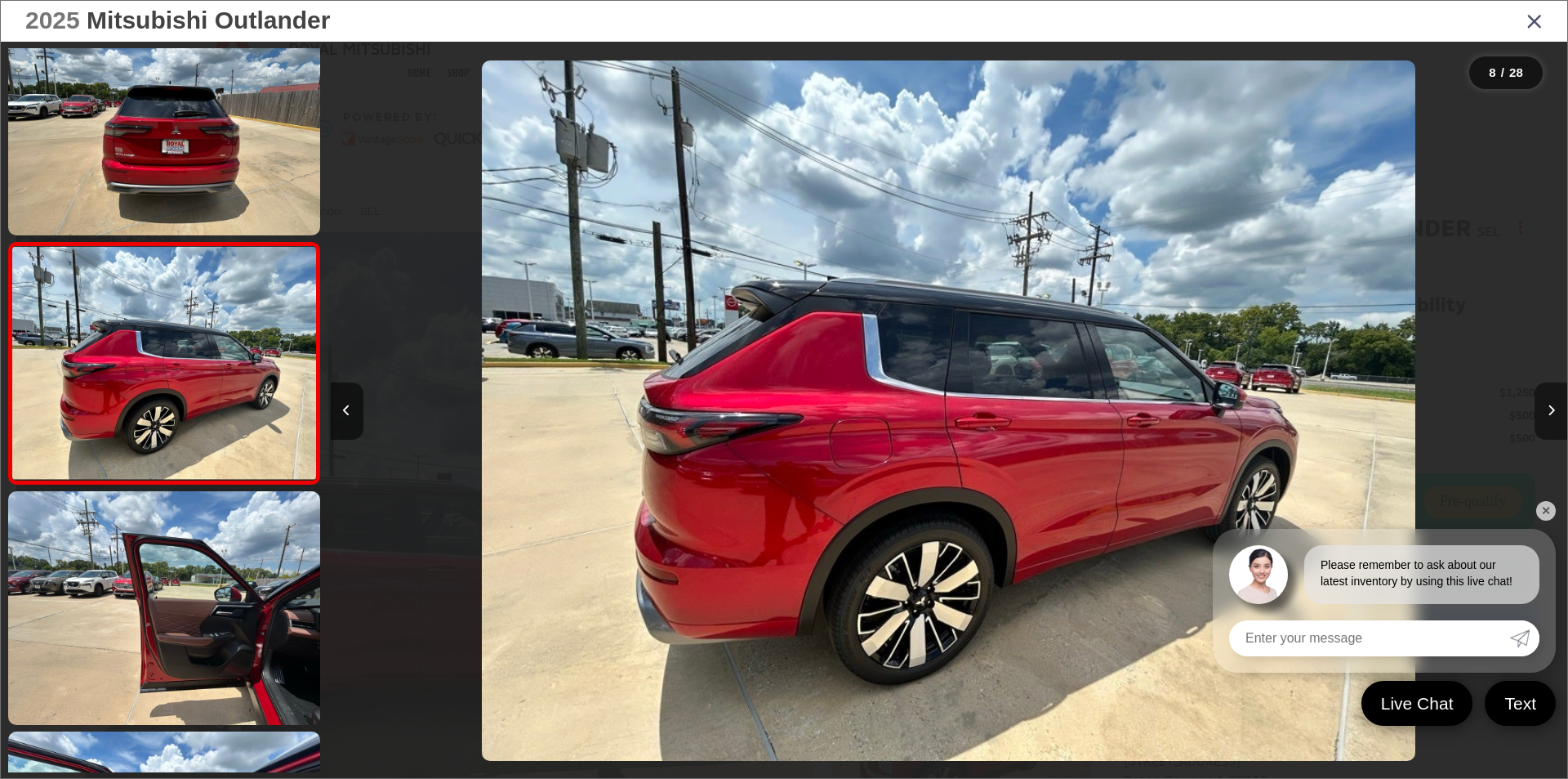
click at [1555, 411] on button "Next image" at bounding box center [1550, 410] width 33 height 57
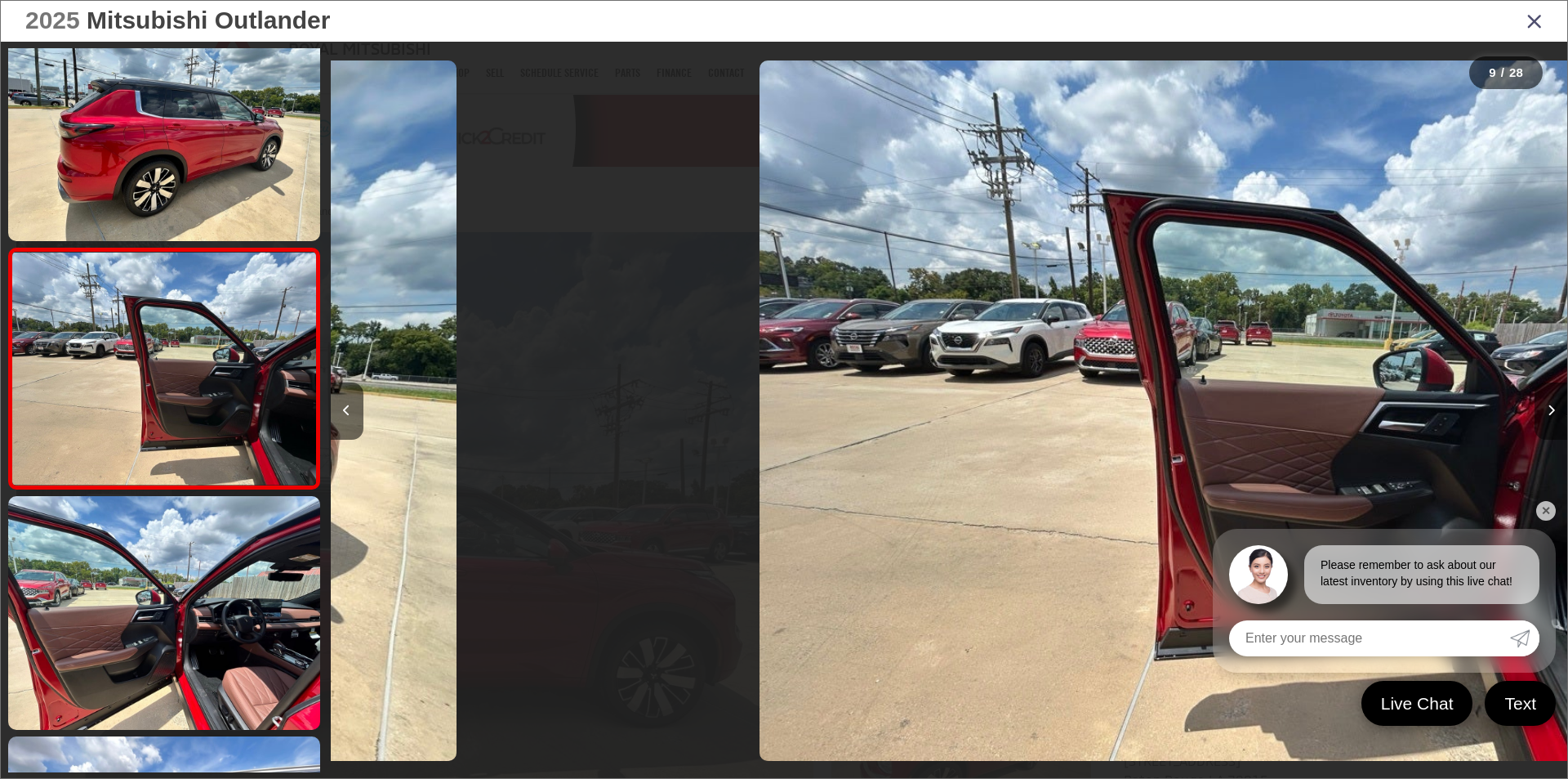
scroll to position [1730, 0]
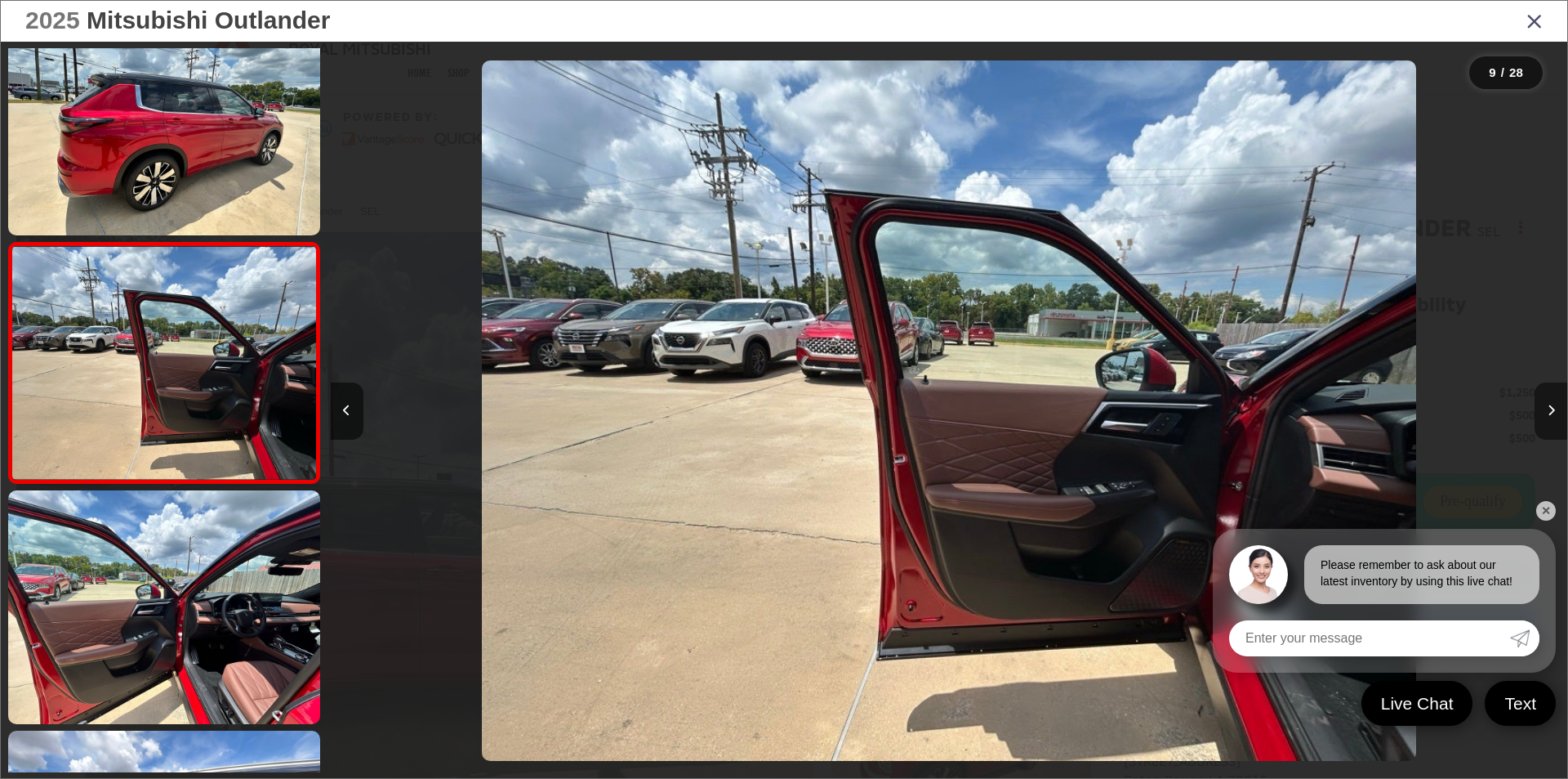
click at [1555, 411] on button "Next image" at bounding box center [1550, 410] width 33 height 57
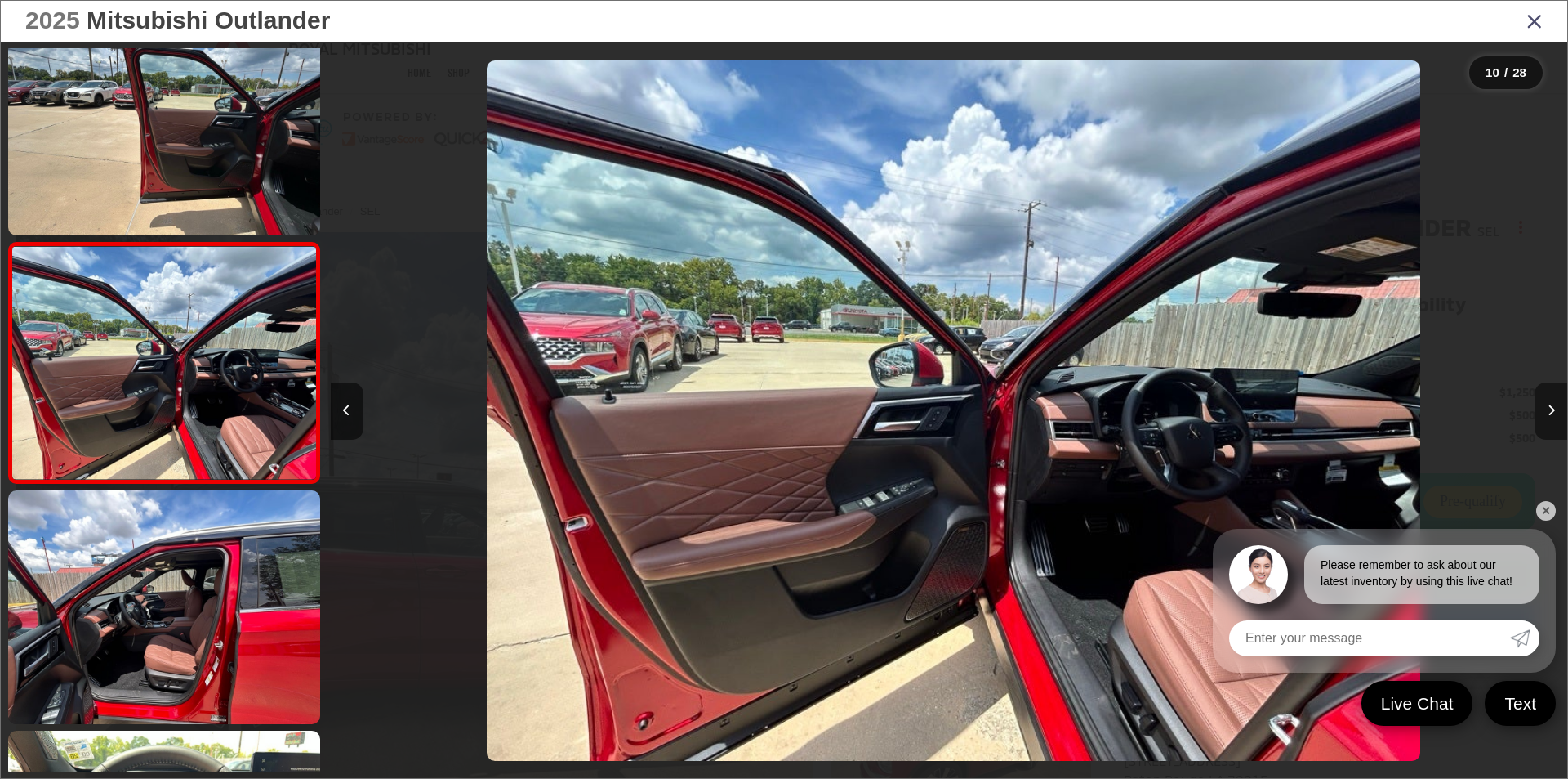
scroll to position [0, 11131]
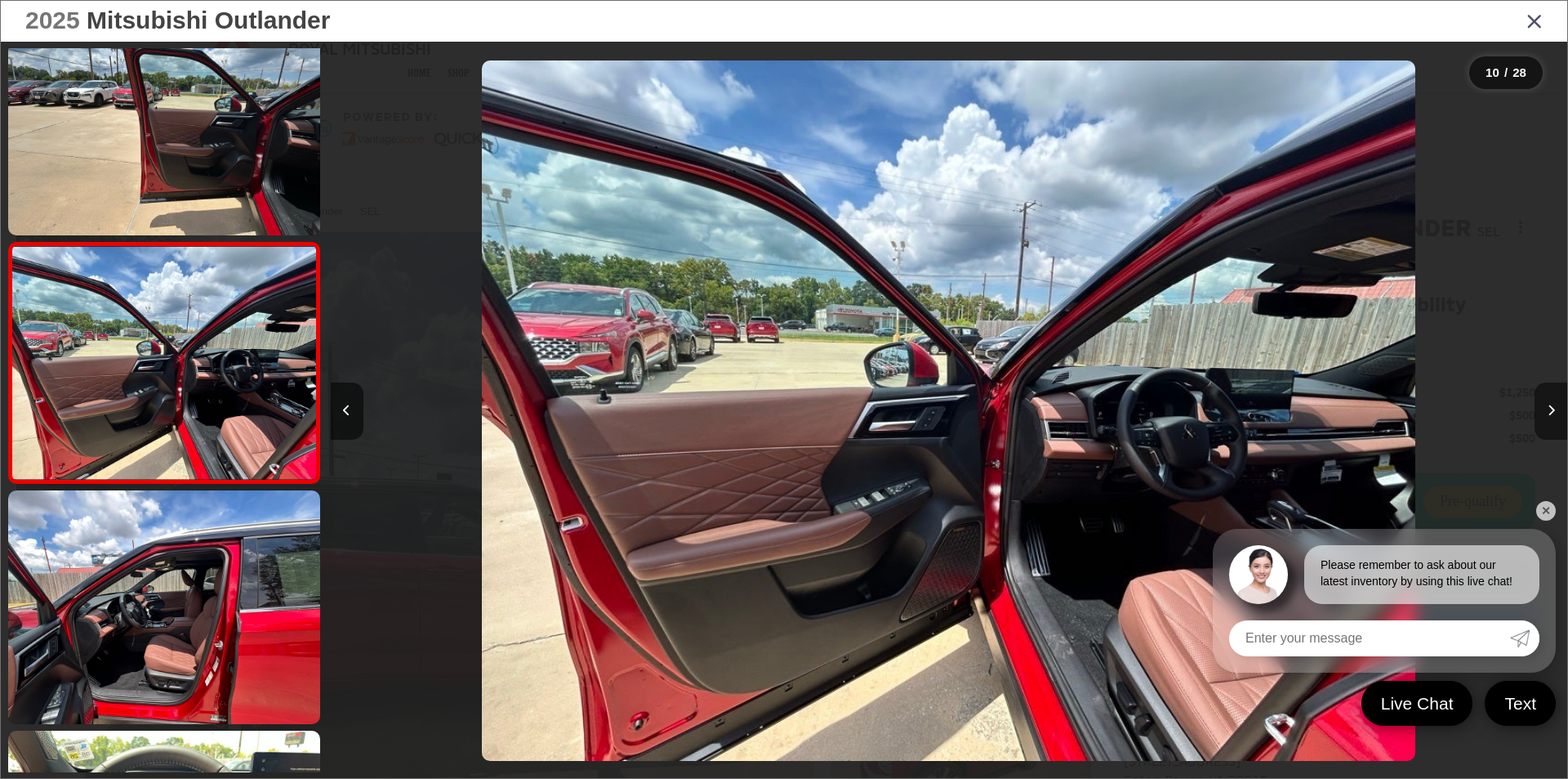
click at [1555, 411] on button "Next image" at bounding box center [1550, 410] width 33 height 57
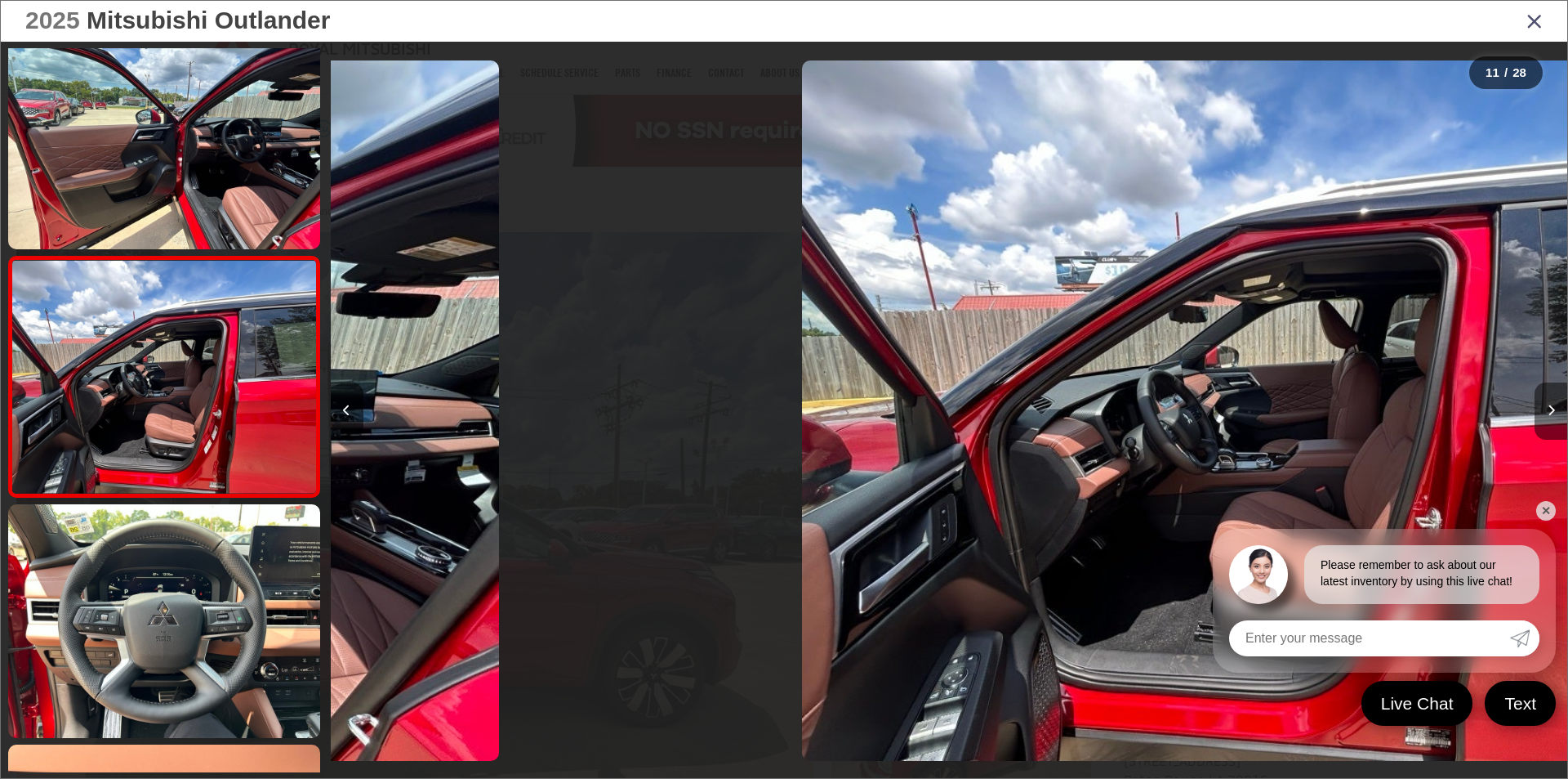
scroll to position [0, 0]
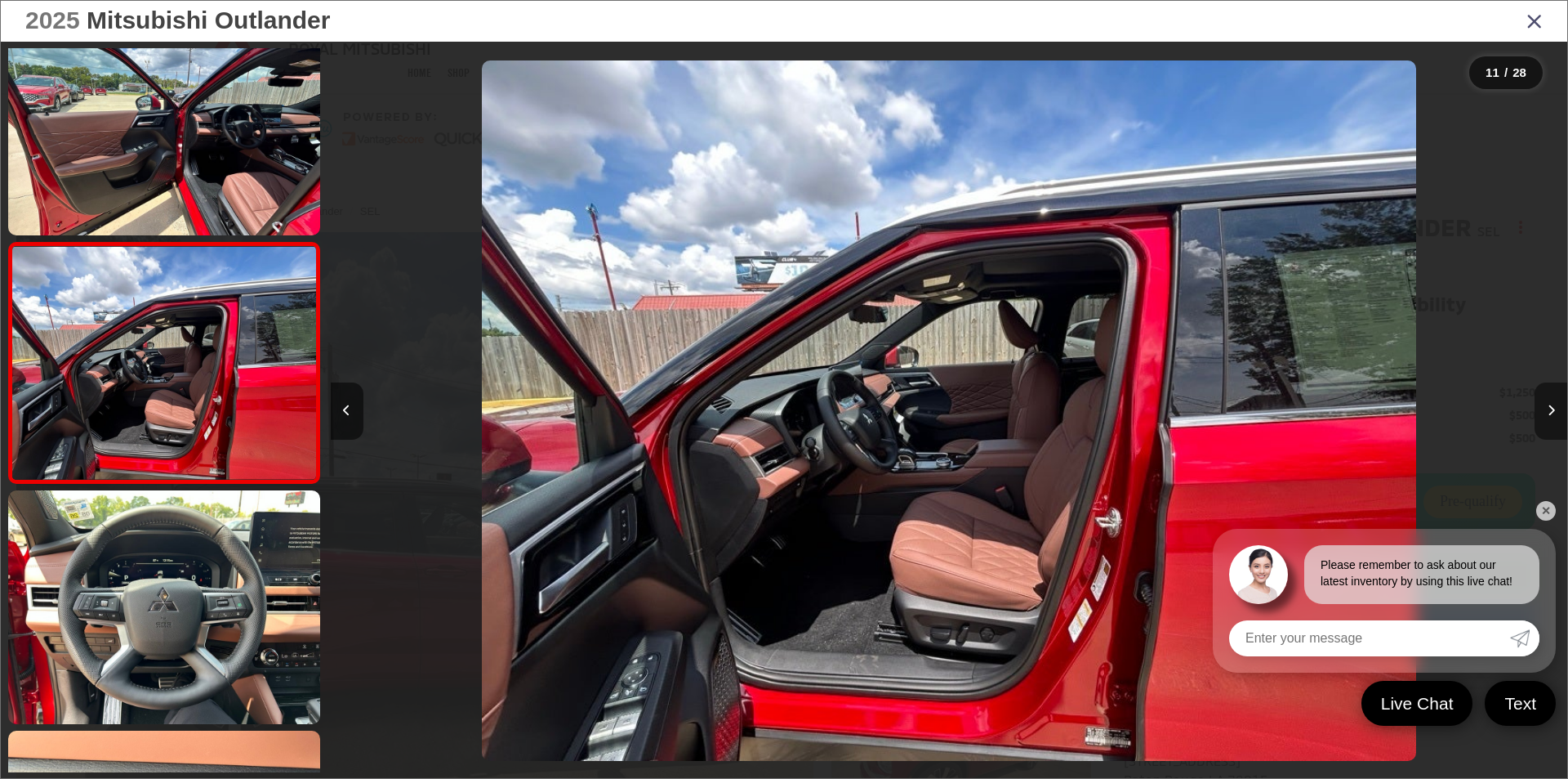
click at [1555, 411] on button "Next image" at bounding box center [1550, 410] width 33 height 57
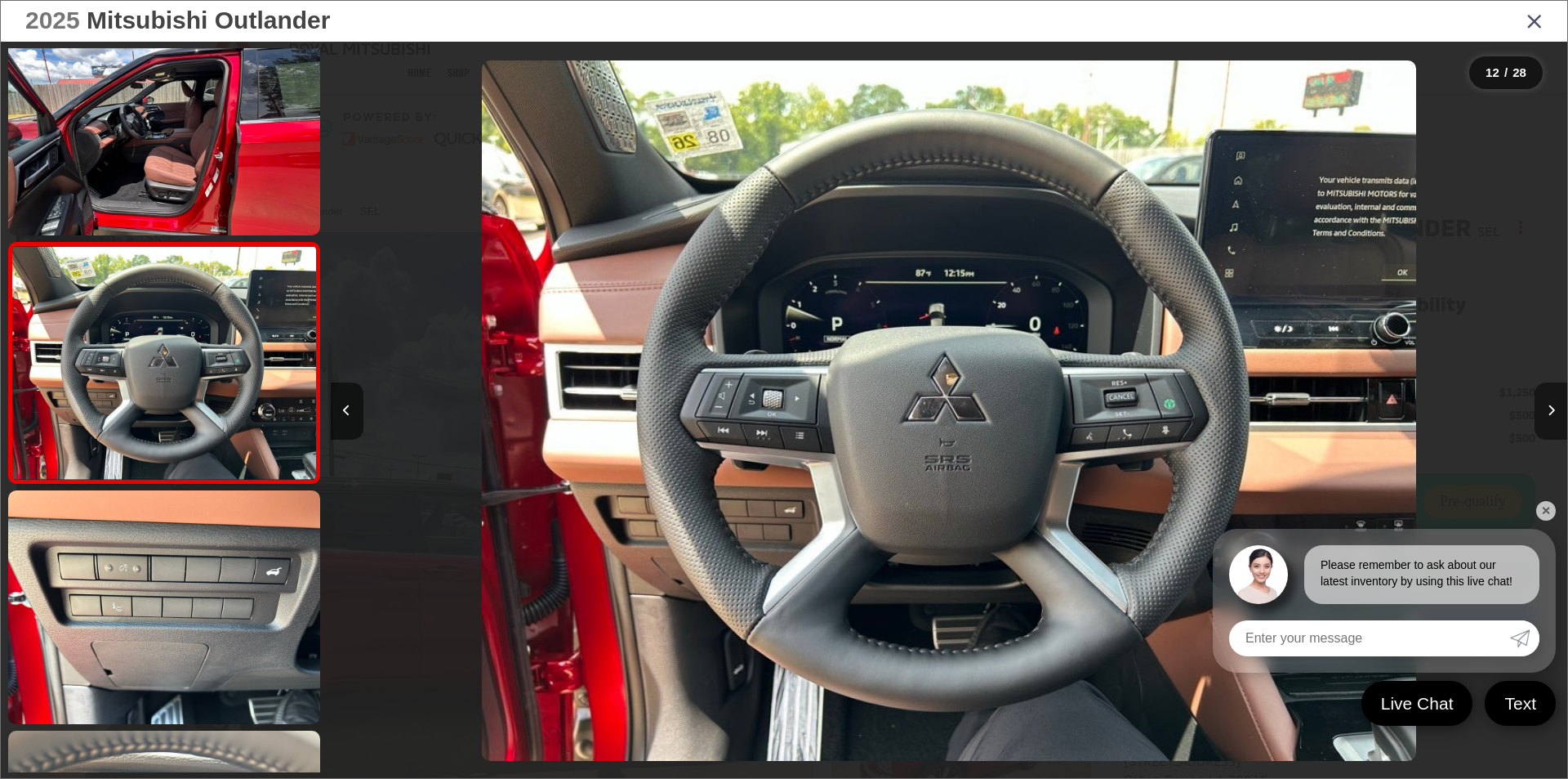
click at [1555, 411] on button "Next image" at bounding box center [1550, 410] width 33 height 57
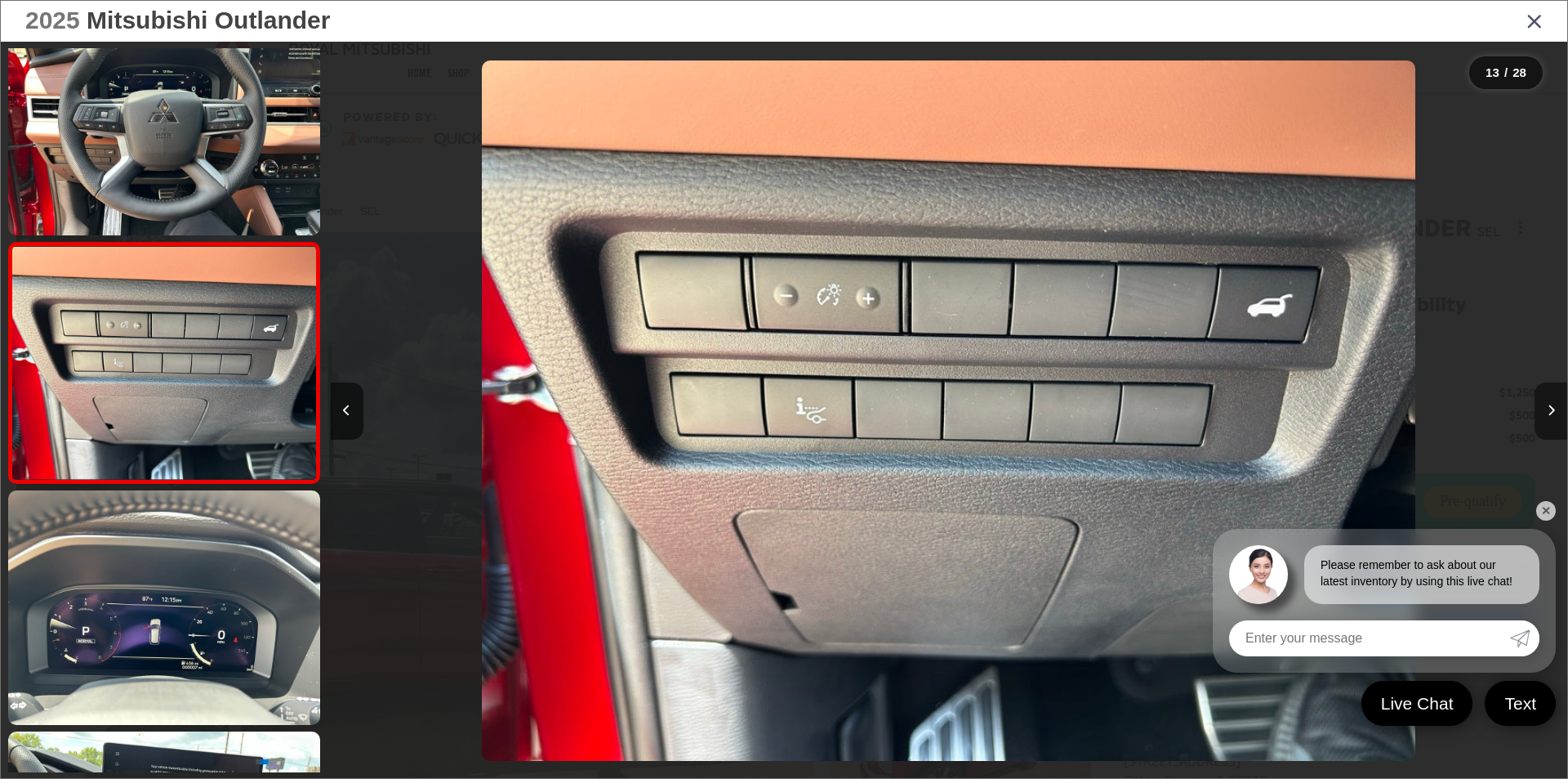
click at [1555, 411] on button "Next image" at bounding box center [1550, 410] width 33 height 57
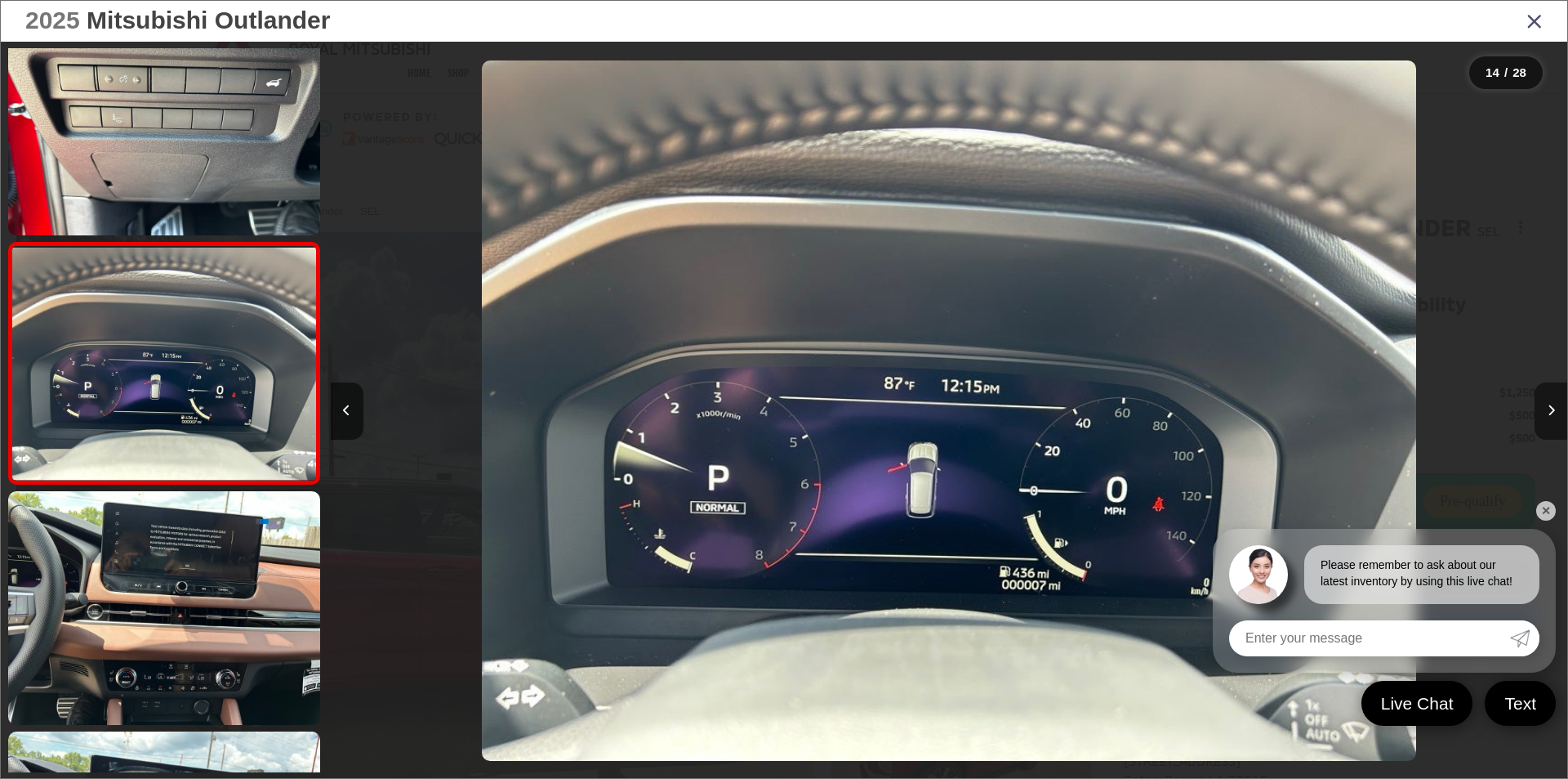
click at [1555, 411] on button "Next image" at bounding box center [1550, 410] width 33 height 57
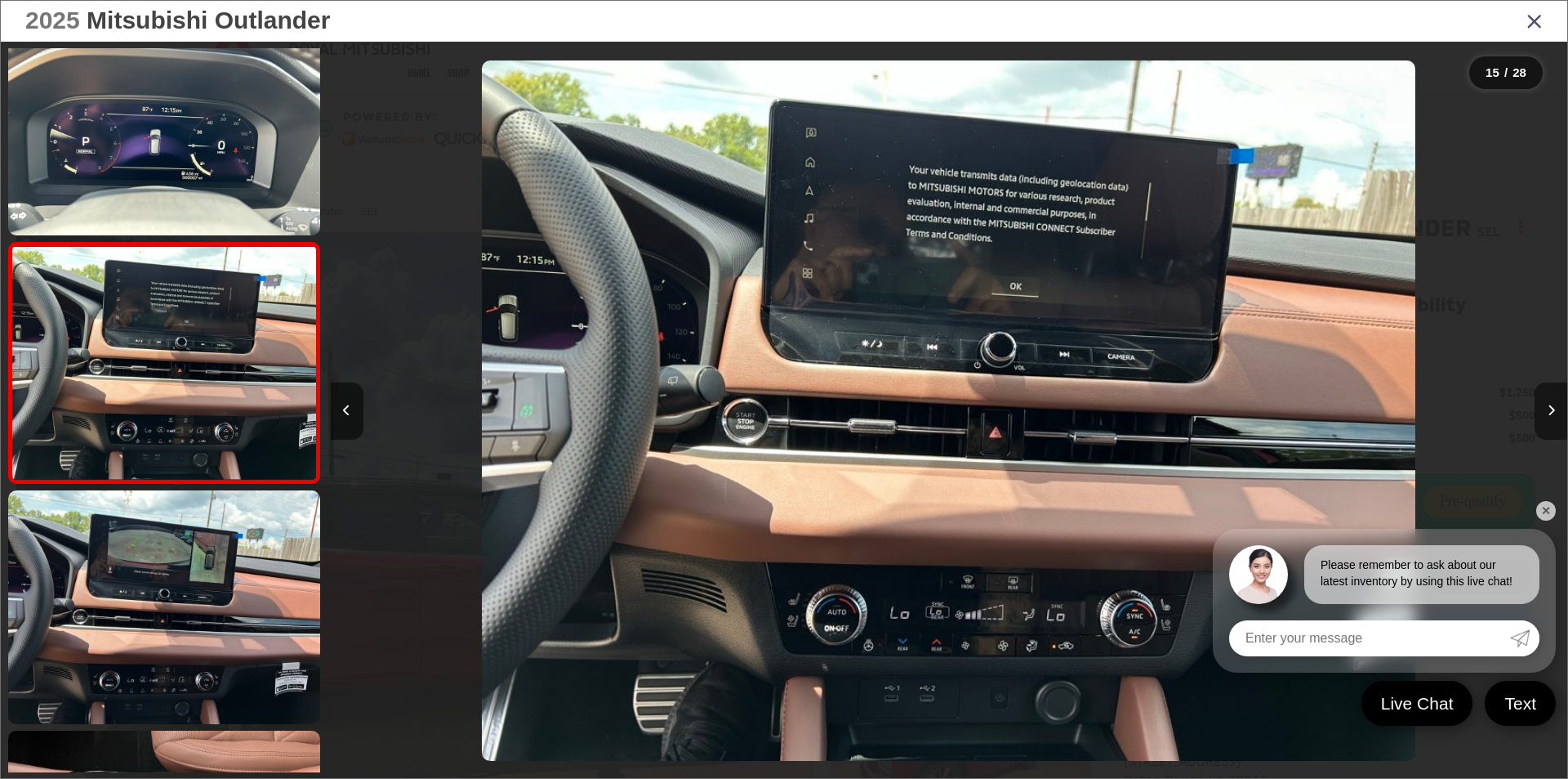
click at [1555, 411] on button "Next image" at bounding box center [1550, 410] width 33 height 57
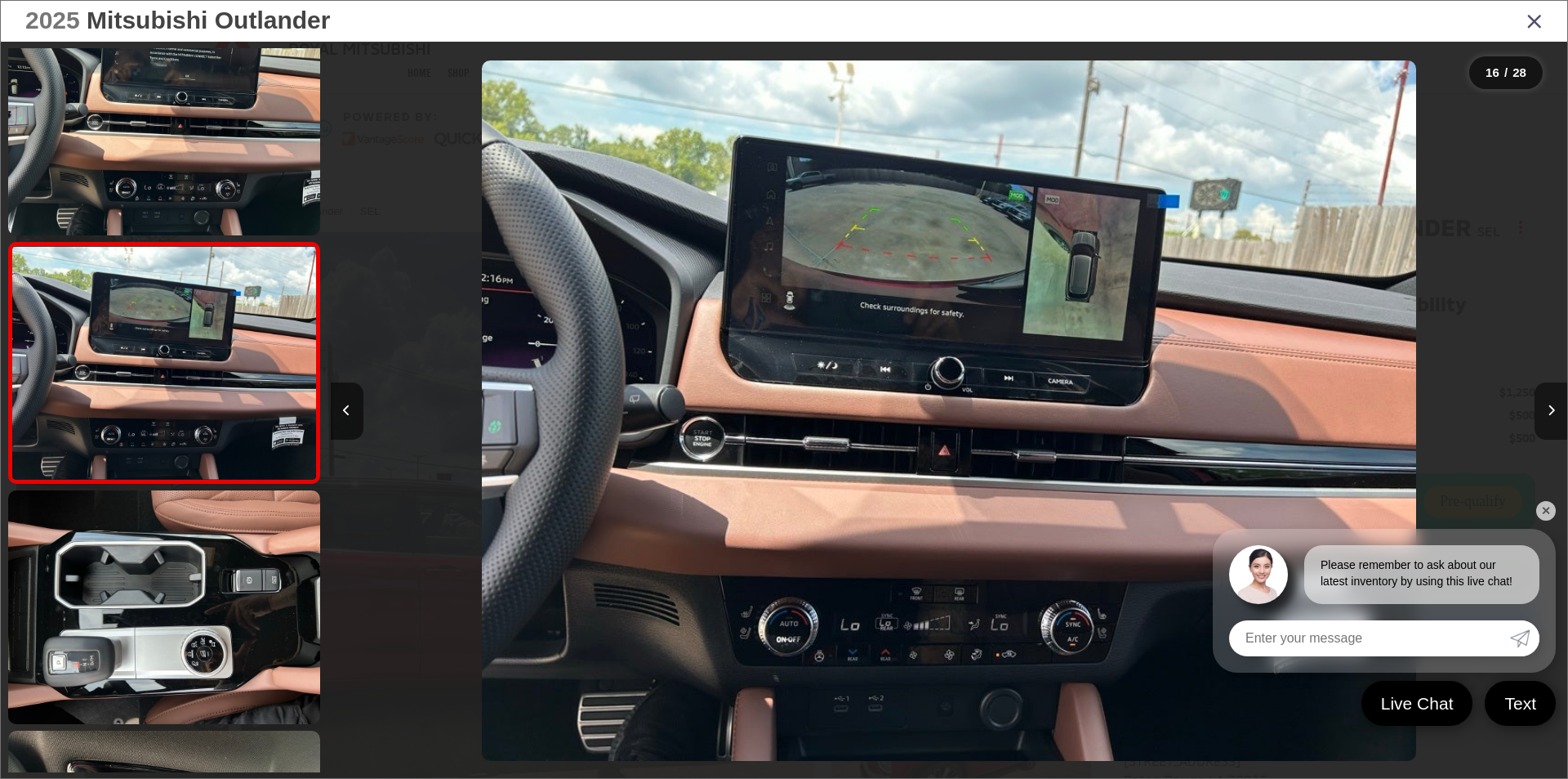
click at [1555, 411] on button "Next image" at bounding box center [1550, 410] width 33 height 57
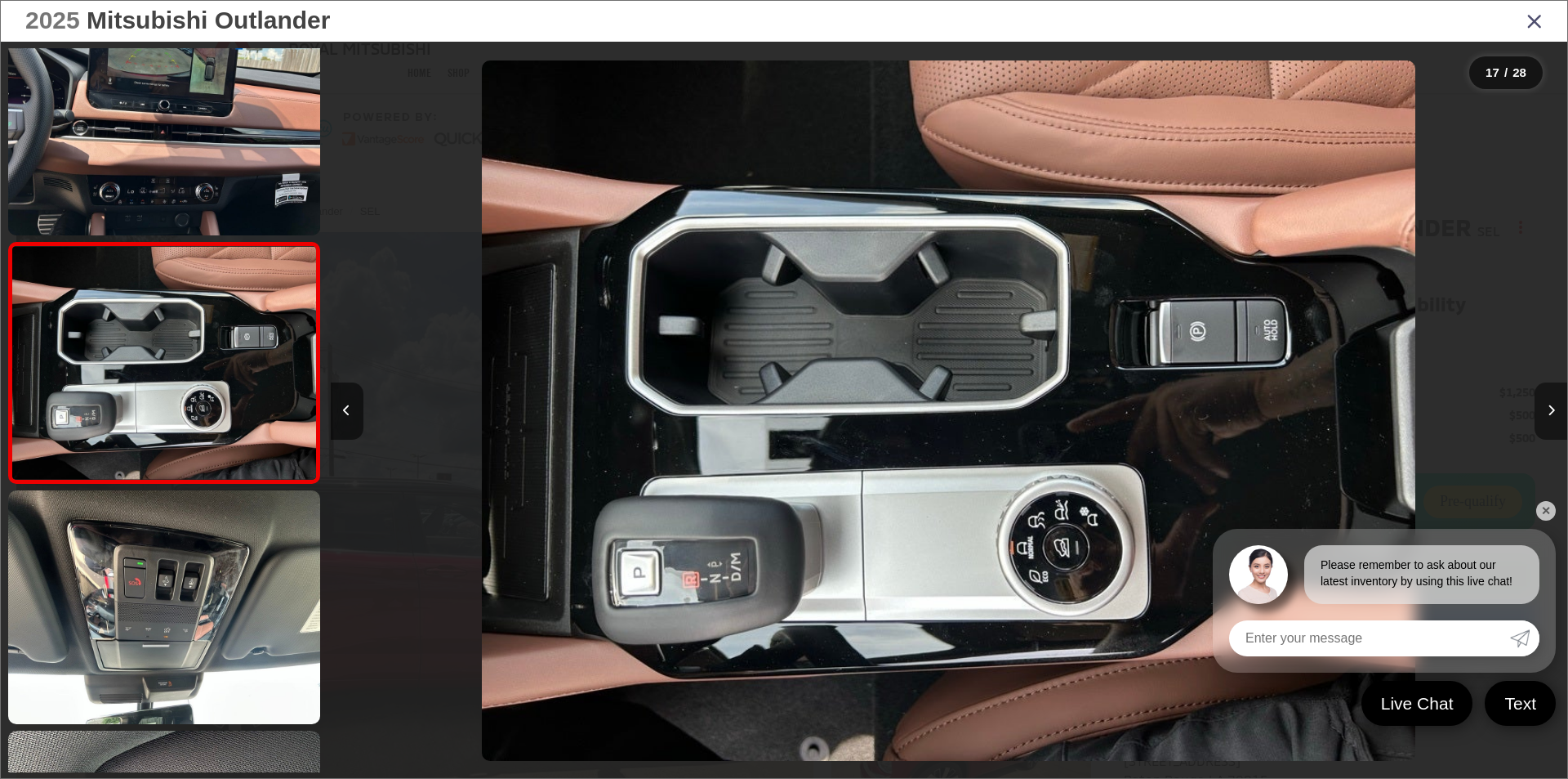
click at [1555, 411] on button "Next image" at bounding box center [1550, 410] width 33 height 57
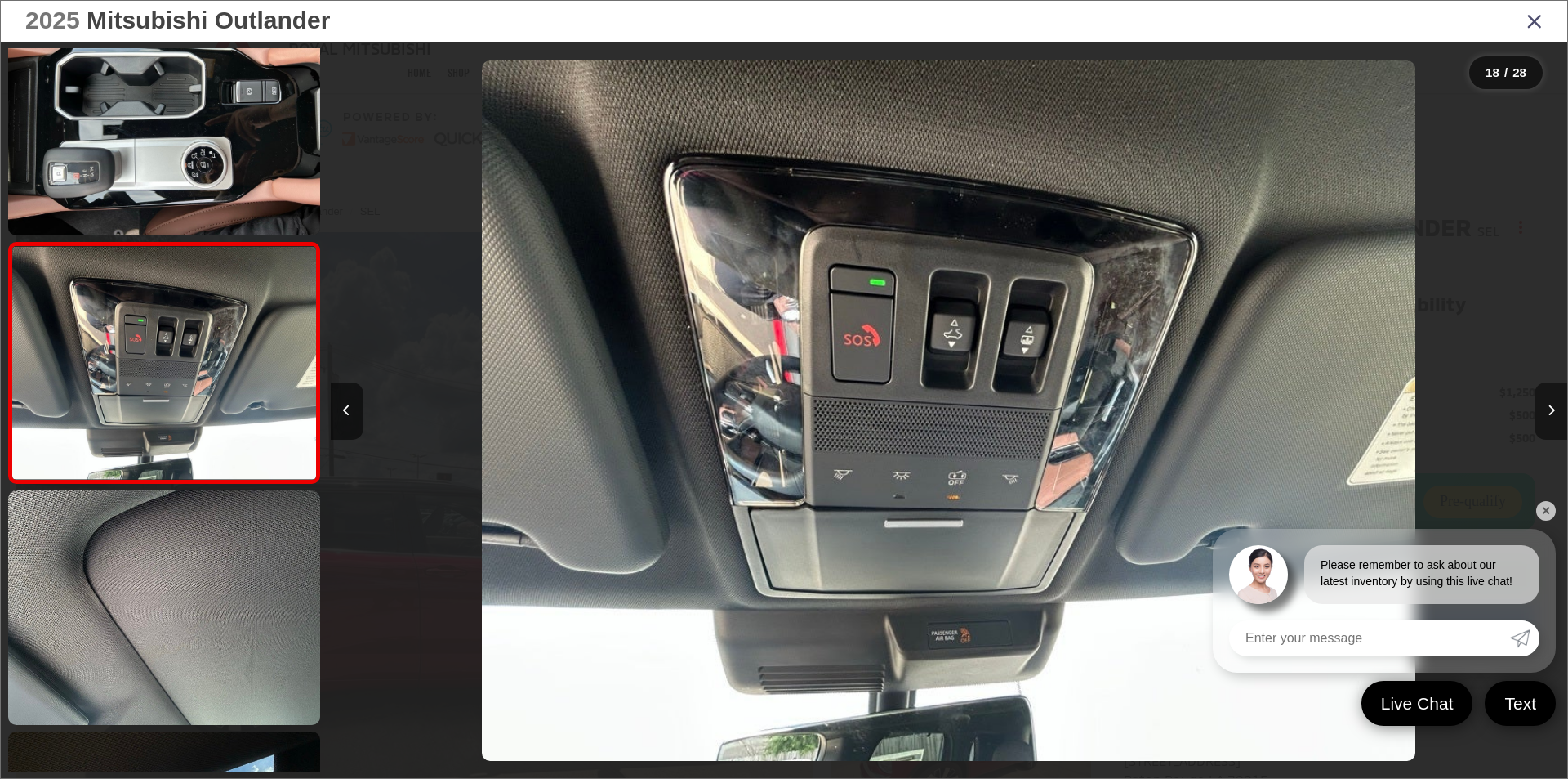
click at [1555, 411] on button "Next image" at bounding box center [1550, 410] width 33 height 57
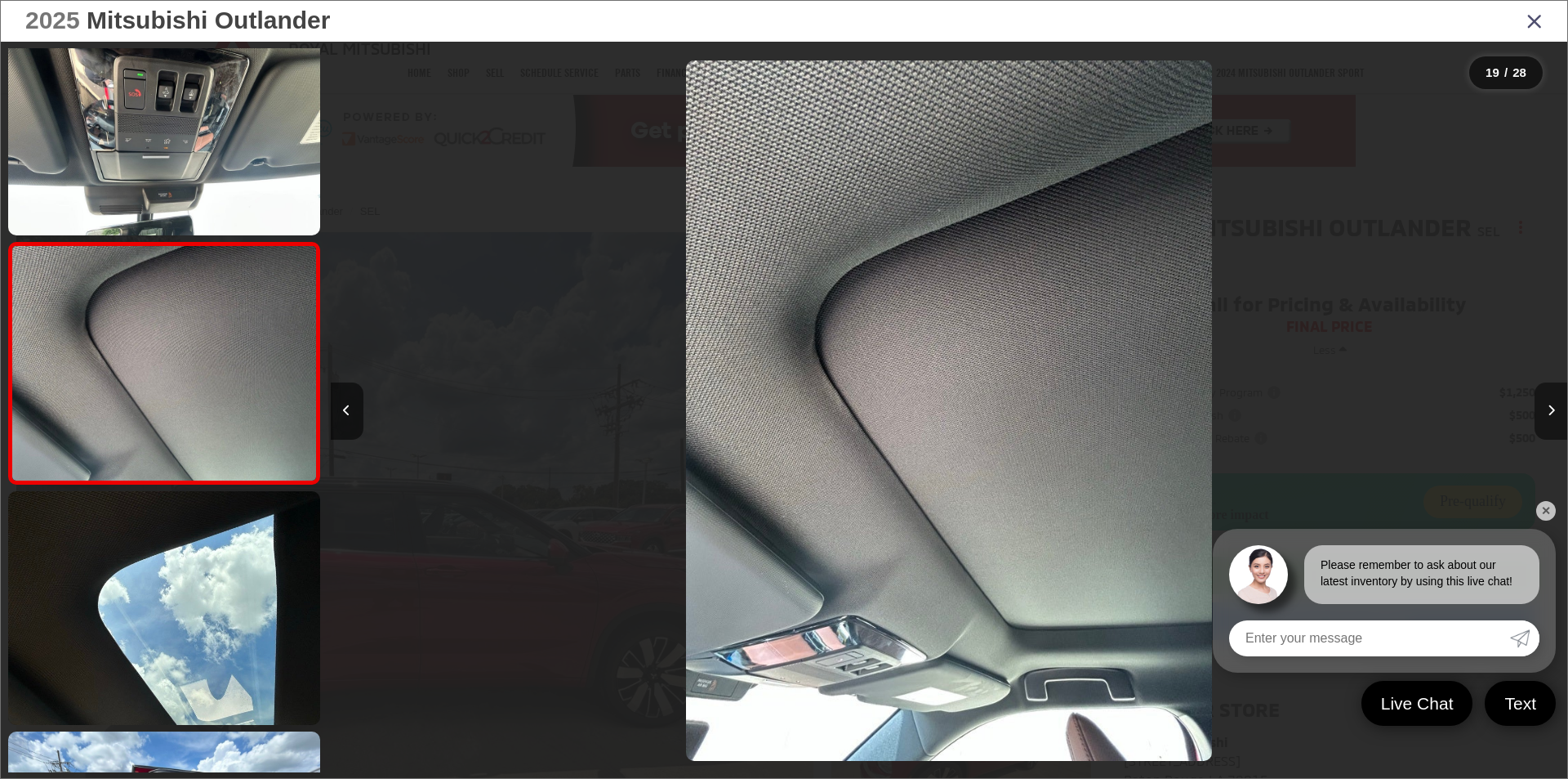
click at [1555, 411] on button "Next image" at bounding box center [1550, 410] width 33 height 57
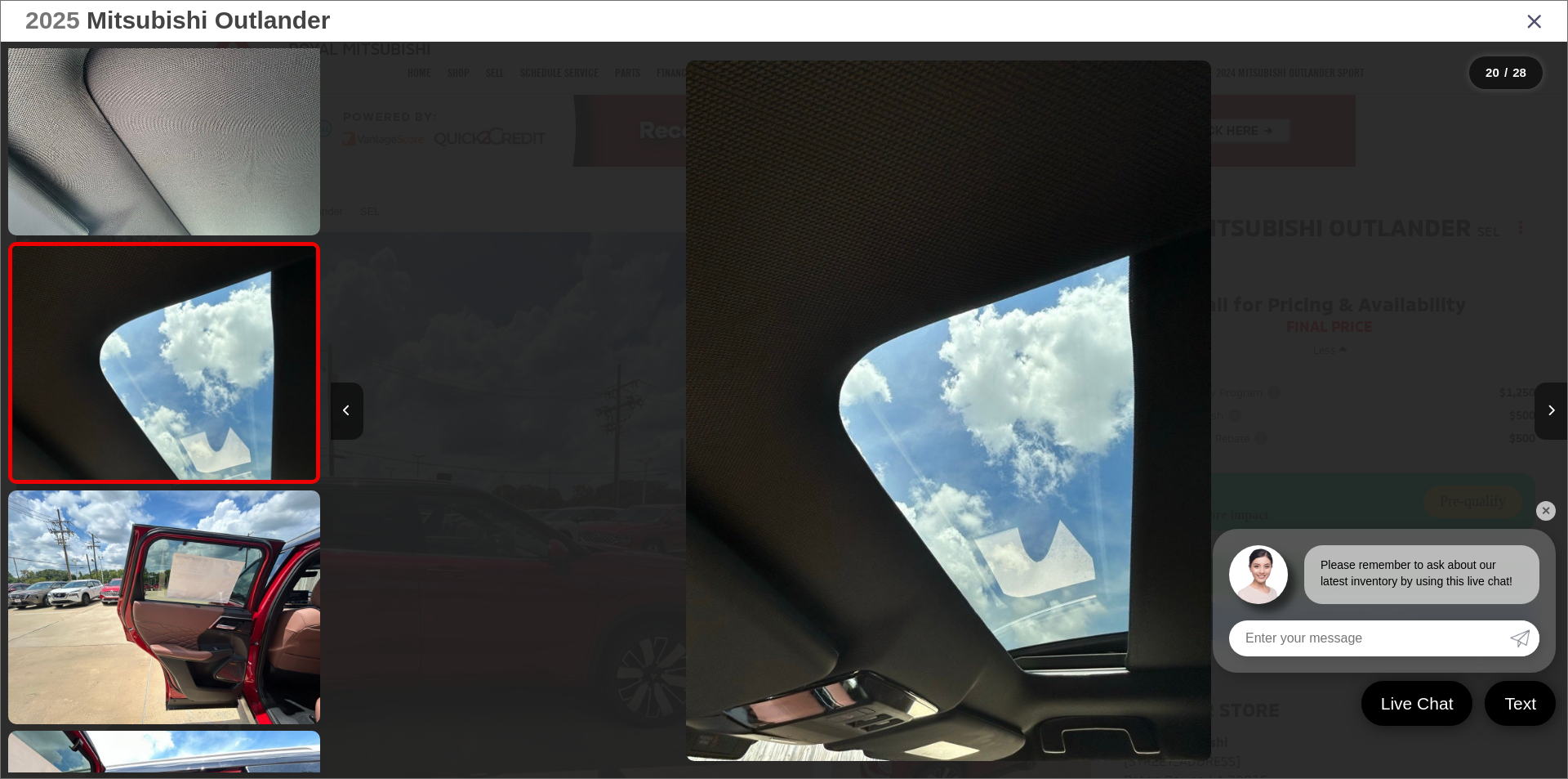
click at [1555, 411] on button "Next image" at bounding box center [1550, 410] width 33 height 57
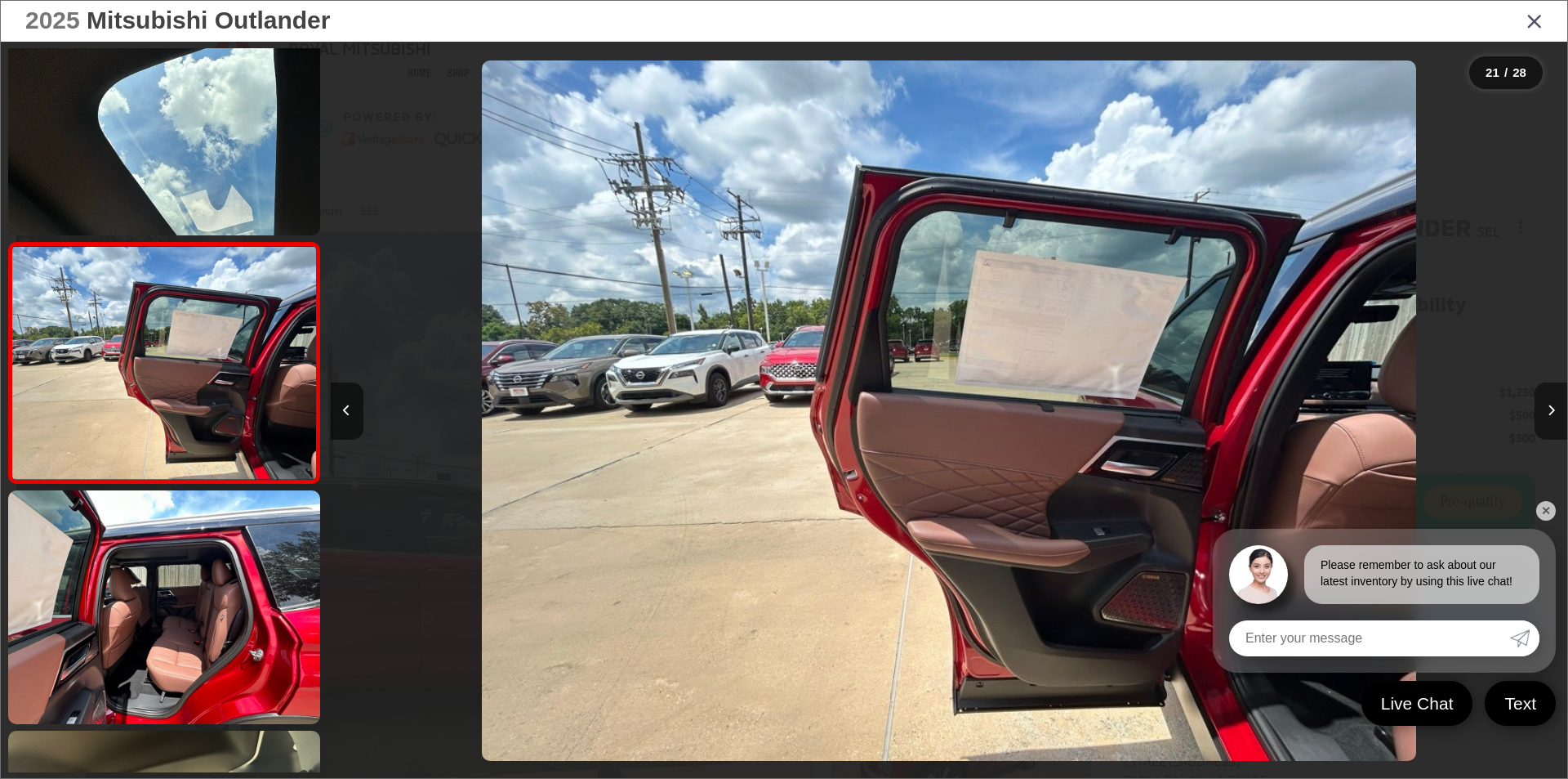
click at [1555, 411] on button "Next image" at bounding box center [1550, 410] width 33 height 57
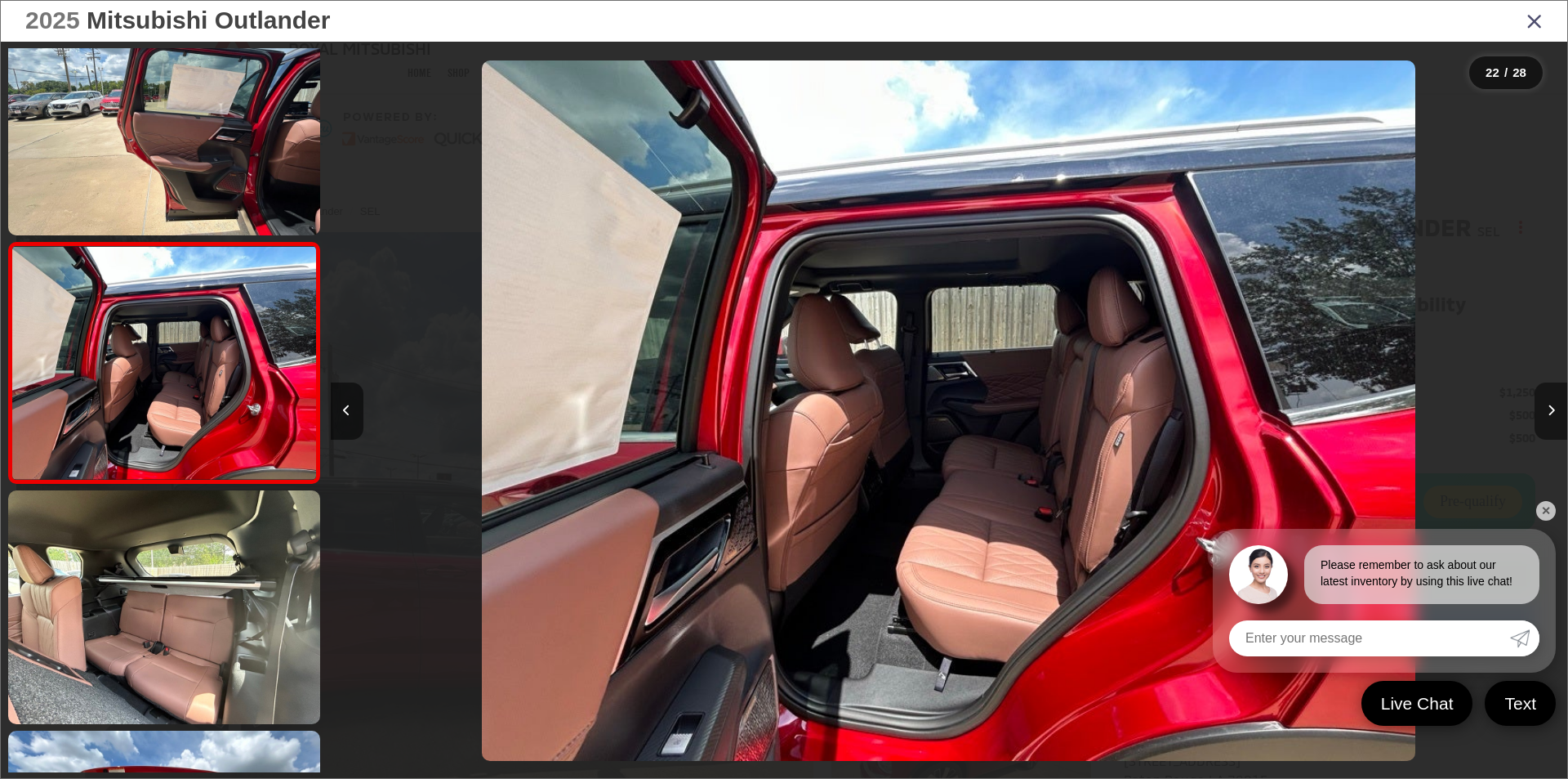
click at [1555, 411] on button "Next image" at bounding box center [1550, 410] width 33 height 57
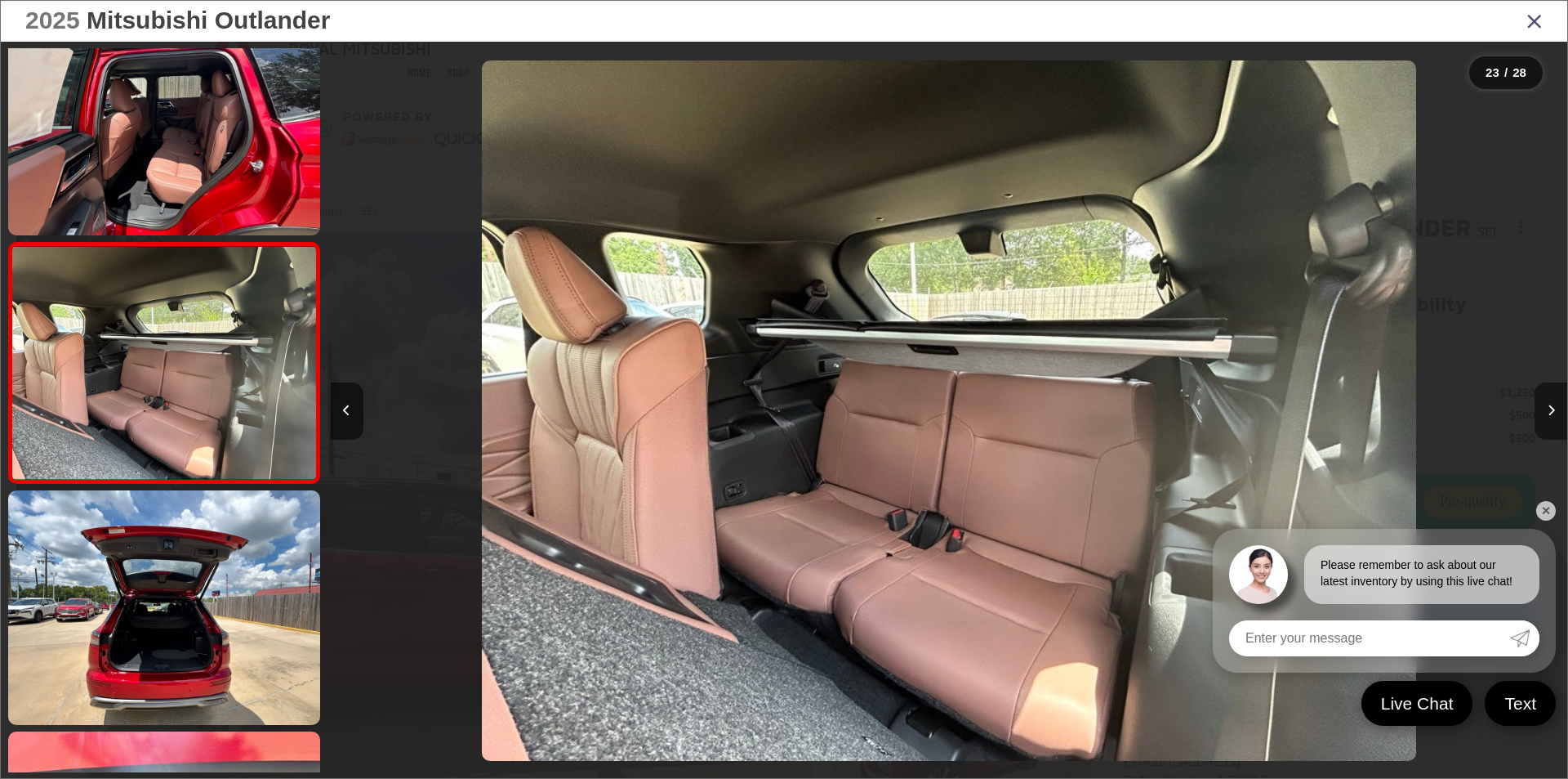
click at [1555, 411] on button "Next image" at bounding box center [1550, 410] width 33 height 57
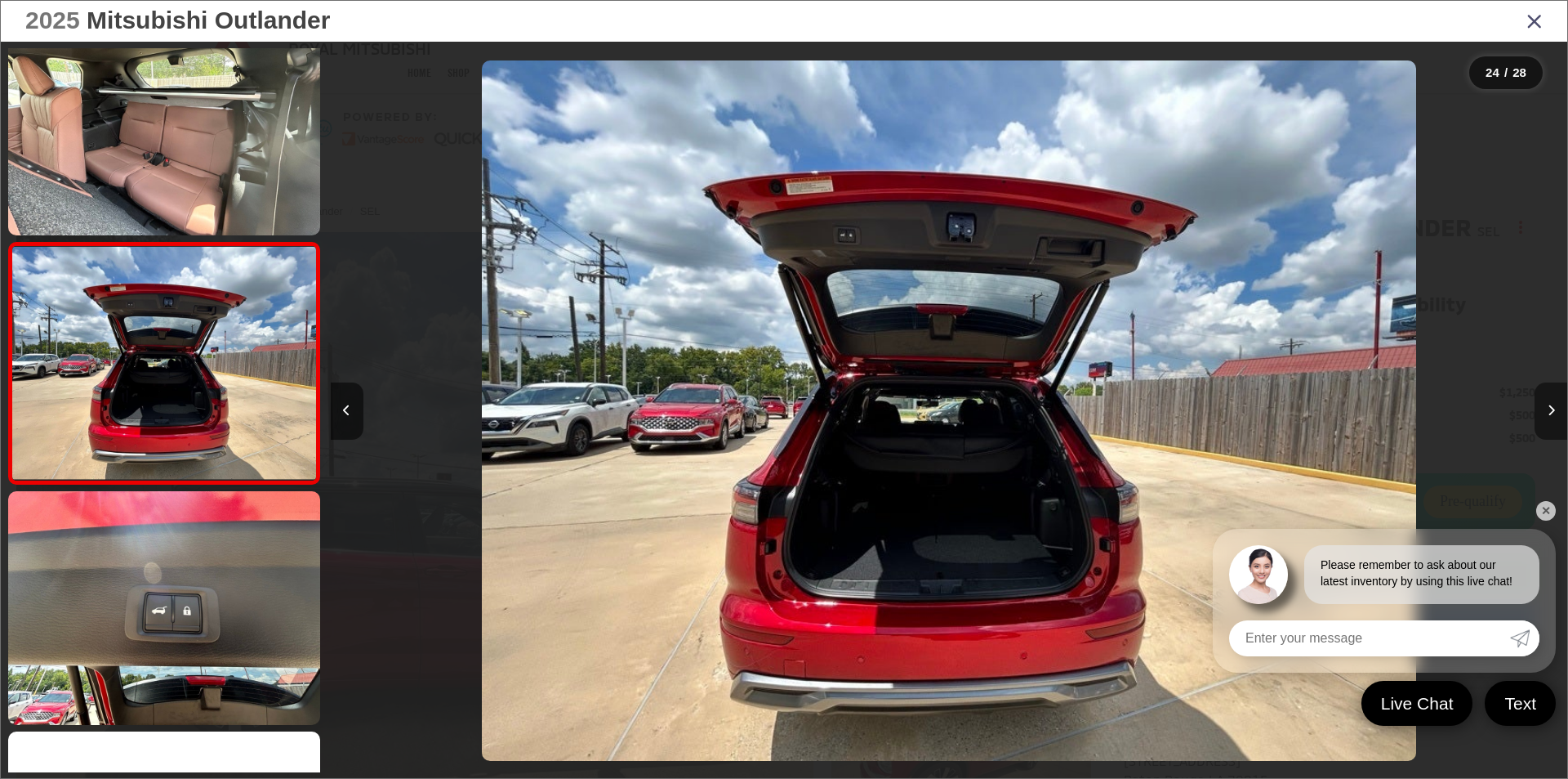
click at [1555, 411] on button "Next image" at bounding box center [1550, 410] width 33 height 57
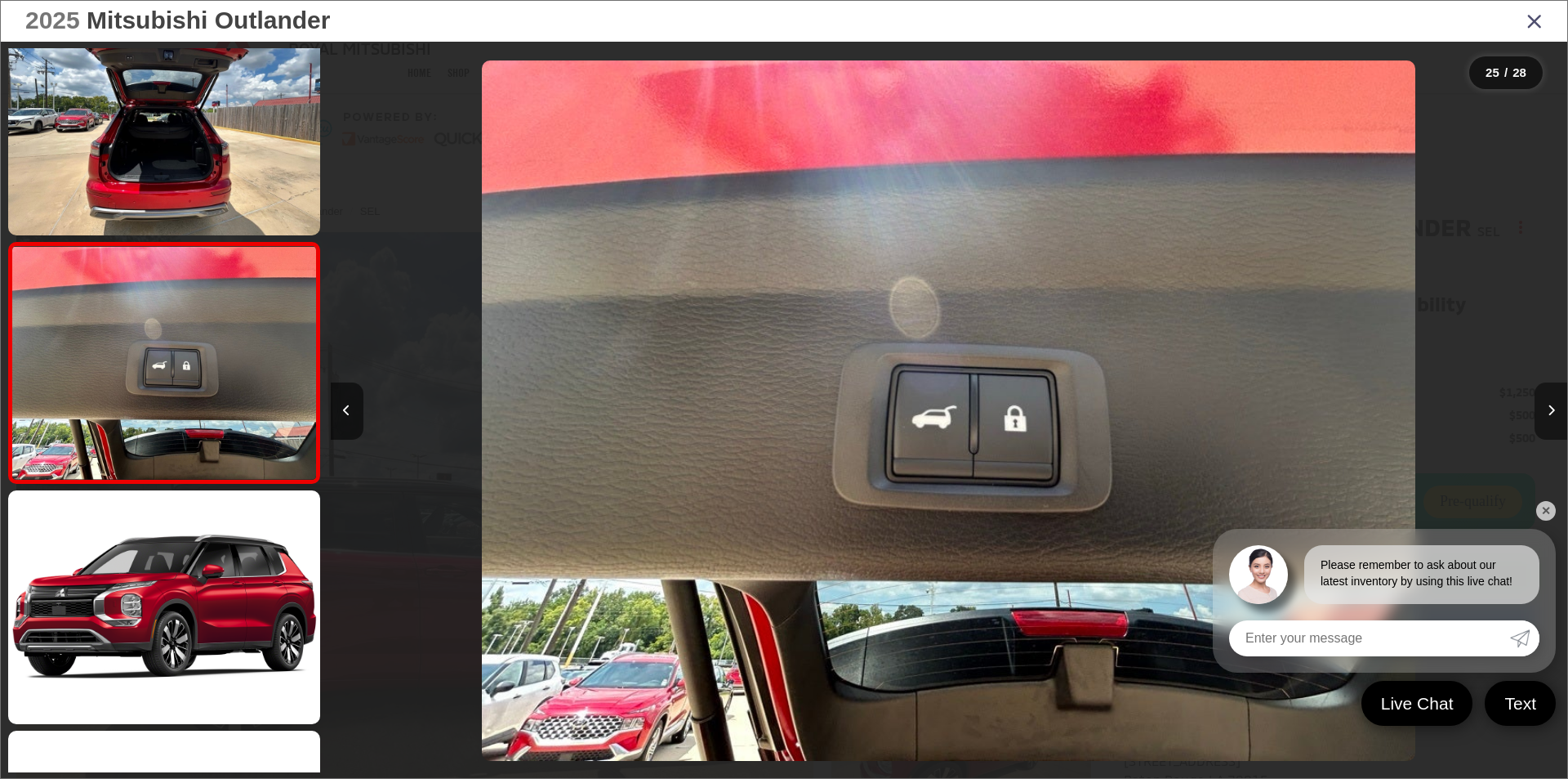
click at [1555, 411] on button "Next image" at bounding box center [1550, 410] width 33 height 57
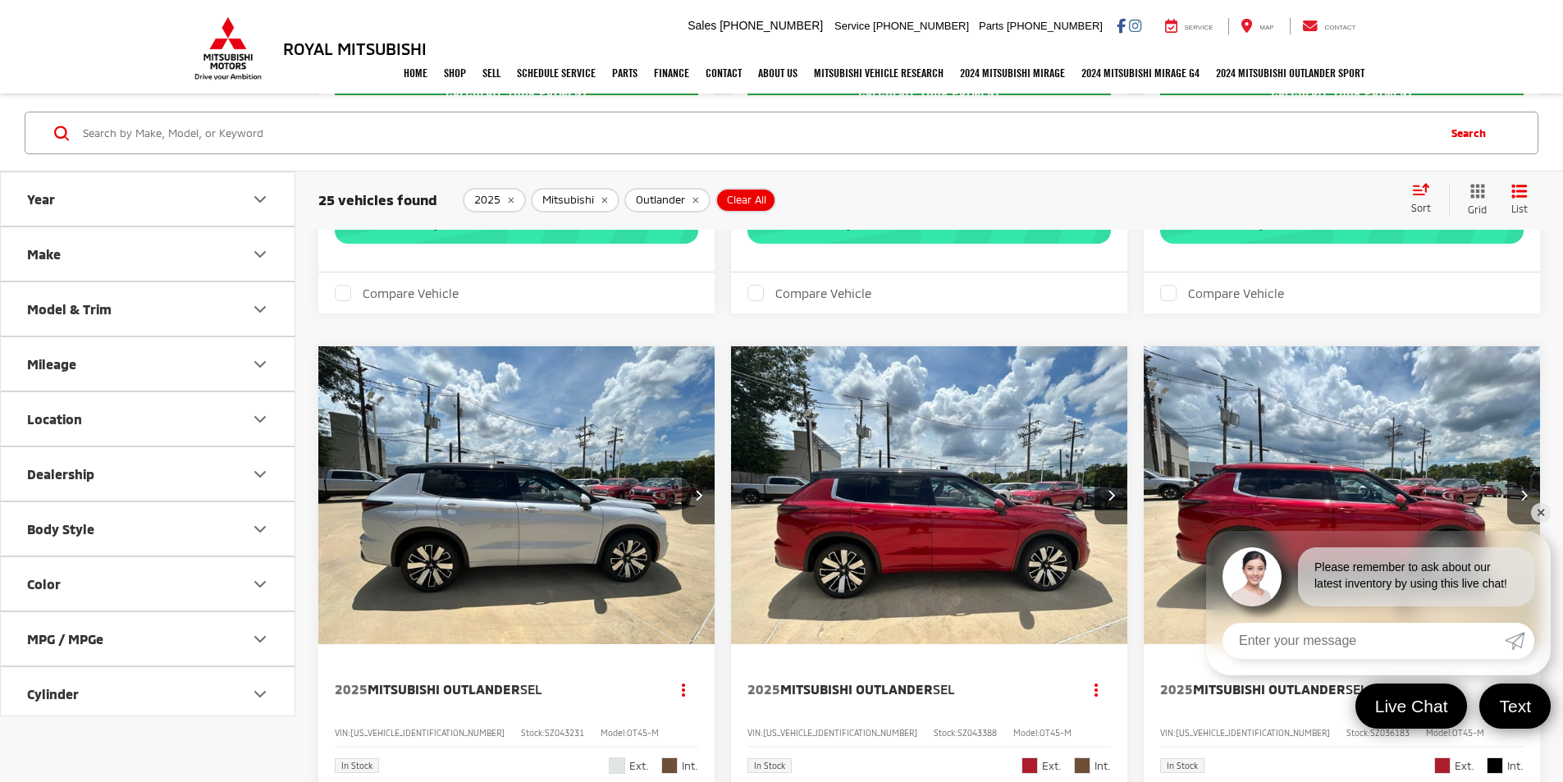
scroll to position [2662, 0]
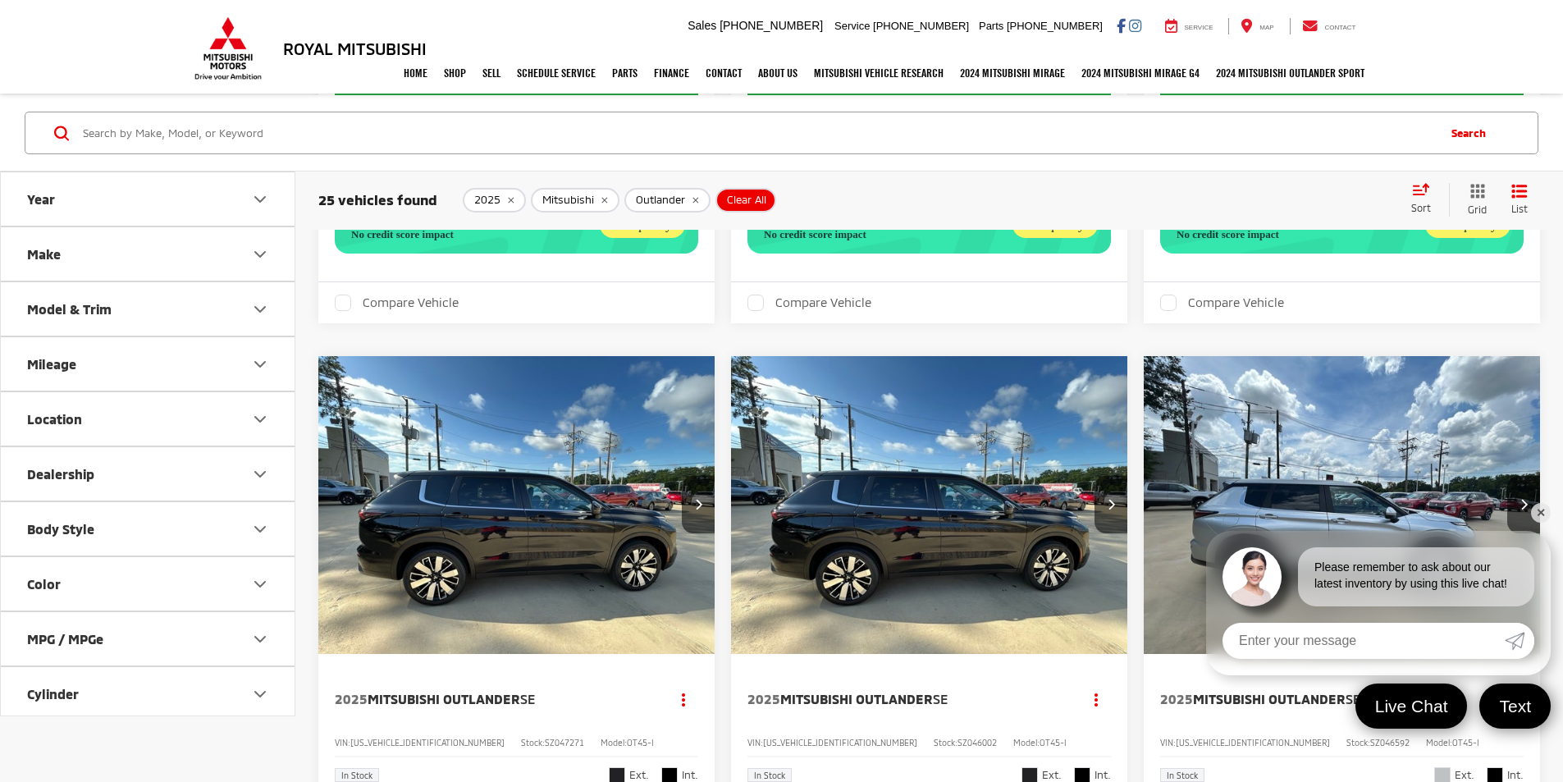
scroll to position [1718, 0]
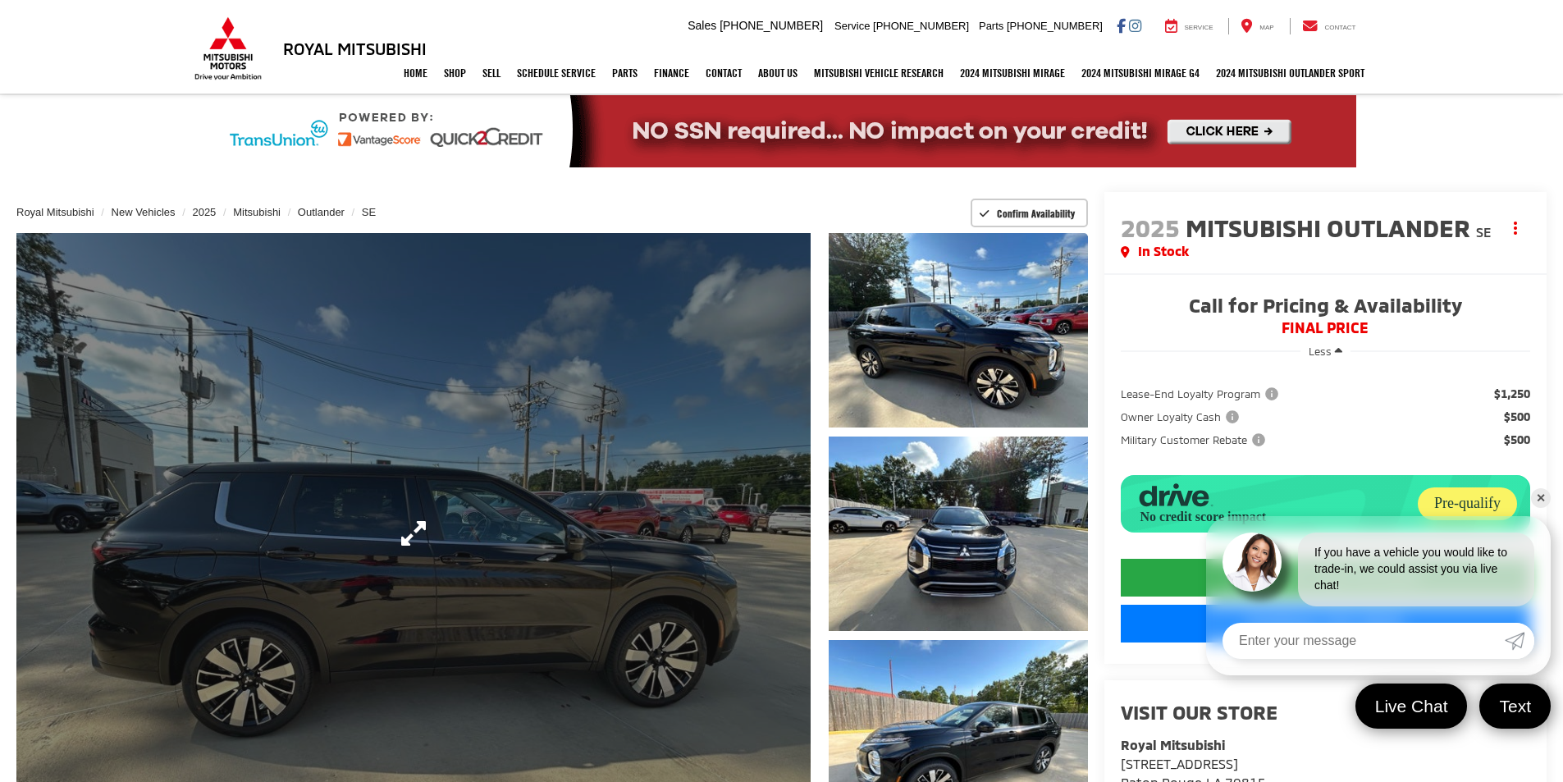
click at [637, 552] on link "Expand Photo 0" at bounding box center [413, 533] width 794 height 600
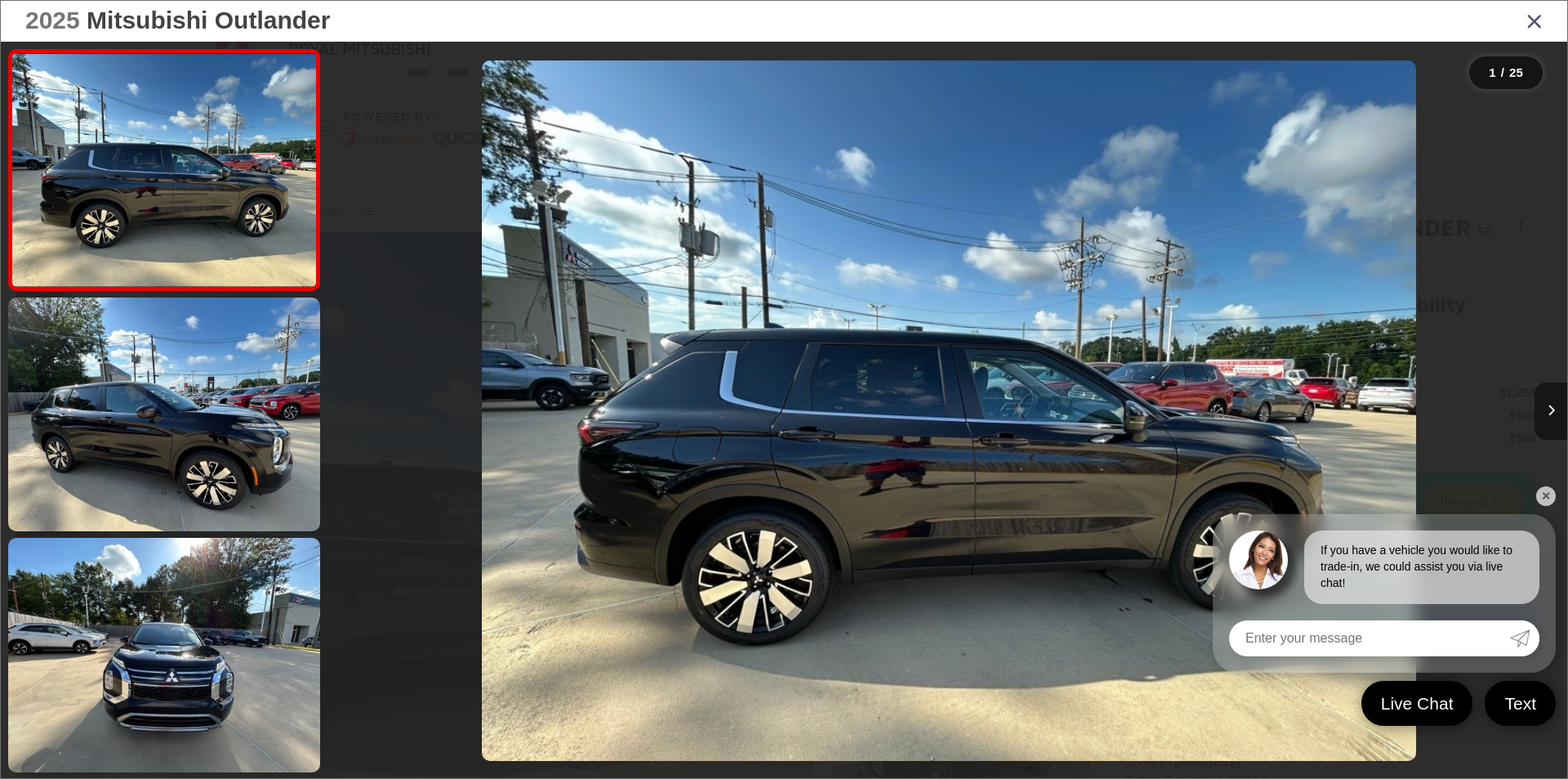
click at [1543, 411] on button "Next image" at bounding box center [1550, 410] width 33 height 57
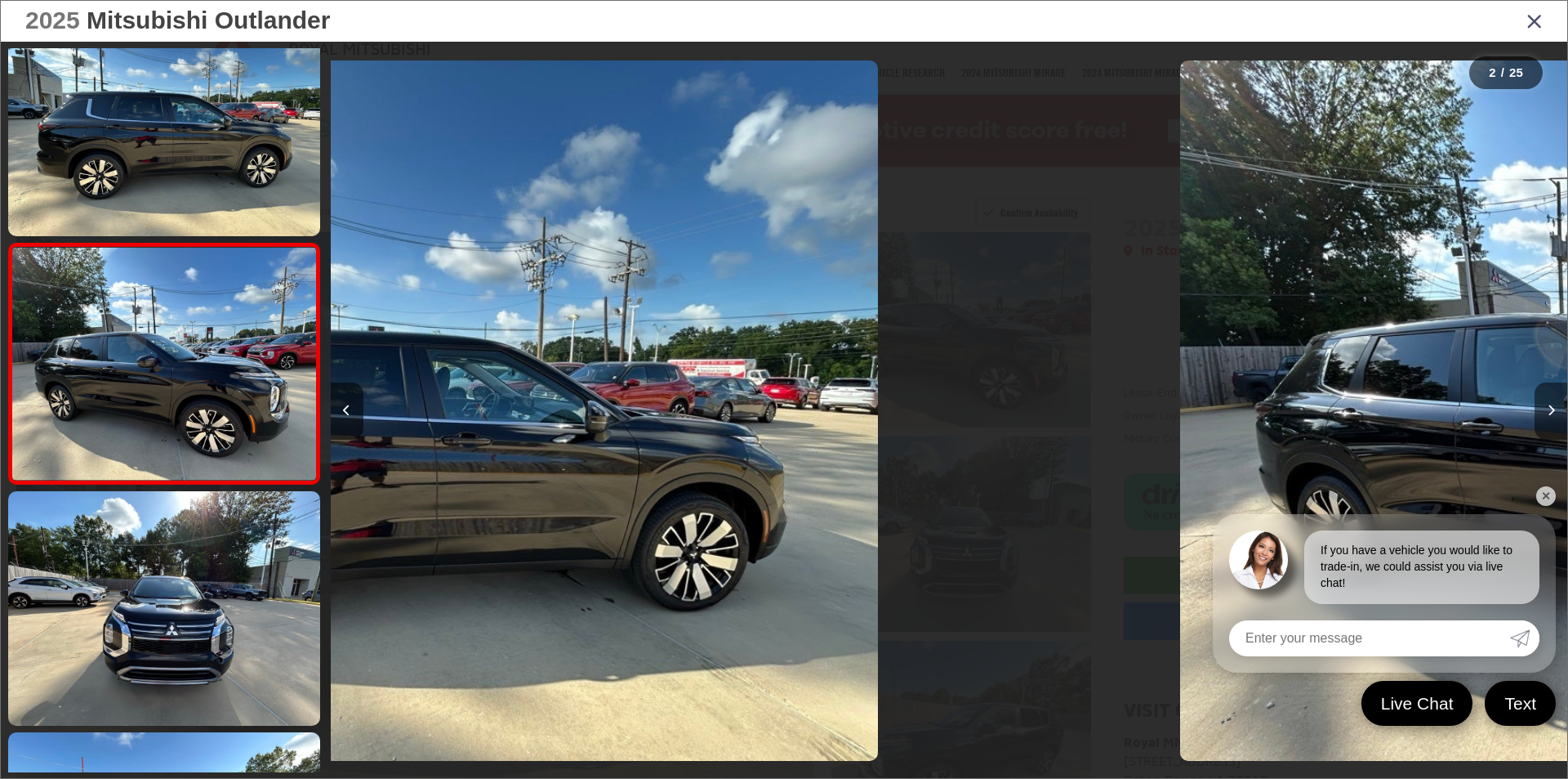
scroll to position [48, 0]
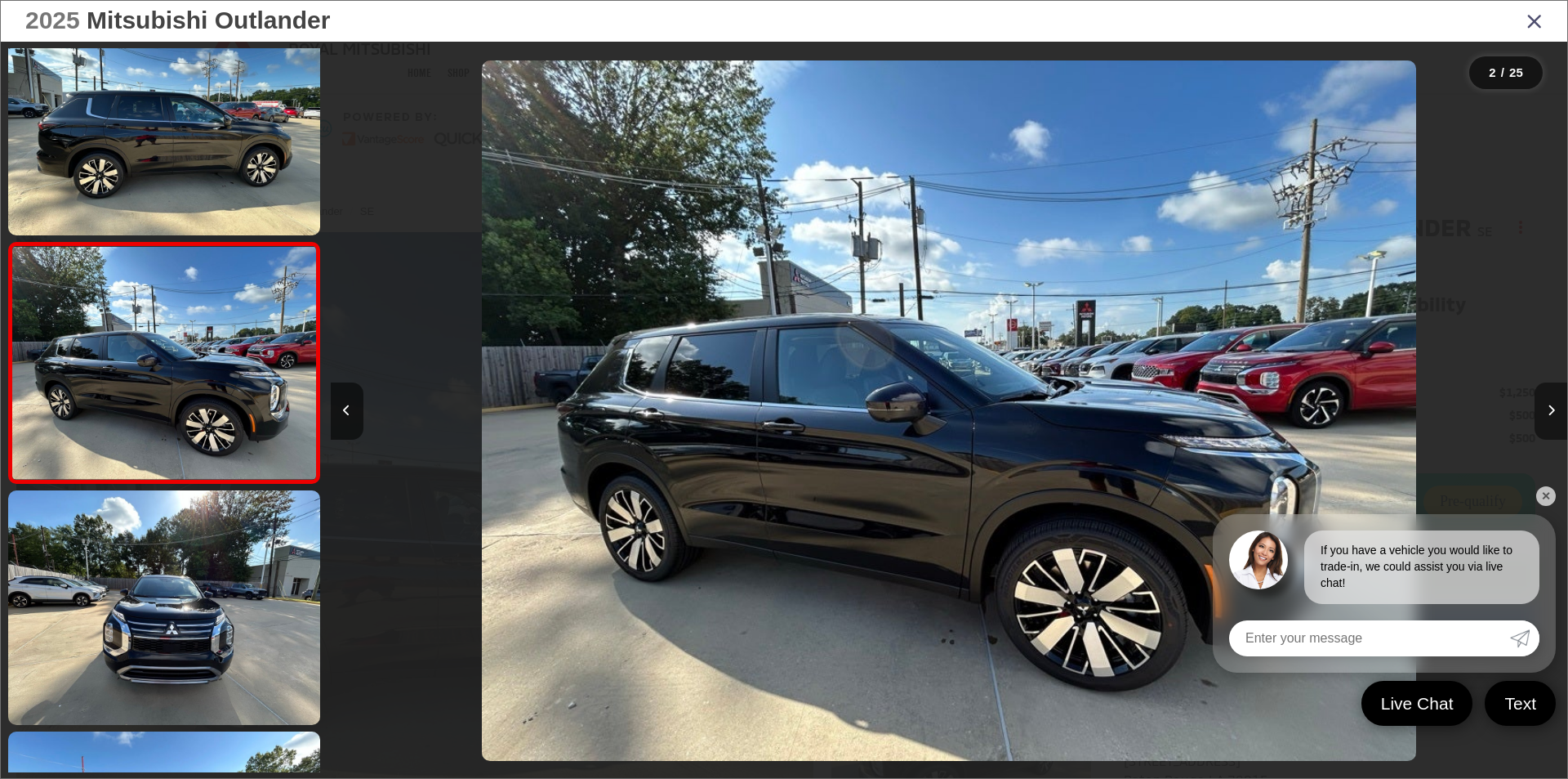
click at [1543, 411] on button "Next image" at bounding box center [1550, 410] width 33 height 57
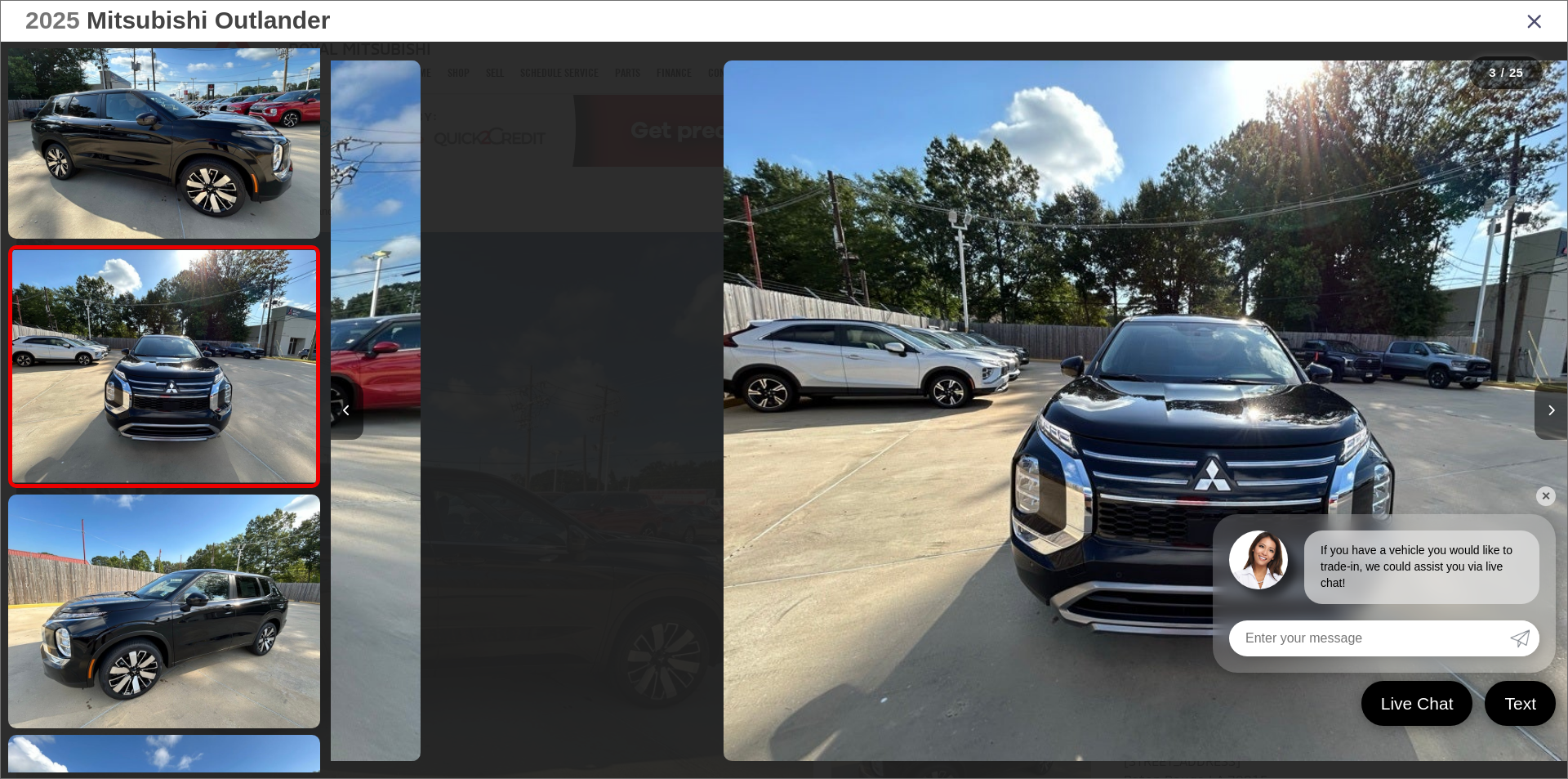
scroll to position [288, 0]
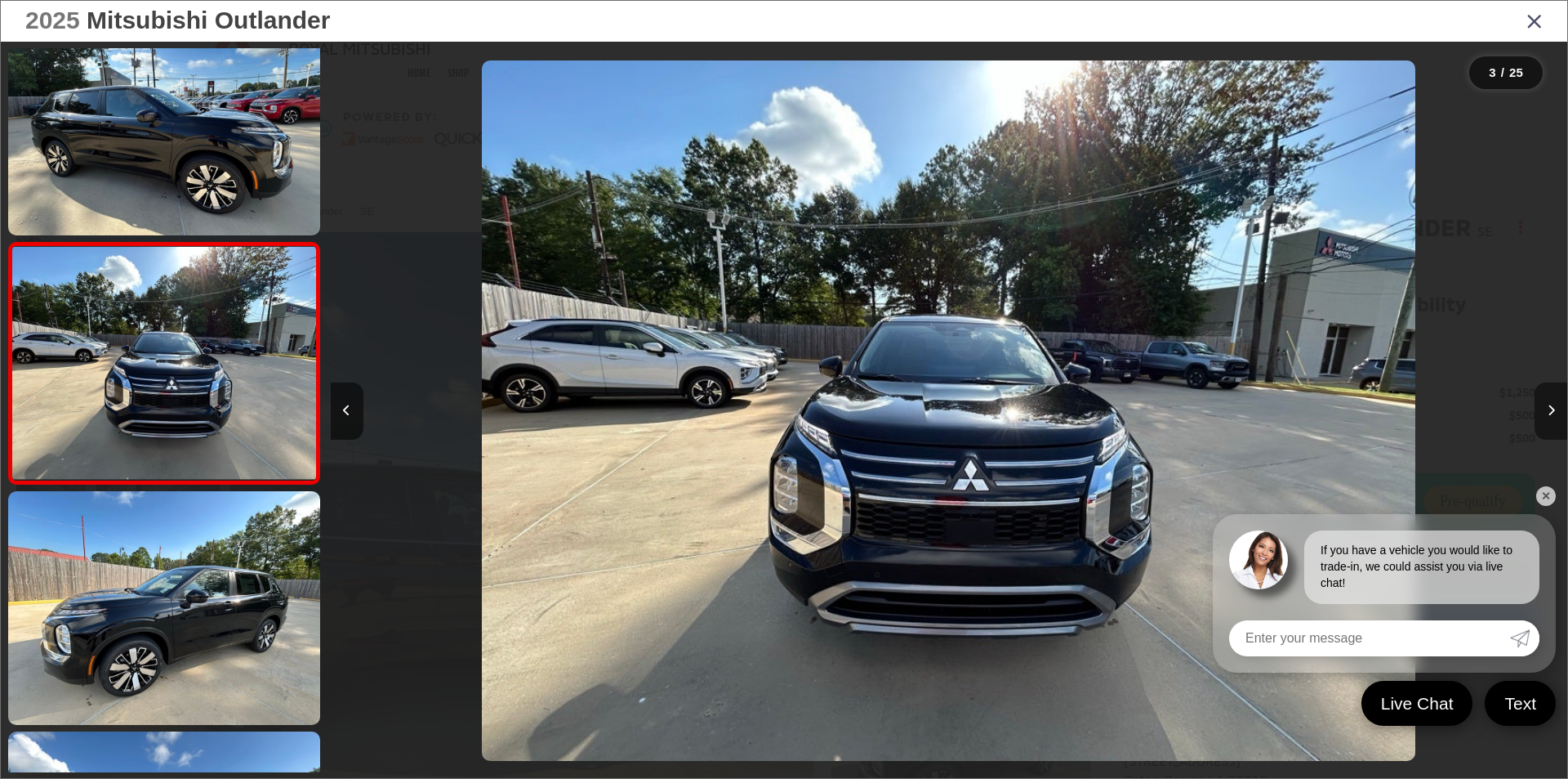
click at [1543, 411] on button "Next image" at bounding box center [1550, 410] width 33 height 57
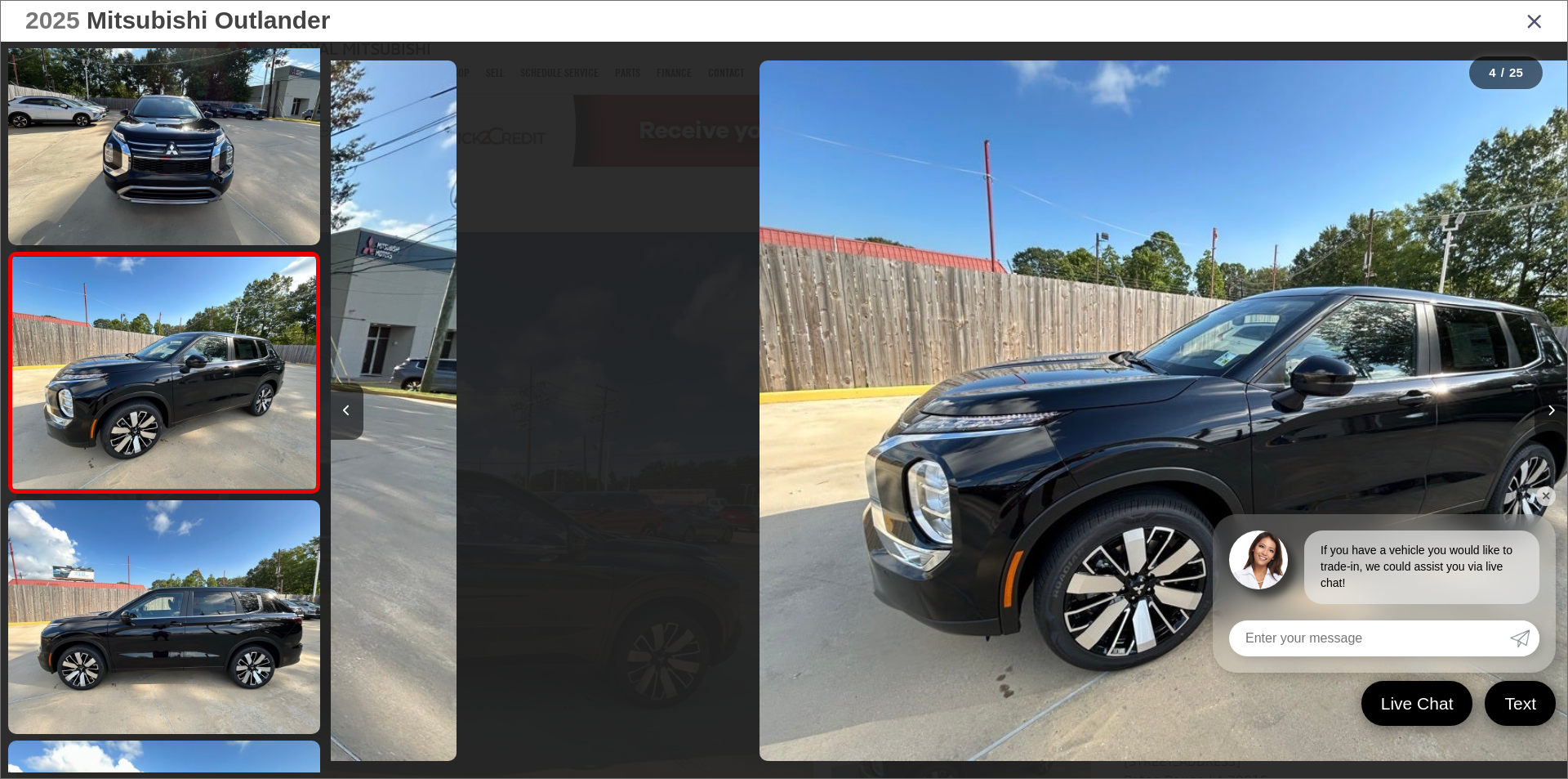
scroll to position [529, 0]
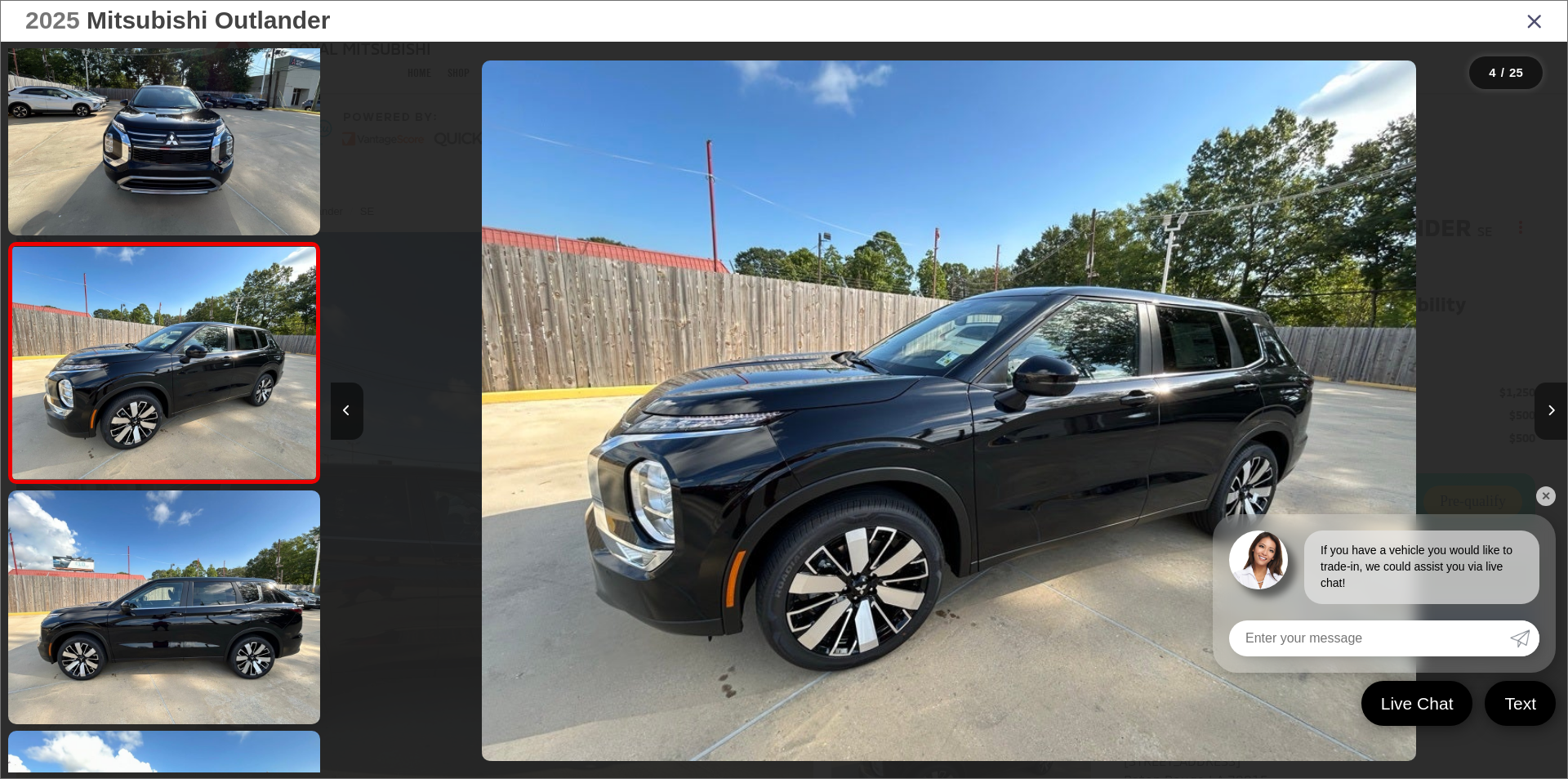
click at [1543, 411] on button "Next image" at bounding box center [1550, 410] width 33 height 57
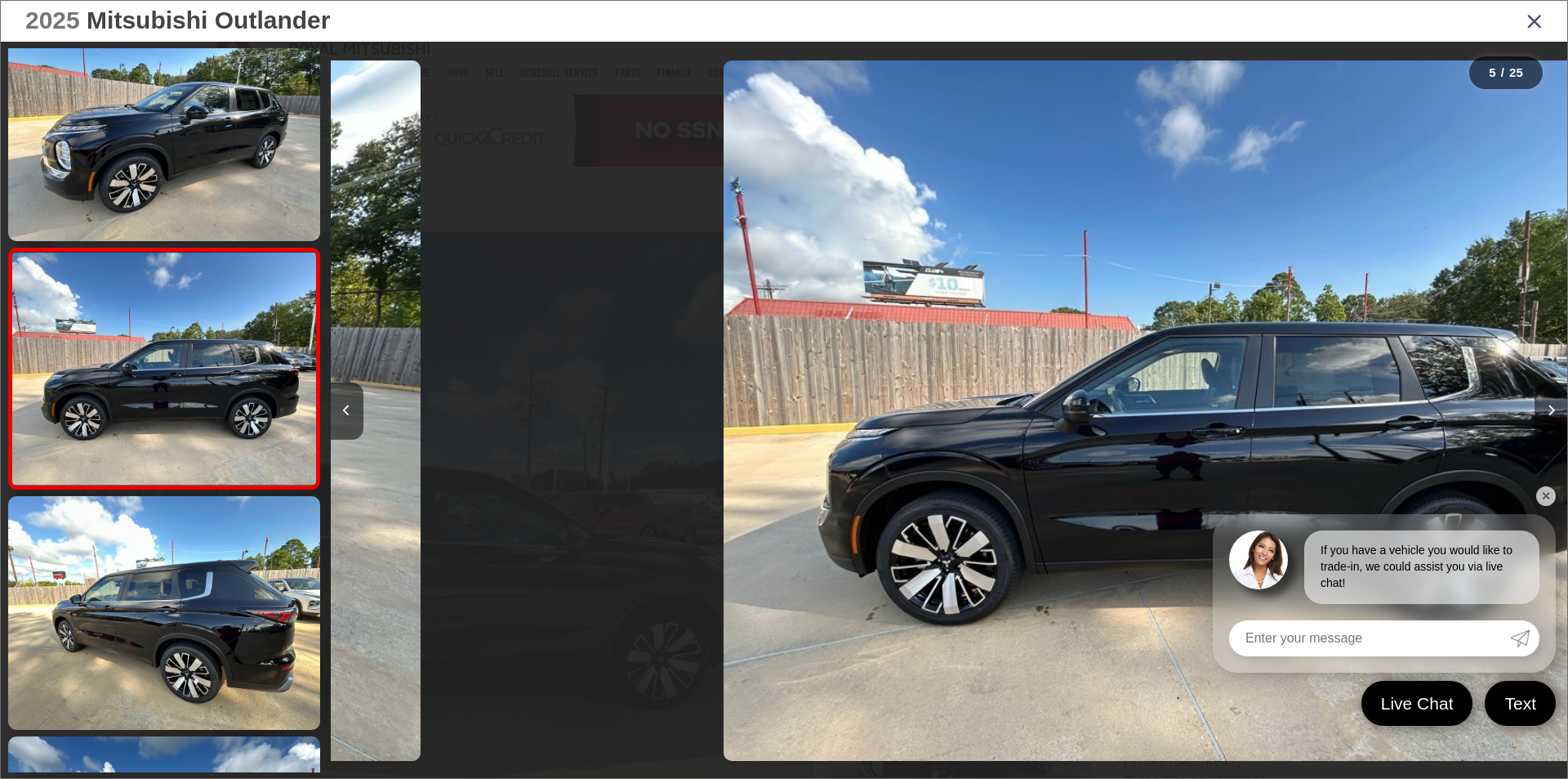
scroll to position [769, 0]
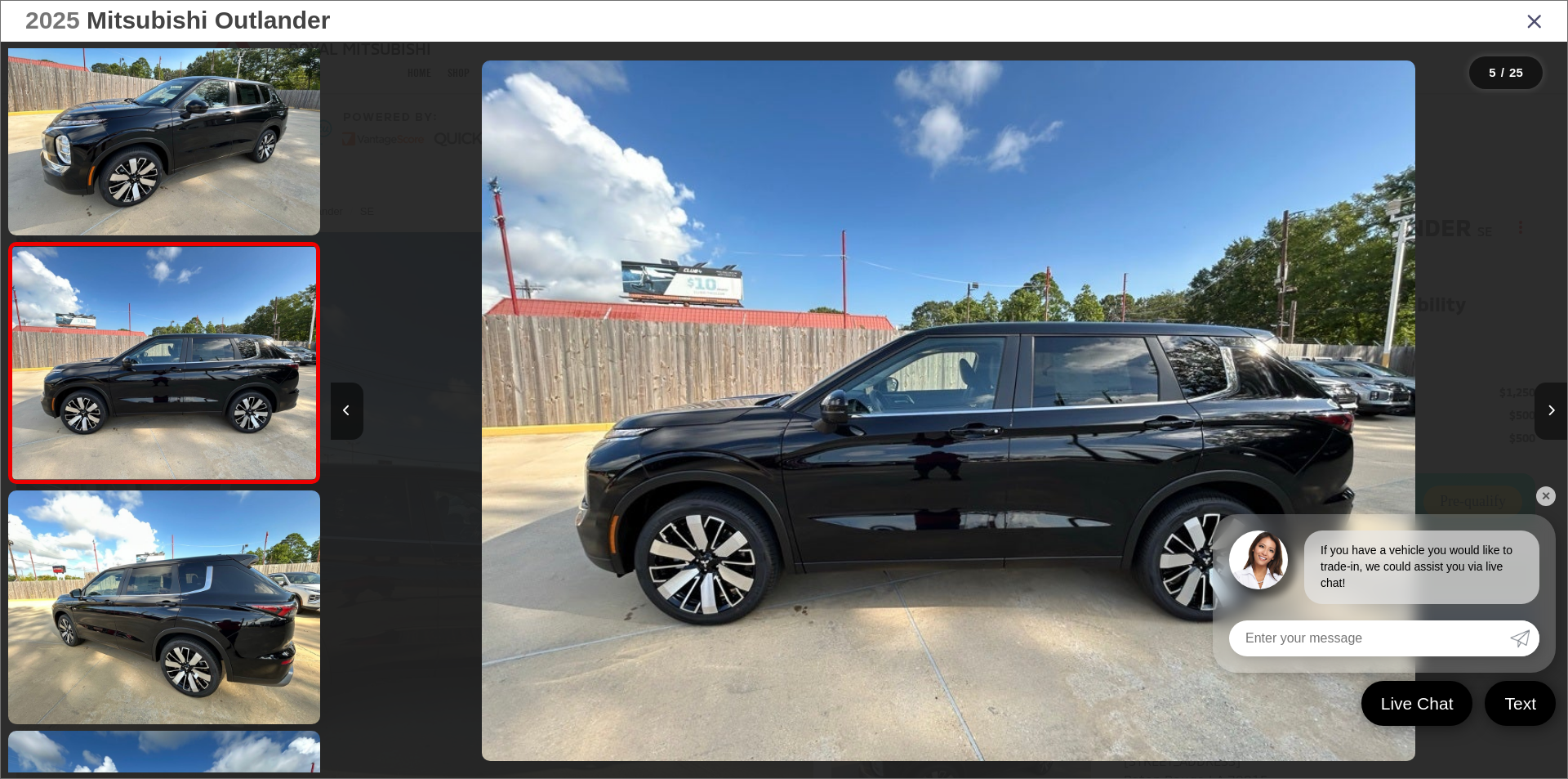
click at [1543, 411] on button "Next image" at bounding box center [1550, 410] width 33 height 57
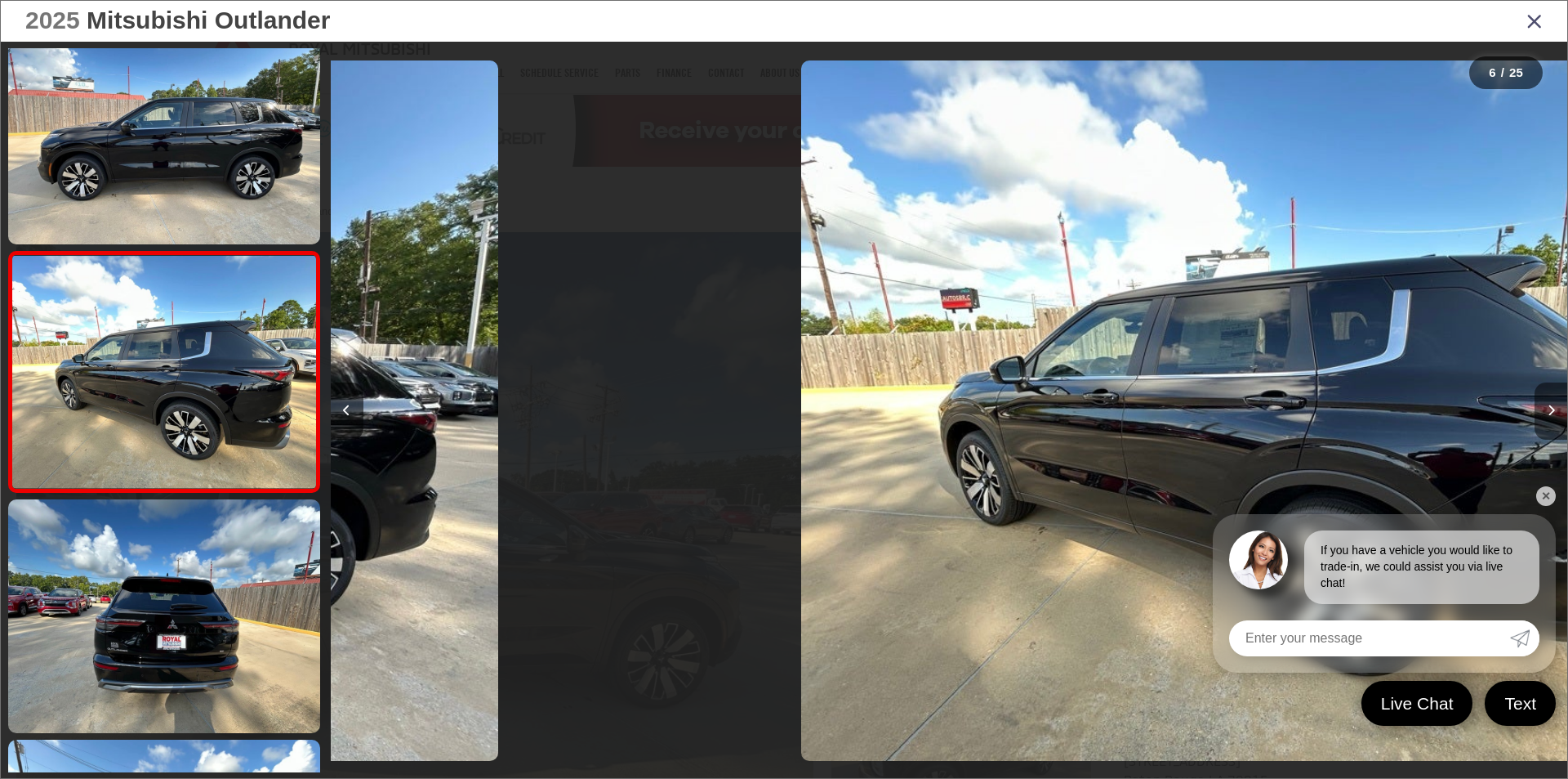
scroll to position [1009, 0]
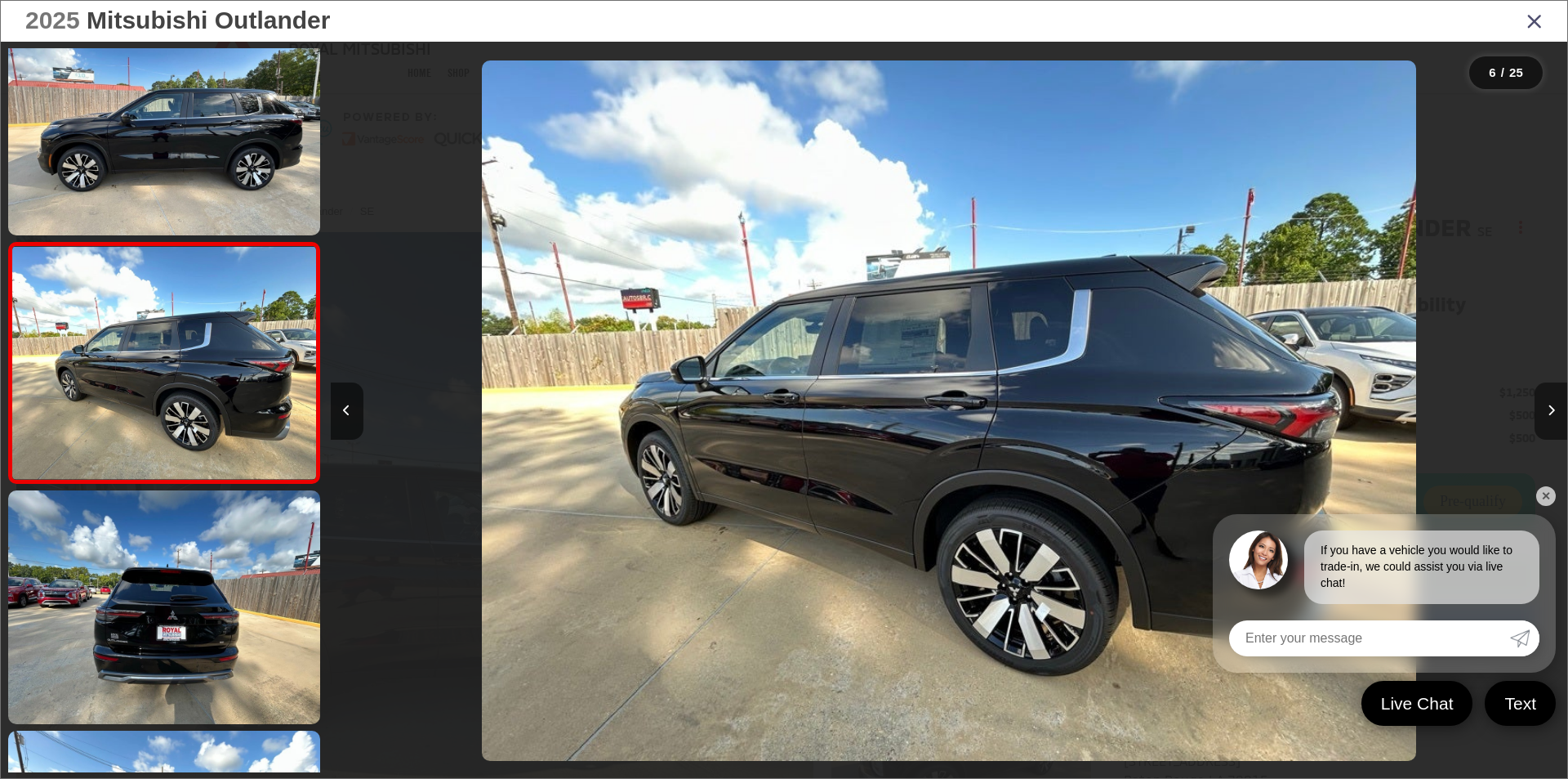
click at [1543, 411] on button "Next image" at bounding box center [1550, 410] width 33 height 57
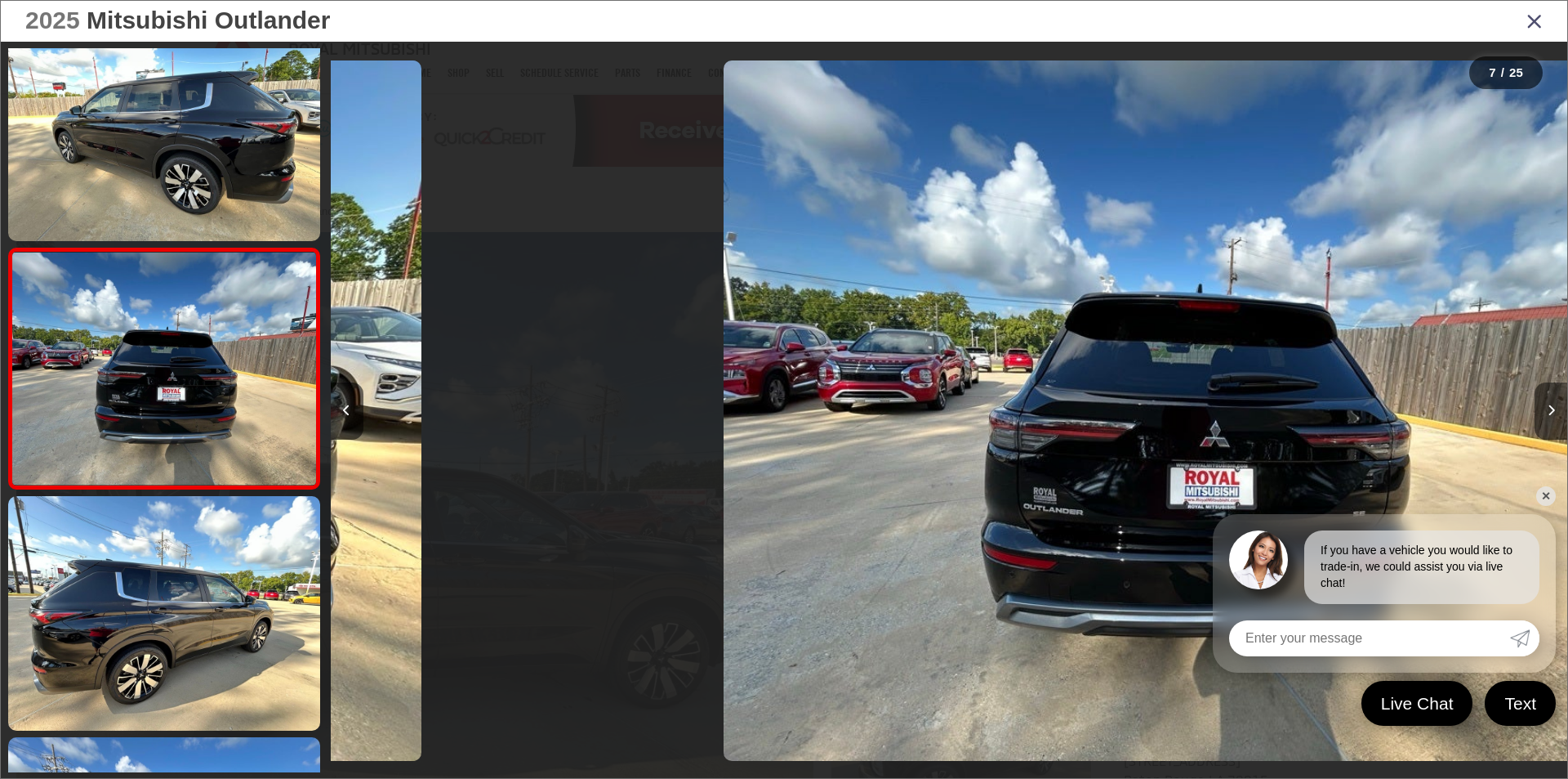
scroll to position [1249, 0]
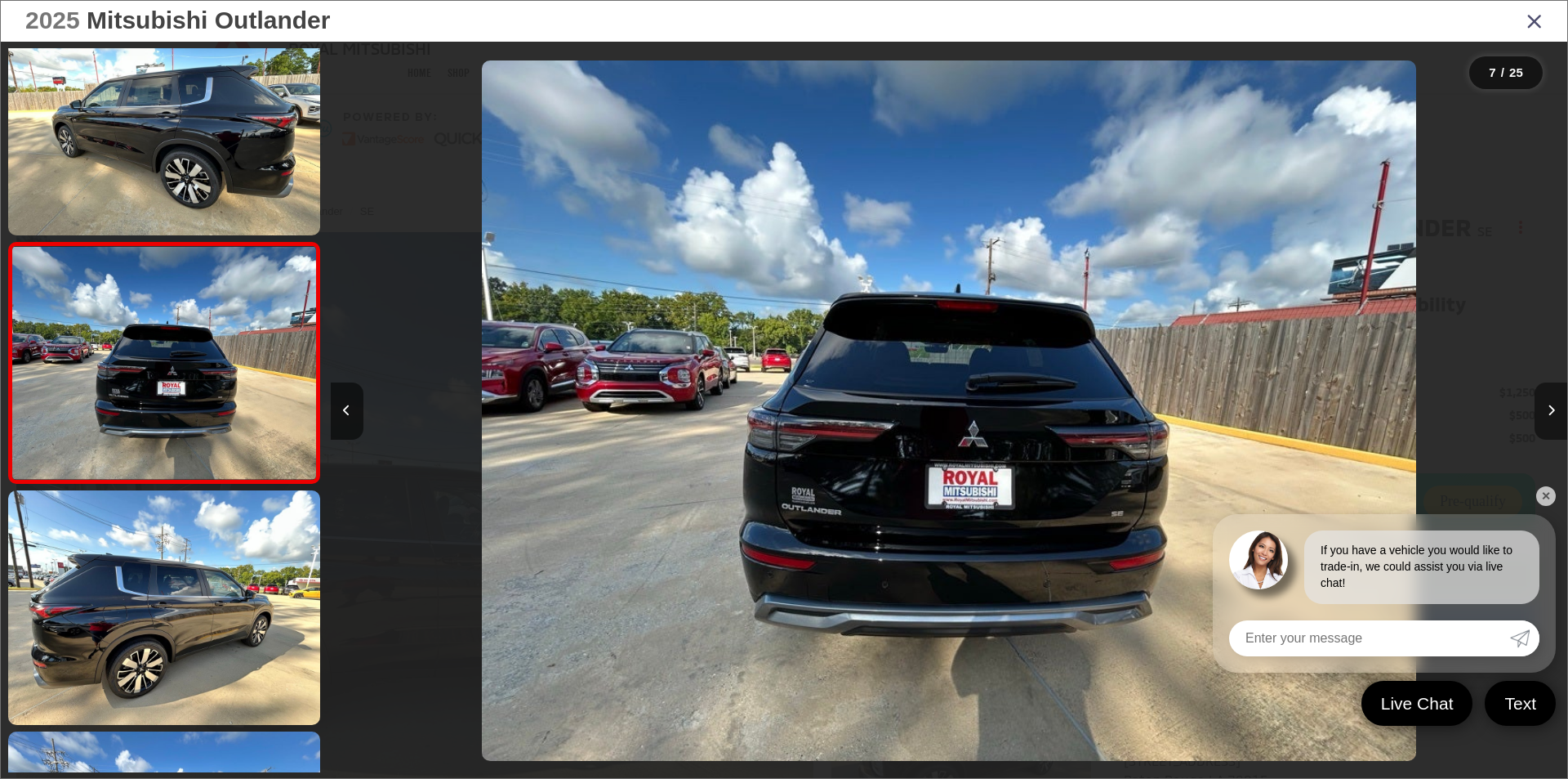
click at [1543, 411] on button "Next image" at bounding box center [1550, 410] width 33 height 57
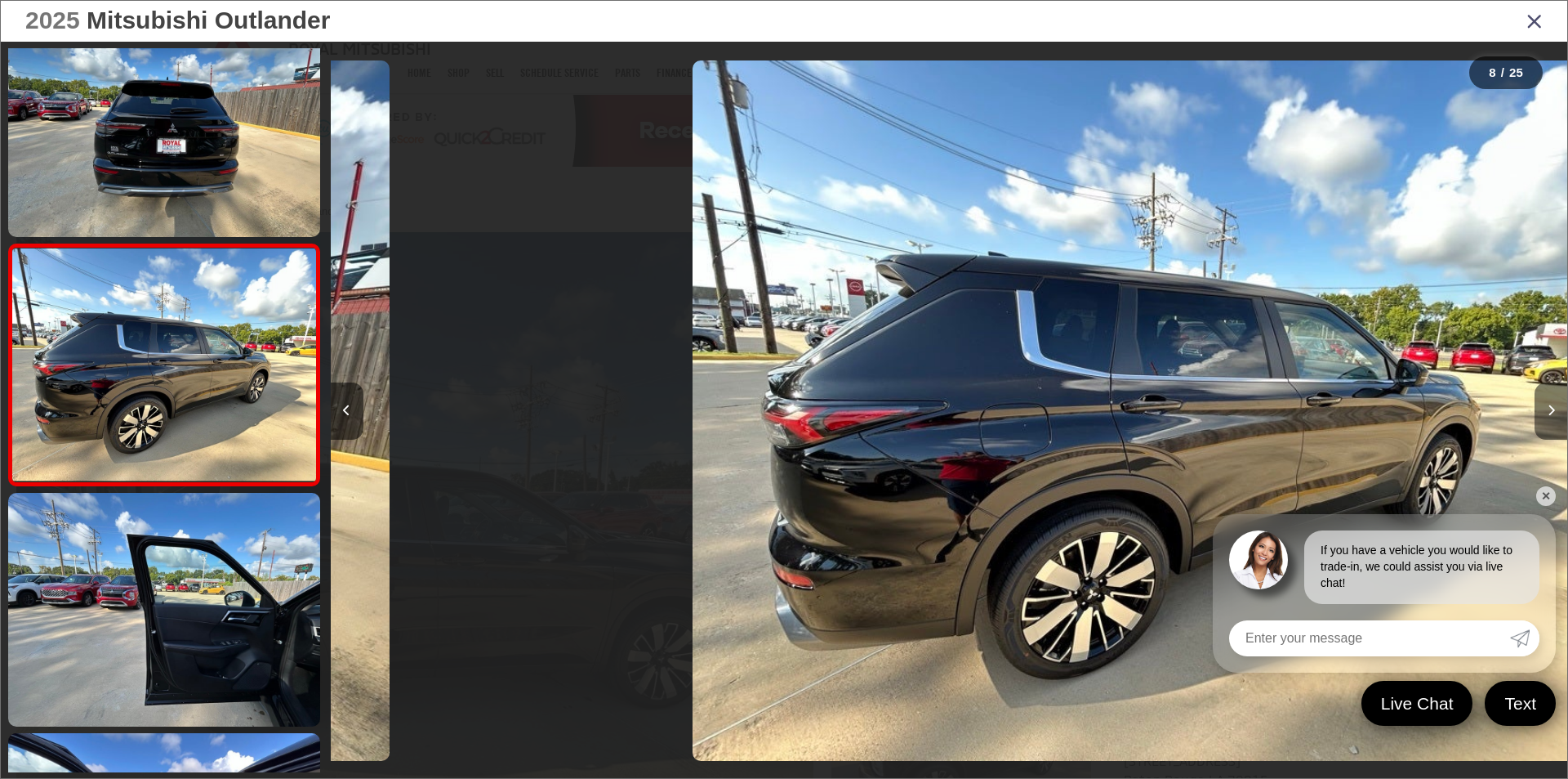
scroll to position [1489, 0]
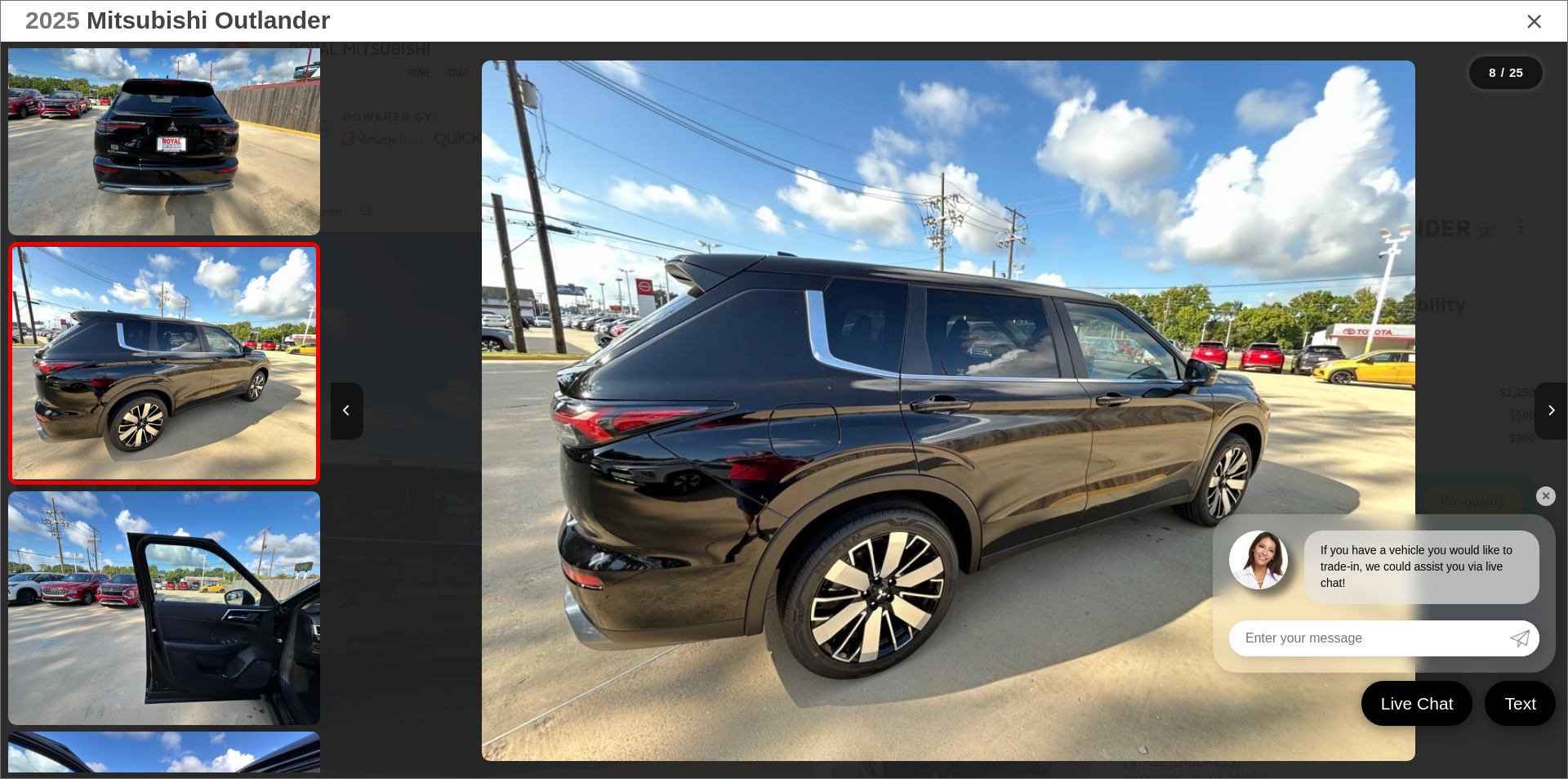
click at [1543, 411] on button "Next image" at bounding box center [1550, 410] width 33 height 57
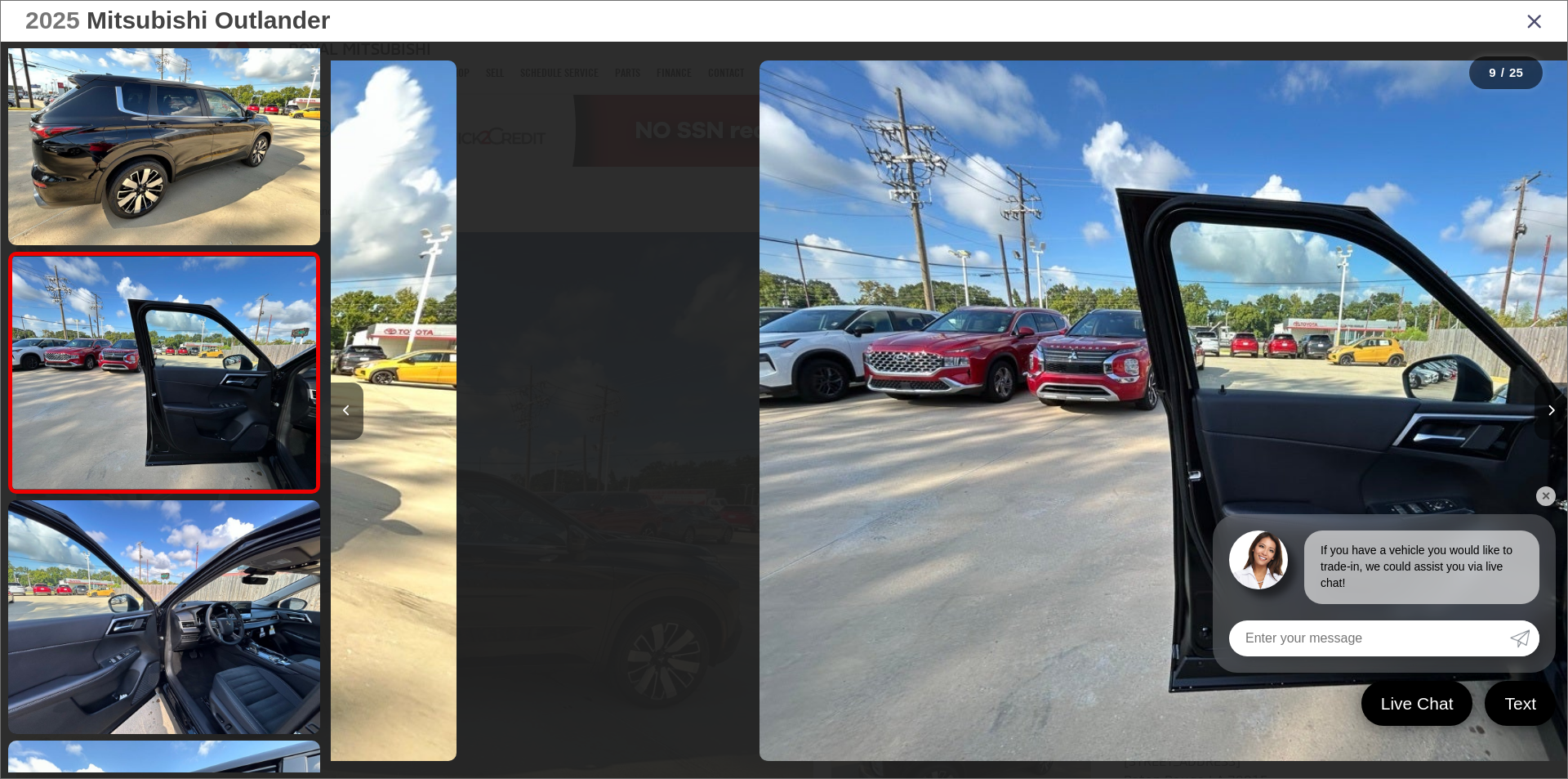
scroll to position [1730, 0]
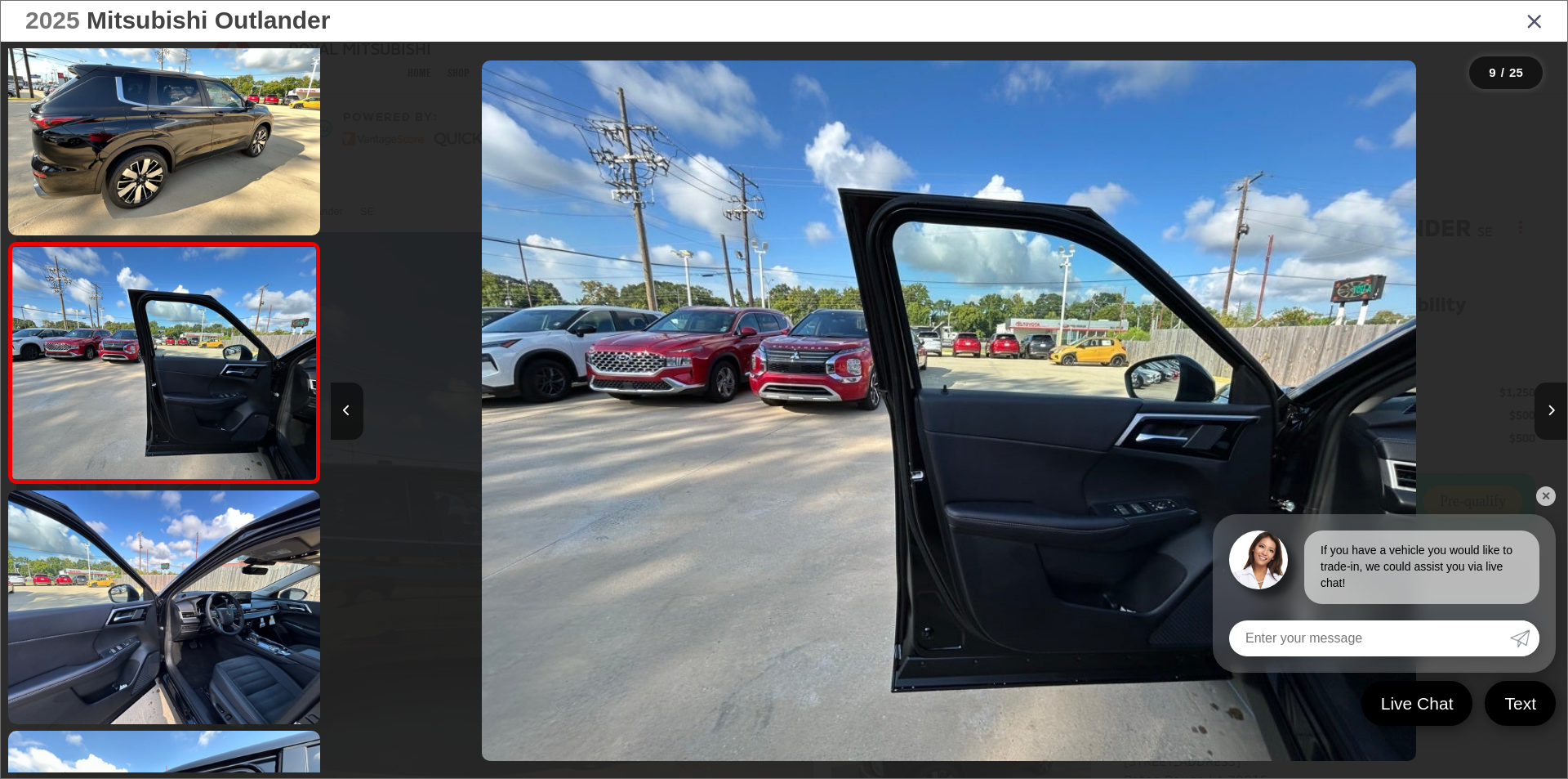
click at [1543, 411] on button "Next image" at bounding box center [1550, 410] width 33 height 57
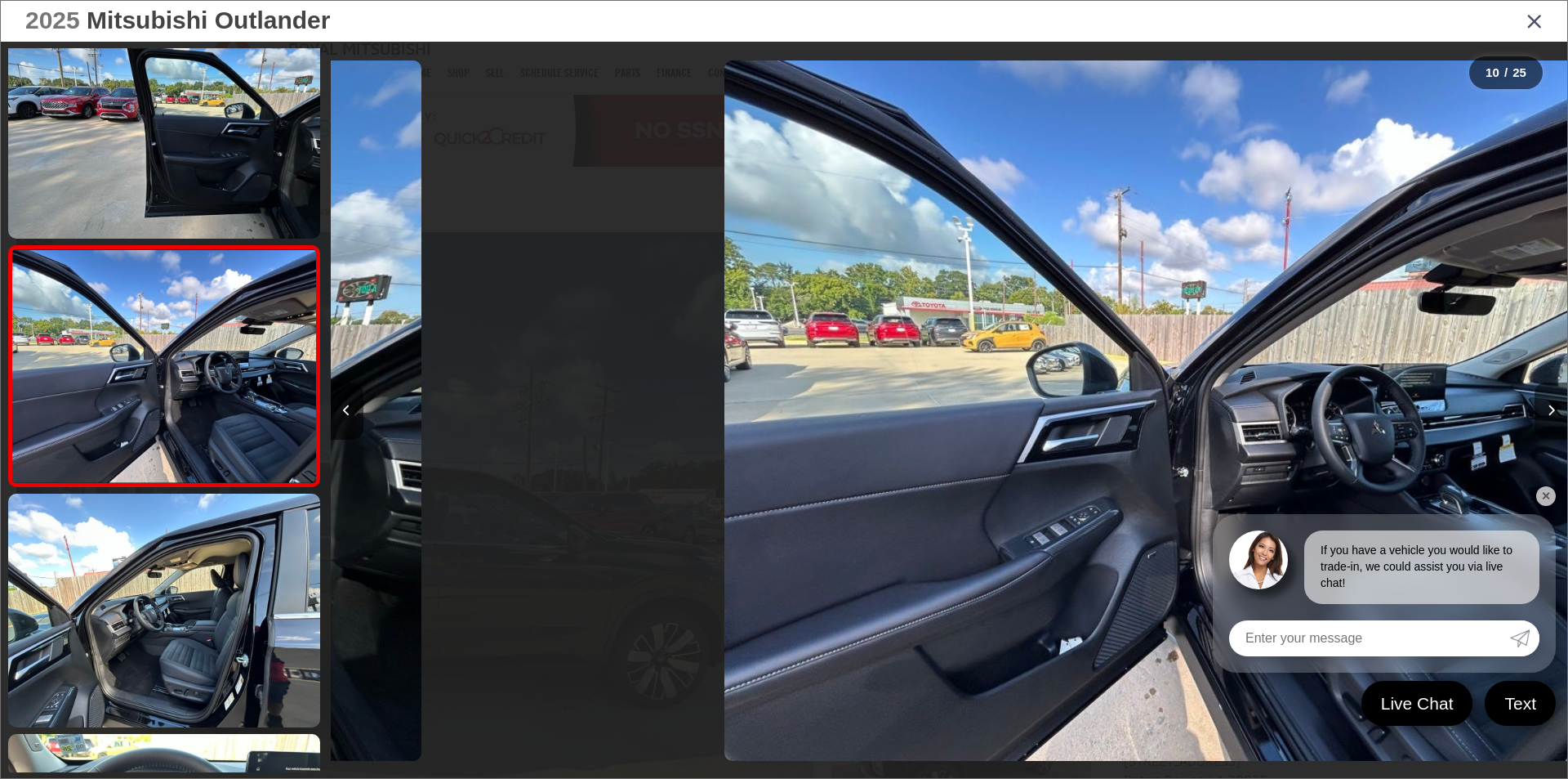
scroll to position [1971, 0]
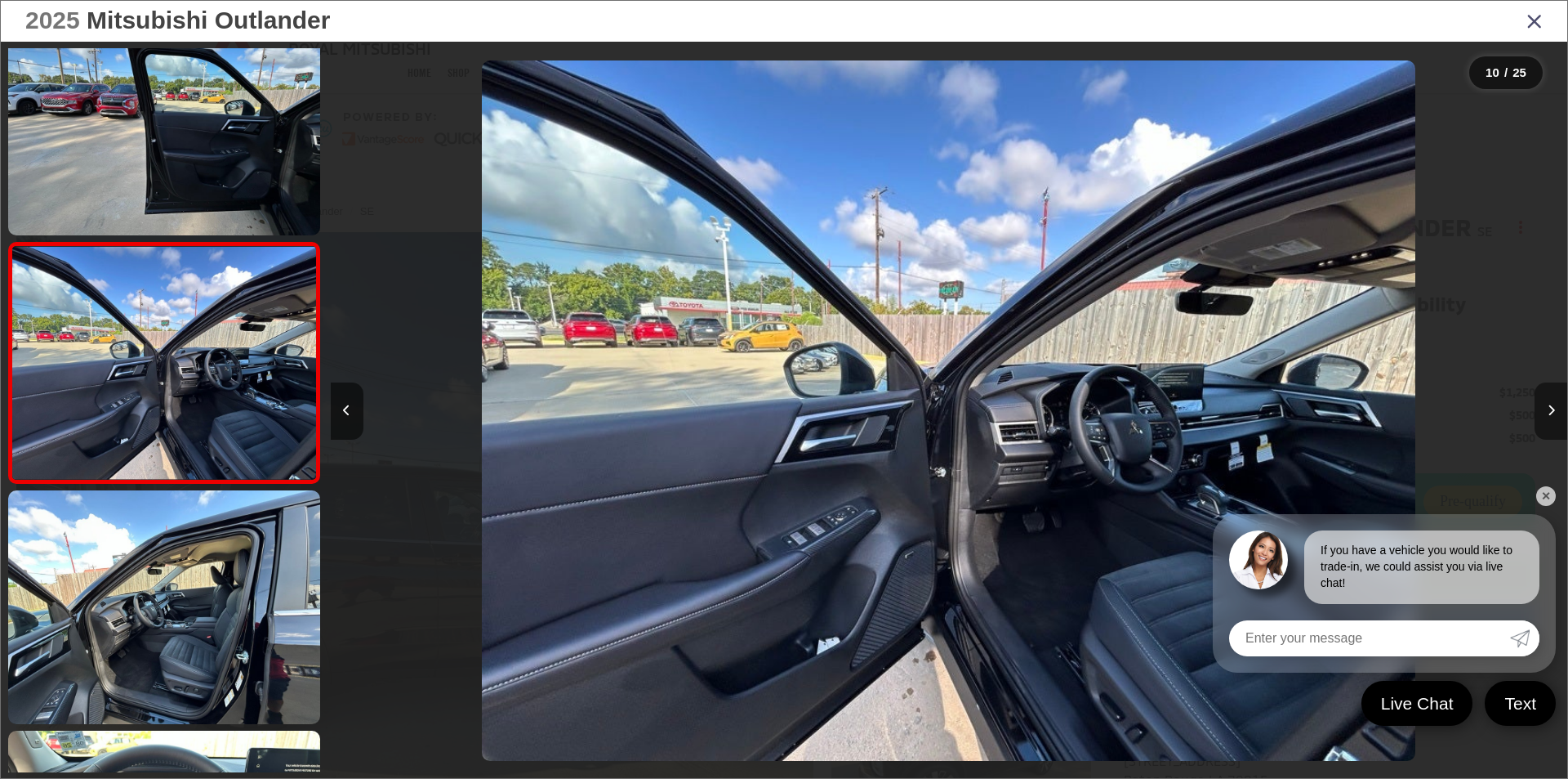
click at [1543, 411] on button "Next image" at bounding box center [1550, 410] width 33 height 57
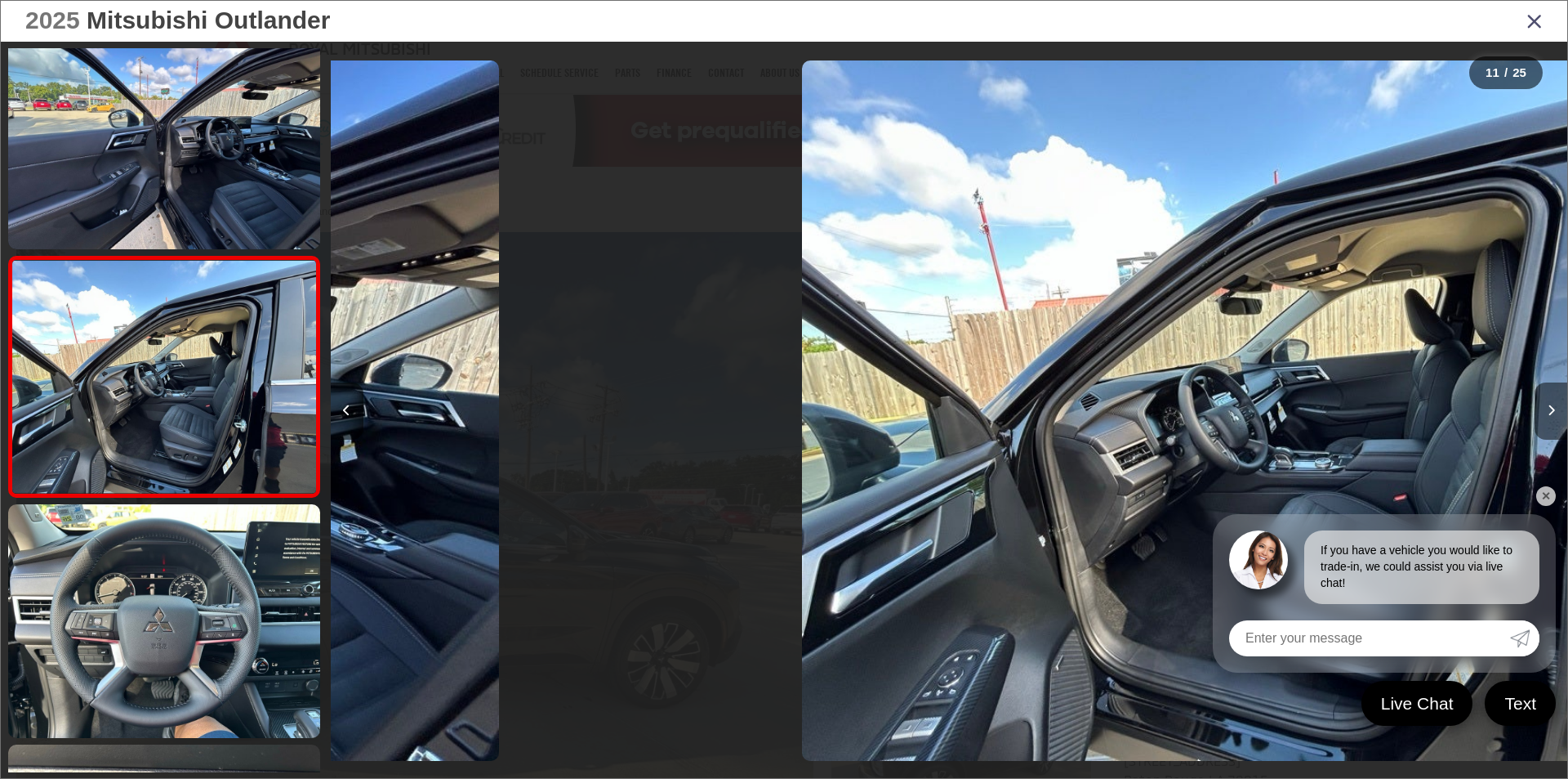
scroll to position [2211, 0]
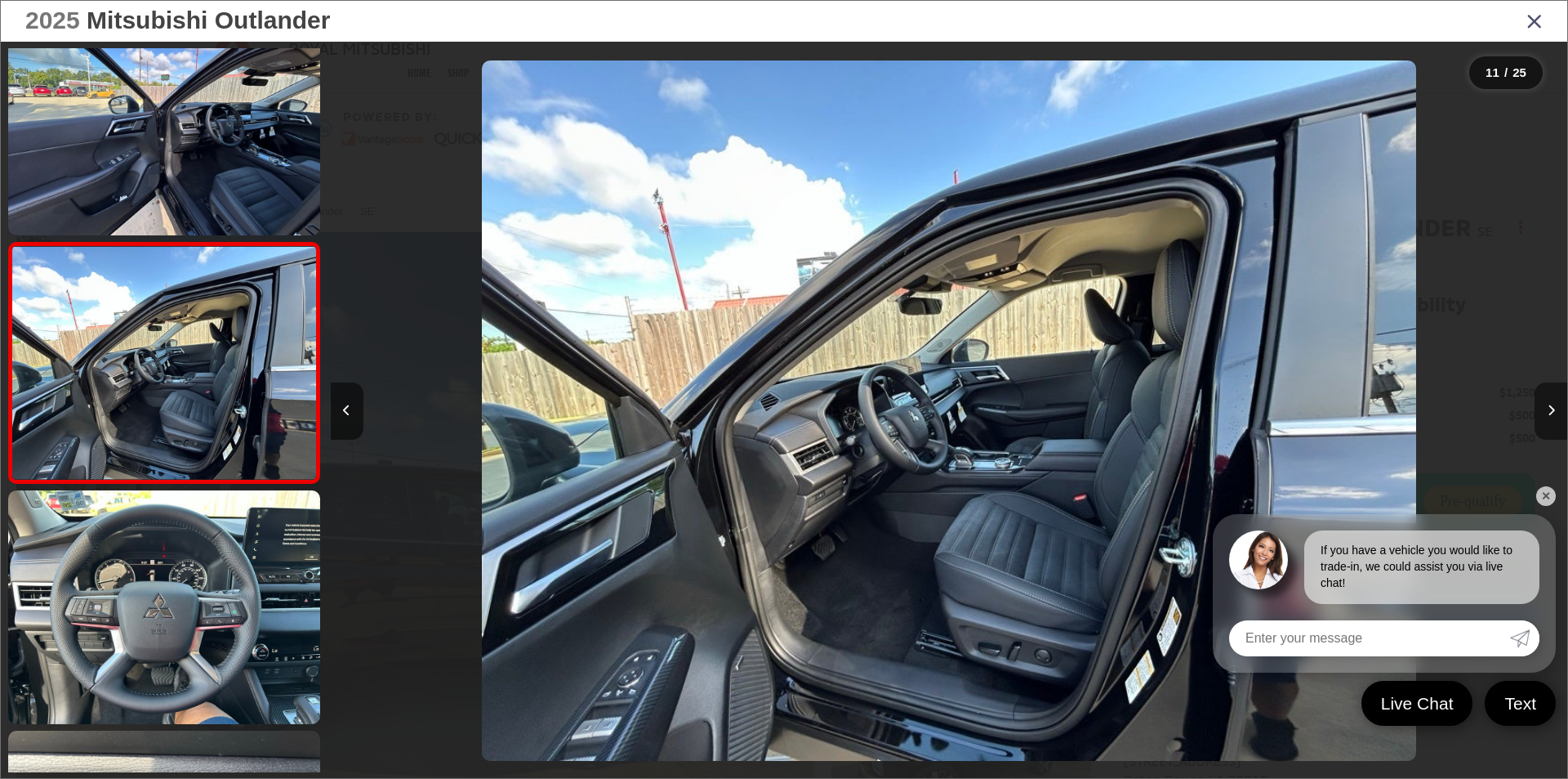
click at [1543, 411] on button "Next image" at bounding box center [1550, 410] width 33 height 57
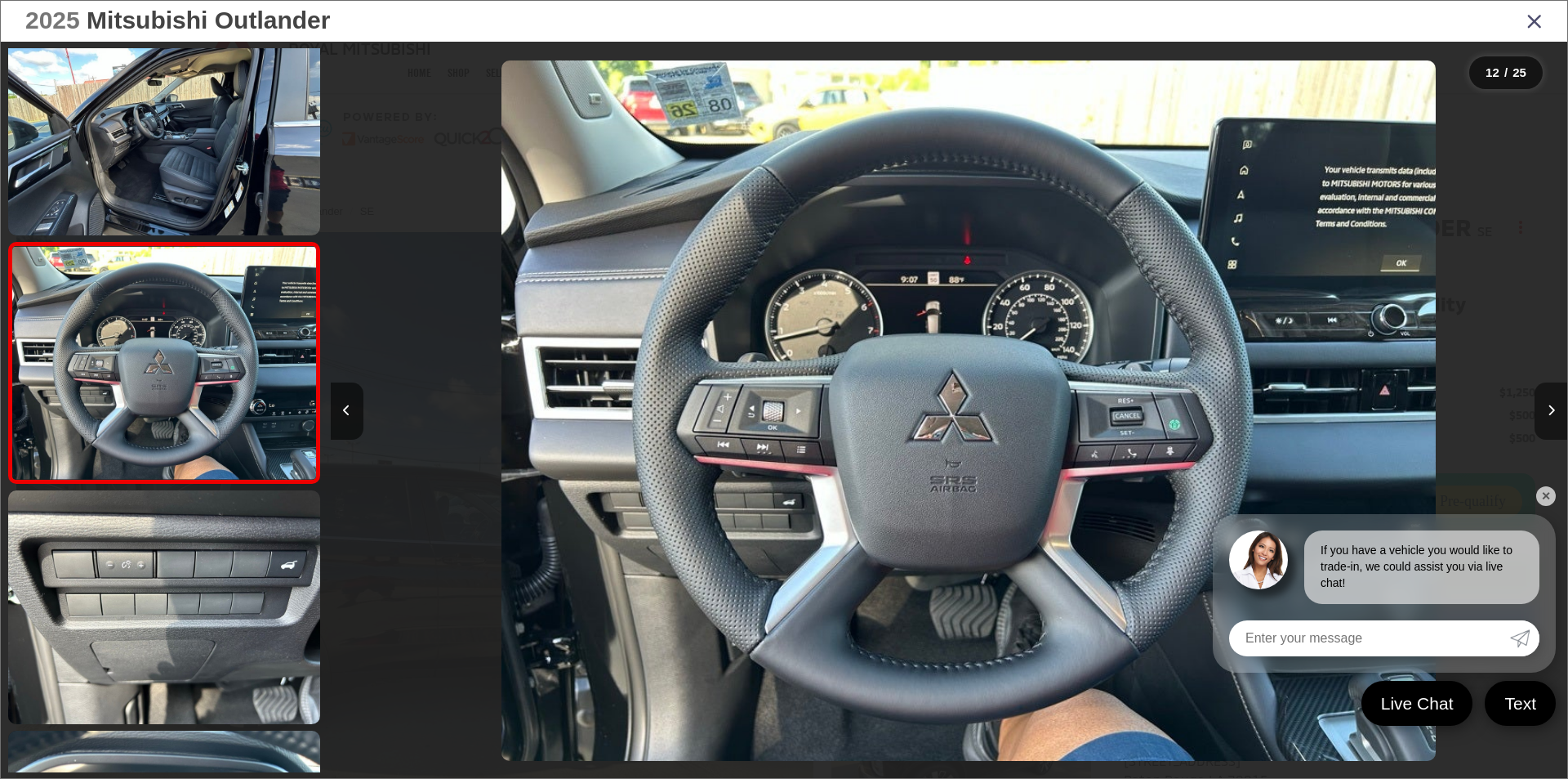
scroll to position [0, 13603]
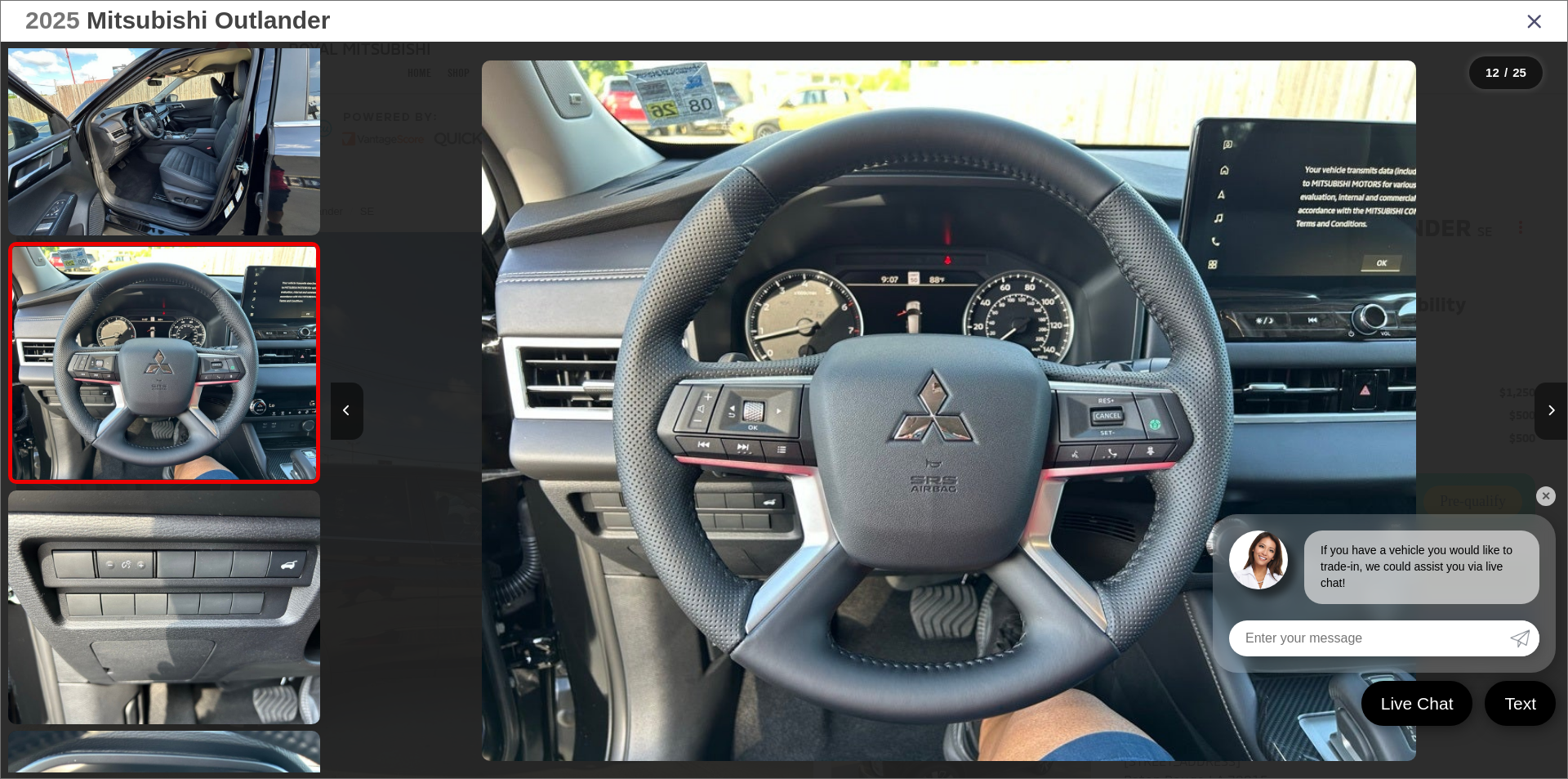
click at [1543, 411] on button "Next image" at bounding box center [1550, 410] width 33 height 57
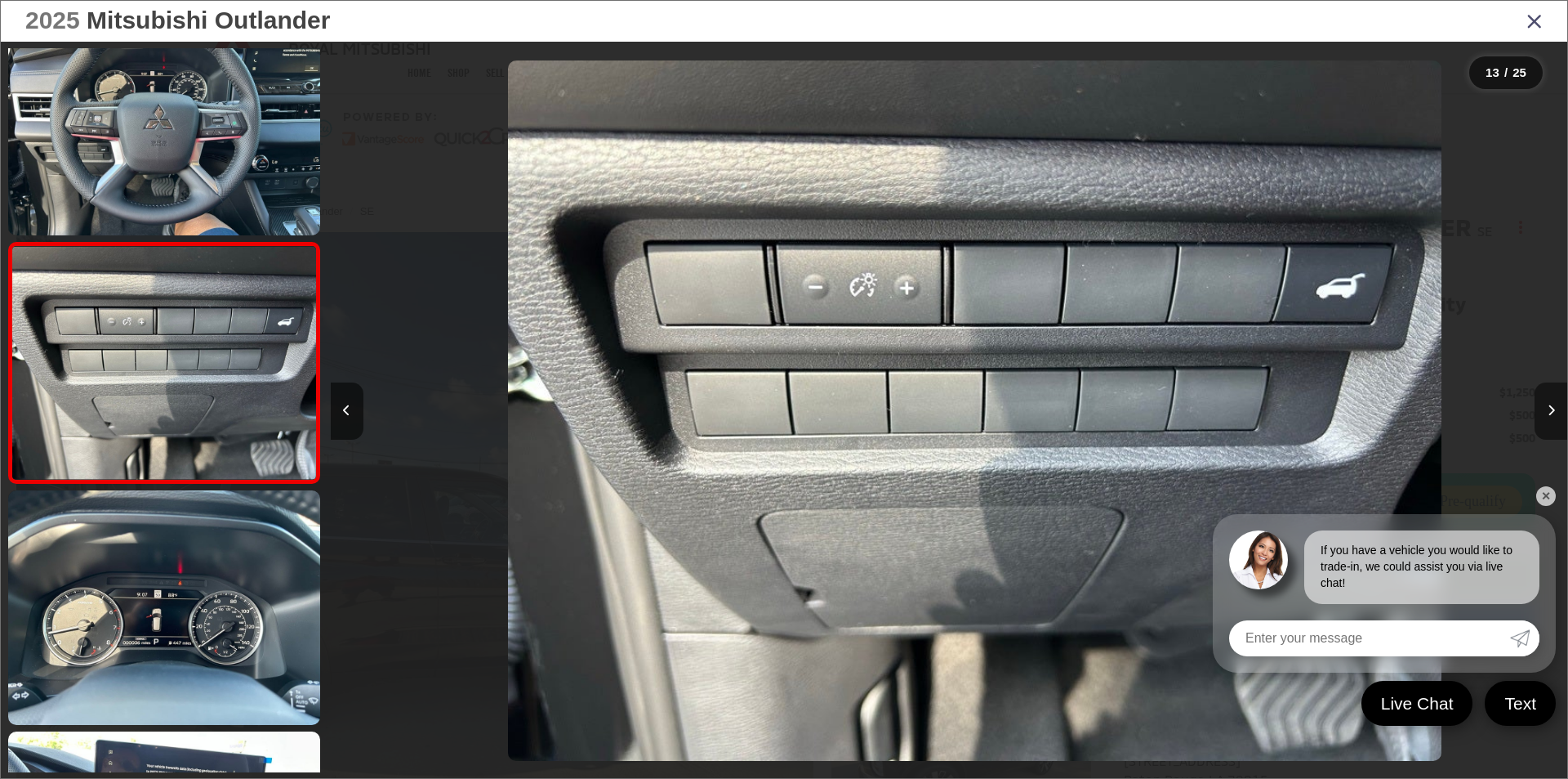
scroll to position [0, 14841]
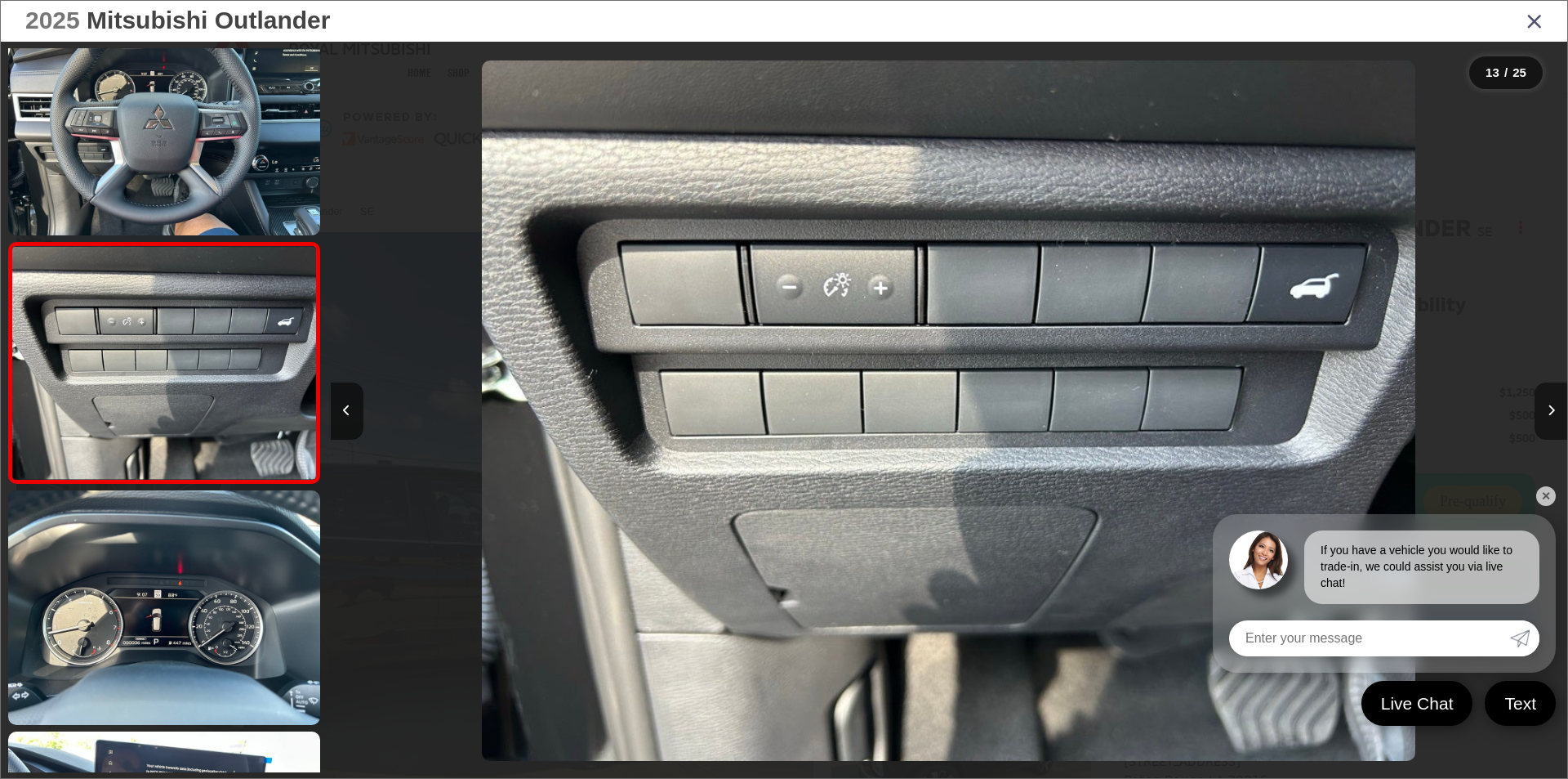
click at [1543, 411] on button "Next image" at bounding box center [1550, 410] width 33 height 57
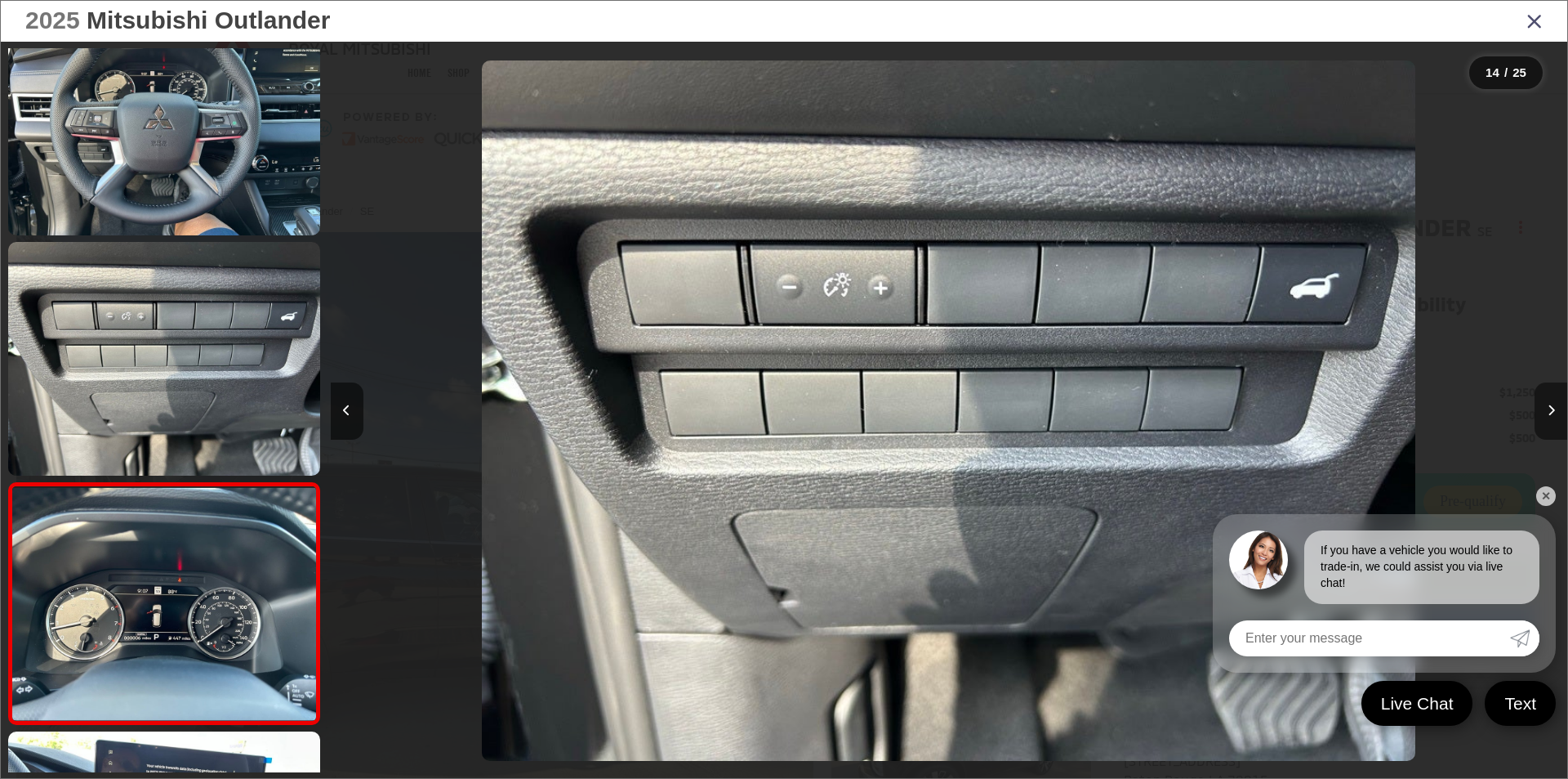
scroll to position [0, 0]
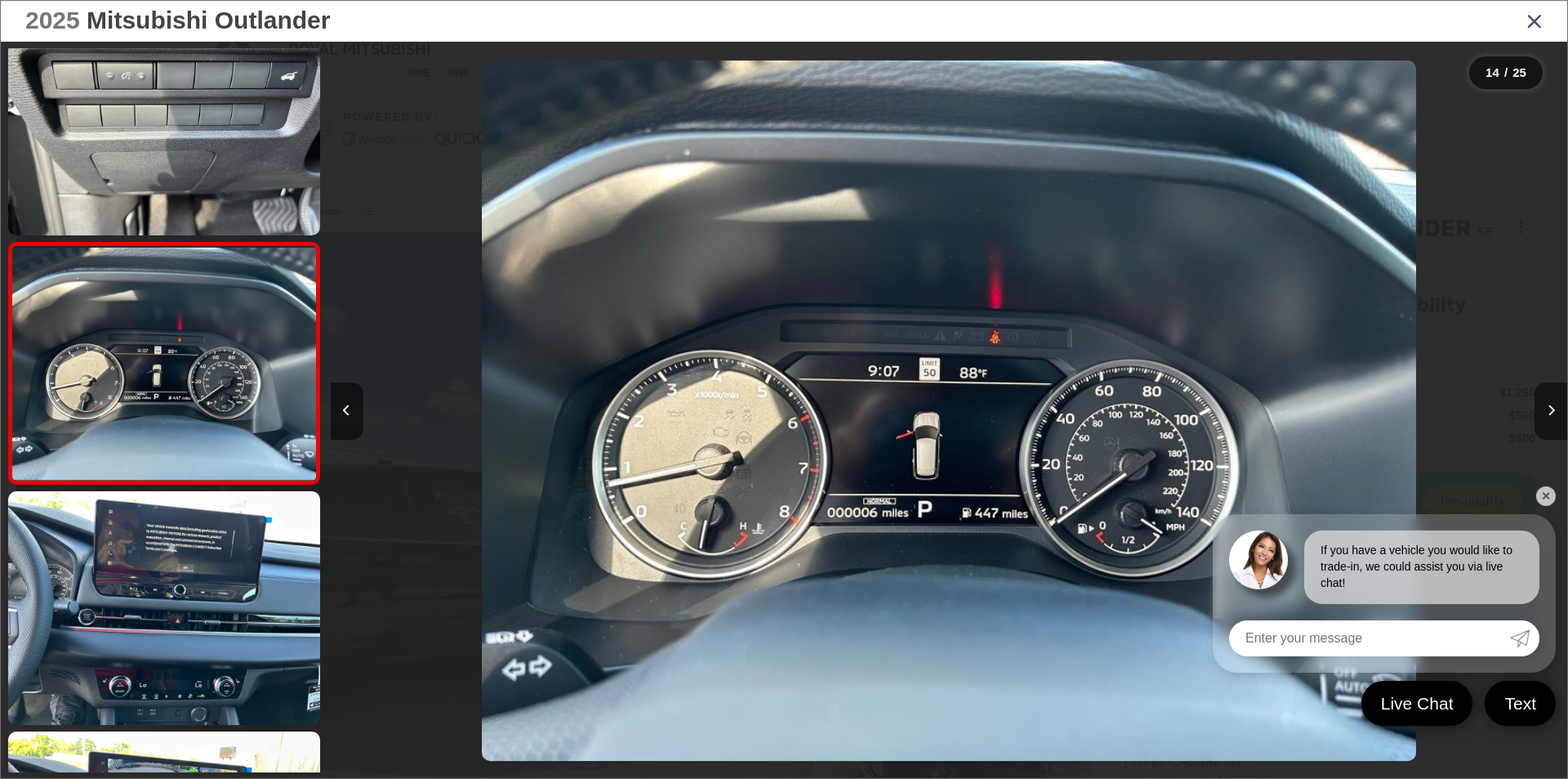
click at [1543, 411] on button "Next image" at bounding box center [1550, 410] width 33 height 57
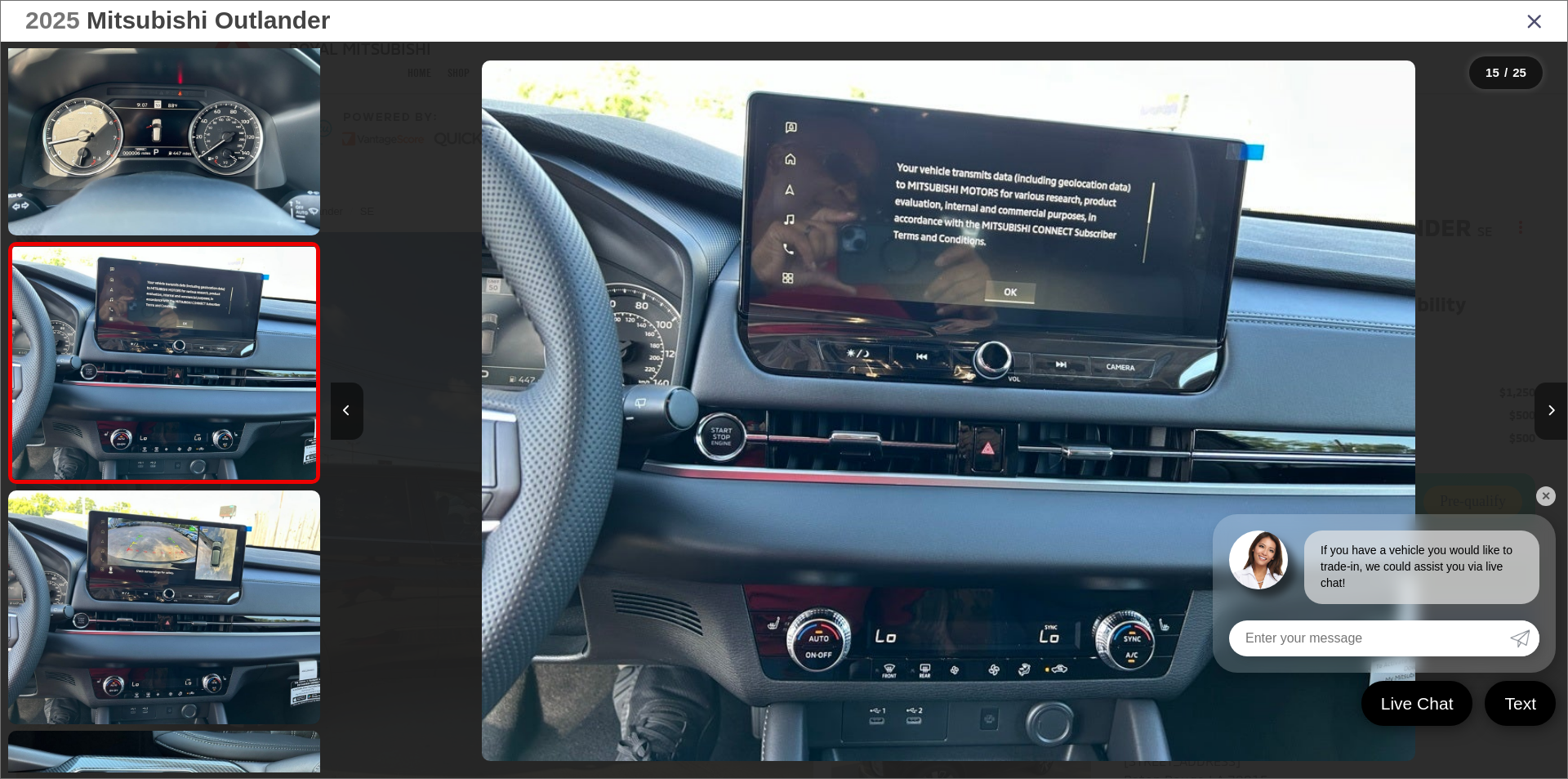
click at [1543, 411] on button "Next image" at bounding box center [1550, 410] width 33 height 57
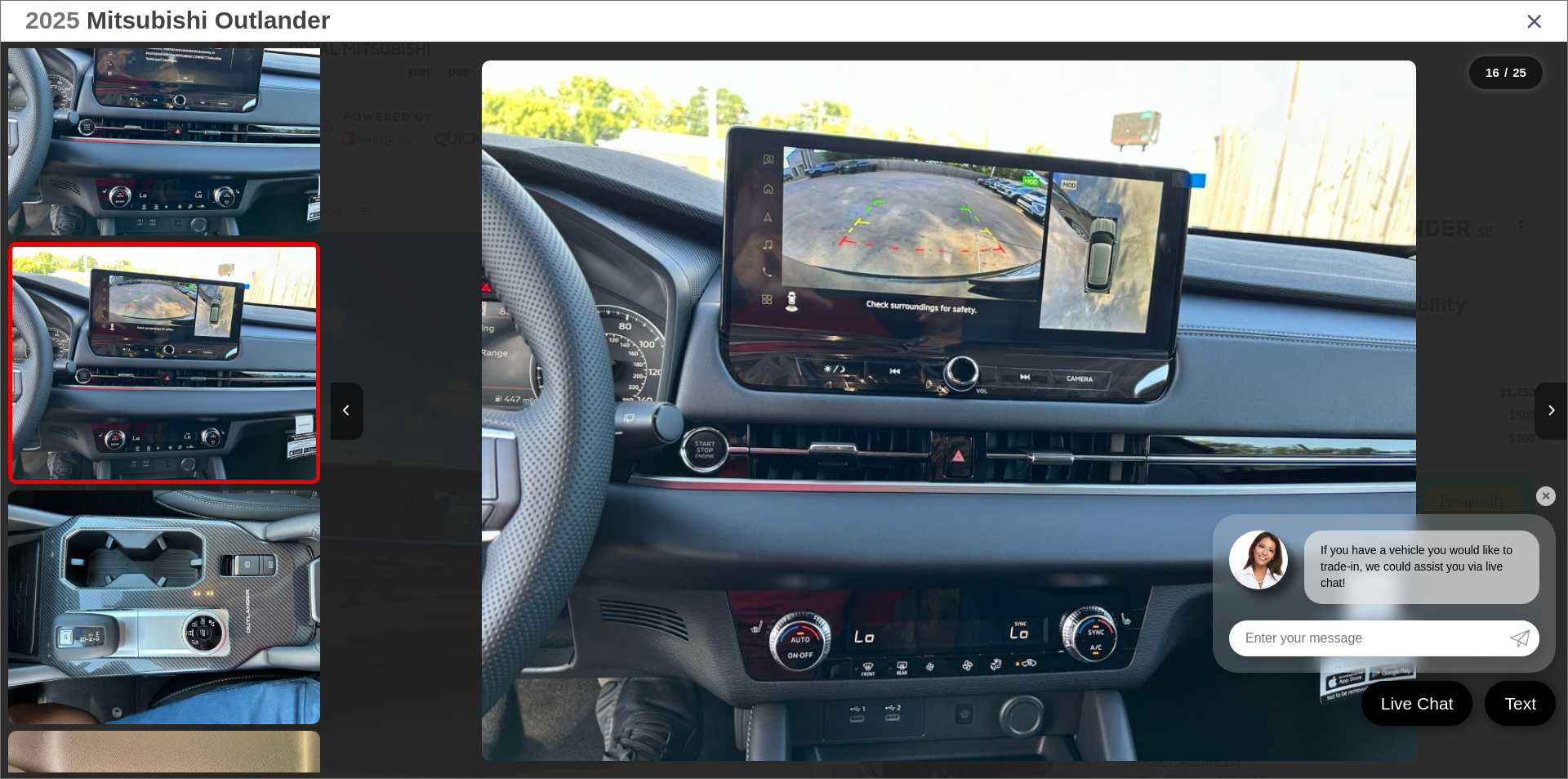
click at [1543, 411] on button "Next image" at bounding box center [1550, 410] width 33 height 57
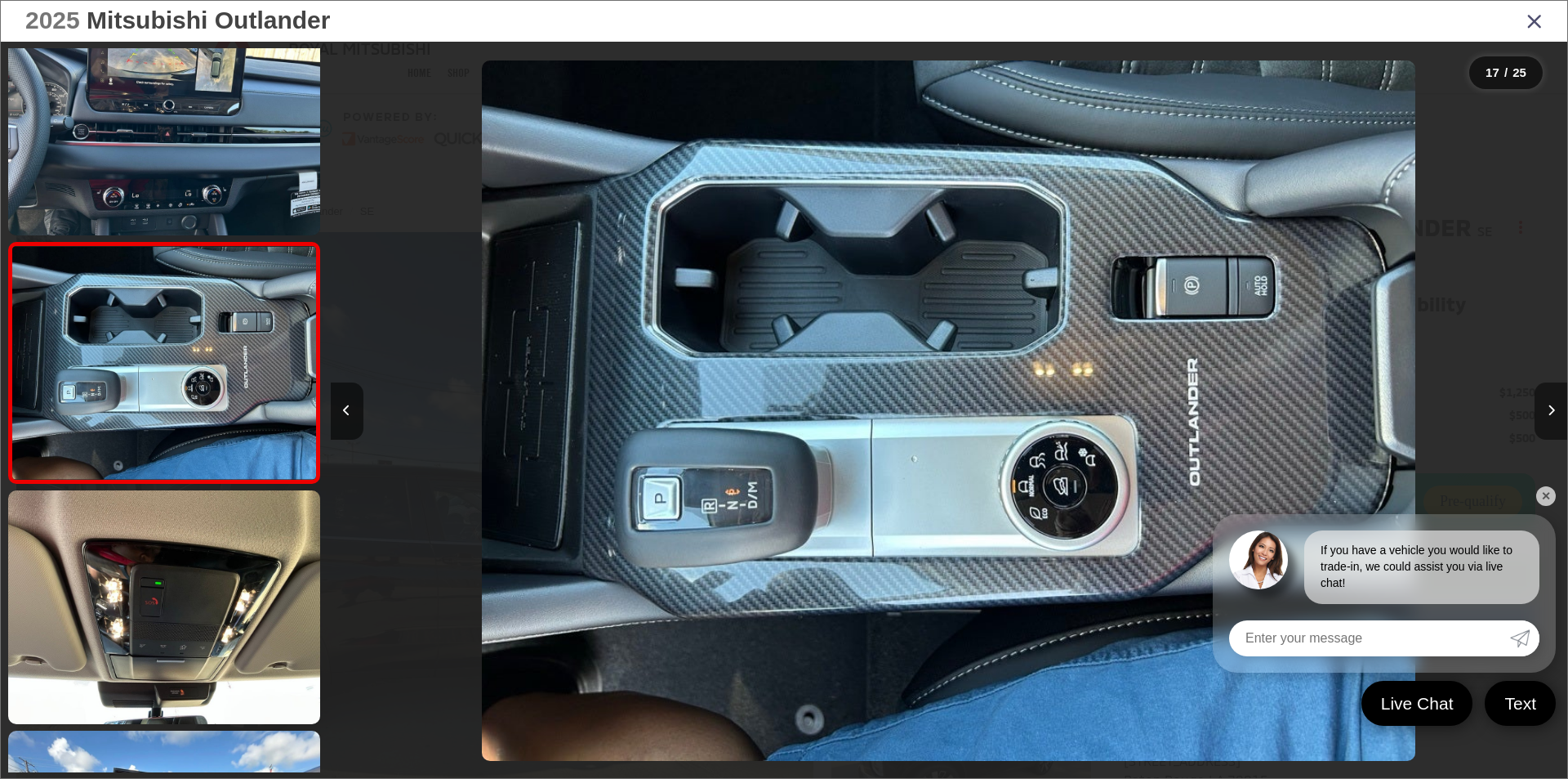
click at [1543, 411] on button "Next image" at bounding box center [1550, 410] width 33 height 57
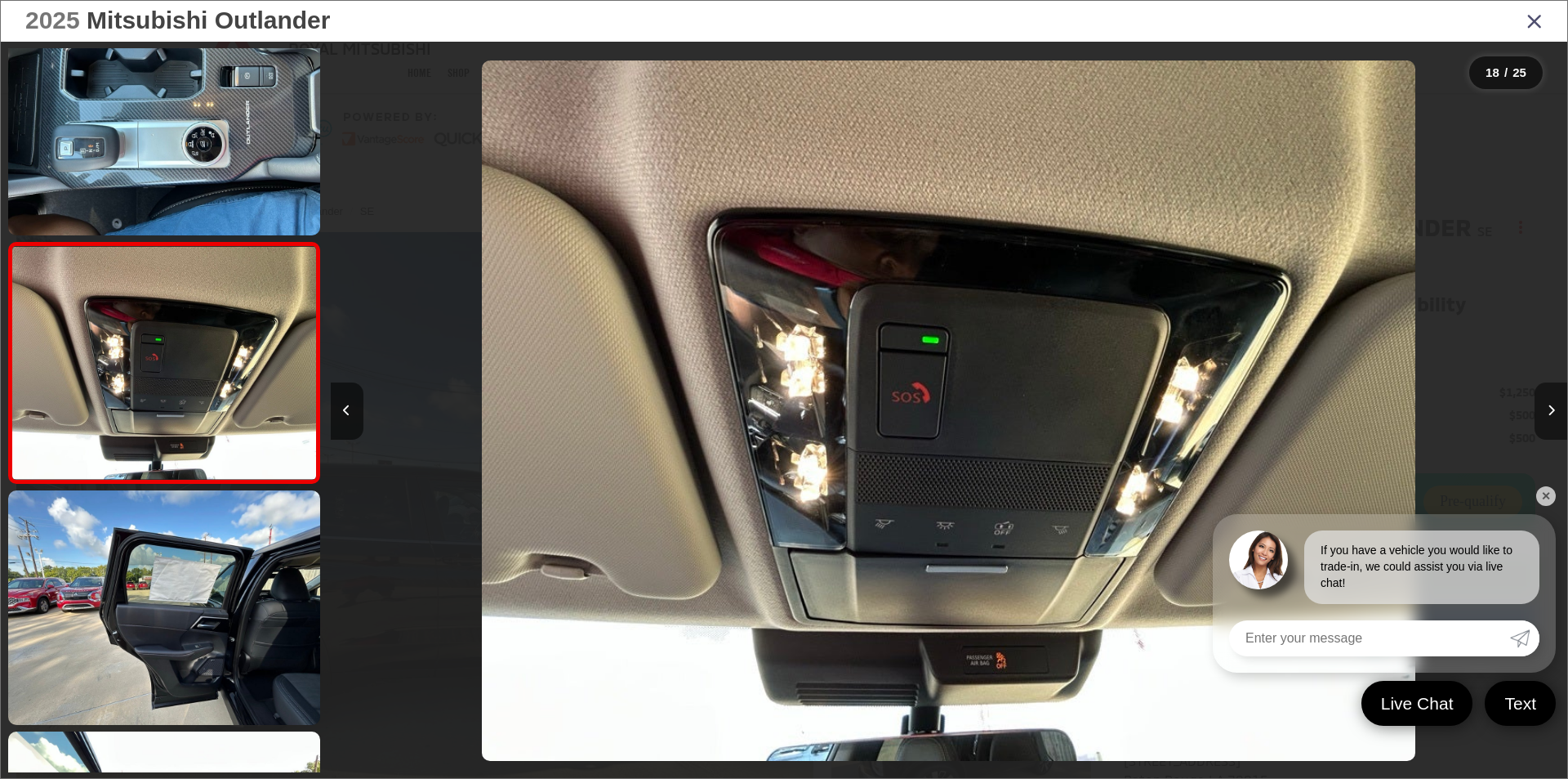
click at [1543, 411] on button "Next image" at bounding box center [1550, 410] width 33 height 57
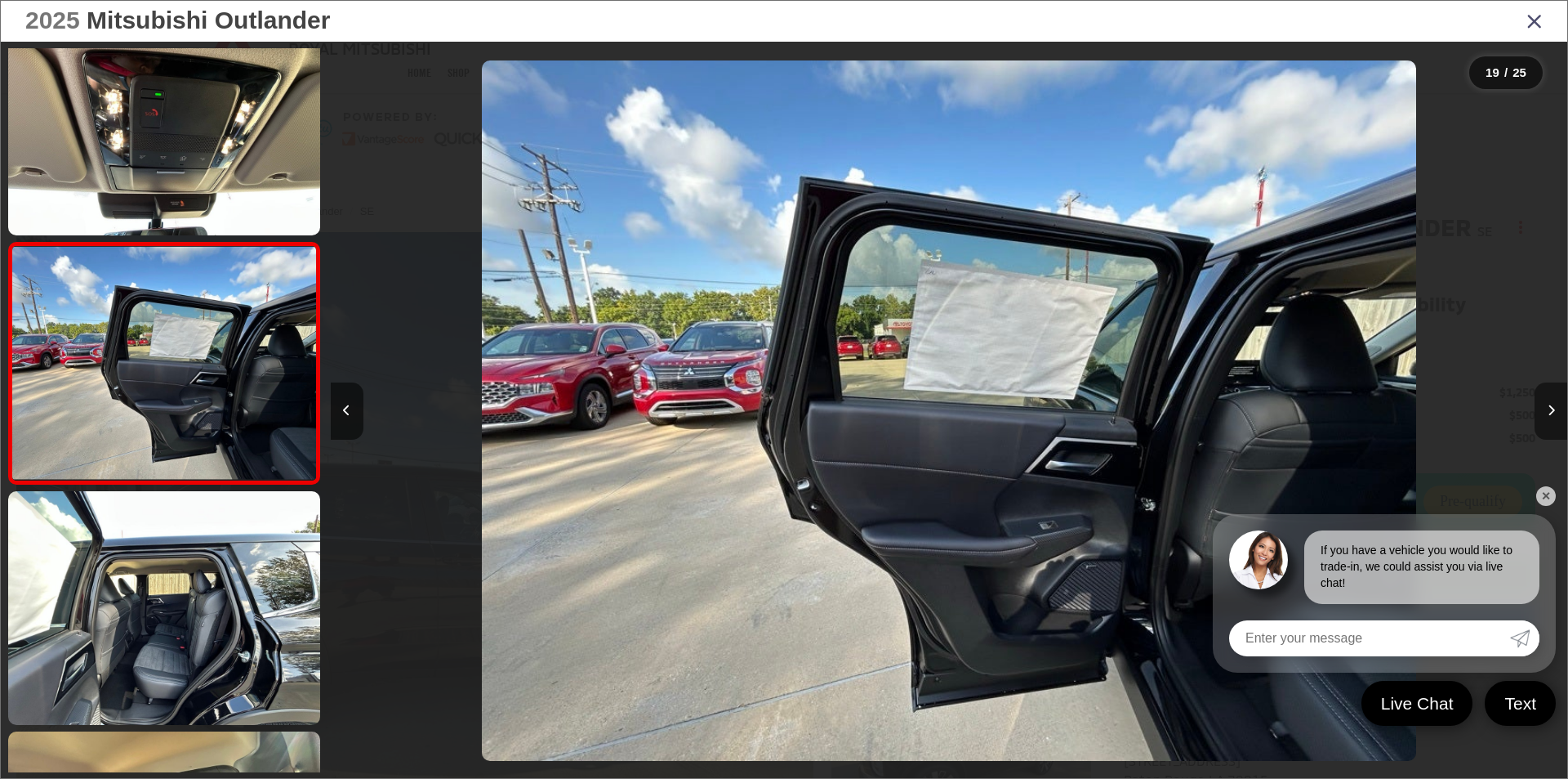
click at [1543, 411] on button "Next image" at bounding box center [1550, 410] width 33 height 57
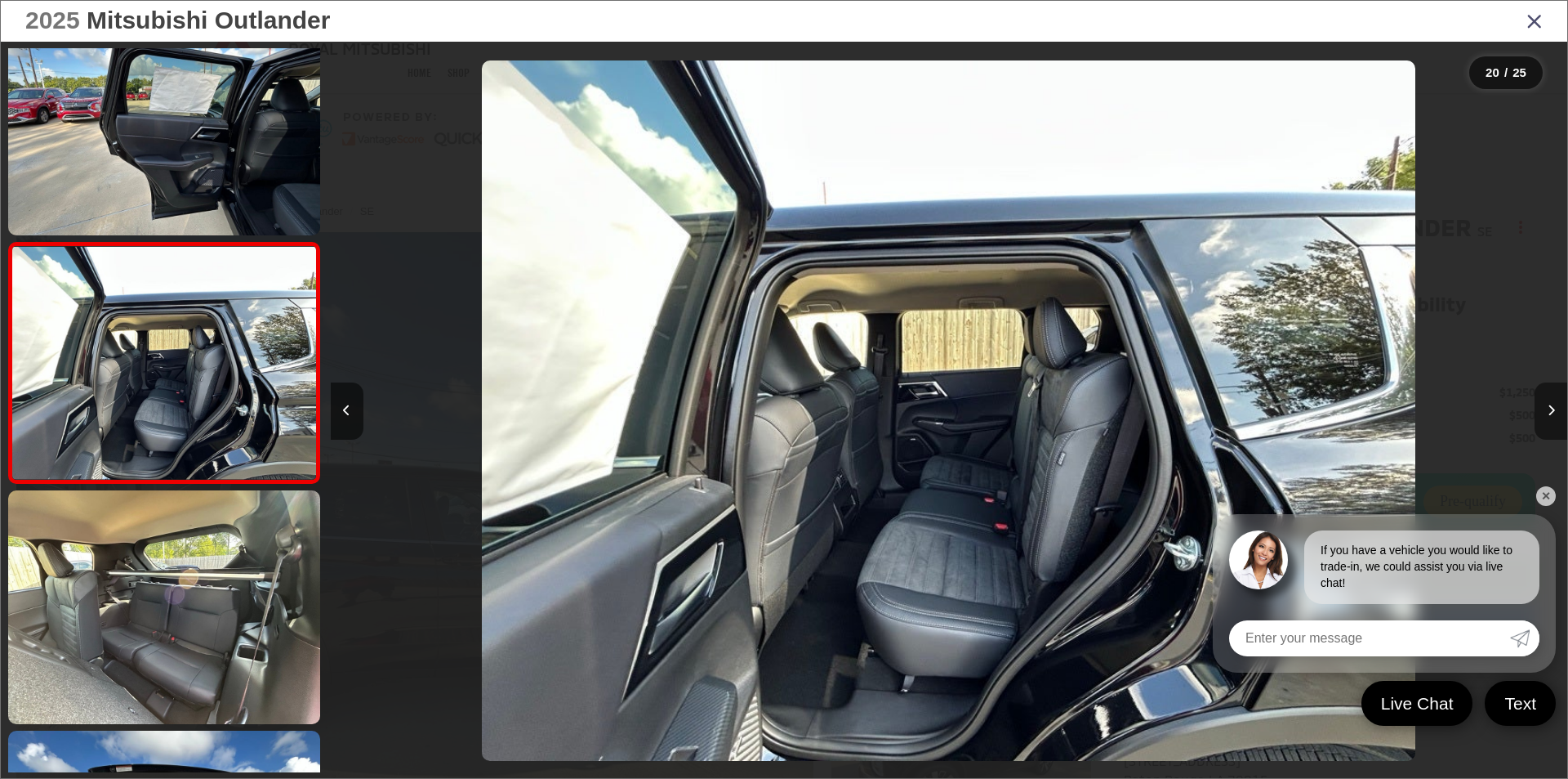
click at [1543, 411] on button "Next image" at bounding box center [1550, 410] width 33 height 57
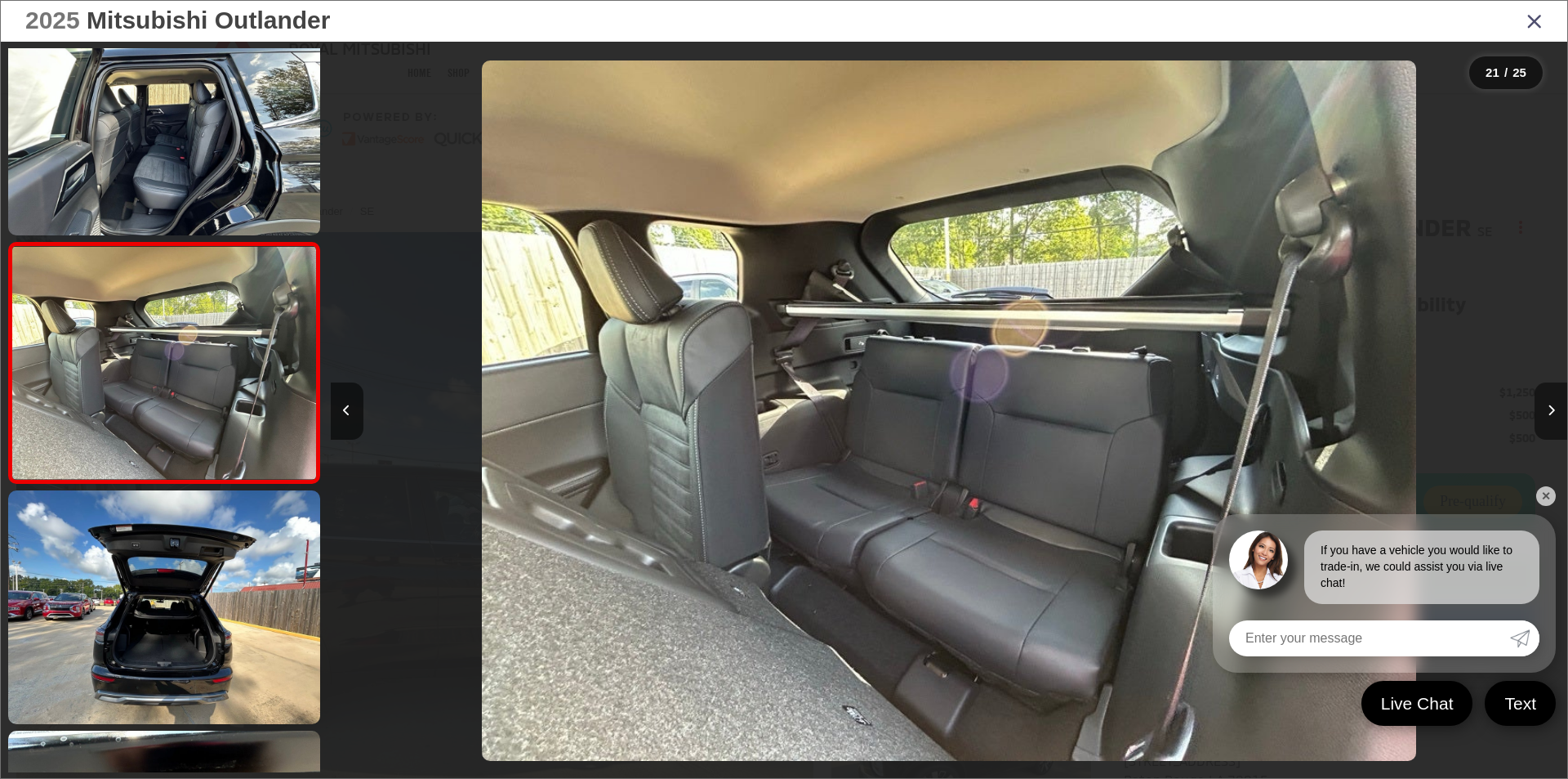
click at [1543, 411] on button "Next image" at bounding box center [1550, 410] width 33 height 57
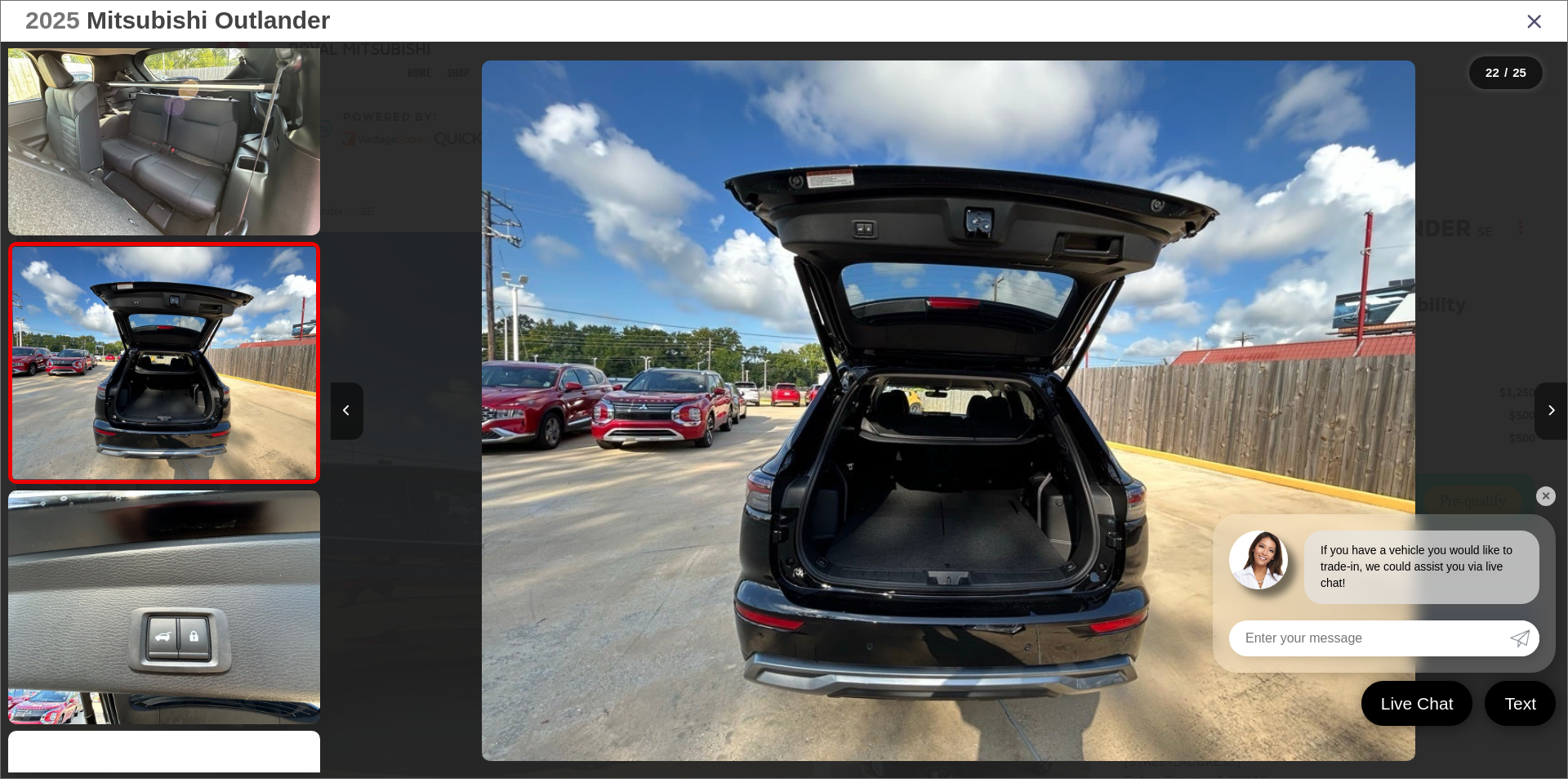
click at [1547, 403] on button "Next image" at bounding box center [1550, 410] width 33 height 57
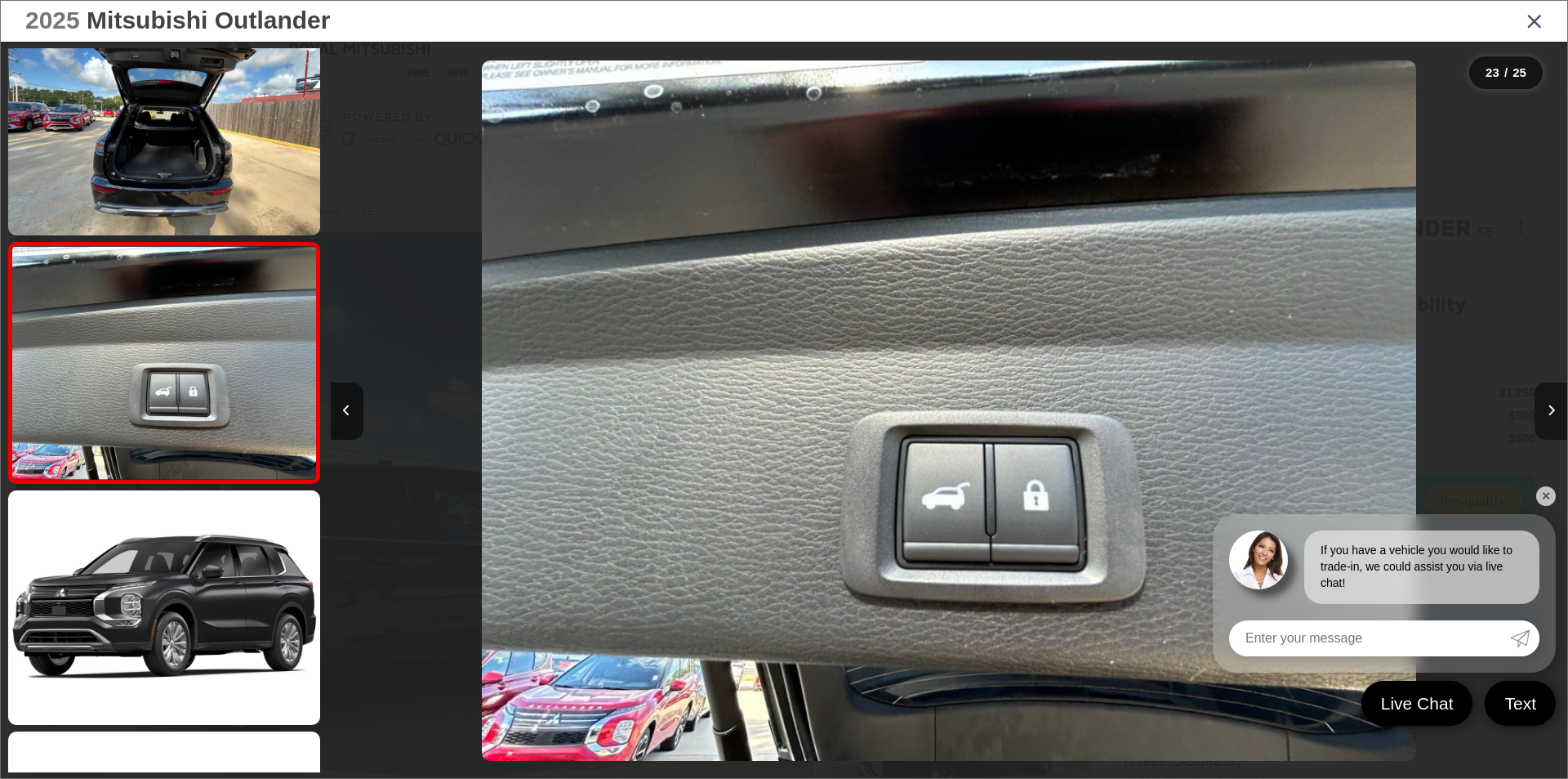
click at [1547, 403] on button "Next image" at bounding box center [1550, 410] width 33 height 57
